Goal: Task Accomplishment & Management: Manage account settings

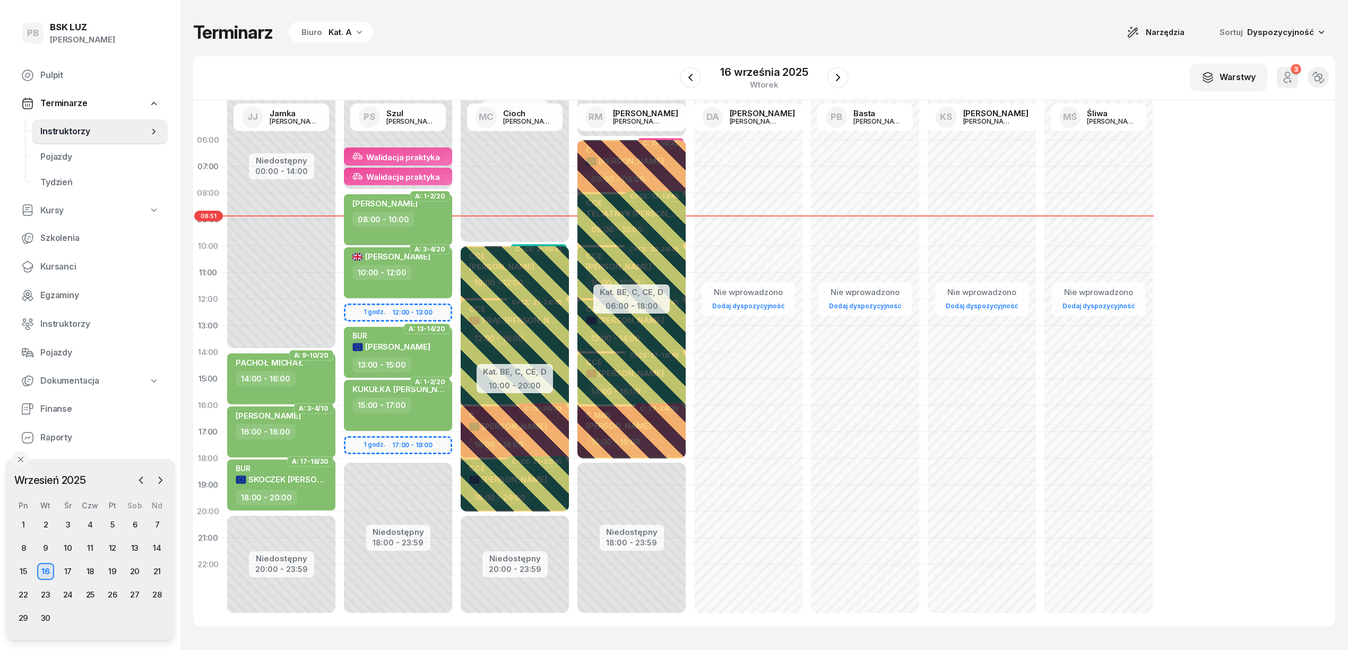
click at [328, 37] on div "Kat. A" at bounding box center [339, 32] width 23 height 13
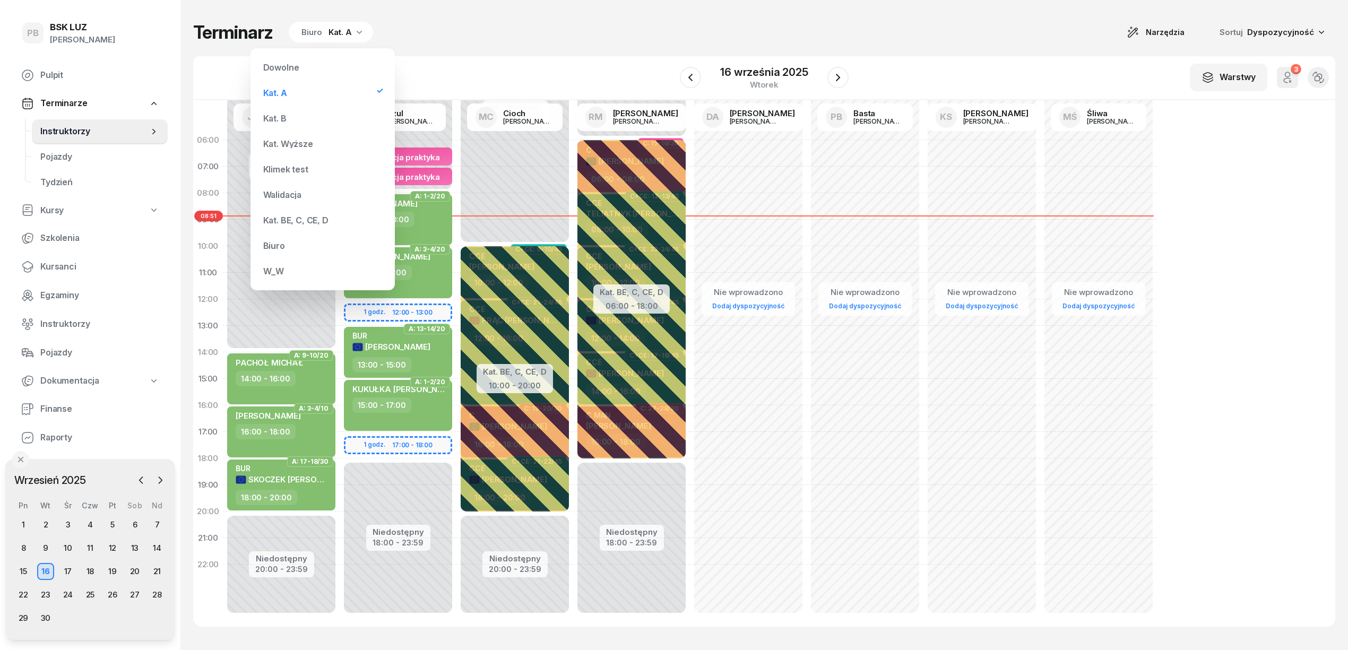
click at [291, 116] on div "Kat. B" at bounding box center [322, 118] width 127 height 21
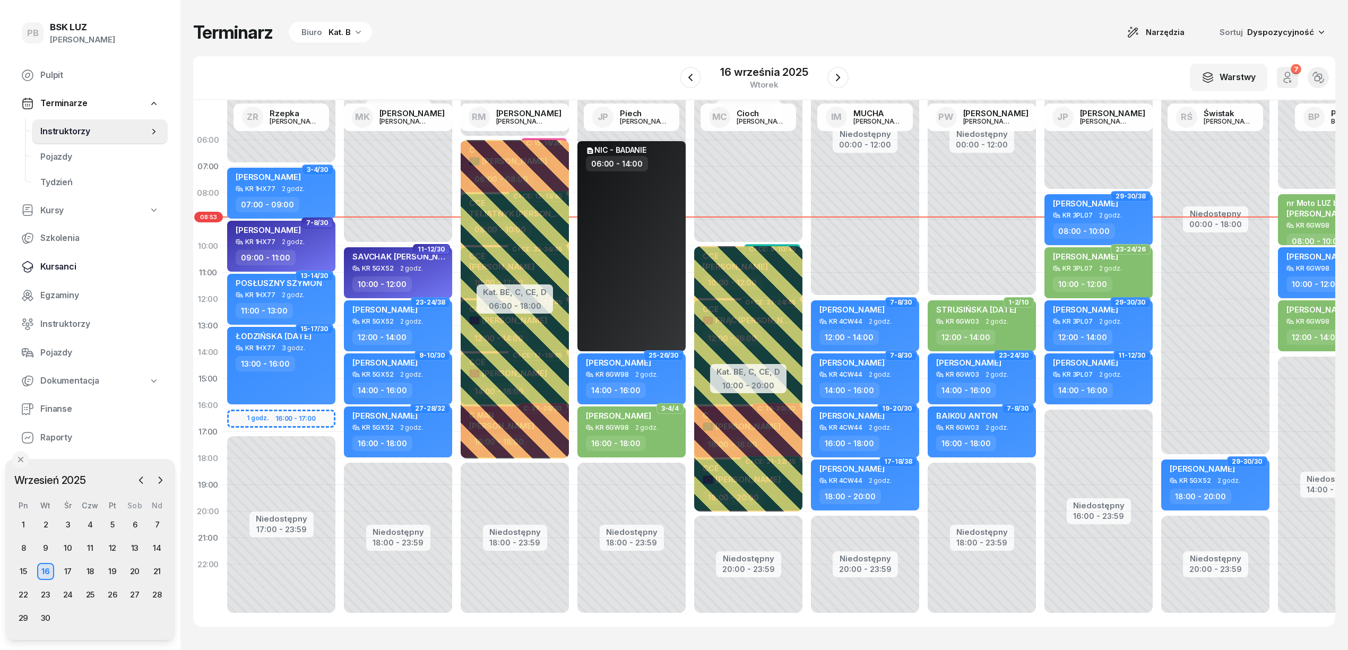
click at [58, 267] on span "Kursanci" at bounding box center [99, 267] width 119 height 14
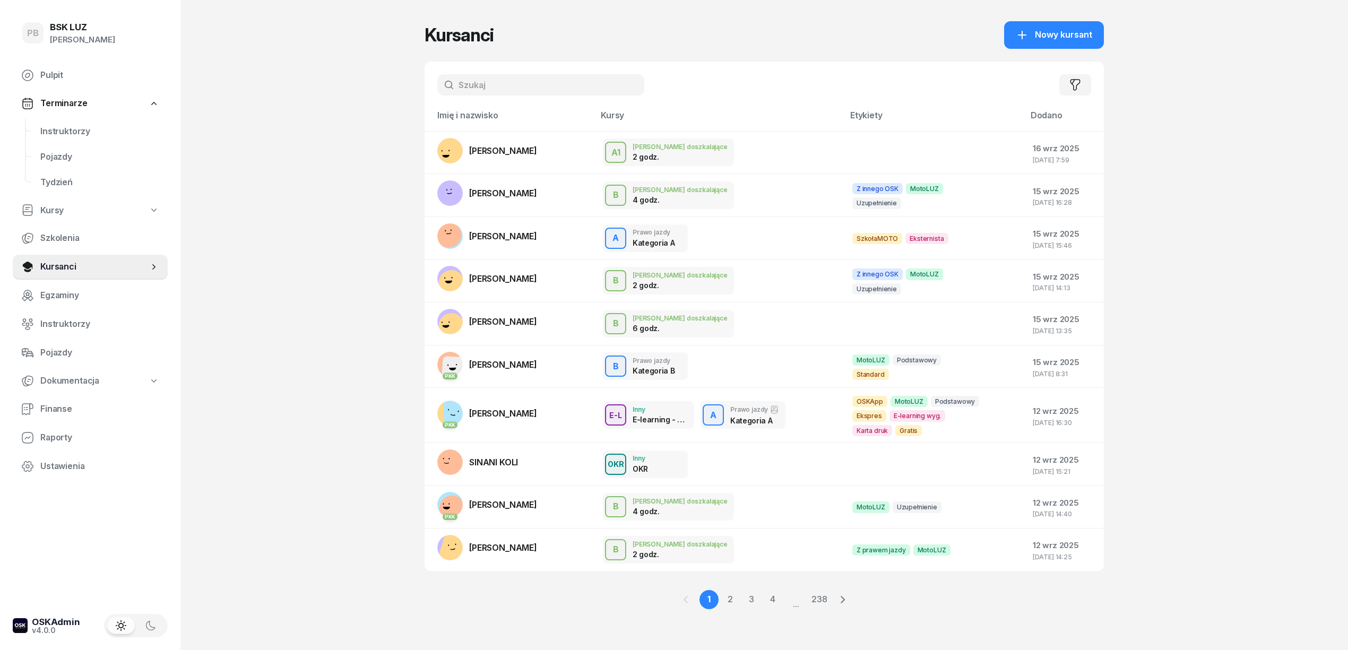
click at [496, 89] on input "text" at bounding box center [540, 84] width 207 height 21
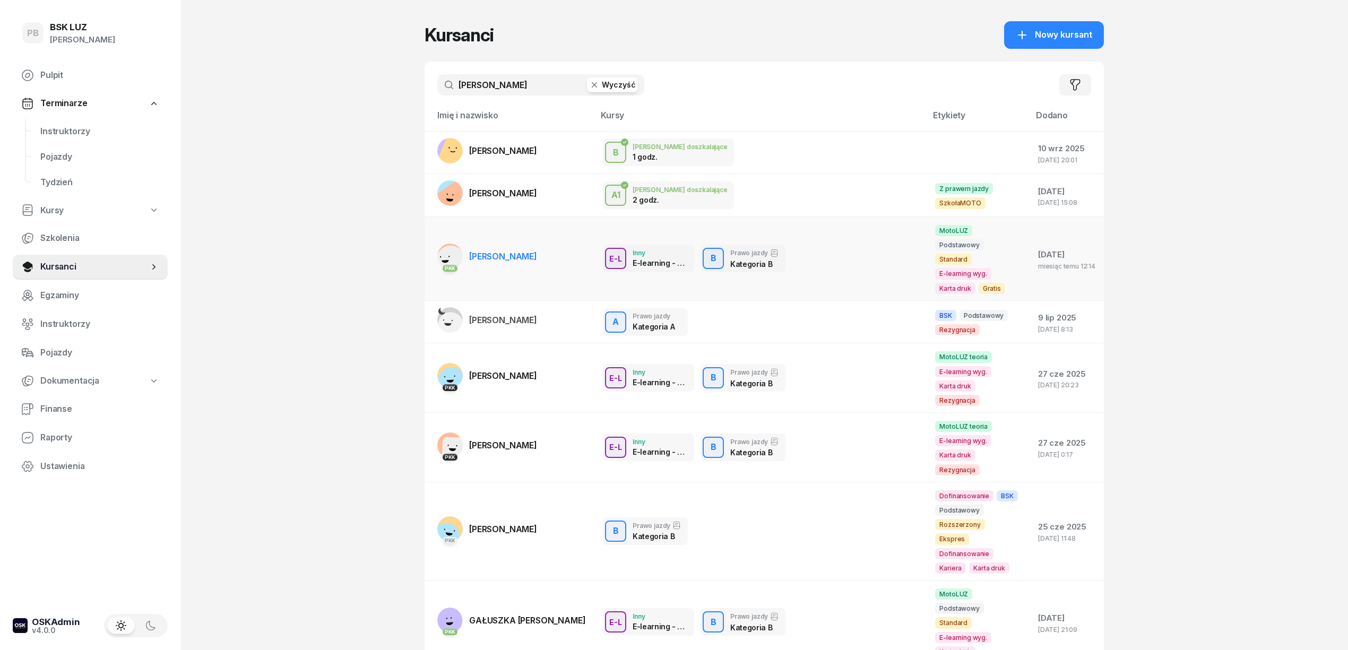
type input "[PERSON_NAME]"
click at [516, 251] on span "[PERSON_NAME]" at bounding box center [503, 256] width 68 height 11
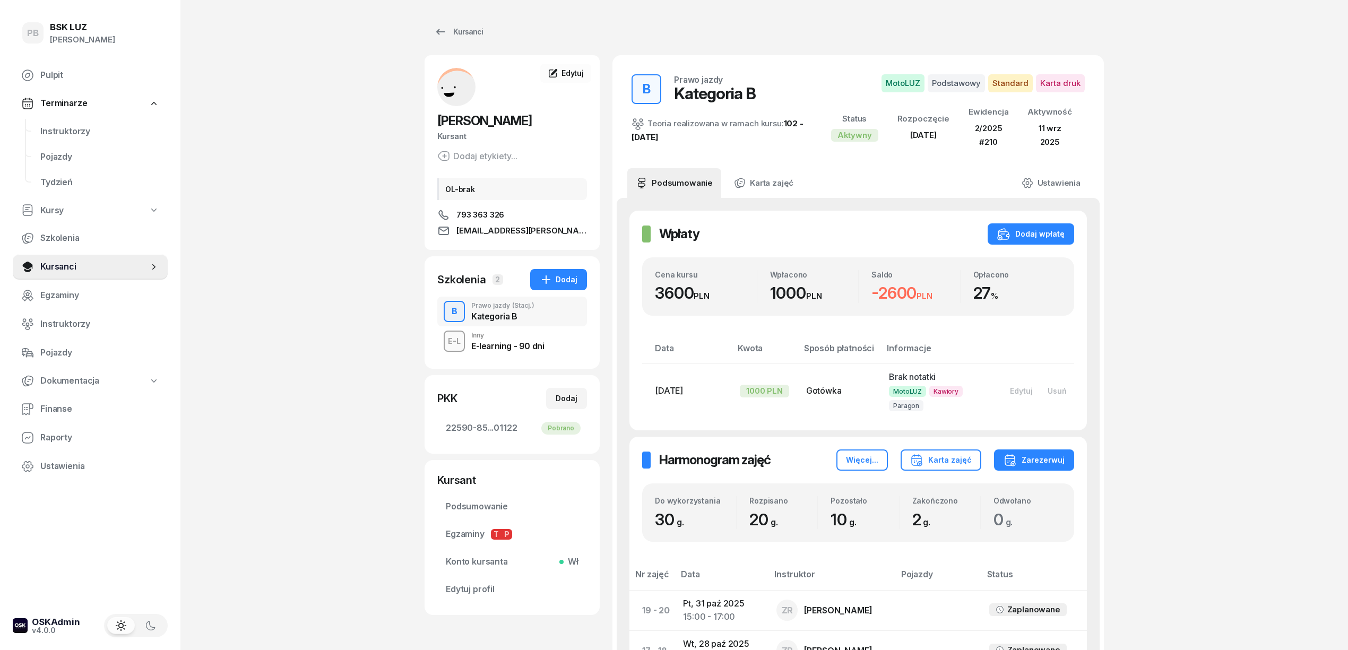
click at [261, 136] on div "PB BSK [PERSON_NAME] Terminarze Instruktorzy Pojazdy Tydzień Kursy Szkolenia Ku…" at bounding box center [674, 564] width 1348 height 1128
drag, startPoint x: 487, startPoint y: 119, endPoint x: 479, endPoint y: 125, distance: 10.2
click at [436, 114] on div "[PERSON_NAME] etykiety... OL-brak 793 363 326 [EMAIL_ADDRESS][PERSON_NAME][DOMA…" at bounding box center [511, 152] width 175 height 169
click at [487, 125] on span "[PERSON_NAME]" at bounding box center [484, 120] width 94 height 15
click at [475, 124] on span "[PERSON_NAME]" at bounding box center [484, 120] width 94 height 15
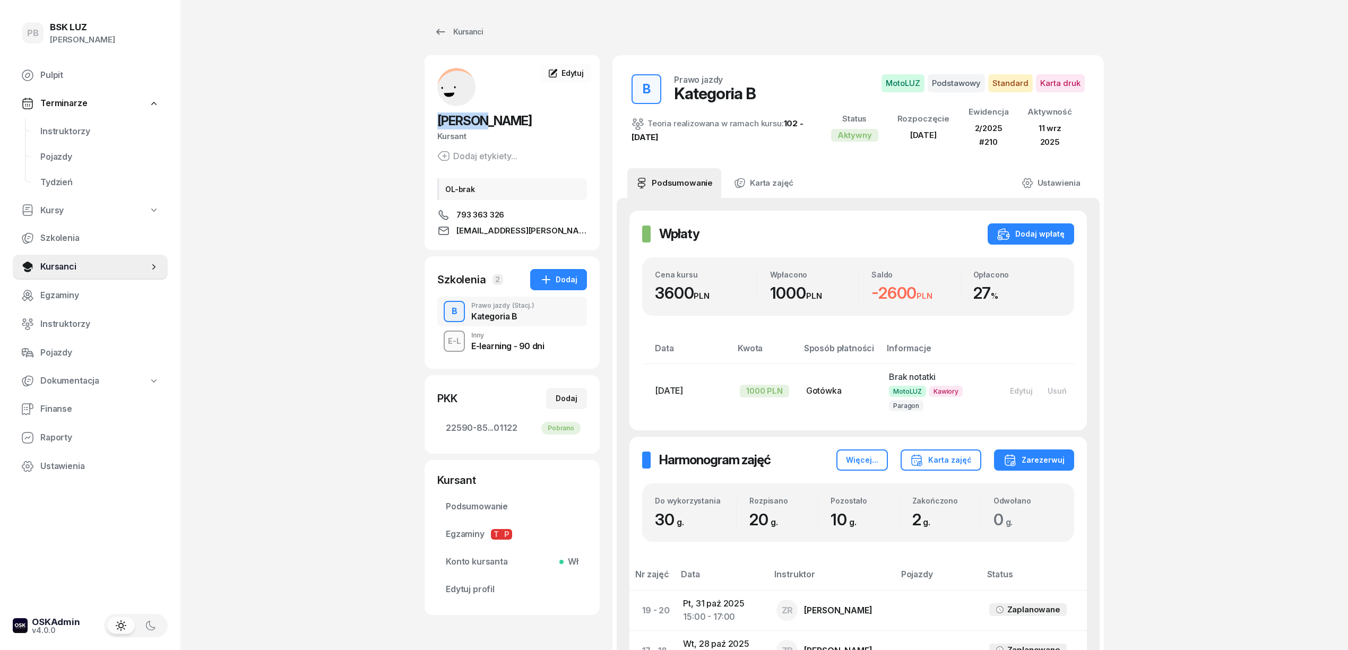
click at [475, 124] on span "[PERSON_NAME]" at bounding box center [484, 120] width 94 height 15
copy h2 "[PERSON_NAME]"
drag, startPoint x: 1145, startPoint y: 470, endPoint x: 799, endPoint y: 410, distance: 351.6
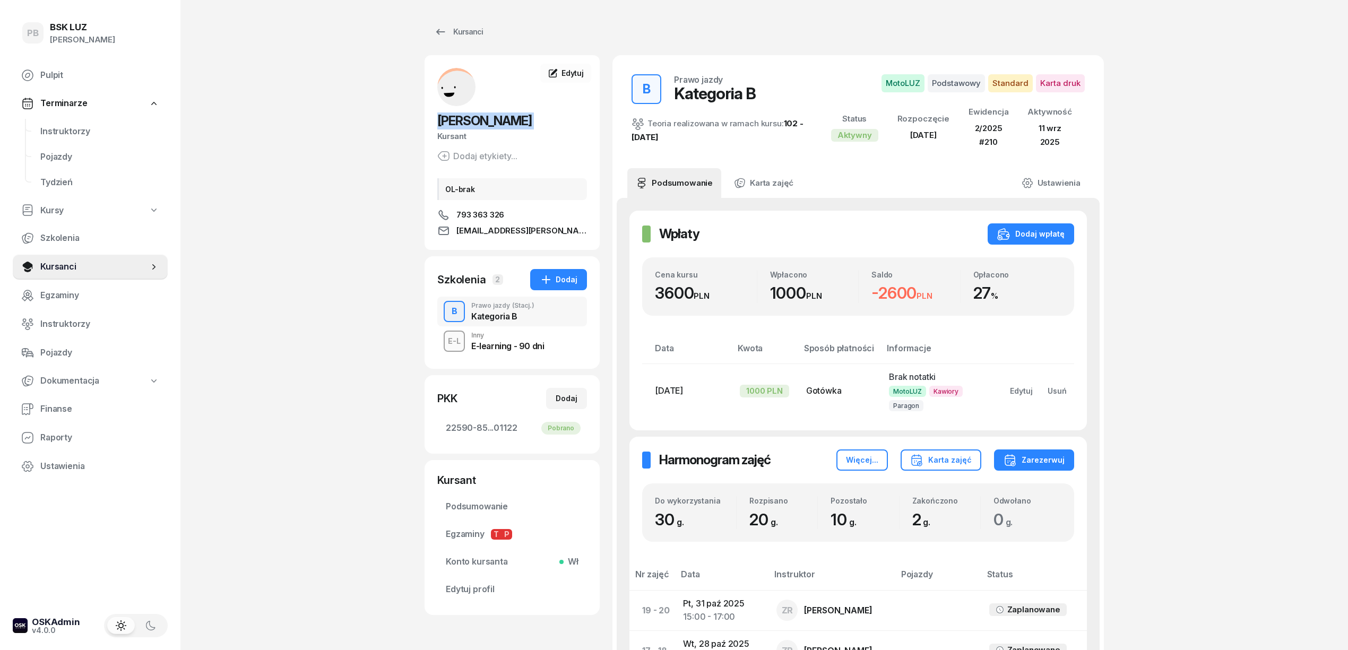
click at [1142, 470] on div "PB BSK [PERSON_NAME] Terminarze Instruktorzy Pojazdy Tydzień Kursy Szkolenia Ku…" at bounding box center [674, 564] width 1348 height 1128
click at [73, 135] on span "Instruktorzy" at bounding box center [99, 132] width 119 height 14
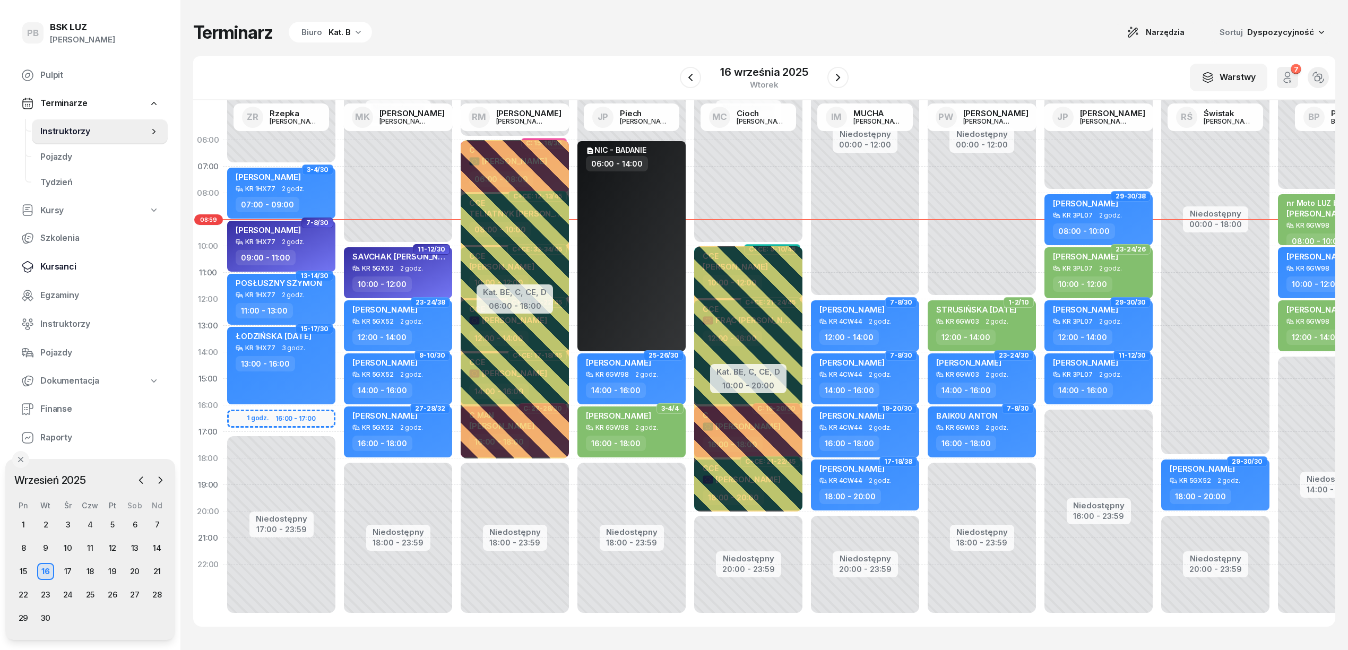
click at [54, 260] on span "Kursanci" at bounding box center [99, 267] width 119 height 14
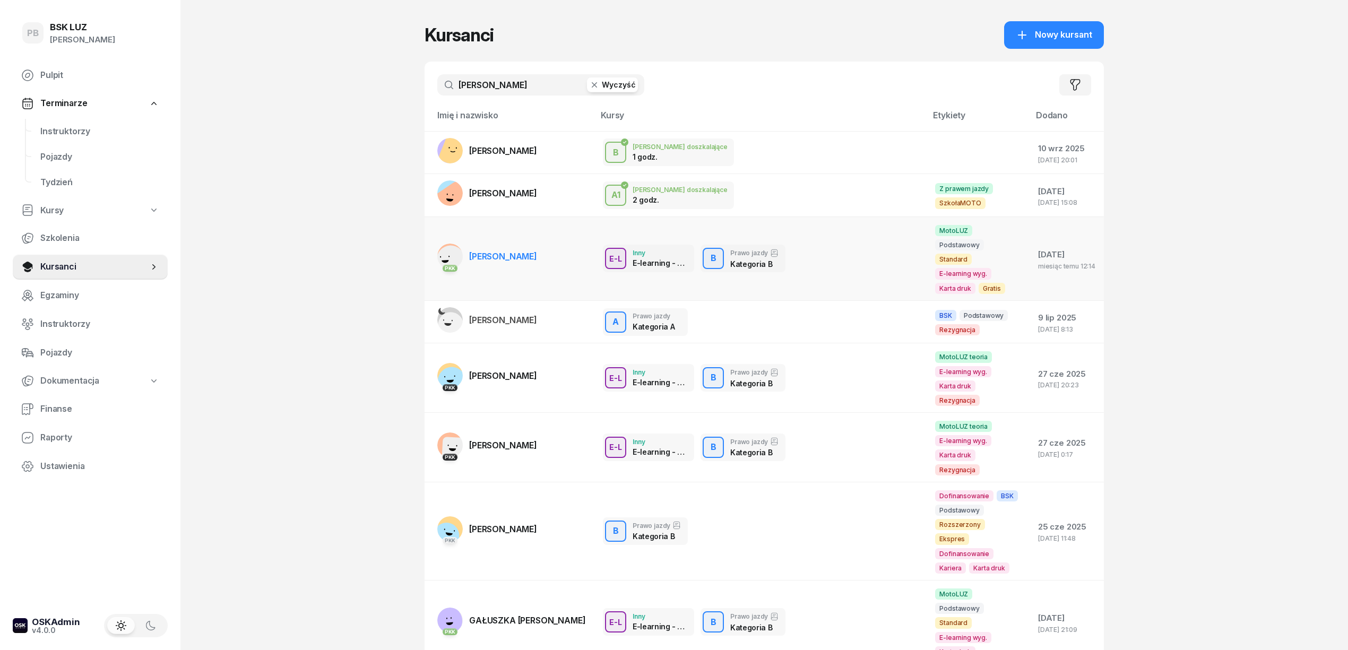
click at [505, 251] on span "[PERSON_NAME]" at bounding box center [503, 256] width 68 height 11
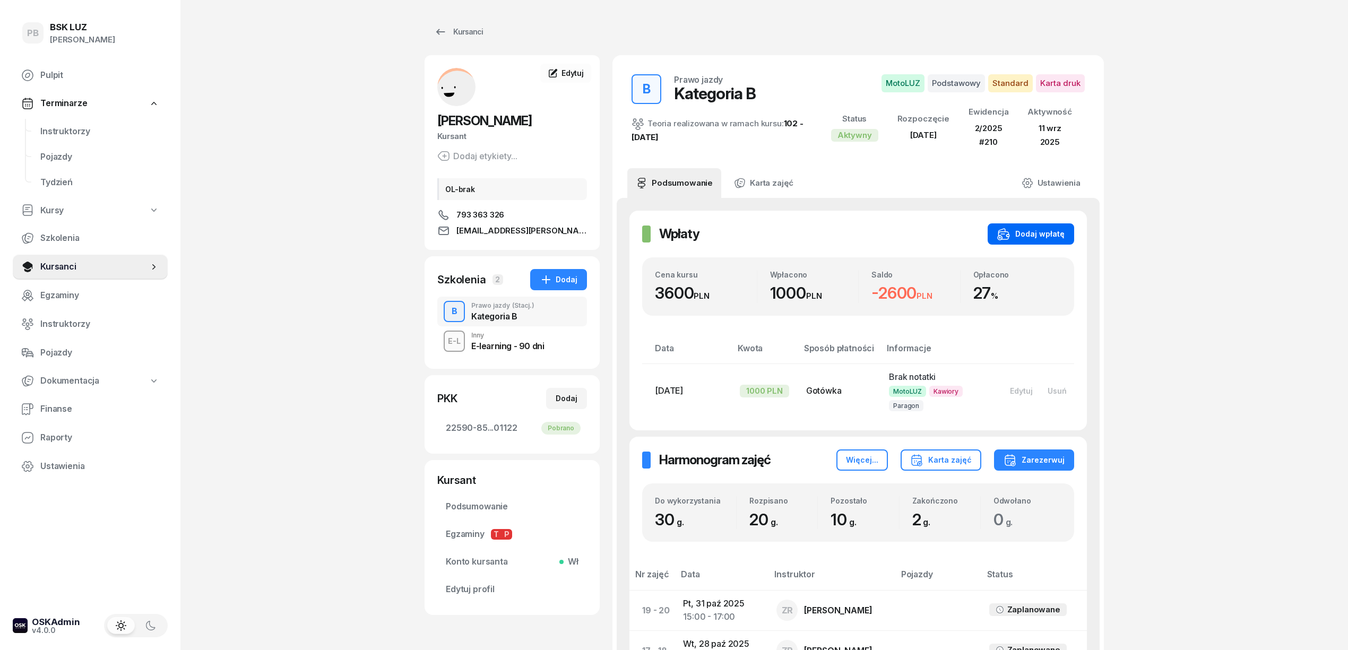
click at [1040, 234] on div "Dodaj wpłatę" at bounding box center [1030, 234] width 67 height 13
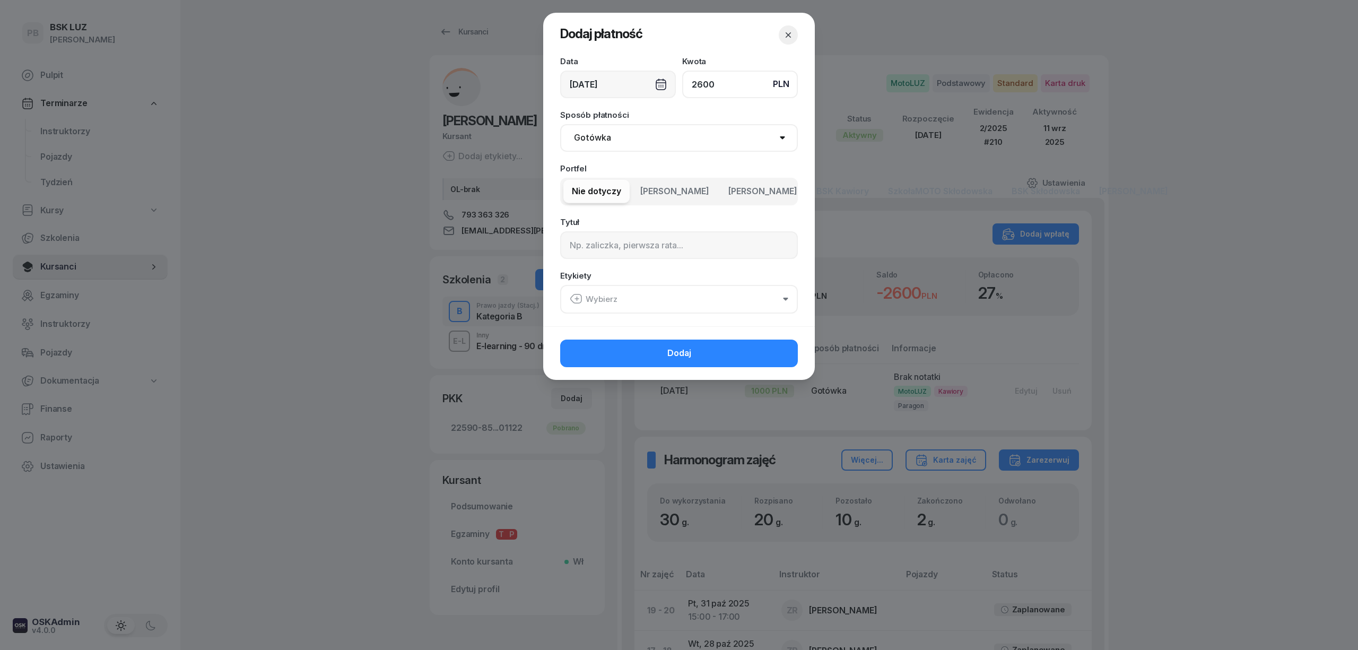
type input "2600"
click at [721, 143] on select "Gotówka Karta Przelew Płatności online BLIK" at bounding box center [679, 138] width 238 height 28
select select "card"
click at [560, 124] on select "Gotówka Karta Przelew Płatności online BLIK" at bounding box center [679, 138] width 238 height 28
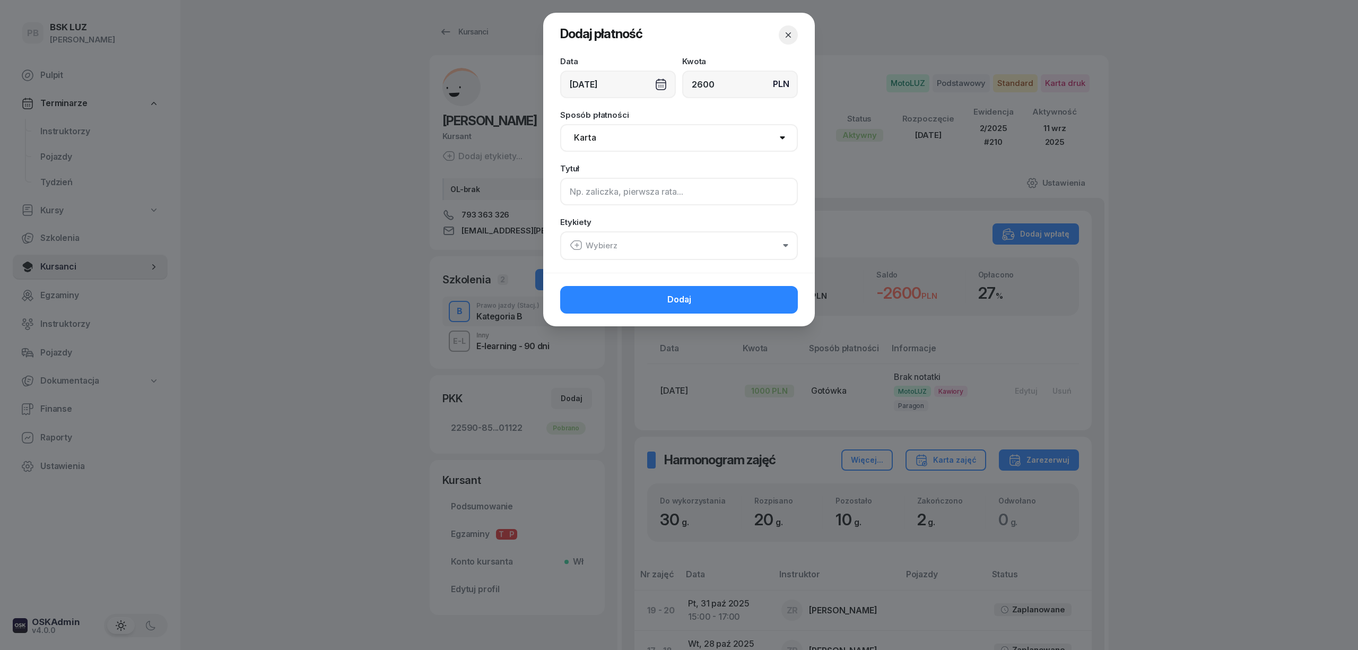
click at [665, 196] on input at bounding box center [679, 192] width 238 height 28
click at [644, 251] on button "Wybierz" at bounding box center [679, 245] width 238 height 29
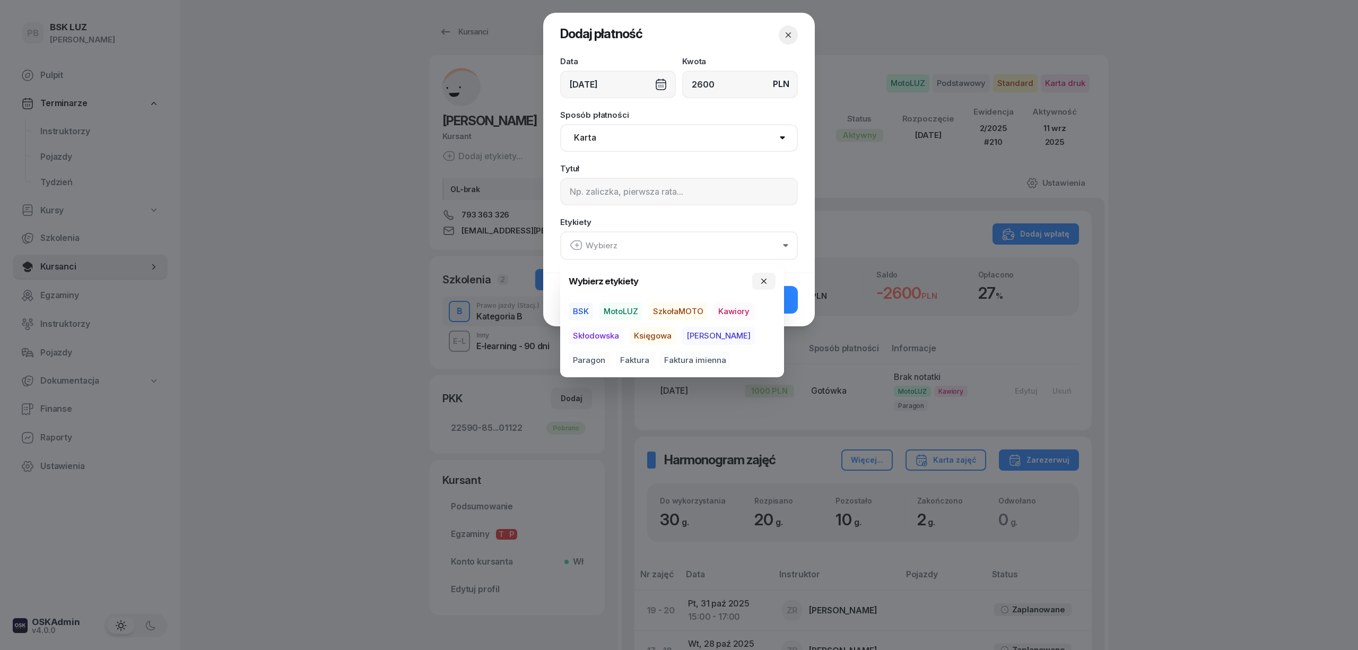
drag, startPoint x: 610, startPoint y: 314, endPoint x: 616, endPoint y: 314, distance: 6.4
click at [610, 314] on span "MotoLUZ" at bounding box center [621, 311] width 43 height 18
click at [731, 306] on span "Kawiory" at bounding box center [734, 311] width 40 height 18
click at [660, 361] on span "Faktura imienna" at bounding box center [695, 360] width 71 height 18
click at [806, 293] on div "Dodaj" at bounding box center [679, 299] width 272 height 54
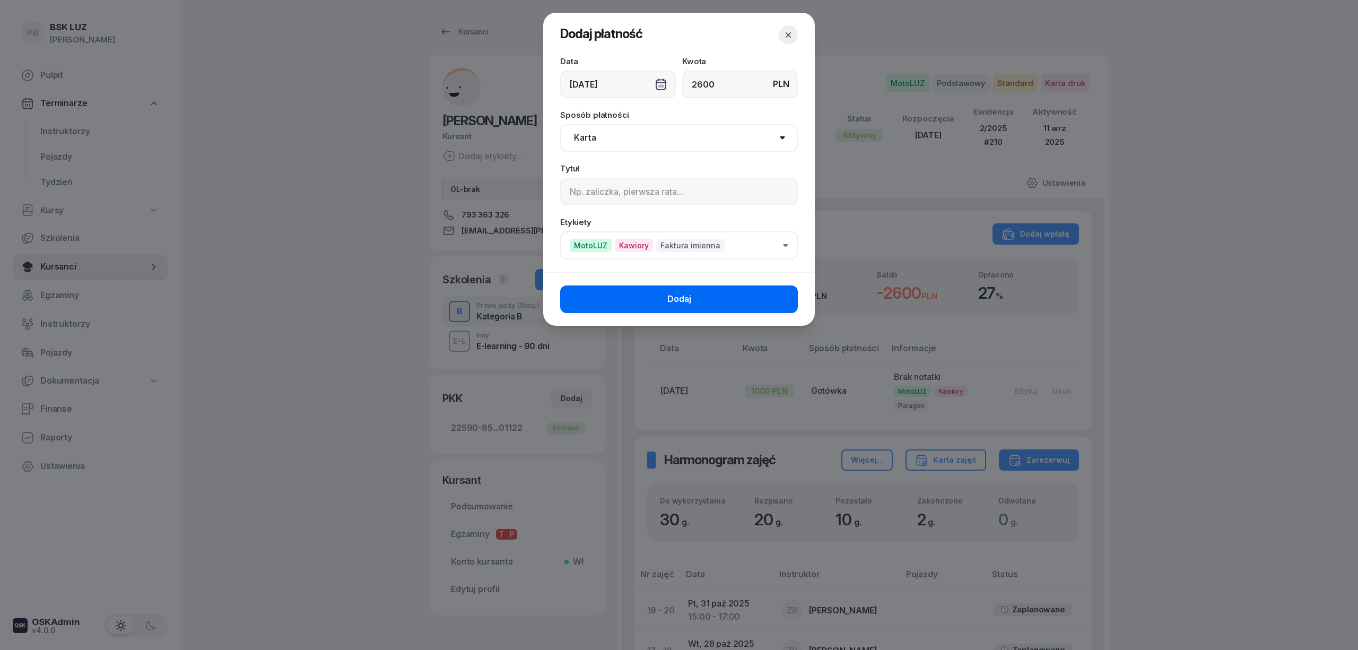
click at [766, 298] on button "Dodaj" at bounding box center [679, 299] width 238 height 28
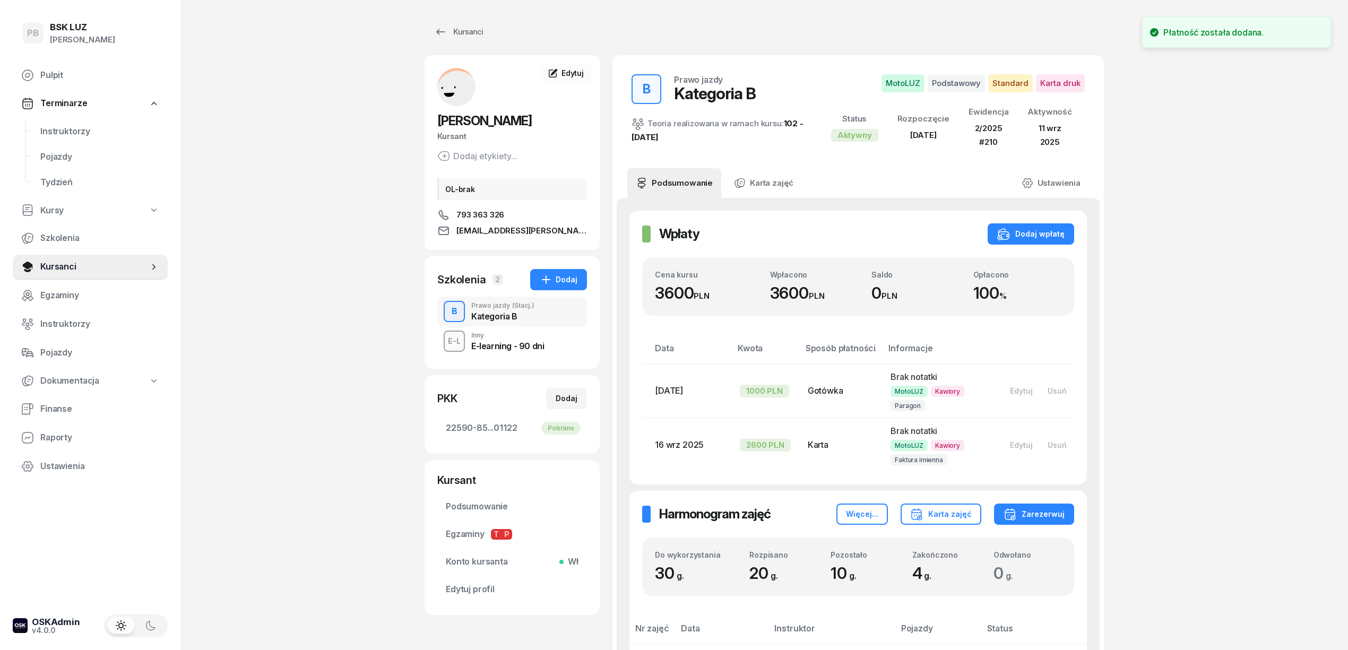
click at [1162, 309] on div "PB BSK [PERSON_NAME] Terminarze Instruktorzy Pojazdy Tydzień Kursy Szkolenia Ku…" at bounding box center [674, 591] width 1348 height 1182
click at [290, 130] on div "PB BSK [PERSON_NAME] Terminarze Instruktorzy Pojazdy Tydzień Kursy Szkolenia Ku…" at bounding box center [674, 591] width 1348 height 1182
click at [266, 125] on div "PB BSK [PERSON_NAME] Terminarze Instruktorzy Pojazdy Tydzień Kursy Szkolenia Ku…" at bounding box center [674, 591] width 1348 height 1182
click at [60, 122] on link "Instruktorzy" at bounding box center [100, 131] width 136 height 25
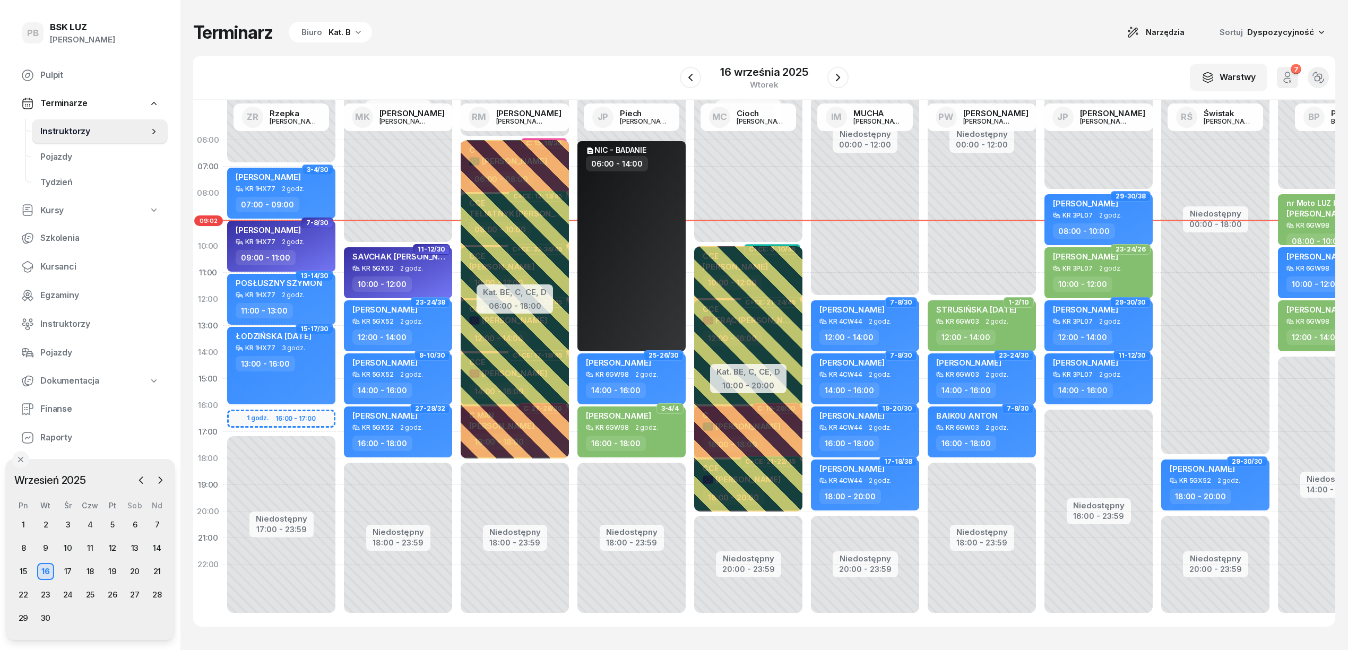
click at [504, 58] on div "W Wybierz AK [PERSON_NAME] BP [PERSON_NAME] DP [PERSON_NAME] GS [PERSON_NAME] I…" at bounding box center [764, 78] width 1142 height 44
click at [646, 54] on div "Terminarz Biuro Kat. B Narzędzia Sortuj Dyspozycyjność W Wybierz AK [PERSON_NAM…" at bounding box center [764, 324] width 1142 height 648
click at [334, 32] on div "Kat. B" at bounding box center [339, 32] width 22 height 13
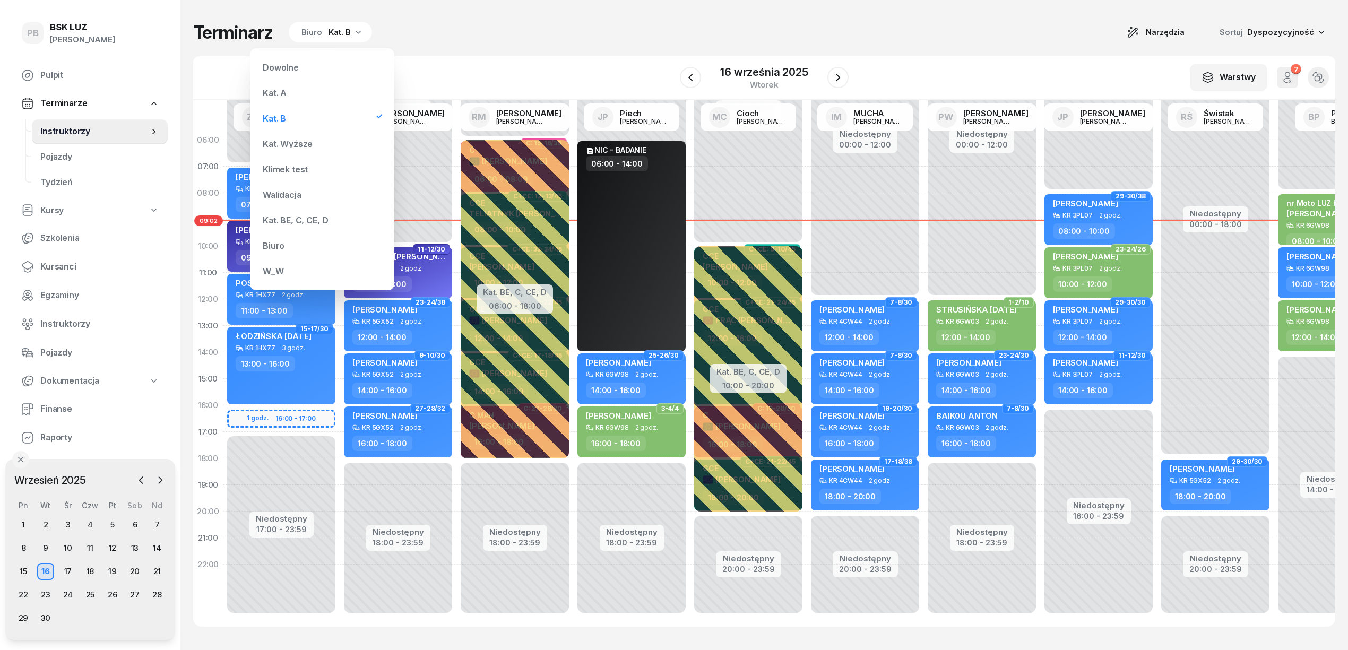
click at [294, 221] on div "Kat. BE, C, CE, D" at bounding box center [295, 220] width 65 height 8
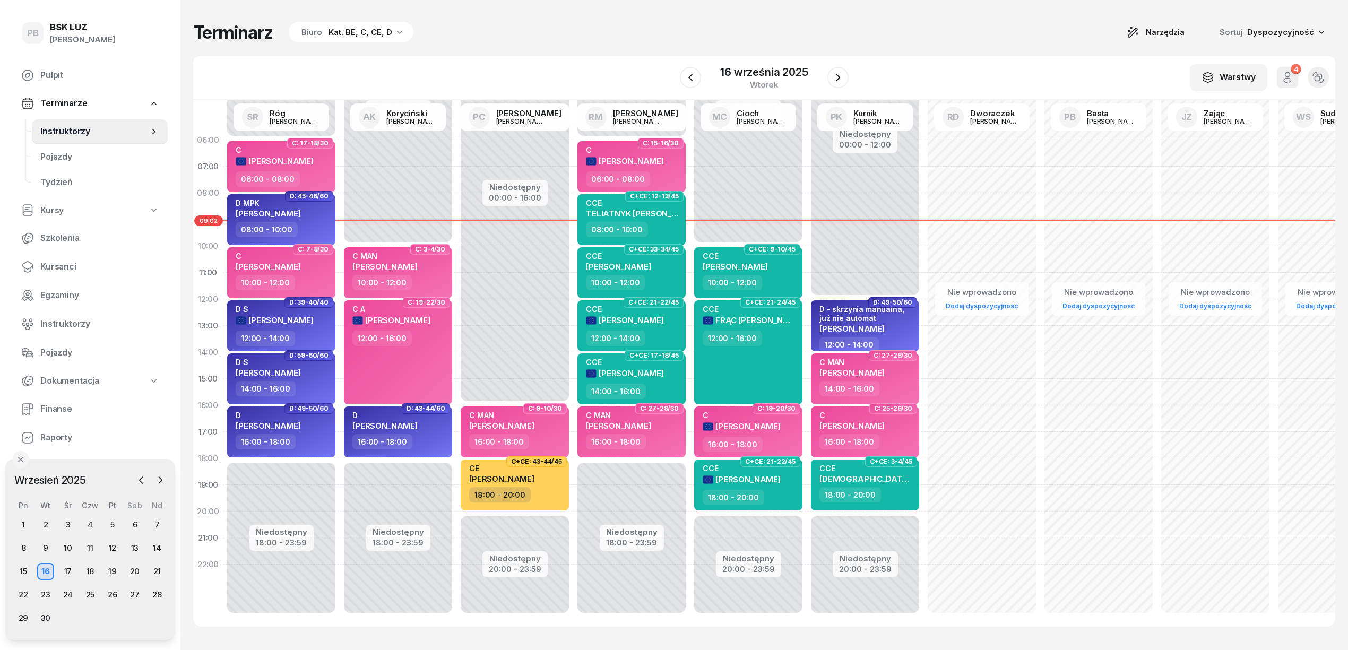
click at [520, 55] on div "Terminarz Biuro Kat. BE, C, CE, D Narzędzia Sortuj Dyspozycyjność W Wybierz AK …" at bounding box center [764, 324] width 1142 height 648
click at [839, 79] on icon "button" at bounding box center [837, 77] width 13 height 13
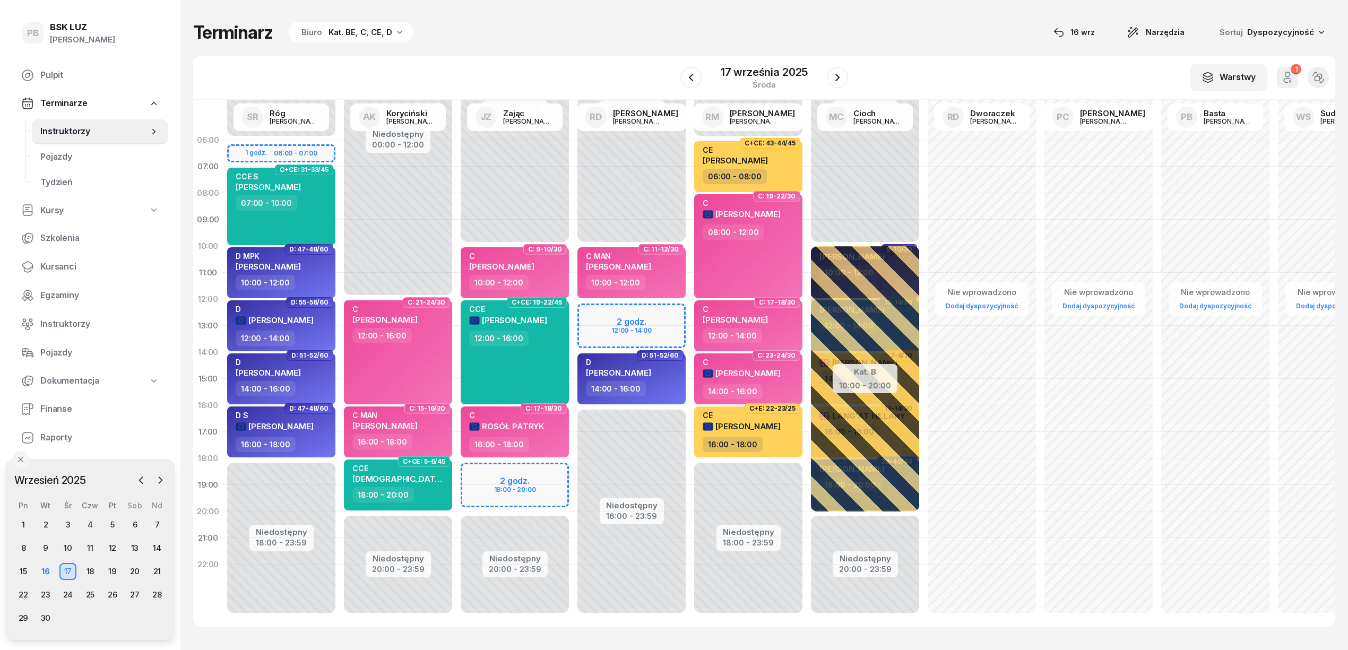
click at [504, 54] on div "Terminarz Biuro Kat. BE, C, CE, D [DATE] Narzędzia Sortuj Dyspozycyjność W Wybi…" at bounding box center [764, 324] width 1142 height 648
click at [561, 39] on div "Terminarz Biuro Kat. BE, C, CE, D [DATE] Narzędzia Sortuj Dyspozycyjność" at bounding box center [764, 32] width 1142 height 22
click at [893, 67] on div "W Wybierz AK [PERSON_NAME] BP [PERSON_NAME] DP [PERSON_NAME] GS [PERSON_NAME] I…" at bounding box center [764, 78] width 1142 height 44
click at [852, 33] on div "Terminarz Biuro Kat. BE, C, CE, D [DATE] Narzędzia Sortuj Dyspozycyjność" at bounding box center [764, 32] width 1142 height 22
click at [1002, 56] on div "W Wybierz AK [PERSON_NAME] BP [PERSON_NAME] DP [PERSON_NAME] GS [PERSON_NAME] I…" at bounding box center [764, 78] width 1142 height 44
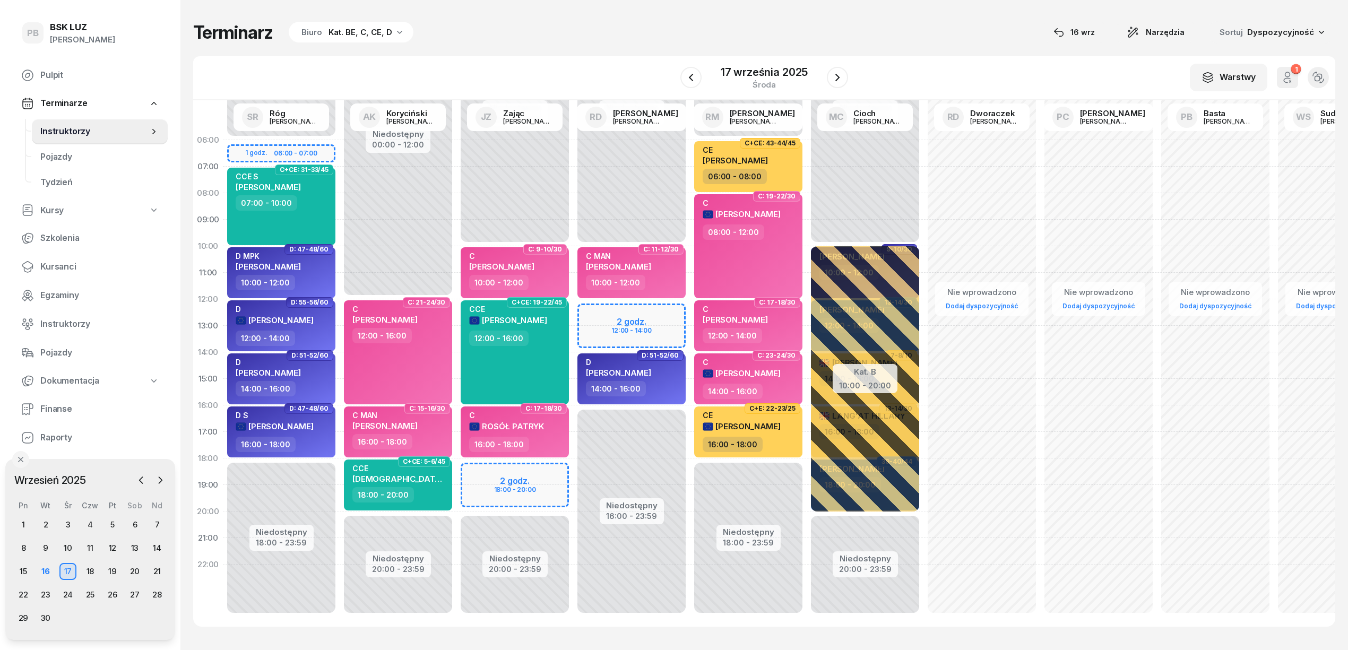
click at [1002, 56] on div "W Wybierz AK [PERSON_NAME] BP [PERSON_NAME] DP [PERSON_NAME] GS [PERSON_NAME] I…" at bounding box center [764, 78] width 1142 height 44
click at [47, 406] on span "Finanse" at bounding box center [99, 409] width 119 height 14
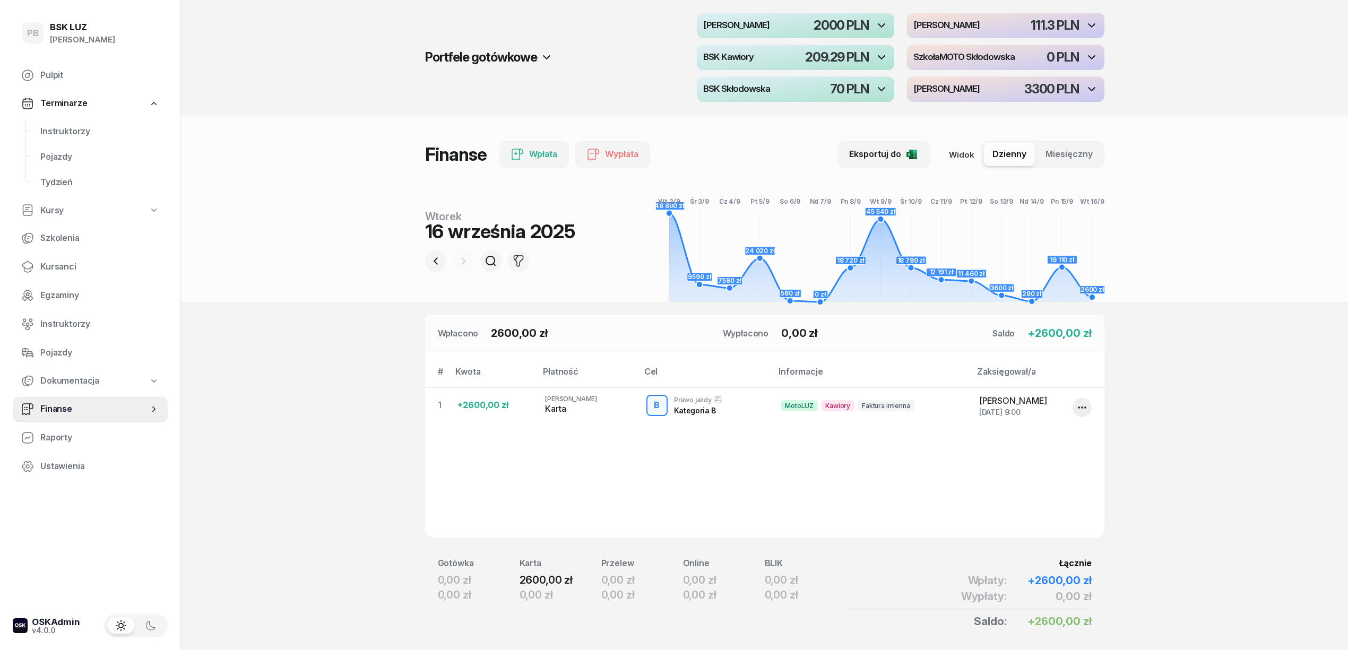
click at [308, 422] on section "Portfele gotówkowe MotoLUZ Skłodowska 2000 PLN MotoLUZ Kawiory 111.3 PLN BSK Ka…" at bounding box center [764, 343] width 1167 height 687
click at [60, 125] on span "Instruktorzy" at bounding box center [99, 132] width 119 height 14
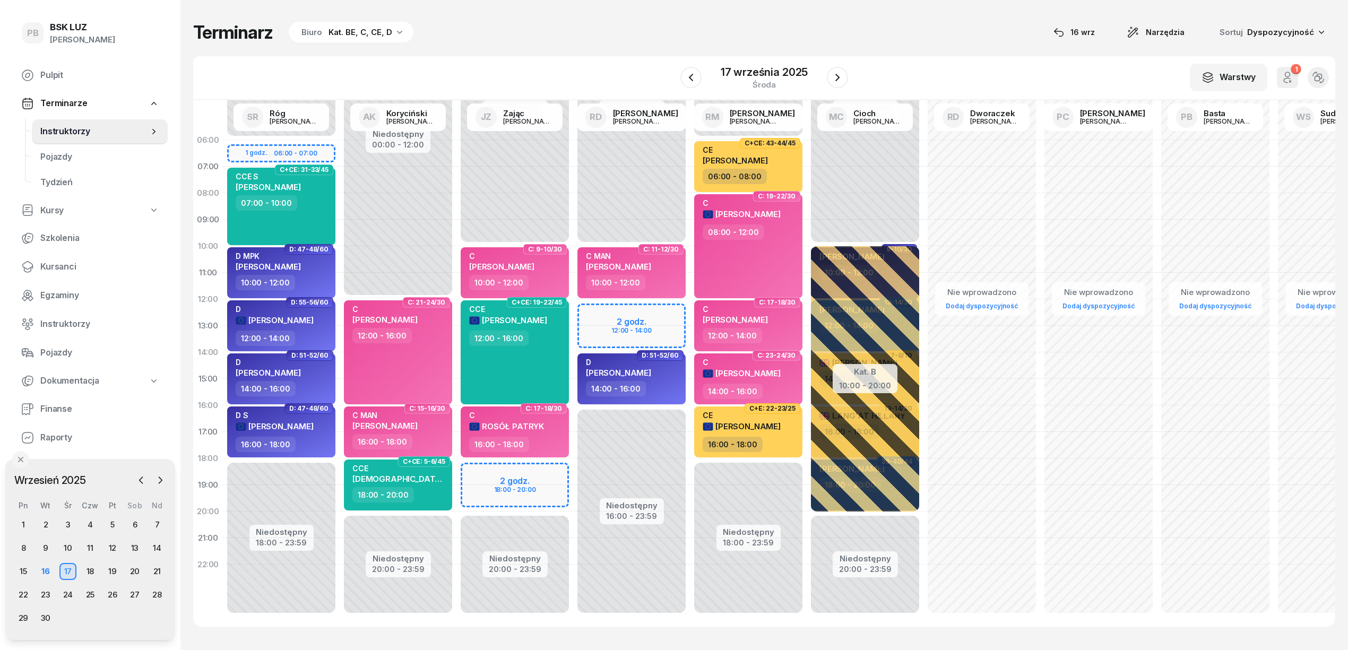
click at [523, 66] on div "W Wybierz AK [PERSON_NAME] BP [PERSON_NAME] DP [PERSON_NAME] GS [PERSON_NAME] I…" at bounding box center [764, 78] width 1142 height 44
click at [584, 57] on div "W Wybierz AK [PERSON_NAME] BP [PERSON_NAME] DP [PERSON_NAME] GS [PERSON_NAME] I…" at bounding box center [764, 78] width 1142 height 44
click at [701, 39] on div "Terminarz Biuro Kat. BE, C, CE, D [DATE] Narzędzia Sortuj Dyspozycyjność" at bounding box center [764, 32] width 1142 height 22
click at [626, 64] on div "W Wybierz AK [PERSON_NAME] BP [PERSON_NAME] DP [PERSON_NAME] GS [PERSON_NAME] I…" at bounding box center [764, 78] width 1142 height 44
click at [548, 28] on div "Terminarz Biuro Kat. BE, C, CE, D [DATE] Narzędzia Sortuj Dyspozycyjność" at bounding box center [764, 32] width 1142 height 22
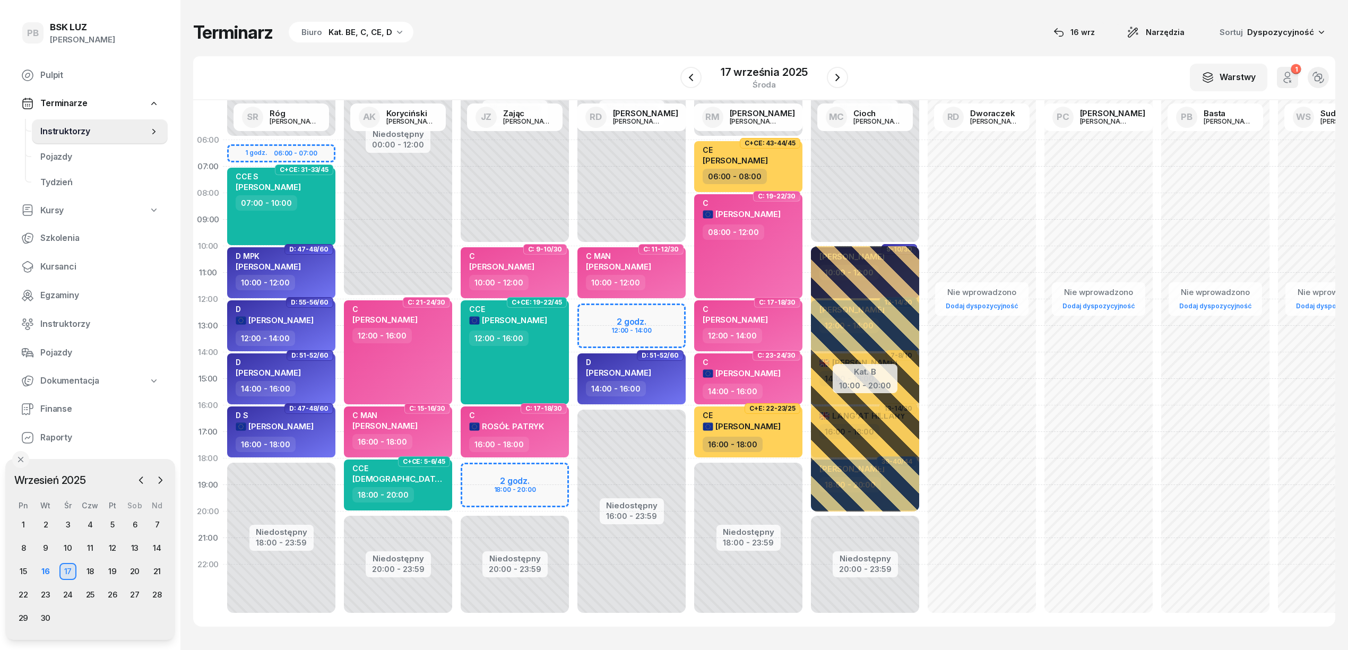
click at [697, 45] on div "Terminarz Biuro Kat. BE, C, CE, D [DATE] Narzędzia Sortuj Dyspozycyjność W Wybi…" at bounding box center [764, 324] width 1142 height 648
click at [698, 77] on button "button" at bounding box center [690, 77] width 21 height 21
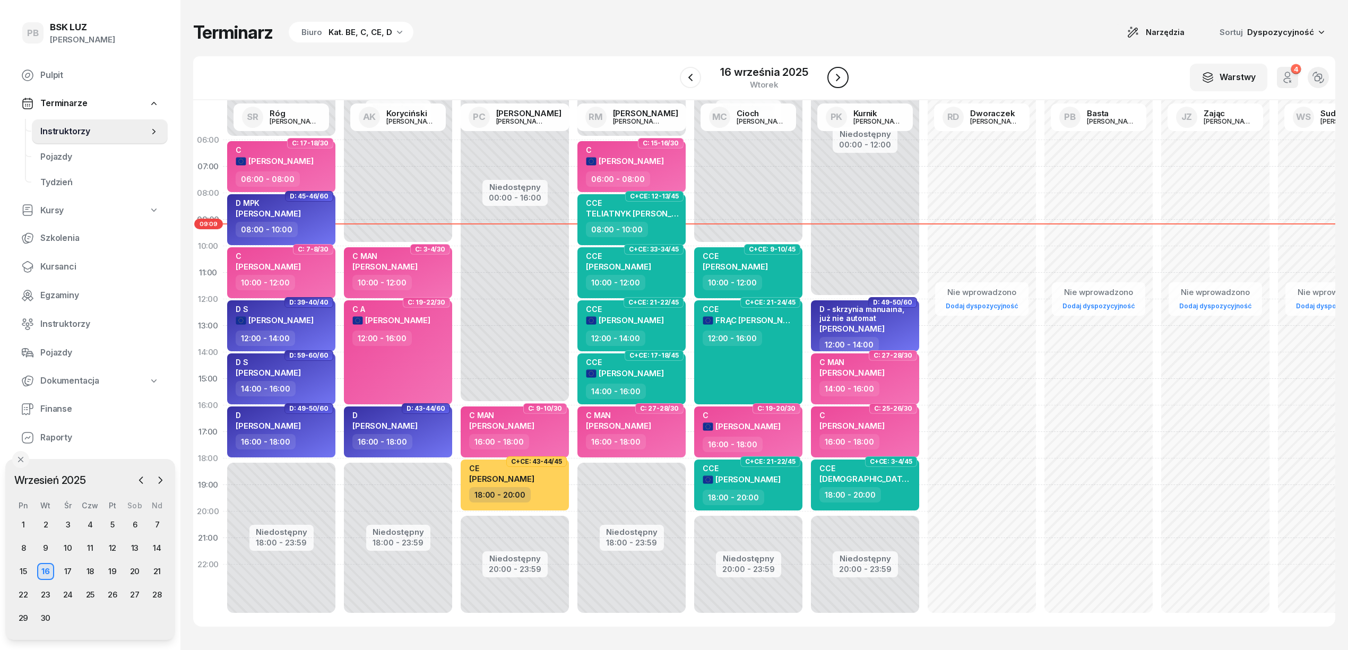
click at [835, 73] on icon "button" at bounding box center [837, 77] width 13 height 13
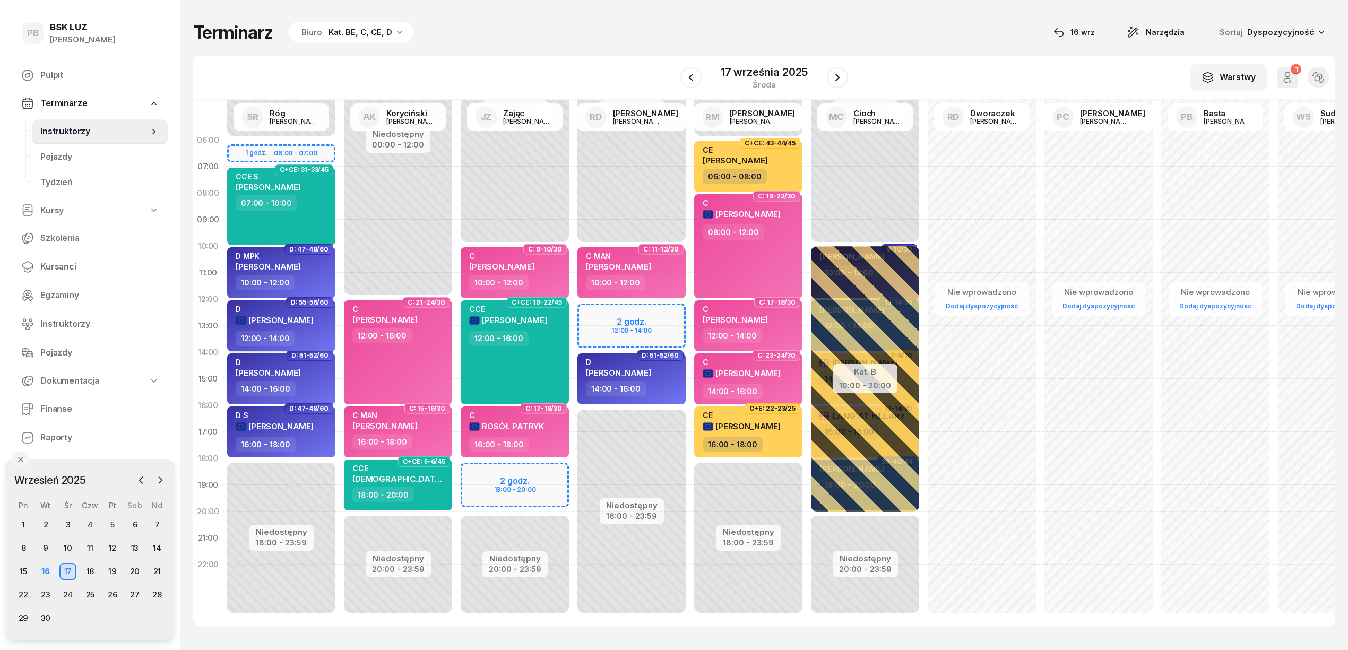
click at [310, 327] on div "D [PERSON_NAME]" at bounding box center [275, 318] width 78 height 26
select select "12"
select select "14"
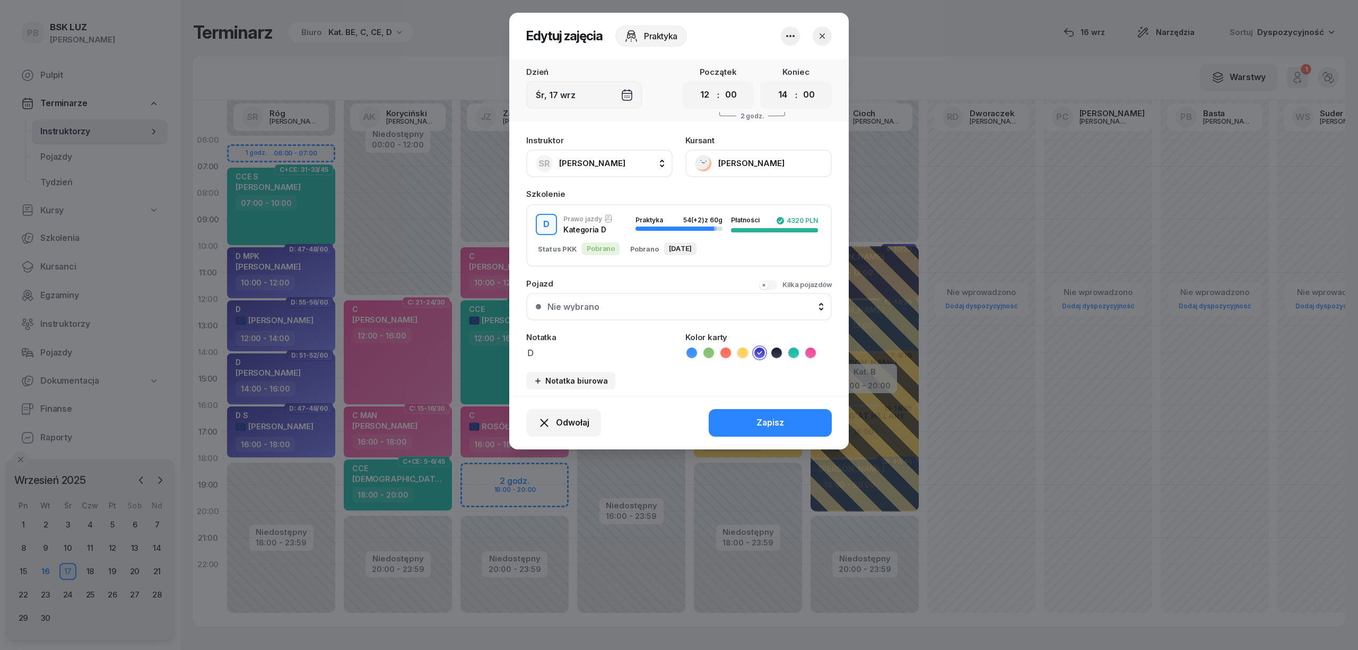
click at [622, 167] on button "SR Róg [PERSON_NAME]" at bounding box center [599, 164] width 146 height 28
type input "darm"
click at [612, 233] on span "[PERSON_NAME]" at bounding box center [597, 234] width 65 height 14
click at [776, 416] on div "Zapisz" at bounding box center [771, 423] width 28 height 14
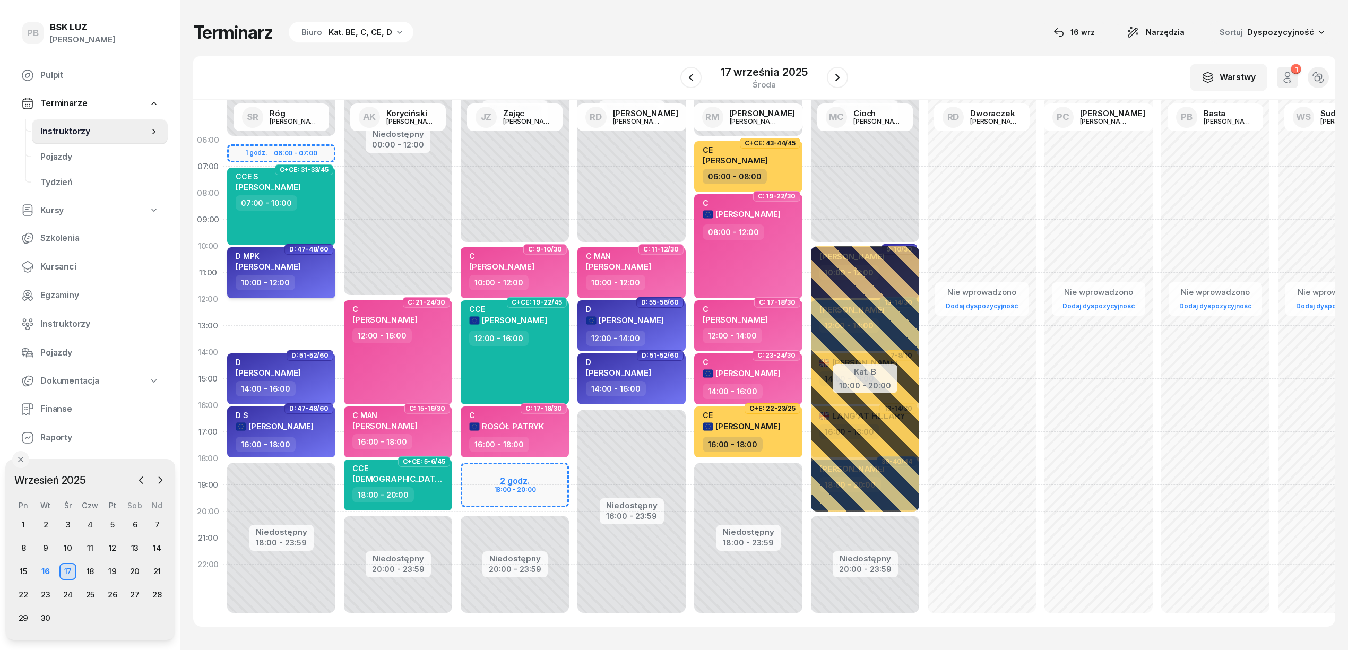
click at [309, 276] on div "10:00 - 12:00" at bounding box center [282, 282] width 93 height 15
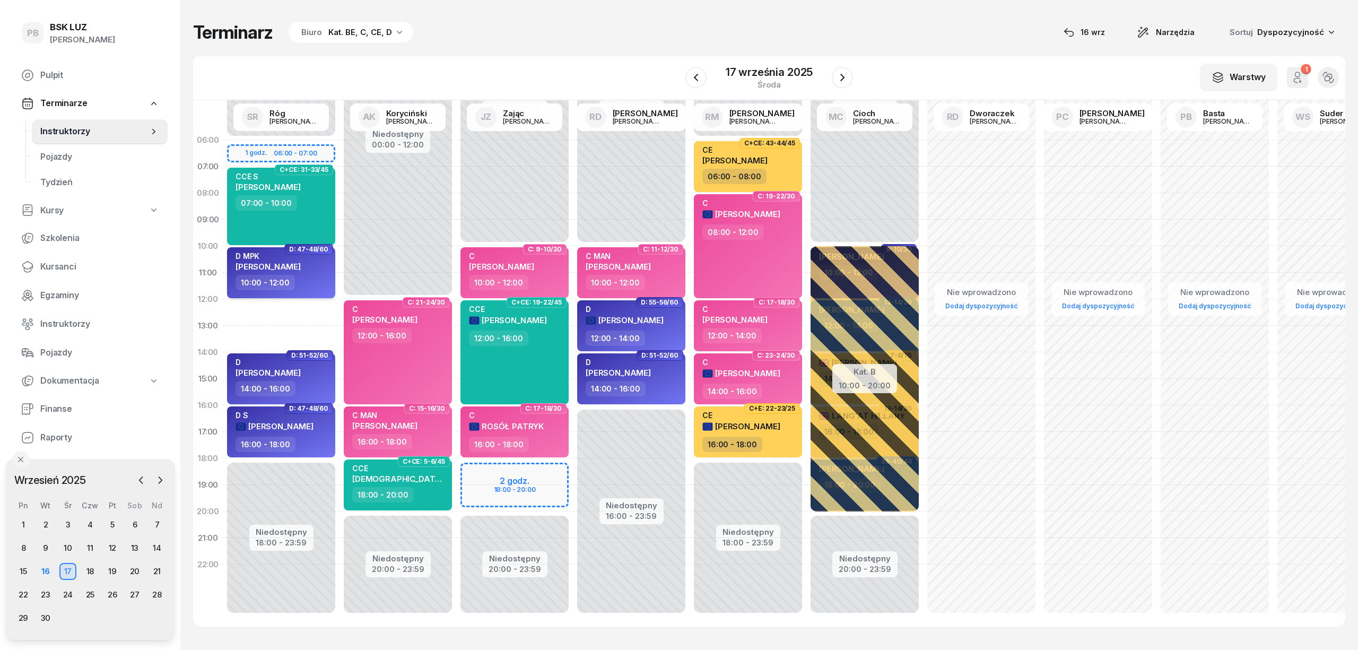
select select "10"
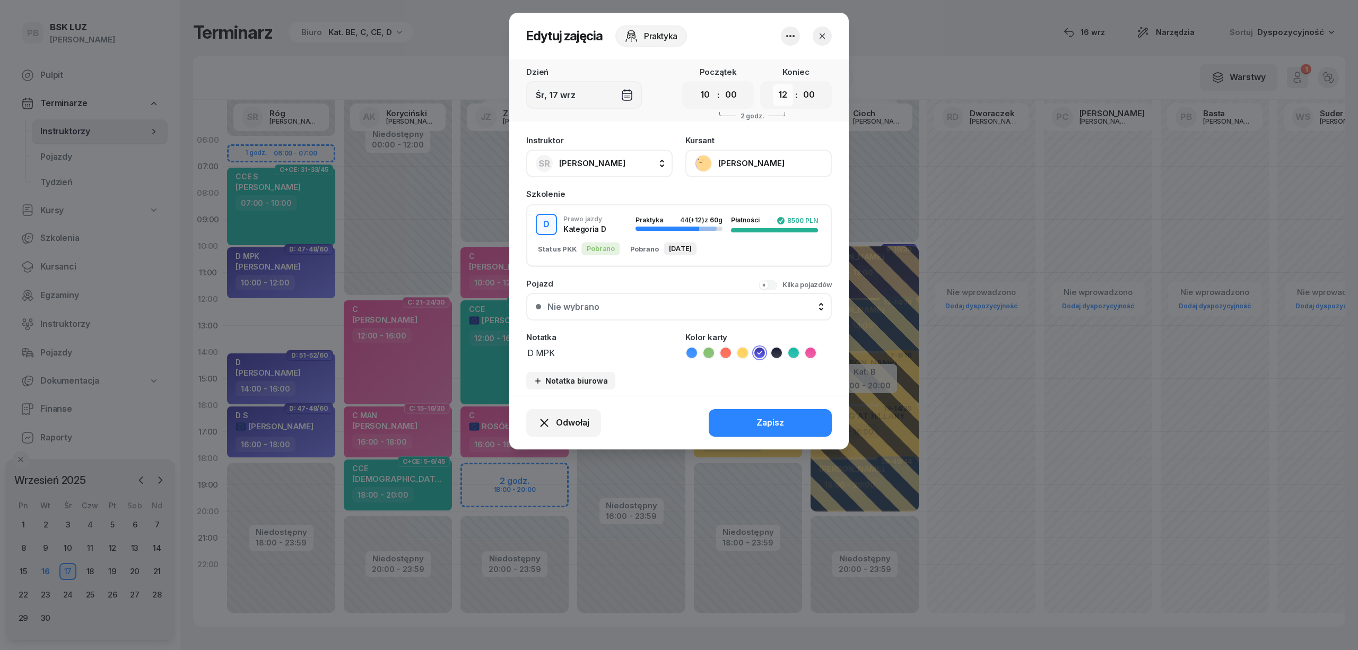
drag, startPoint x: 782, startPoint y: 91, endPoint x: 784, endPoint y: 98, distance: 7.1
click at [782, 91] on select "00 01 02 03 04 05 06 07 08 09 10 11 12 13 14 15 16 17 18 19 20 21 22 23" at bounding box center [783, 95] width 20 height 22
select select "14"
click at [773, 84] on select "00 01 02 03 04 05 06 07 08 09 10 11 12 13 14 15 16 17 18 19 20 21 22 23" at bounding box center [783, 95] width 20 height 22
click at [782, 433] on button "Zapisz" at bounding box center [770, 423] width 123 height 28
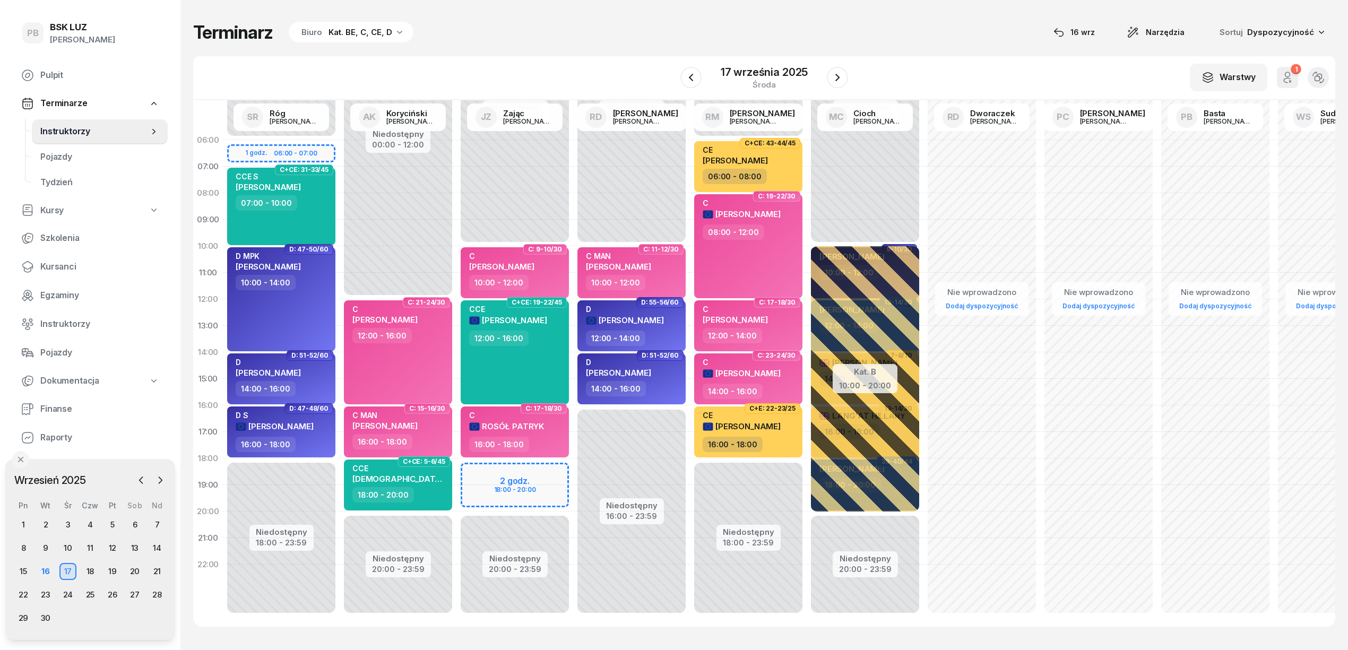
click at [608, 59] on div "W Wybierz AK [PERSON_NAME] BP [PERSON_NAME] DP [PERSON_NAME] GS [PERSON_NAME] I…" at bounding box center [764, 78] width 1142 height 44
click at [29, 593] on div "22" at bounding box center [23, 594] width 17 height 17
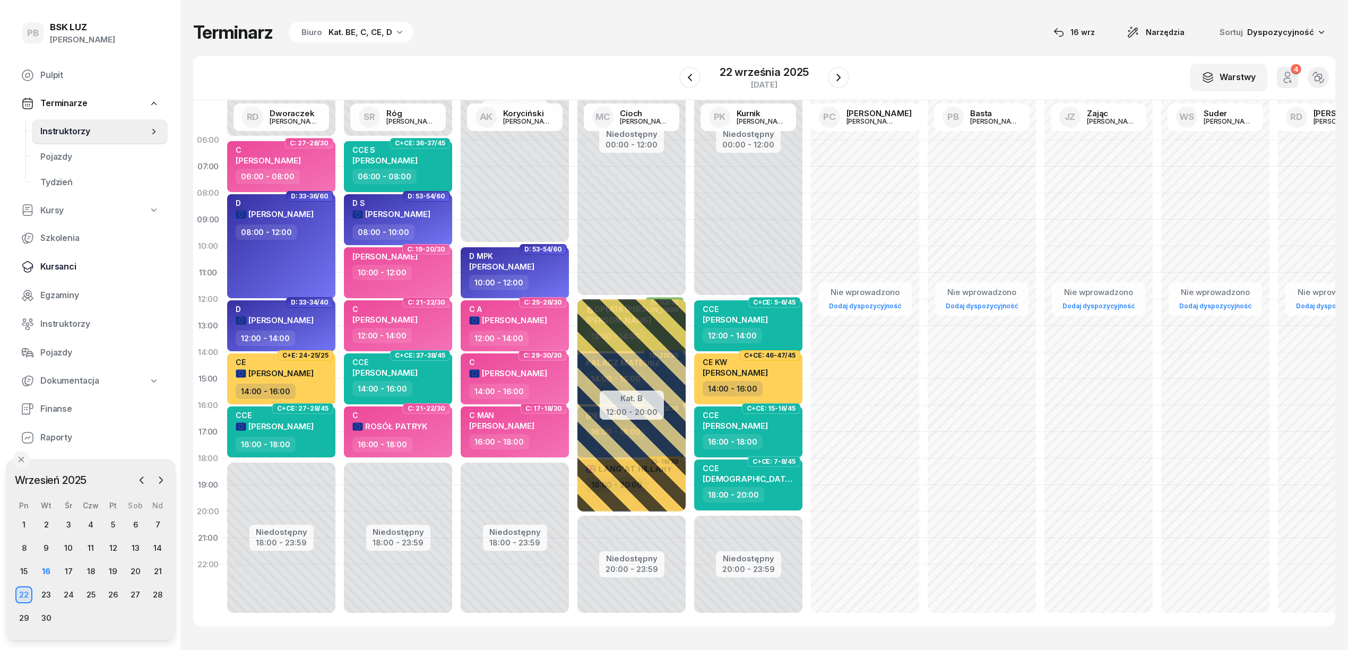
click at [56, 268] on span "Kursanci" at bounding box center [99, 267] width 119 height 14
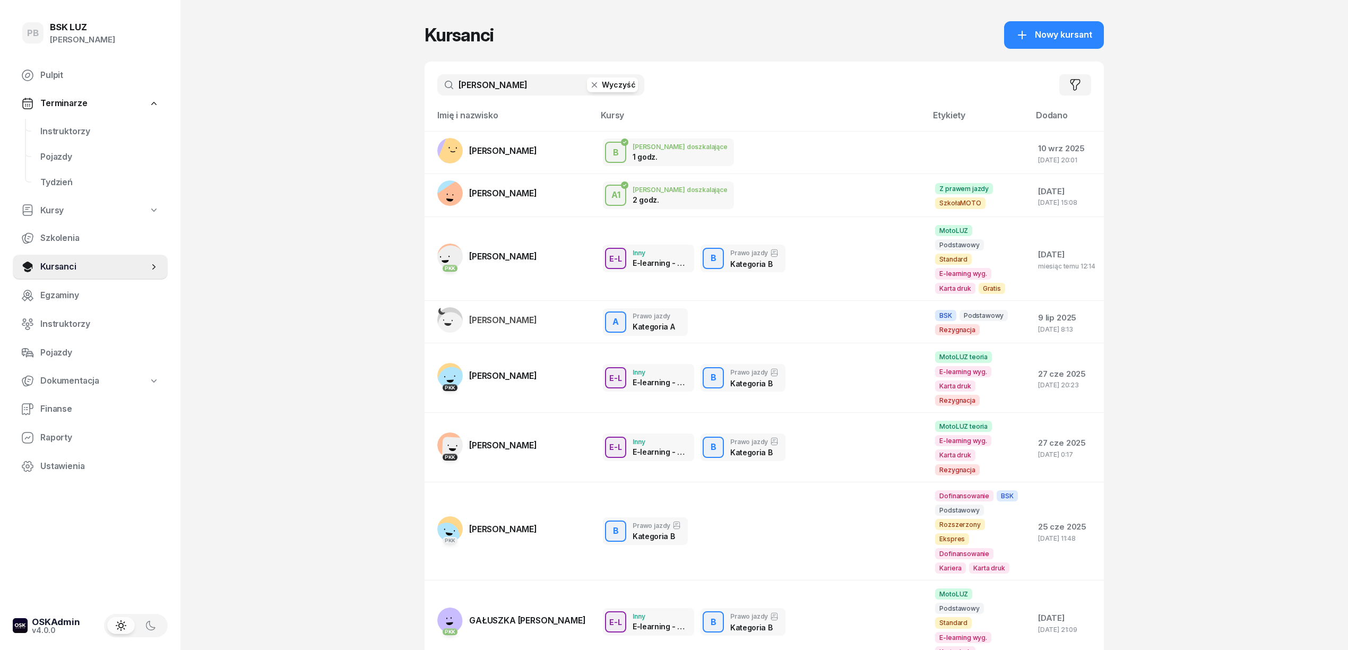
click at [518, 80] on input "[PERSON_NAME]" at bounding box center [540, 84] width 207 height 21
click at [514, 80] on input "[PERSON_NAME]" at bounding box center [540, 84] width 207 height 21
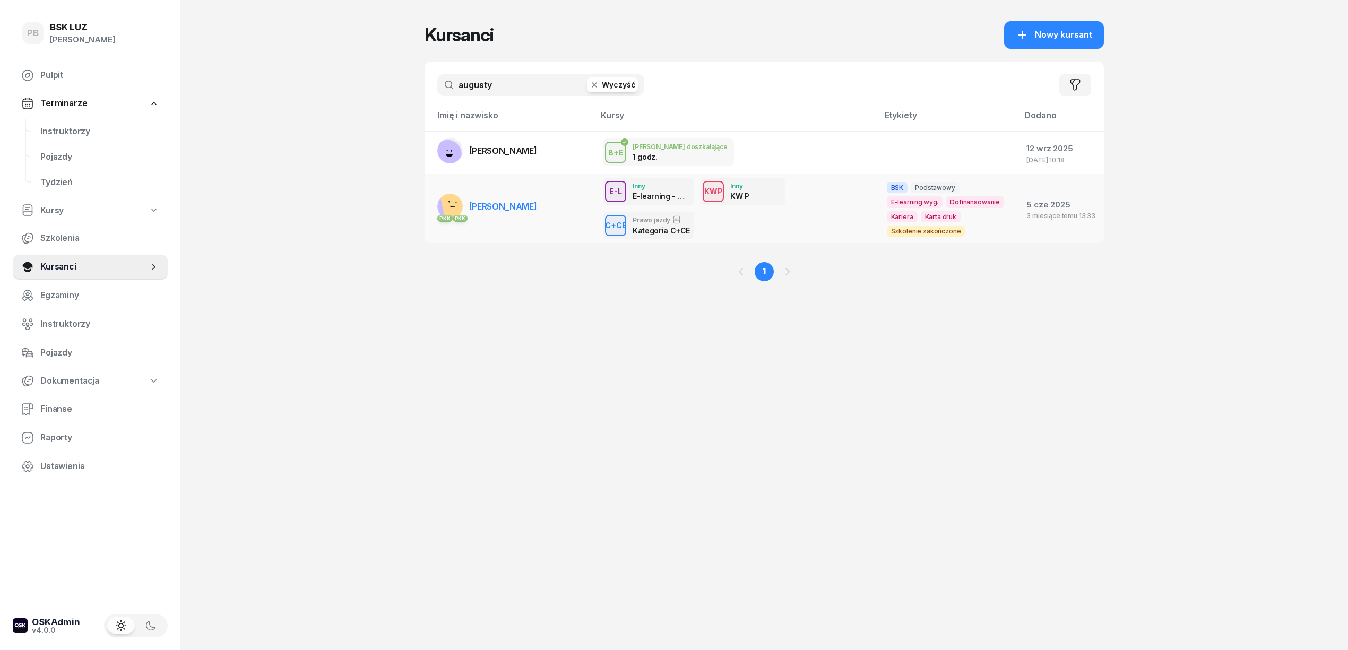
type input "augusty"
click at [512, 206] on span "[PERSON_NAME]" at bounding box center [503, 206] width 68 height 11
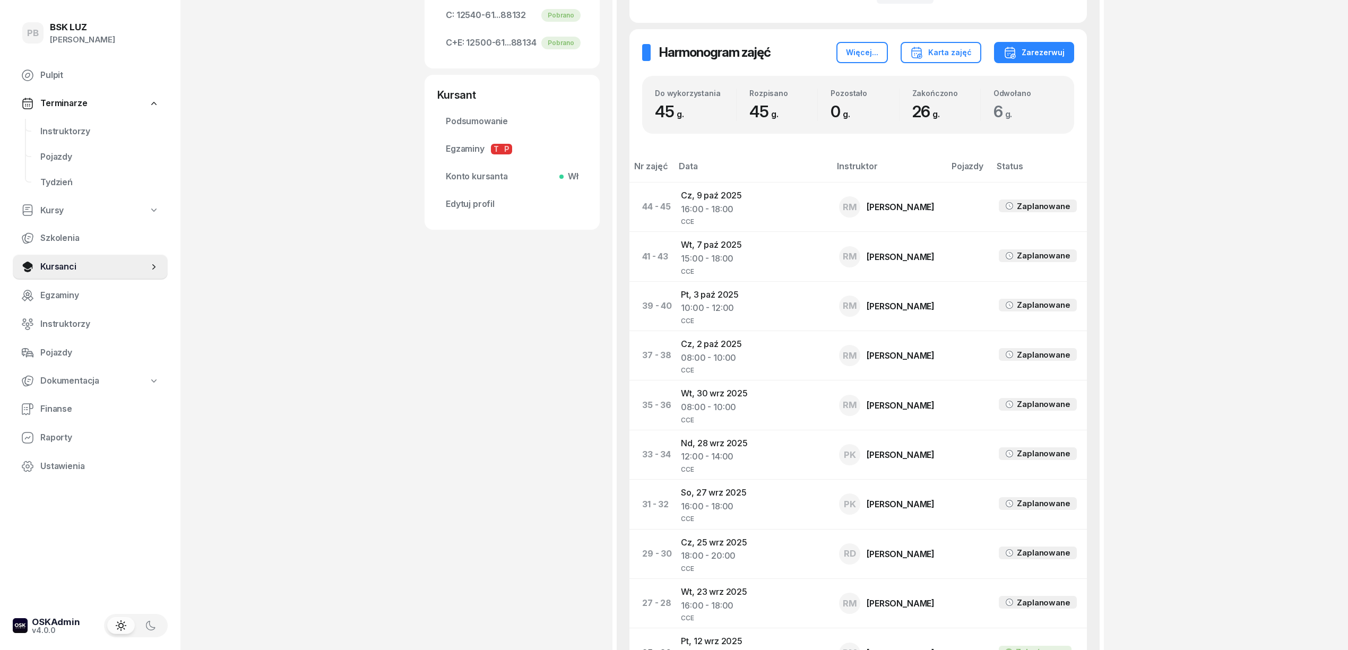
scroll to position [495, 0]
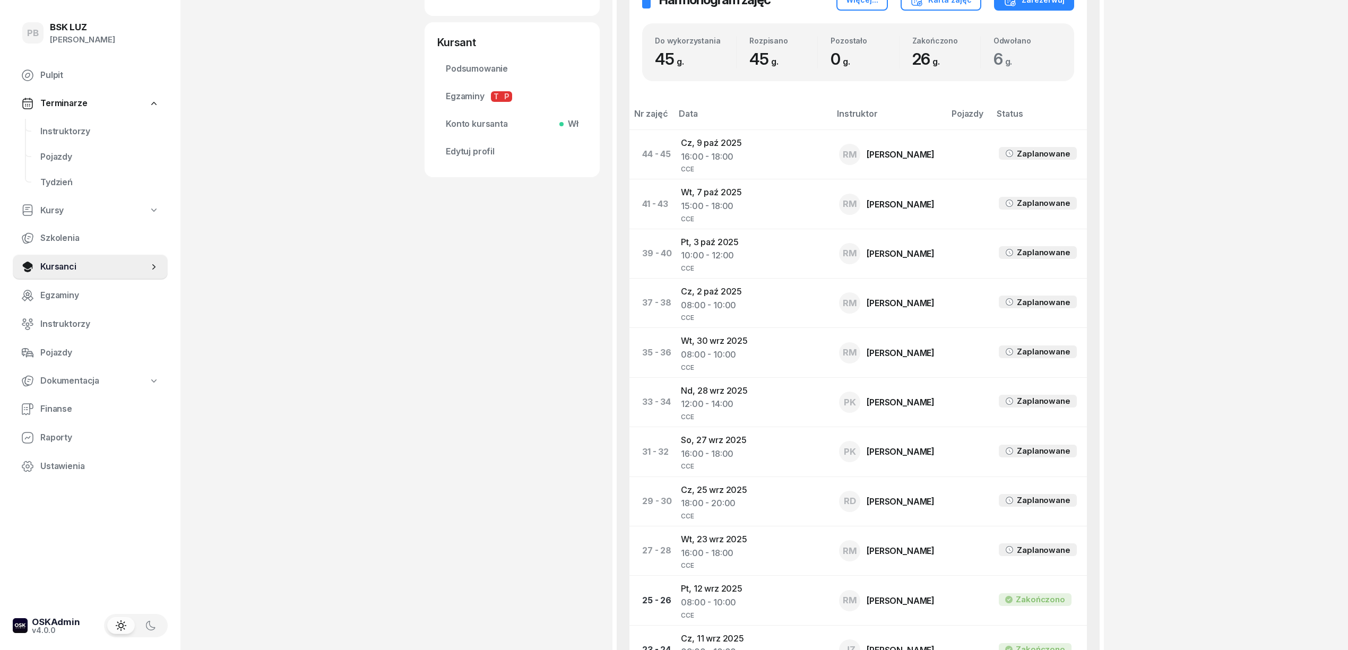
click at [524, 553] on div "[PERSON_NAME] etykiety... OL-01.06 [DATE], 789 334 370 [EMAIL_ADDRESS][DOMAIN_N…" at bounding box center [511, 490] width 175 height 1860
click at [88, 132] on span "Instruktorzy" at bounding box center [99, 132] width 119 height 14
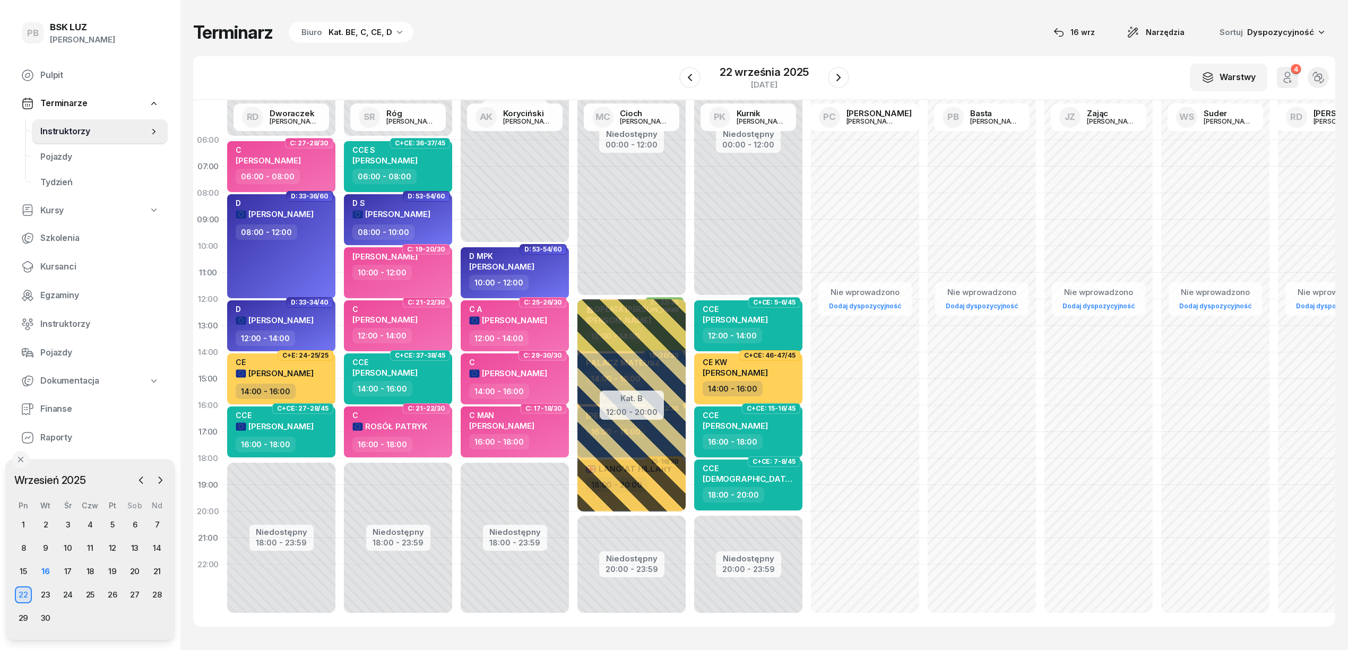
drag, startPoint x: 987, startPoint y: 520, endPoint x: 977, endPoint y: 520, distance: 10.1
click at [986, 520] on div "Nie wprowadzono Dodaj dyspozycyjność" at bounding box center [981, 379] width 117 height 504
select select "20"
select select "22"
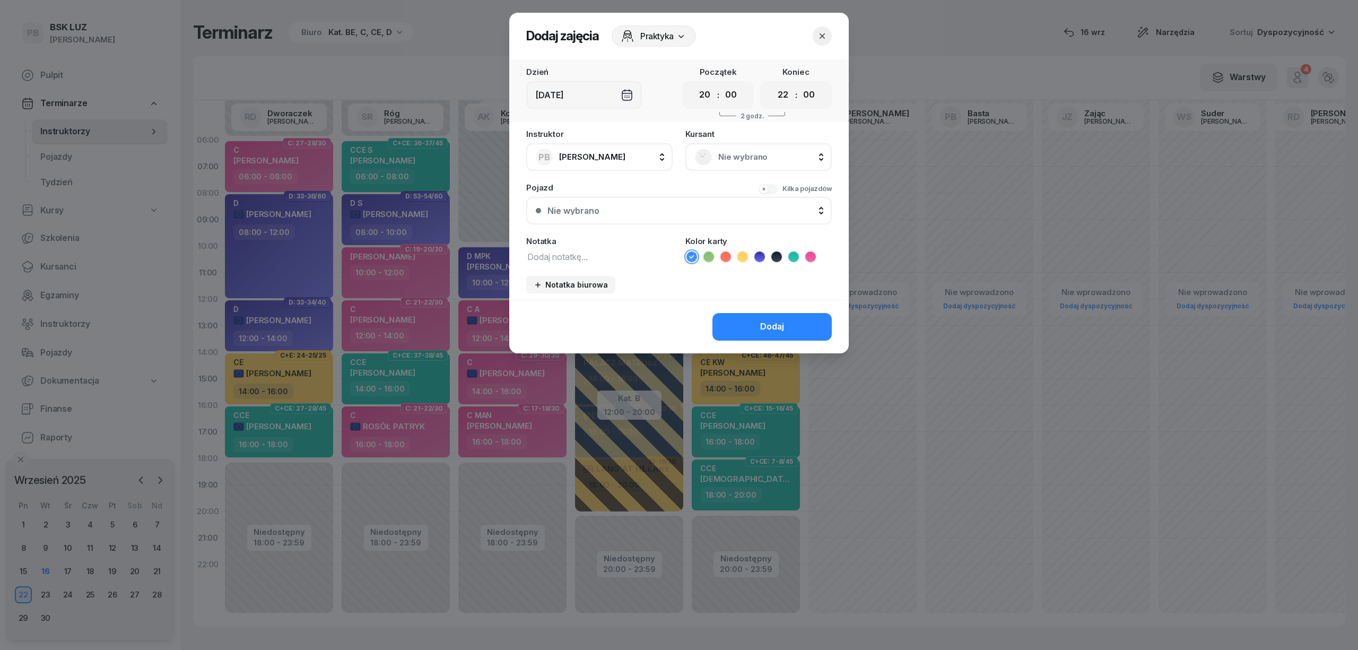
click at [823, 37] on icon "button" at bounding box center [822, 35] width 5 height 5
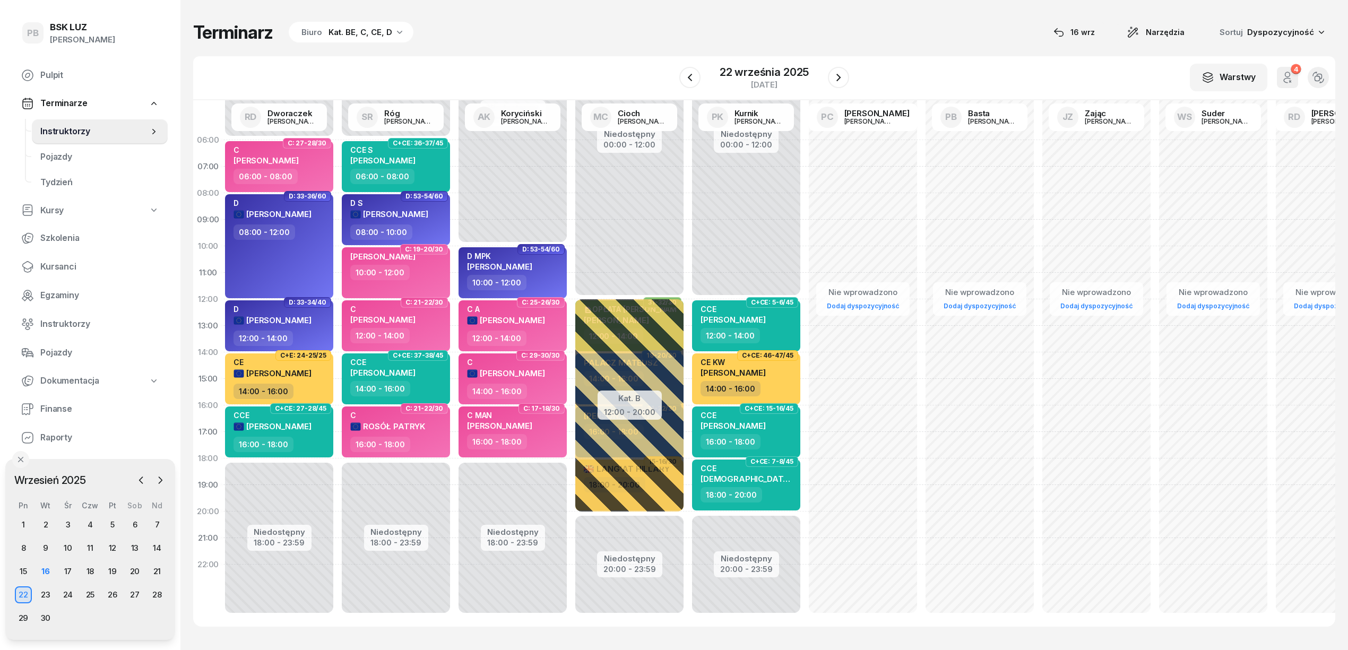
click at [826, 35] on div "Terminarz Biuro Kat. BE, C, CE, D [DATE] Narzędzia Sortuj Dyspozycyjność" at bounding box center [764, 32] width 1142 height 22
click at [49, 576] on div "16" at bounding box center [45, 571] width 17 height 17
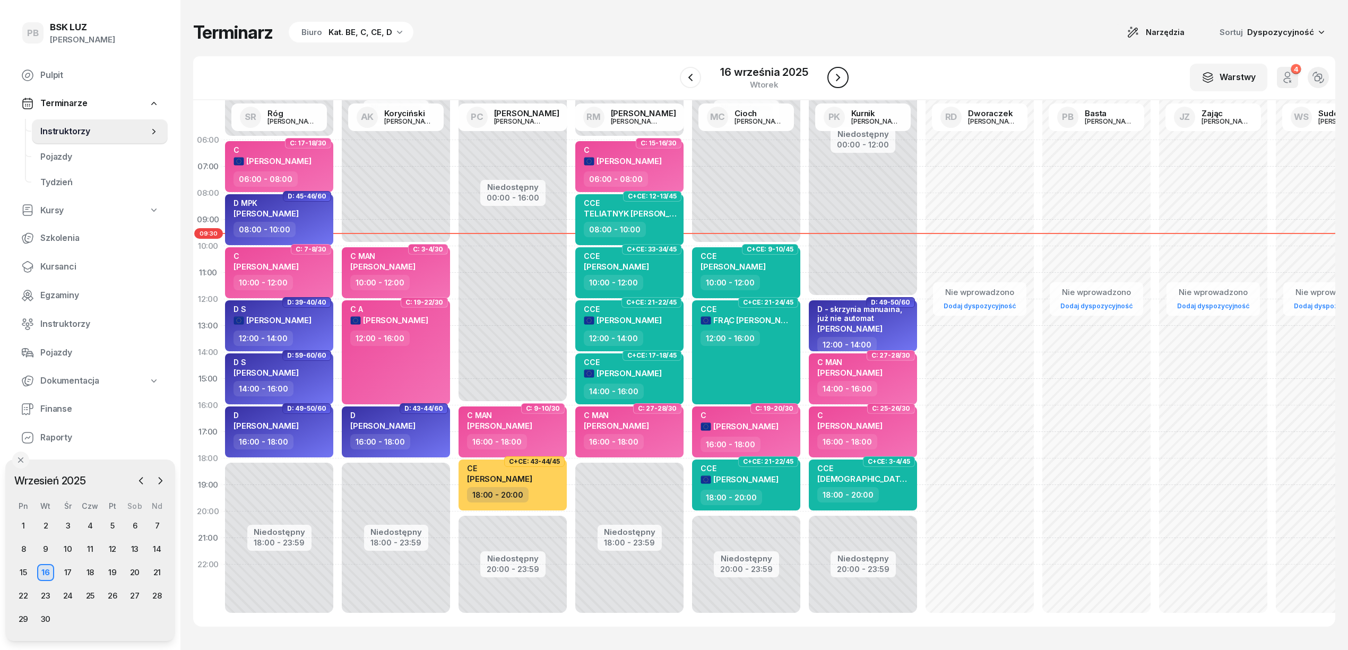
click at [833, 73] on icon "button" at bounding box center [837, 77] width 13 height 13
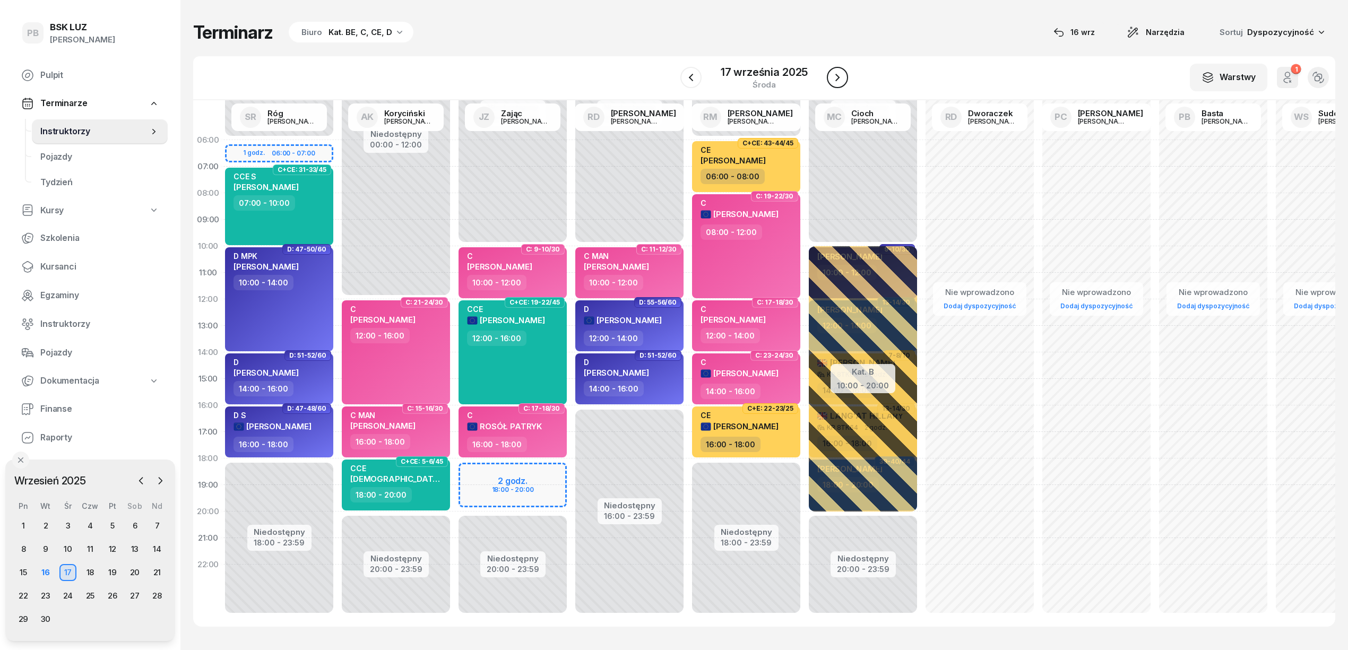
click at [827, 77] on button "button" at bounding box center [837, 77] width 21 height 21
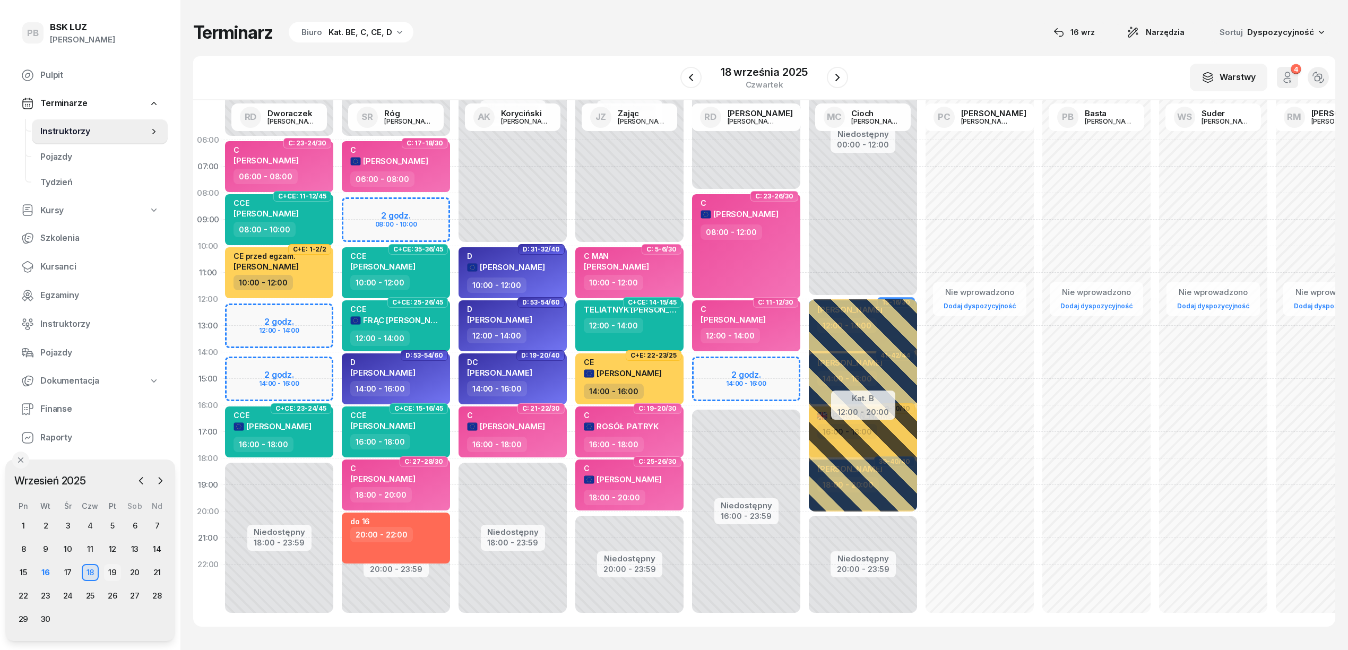
click at [106, 570] on div "19" at bounding box center [112, 572] width 17 height 17
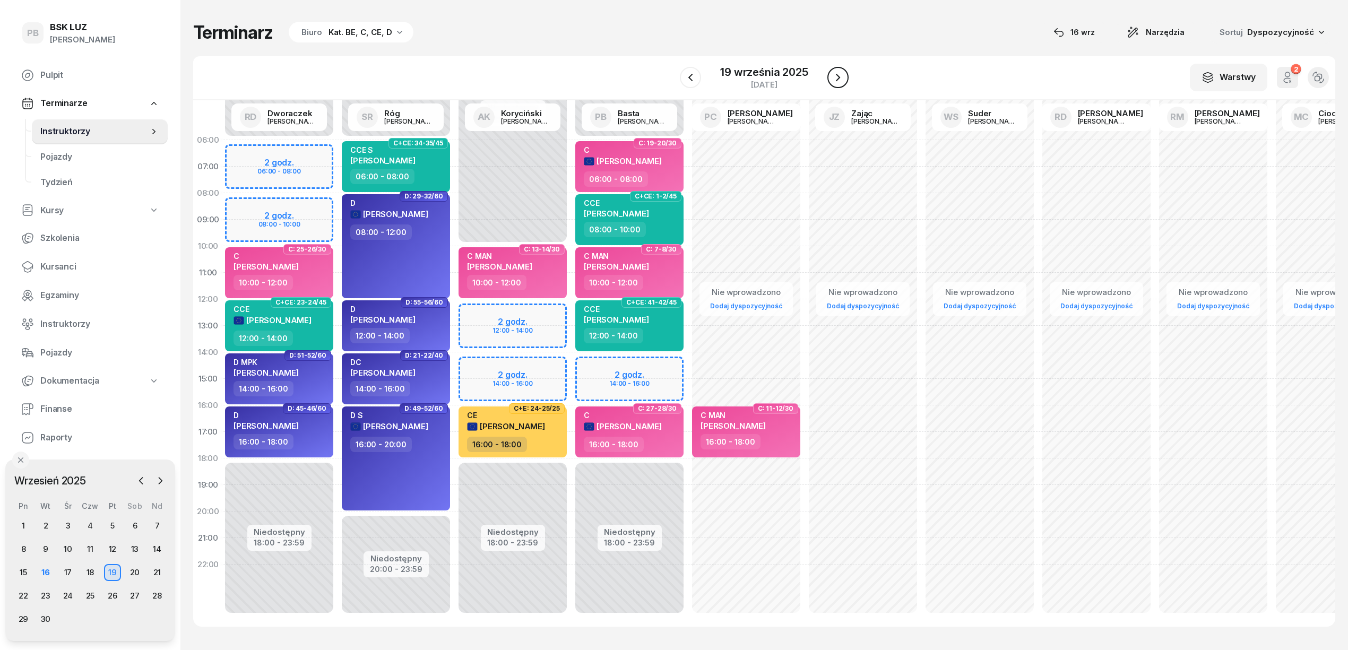
click at [832, 73] on icon "button" at bounding box center [837, 77] width 13 height 13
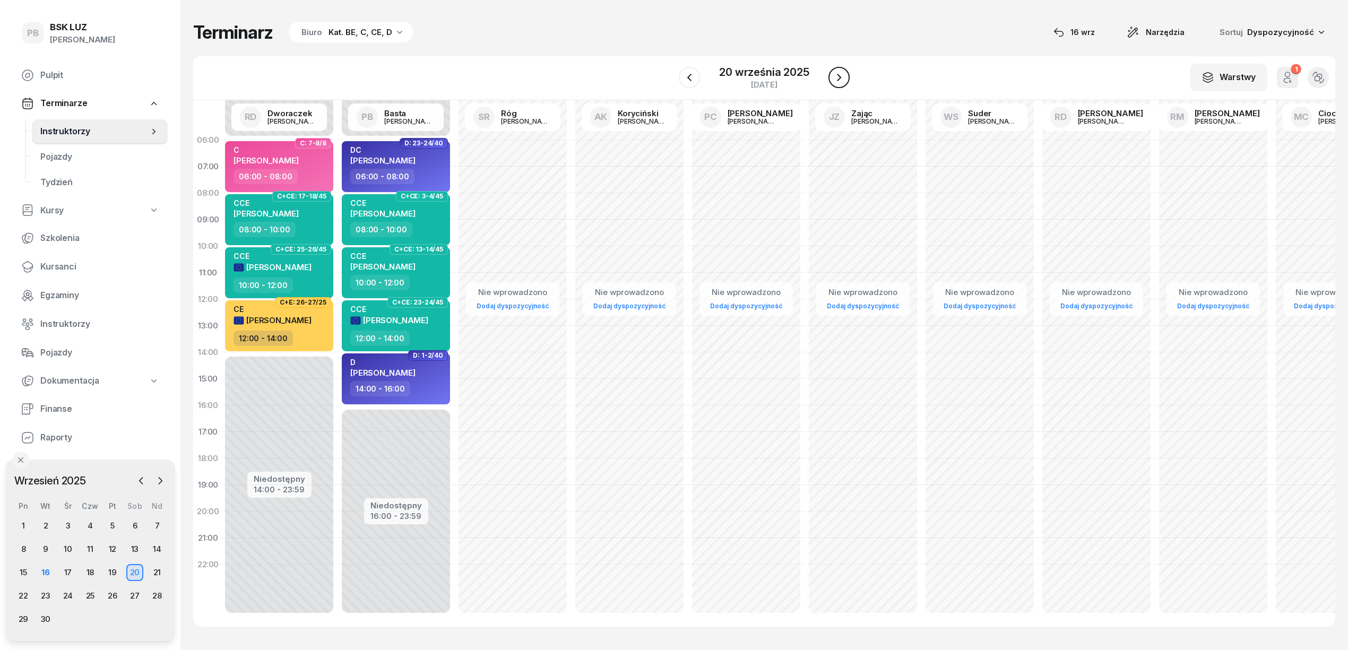
click at [832, 73] on icon "button" at bounding box center [838, 77] width 13 height 13
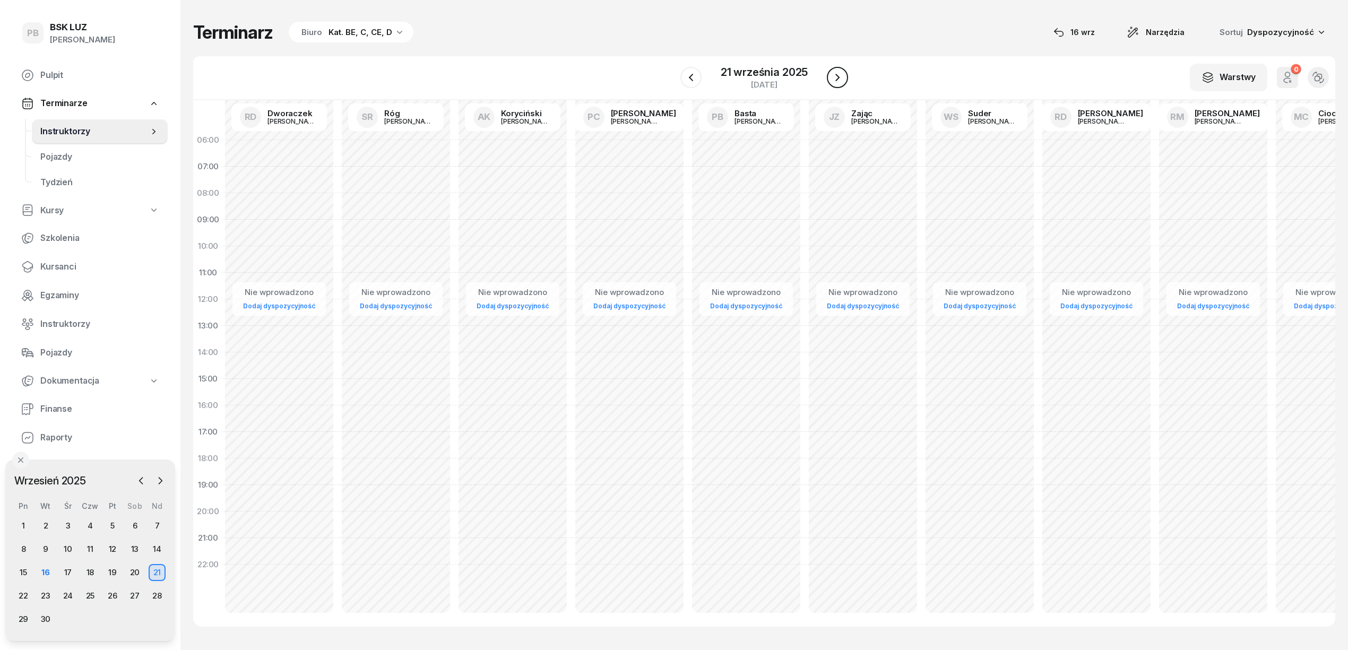
click at [832, 73] on icon "button" at bounding box center [837, 77] width 13 height 13
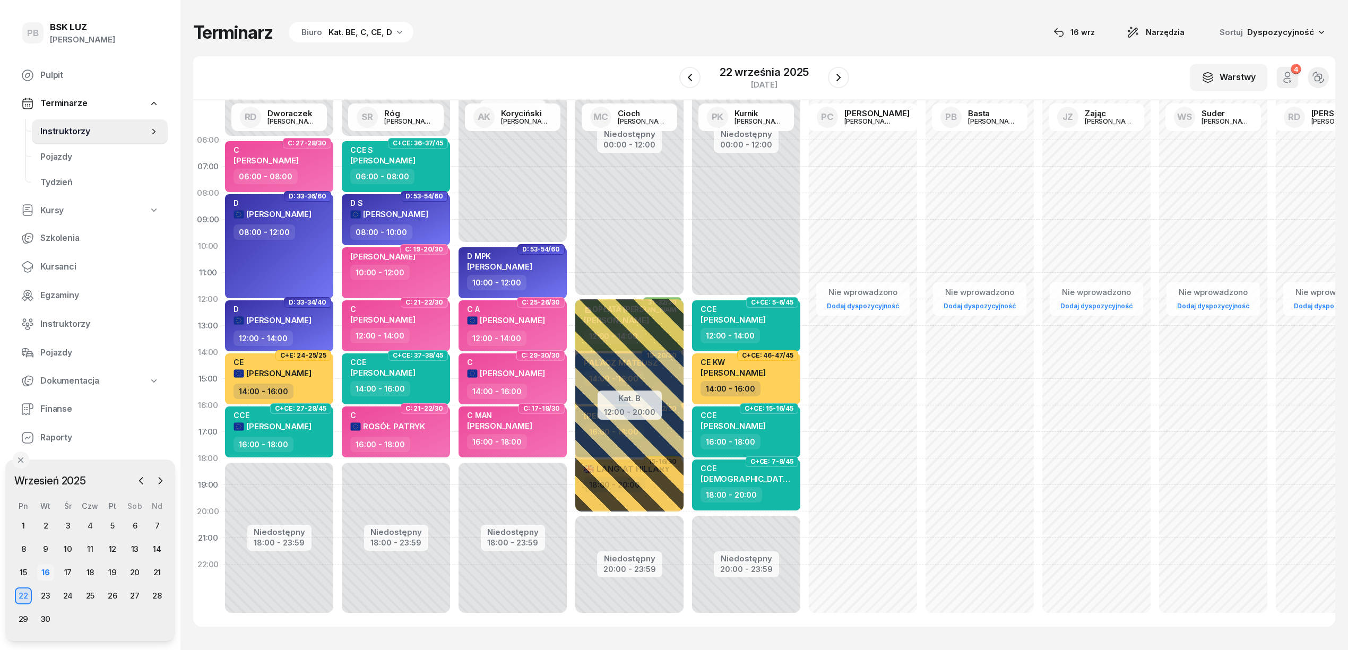
click at [39, 574] on div "16" at bounding box center [45, 572] width 17 height 17
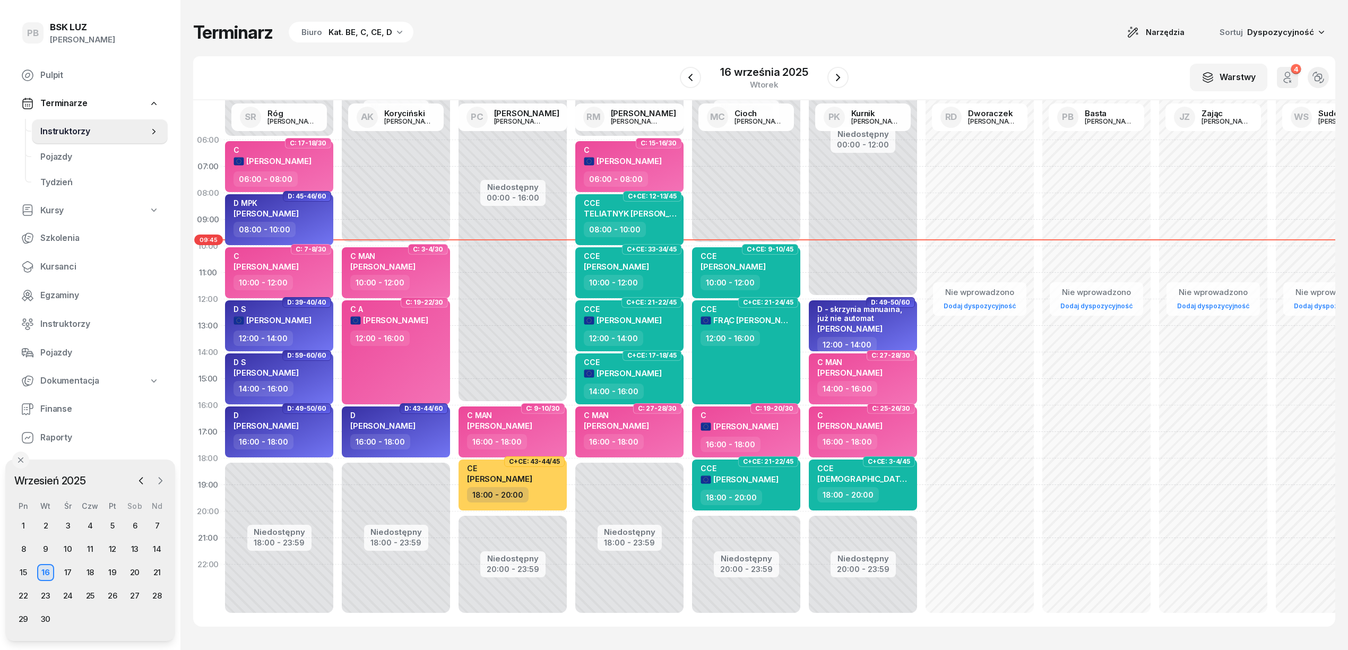
click at [158, 482] on icon "button" at bounding box center [160, 480] width 11 height 11
click at [71, 525] on div "1" at bounding box center [67, 525] width 17 height 17
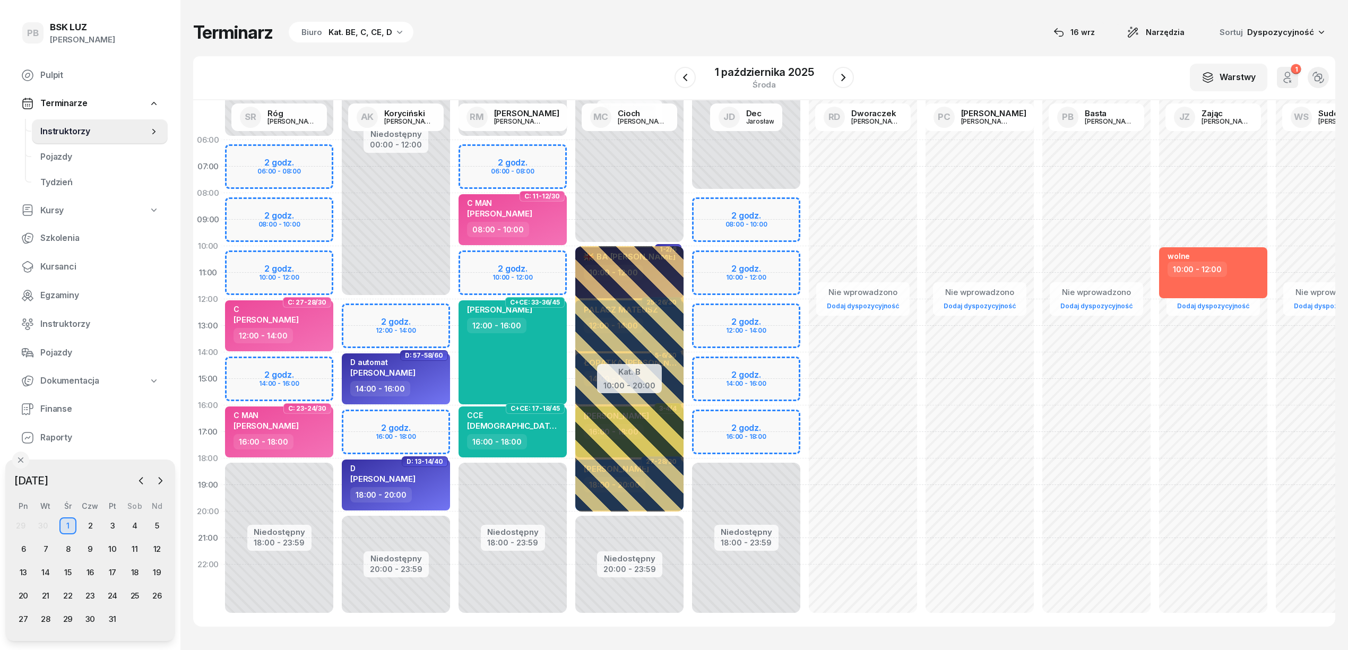
click at [823, 13] on div "Terminarz Biuro Kat. BE, C, CE, D [DATE] Narzędzia Sortuj Dyspozycyjność W Wybi…" at bounding box center [764, 324] width 1142 height 648
click at [538, 154] on div "Niedostępny 00:00 - 06:00 Niedostępny 18:00 - 23:59 2 godz. 06:00 - 08:00 2 god…" at bounding box center [512, 379] width 117 height 504
select select "06"
select select "08"
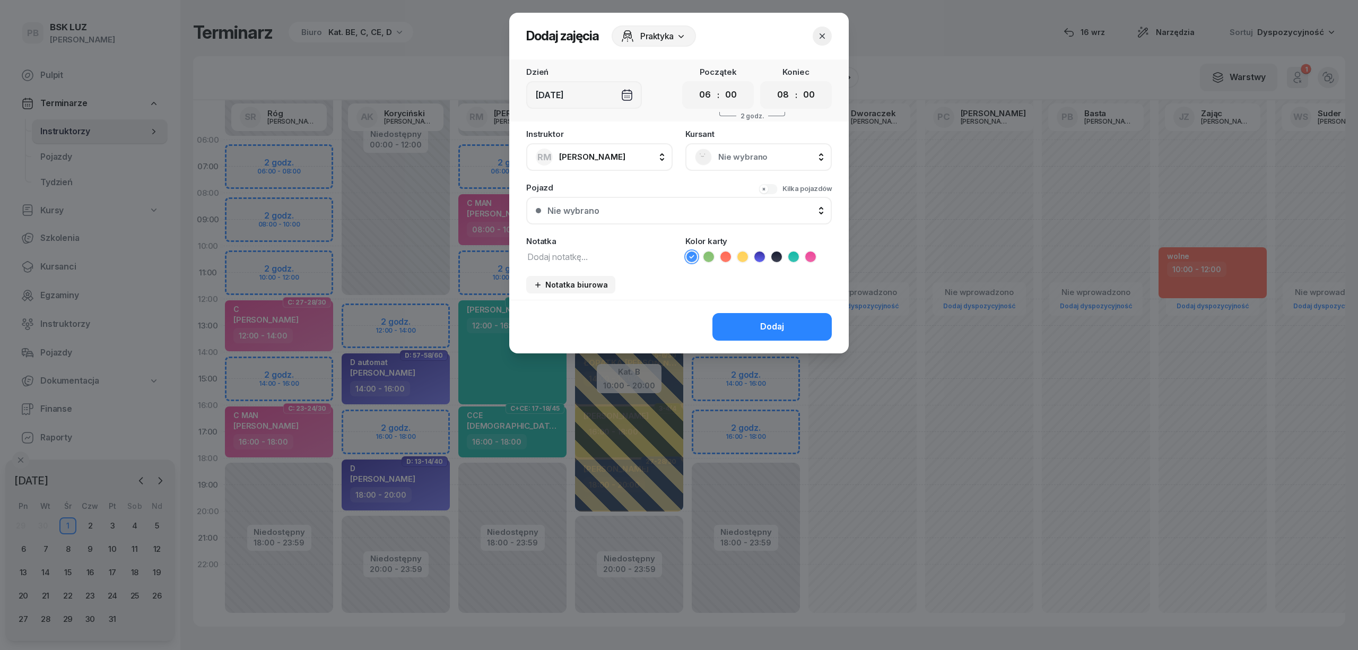
click at [752, 155] on span "Nie wybrano" at bounding box center [770, 157] width 104 height 14
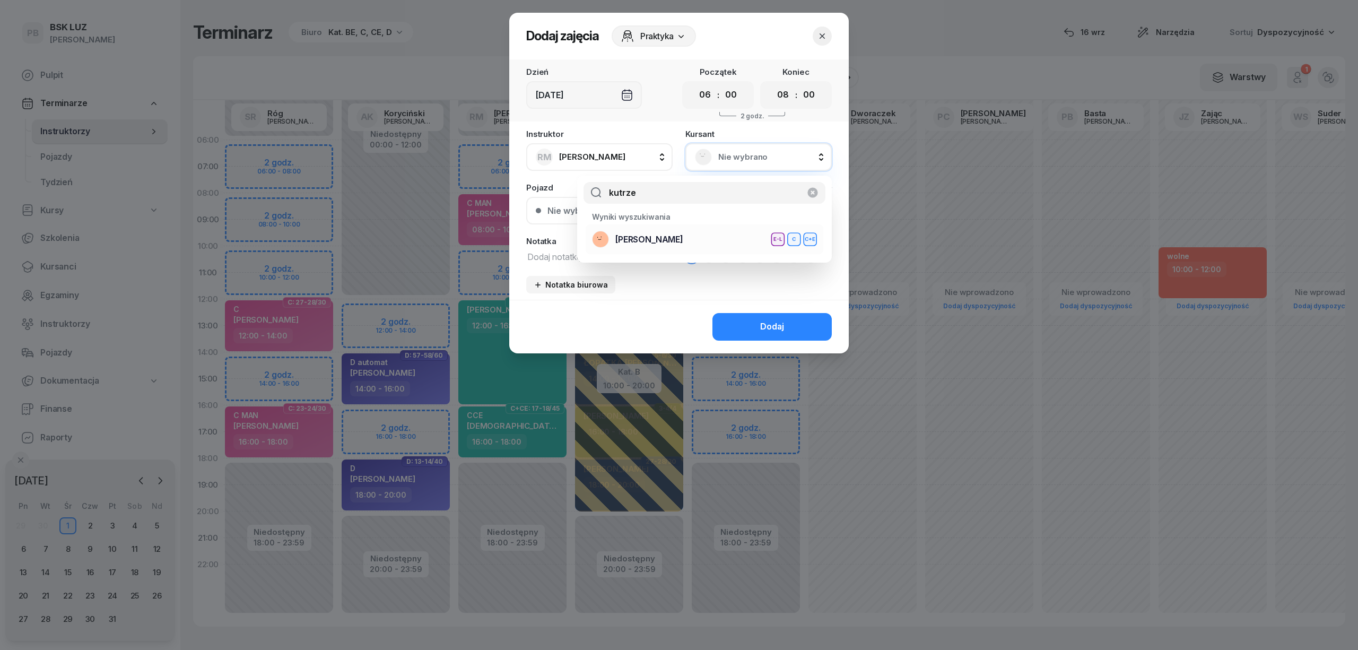
type input "kutrze"
click at [721, 241] on div "[PERSON_NAME] E-L C C+E" at bounding box center [704, 239] width 225 height 17
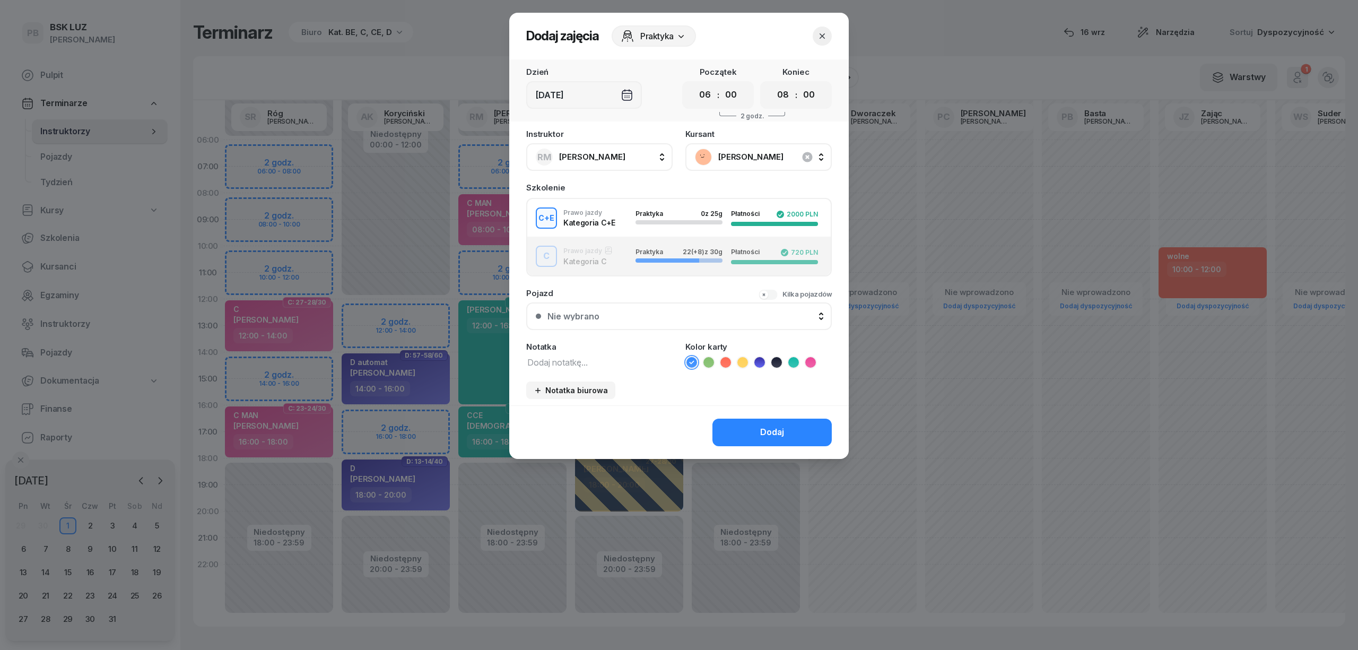
click at [587, 254] on div "C Prawo jazdy Kategoria C Praktyka 22 (+8) z 30g Płatności 720 PLN" at bounding box center [678, 256] width 303 height 21
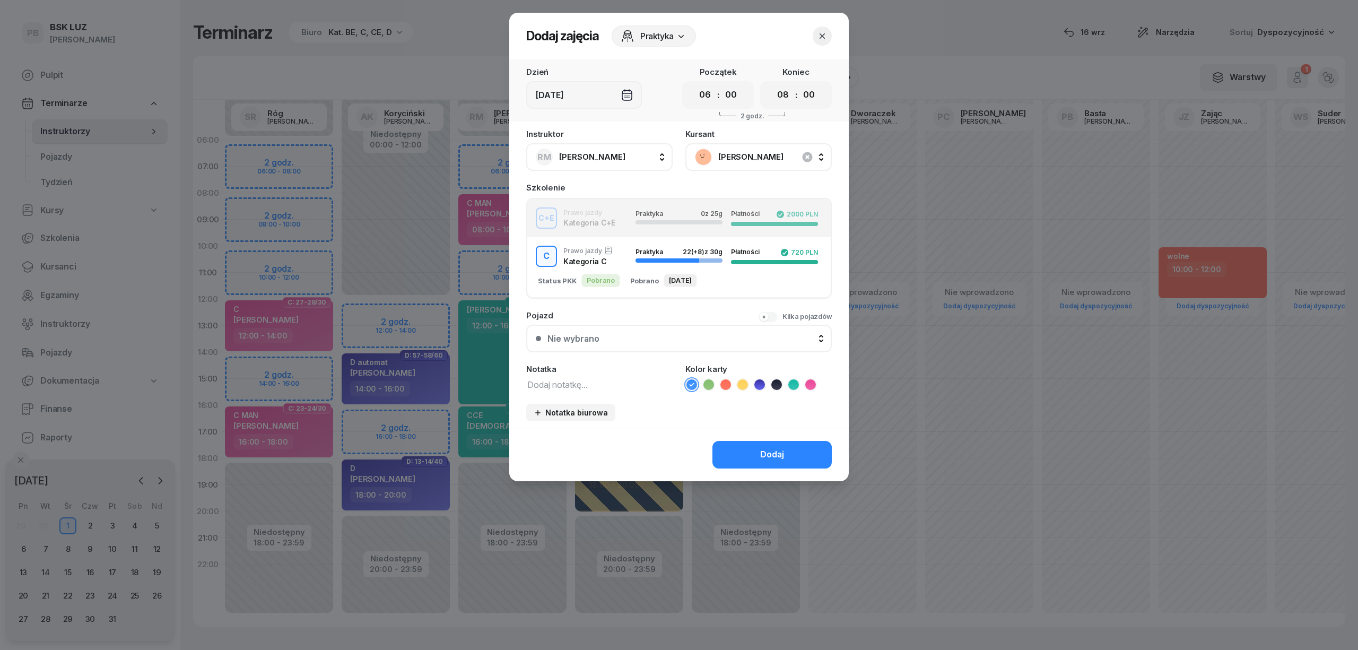
click at [561, 385] on textarea at bounding box center [599, 384] width 146 height 14
type textarea "C"
click at [814, 380] on icon at bounding box center [810, 384] width 11 height 11
click at [787, 448] on button "Dodaj" at bounding box center [772, 455] width 119 height 28
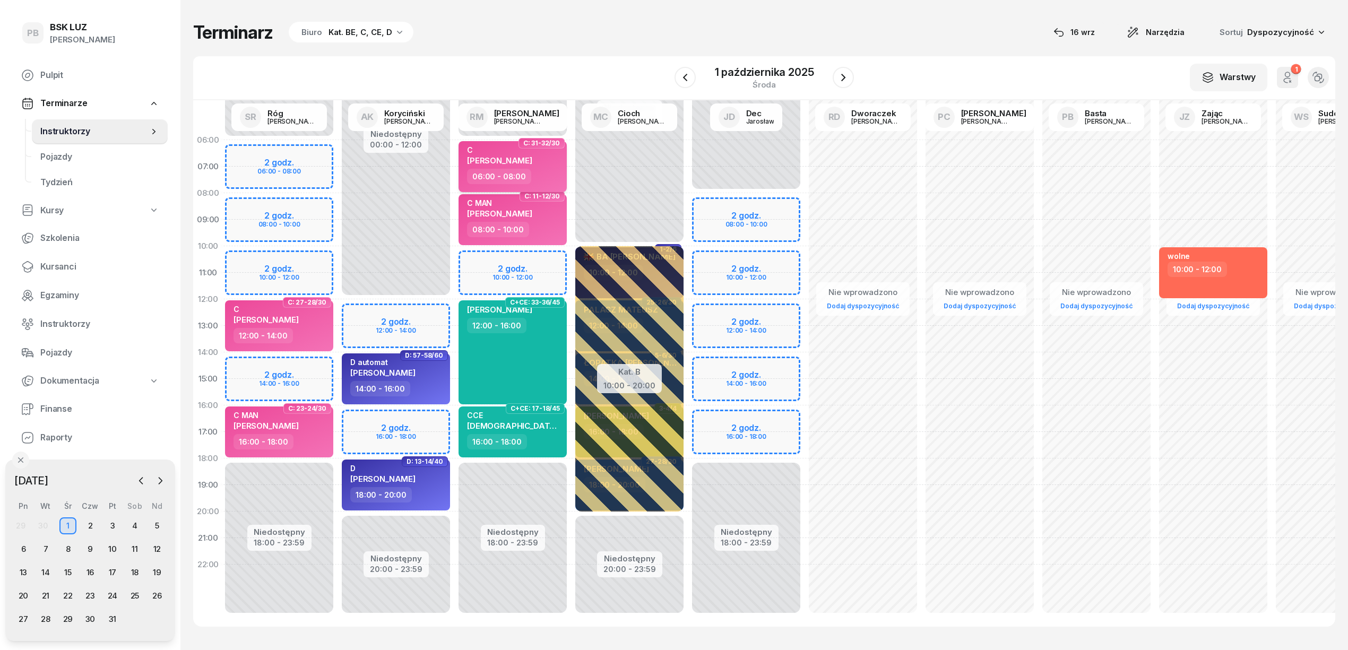
click at [524, 169] on div "06:00 - 08:00" at bounding box center [499, 176] width 64 height 15
select select "06"
select select "08"
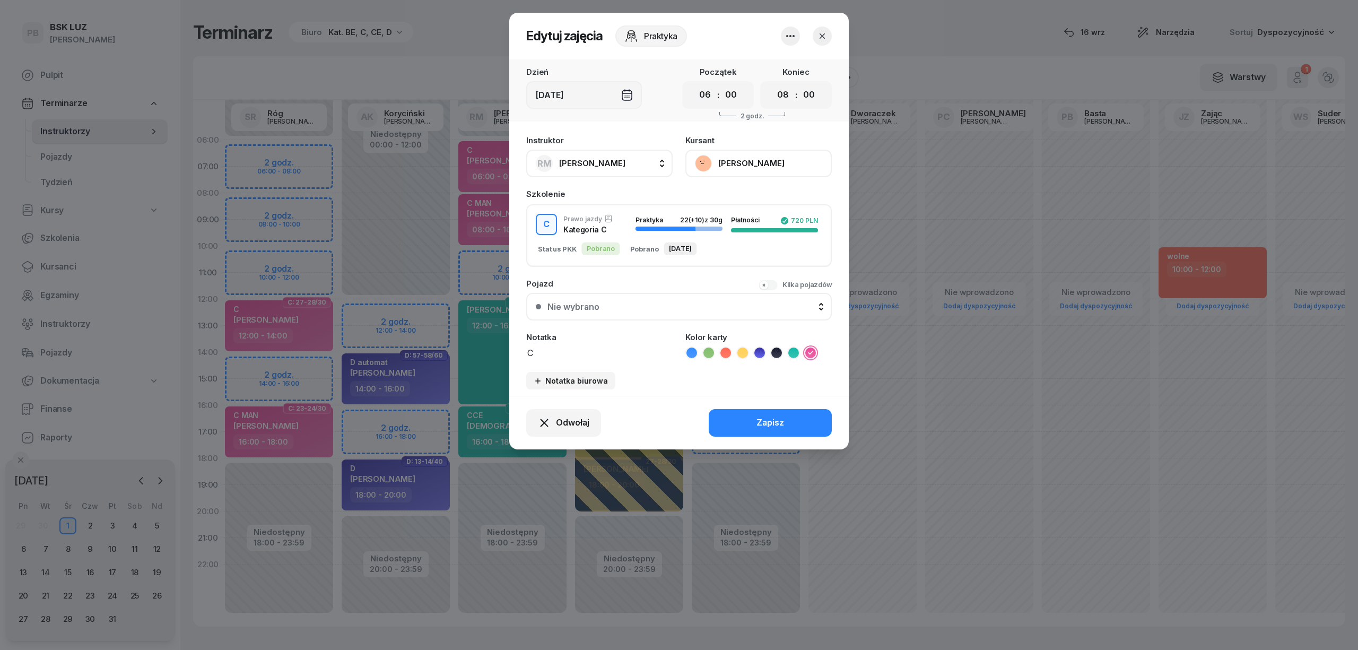
drag, startPoint x: 542, startPoint y: 349, endPoint x: 499, endPoint y: 347, distance: 42.5
click at [499, 347] on div "Edytuj zajęcia Praktyka Dzień [DATE] Początek 00 01 02 03 04 05 06 07 08 09 10 …" at bounding box center [679, 325] width 1358 height 650
click at [818, 36] on icon "button" at bounding box center [822, 36] width 11 height 11
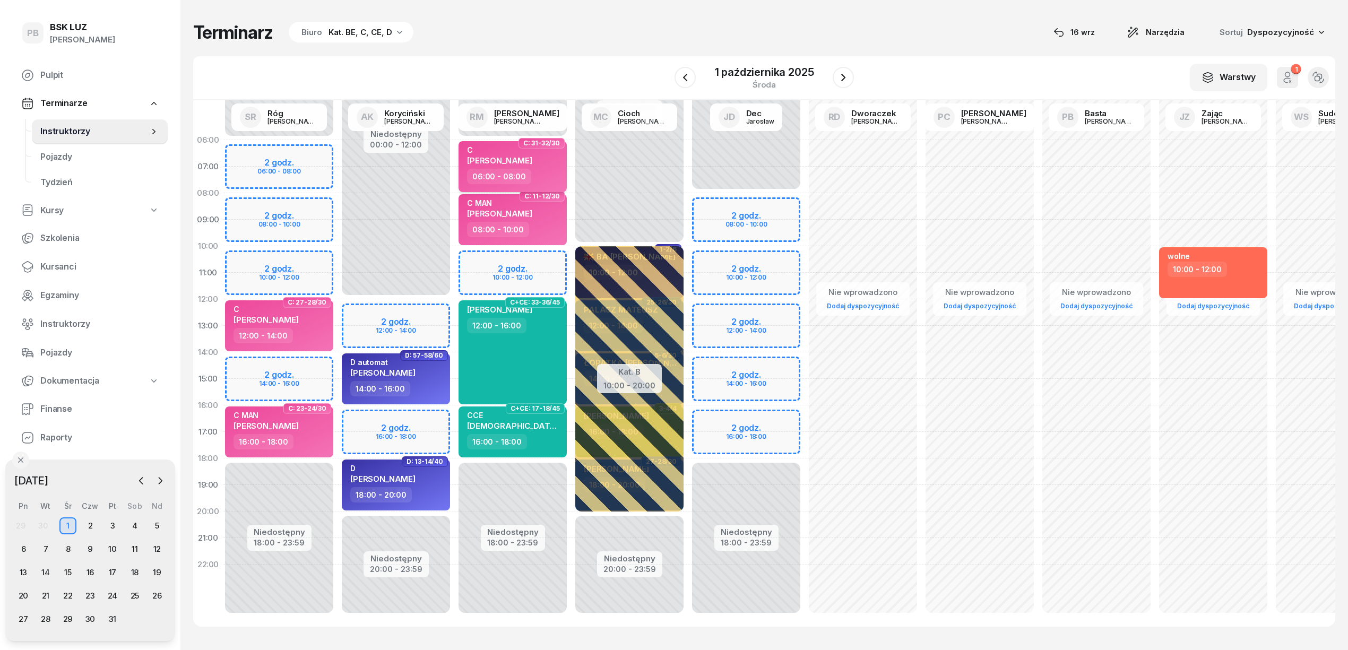
click at [532, 166] on div "C [PERSON_NAME]" at bounding box center [499, 156] width 65 height 23
select select "06"
select select "08"
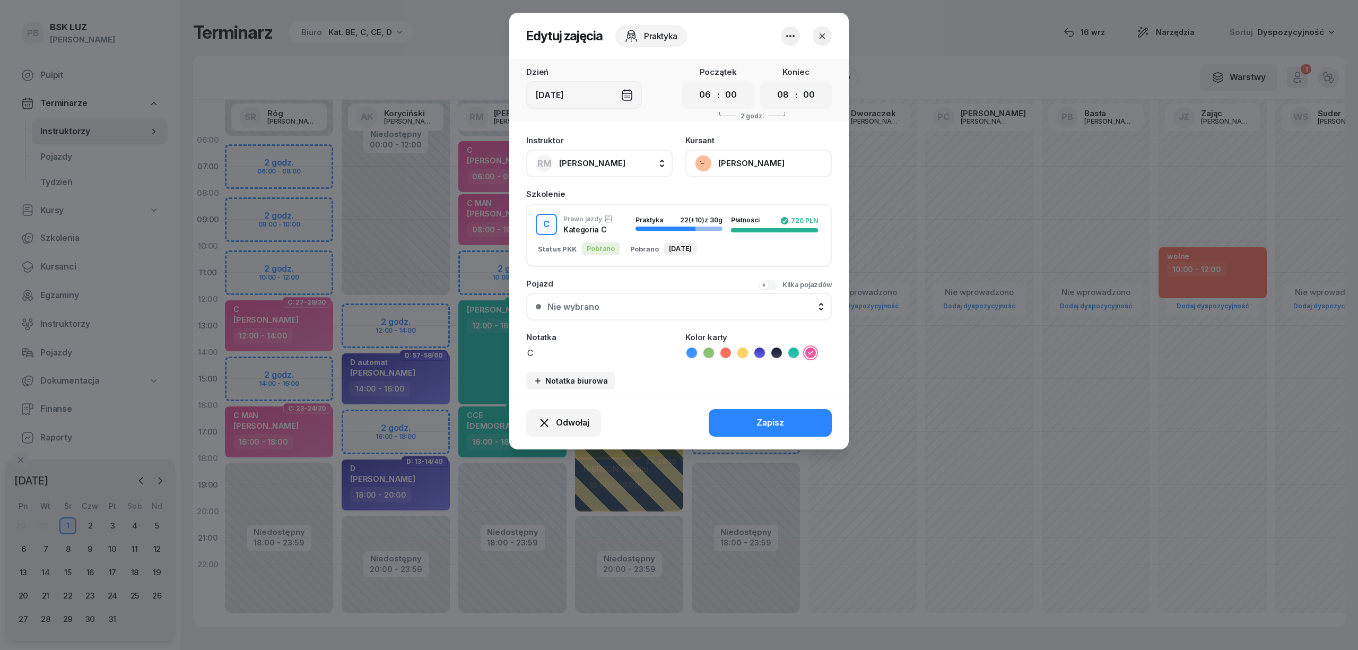
click at [786, 39] on icon "button" at bounding box center [790, 36] width 13 height 13
click at [784, 57] on link "Usuń" at bounding box center [785, 68] width 140 height 27
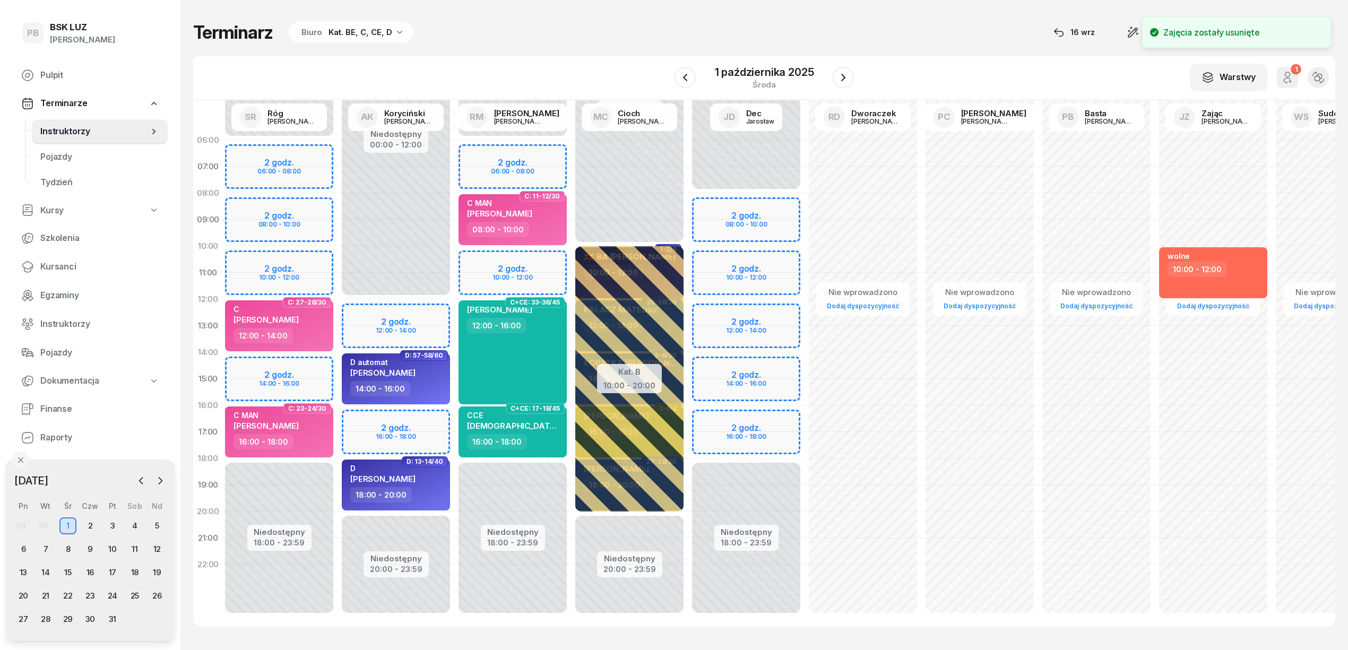
click at [522, 155] on div "Niedostępny 00:00 - 06:00 Niedostępny 18:00 - 23:59 C: 11-12/30 C MAN [PERSON_N…" at bounding box center [512, 379] width 117 height 504
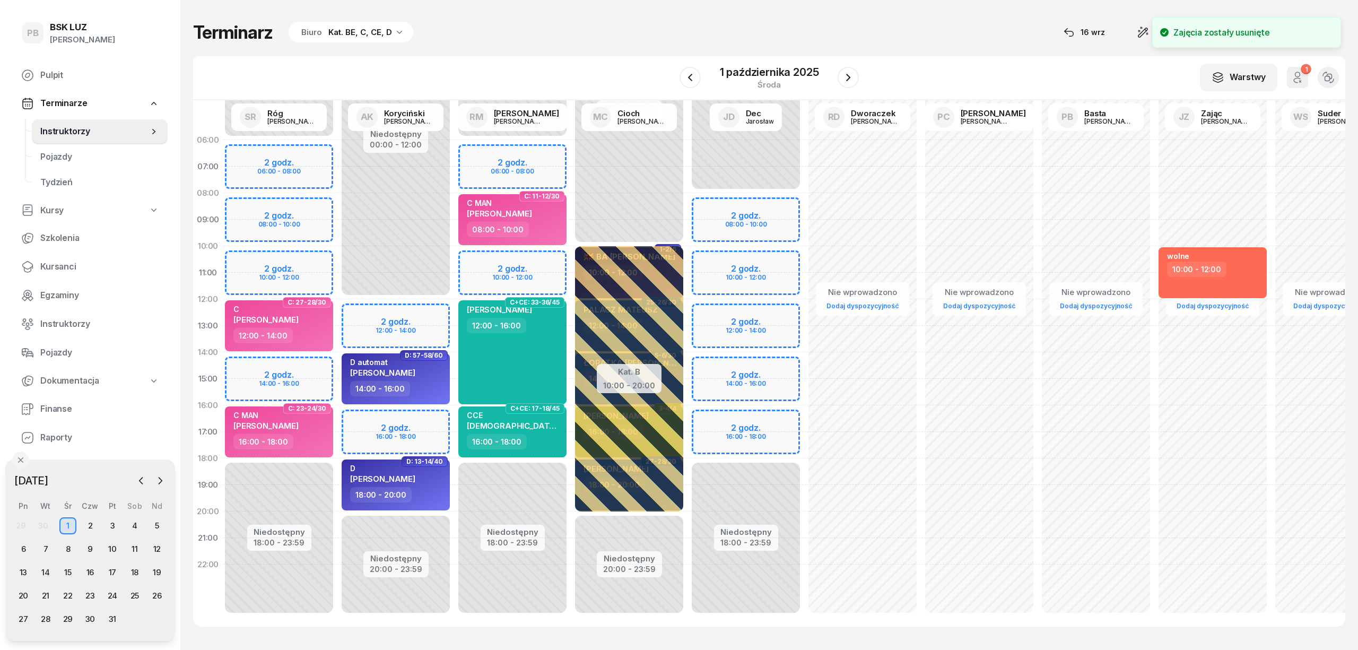
select select "06"
select select "08"
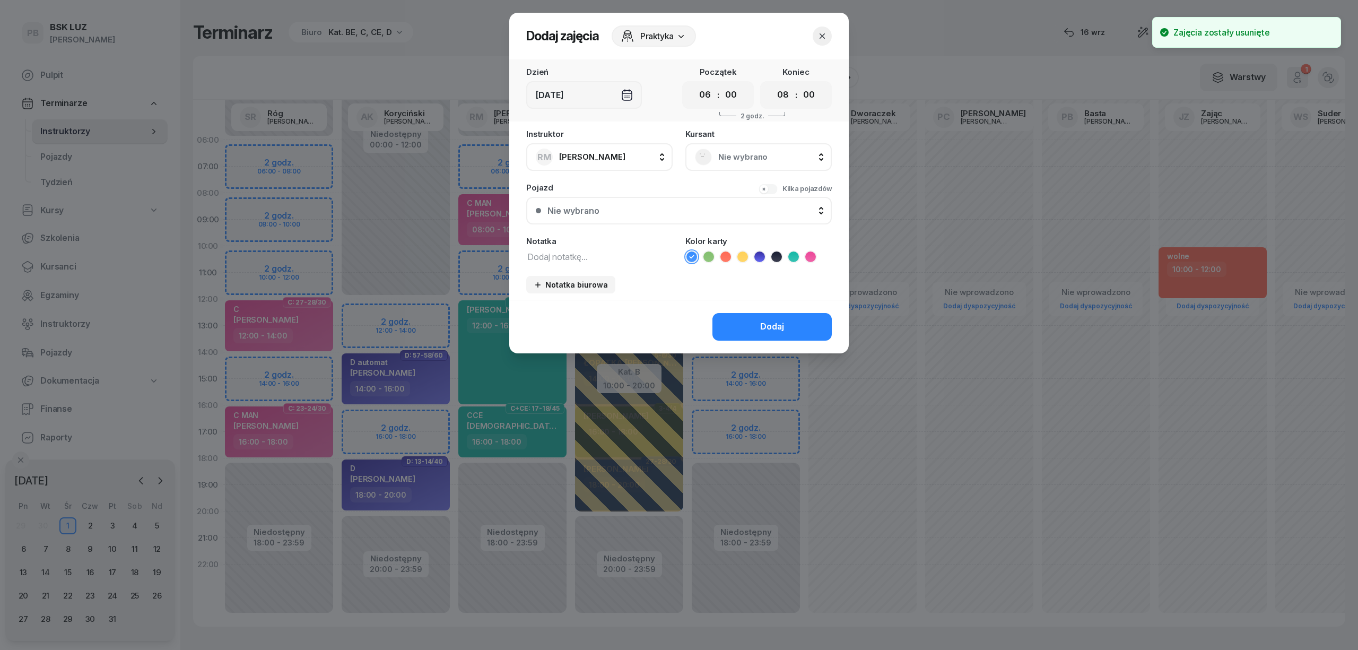
click at [766, 162] on span "Nie wybrano" at bounding box center [770, 157] width 104 height 14
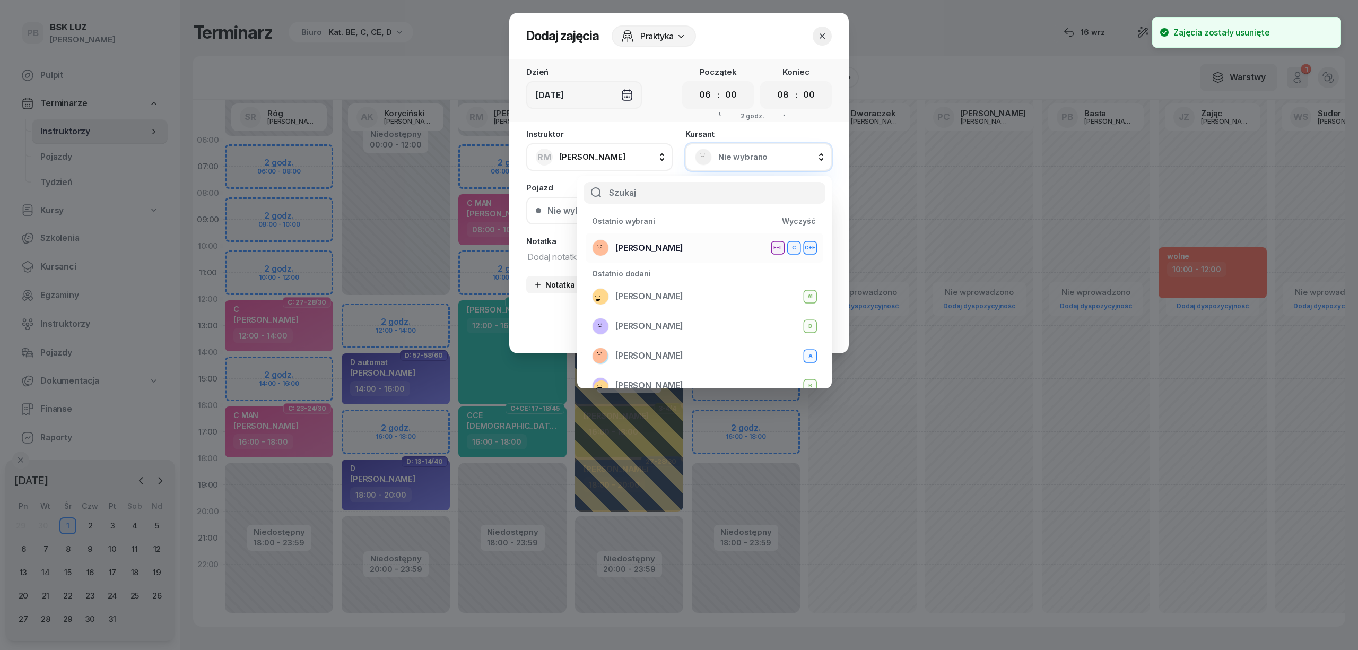
click at [683, 246] on span "[PERSON_NAME]" at bounding box center [649, 248] width 68 height 14
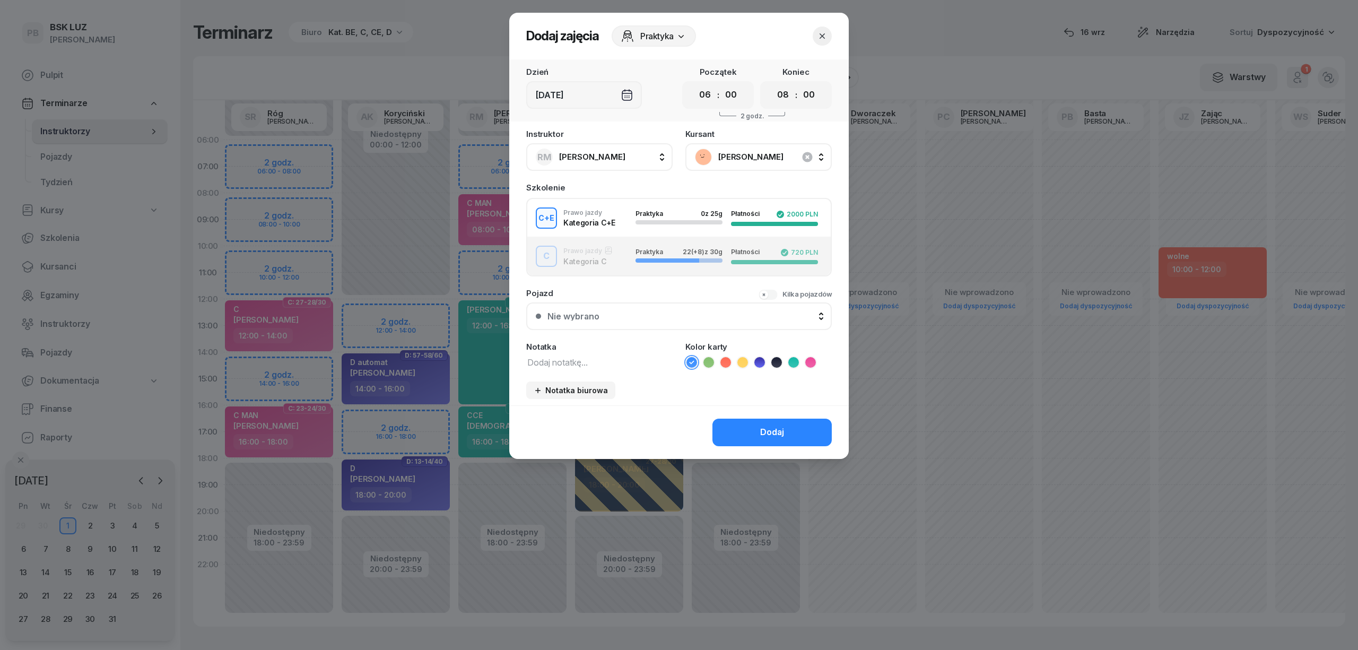
click at [601, 224] on div "C+E Prawo jazdy Kategoria C+E Praktyka 0 z 25g Płatności 2000 PLN" at bounding box center [678, 217] width 303 height 21
drag, startPoint x: 743, startPoint y: 363, endPoint x: 643, endPoint y: 358, distance: 100.4
click at [743, 363] on icon at bounding box center [743, 362] width 11 height 11
click at [607, 355] on textarea at bounding box center [599, 362] width 146 height 14
type textarea "CE"
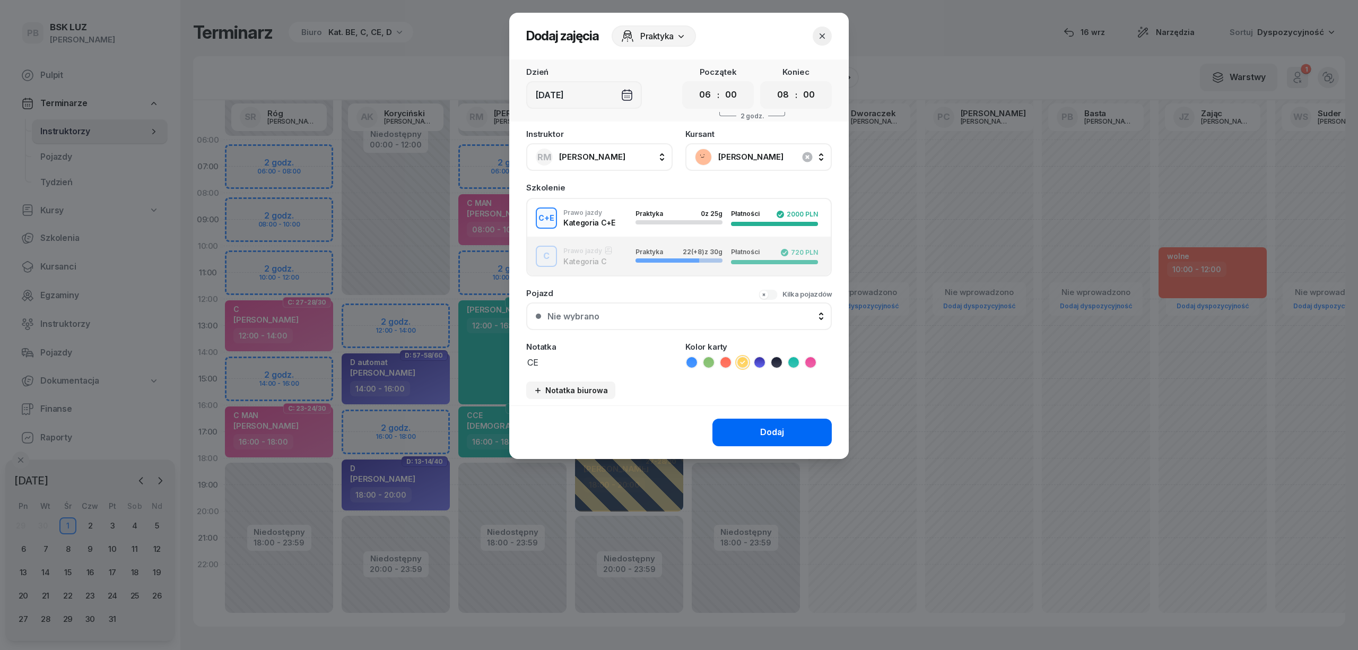
click at [764, 428] on div "Dodaj" at bounding box center [772, 433] width 24 height 14
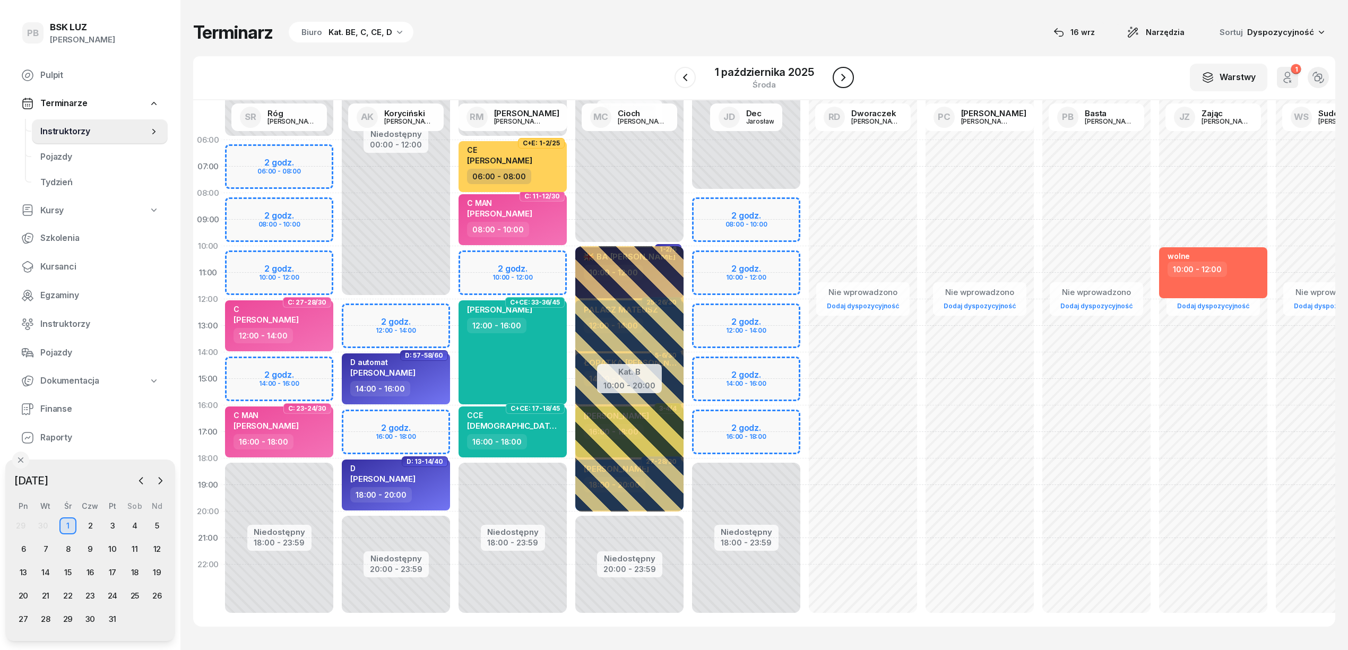
click at [843, 77] on icon "button" at bounding box center [843, 77] width 13 height 13
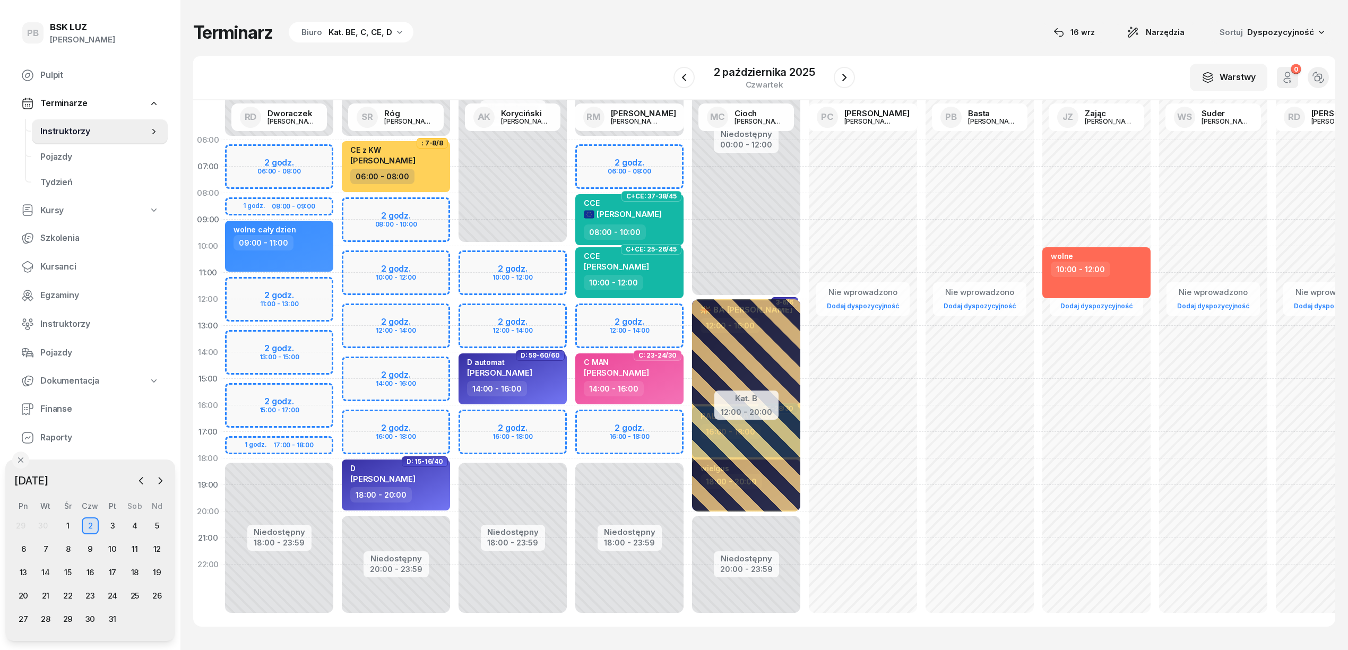
click at [902, 13] on div "Terminarz Biuro Kat. BE, C, CE, D [DATE] Narzędzia Sortuj Dyspozycyjność W Wybi…" at bounding box center [764, 324] width 1142 height 648
click at [652, 421] on div "Niedostępny 00:00 - 06:00 Niedostępny 18:00 - 23:59 2 godz. 06:00 - 08:00 2 god…" at bounding box center [629, 379] width 117 height 504
select select "16"
select select "18"
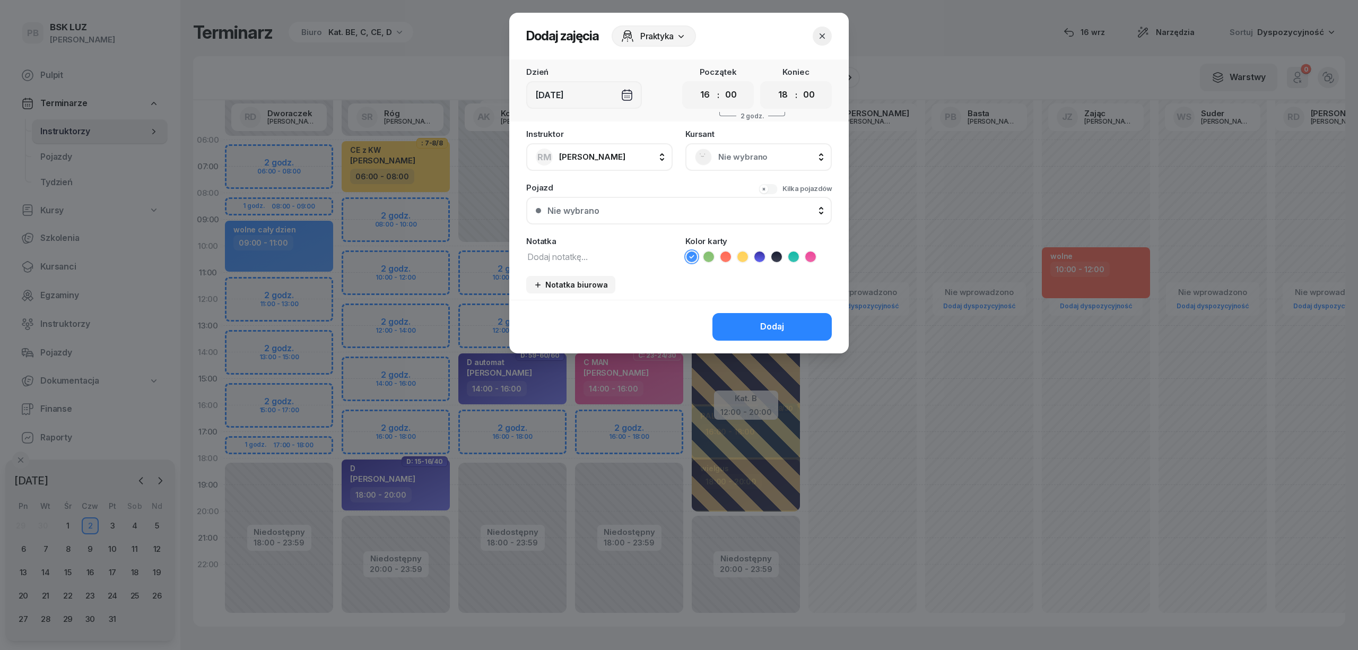
click at [750, 159] on span "Nie wybrano" at bounding box center [770, 157] width 104 height 14
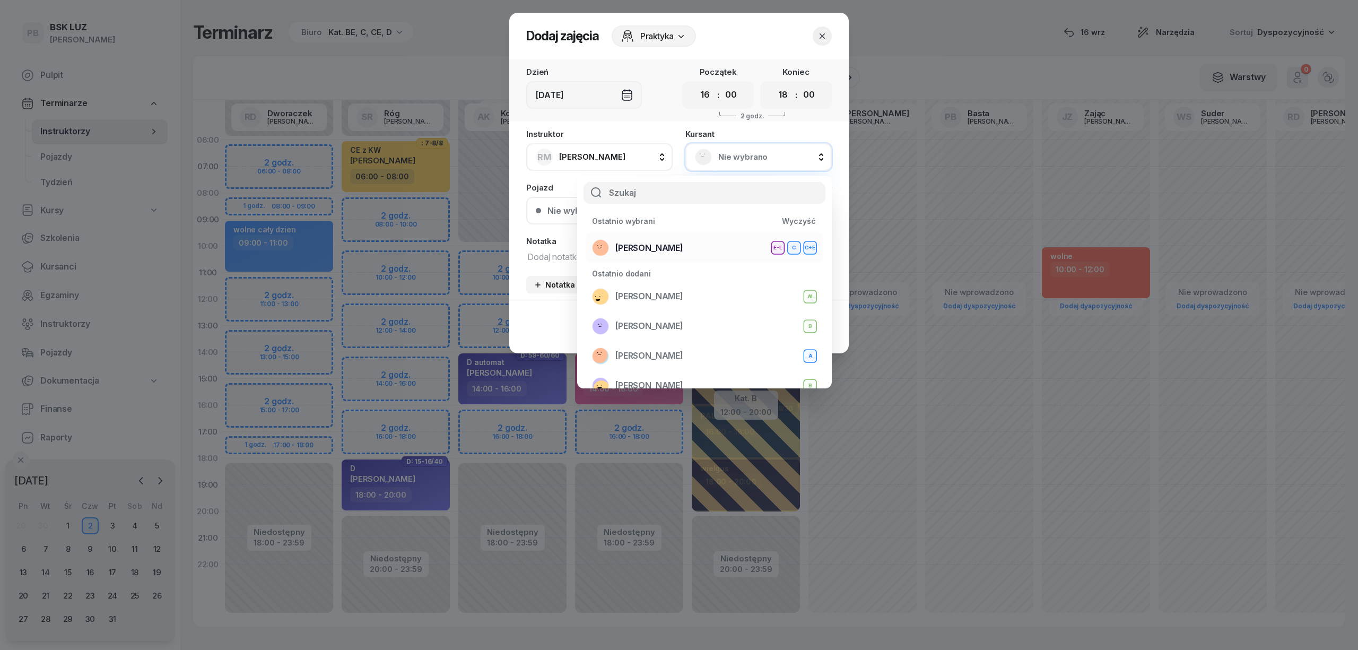
click at [683, 244] on span "[PERSON_NAME]" at bounding box center [649, 248] width 68 height 14
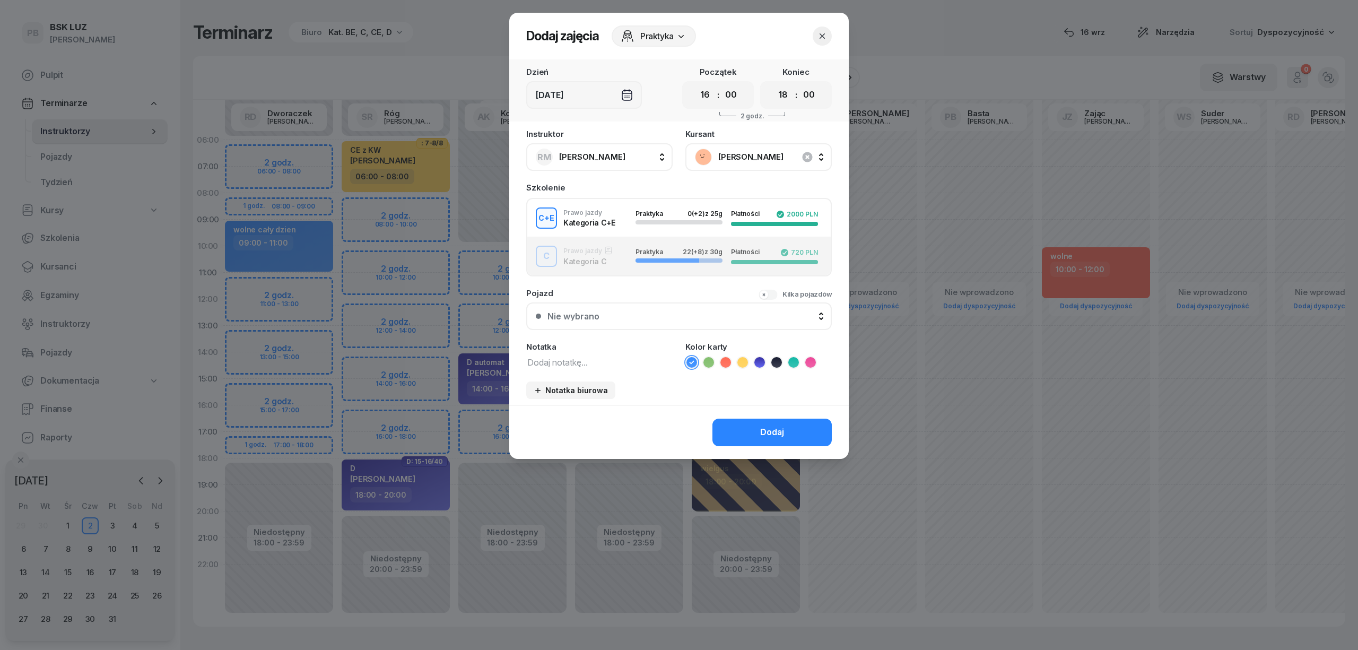
click at [578, 366] on textarea at bounding box center [599, 362] width 146 height 14
type textarea "CE"
click at [741, 359] on icon at bounding box center [743, 362] width 11 height 11
click at [743, 427] on button "Dodaj" at bounding box center [772, 433] width 119 height 28
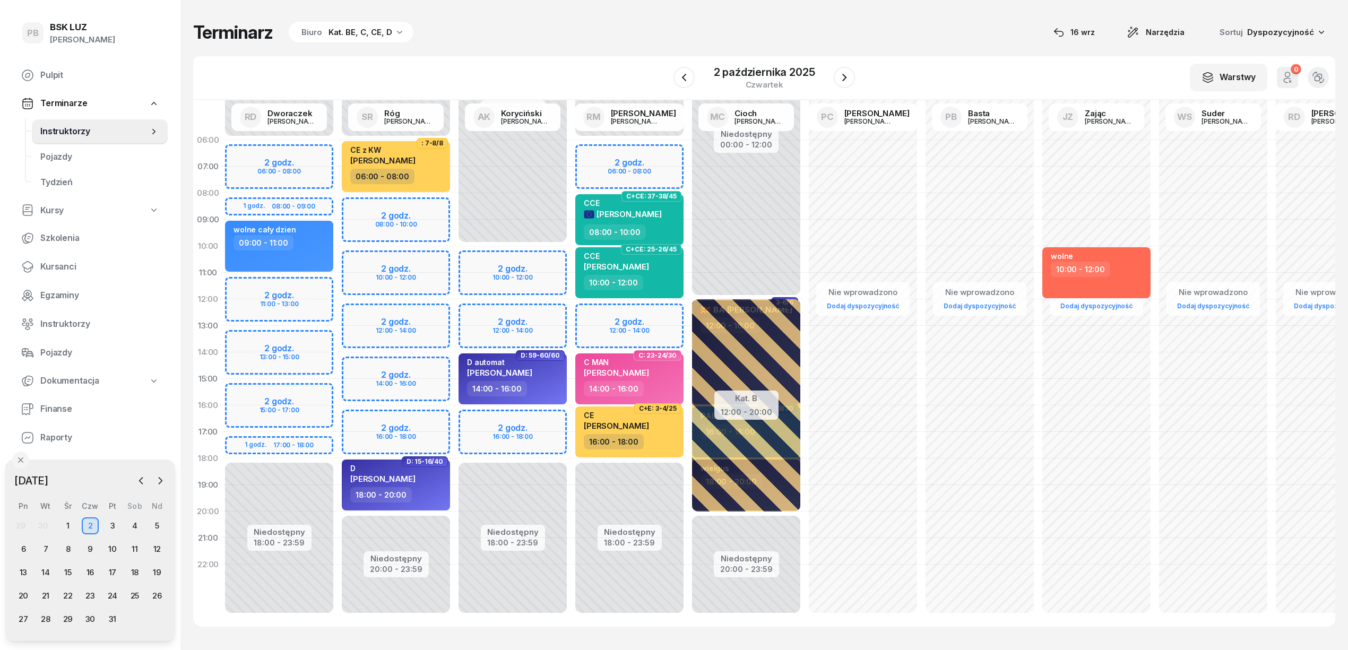
click at [774, 20] on div "Terminarz Biuro Kat. BE, C, CE, D [DATE] Narzędzia Sortuj Dyspozycyjność W Wybi…" at bounding box center [764, 324] width 1142 height 648
click at [24, 550] on div "6" at bounding box center [23, 549] width 17 height 17
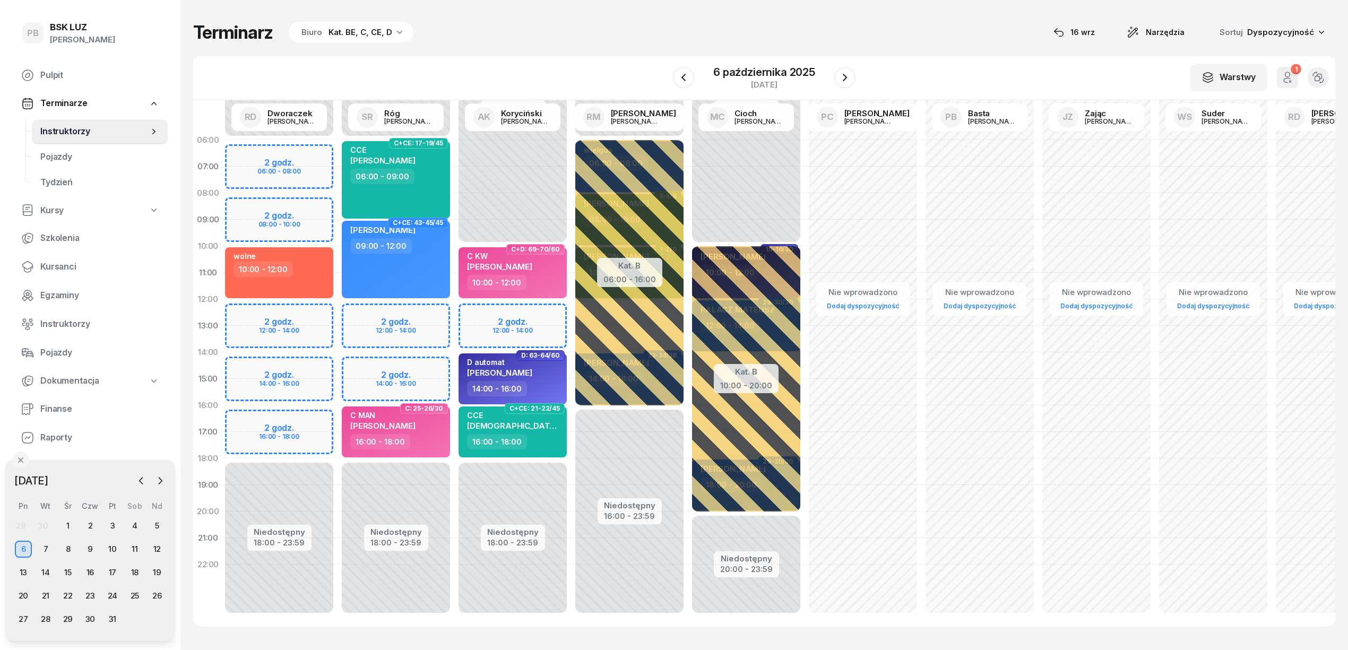
click at [310, 151] on div "Niedostępny 00:00 - 06:00 Niedostępny 18:00 - 23:59 2 godz. 06:00 - 08:00 2 god…" at bounding box center [279, 379] width 117 height 504
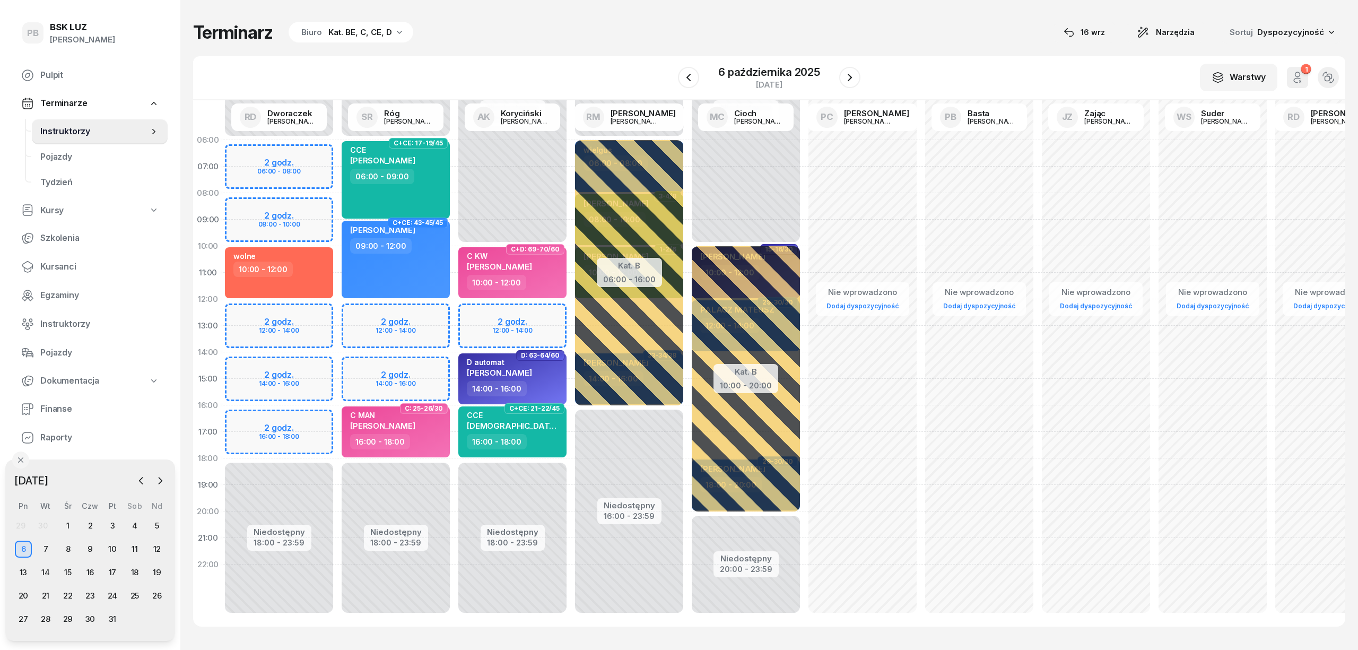
select select "06"
select select "08"
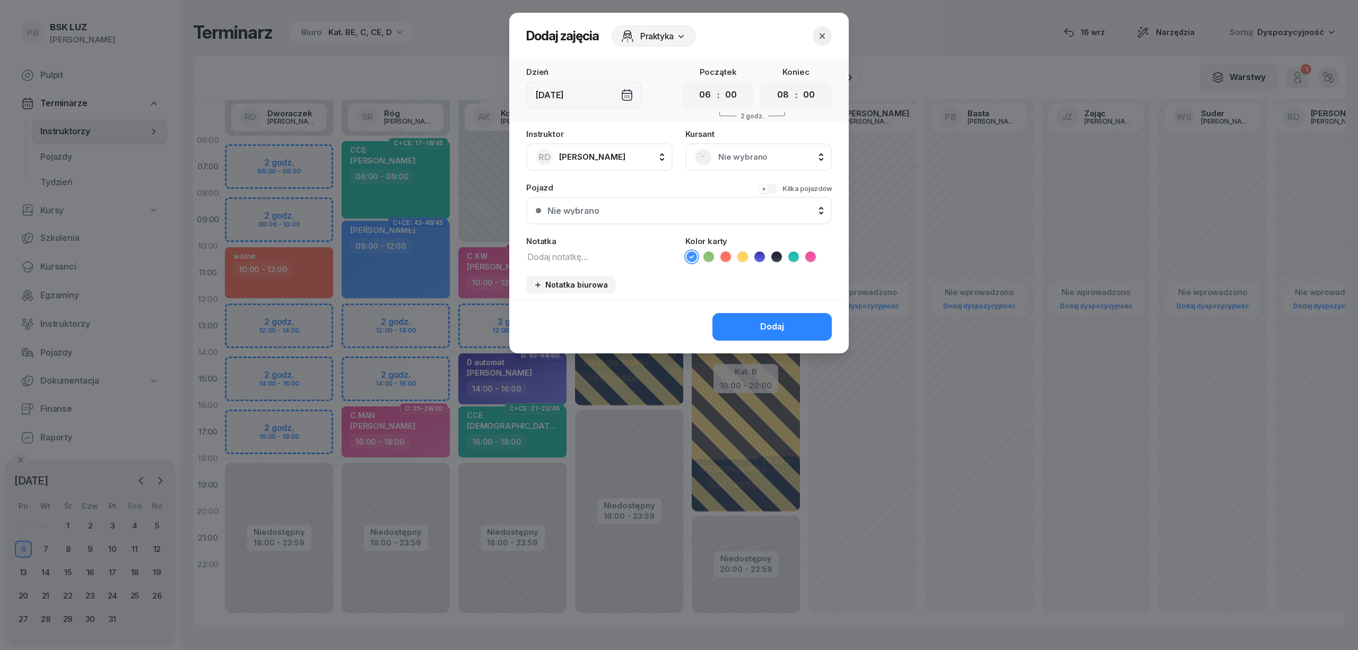
click at [826, 42] on button "button" at bounding box center [822, 36] width 19 height 19
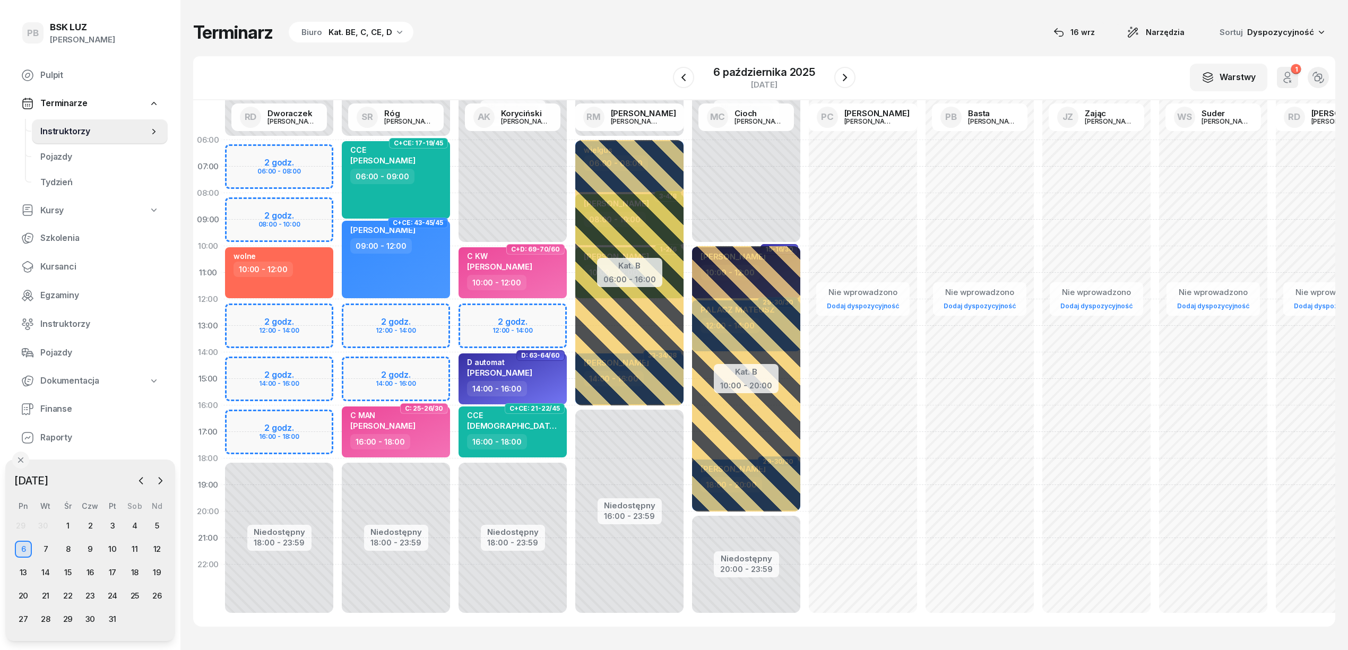
click at [718, 21] on div "Terminarz Biuro Kat. BE, C, CE, D [DATE] Narzędzia Sortuj Dyspozycyjność" at bounding box center [764, 32] width 1142 height 22
click at [688, 9] on div "Terminarz Biuro Kat. BE, C, CE, D [DATE] Narzędzia Sortuj Dyspozycyjność W Wybi…" at bounding box center [764, 324] width 1142 height 648
click at [847, 75] on icon "button" at bounding box center [844, 77] width 13 height 13
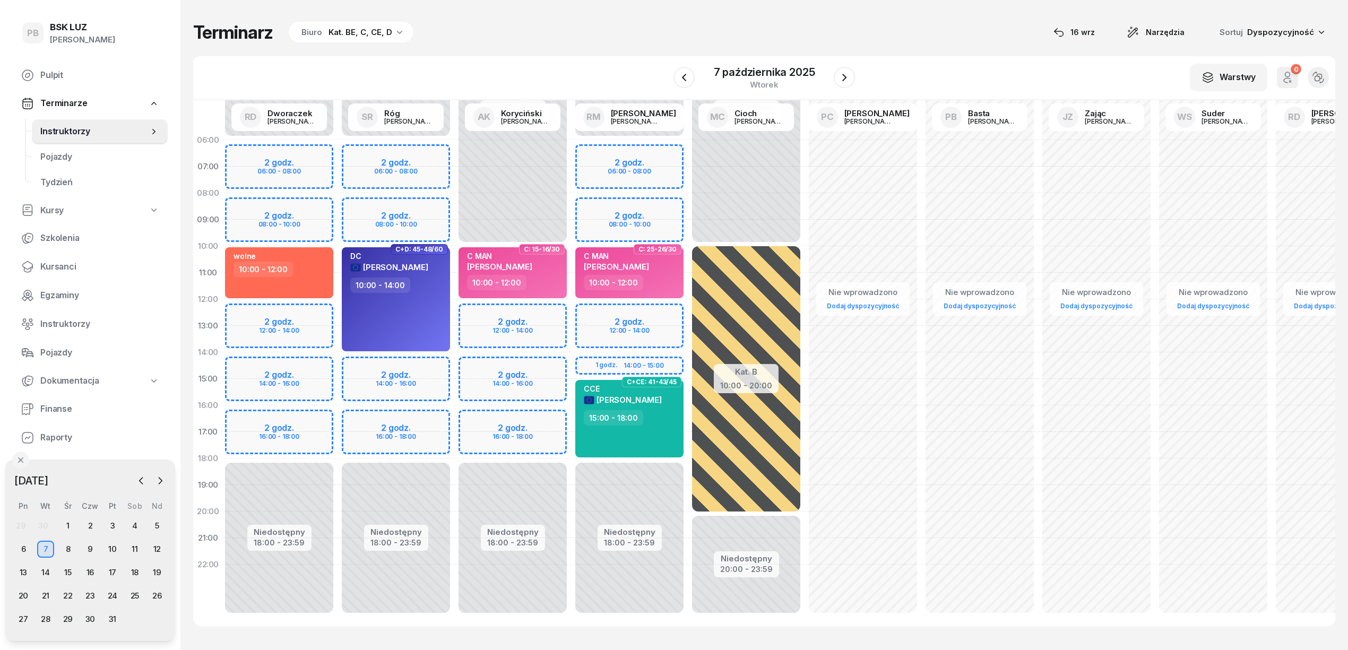
click at [554, 419] on div "Niedostępny 00:00 - 10:00 Niedostępny 18:00 - 23:59 2 godz. 12:00 - 14:00 2 god…" at bounding box center [512, 379] width 117 height 504
select select "16"
select select "18"
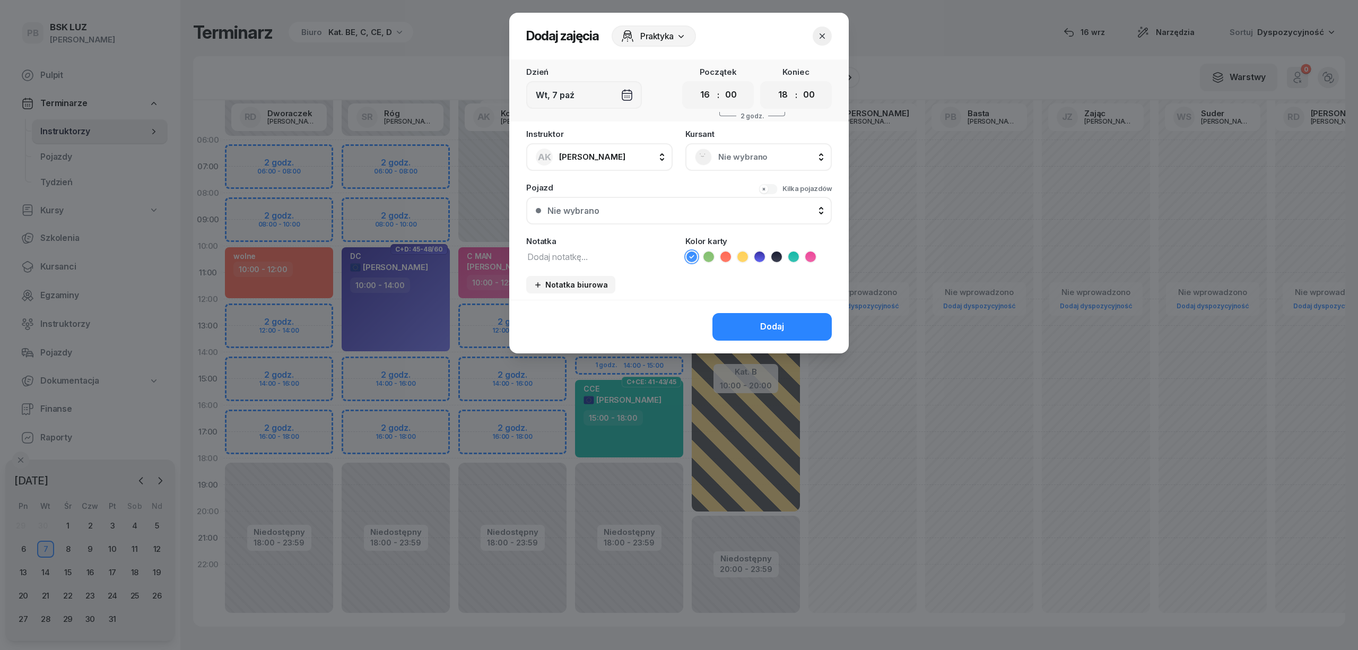
click at [758, 162] on span "Nie wybrano" at bounding box center [770, 157] width 104 height 14
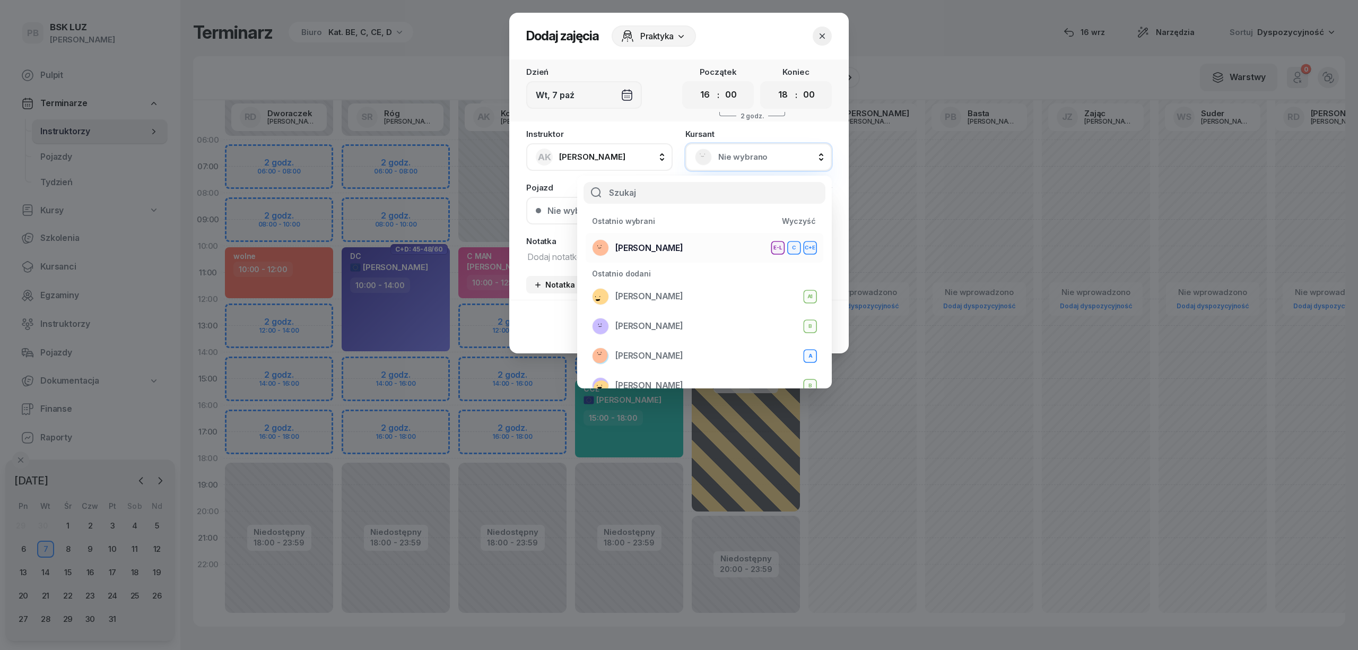
click at [683, 251] on span "[PERSON_NAME]" at bounding box center [649, 248] width 68 height 14
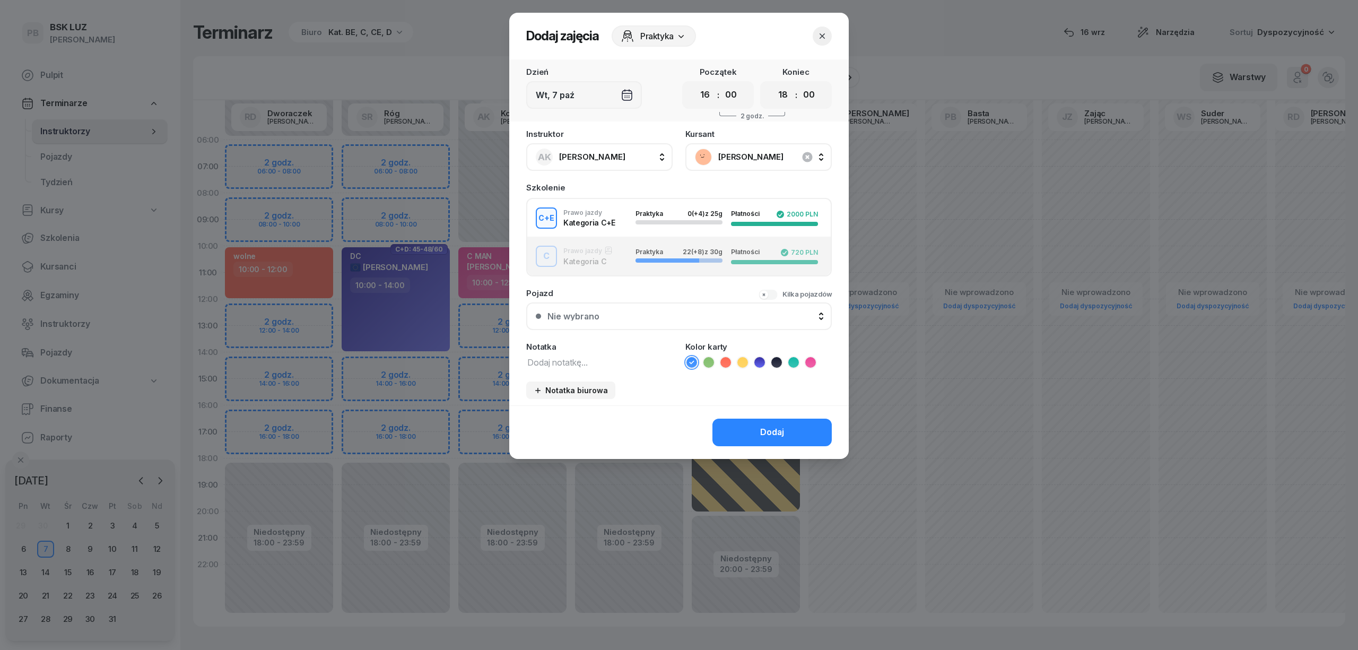
click at [637, 363] on textarea at bounding box center [599, 362] width 146 height 14
type textarea "CE"
click at [743, 361] on icon at bounding box center [742, 362] width 5 height 4
click at [752, 429] on button "Dodaj" at bounding box center [772, 433] width 119 height 28
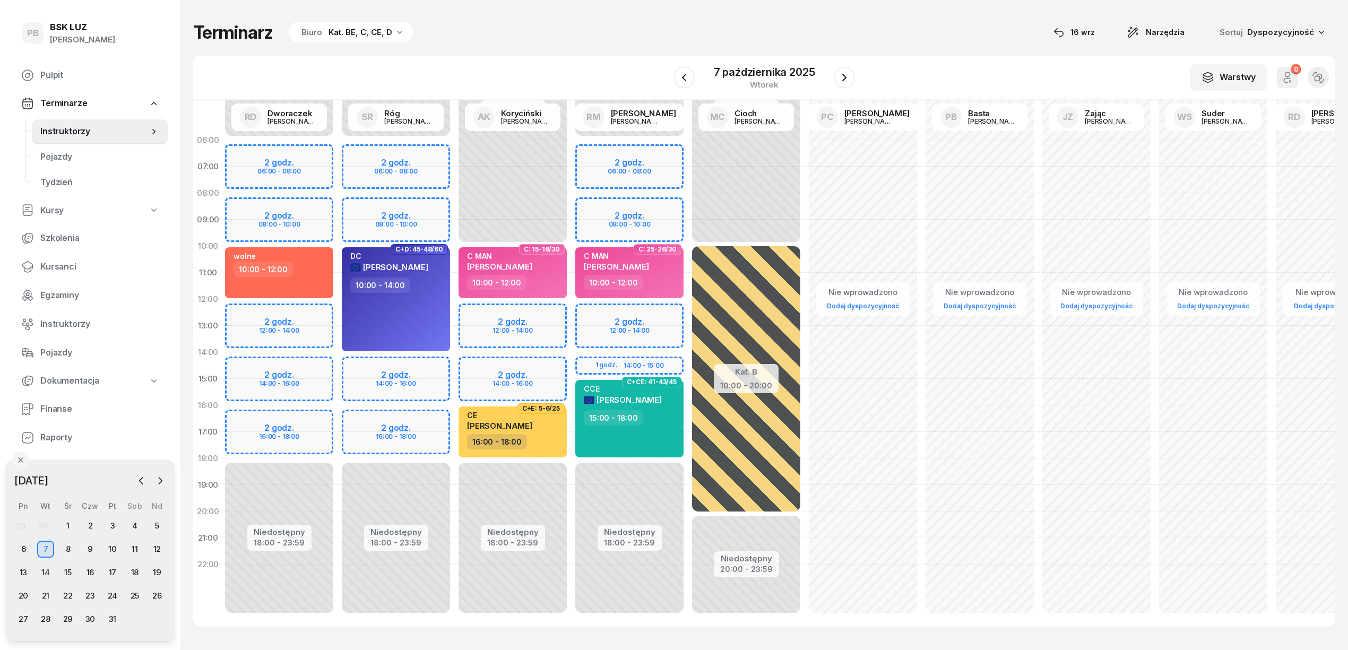
click at [699, 21] on div "Terminarz Biuro Kat. BE, C, CE, D [DATE] Narzędzia Sortuj Dyspozycyjność" at bounding box center [764, 32] width 1142 height 22
click at [532, 424] on span "[PERSON_NAME]" at bounding box center [499, 426] width 65 height 10
select select "16"
select select "18"
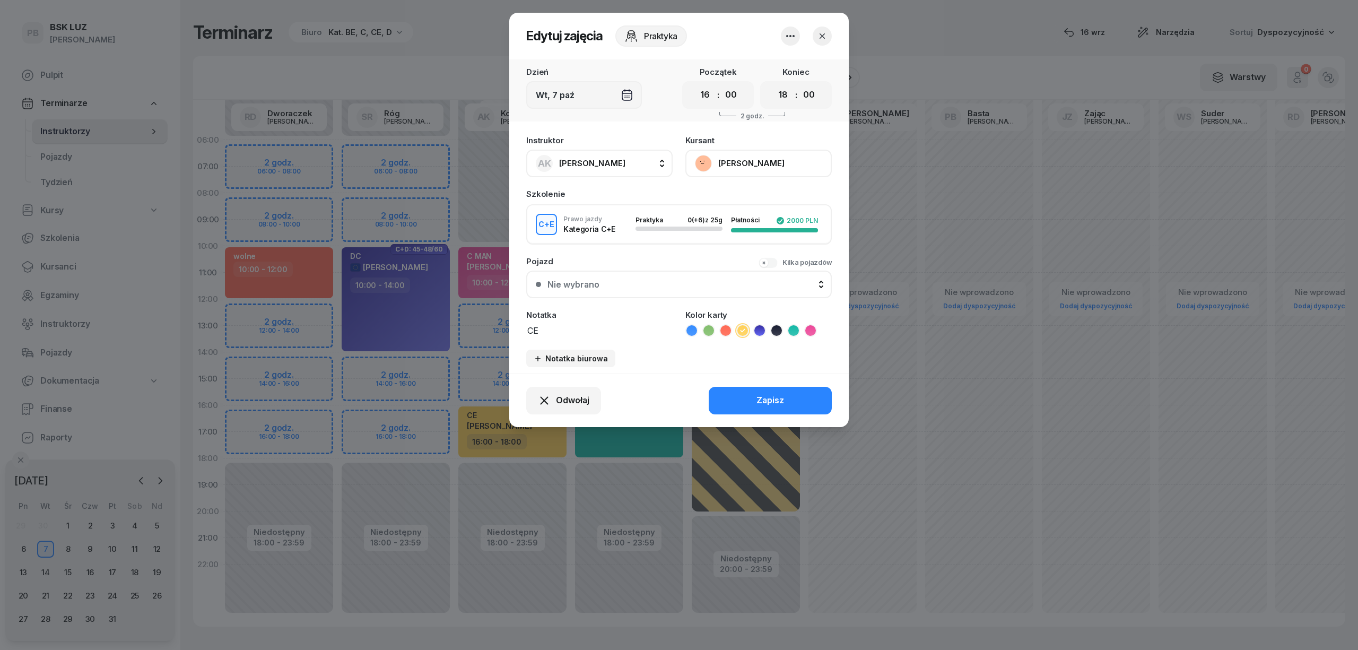
click at [771, 158] on button "[PERSON_NAME]" at bounding box center [759, 164] width 146 height 28
click at [775, 197] on link "Otwórz profil" at bounding box center [758, 199] width 140 height 27
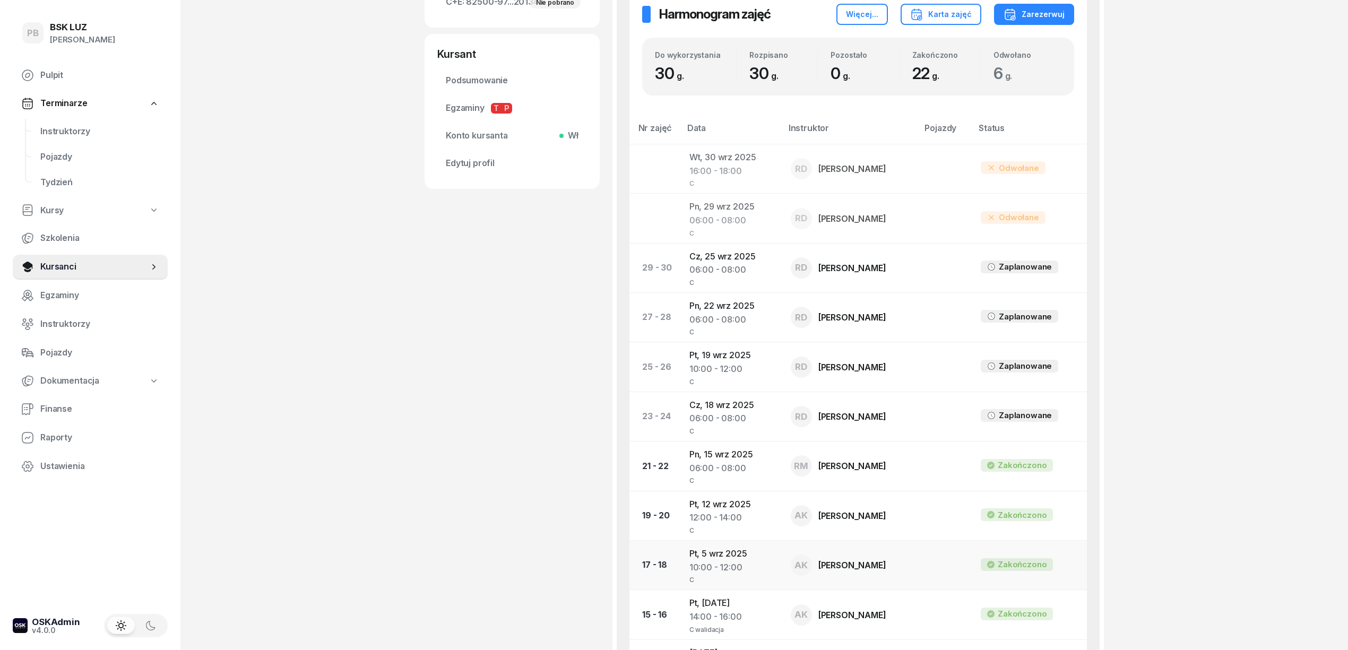
scroll to position [283, 0]
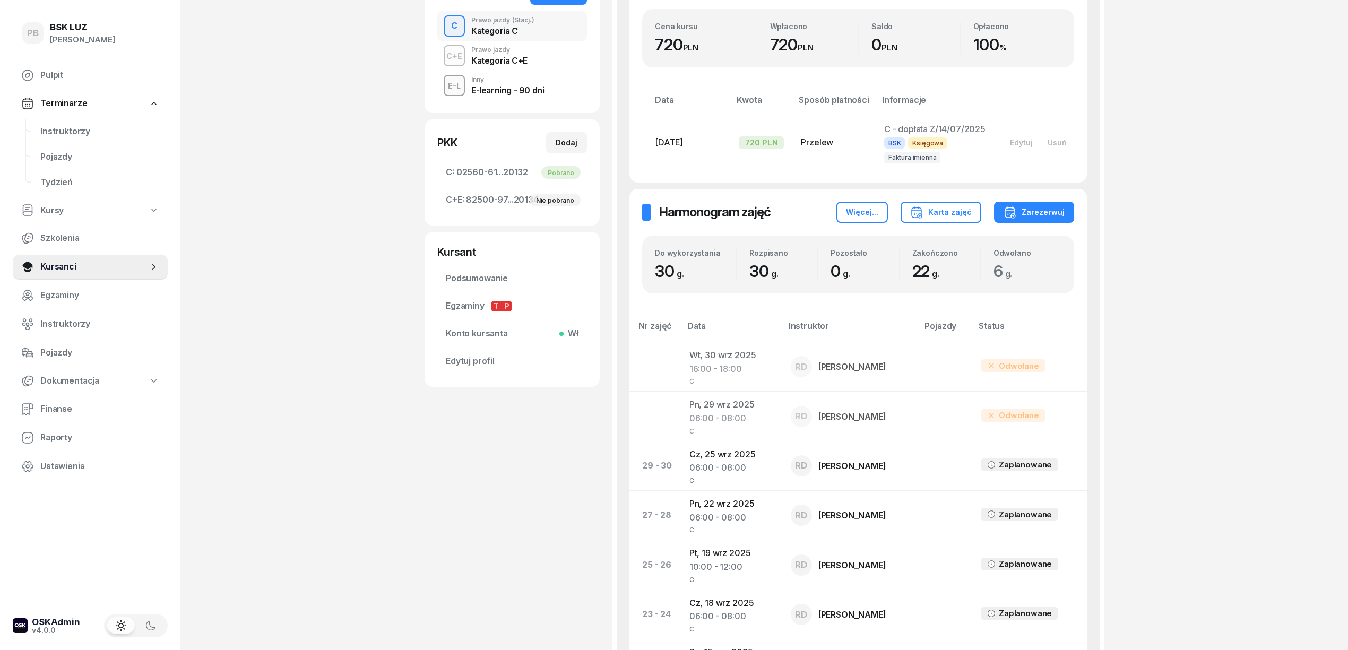
click at [501, 65] on div "Kategoria C+E" at bounding box center [499, 60] width 56 height 8
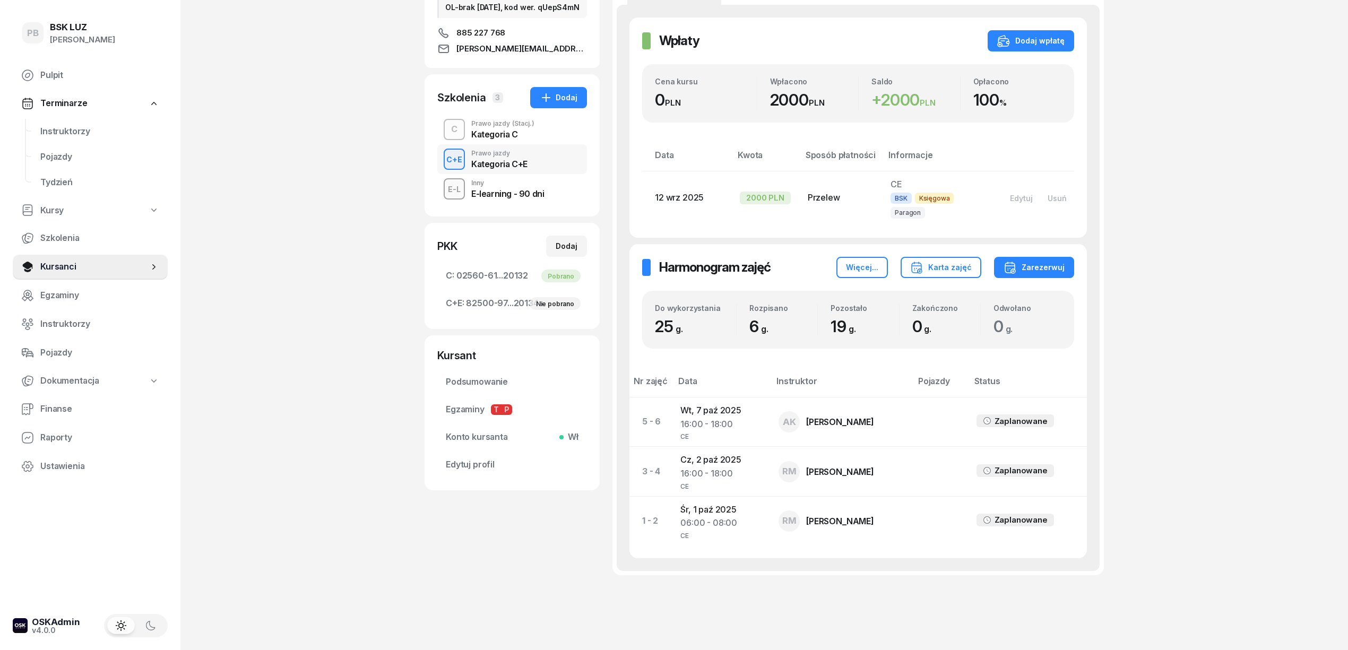
scroll to position [196, 0]
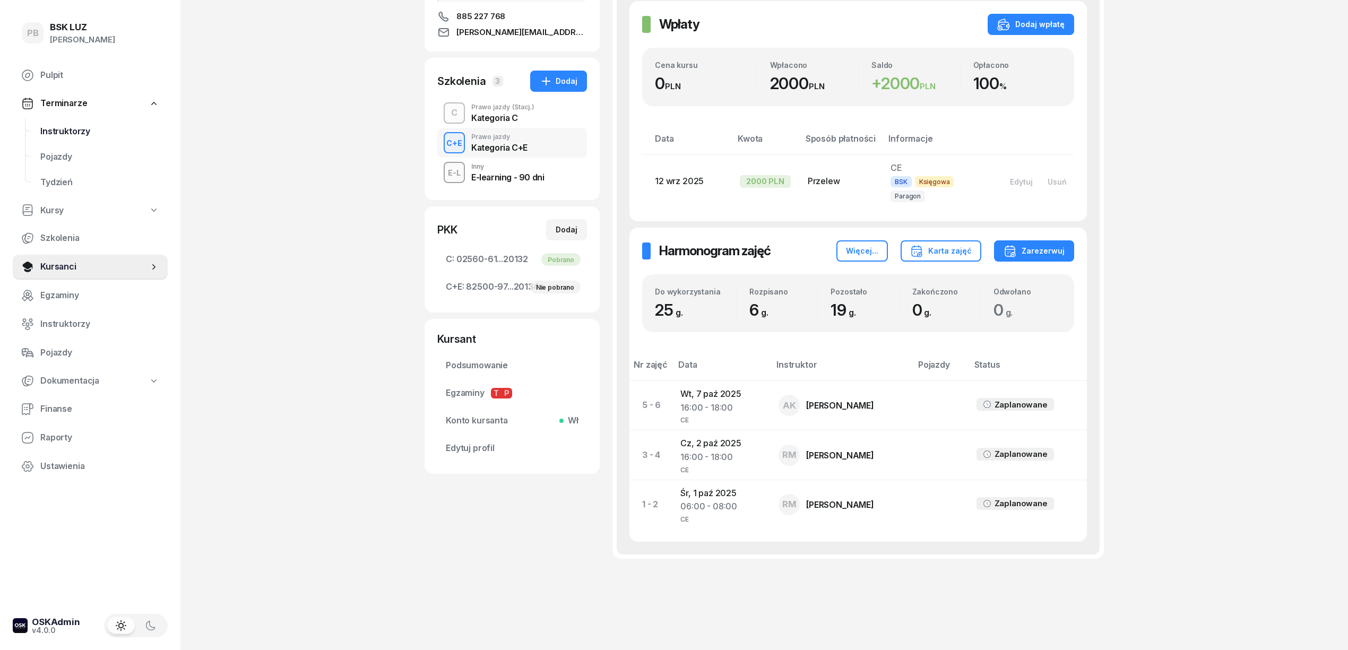
click at [68, 133] on span "Instruktorzy" at bounding box center [99, 132] width 119 height 14
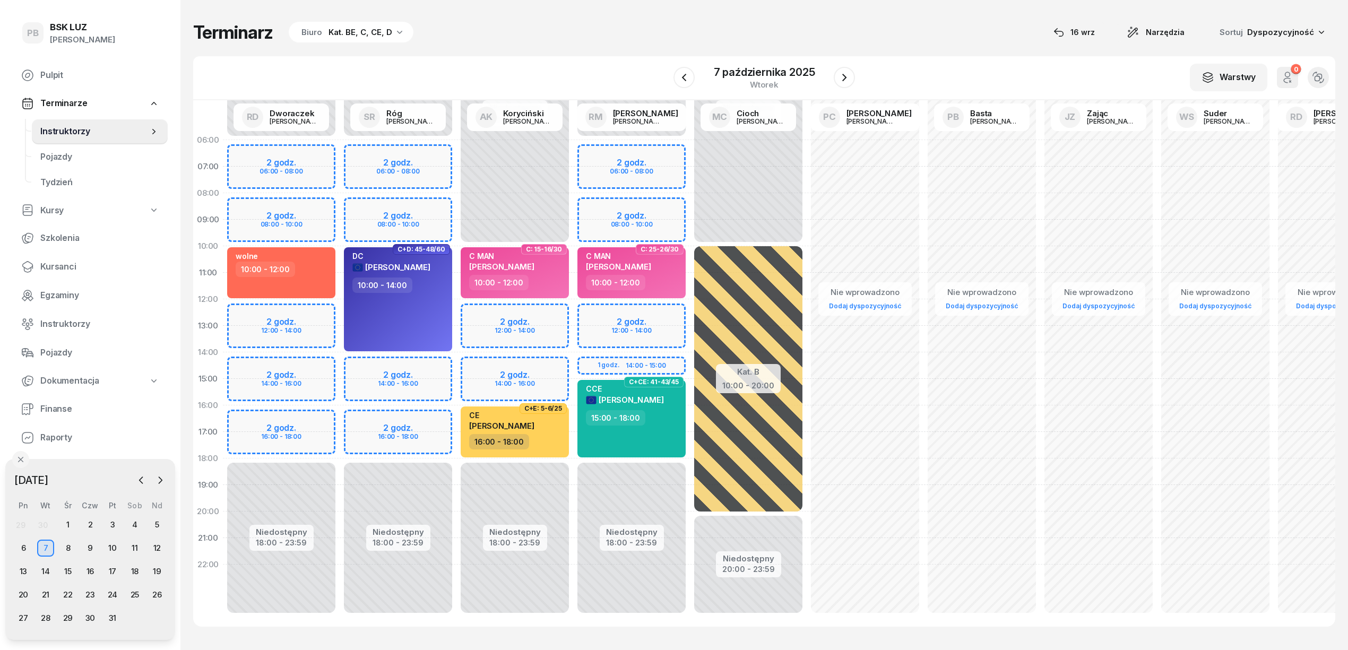
click at [335, 42] on div "Biuro Kat. BE, C, CE, D" at bounding box center [351, 32] width 125 height 21
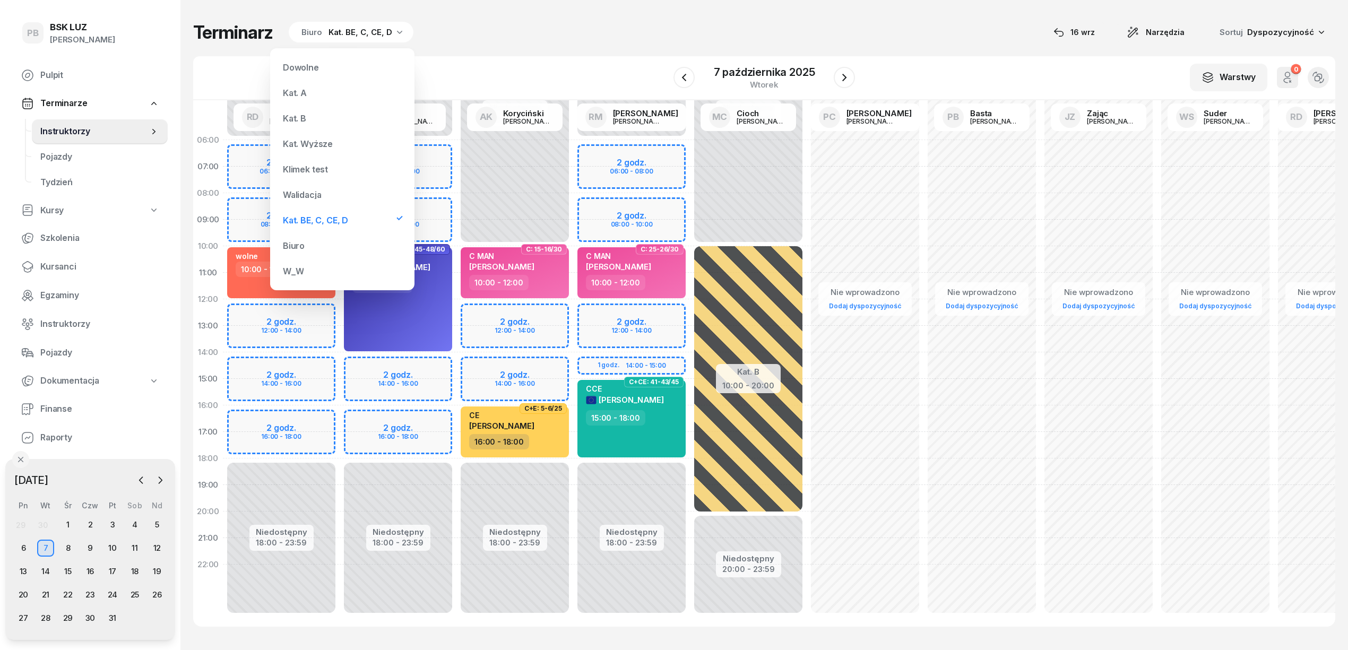
click at [308, 113] on div "Kat. B" at bounding box center [342, 118] width 127 height 21
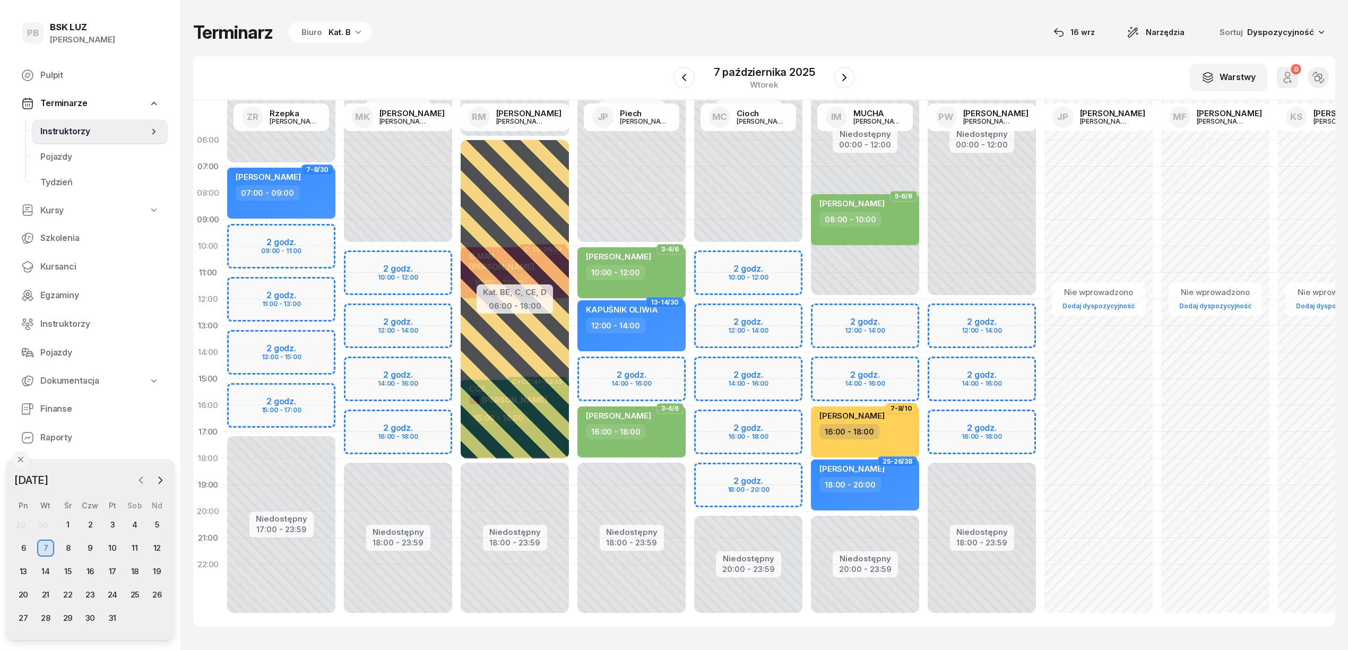
click at [138, 481] on icon "button" at bounding box center [141, 480] width 11 height 11
click at [52, 569] on div "16" at bounding box center [45, 571] width 17 height 17
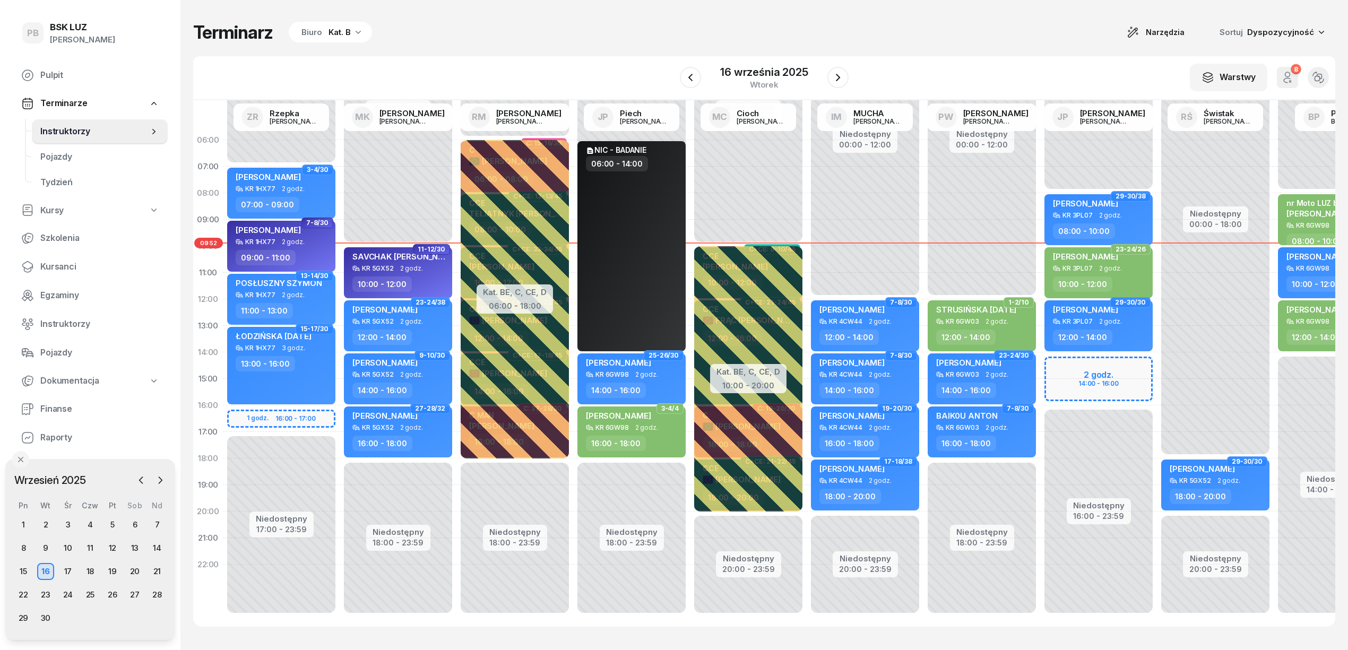
click at [474, 25] on div "Terminarz Biuro Kat. B Narzędzia Sortuj Dyspozycyjność" at bounding box center [764, 32] width 1142 height 22
click at [325, 28] on div "Biuro Kat. B" at bounding box center [330, 32] width 83 height 21
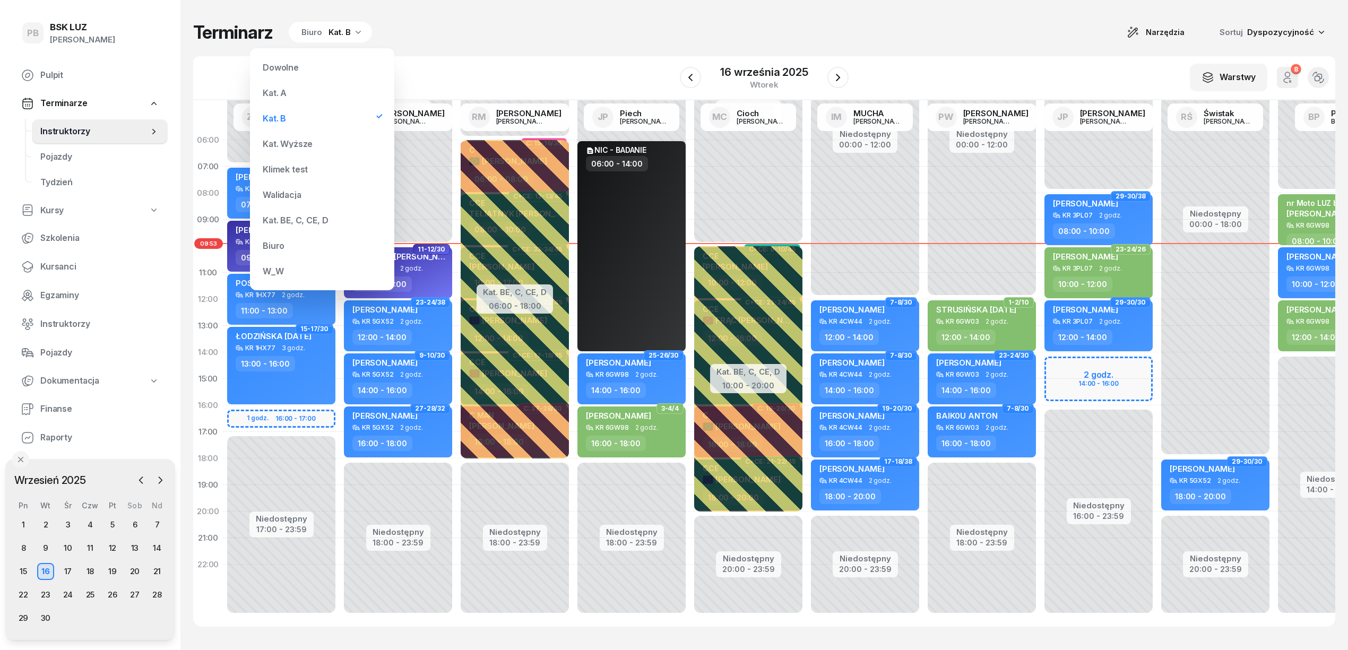
click at [303, 219] on div "Kat. BE, C, CE, D" at bounding box center [295, 220] width 65 height 8
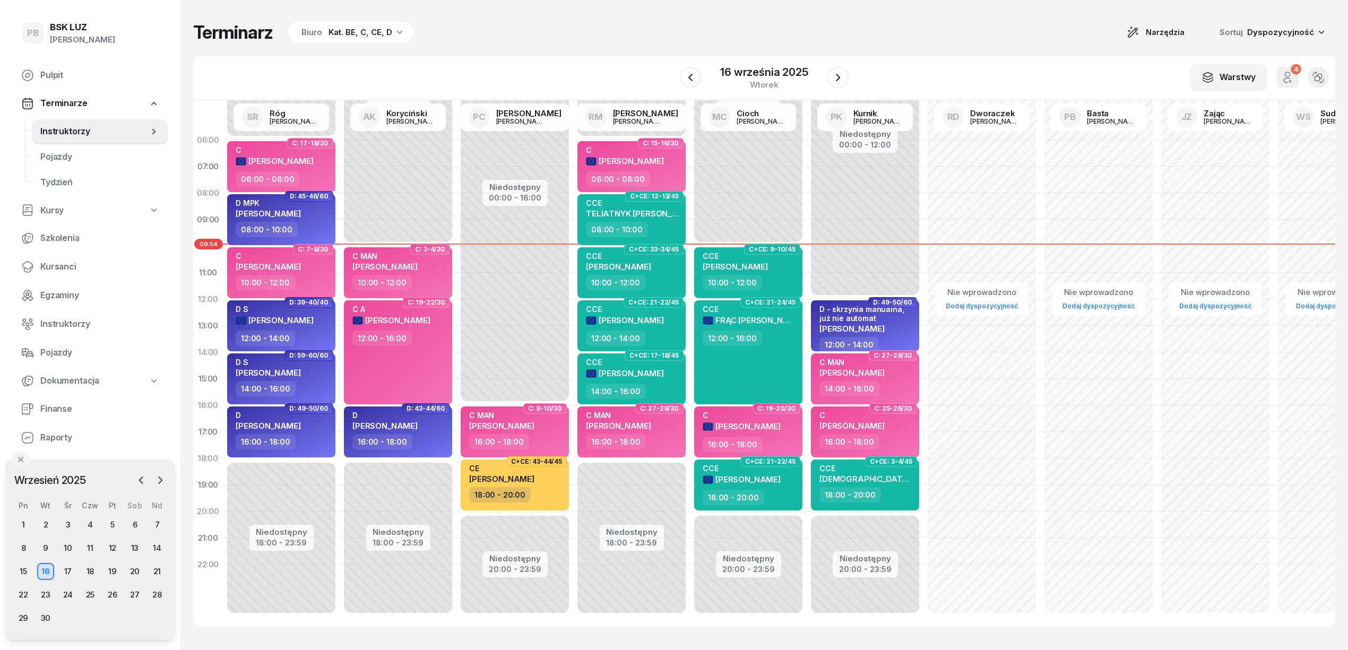
click at [794, 22] on div "Terminarz Biuro Kat. BE, C, CE, D Narzędzia Sortuj Dyspozycyjność" at bounding box center [764, 32] width 1142 height 22
click at [837, 79] on icon "button" at bounding box center [838, 77] width 4 height 7
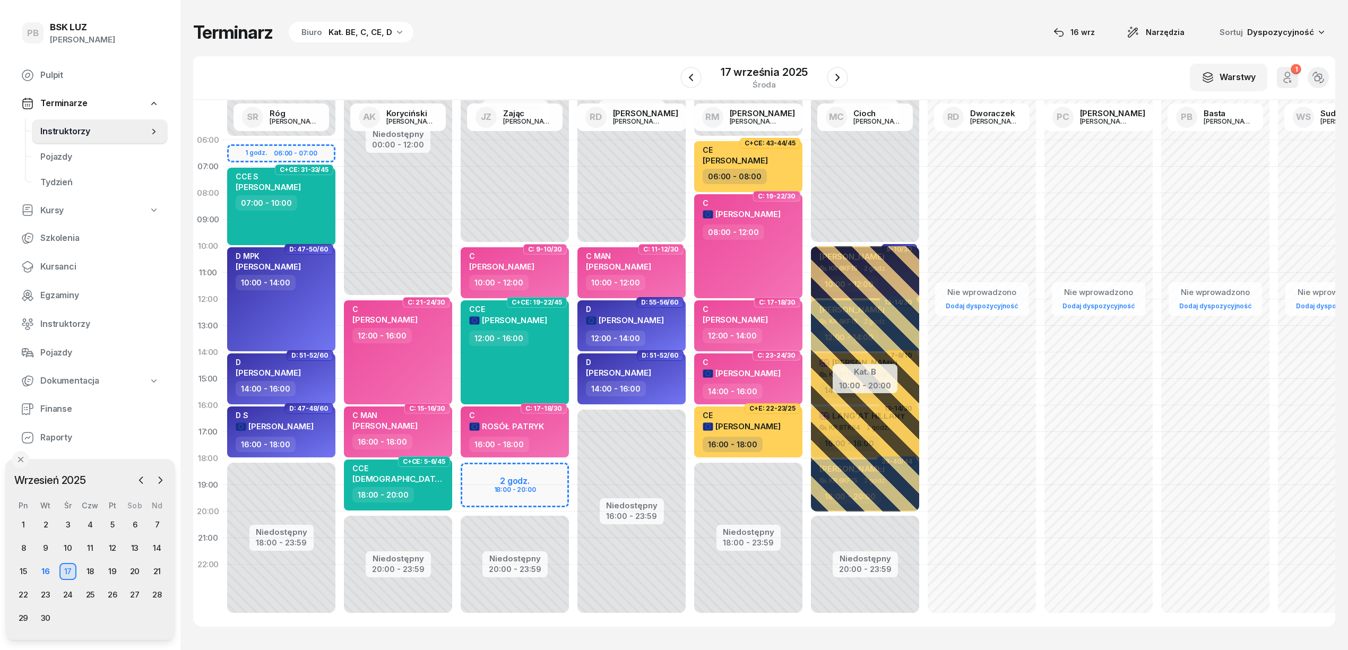
click at [771, 52] on div "Terminarz Biuro Kat. BE, C, CE, D [DATE] Narzędzia Sortuj Dyspozycyjność W Wybi…" at bounding box center [764, 324] width 1142 height 648
click at [563, 48] on div "Terminarz Biuro Kat. BE, C, CE, D [DATE] Narzędzia Sortuj Dyspozycyjność W Wybi…" at bounding box center [764, 324] width 1142 height 648
click at [576, 32] on div "Terminarz Biuro Kat. BE, C, CE, D [DATE] Narzędzia Sortuj Dyspozycyjność" at bounding box center [764, 32] width 1142 height 22
drag, startPoint x: 57, startPoint y: 266, endPoint x: 144, endPoint y: 275, distance: 87.4
click at [57, 266] on span "Kursanci" at bounding box center [99, 267] width 119 height 14
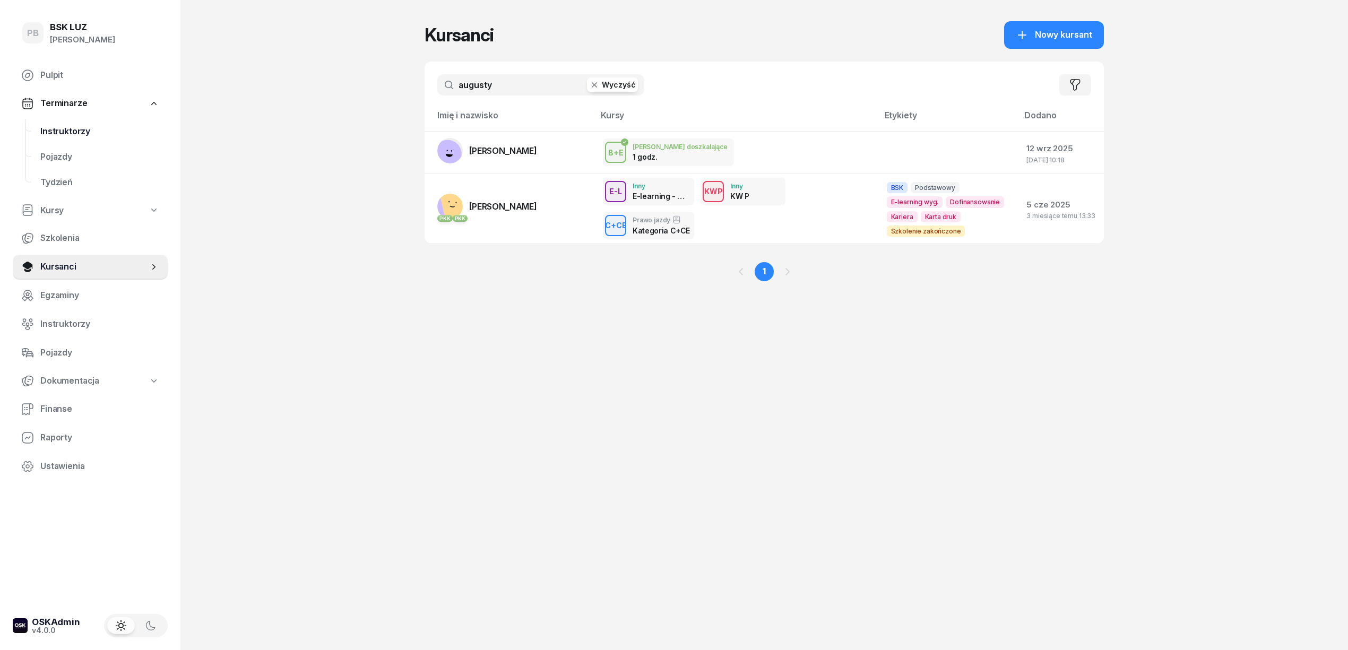
click at [75, 126] on span "Instruktorzy" at bounding box center [99, 132] width 119 height 14
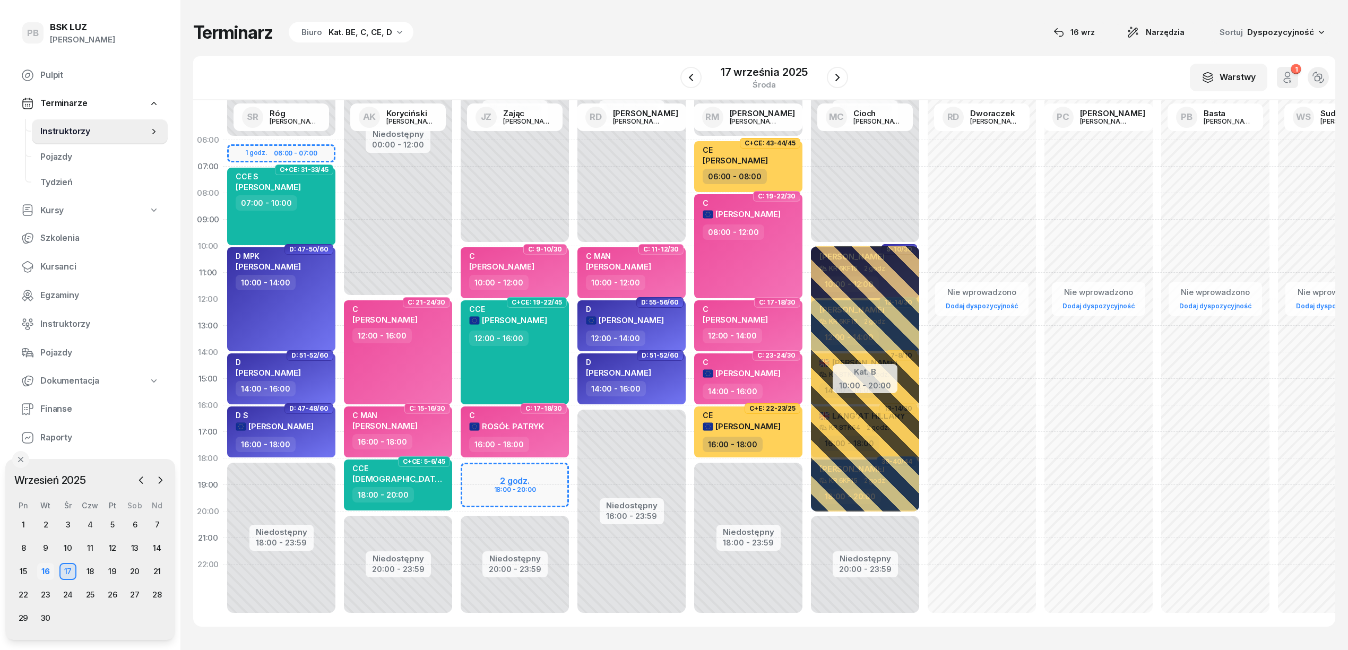
click at [47, 566] on div "16" at bounding box center [45, 571] width 17 height 17
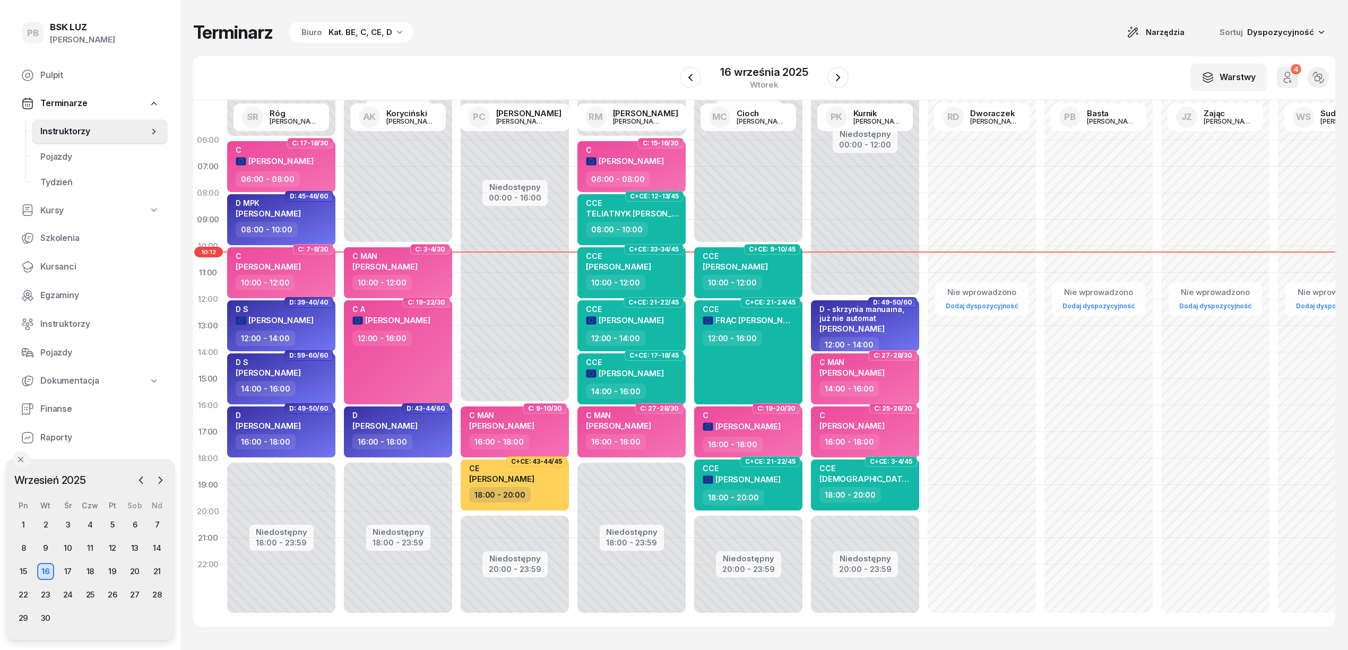
click at [1009, 30] on div "Terminarz Biuro Kat. BE, C, CE, D Narzędzia Sortuj Dyspozycyjność" at bounding box center [764, 32] width 1142 height 22
click at [58, 268] on span "Kursanci" at bounding box center [99, 267] width 119 height 14
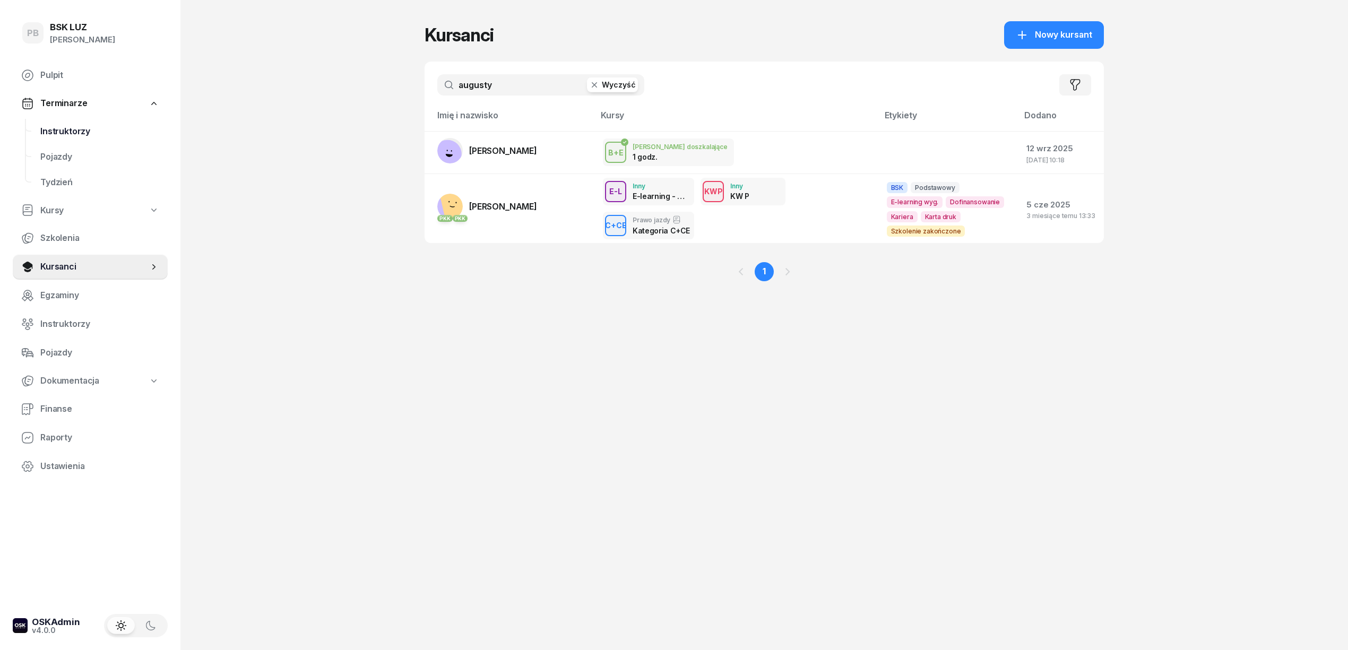
click at [60, 128] on span "Instruktorzy" at bounding box center [99, 132] width 119 height 14
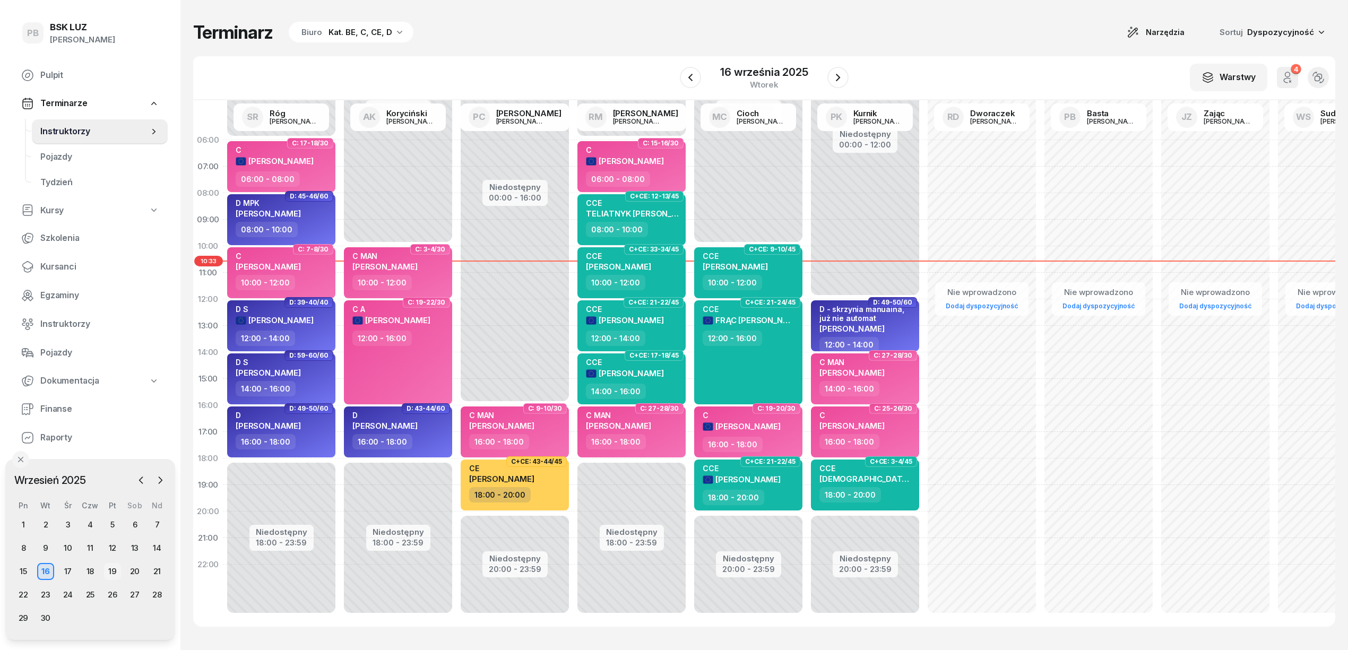
click at [111, 570] on div "19" at bounding box center [112, 571] width 17 height 17
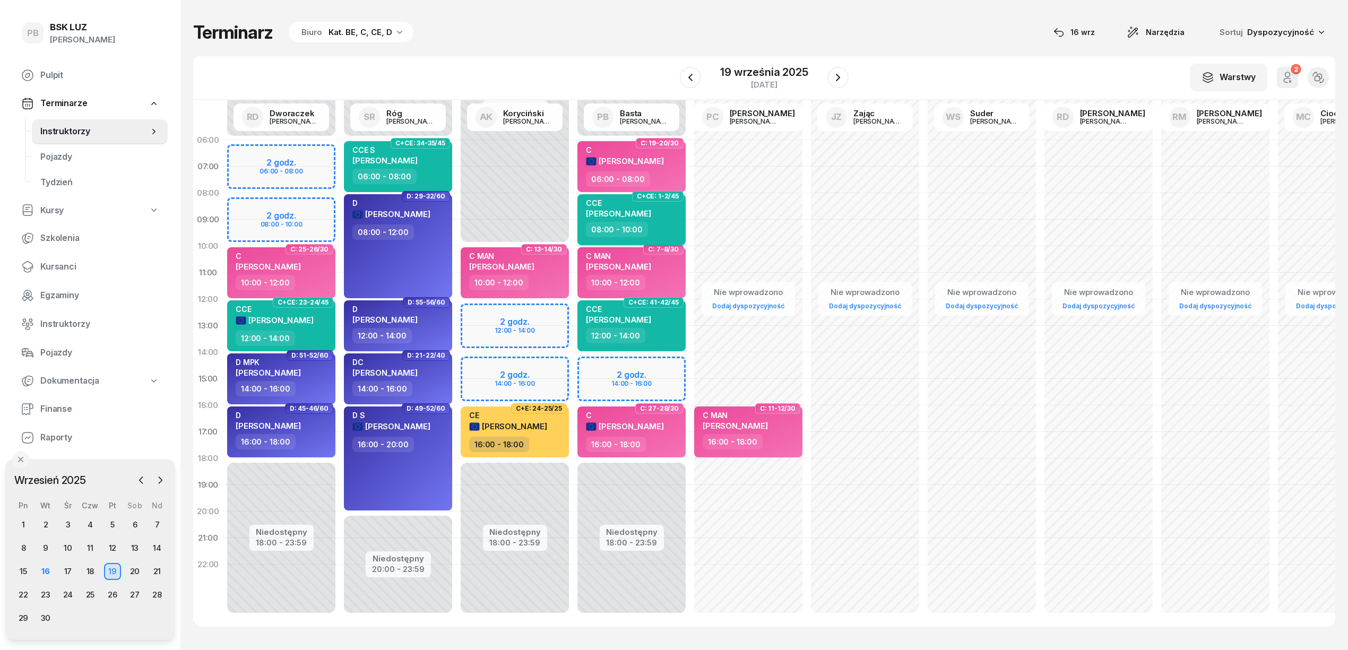
click at [655, 222] on div "08:00 - 10:00" at bounding box center [632, 229] width 93 height 15
select select "08"
select select "10"
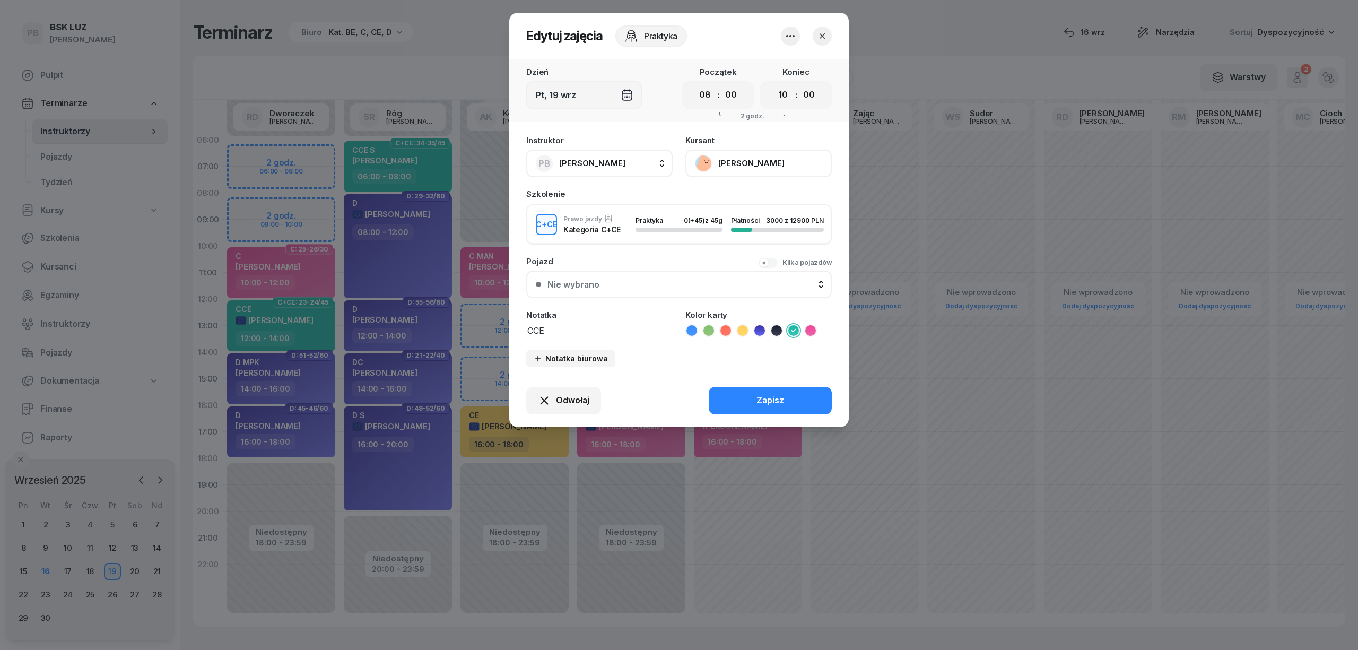
click at [584, 162] on span "[PERSON_NAME]" at bounding box center [592, 163] width 66 height 10
type input "kory"
click at [605, 228] on span "[PERSON_NAME]" at bounding box center [597, 234] width 65 height 14
click at [705, 91] on select "00 01 02 03 04 05 06 07 08 09 10 11 12 13 14 15 16 17 18 19 20 21 22 23" at bounding box center [705, 95] width 20 height 22
select select "12"
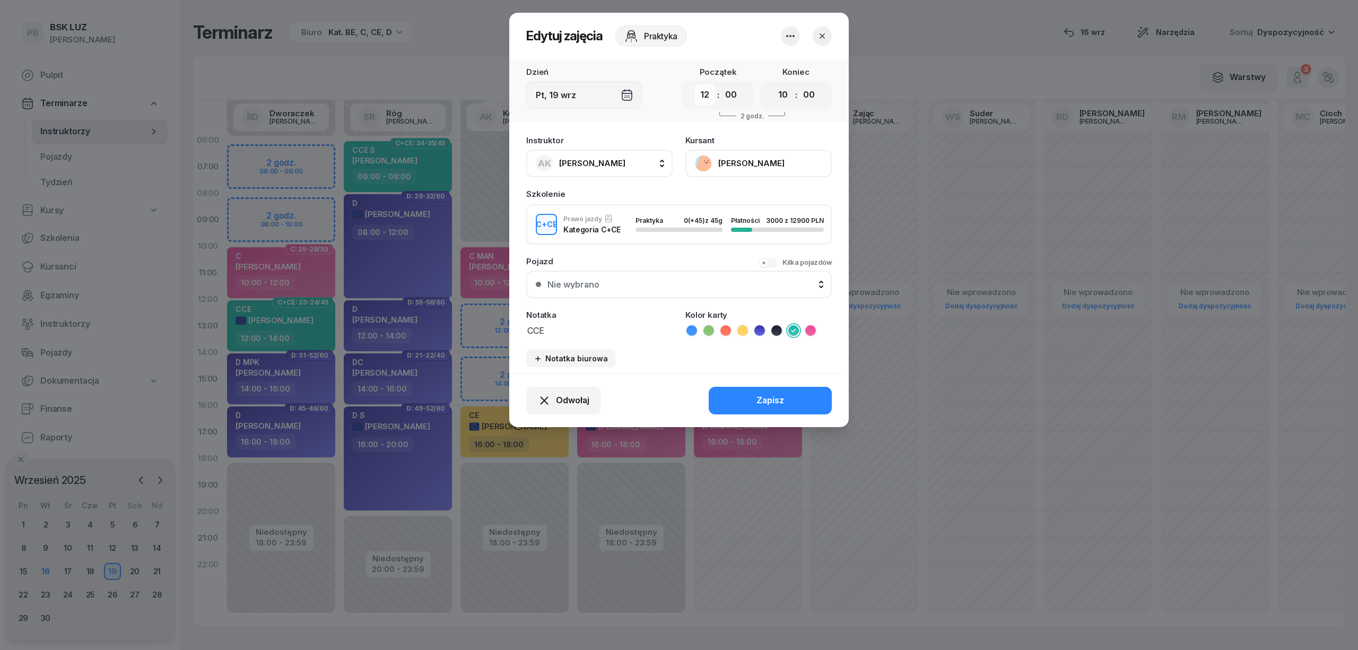
click at [695, 84] on select "00 01 02 03 04 05 06 07 08 09 10 11 12 13 14 15 16 17 18 19 20 21 22 23" at bounding box center [705, 95] width 20 height 22
click at [785, 94] on select "00 01 02 03 04 05 06 07 08 09 10 11 12 13 14 15 16 17 18 19 20 21 22 23" at bounding box center [783, 95] width 20 height 22
select select "16"
click at [773, 84] on select "00 01 02 03 04 05 06 07 08 09 10 11 12 13 14 15 16 17 18 19 20 21 22 23" at bounding box center [783, 95] width 20 height 22
click at [788, 400] on button "Zapisz" at bounding box center [770, 401] width 123 height 28
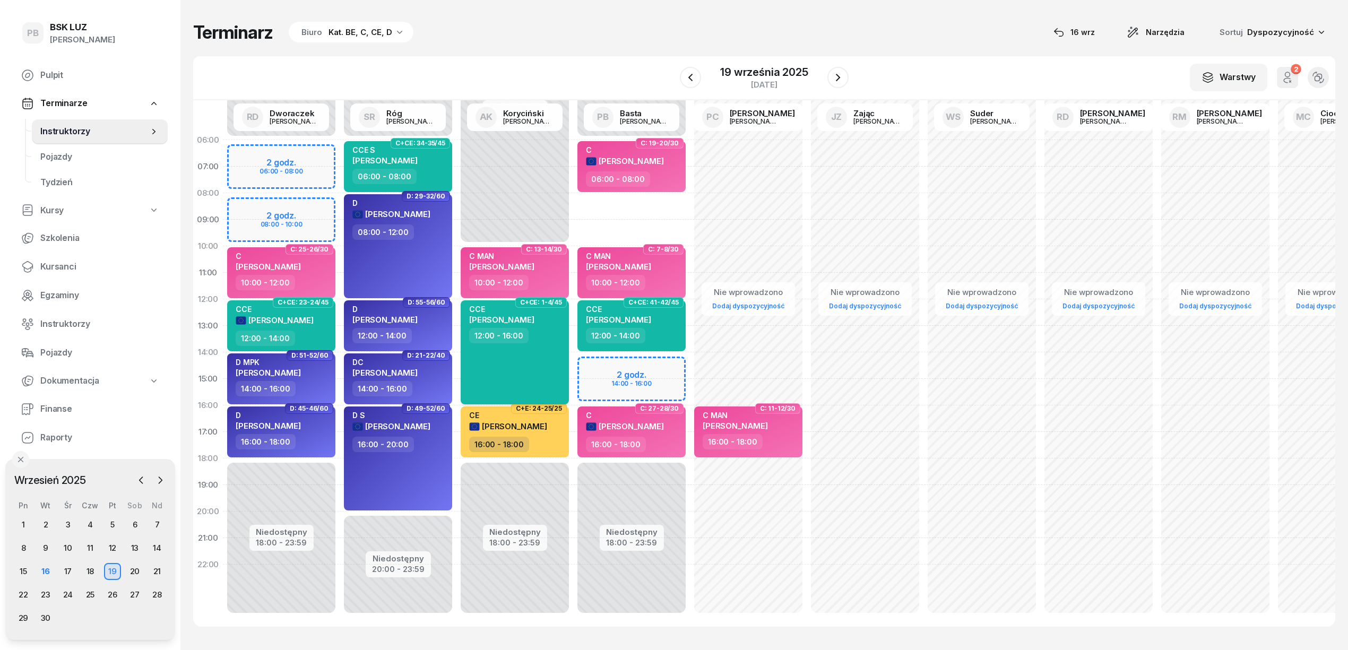
click at [542, 374] on div "CCE [PERSON_NAME] 12:00 - 16:00" at bounding box center [515, 352] width 108 height 104
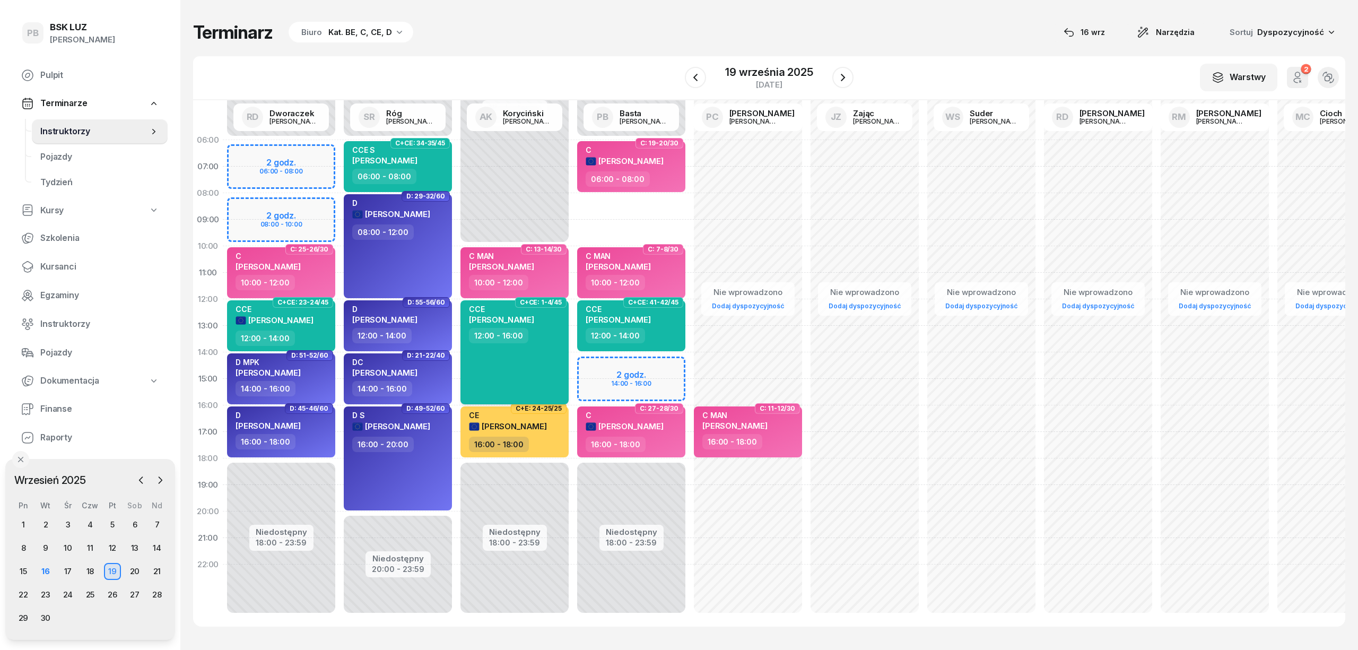
select select "12"
select select "16"
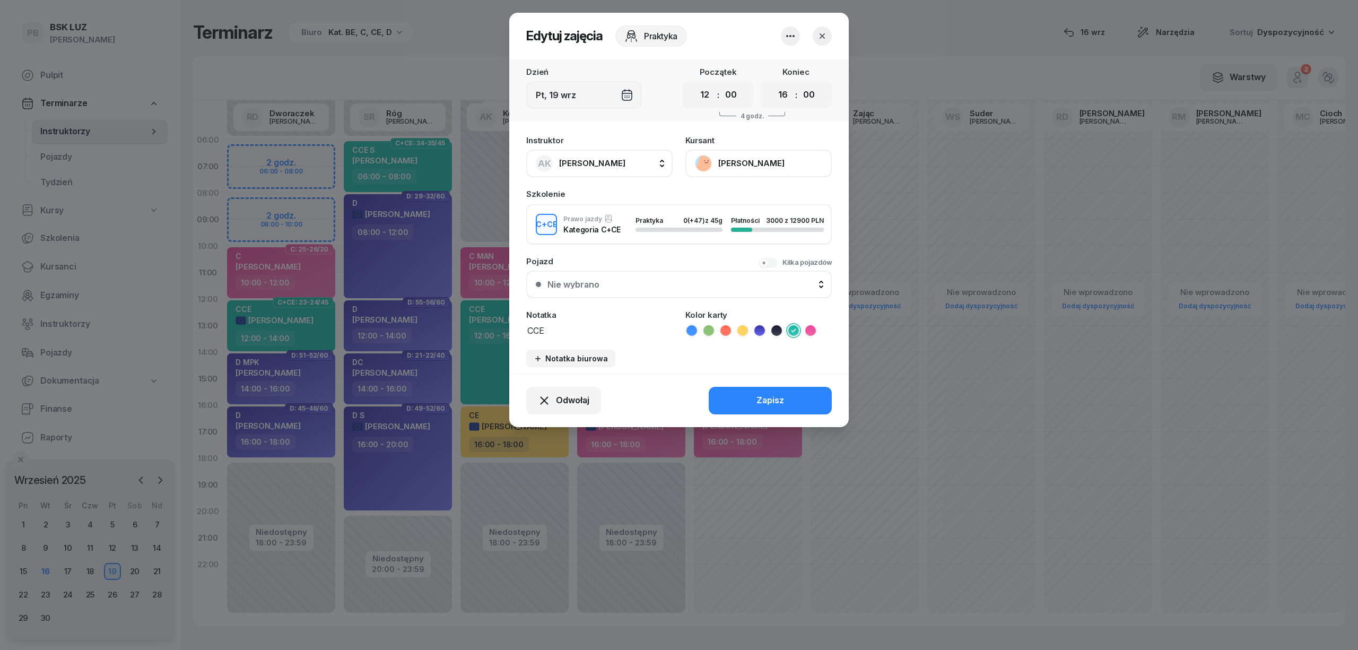
click at [871, 43] on div at bounding box center [679, 325] width 1358 height 650
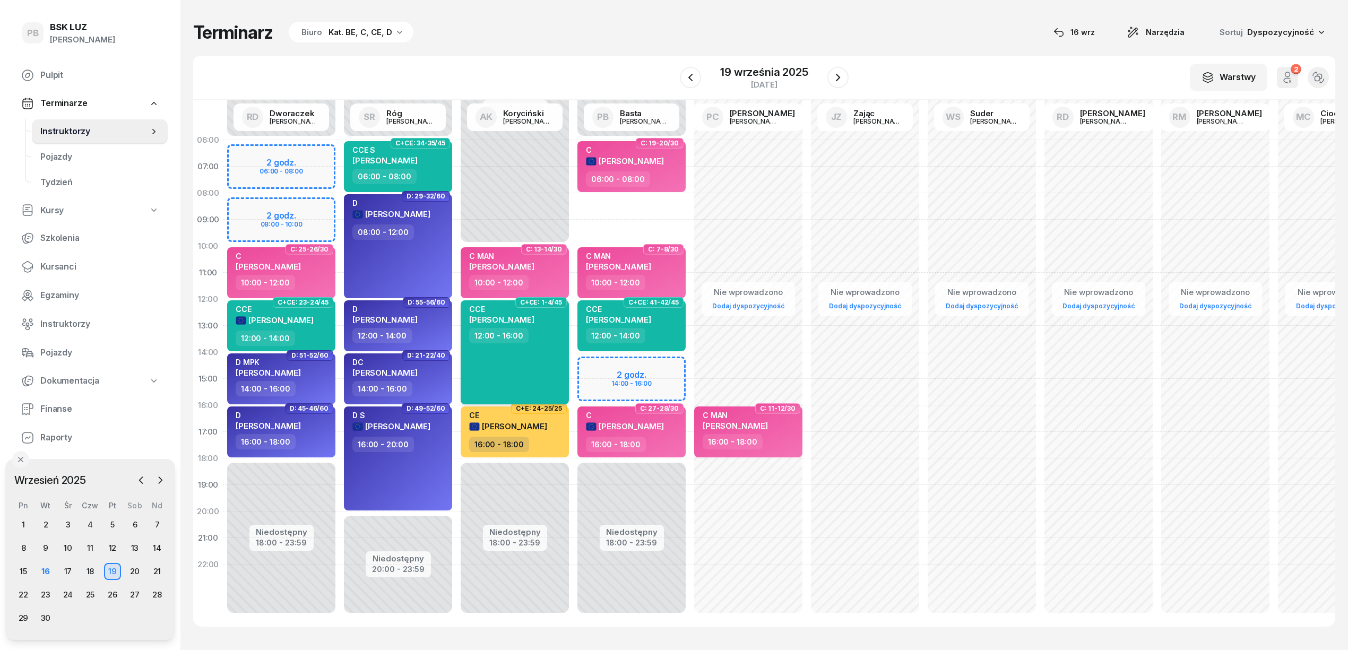
click at [543, 341] on div "12:00 - 16:00" at bounding box center [515, 335] width 93 height 15
select select "12"
select select "16"
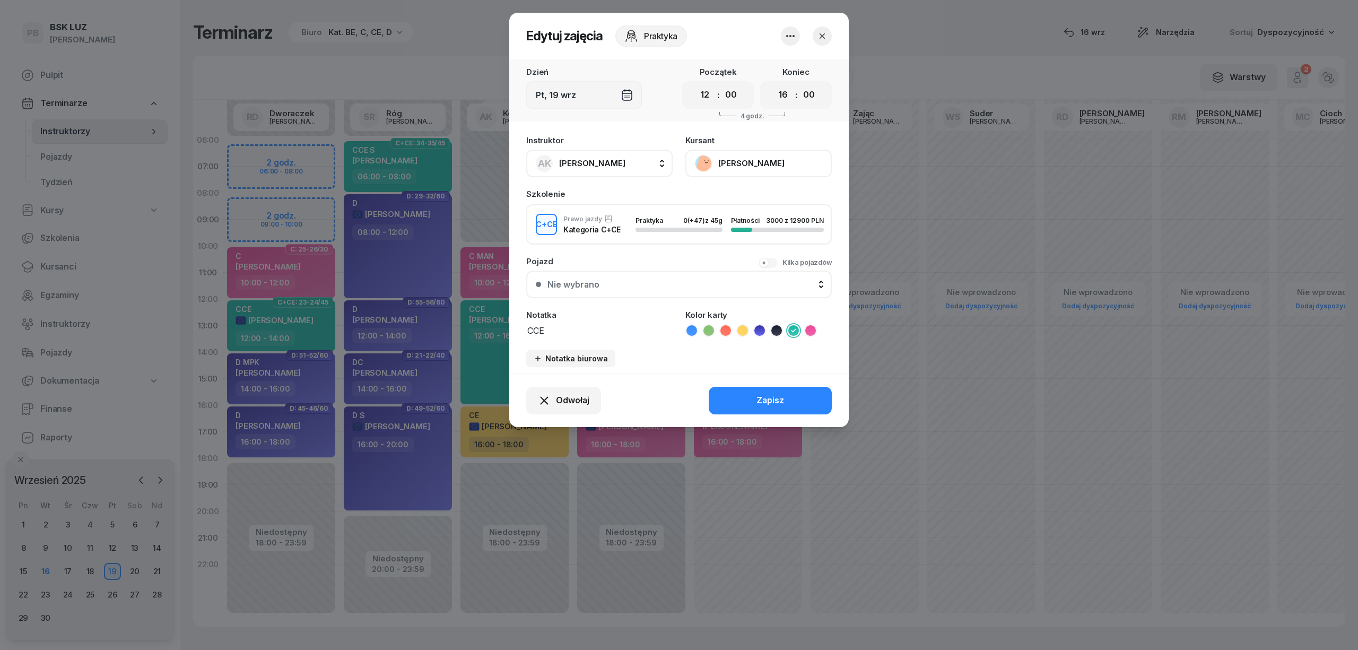
click at [913, 38] on div at bounding box center [679, 325] width 1358 height 650
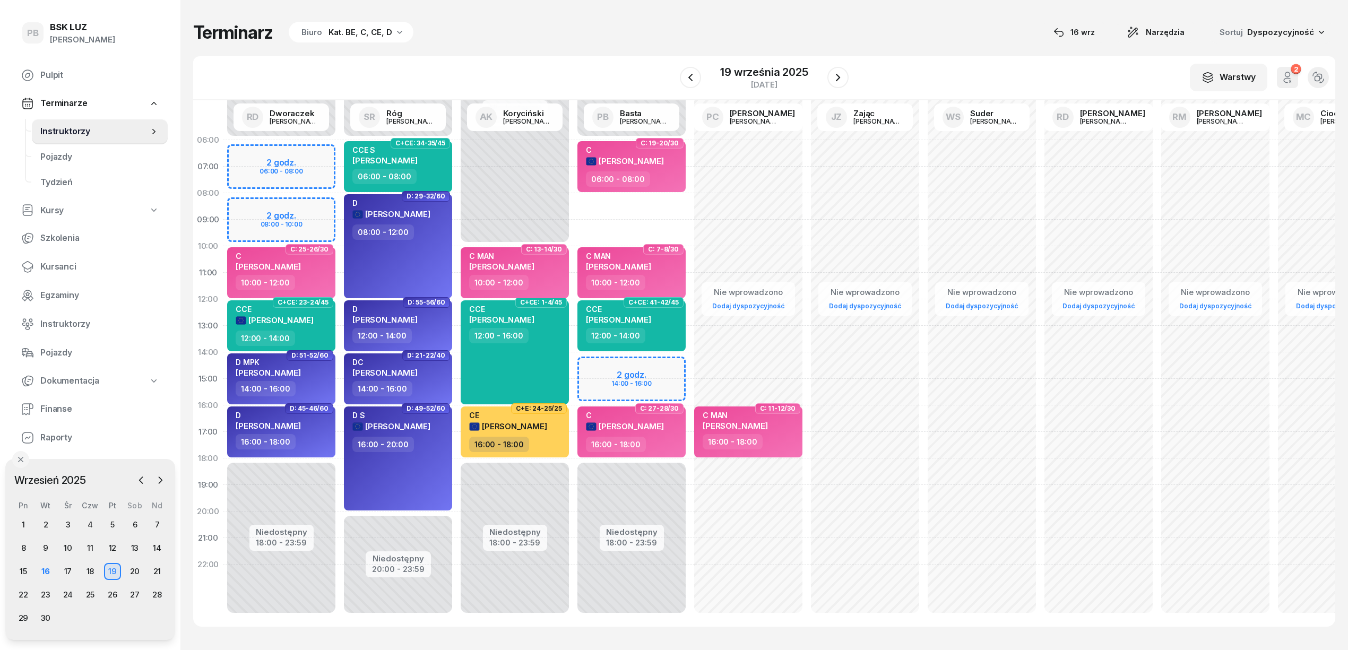
drag, startPoint x: 383, startPoint y: 66, endPoint x: 391, endPoint y: 75, distance: 12.0
click at [383, 66] on div "W Wybierz AK [PERSON_NAME] BP [PERSON_NAME] DP [PERSON_NAME] GS [PERSON_NAME] I…" at bounding box center [764, 78] width 1142 height 44
click at [832, 73] on icon "button" at bounding box center [837, 77] width 13 height 13
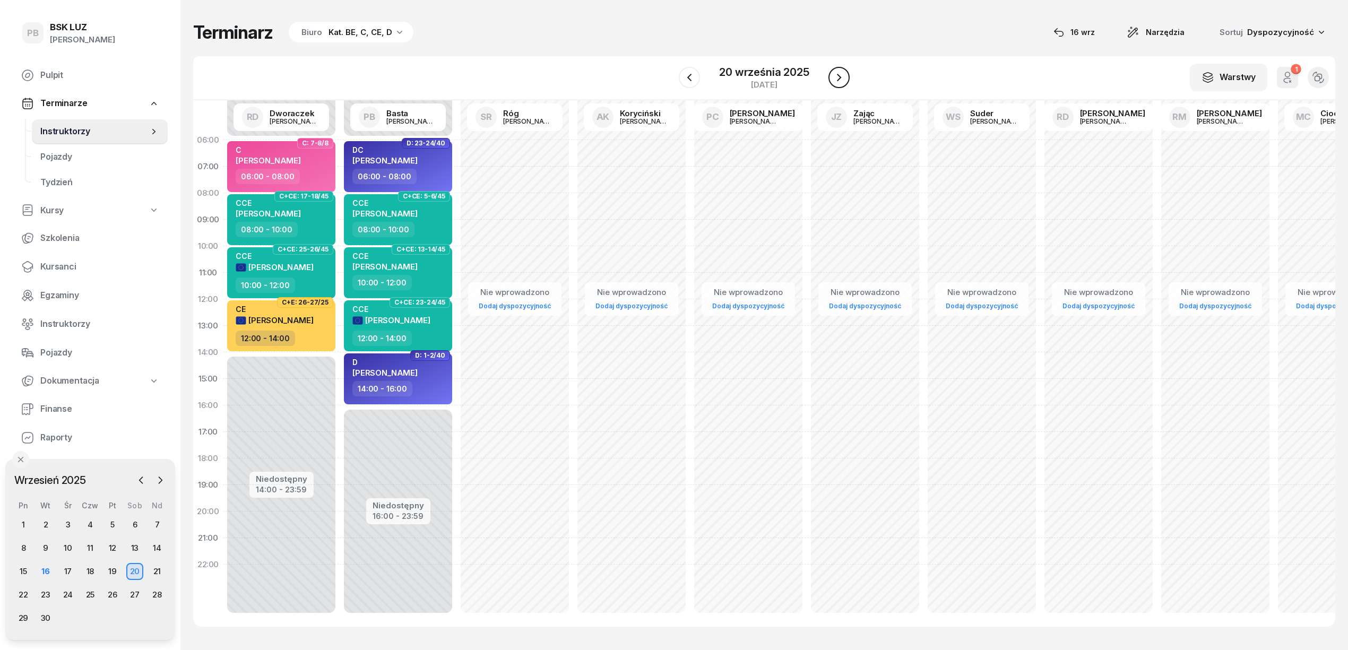
click at [832, 73] on icon "button" at bounding box center [838, 77] width 13 height 13
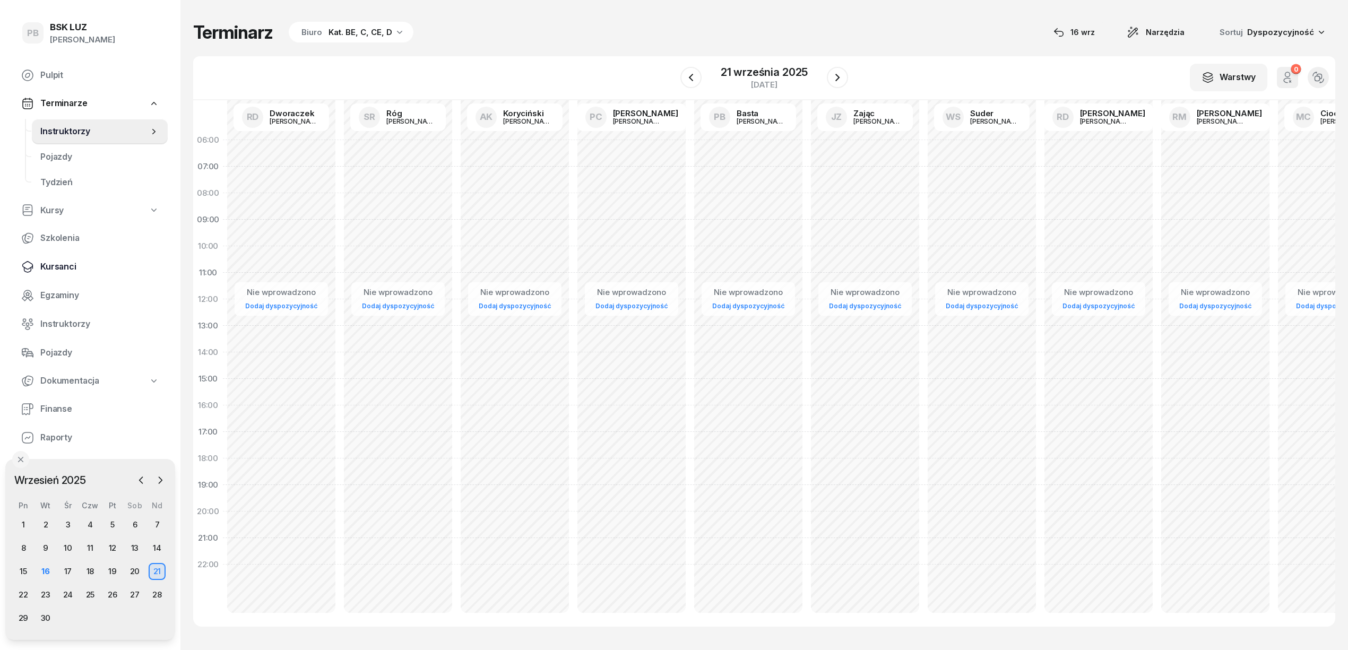
click at [64, 267] on span "Kursanci" at bounding box center [99, 267] width 119 height 14
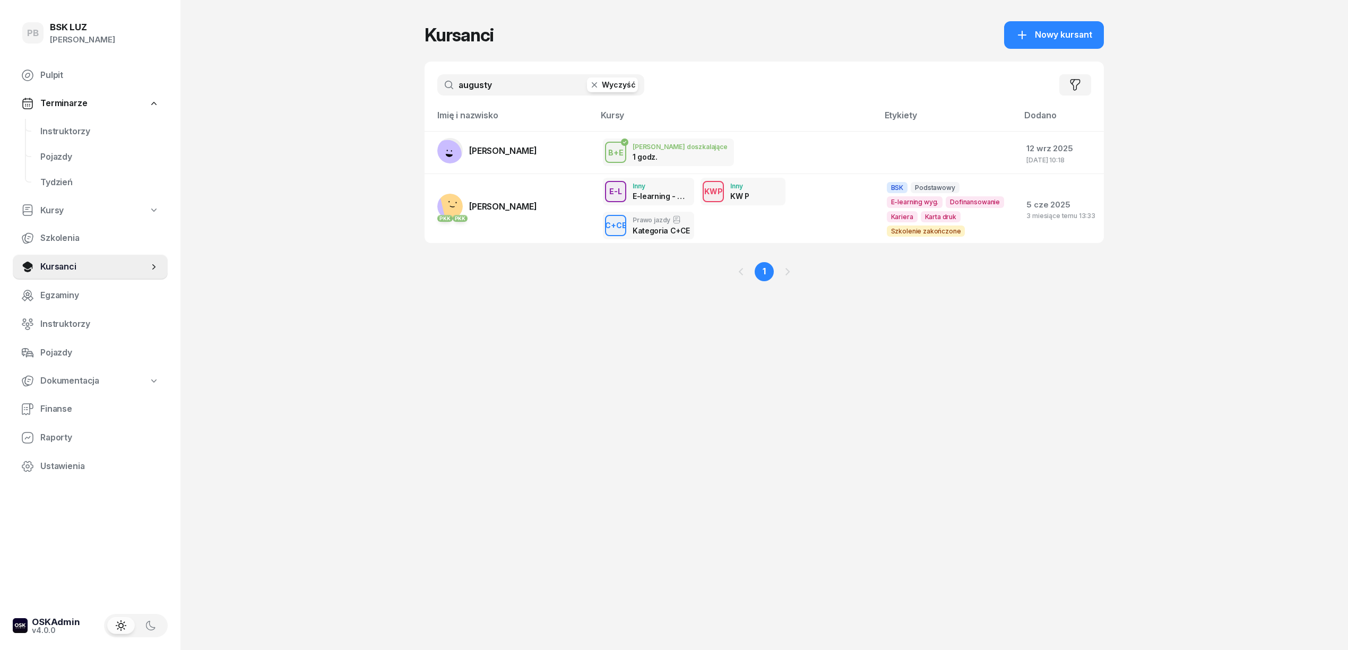
click at [516, 88] on input "augusty" at bounding box center [540, 84] width 207 height 21
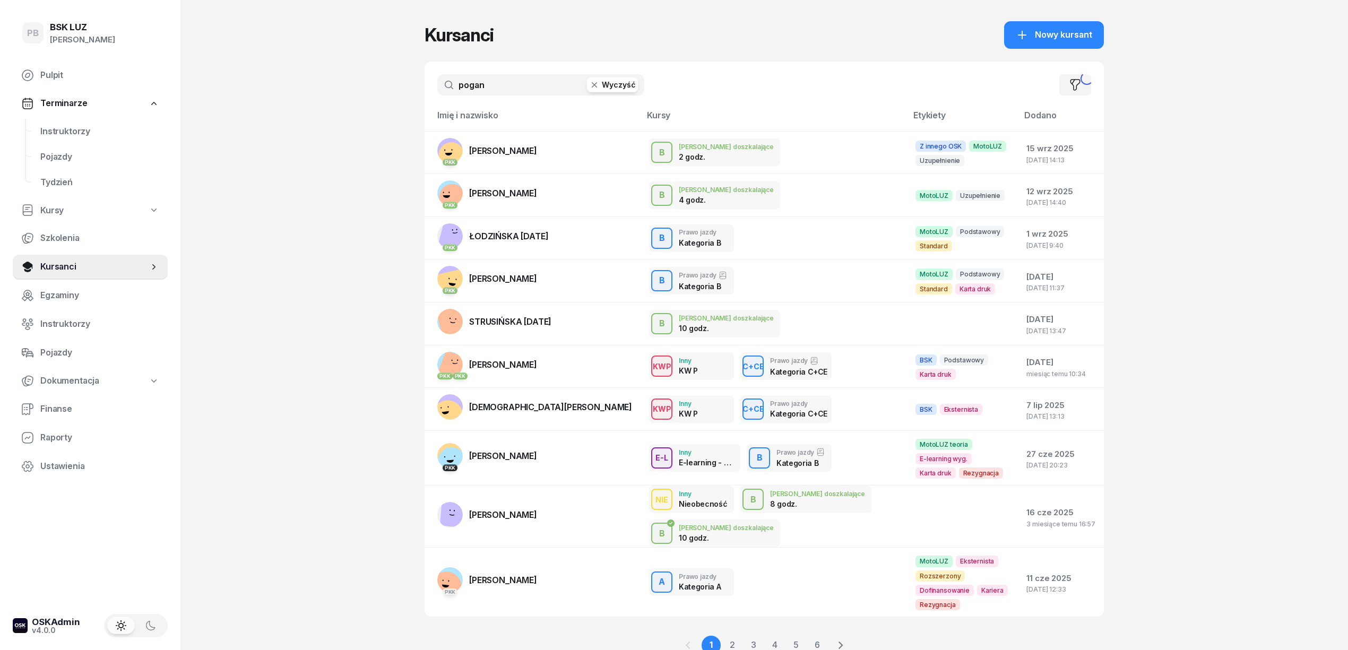
type input "pogan"
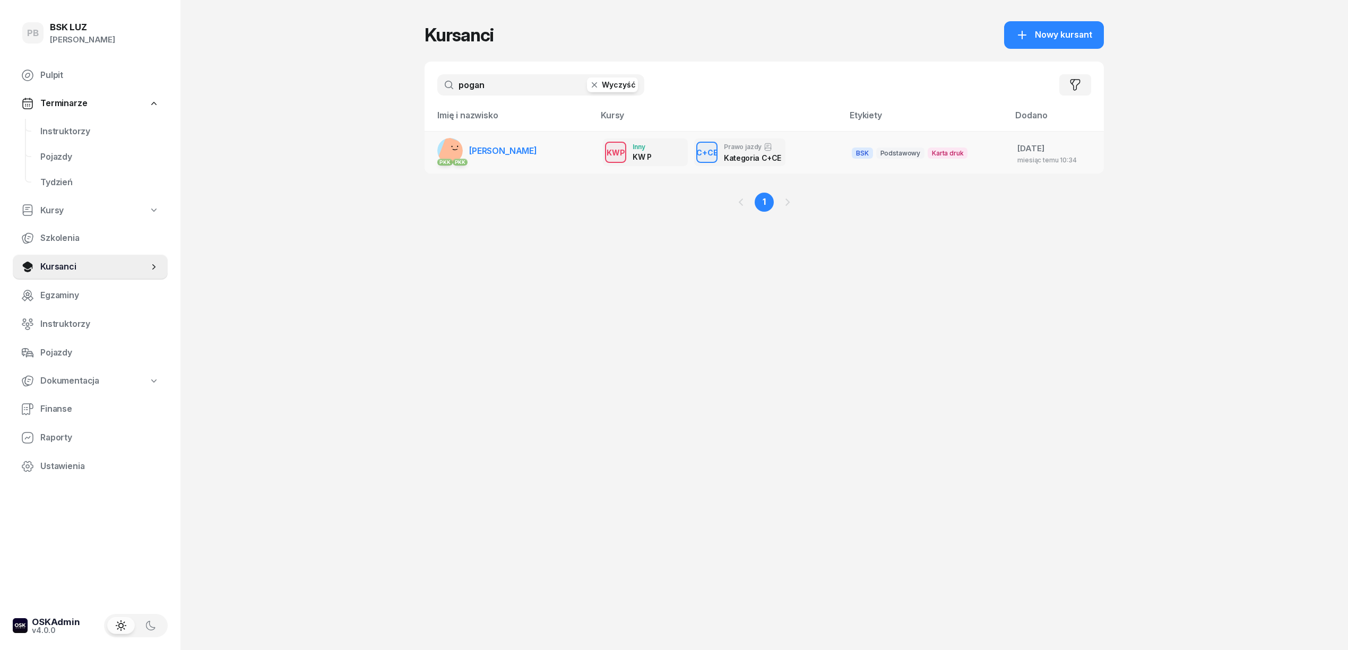
click at [507, 160] on link "PKK PKK POGAN [PERSON_NAME]" at bounding box center [487, 150] width 100 height 25
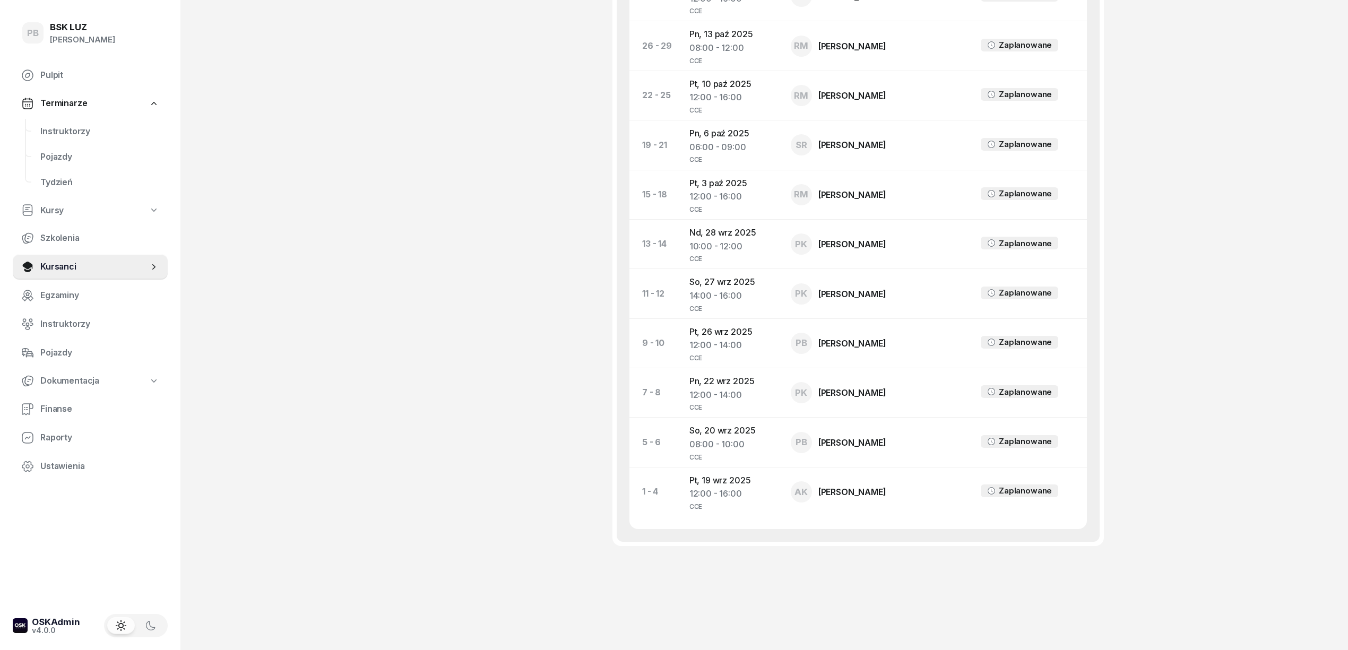
scroll to position [852, 0]
click at [728, 382] on td "Pn, [DATE] 12:00 - 14:00 CCE" at bounding box center [731, 392] width 101 height 49
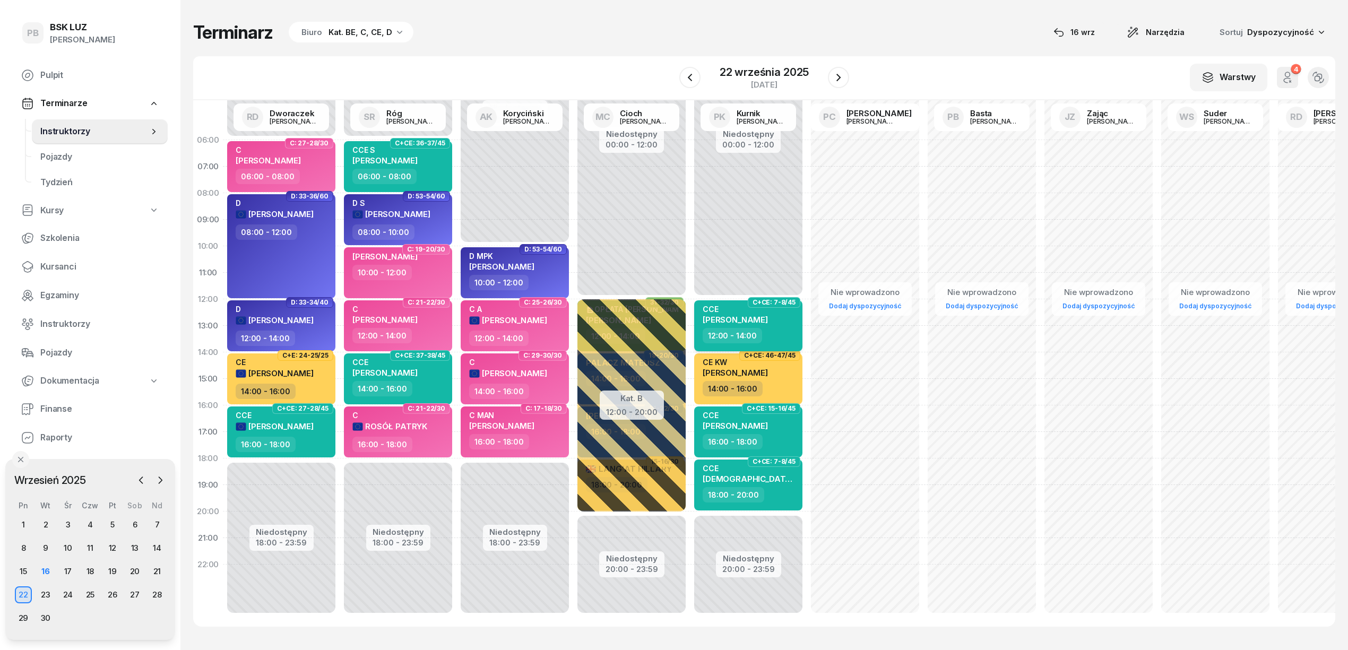
click at [777, 318] on div "CCE POGAN [PERSON_NAME]" at bounding box center [748, 316] width 93 height 23
select select "12"
select select "14"
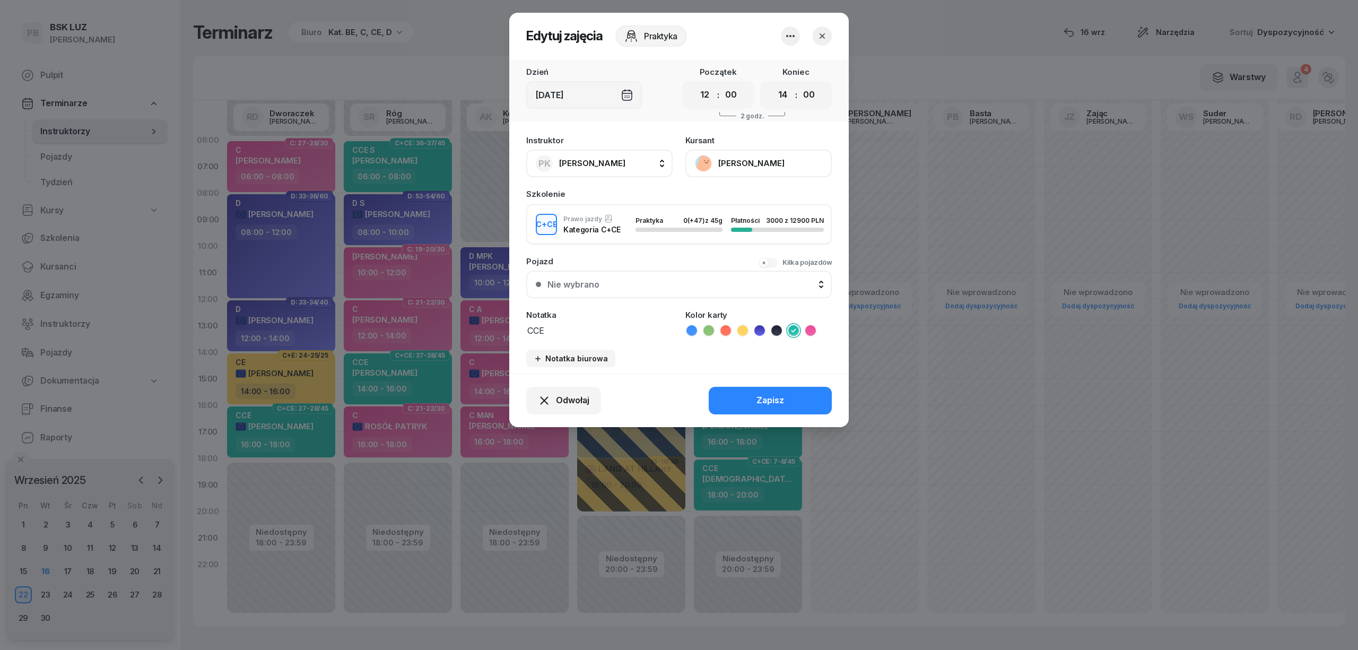
click at [791, 35] on icon "button" at bounding box center [790, 36] width 8 height 2
click at [783, 60] on link "Usuń" at bounding box center [785, 68] width 140 height 27
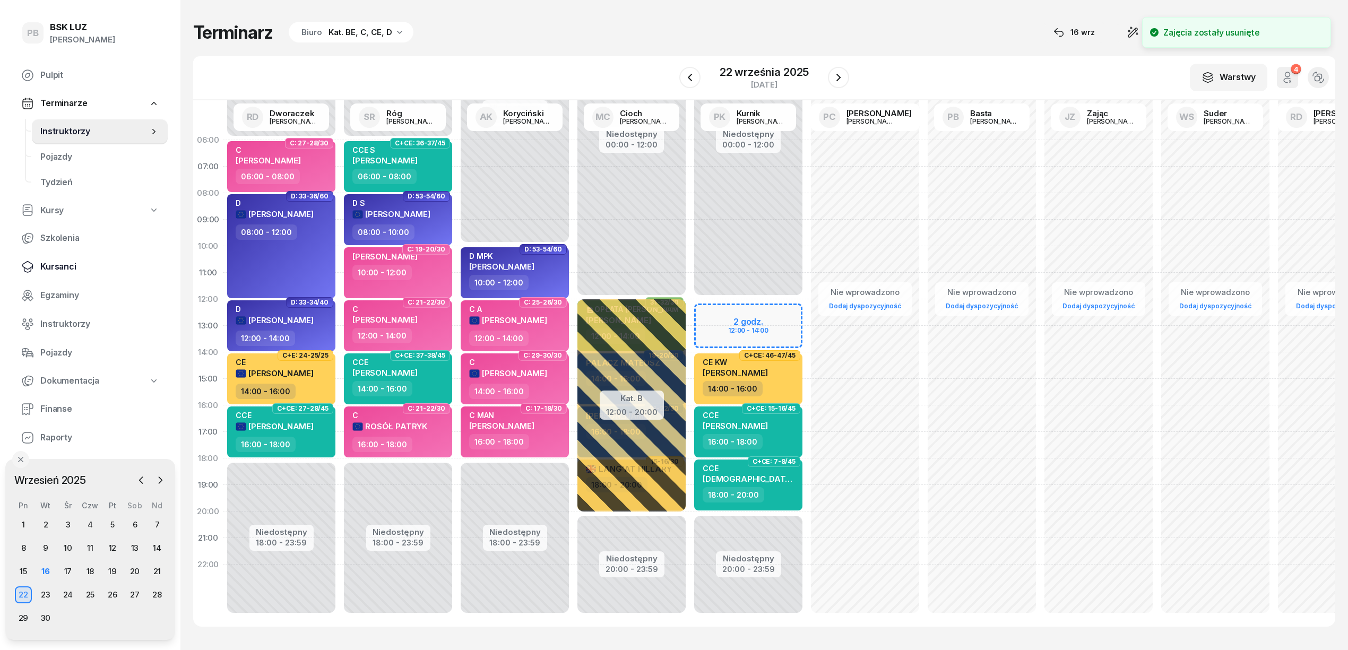
click at [62, 266] on span "Kursanci" at bounding box center [99, 267] width 119 height 14
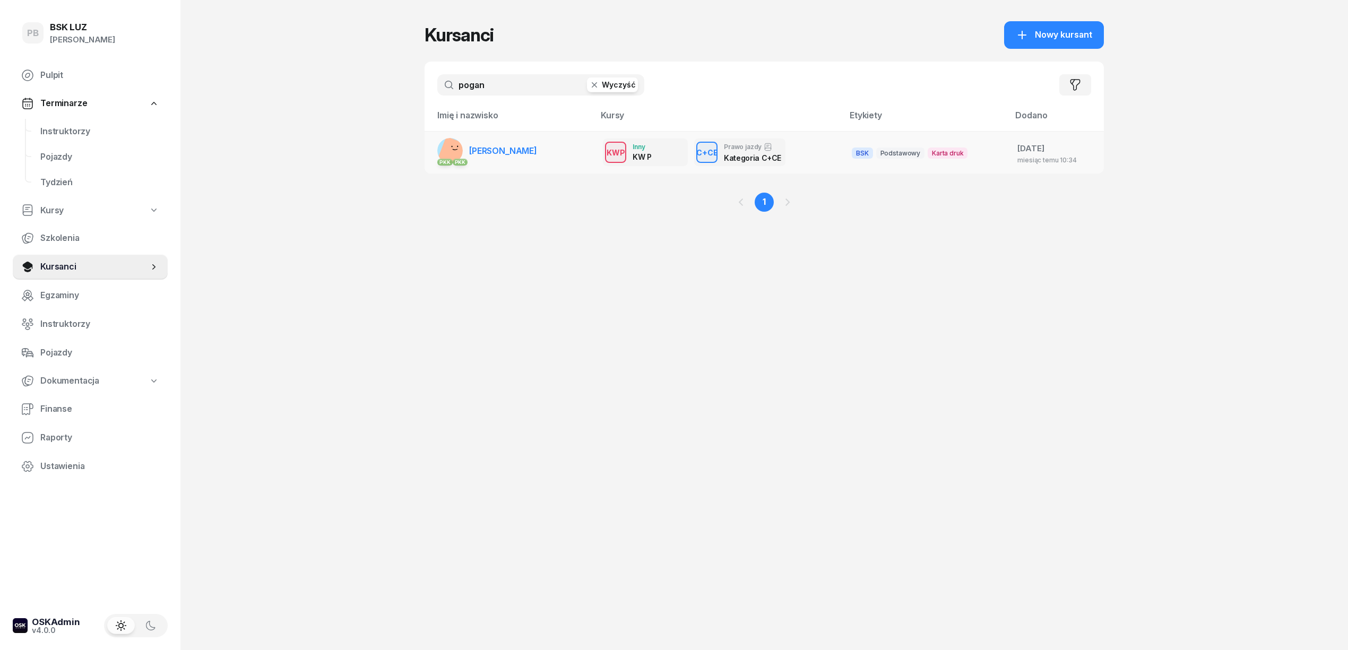
click at [499, 147] on span "[PERSON_NAME]" at bounding box center [503, 150] width 68 height 11
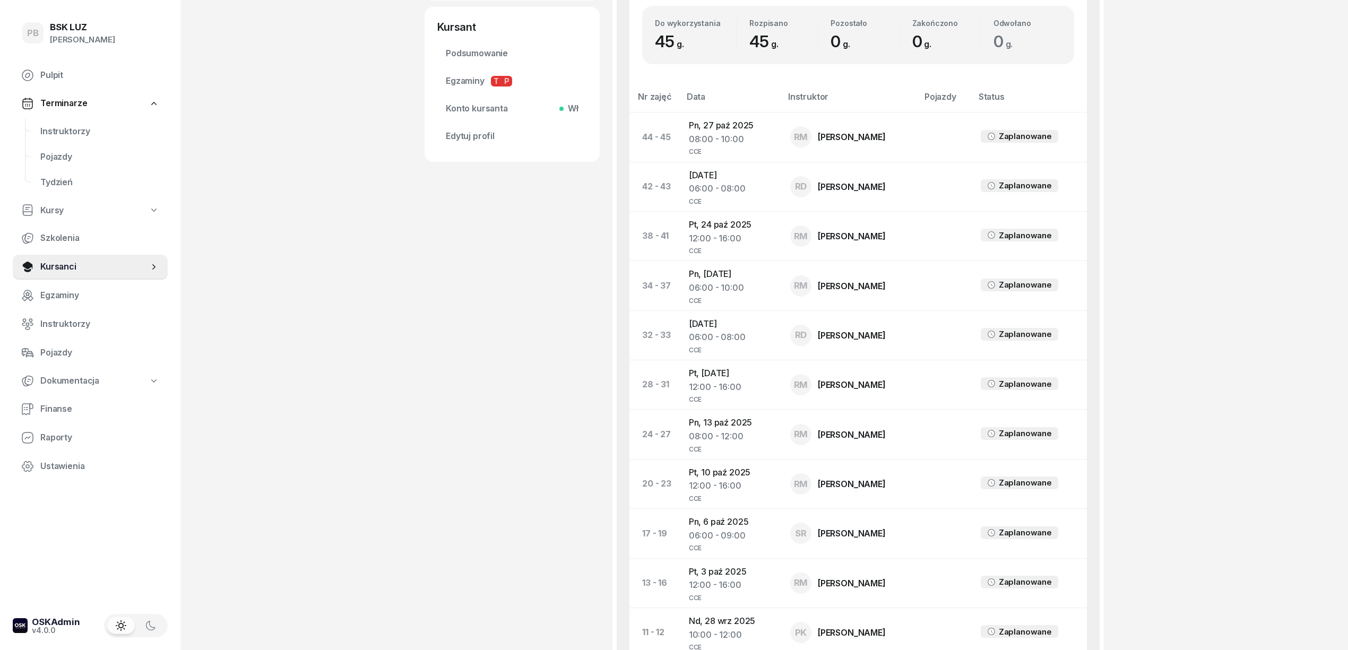
scroll to position [778, 0]
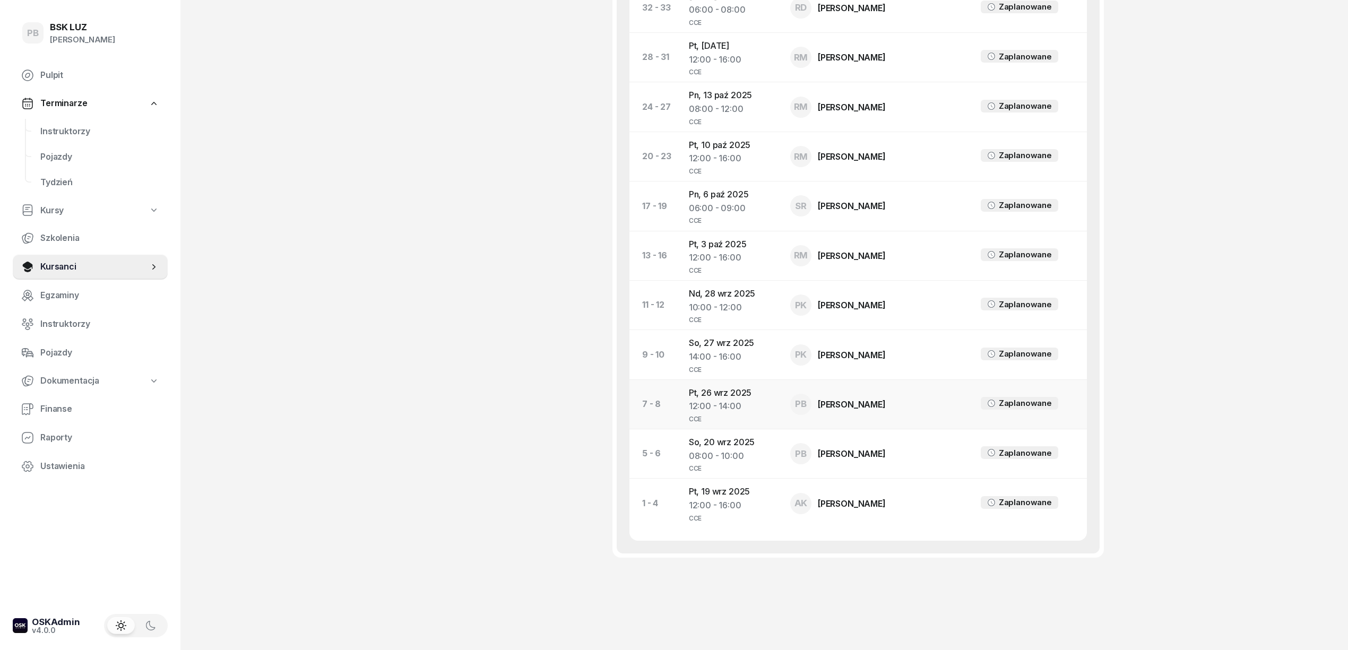
click at [726, 403] on td "Pt, [DATE] 12:00 - 14:00 CCE" at bounding box center [730, 403] width 101 height 49
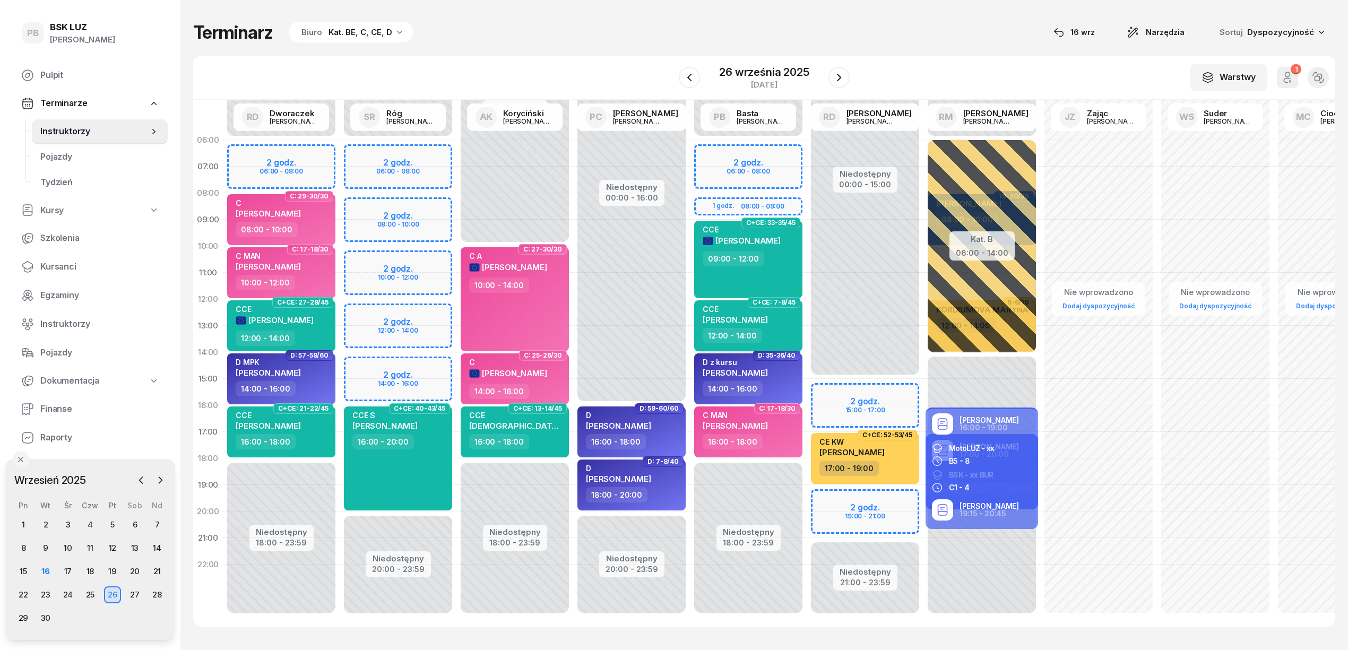
click at [783, 330] on div "12:00 - 14:00" at bounding box center [748, 335] width 93 height 15
select select "12"
select select "14"
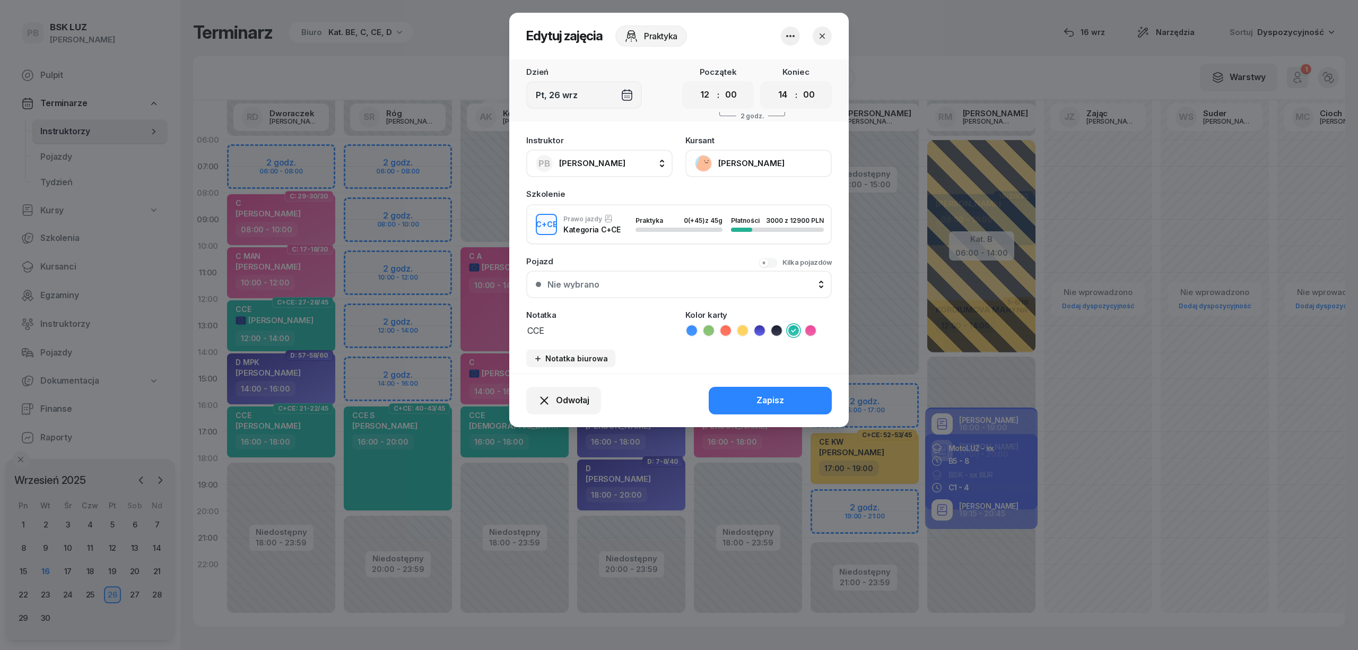
click at [790, 34] on icon "button" at bounding box center [790, 36] width 13 height 13
click at [785, 60] on link "Usuń" at bounding box center [785, 68] width 140 height 27
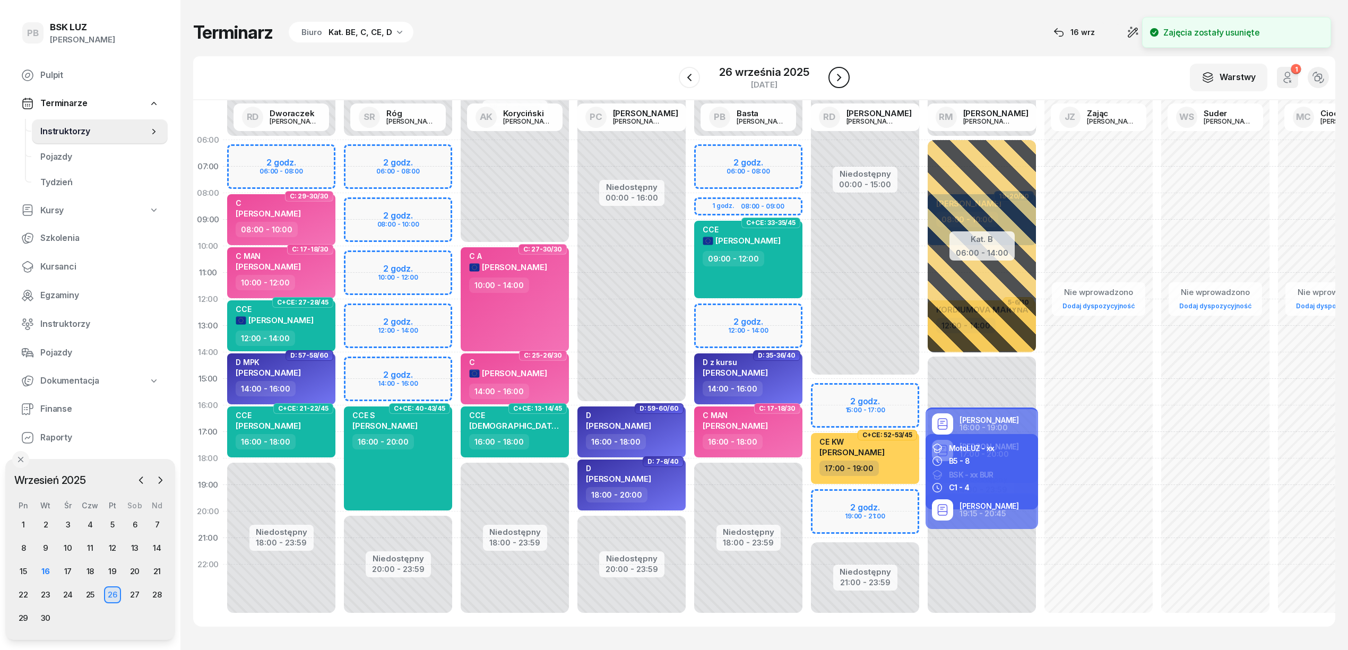
click at [840, 74] on icon "button" at bounding box center [838, 77] width 13 height 13
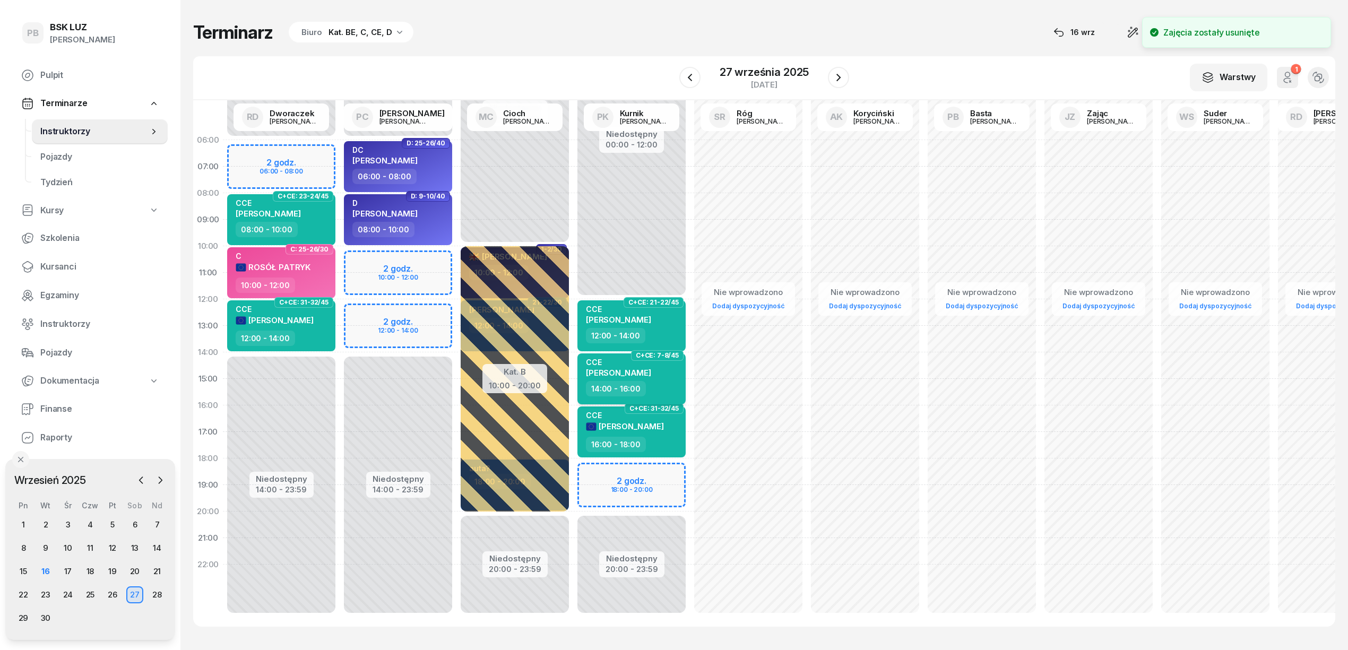
click at [665, 389] on div "14:00 - 16:00" at bounding box center [632, 388] width 93 height 15
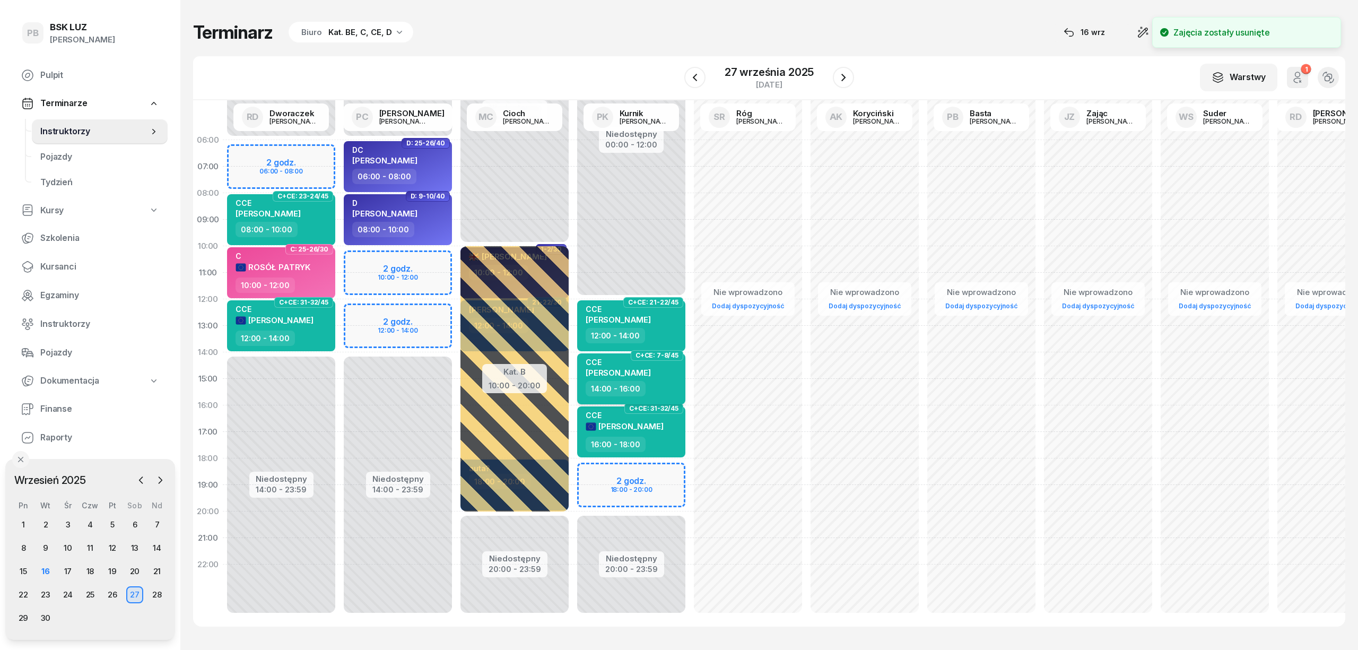
select select "14"
select select "16"
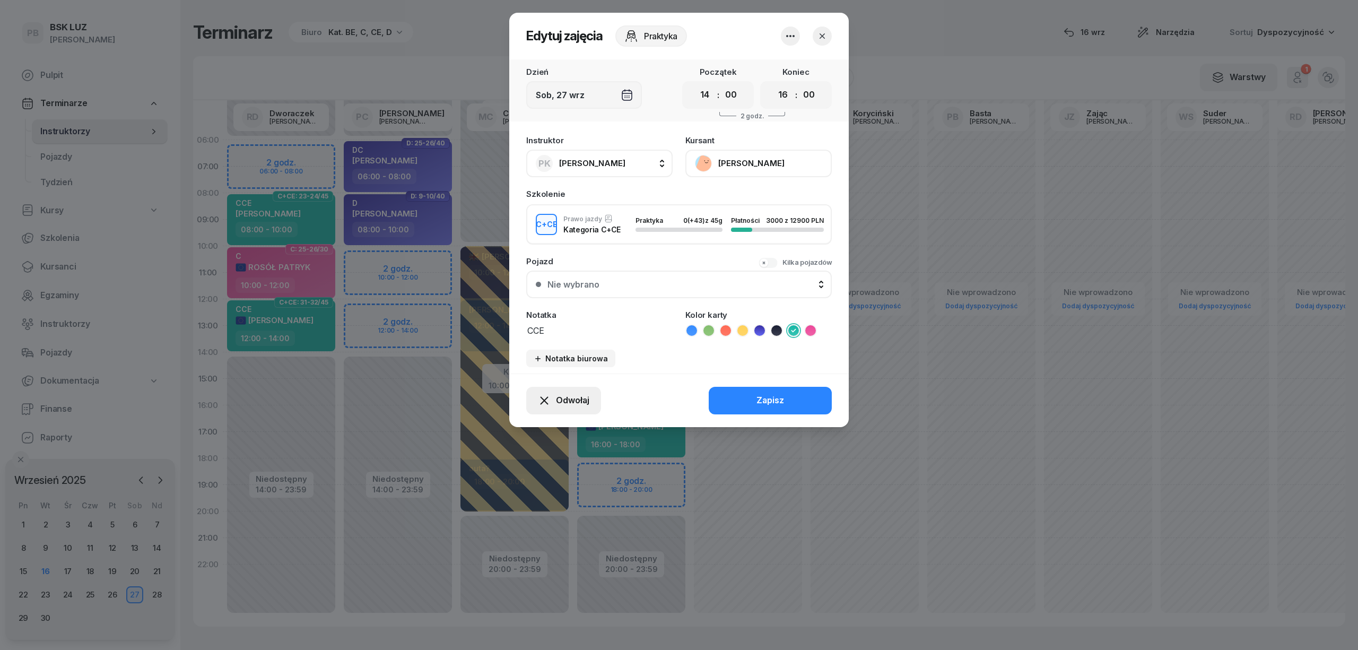
click at [585, 397] on span "Odwołaj" at bounding box center [572, 401] width 33 height 14
click at [792, 39] on icon "button" at bounding box center [790, 36] width 13 height 13
click at [784, 62] on link "Usuń" at bounding box center [785, 68] width 140 height 27
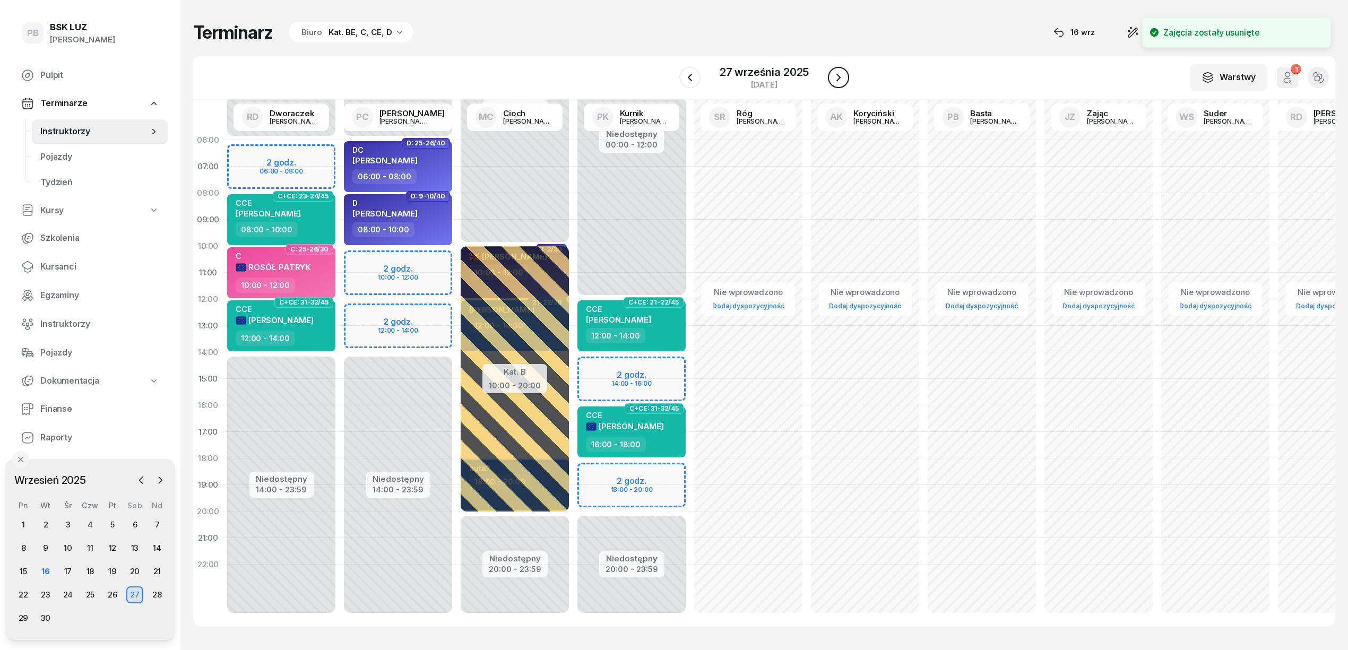
click at [841, 82] on icon "button" at bounding box center [838, 77] width 13 height 13
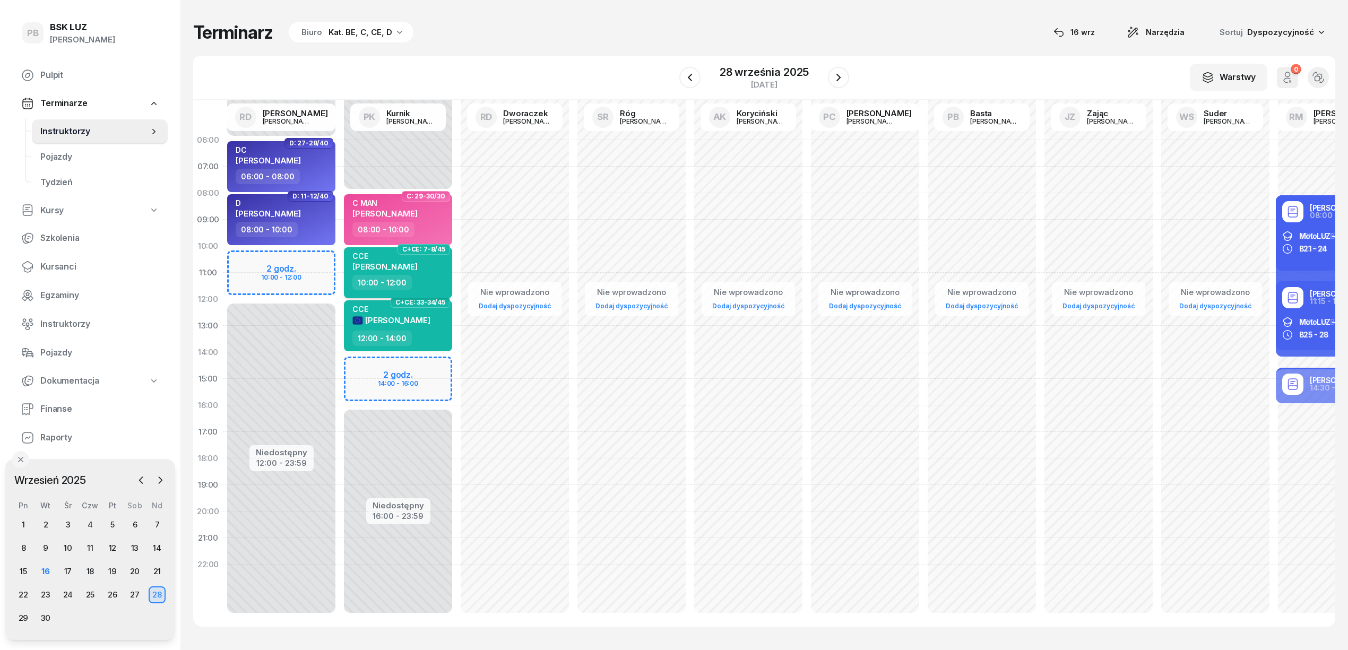
click at [442, 274] on div "CCE POGAN [PERSON_NAME]" at bounding box center [398, 262] width 93 height 23
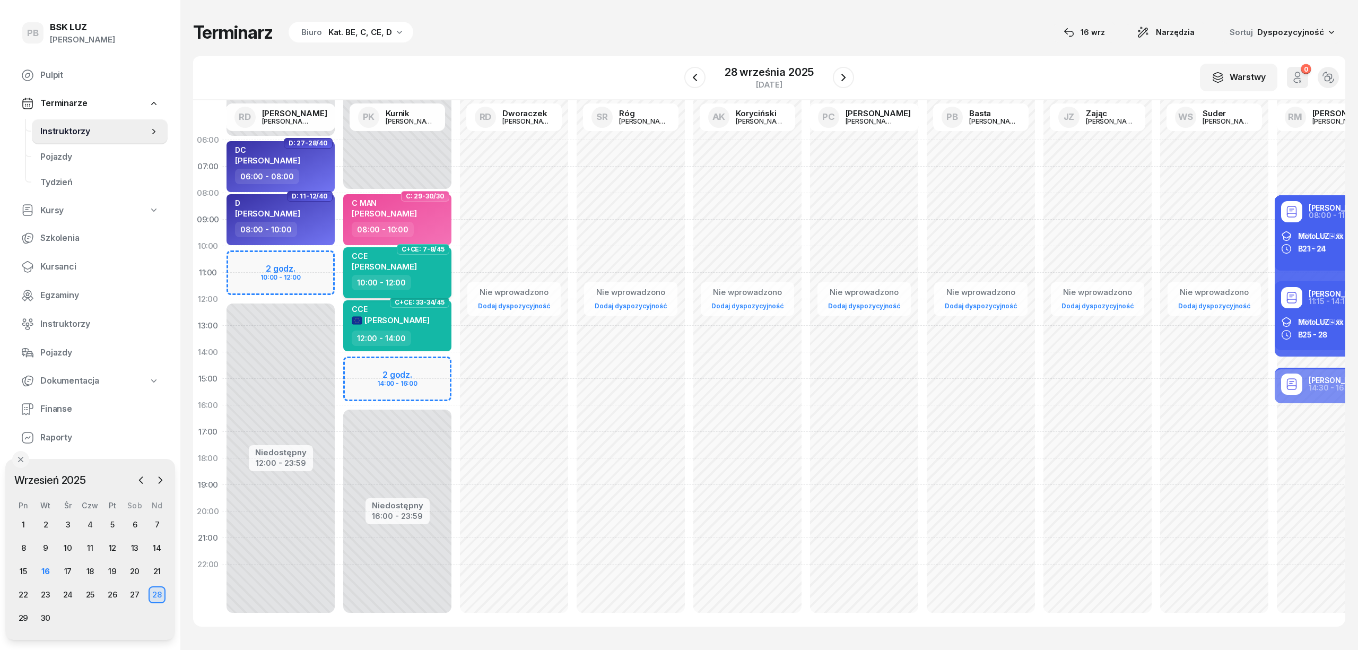
select select "10"
select select "12"
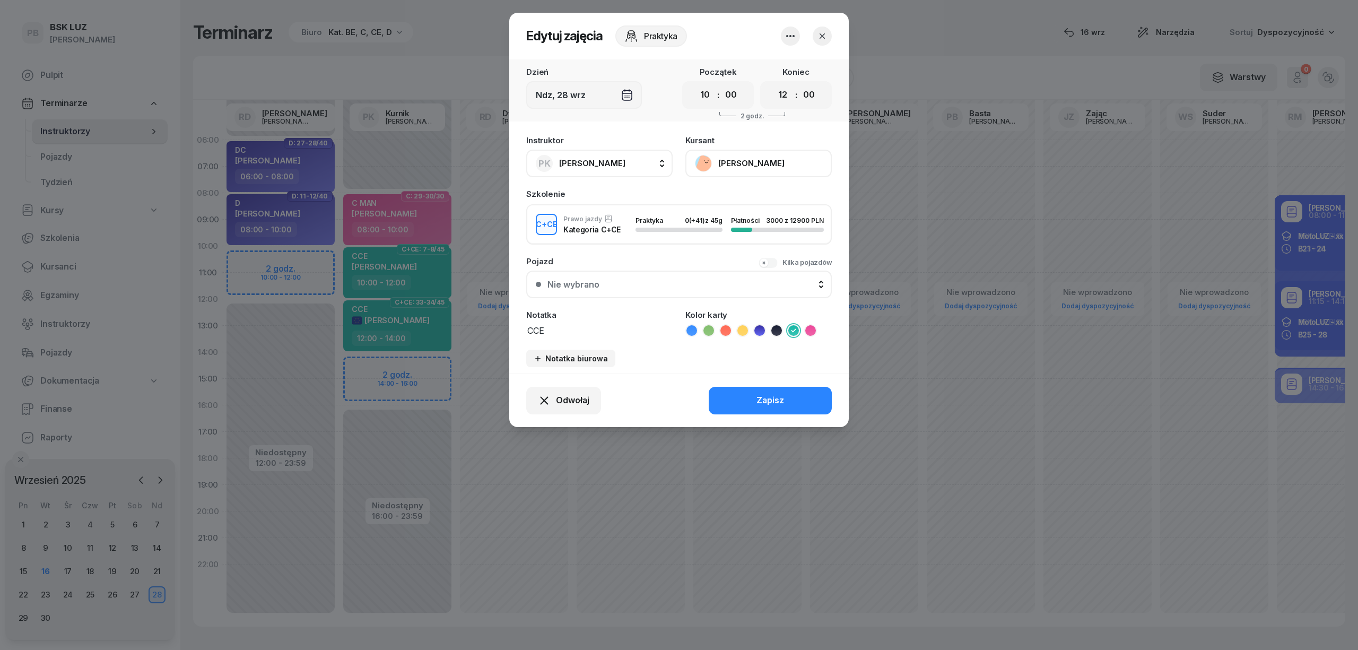
click at [790, 30] on icon "button" at bounding box center [790, 36] width 13 height 13
click at [775, 74] on link "Usuń" at bounding box center [785, 68] width 140 height 27
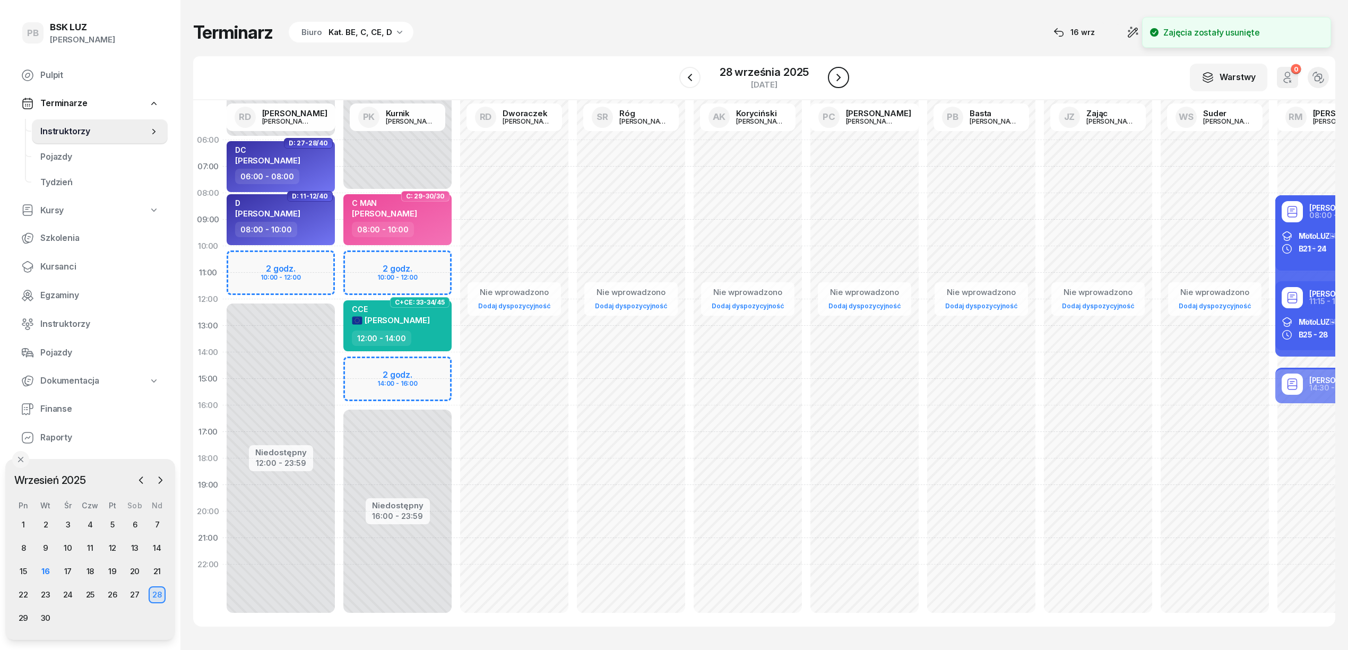
click at [839, 82] on icon "button" at bounding box center [838, 77] width 13 height 13
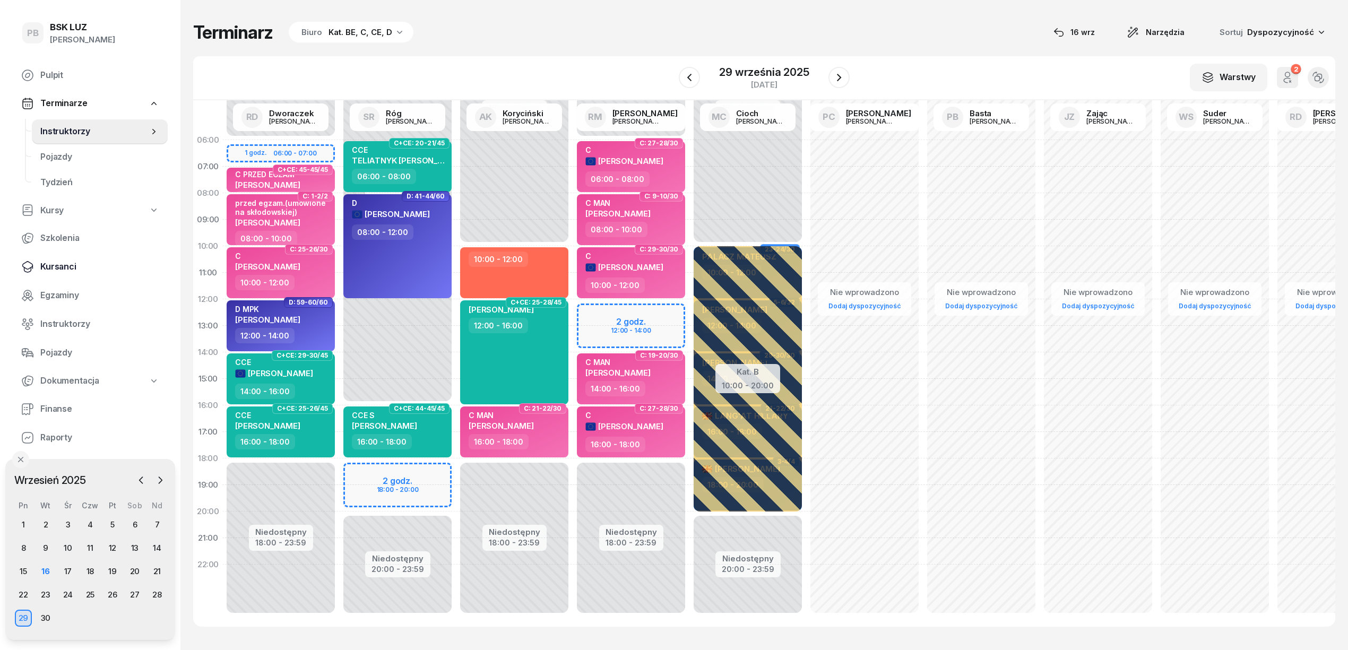
click at [72, 270] on span "Kursanci" at bounding box center [99, 267] width 119 height 14
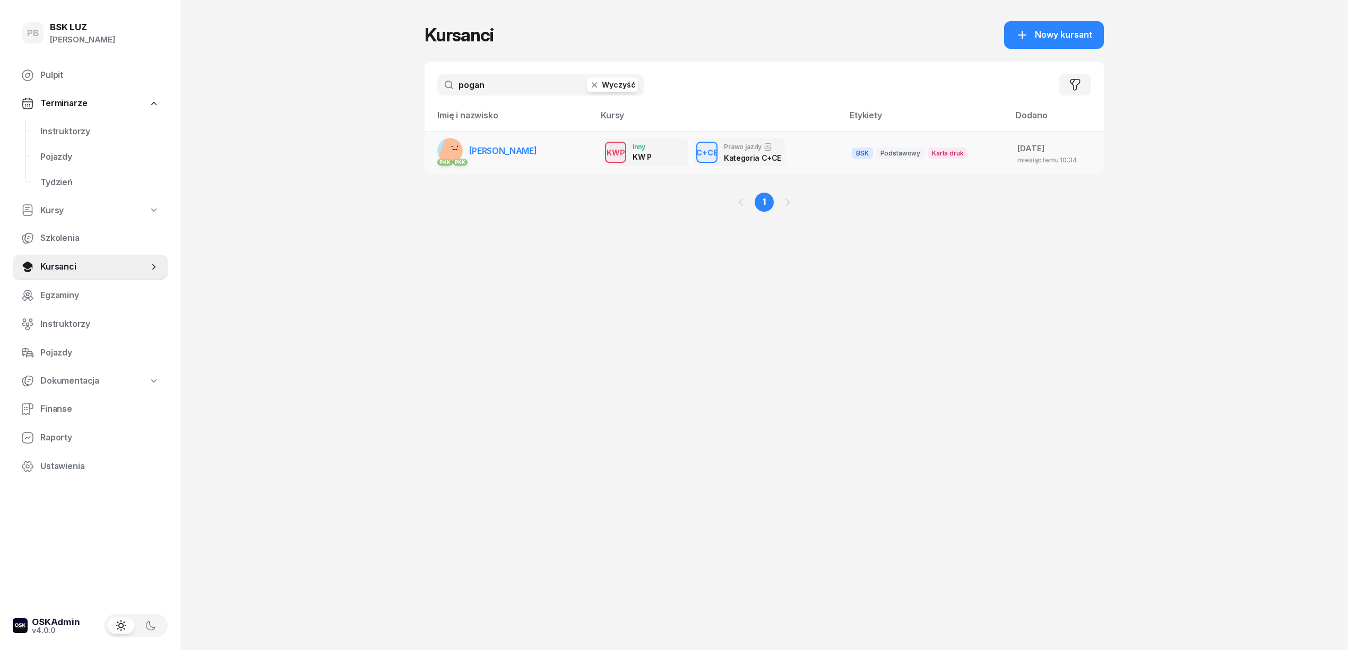
click at [497, 149] on span "[PERSON_NAME]" at bounding box center [503, 150] width 68 height 11
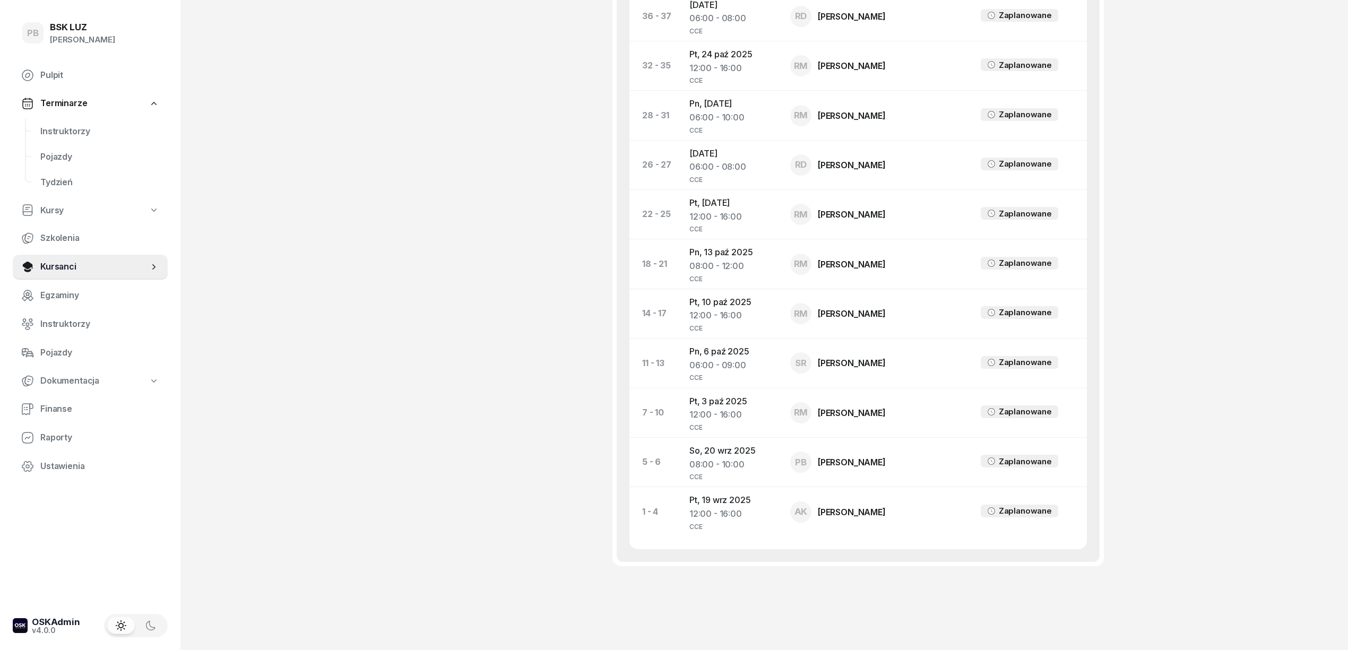
scroll to position [654, 0]
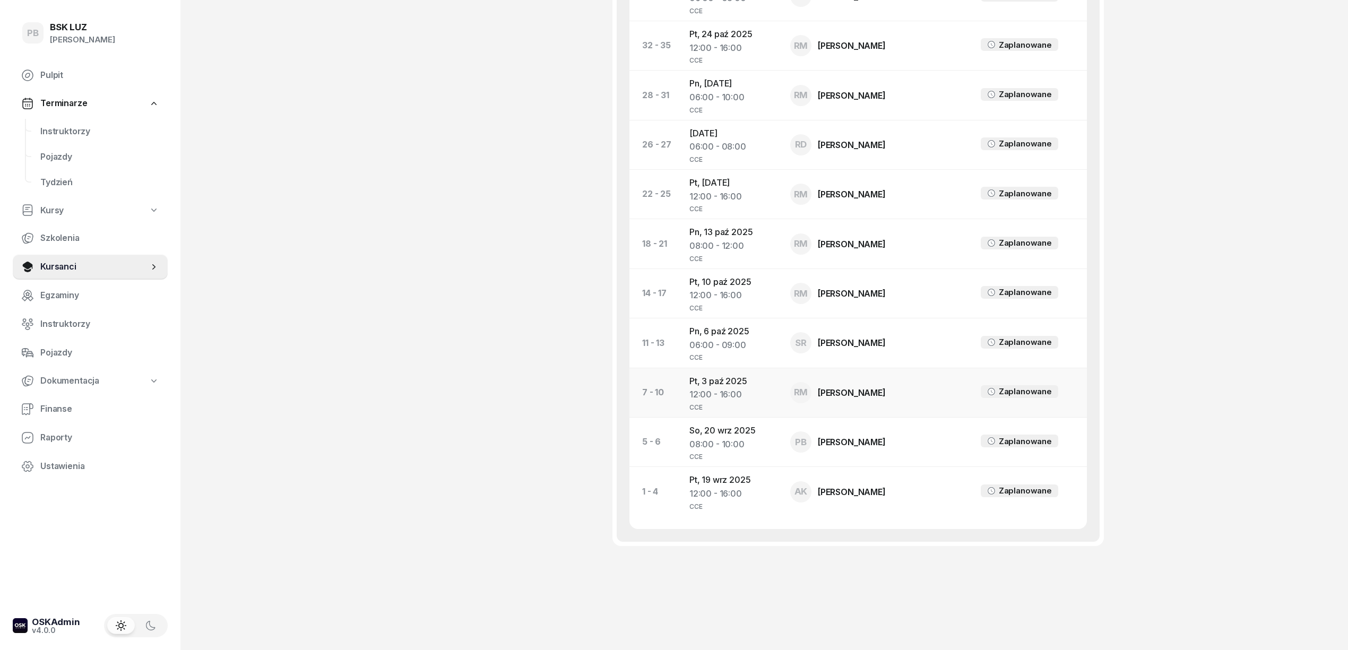
click at [714, 376] on td "Pt, [DATE] 12:00 - 16:00 CCE" at bounding box center [731, 392] width 101 height 49
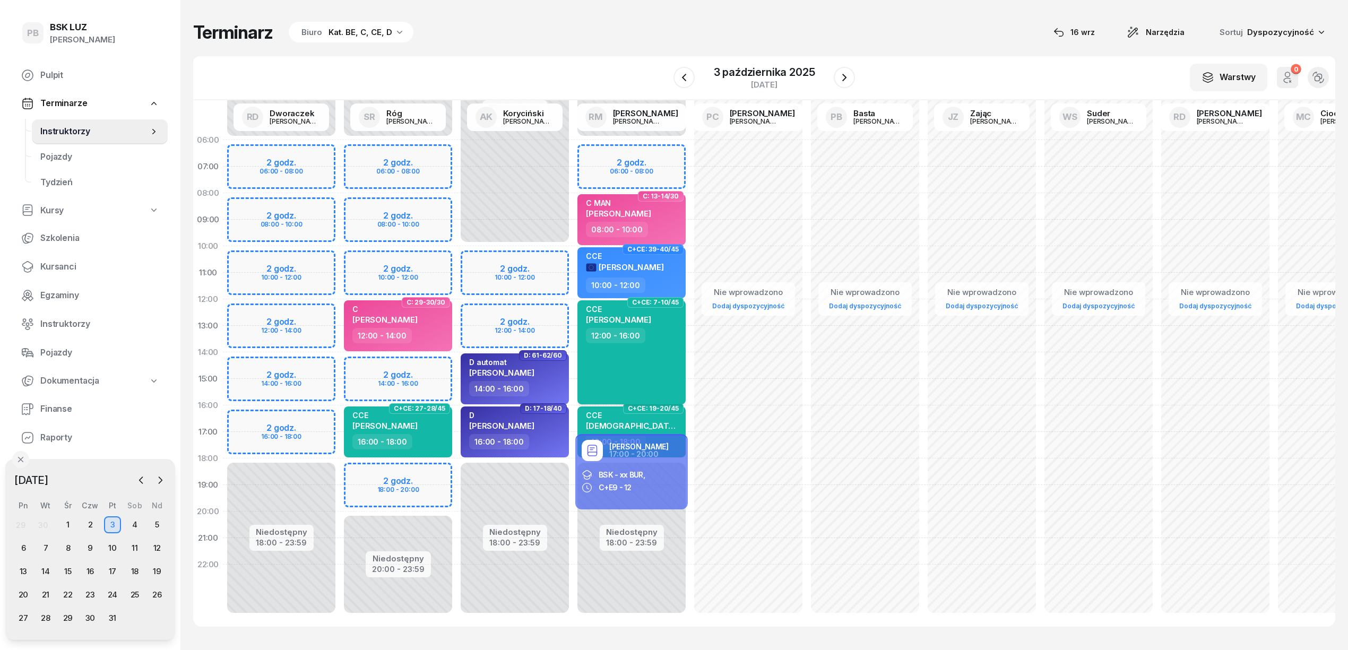
click at [641, 366] on div "CCE POGAN [PERSON_NAME] 12:00 - 16:00" at bounding box center [631, 352] width 108 height 104
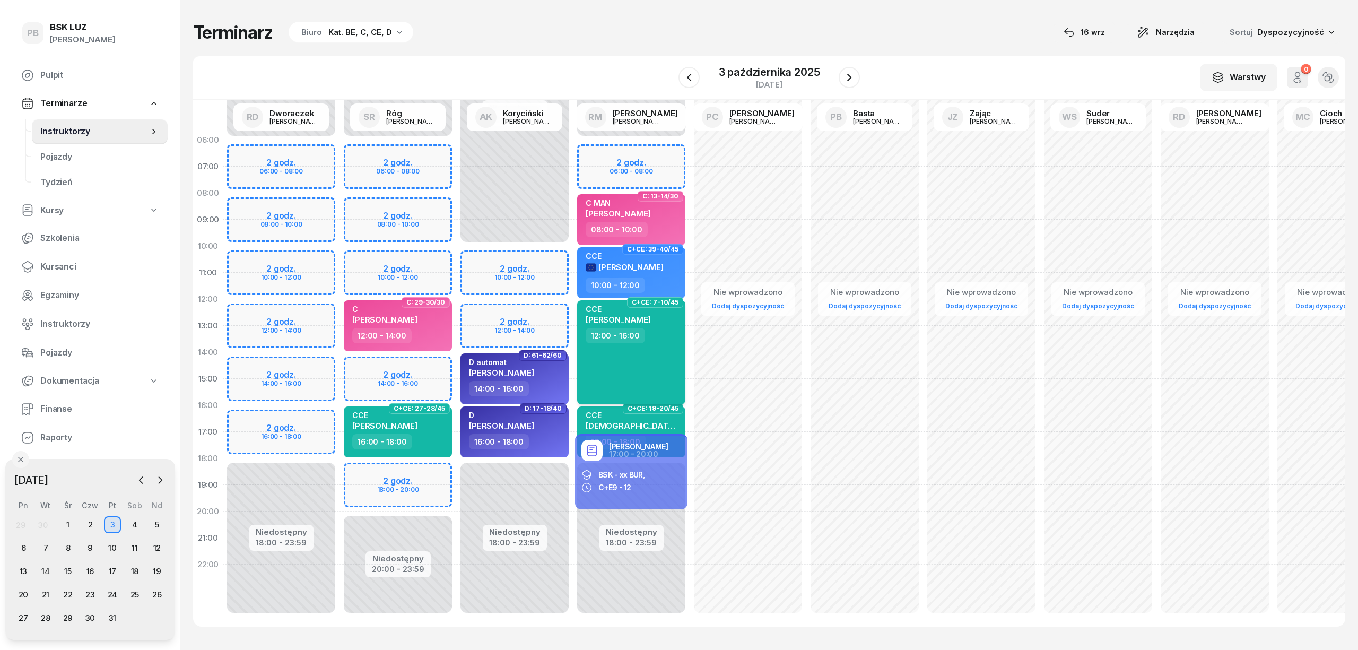
select select "12"
select select "16"
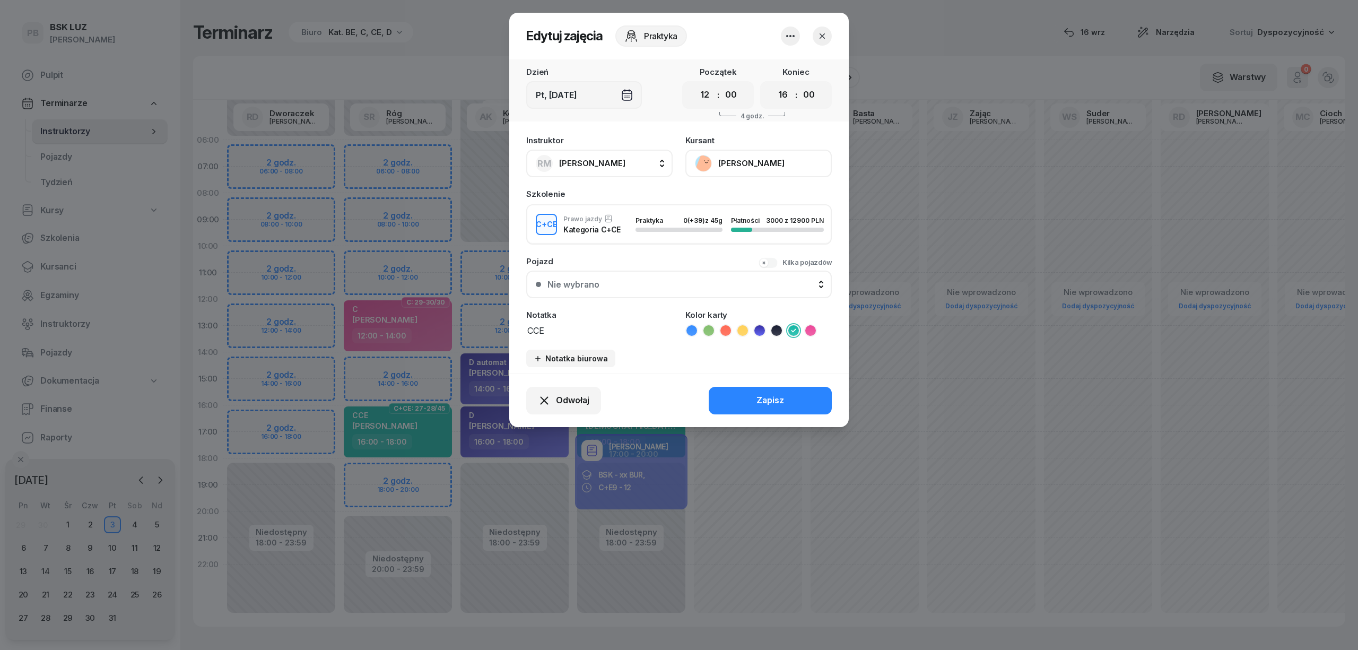
click at [796, 37] on icon "button" at bounding box center [790, 36] width 13 height 13
click at [777, 67] on link "Usuń" at bounding box center [785, 68] width 140 height 27
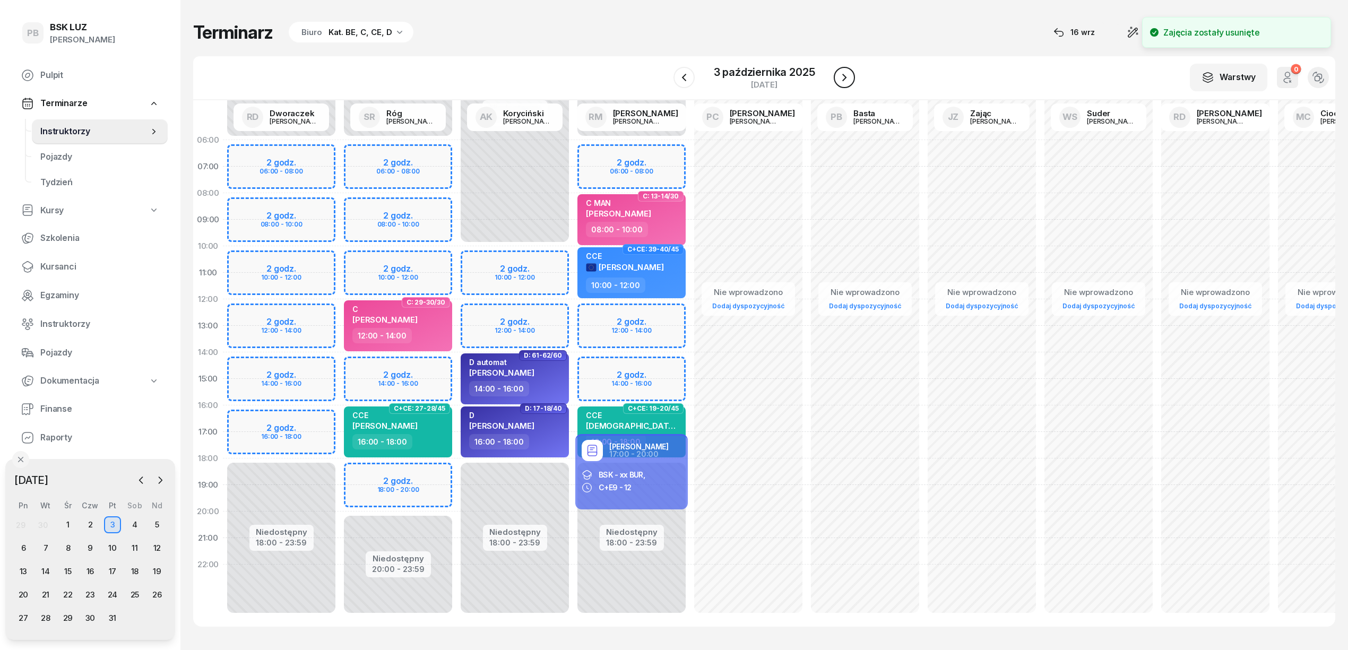
click at [848, 75] on icon "button" at bounding box center [844, 77] width 13 height 13
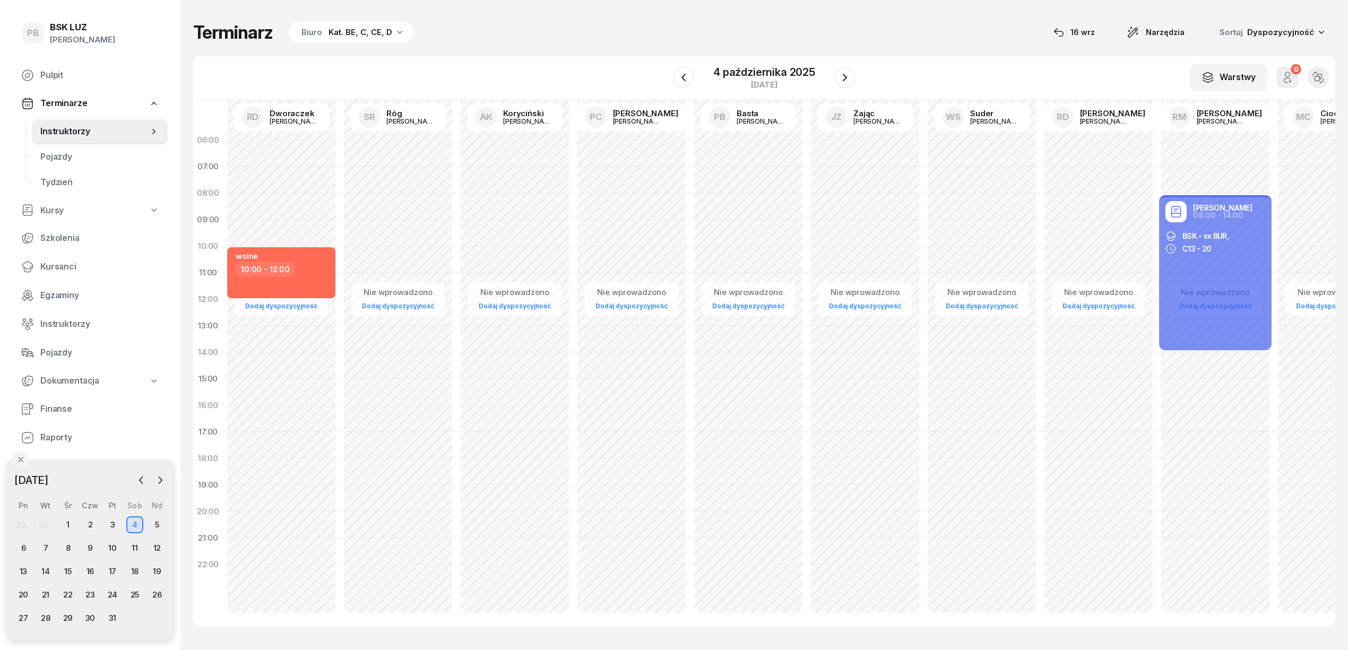
click at [399, 197] on div "Nie wprowadzono Dodaj dyspozycyjność" at bounding box center [398, 379] width 117 height 504
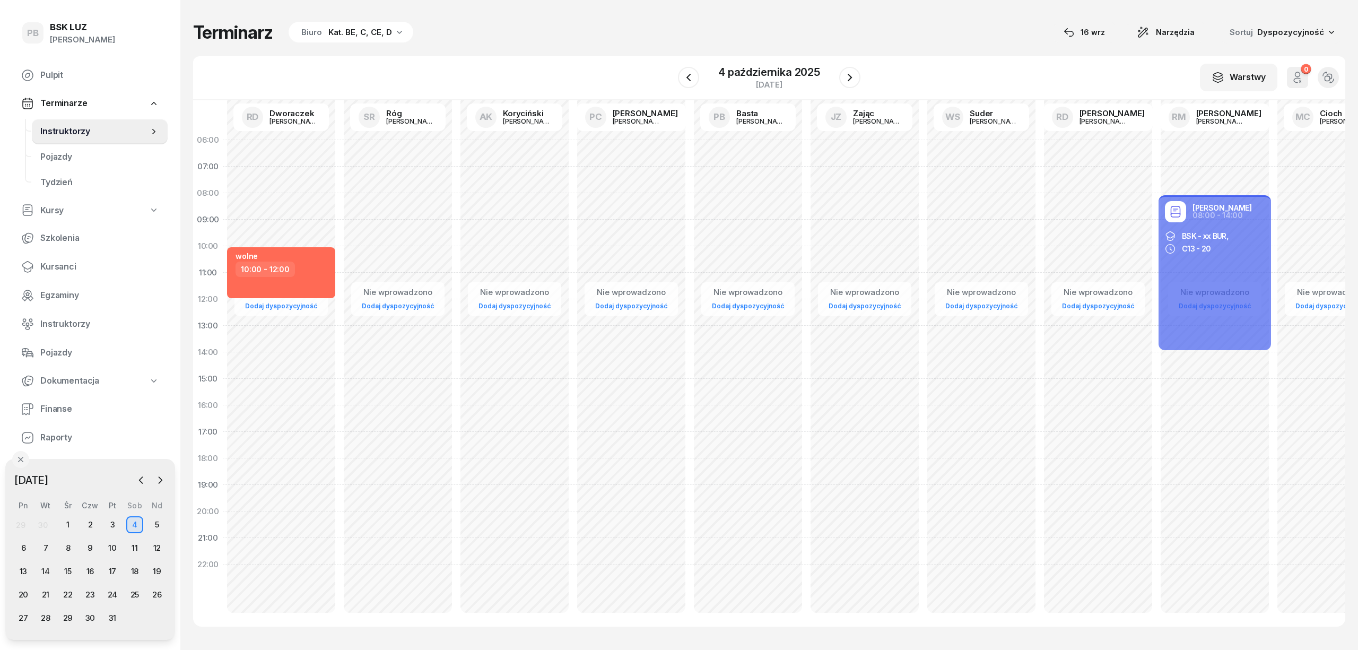
select select "08"
select select "10"
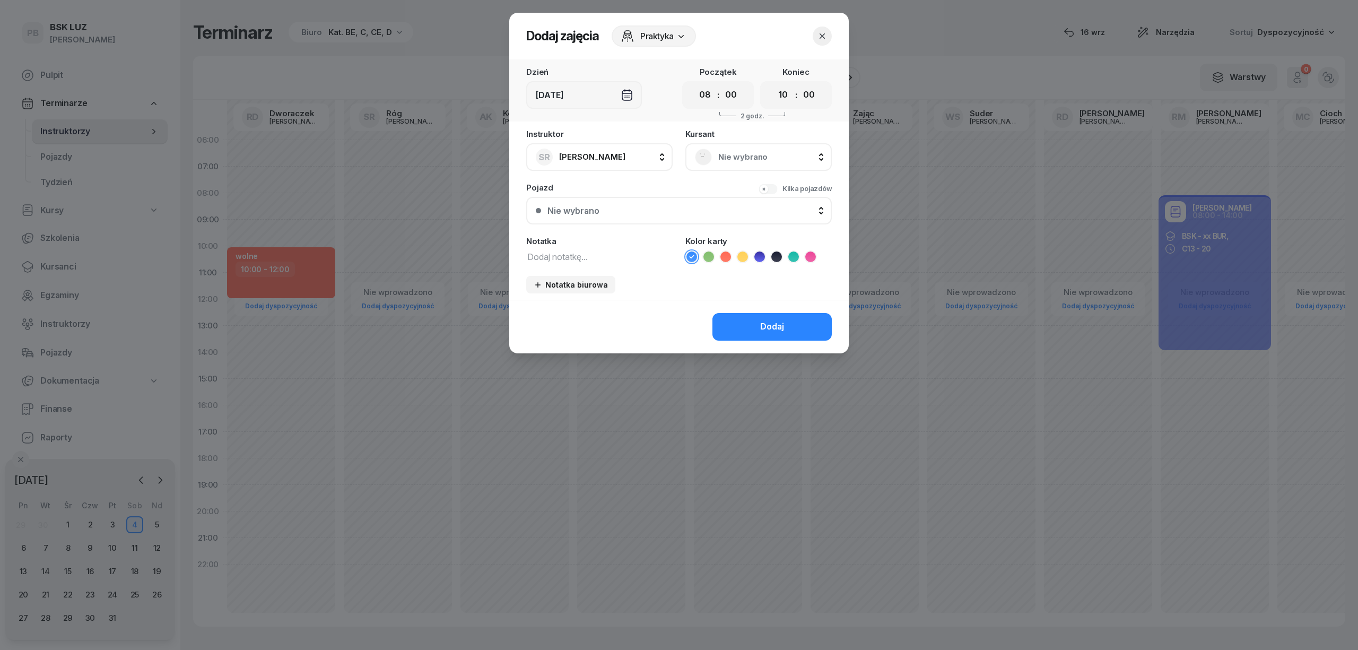
click at [743, 160] on span "Nie wybrano" at bounding box center [770, 157] width 104 height 14
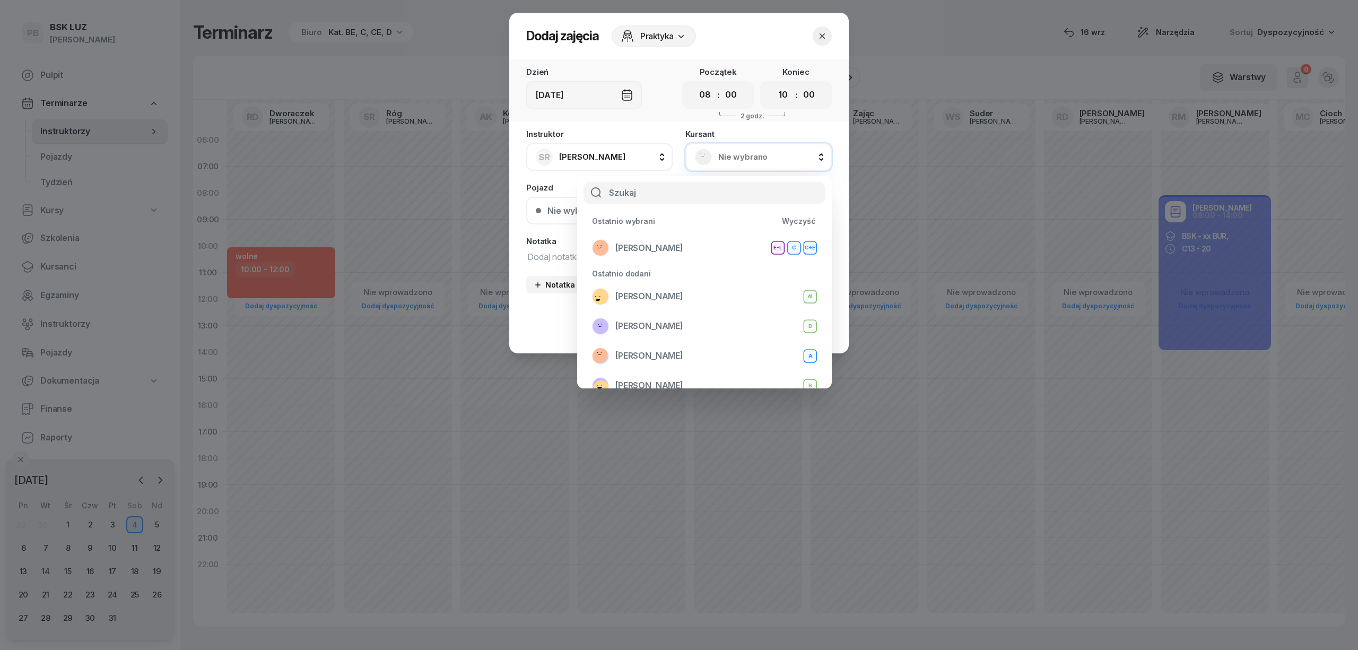
click at [912, 29] on div at bounding box center [679, 325] width 1358 height 650
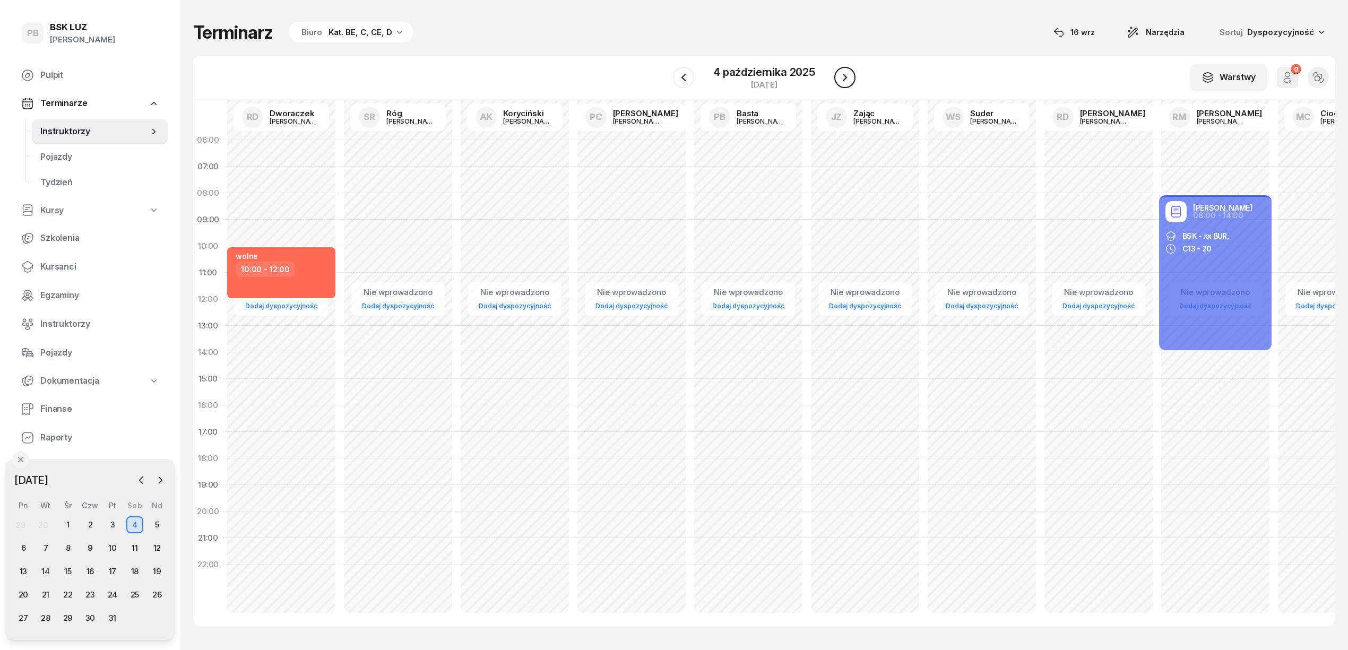
click at [845, 81] on icon "button" at bounding box center [844, 77] width 13 height 13
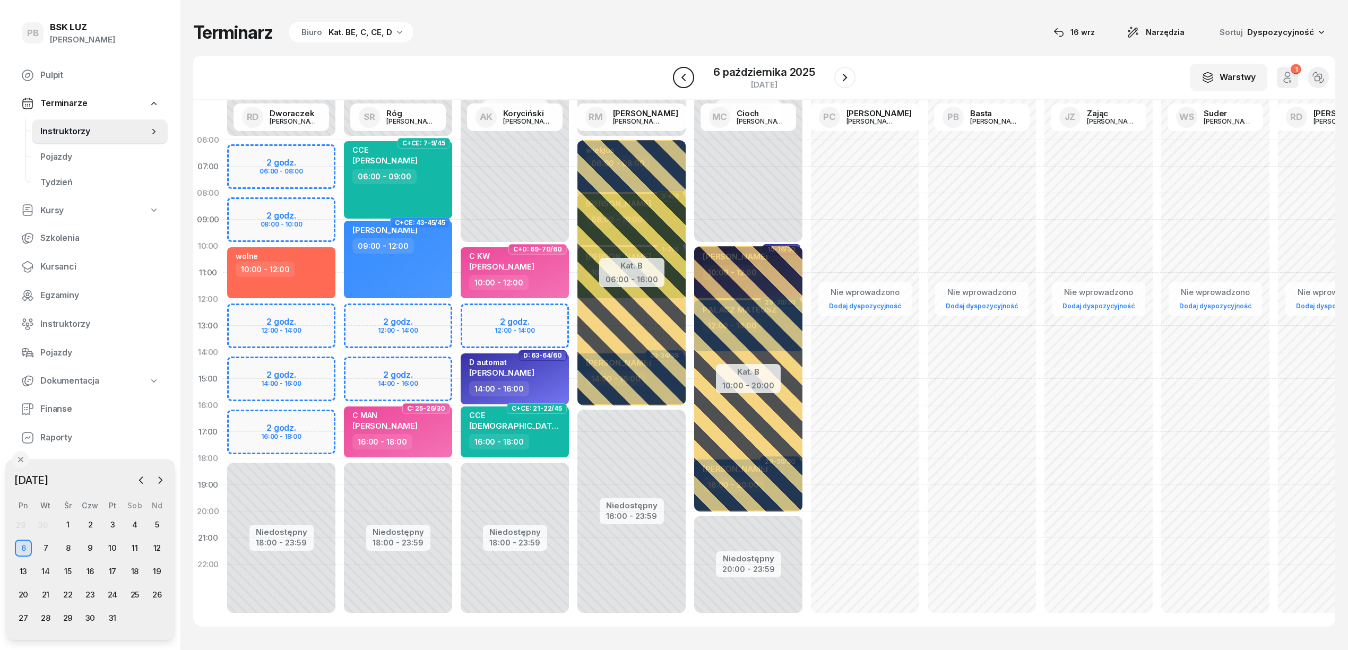
click at [687, 77] on icon "button" at bounding box center [683, 77] width 13 height 13
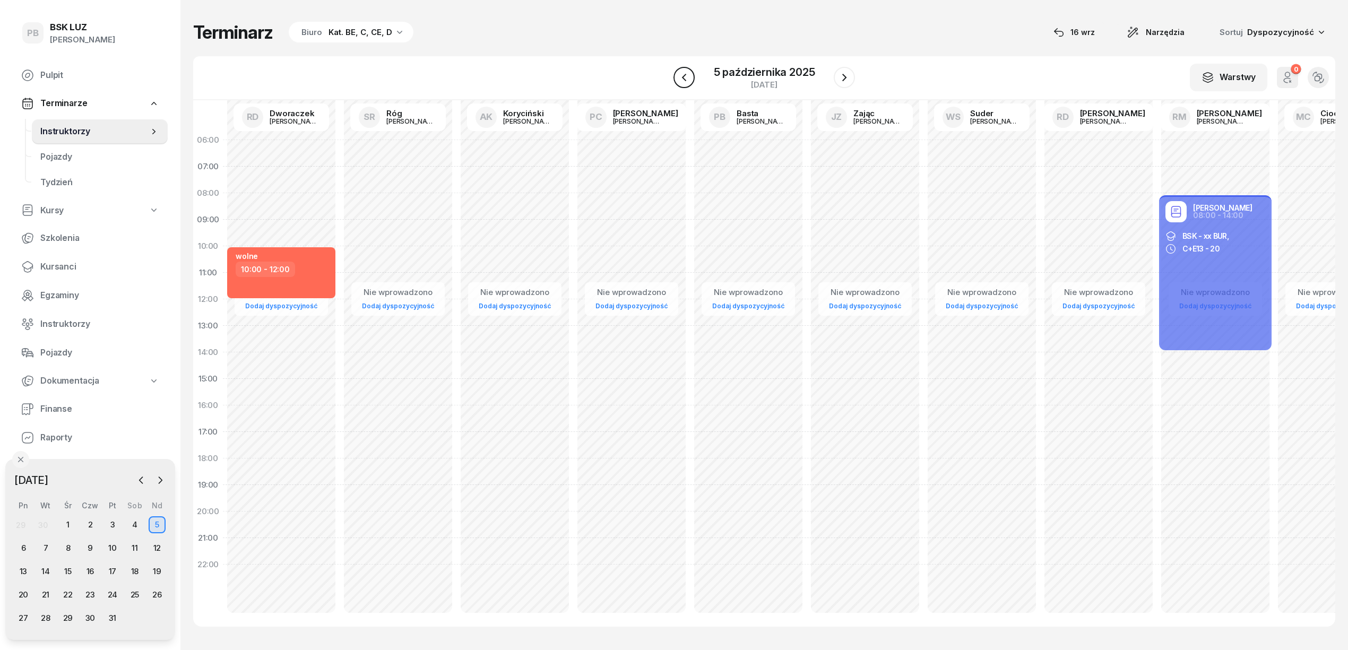
click at [687, 77] on icon "button" at bounding box center [684, 77] width 13 height 13
click at [425, 194] on div "Nie wprowadzono Dodaj dyspozycyjność" at bounding box center [398, 379] width 117 height 504
select select "08"
select select "10"
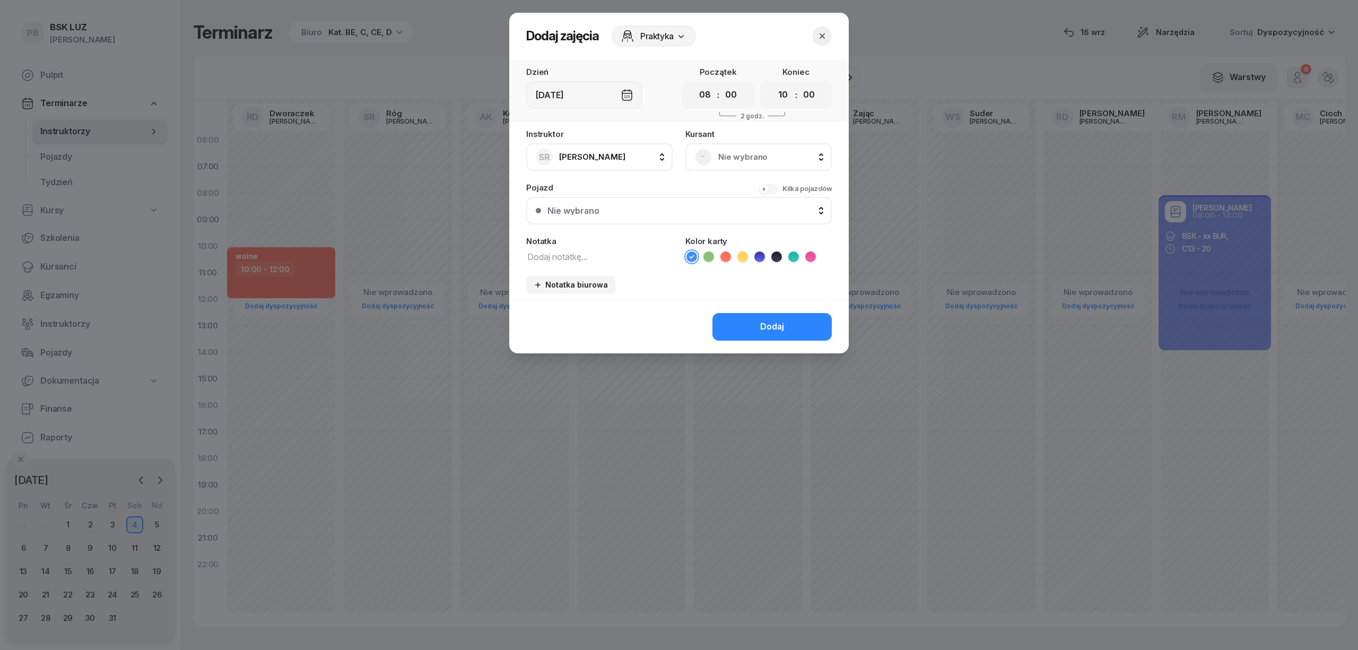
click at [762, 159] on span "Nie wybrano" at bounding box center [770, 157] width 104 height 14
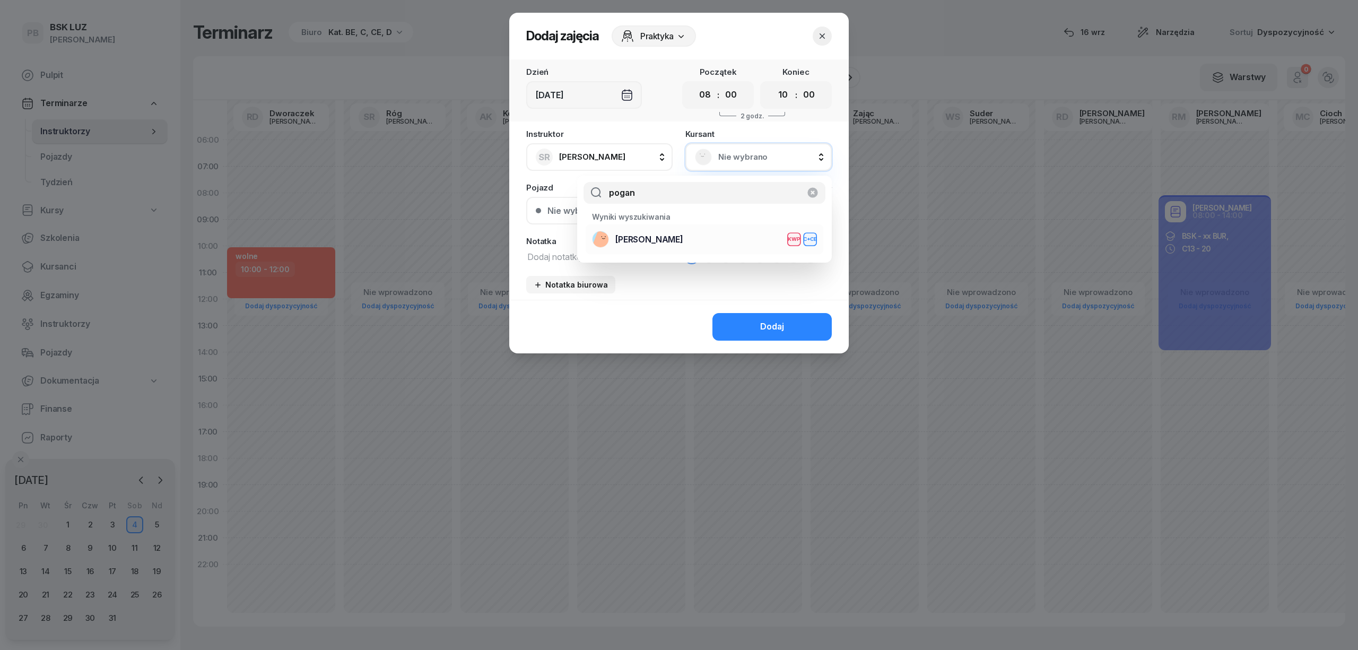
type input "pogan"
click at [722, 243] on div "POGAN [PERSON_NAME] KWP C+CE" at bounding box center [704, 239] width 225 height 17
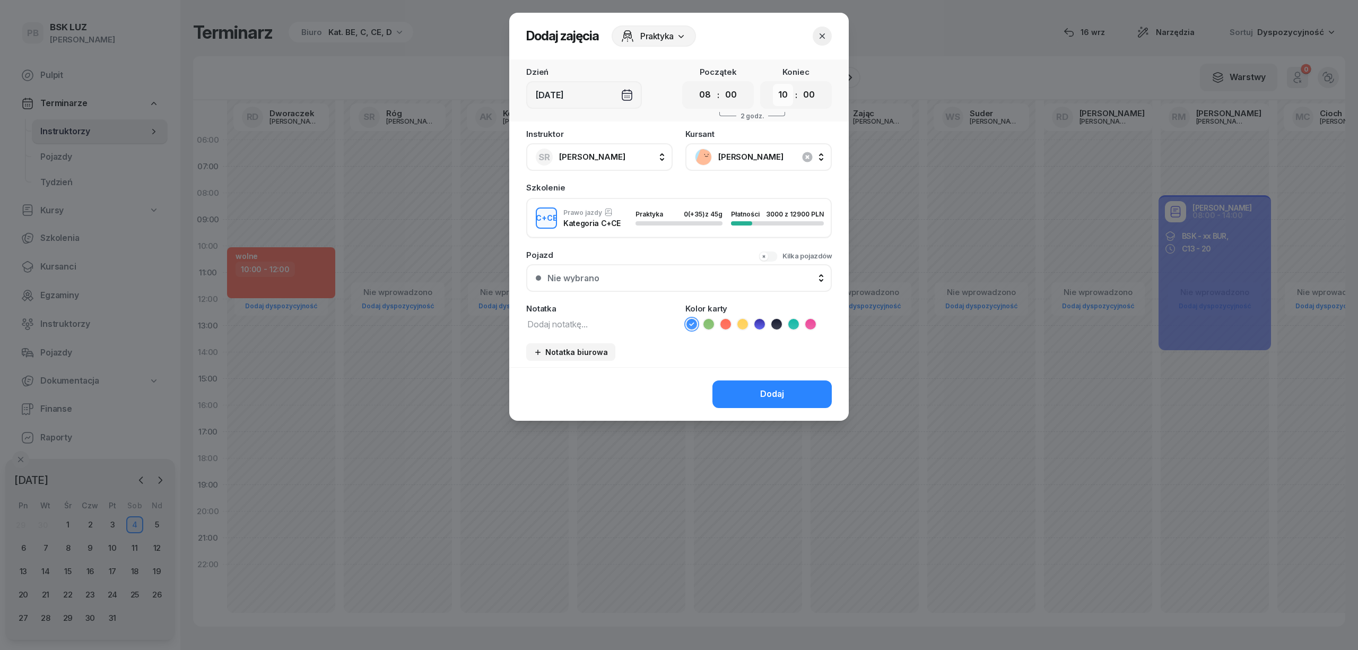
click at [783, 99] on select "00 01 02 03 04 05 06 07 08 09 10 11 12 13 14 15 16 17 18 19 20 21 22 23" at bounding box center [783, 95] width 20 height 22
select select "12"
click at [773, 84] on select "00 01 02 03 04 05 06 07 08 09 10 11 12 13 14 15 16 17 18 19 20 21 22 23" at bounding box center [783, 95] width 20 height 22
click at [773, 391] on div "Dodaj" at bounding box center [772, 394] width 24 height 14
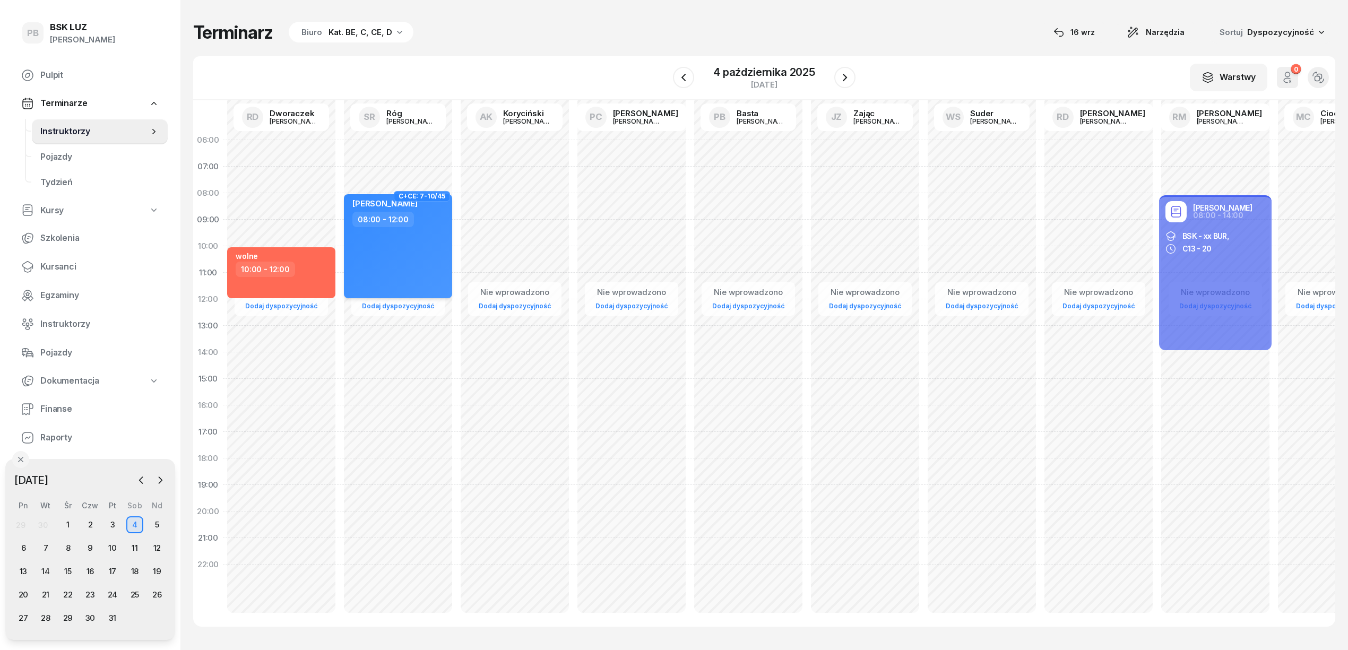
click at [439, 274] on div "[PERSON_NAME] 08:00 - 12:00" at bounding box center [398, 246] width 108 height 104
select select "08"
select select "12"
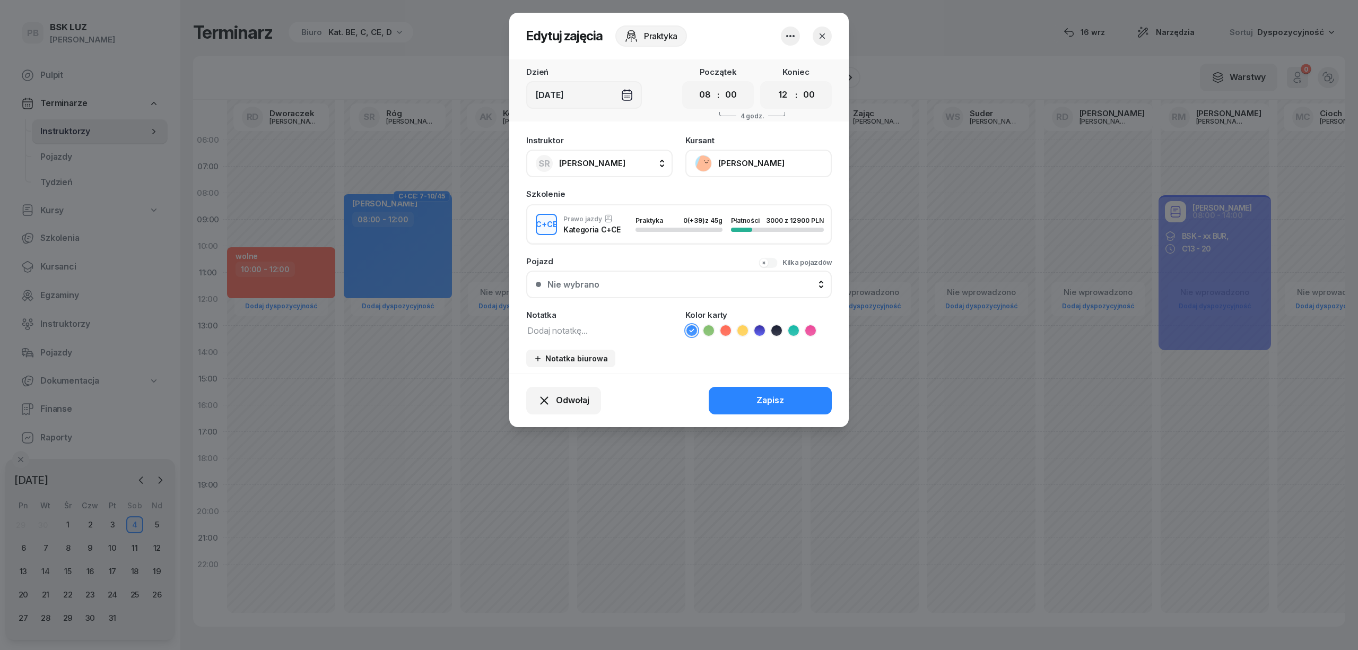
click at [792, 328] on icon at bounding box center [793, 330] width 11 height 11
click at [797, 388] on button "Zapisz" at bounding box center [770, 401] width 123 height 28
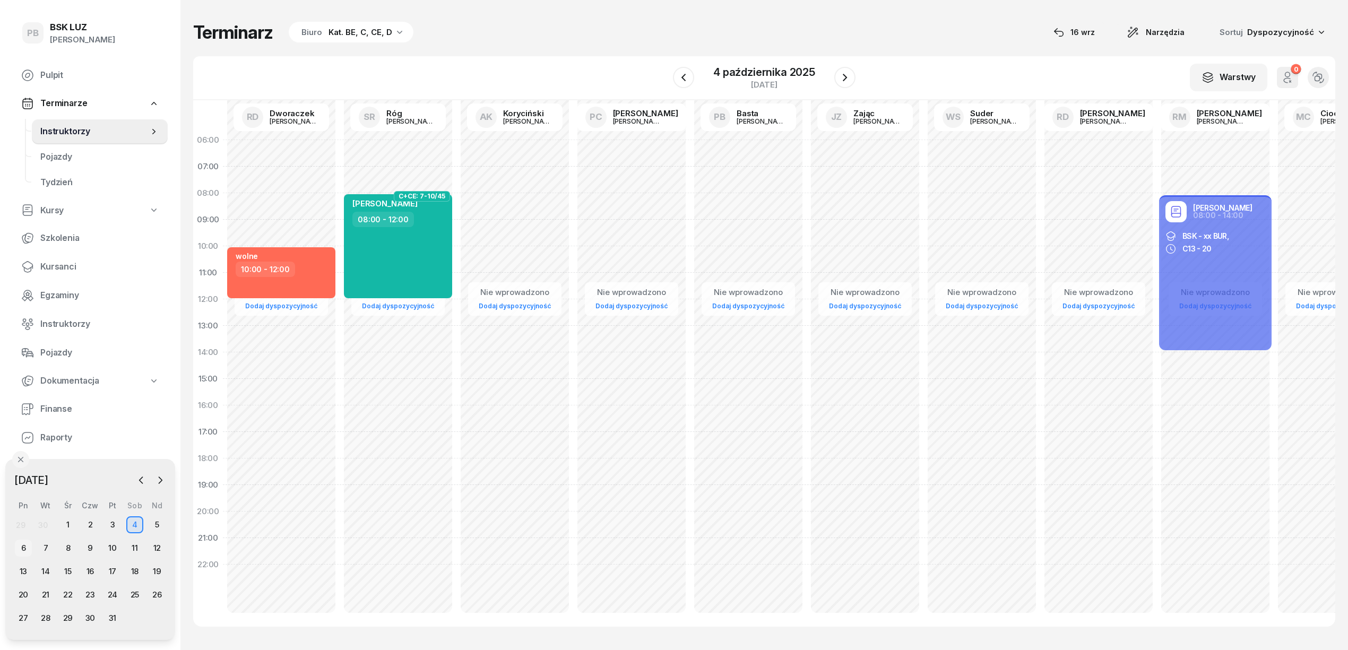
click at [21, 543] on div "6" at bounding box center [23, 548] width 17 height 17
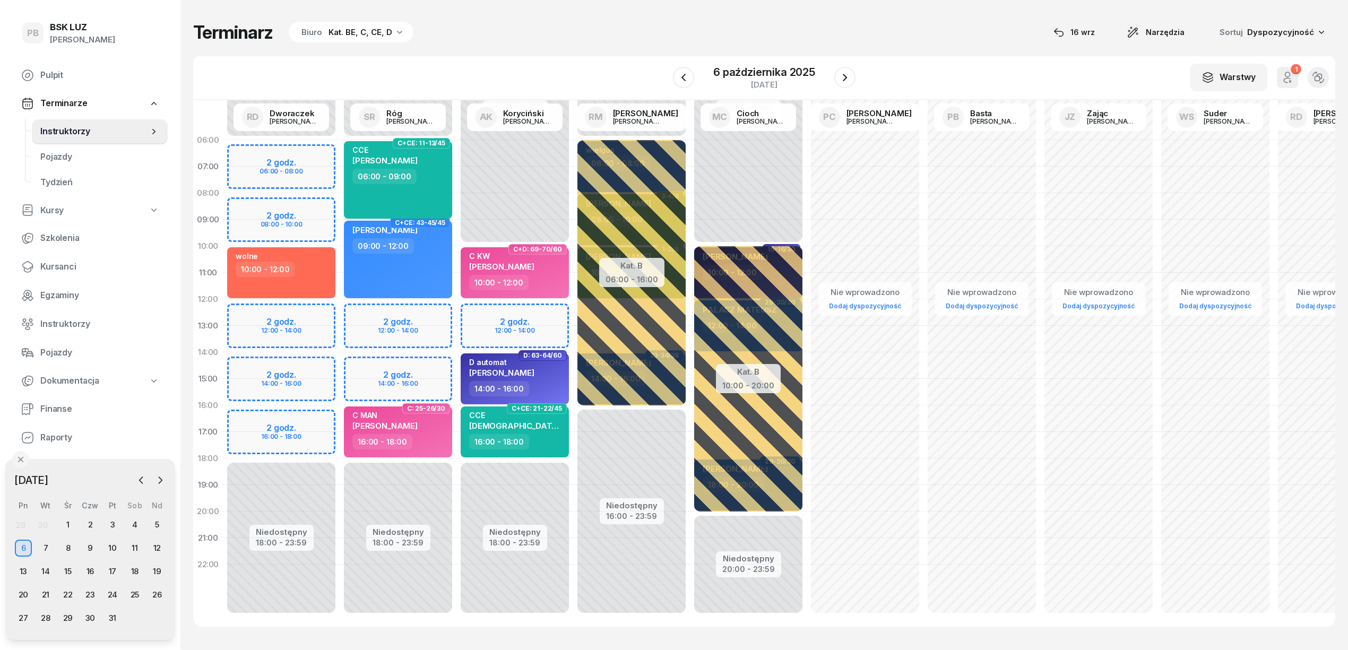
click at [429, 172] on div "06:00 - 09:00" at bounding box center [398, 176] width 93 height 15
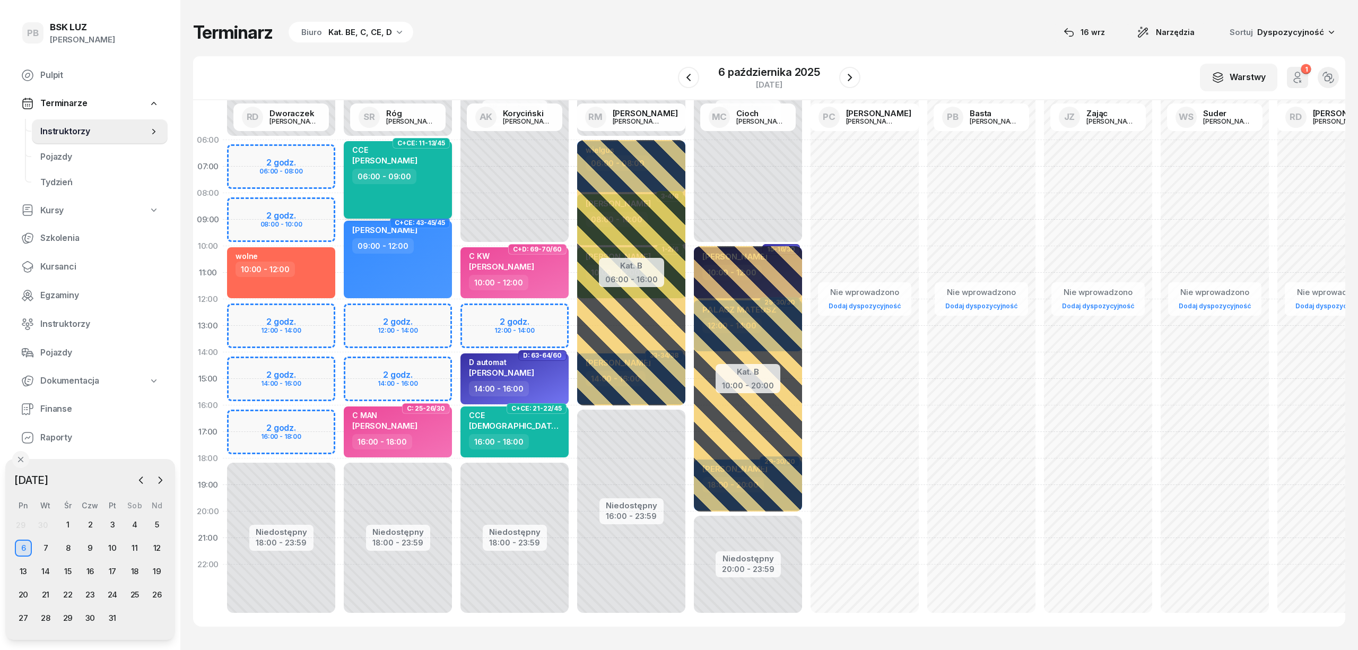
select select "06"
select select "09"
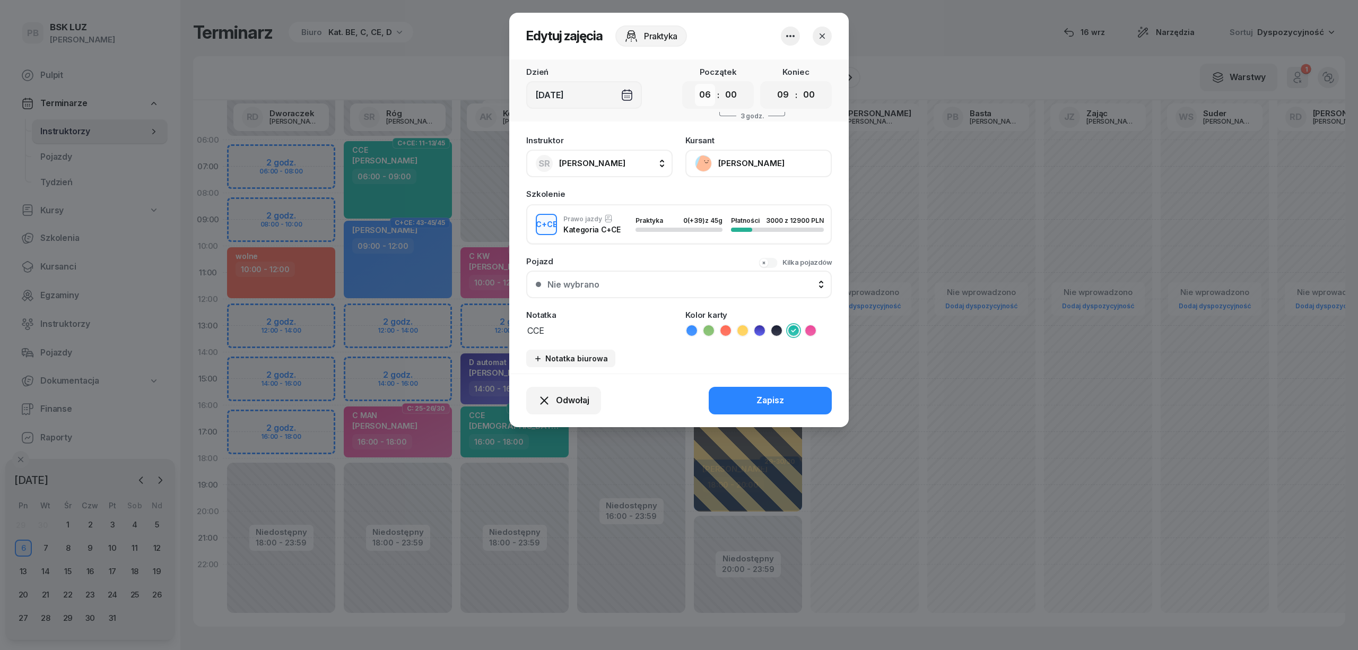
click at [703, 90] on select "00 01 02 03 04 05 06 07 08 09 10 11 12 13 14 15 16 17 18 19 20 21 22 23" at bounding box center [705, 95] width 20 height 22
select select "12"
click at [695, 84] on select "00 01 02 03 04 05 06 07 08 09 10 11 12 13 14 15 16 17 18 19 20 21 22 23" at bounding box center [705, 95] width 20 height 22
click at [780, 94] on select "00 01 02 03 04 05 06 07 08 09 10 11 12 13 14 15 16 17 18 19 20 21 22 23" at bounding box center [783, 95] width 20 height 22
click at [773, 84] on select "00 01 02 03 04 05 06 07 08 09 10 11 12 13 14 15 16 17 18 19 20 21 22 23" at bounding box center [783, 95] width 20 height 22
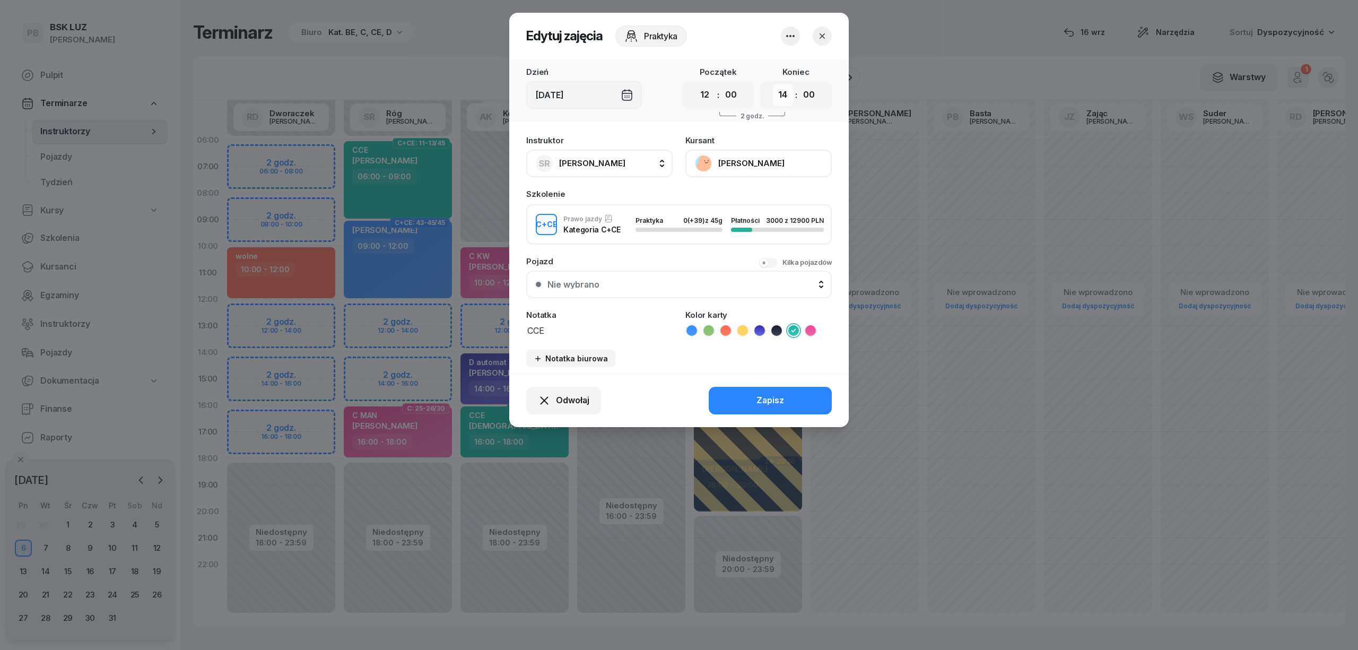
click at [786, 94] on select "00 01 02 03 04 05 06 07 08 09 10 11 12 13 14 15 16 17 18 19 20 21 22 23" at bounding box center [783, 95] width 20 height 22
select select "16"
click at [773, 84] on select "00 01 02 03 04 05 06 07 08 09 10 11 12 13 14 15 16 17 18 19 20 21 22 23" at bounding box center [783, 95] width 20 height 22
click at [769, 404] on div "Zapisz" at bounding box center [771, 401] width 28 height 14
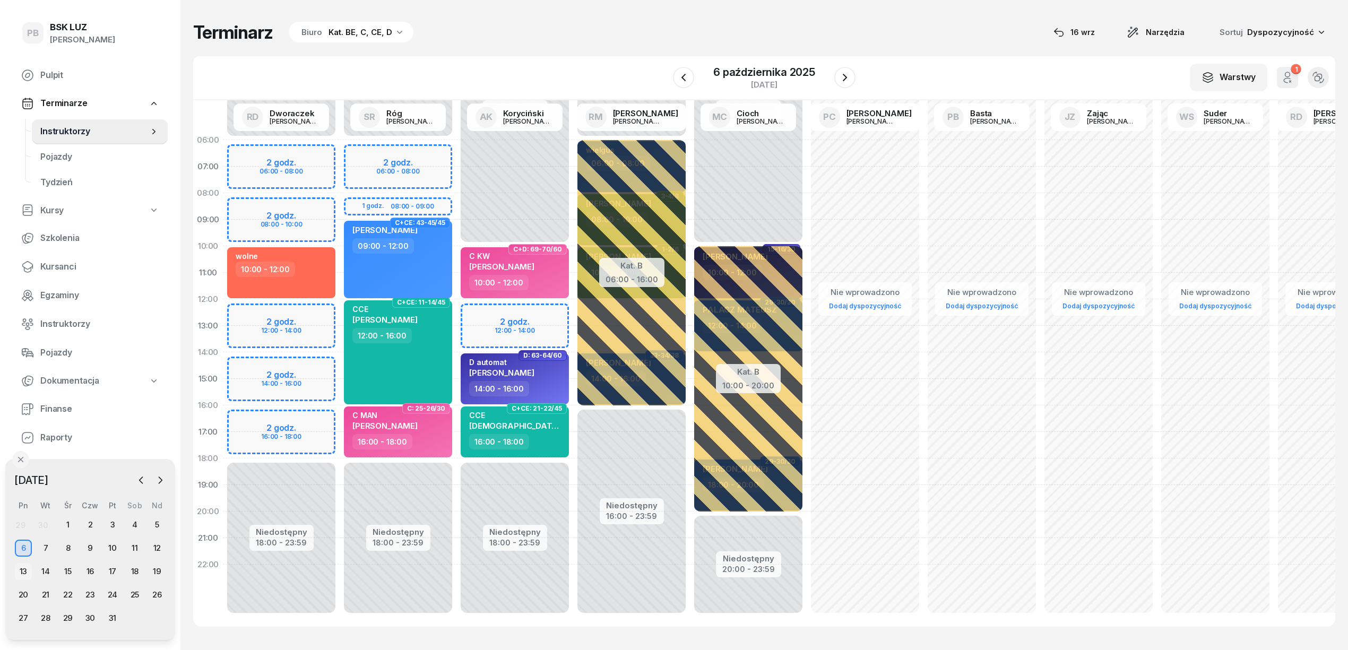
click at [22, 571] on div "13" at bounding box center [23, 571] width 17 height 17
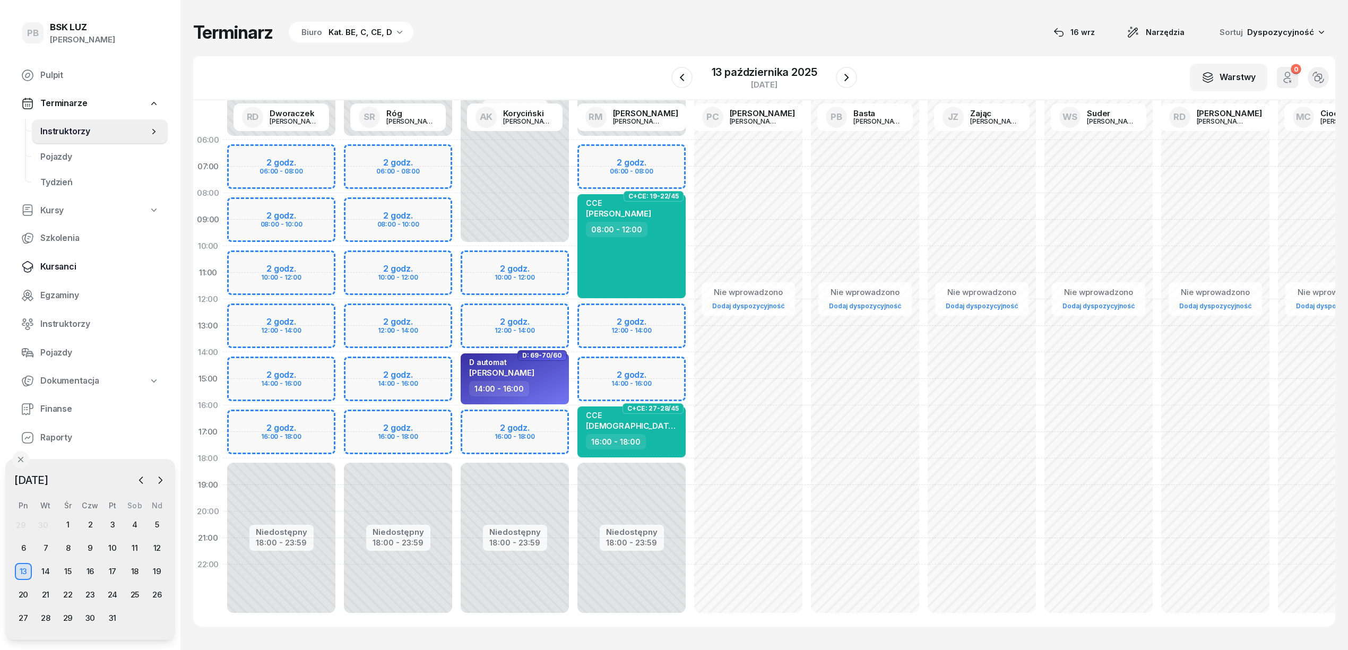
click at [58, 267] on span "Kursanci" at bounding box center [99, 267] width 119 height 14
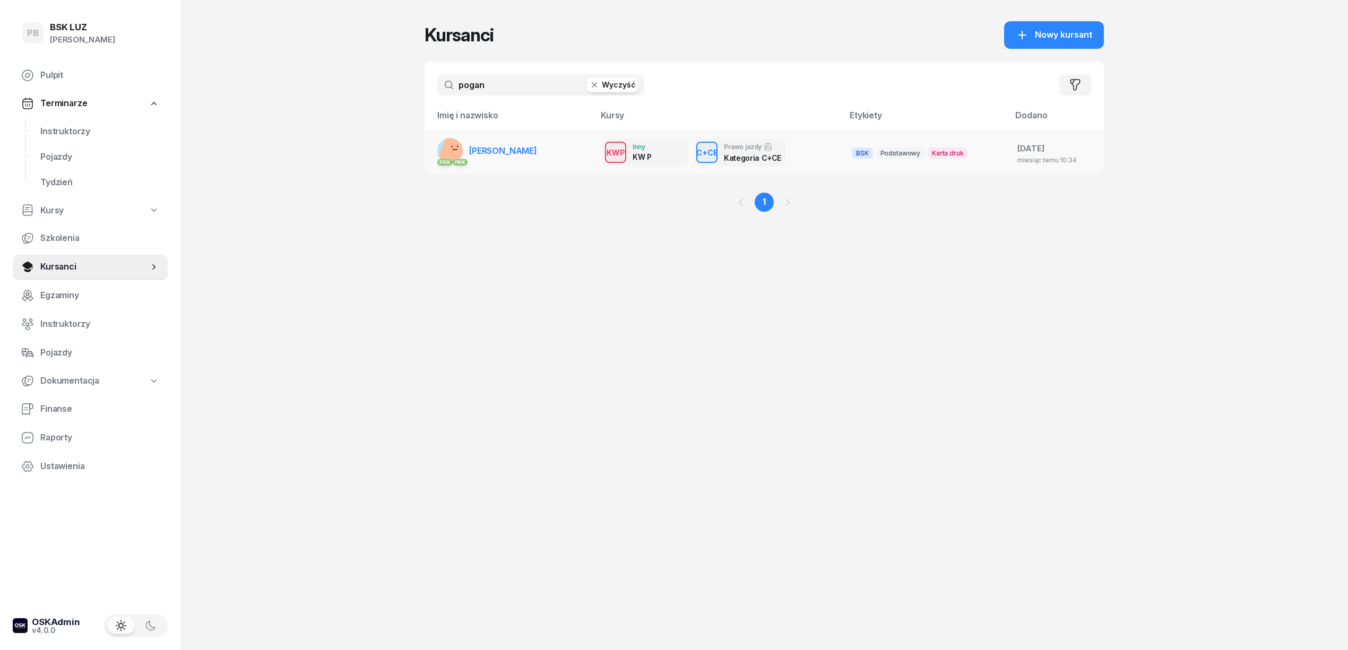
click at [511, 154] on span "[PERSON_NAME]" at bounding box center [503, 150] width 68 height 11
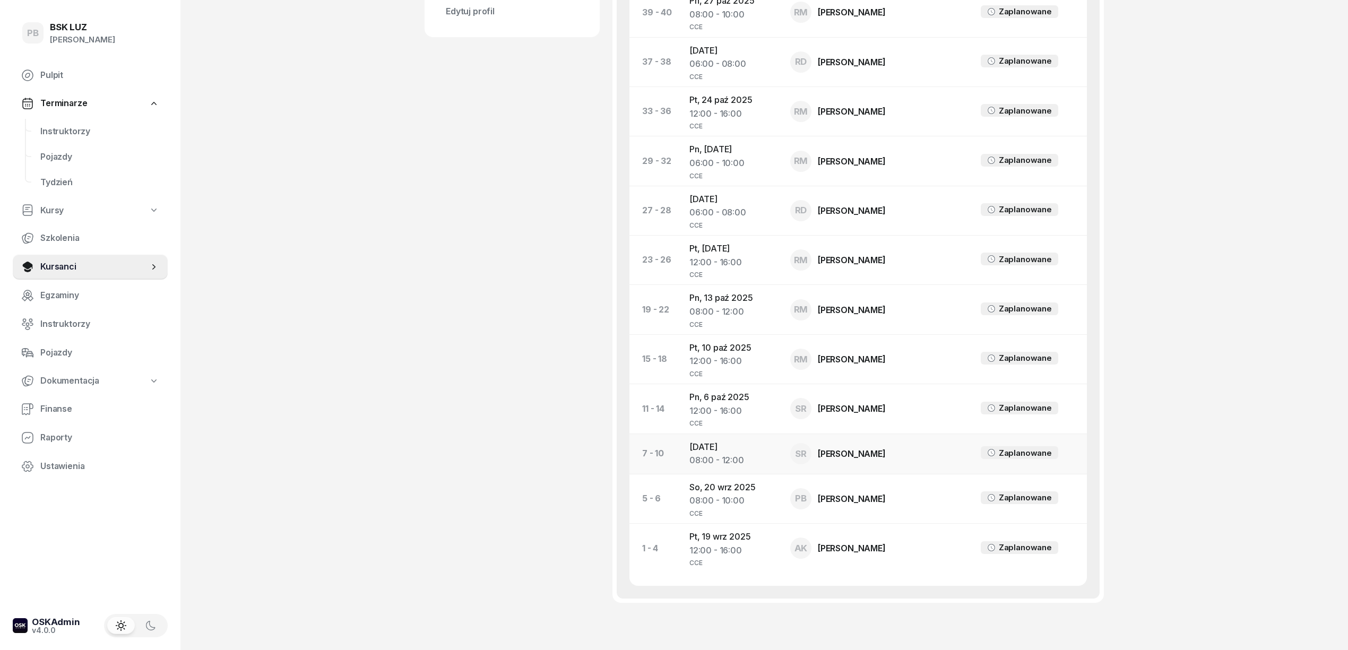
scroll to position [637, 0]
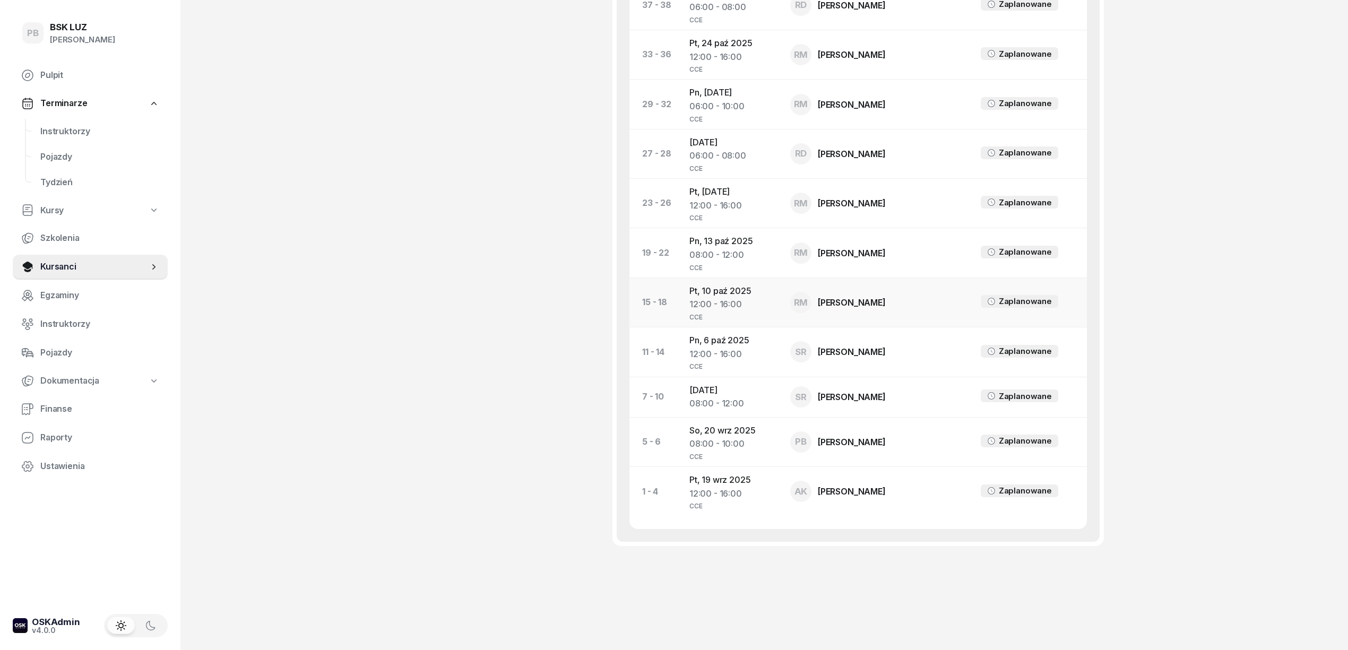
click at [723, 299] on td "Pt, [DATE] 12:00 - 16:00 CCE" at bounding box center [731, 301] width 101 height 49
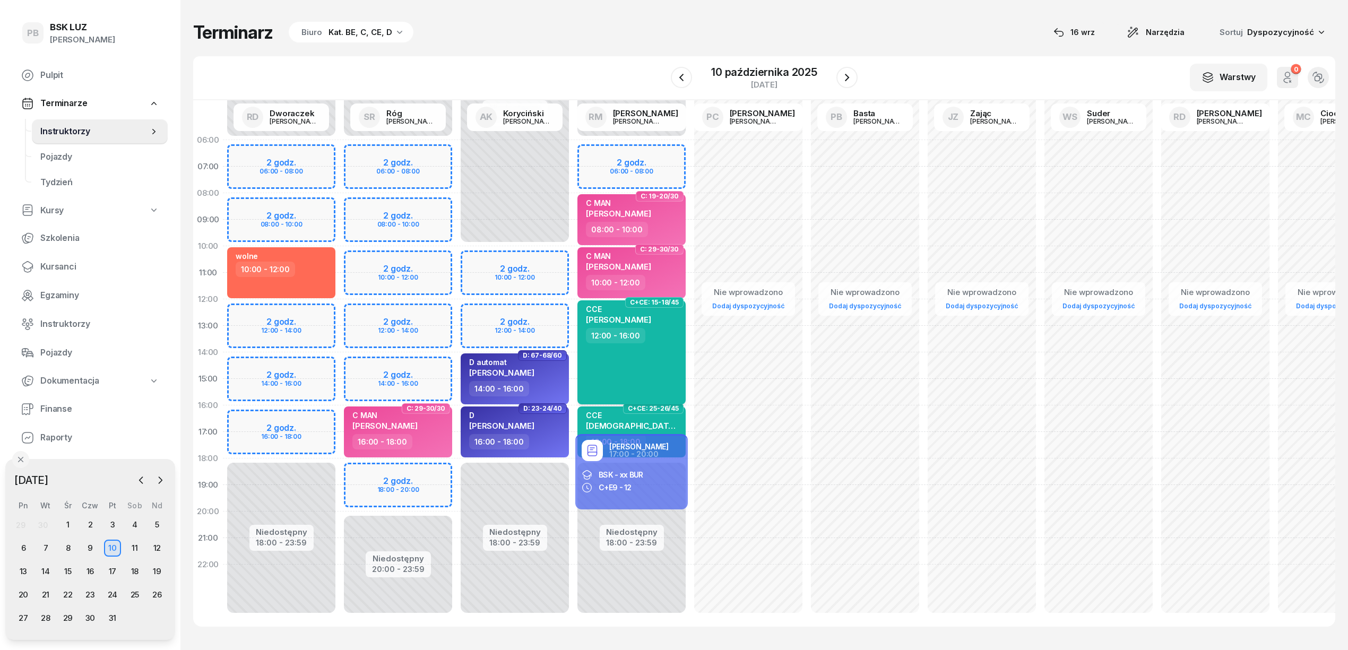
click at [627, 344] on div "CCE POGAN [PERSON_NAME] 12:00 - 16:00" at bounding box center [631, 352] width 108 height 104
select select "12"
select select "16"
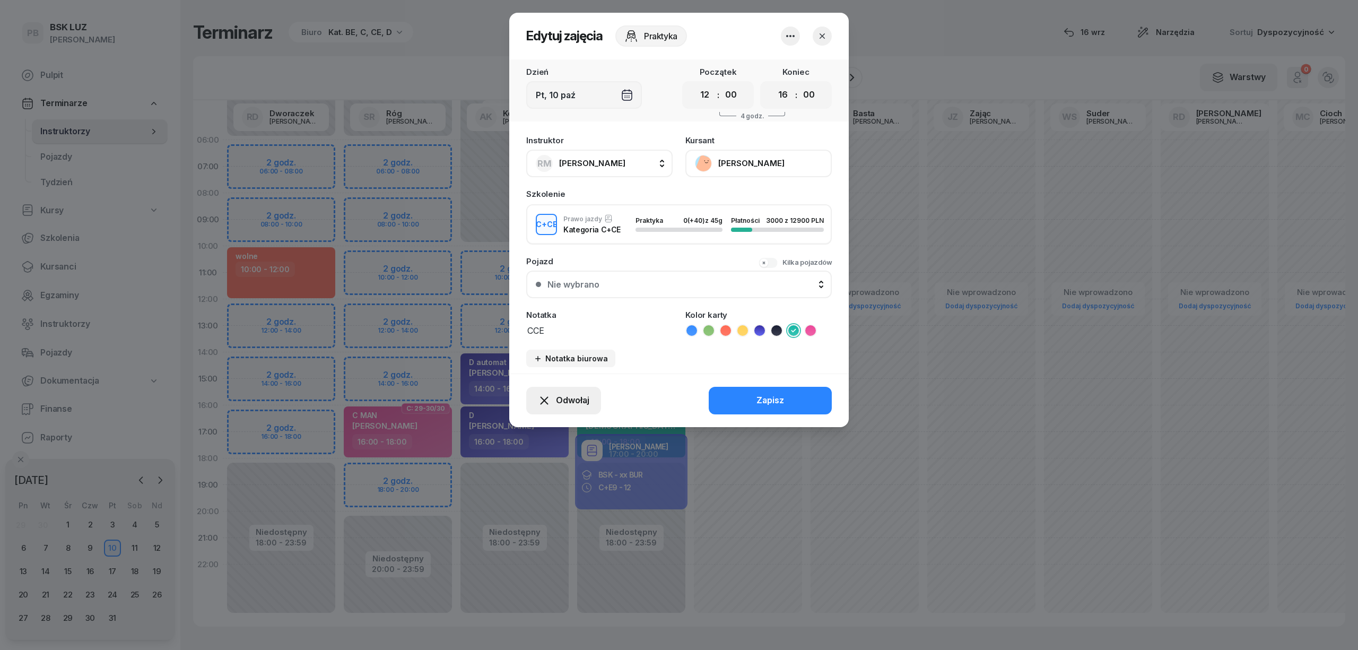
click at [580, 398] on span "Odwołaj" at bounding box center [572, 401] width 33 height 14
click at [786, 35] on icon "button" at bounding box center [790, 36] width 8 height 2
click at [779, 63] on link "Usuń" at bounding box center [785, 68] width 140 height 27
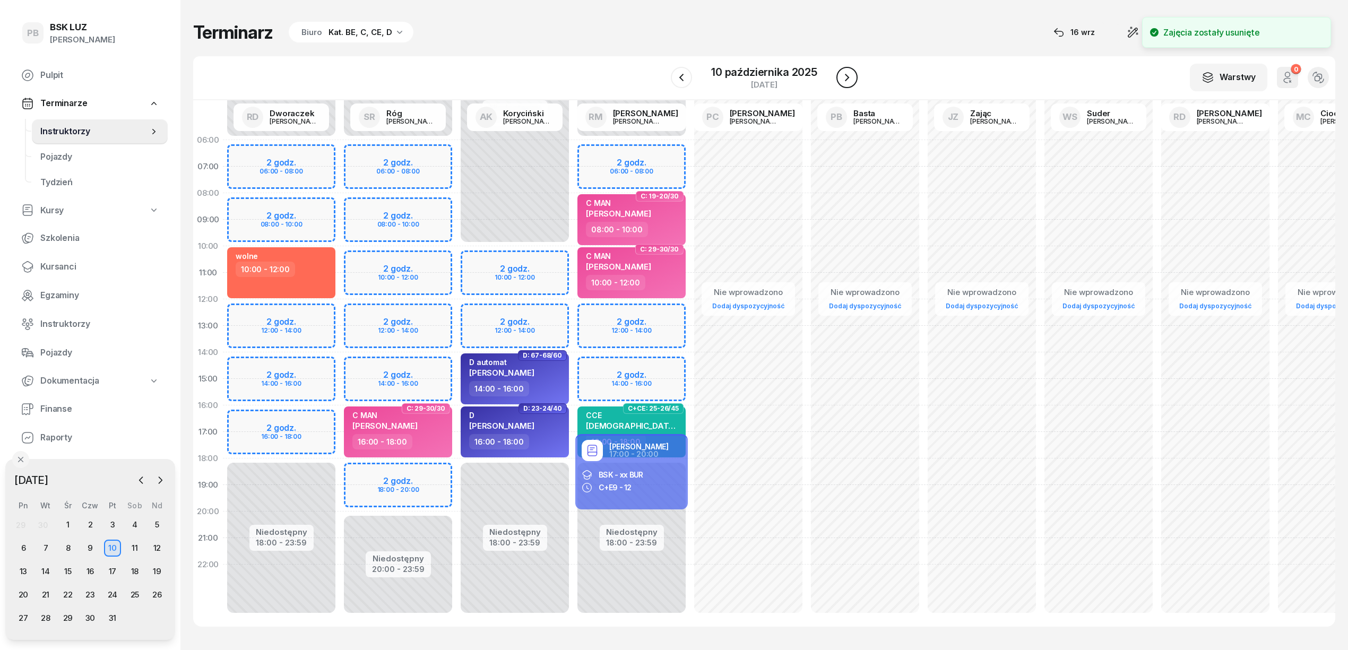
click at [838, 77] on button "button" at bounding box center [846, 77] width 21 height 21
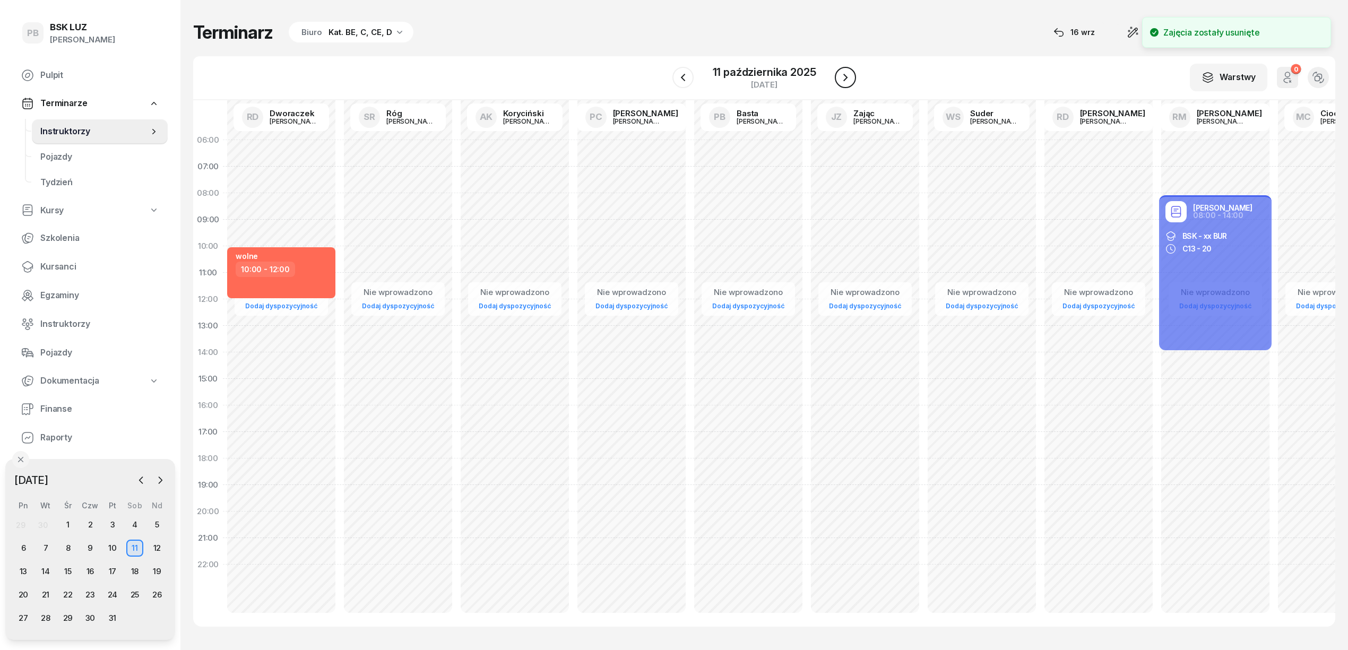
click at [839, 77] on icon "button" at bounding box center [845, 77] width 13 height 13
click at [838, 77] on button "button" at bounding box center [846, 77] width 21 height 21
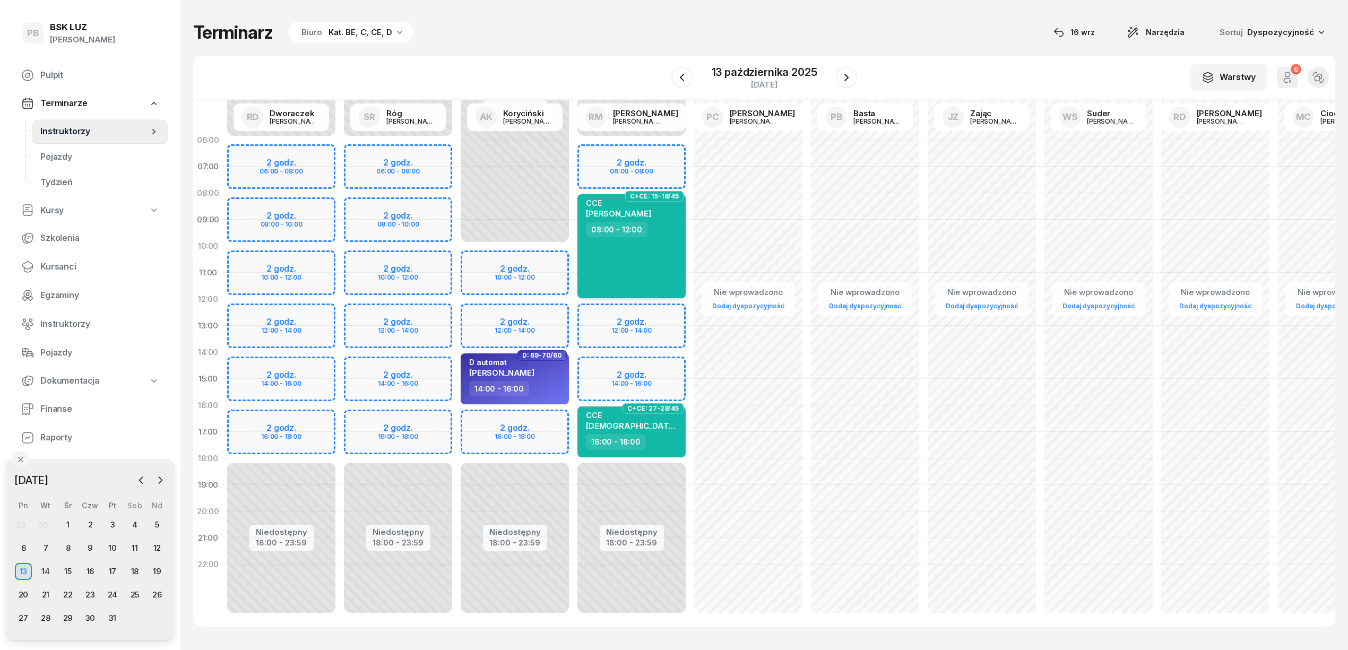
click at [670, 258] on div "CCE POGAN [PERSON_NAME] 08:00 - 12:00" at bounding box center [631, 246] width 108 height 104
select select "08"
select select "12"
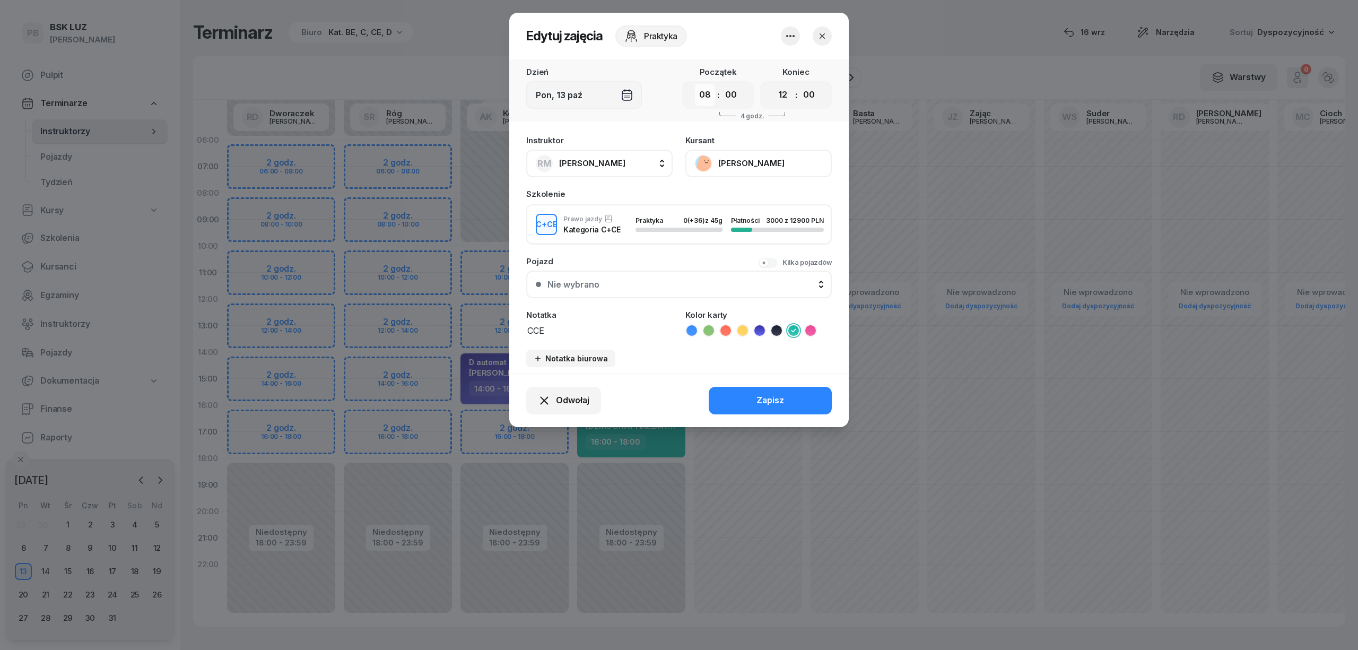
click at [707, 93] on select "00 01 02 03 04 05 06 07 08 09 10 11 12 13 14 15 16 17 18 19 20 21 22 23" at bounding box center [705, 95] width 20 height 22
select select "10"
click at [695, 84] on select "00 01 02 03 04 05 06 07 08 09 10 11 12 13 14 15 16 17 18 19 20 21 22 23" at bounding box center [705, 95] width 20 height 22
click at [781, 97] on select "00 01 02 03 04 05 06 07 08 09 10 11 12 13 14 15 16 17 18 19 20 21 22 23" at bounding box center [783, 95] width 20 height 22
select select "14"
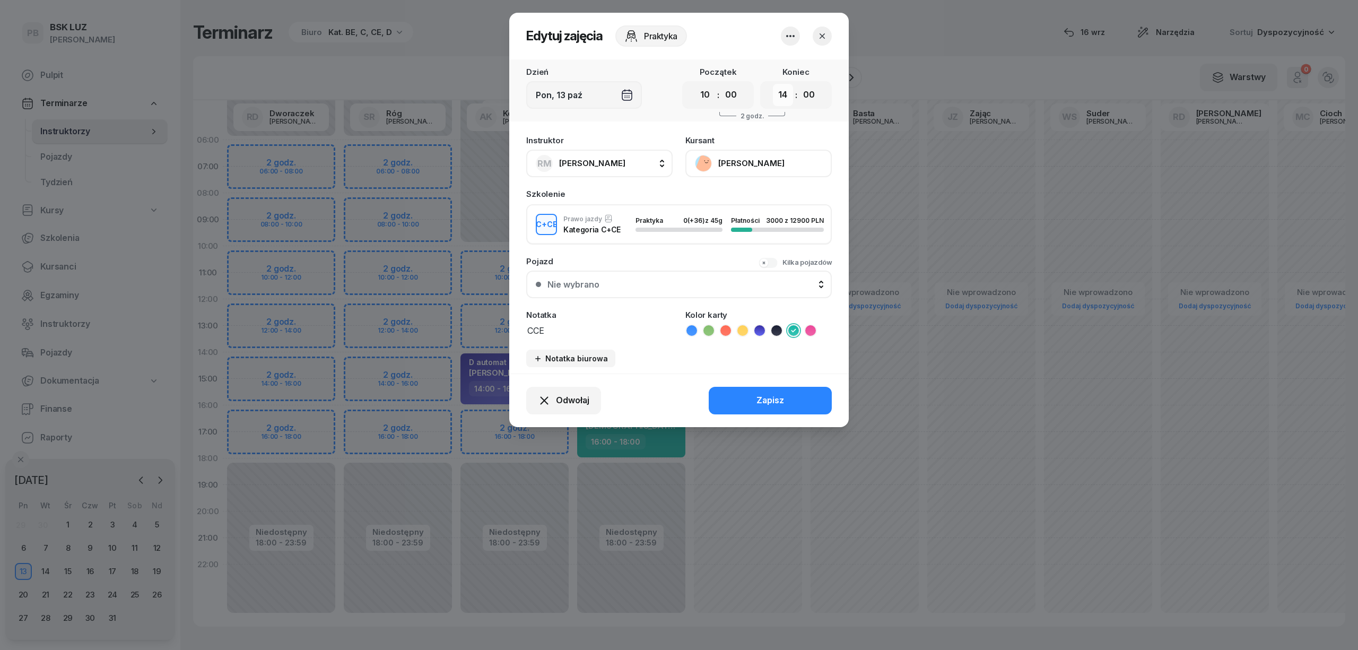
click at [773, 84] on select "00 01 02 03 04 05 06 07 08 09 10 11 12 13 14 15 16 17 18 19 20 21 22 23" at bounding box center [783, 95] width 20 height 22
click at [765, 399] on div "Zapisz" at bounding box center [771, 401] width 28 height 14
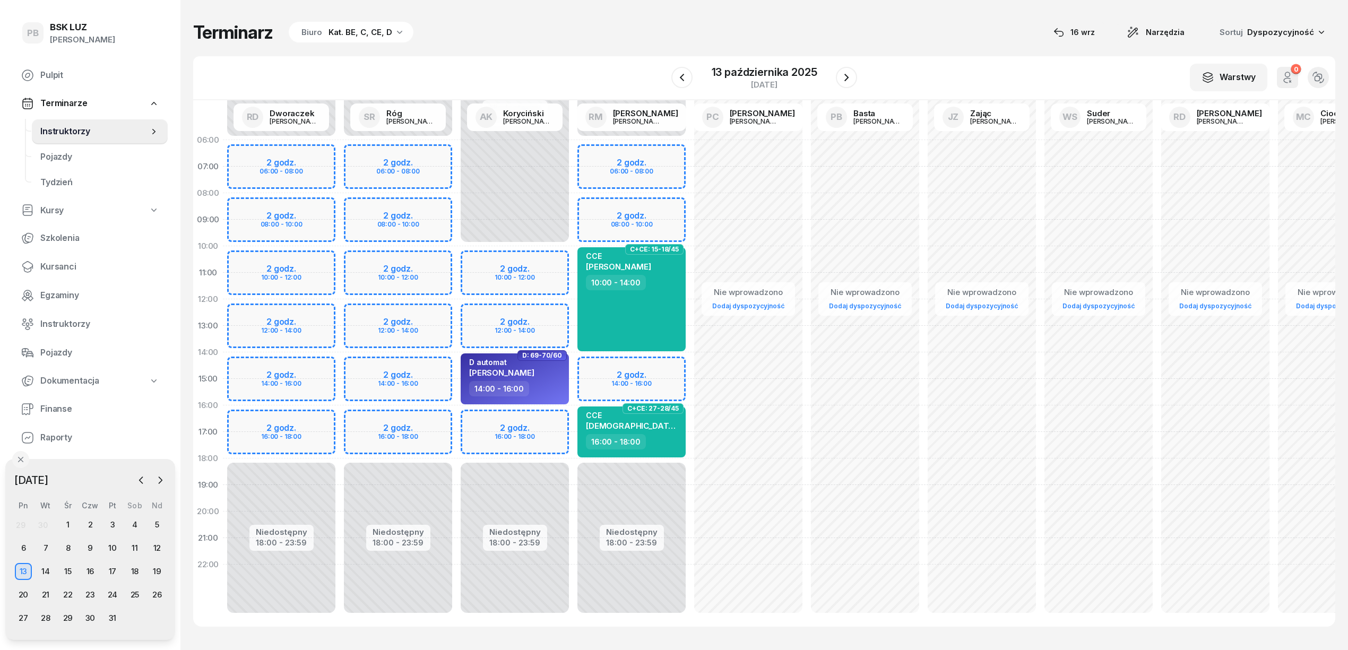
click at [409, 55] on div "Terminarz Biuro Kat. BE, C, CE, D [DATE] Narzędzia Sortuj Dyspozycyjność W Wybi…" at bounding box center [764, 324] width 1142 height 648
click at [849, 76] on icon "button" at bounding box center [846, 77] width 13 height 13
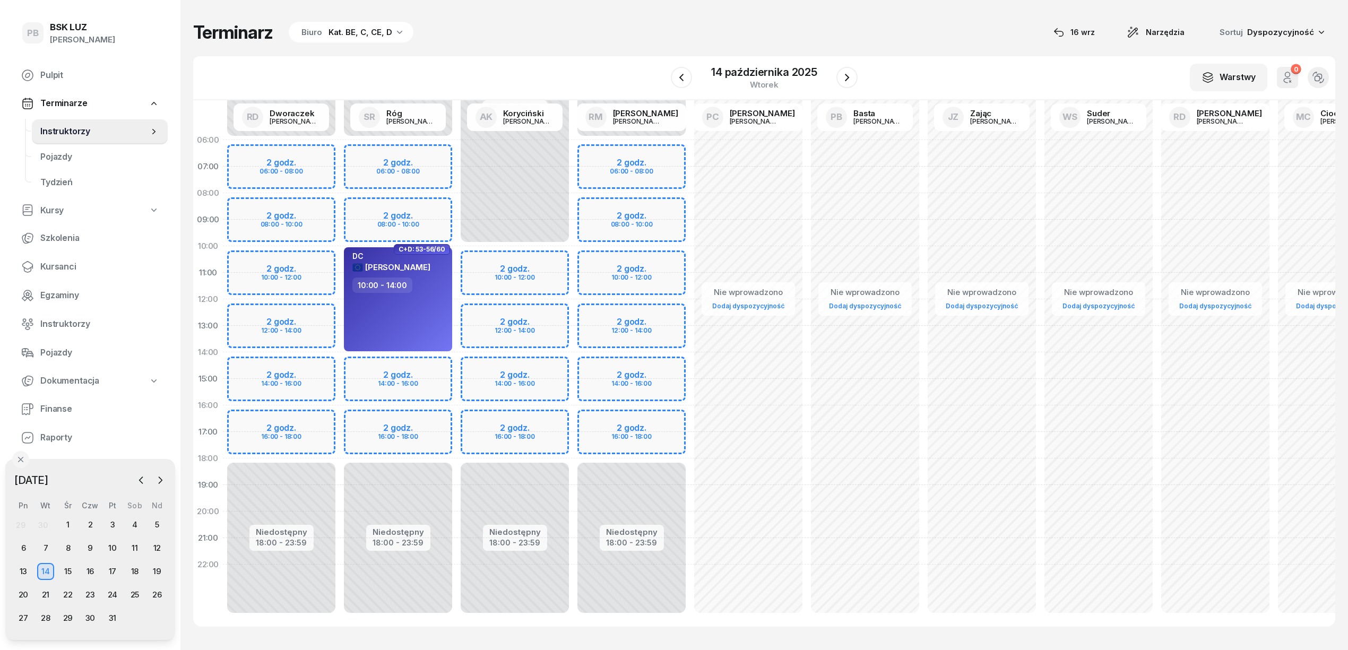
click at [663, 312] on div "Niedostępny 00:00 - 06:00 Niedostępny 18:00 - 23:59 2 godz. 06:00 - 08:00 2 god…" at bounding box center [631, 379] width 117 height 504
select select "12"
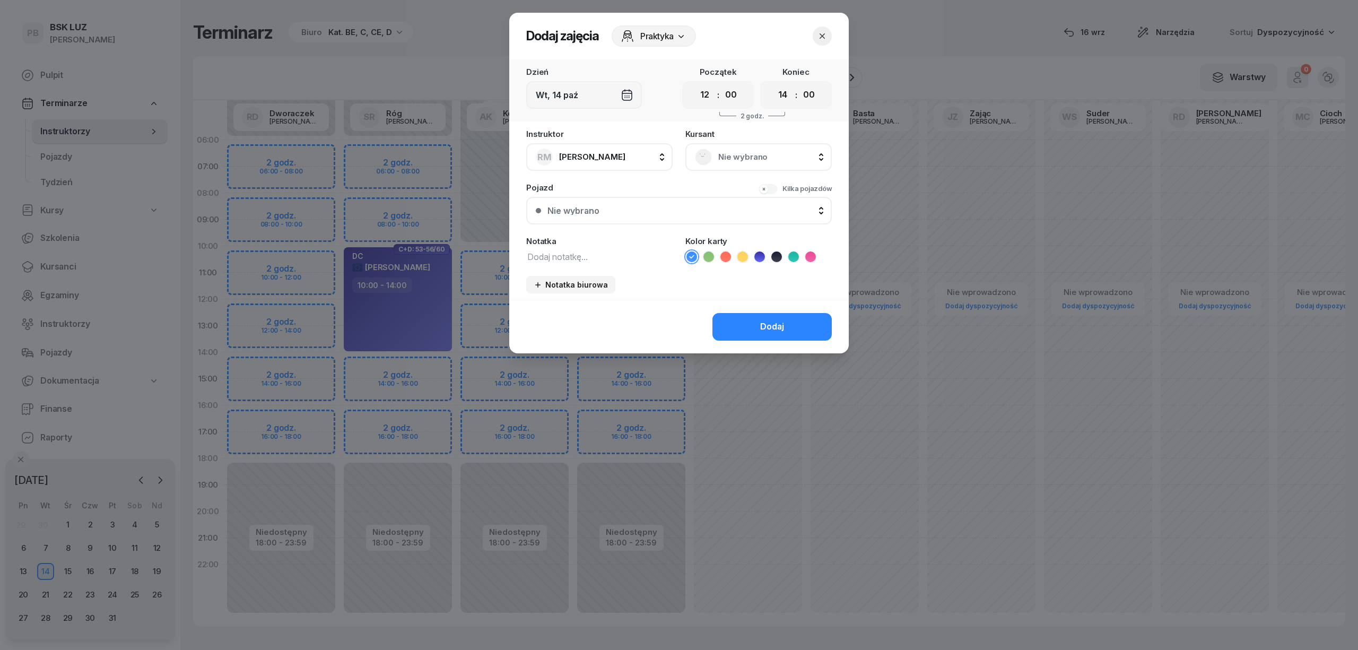
click at [775, 158] on span "Nie wybrano" at bounding box center [770, 157] width 104 height 14
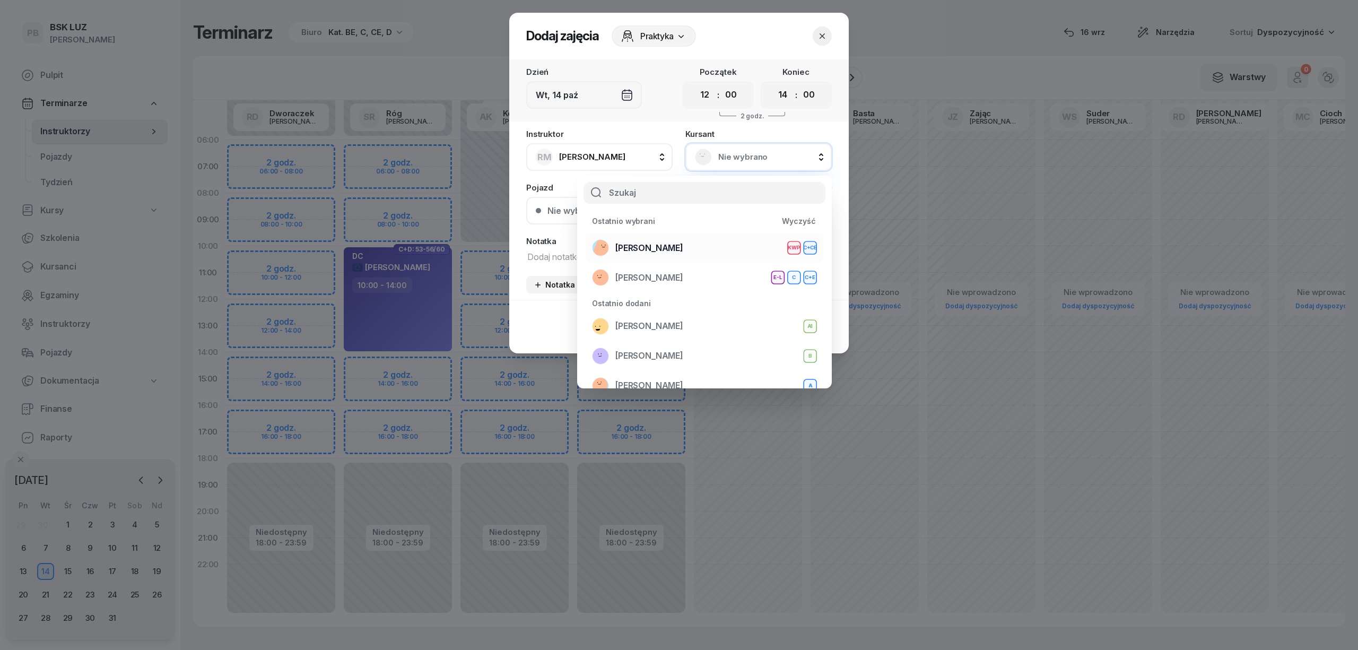
click at [710, 243] on div "POGAN [PERSON_NAME] KWP C+CE" at bounding box center [704, 247] width 225 height 17
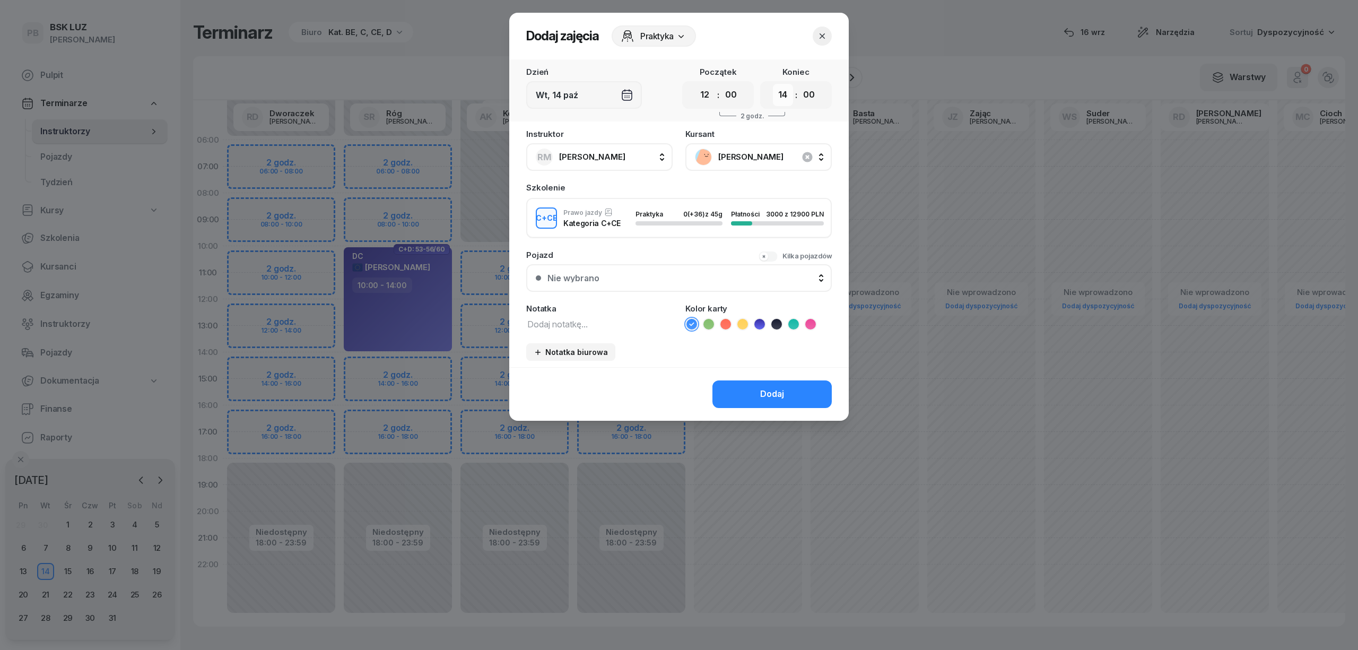
click at [777, 94] on select "00 01 02 03 04 05 06 07 08 09 10 11 12 13 14 15 16 17 18 19 20 21 22 23" at bounding box center [783, 95] width 20 height 22
select select "16"
click at [773, 84] on select "00 01 02 03 04 05 06 07 08 09 10 11 12 13 14 15 16 17 18 19 20 21 22 23" at bounding box center [783, 95] width 20 height 22
click at [794, 319] on icon at bounding box center [793, 324] width 11 height 11
click at [614, 325] on textarea at bounding box center [599, 324] width 146 height 14
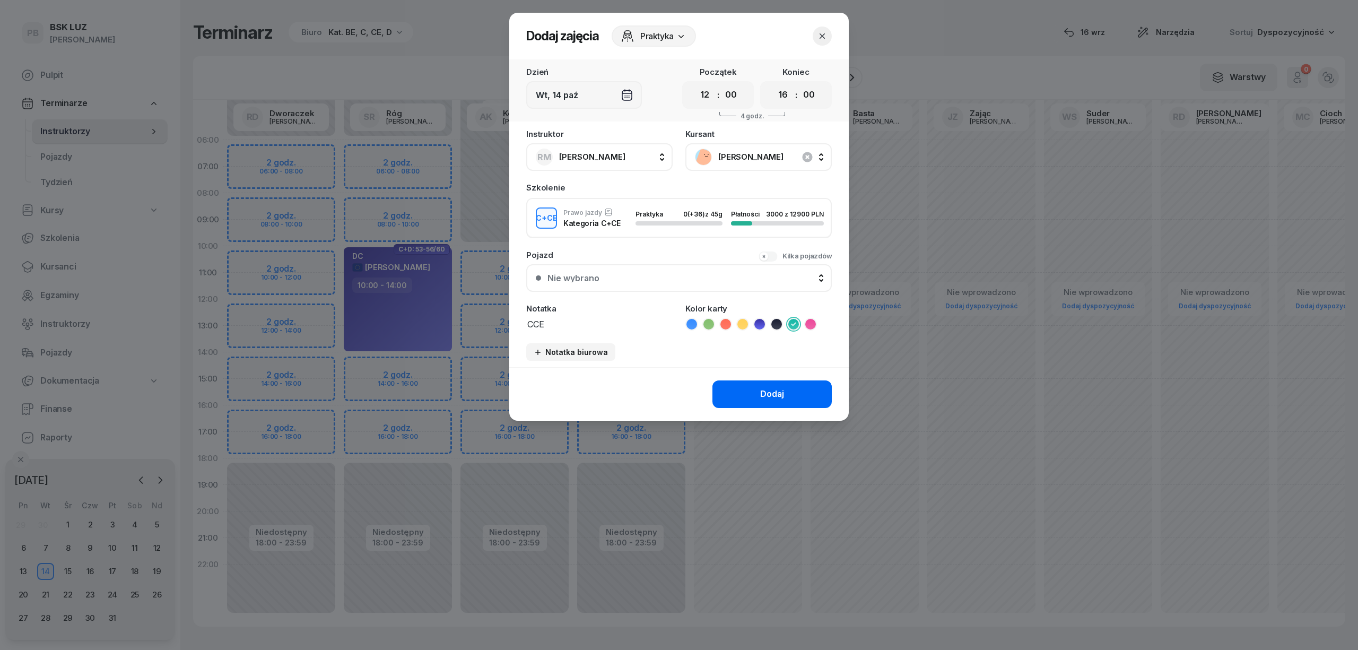
type textarea "CCE"
click at [790, 391] on button "Dodaj" at bounding box center [772, 394] width 119 height 28
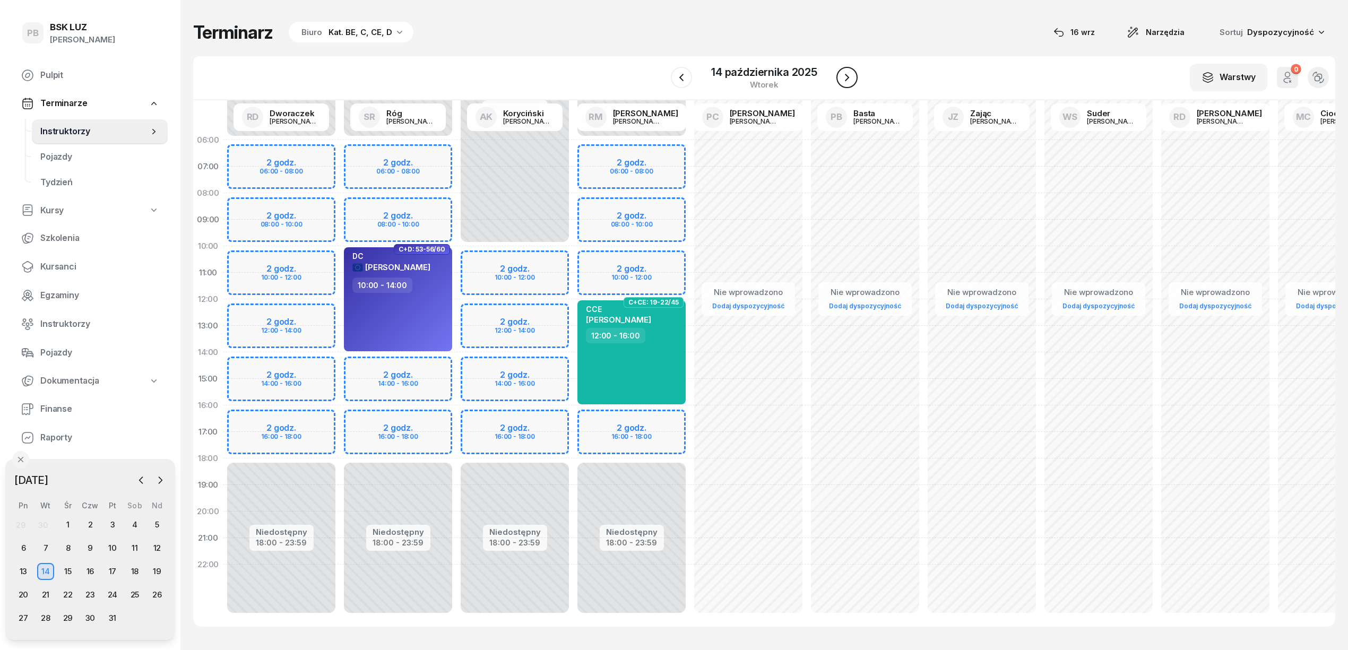
click at [847, 75] on icon "button" at bounding box center [846, 77] width 13 height 13
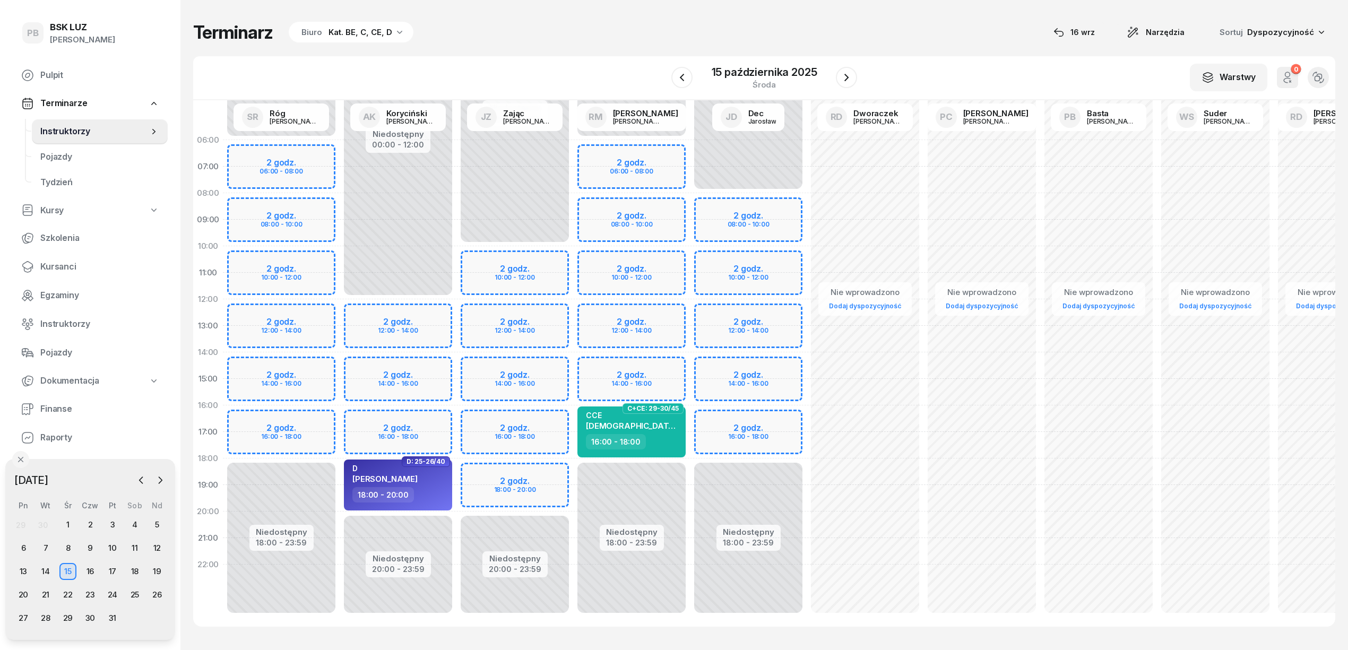
click at [656, 257] on div "Niedostępny 00:00 - 06:00 Niedostępny 18:00 - 23:59 2 godz. 06:00 - 08:00 2 god…" at bounding box center [631, 379] width 117 height 504
select select "10"
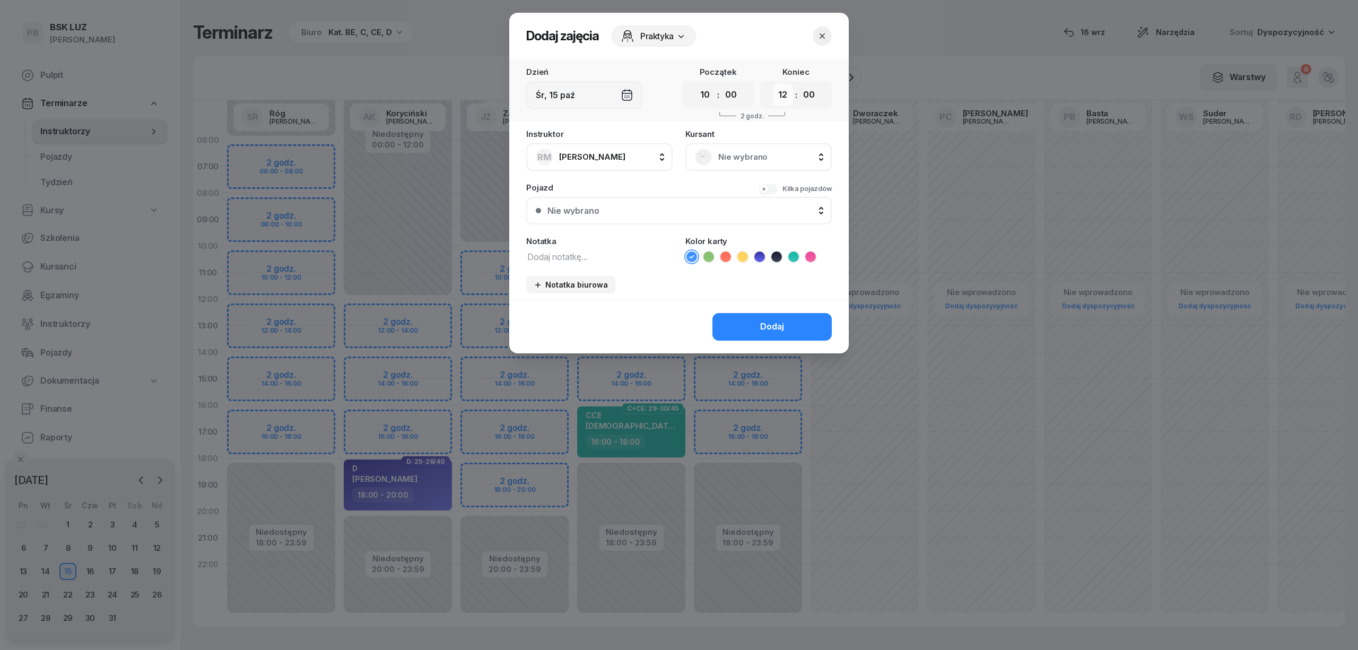
click at [787, 96] on select "00 01 02 03 04 05 06 07 08 09 10 11 12 13 14 15 16 17 18 19 20 21 22 23" at bounding box center [783, 95] width 20 height 22
select select "14"
click at [773, 84] on select "00 01 02 03 04 05 06 07 08 09 10 11 12 13 14 15 16 17 18 19 20 21 22 23" at bounding box center [783, 95] width 20 height 22
click at [715, 147] on div "Nie wybrano" at bounding box center [759, 157] width 146 height 28
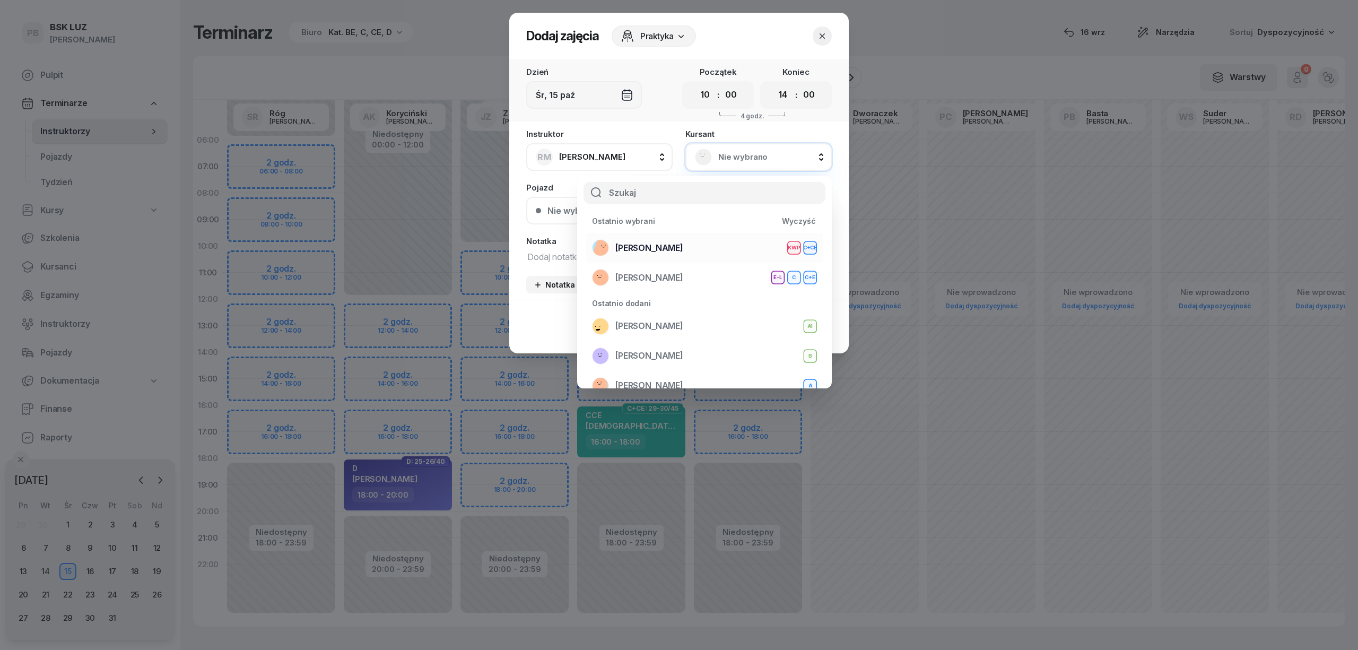
click at [714, 243] on div "POGAN [PERSON_NAME] KWP C+CE" at bounding box center [704, 247] width 225 height 17
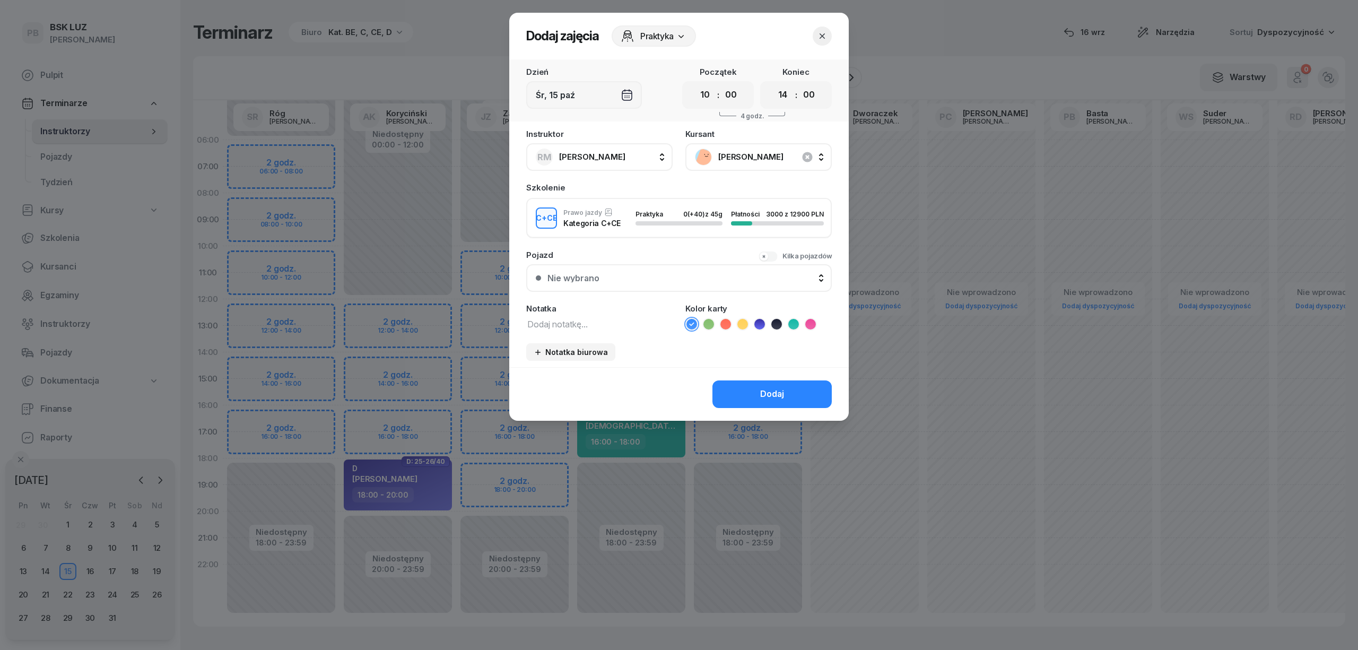
click at [608, 318] on textarea at bounding box center [599, 324] width 146 height 14
type textarea "CCE"
click at [794, 325] on icon at bounding box center [793, 324] width 11 height 11
click at [794, 388] on button "Dodaj" at bounding box center [772, 394] width 119 height 28
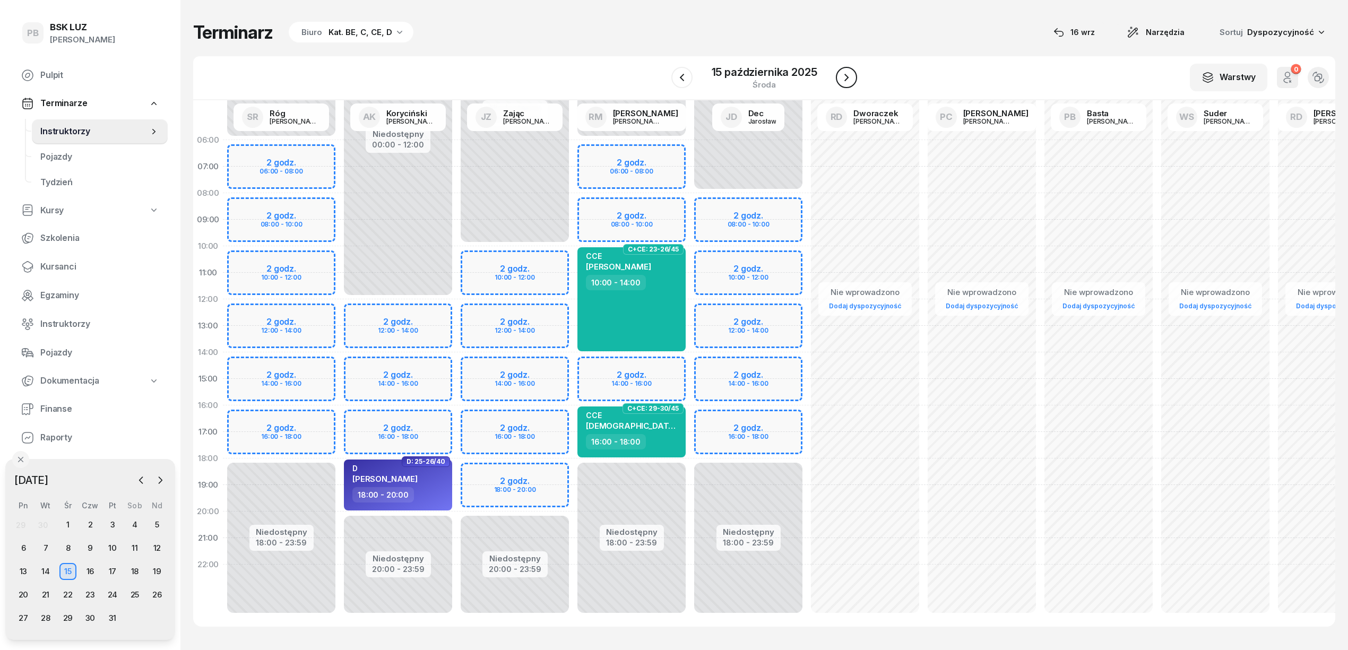
click at [838, 72] on button "button" at bounding box center [846, 77] width 21 height 21
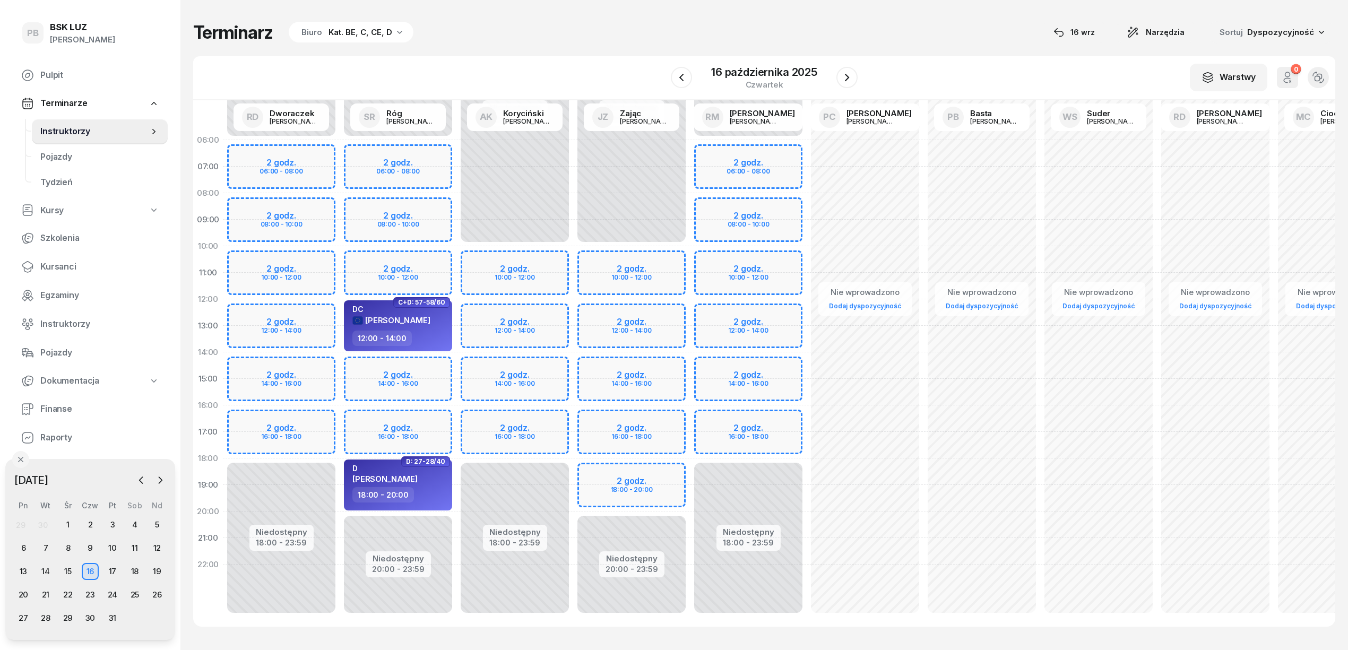
click at [710, 313] on div "Niedostępny 00:00 - 06:00 Niedostępny 18:00 - 23:59 2 godz. 06:00 - 08:00 2 god…" at bounding box center [748, 379] width 117 height 504
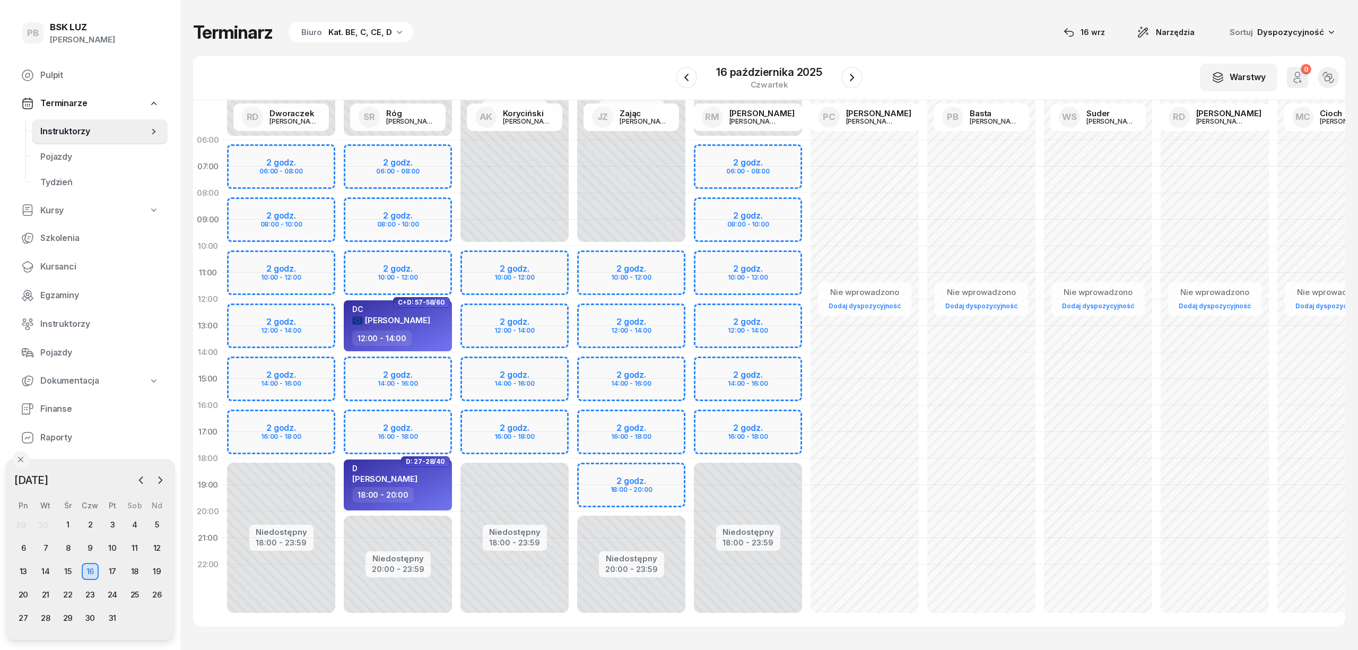
select select "12"
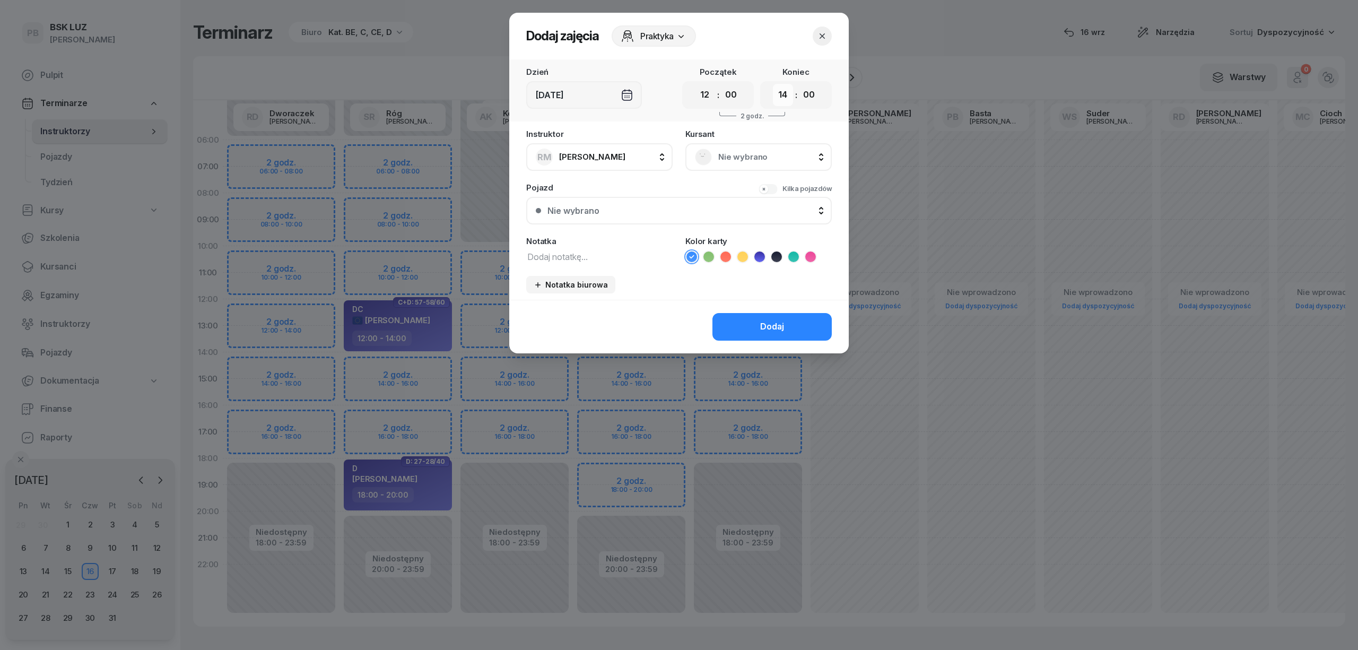
drag, startPoint x: 785, startPoint y: 94, endPoint x: 785, endPoint y: 103, distance: 8.5
click at [785, 94] on select "00 01 02 03 04 05 06 07 08 09 10 11 12 13 14 15 16 17 18 19 20 21 22 23" at bounding box center [783, 95] width 20 height 22
select select "16"
click at [773, 84] on select "00 01 02 03 04 05 06 07 08 09 10 11 12 13 14 15 16 17 18 19 20 21 22 23" at bounding box center [783, 95] width 20 height 22
click at [739, 151] on span "Nie wybrano" at bounding box center [770, 157] width 104 height 14
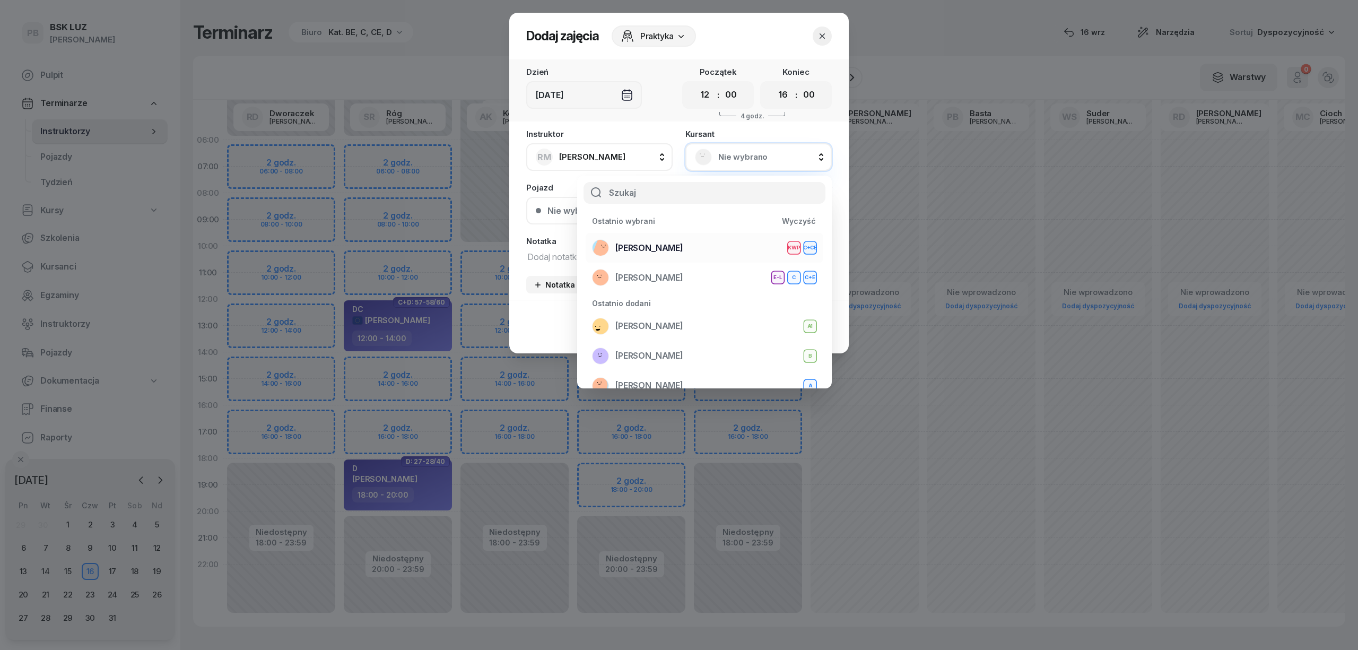
click at [725, 255] on div "POGAN [PERSON_NAME] KWP C+CE" at bounding box center [704, 247] width 225 height 17
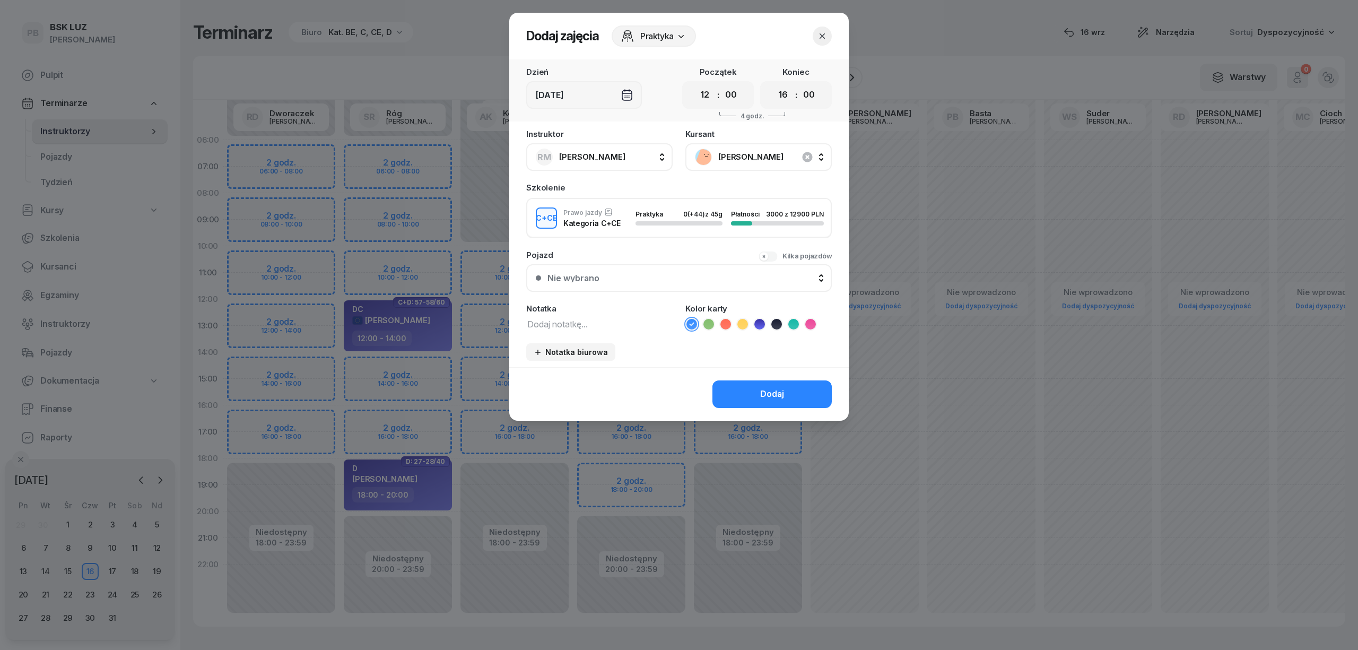
click at [792, 319] on icon at bounding box center [793, 324] width 11 height 11
click at [629, 329] on div "Instruktor [PERSON_NAME] AK [PERSON_NAME] BP [PERSON_NAME] DP [PERSON_NAME] GS …" at bounding box center [679, 248] width 340 height 237
click at [622, 322] on textarea at bounding box center [599, 324] width 146 height 14
type textarea "CCE"
click at [742, 386] on button "Dodaj" at bounding box center [772, 394] width 119 height 28
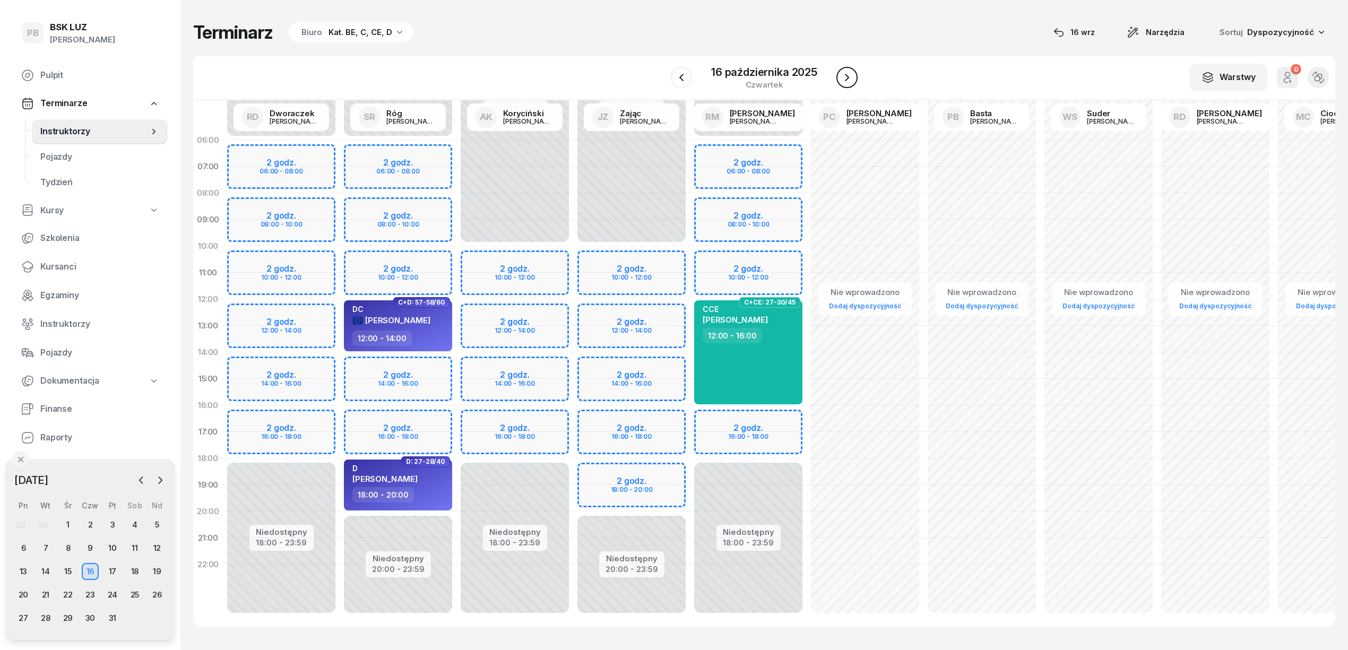
click at [848, 75] on icon "button" at bounding box center [846, 77] width 13 height 13
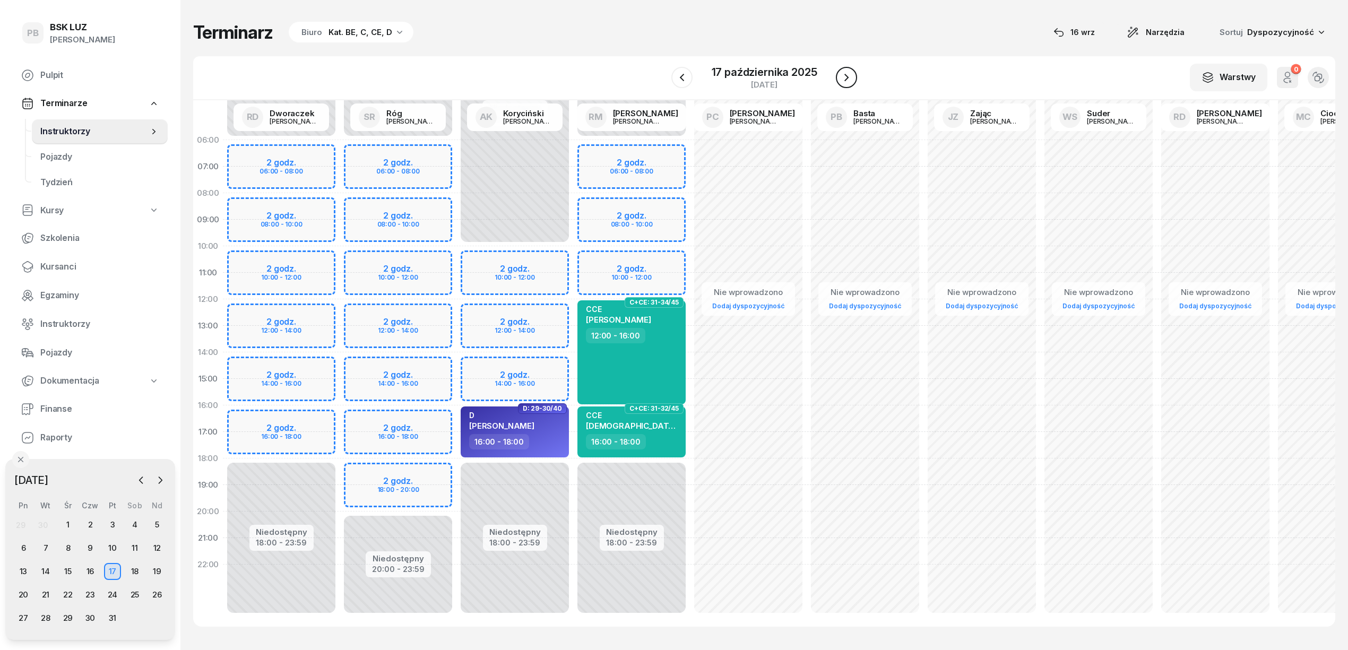
click at [848, 75] on icon "button" at bounding box center [846, 77] width 13 height 13
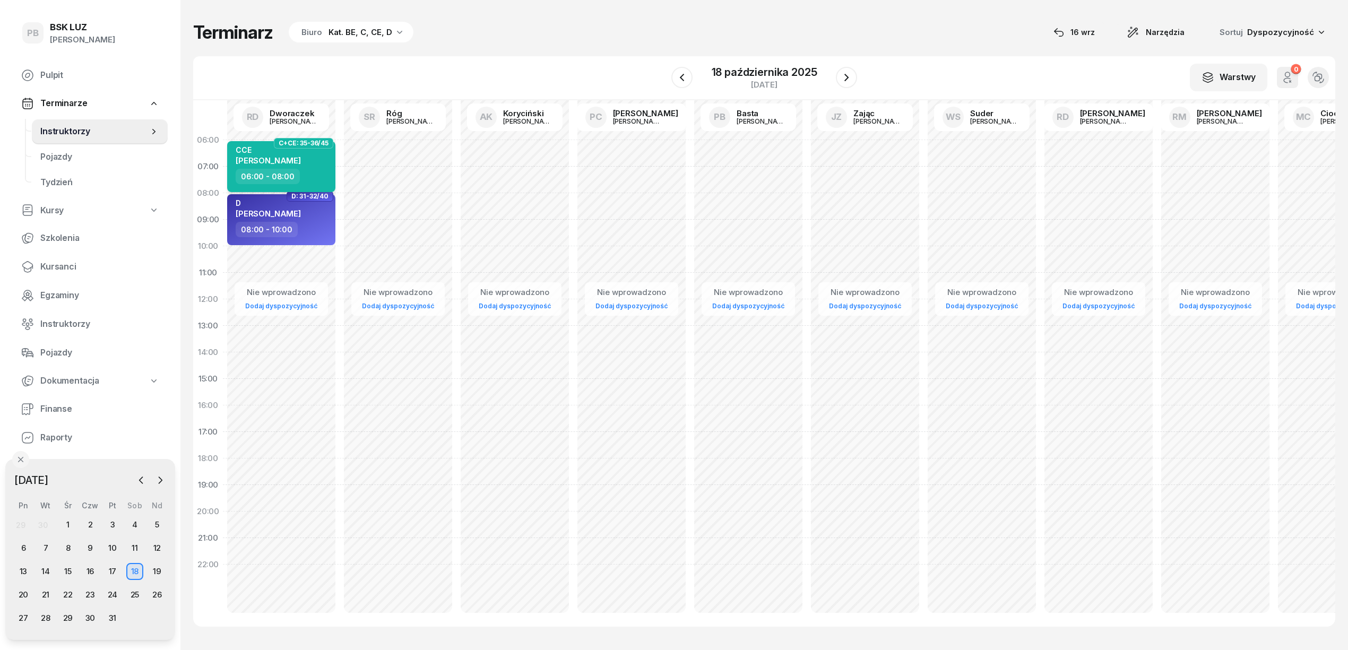
click at [326, 168] on div "CCE POGAN [PERSON_NAME]" at bounding box center [282, 156] width 93 height 23
select select "06"
select select "08"
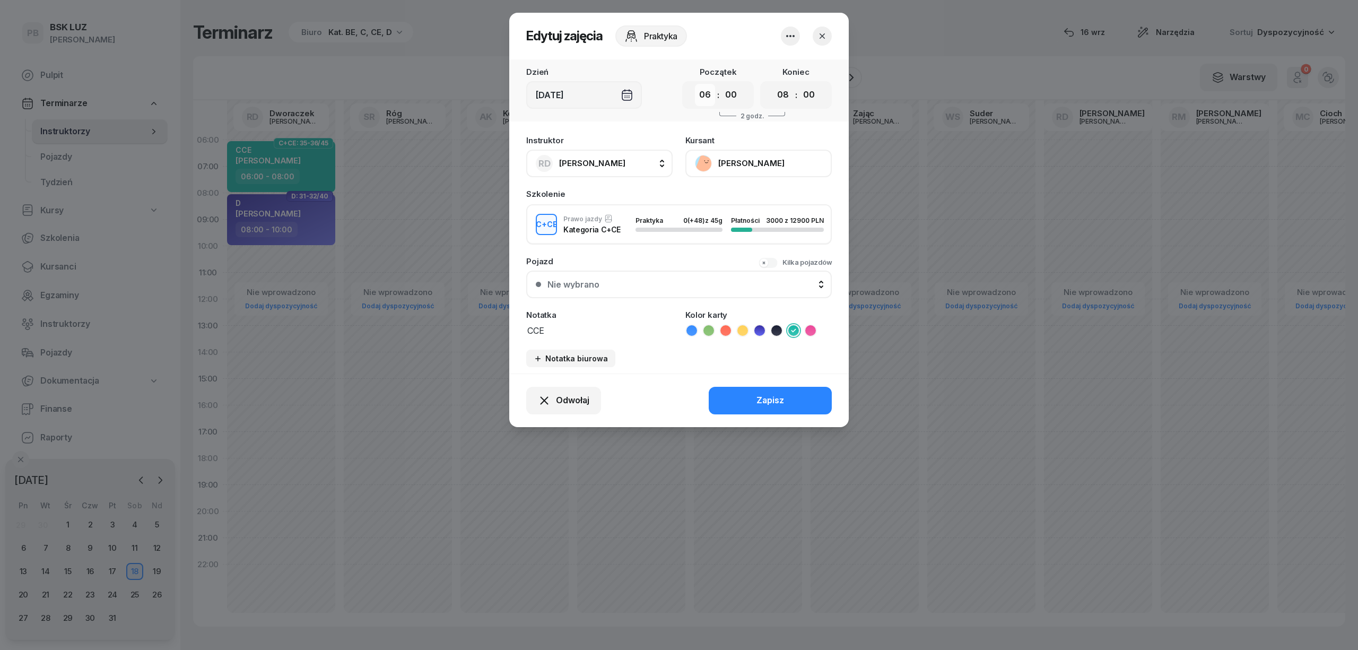
drag, startPoint x: 701, startPoint y: 88, endPoint x: 701, endPoint y: 93, distance: 5.3
click at [701, 88] on select "00 01 02 03 04 05 06 07 08 09 10 11 12 13 14 15 16 17 18 19 20 21 22 23" at bounding box center [705, 95] width 20 height 22
select select "10"
click at [695, 84] on select "00 01 02 03 04 05 06 07 08 09 10 11 12 13 14 15 16 17 18 19 20 21 22 23" at bounding box center [705, 95] width 20 height 22
click at [777, 93] on select "00 01 02 03 04 05 06 07 08 09 10 11 12 13 14 15 16 17 18 19 20 21 22 23" at bounding box center [783, 95] width 20 height 22
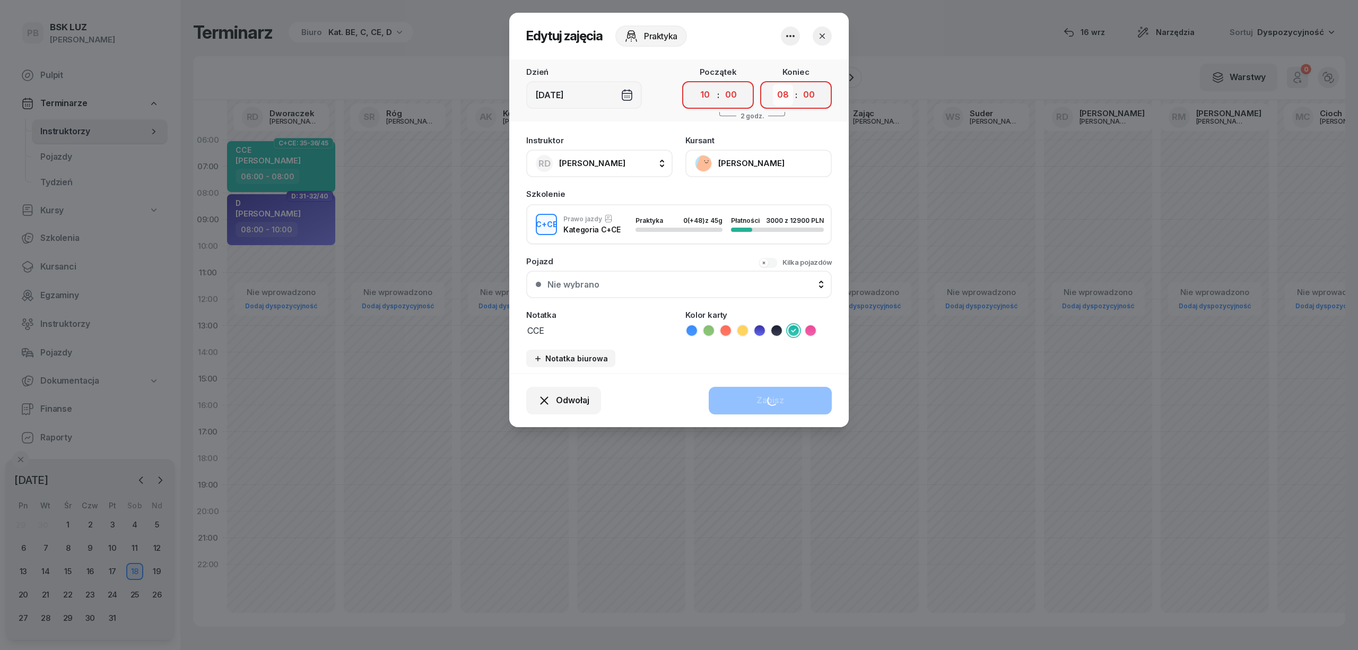
select select "14"
click at [773, 84] on select "00 01 02 03 04 05 06 07 08 09 10 11 12 13 14 15 16 17 18 19 20 21 22 23" at bounding box center [783, 95] width 20 height 22
click at [749, 399] on button "Zapisz" at bounding box center [770, 401] width 123 height 28
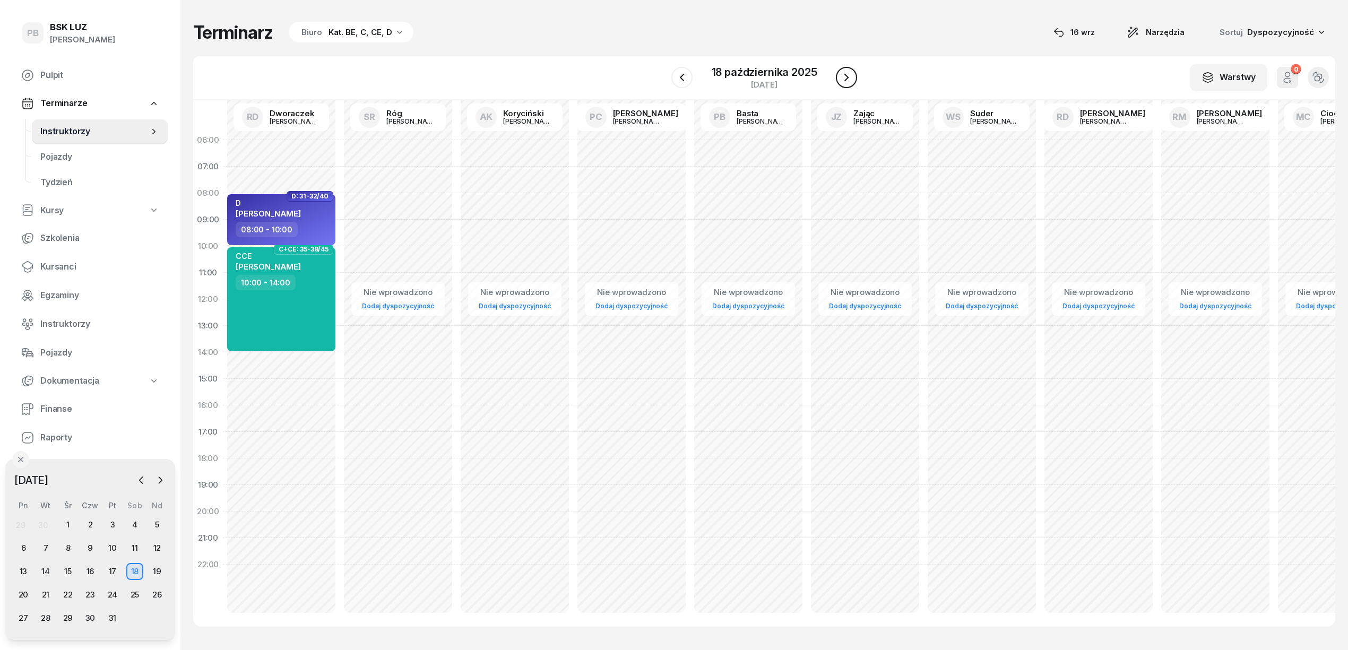
click at [849, 80] on icon "button" at bounding box center [846, 77] width 13 height 13
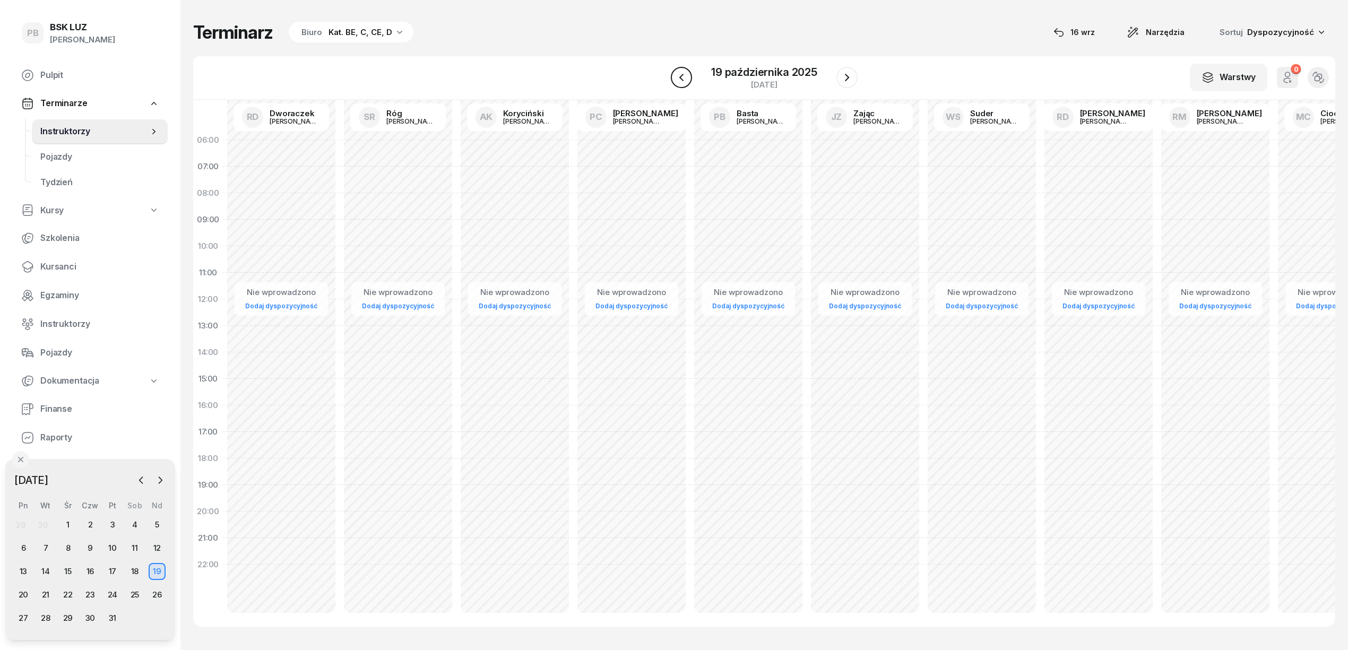
click at [683, 77] on icon "button" at bounding box center [681, 77] width 13 height 13
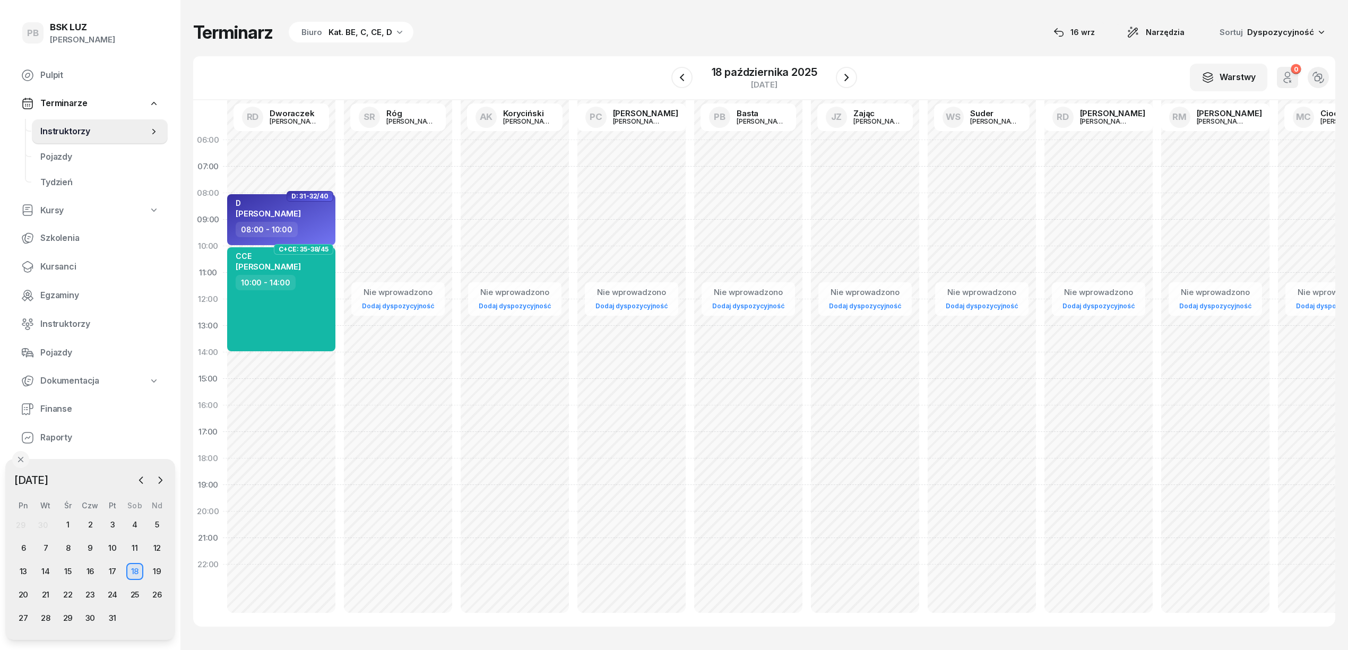
click at [959, 74] on div "W Wybierz AK [PERSON_NAME] BP [PERSON_NAME] DP [PERSON_NAME] GS [PERSON_NAME] I…" at bounding box center [764, 78] width 1142 height 44
click at [953, 68] on div "W Wybierz AK [PERSON_NAME] BP [PERSON_NAME] DP [PERSON_NAME] GS [PERSON_NAME] I…" at bounding box center [764, 78] width 1142 height 44
click at [544, 29] on div "Terminarz Biuro Kat. BE, C, CE, D [DATE] Narzędzia Sortuj Dyspozycyjność" at bounding box center [764, 32] width 1142 height 22
click at [56, 263] on span "Kursanci" at bounding box center [99, 267] width 119 height 14
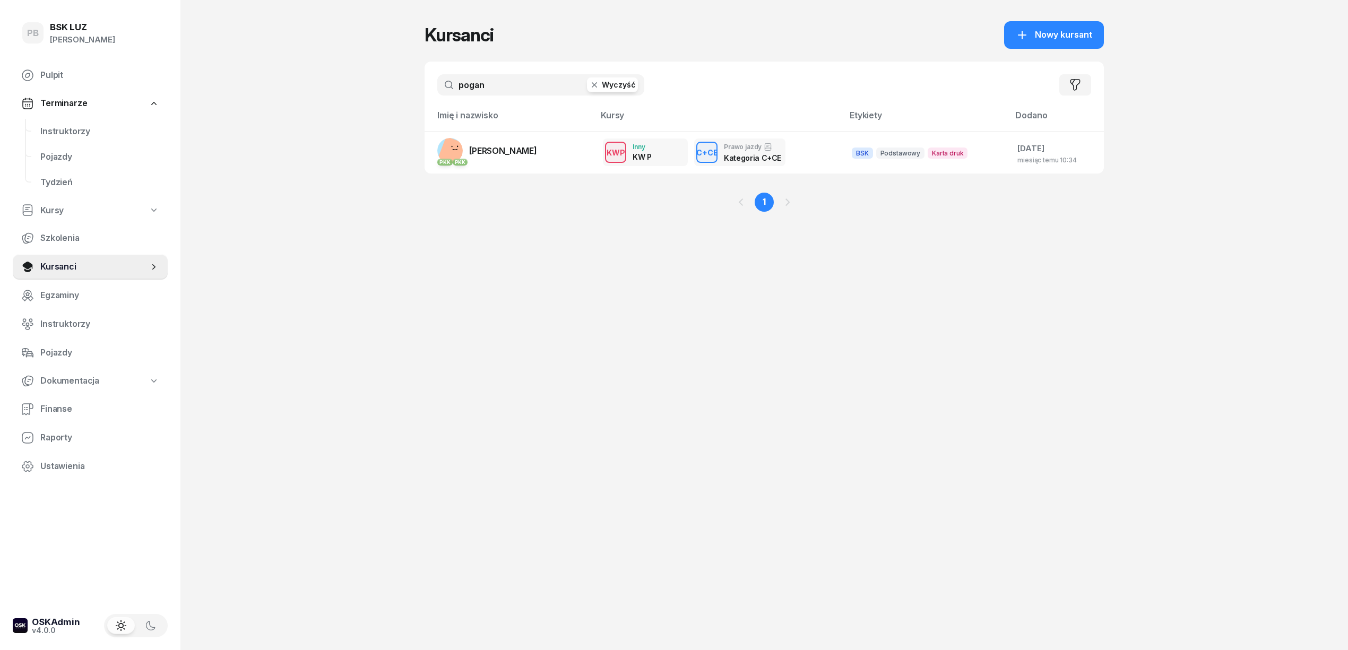
click at [485, 86] on input "pogan" at bounding box center [540, 84] width 207 height 21
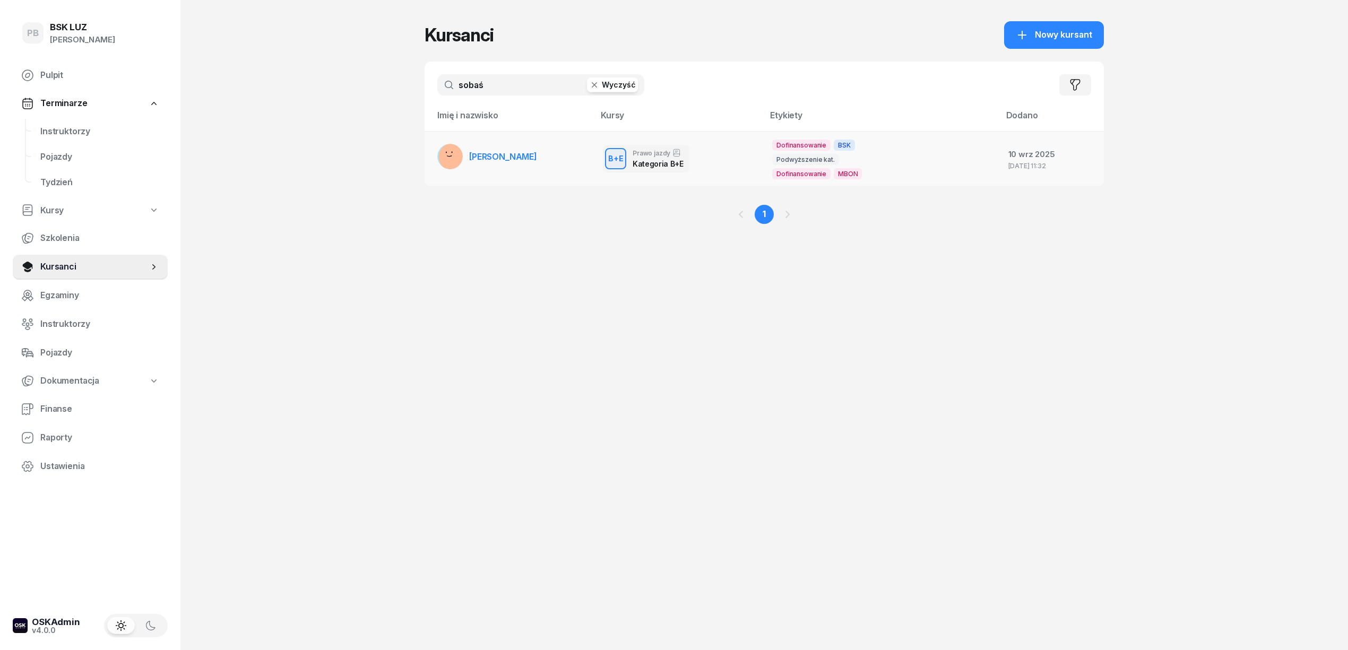
type input "sobaś"
click at [497, 153] on span "[PERSON_NAME]" at bounding box center [503, 156] width 68 height 11
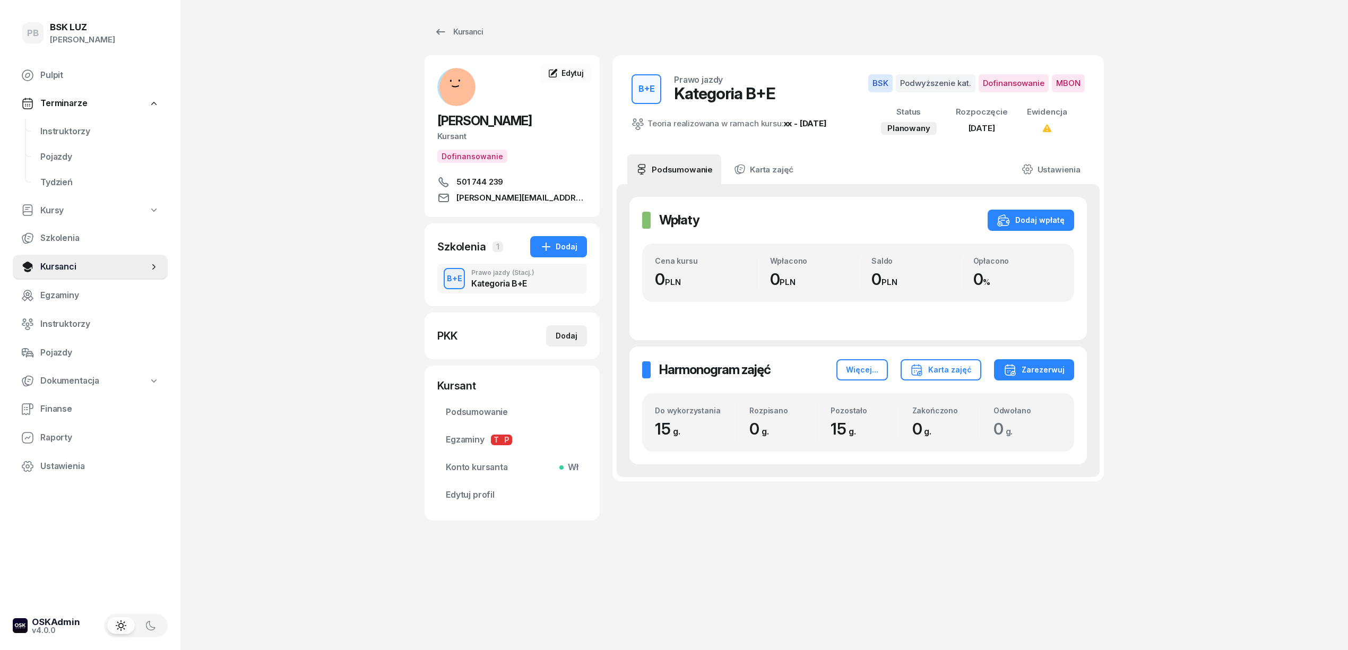
click at [567, 337] on div "Dodaj" at bounding box center [567, 335] width 22 height 13
select select
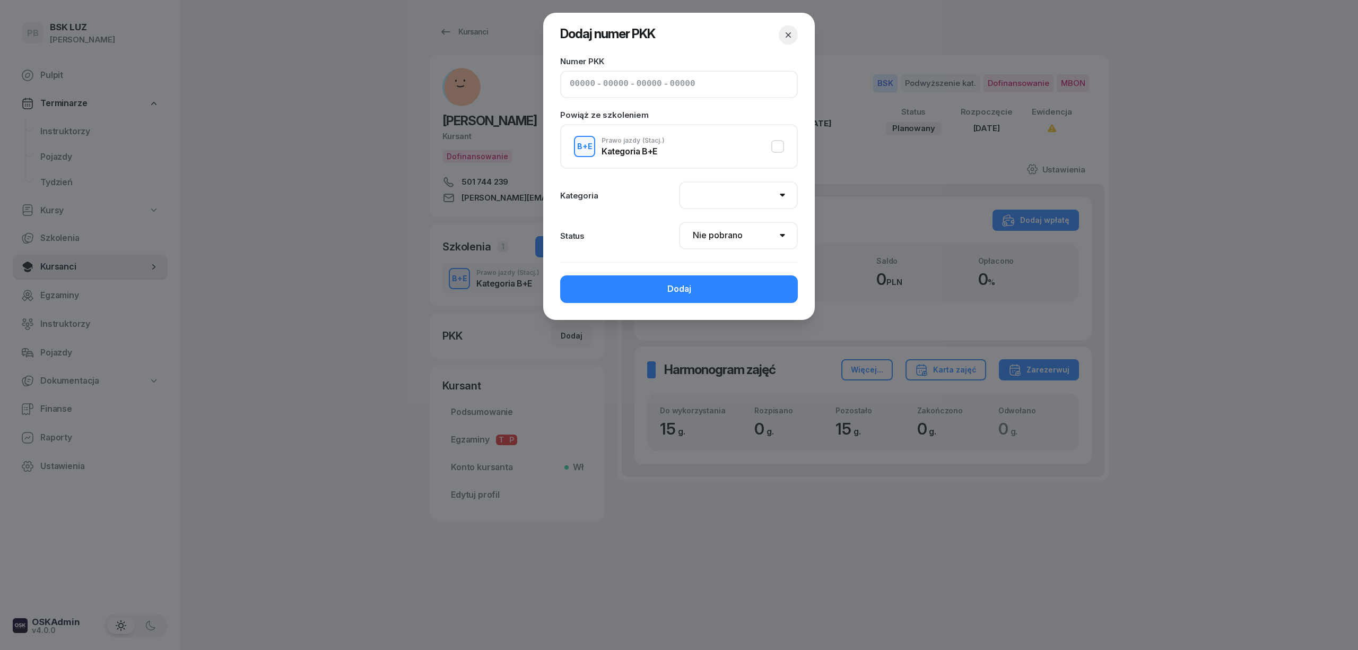
click at [572, 83] on input at bounding box center [582, 84] width 25 height 14
paste input "12500"
type input "12500"
type input "91161"
type input "35013"
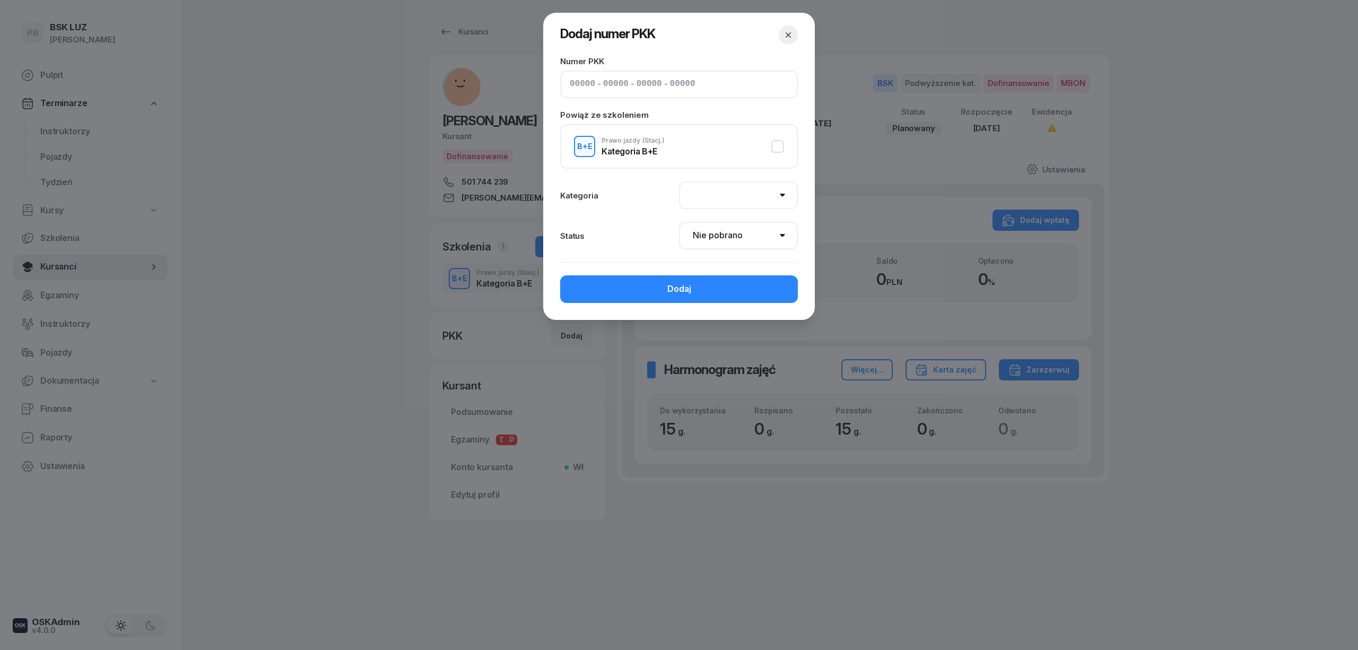
type input "20123"
click at [779, 144] on button "B+E Prawo jazdy (Stacj.) Kategoria B+E" at bounding box center [679, 146] width 210 height 21
select select "B+E"
click at [750, 229] on select "Nie pobrano Pobrano Zwrócono Zaktualizowano" at bounding box center [738, 236] width 119 height 28
select select "Get"
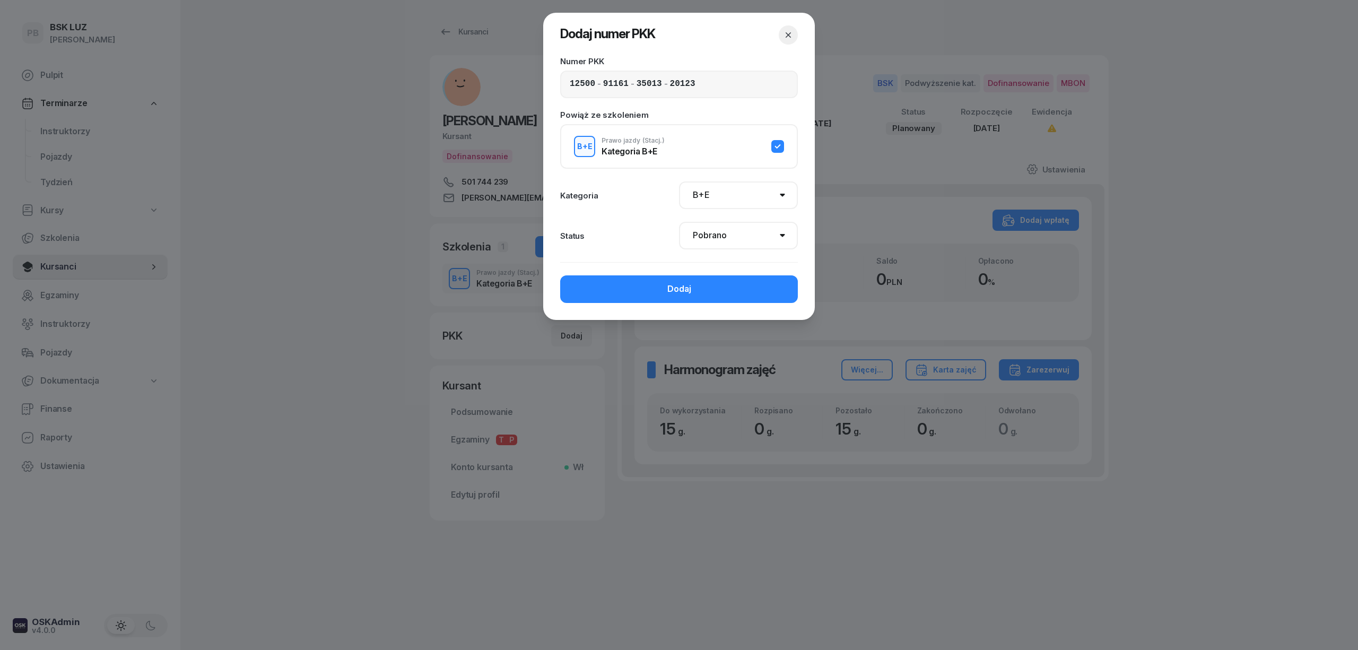
click at [679, 222] on select "Nie pobrano Pobrano Zwrócono Zaktualizowano" at bounding box center [738, 236] width 119 height 28
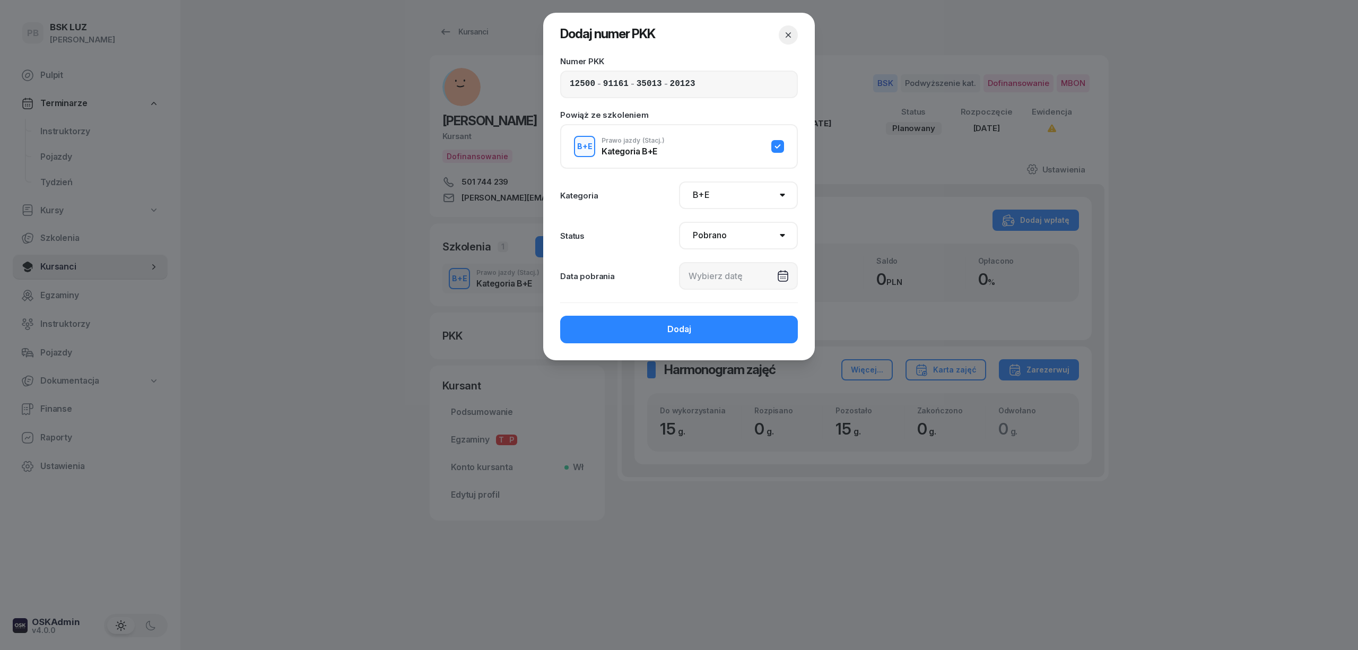
click at [741, 274] on div at bounding box center [738, 276] width 119 height 28
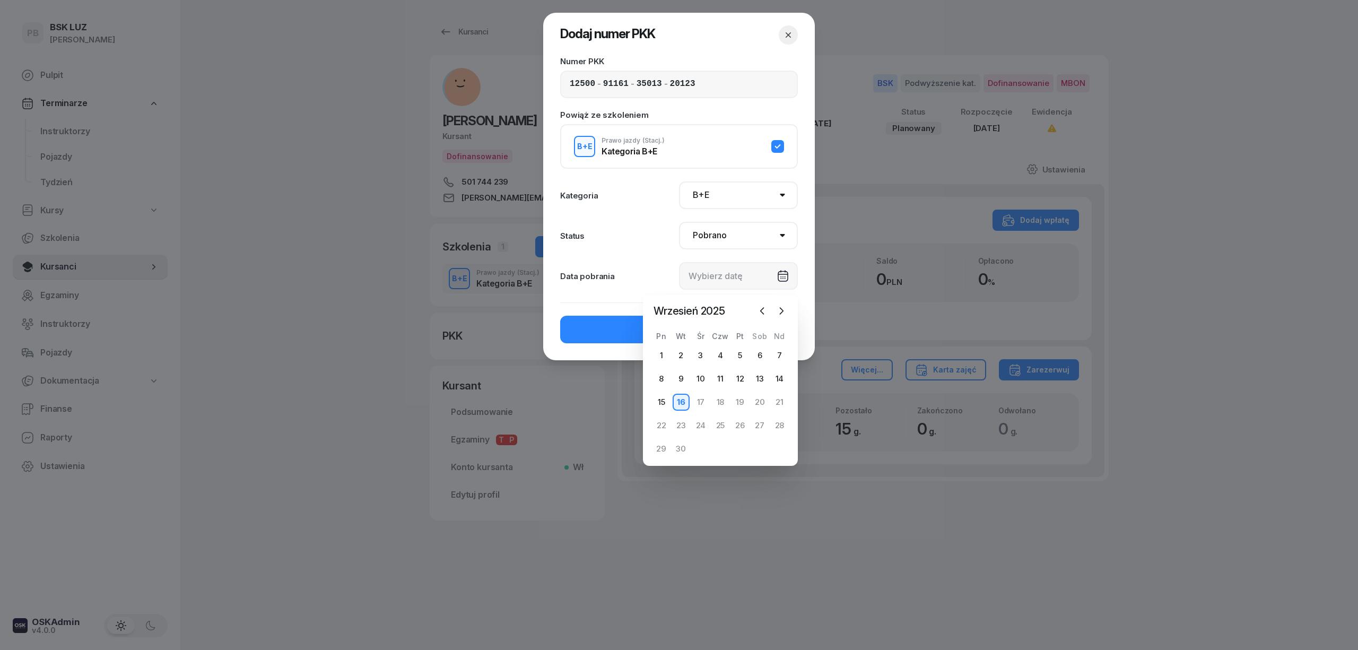
click at [680, 400] on div "16" at bounding box center [681, 402] width 17 height 17
type input "[DATE]"
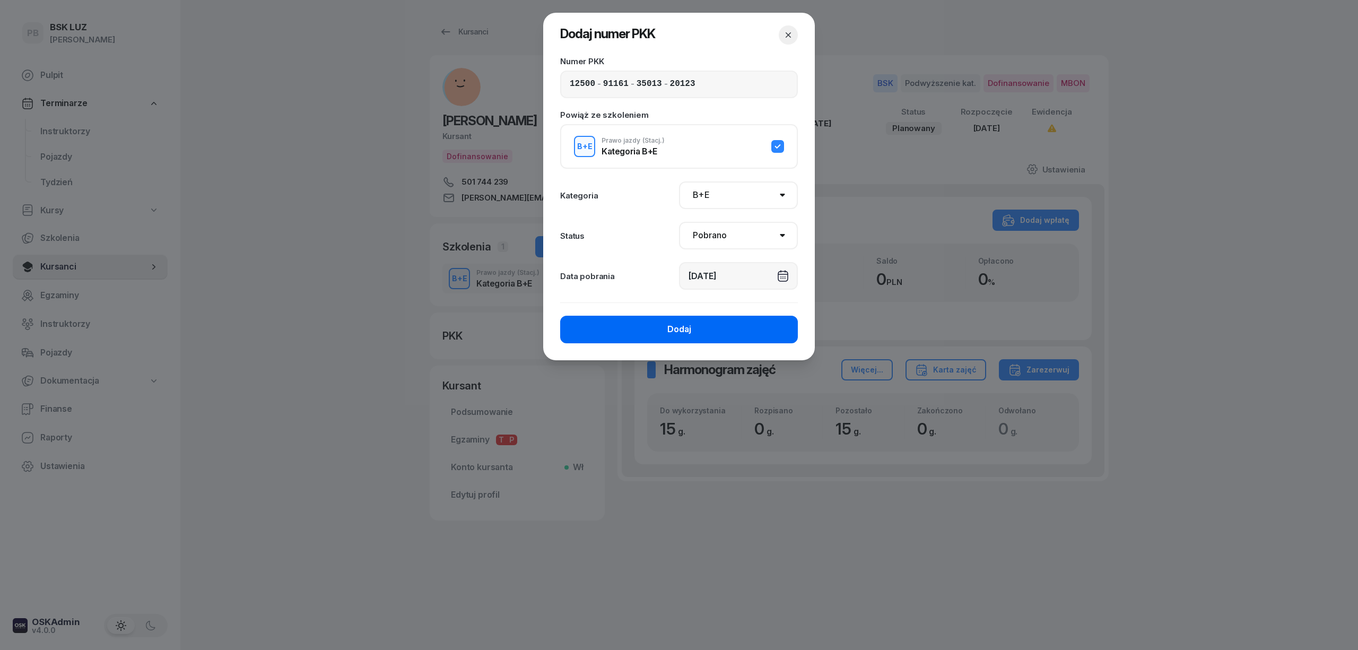
click at [686, 329] on div "Dodaj" at bounding box center [679, 330] width 24 height 14
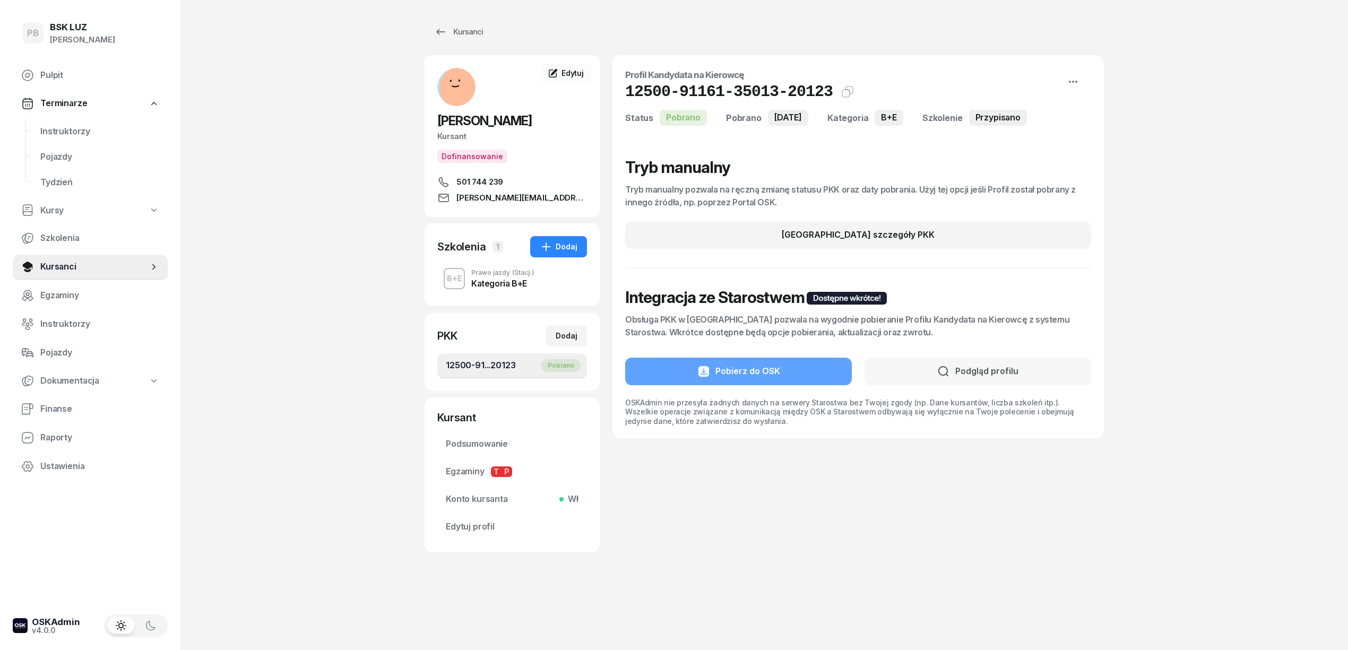
click at [735, 555] on div "Kursanci [PERSON_NAME] Dofinansowanie 501 744 239 [EMAIL_ADDRESS][DOMAIN_NAME] …" at bounding box center [763, 287] width 679 height 574
click at [577, 71] on span "Edytuj" at bounding box center [572, 72] width 22 height 9
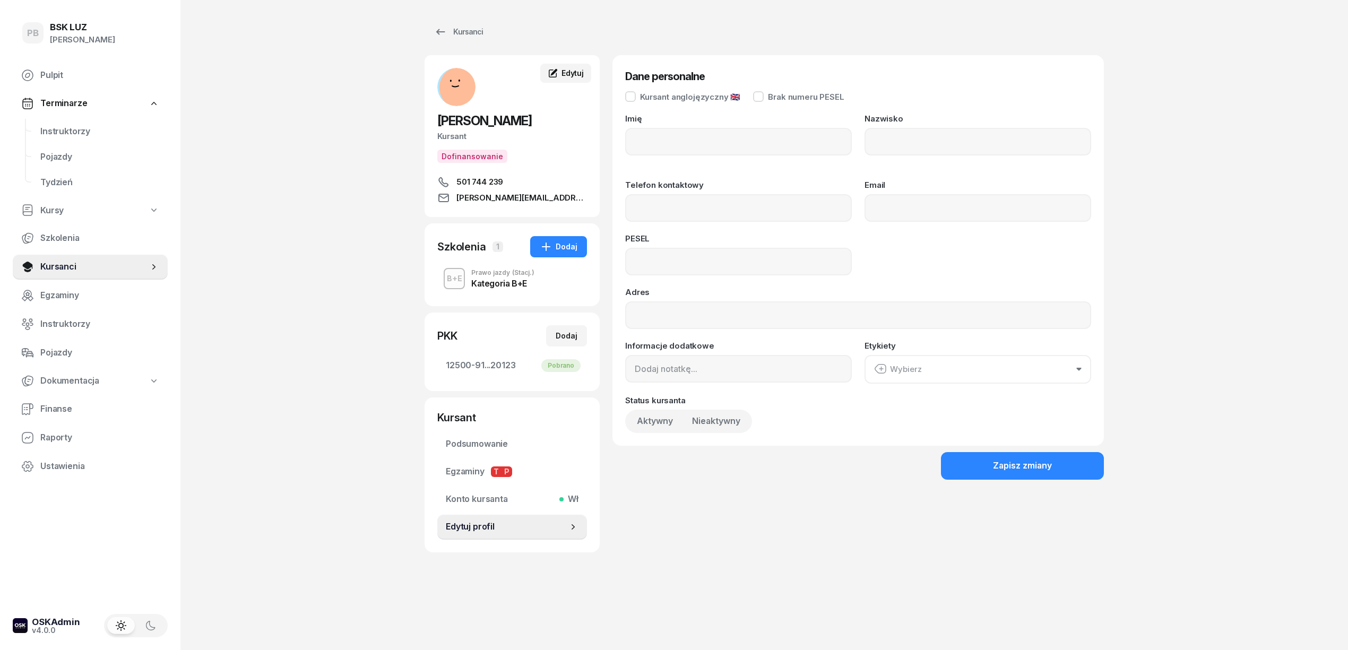
type input "[PERSON_NAME]"
type input "SOBAŚ"
type input "501 744 239"
type input "[PERSON_NAME][EMAIL_ADDRESS][DOMAIN_NAME]"
type input "84101607803"
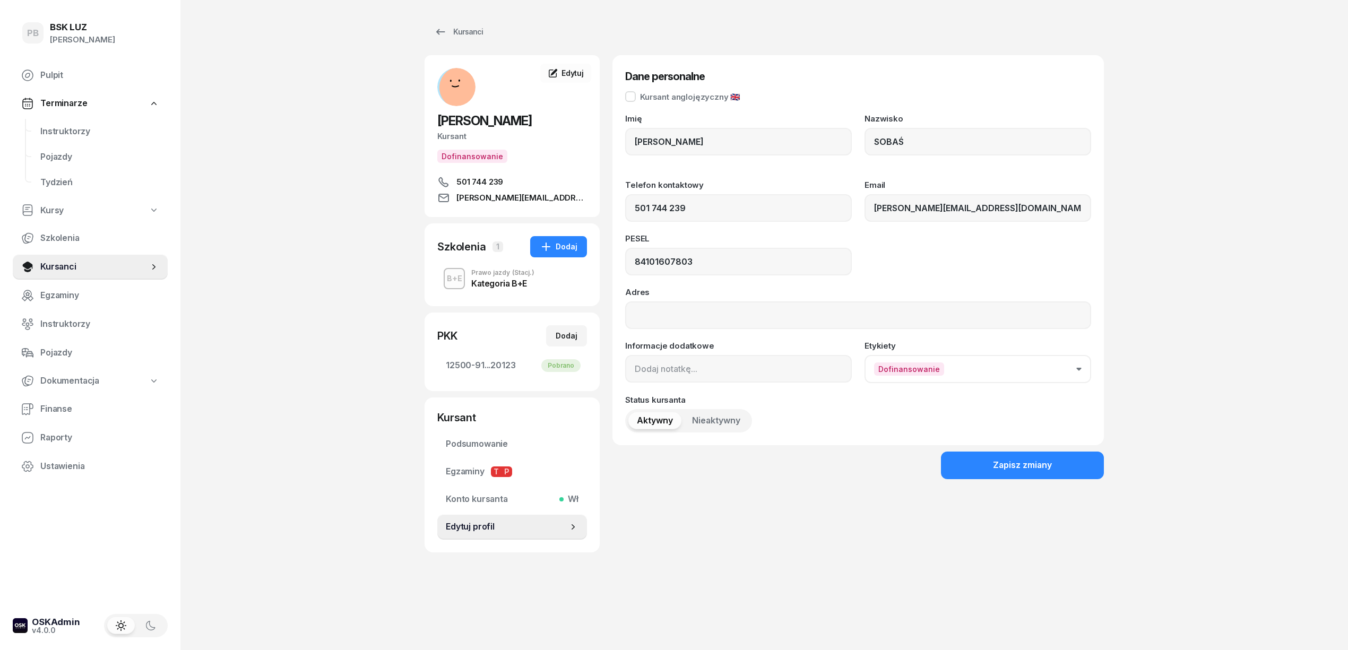
click at [506, 281] on div "Kategoria B+E" at bounding box center [502, 283] width 63 height 8
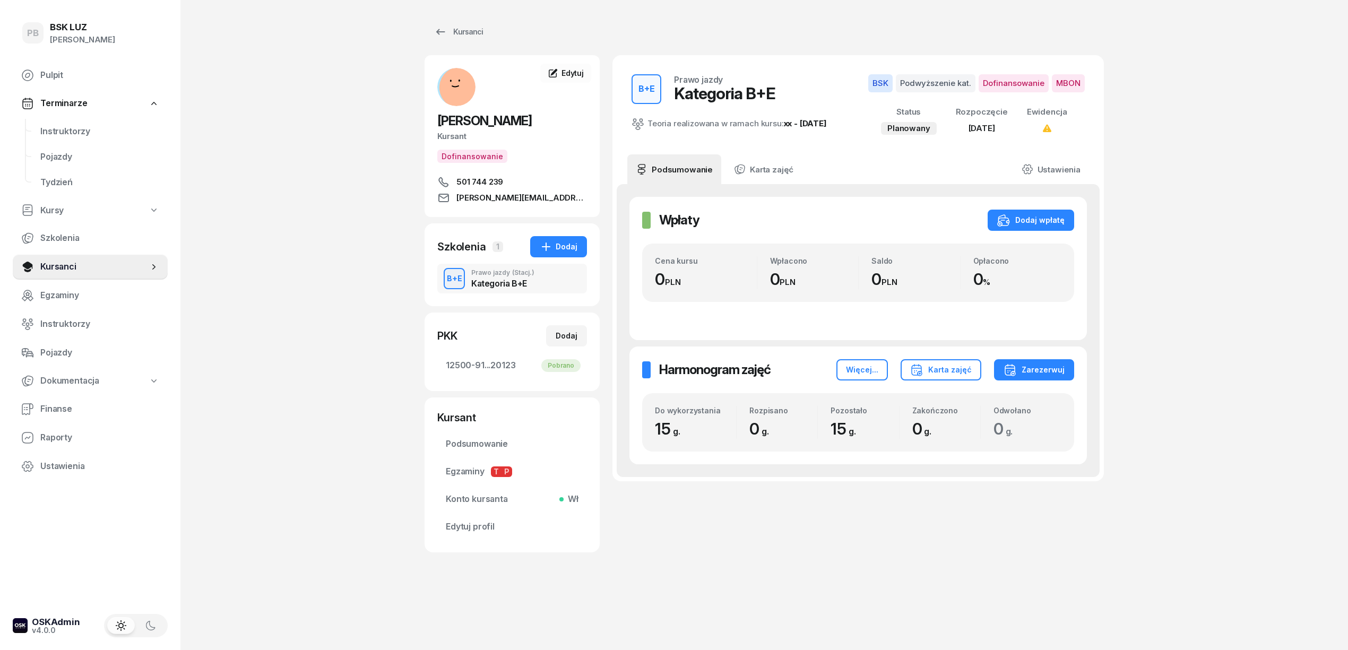
click at [799, 589] on div "Kursanci [PERSON_NAME] Dofinansowanie 501 744 239 [EMAIL_ADDRESS][DOMAIN_NAME] …" at bounding box center [763, 325] width 679 height 650
click at [586, 574] on div "Kursanci [PERSON_NAME] Dofinansowanie 501 744 239 [EMAIL_ADDRESS][DOMAIN_NAME] …" at bounding box center [763, 287] width 679 height 574
click at [1327, 524] on div "PB BSK [PERSON_NAME] Terminarze Instruktorzy Pojazdy Tydzień Kursy Szkolenia Ku…" at bounding box center [674, 325] width 1348 height 650
click at [1047, 595] on div "Kursanci [PERSON_NAME] Dofinansowanie 501 744 239 [EMAIL_ADDRESS][DOMAIN_NAME] …" at bounding box center [763, 325] width 679 height 650
click at [358, 601] on div "PB BSK [PERSON_NAME] Terminarze Instruktorzy Pojazdy Tydzień Kursy Szkolenia Ku…" at bounding box center [674, 325] width 1348 height 650
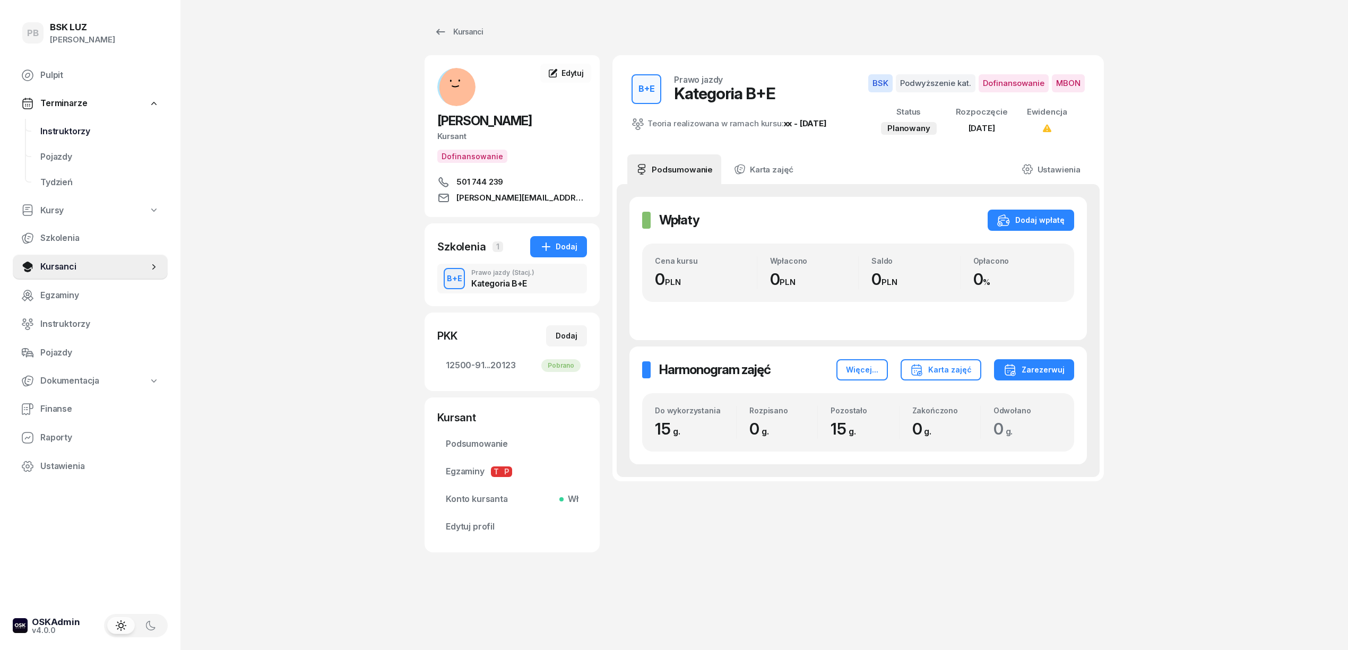
click at [53, 132] on span "Instruktorzy" at bounding box center [99, 132] width 119 height 14
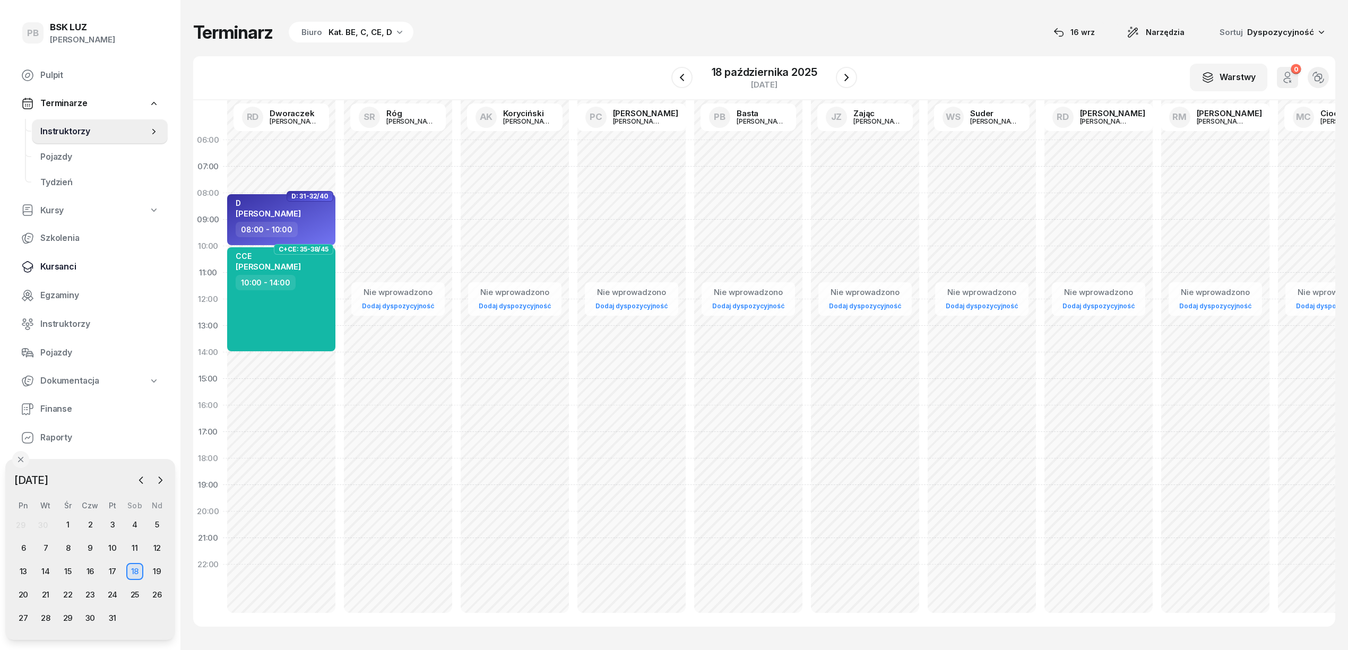
click at [62, 263] on span "Kursanci" at bounding box center [99, 267] width 119 height 14
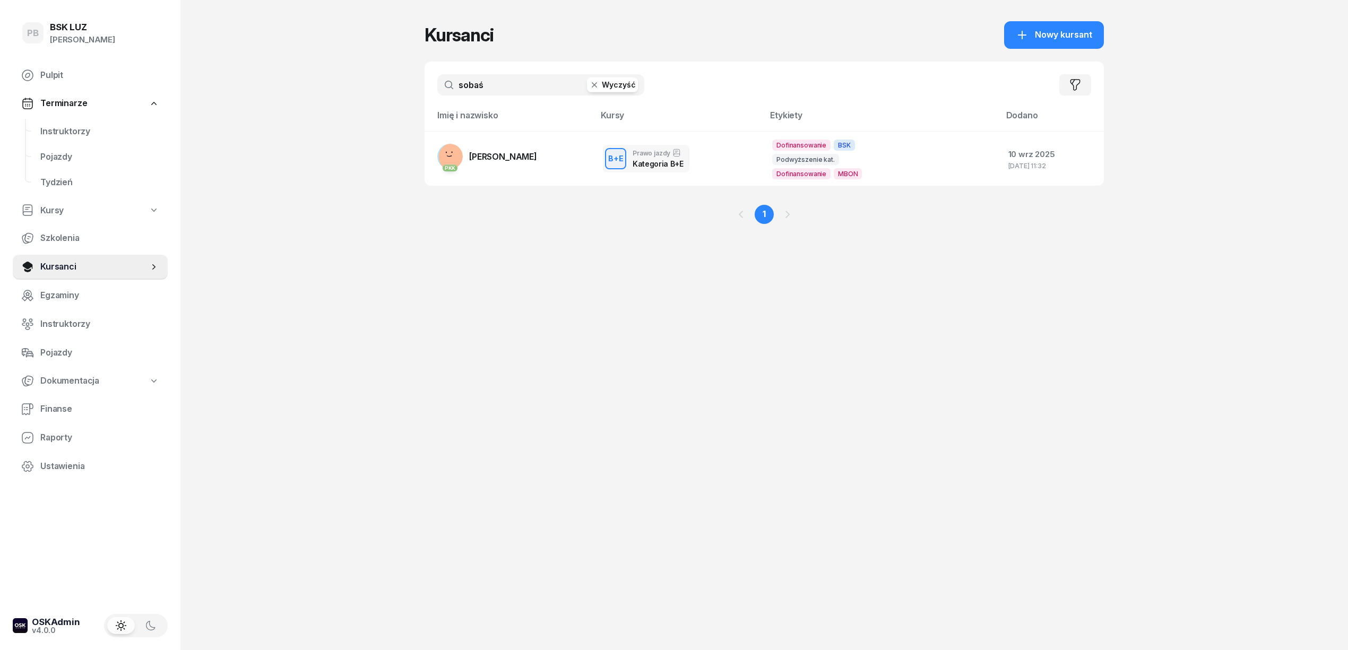
click at [489, 81] on input "sobaś" at bounding box center [540, 84] width 207 height 21
type input "bystr"
click at [336, 309] on div "PB BSK [PERSON_NAME] Terminarze Instruktorzy Pojazdy Tydzień Kursy Szkolenia Ku…" at bounding box center [674, 325] width 1348 height 650
click at [491, 605] on div "Kursanci Nowy kursant bystr Wyczyść Filtruj Imię i nazwisko Kursy Etykiety Doda…" at bounding box center [763, 325] width 679 height 650
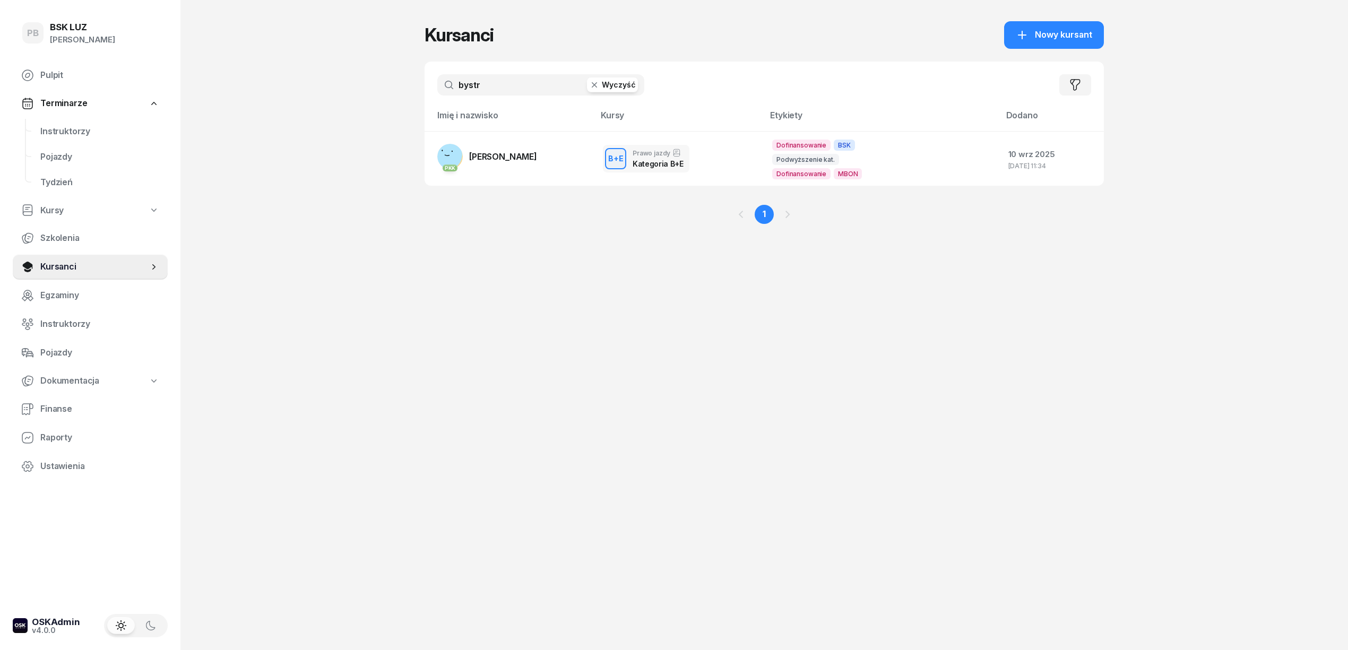
click at [332, 484] on div "PB BSK [PERSON_NAME] Terminarze Instruktorzy Pojazdy Tydzień Kursy Szkolenia Ku…" at bounding box center [674, 325] width 1348 height 650
drag, startPoint x: 646, startPoint y: 567, endPoint x: 648, endPoint y: 559, distance: 8.6
click at [648, 560] on div "Kursanci Nowy kursant bystr Wyczyść Filtruj Imię i nazwisko Kursy Etykiety Doda…" at bounding box center [763, 325] width 679 height 650
drag, startPoint x: 327, startPoint y: 478, endPoint x: 179, endPoint y: 312, distance: 222.4
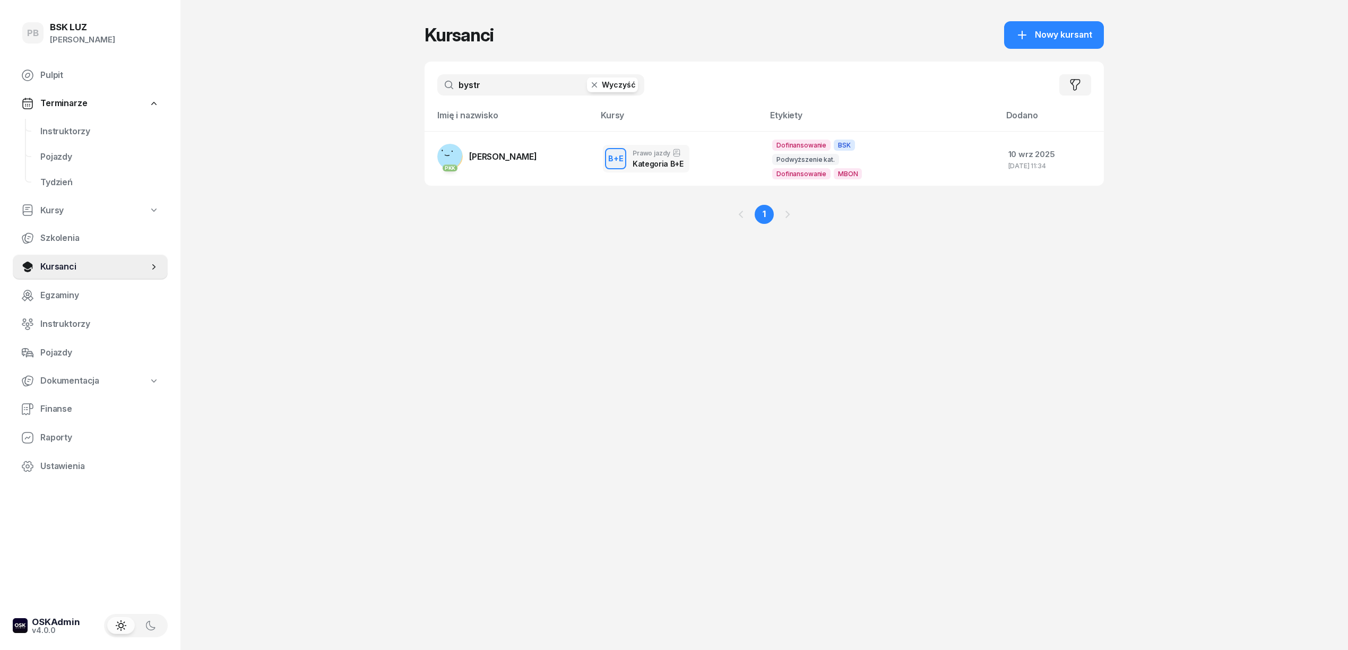
click at [319, 454] on div "PB BSK [PERSON_NAME] Terminarze Instruktorzy Pojazdy Tydzień Kursy Szkolenia Ku…" at bounding box center [674, 325] width 1348 height 650
click at [54, 128] on span "Instruktorzy" at bounding box center [99, 132] width 119 height 14
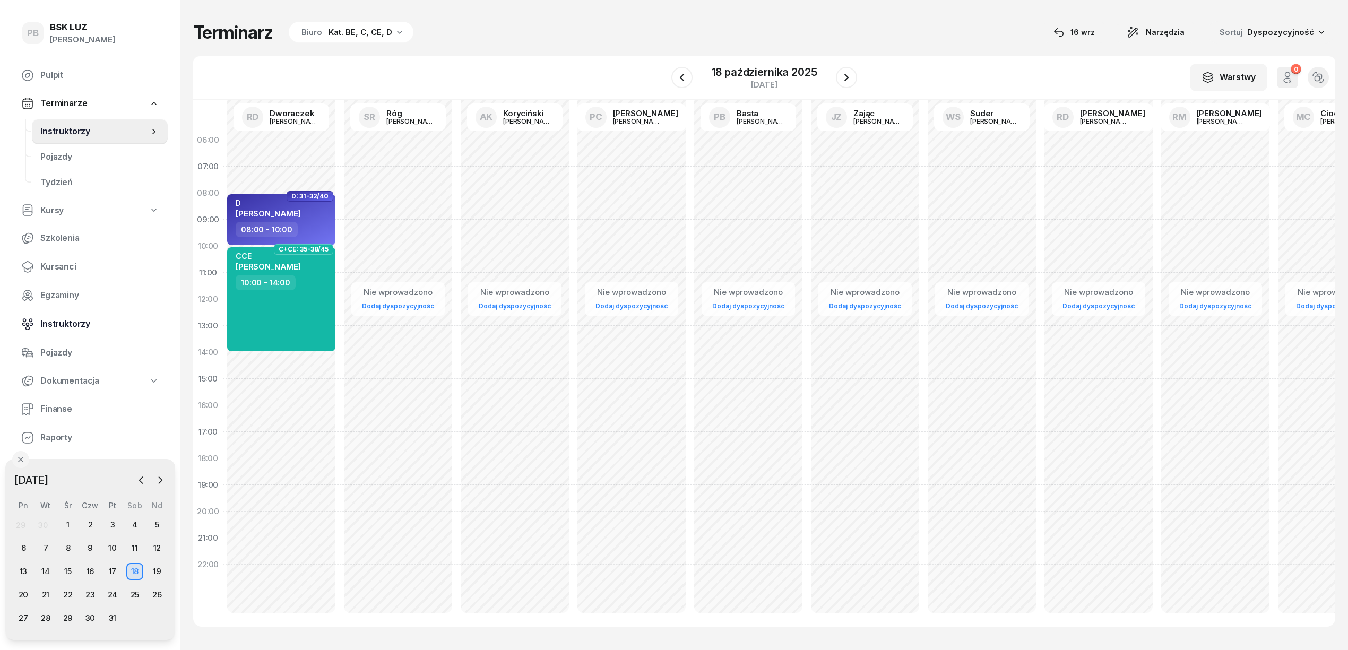
drag, startPoint x: 55, startPoint y: 324, endPoint x: 60, endPoint y: 323, distance: 5.3
click at [55, 325] on span "Instruktorzy" at bounding box center [99, 324] width 119 height 14
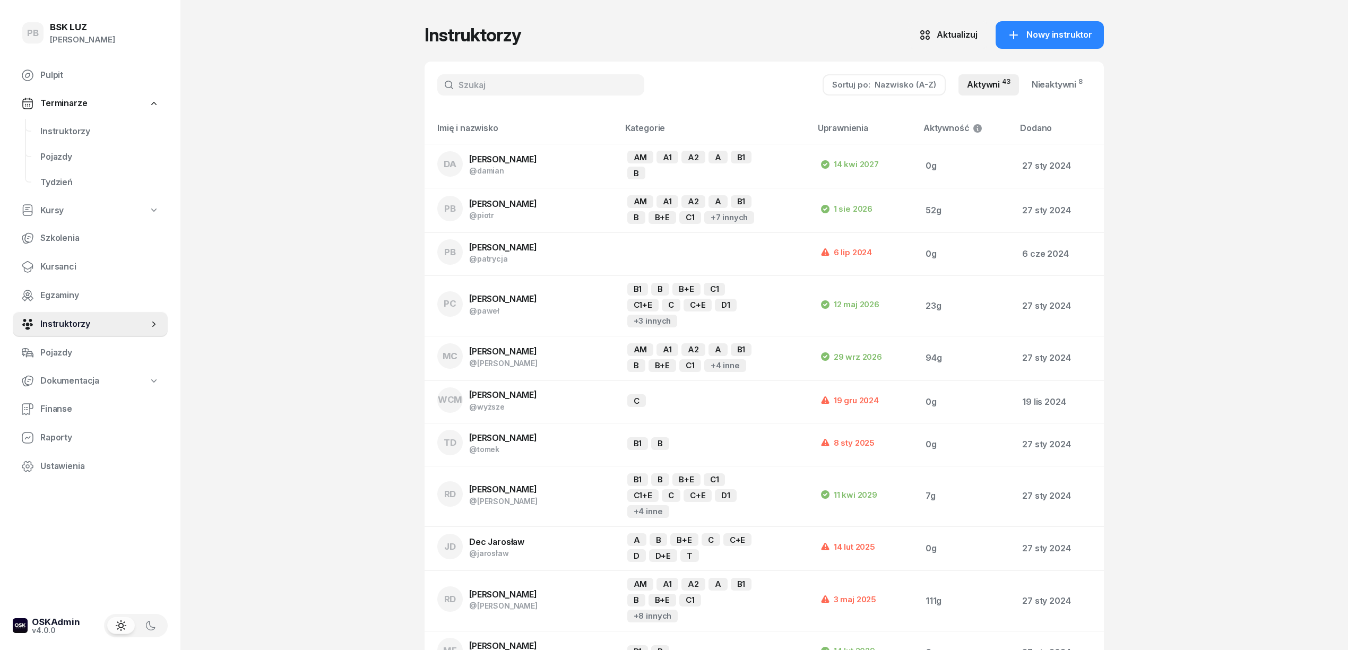
click at [487, 85] on input "text" at bounding box center [540, 84] width 207 height 21
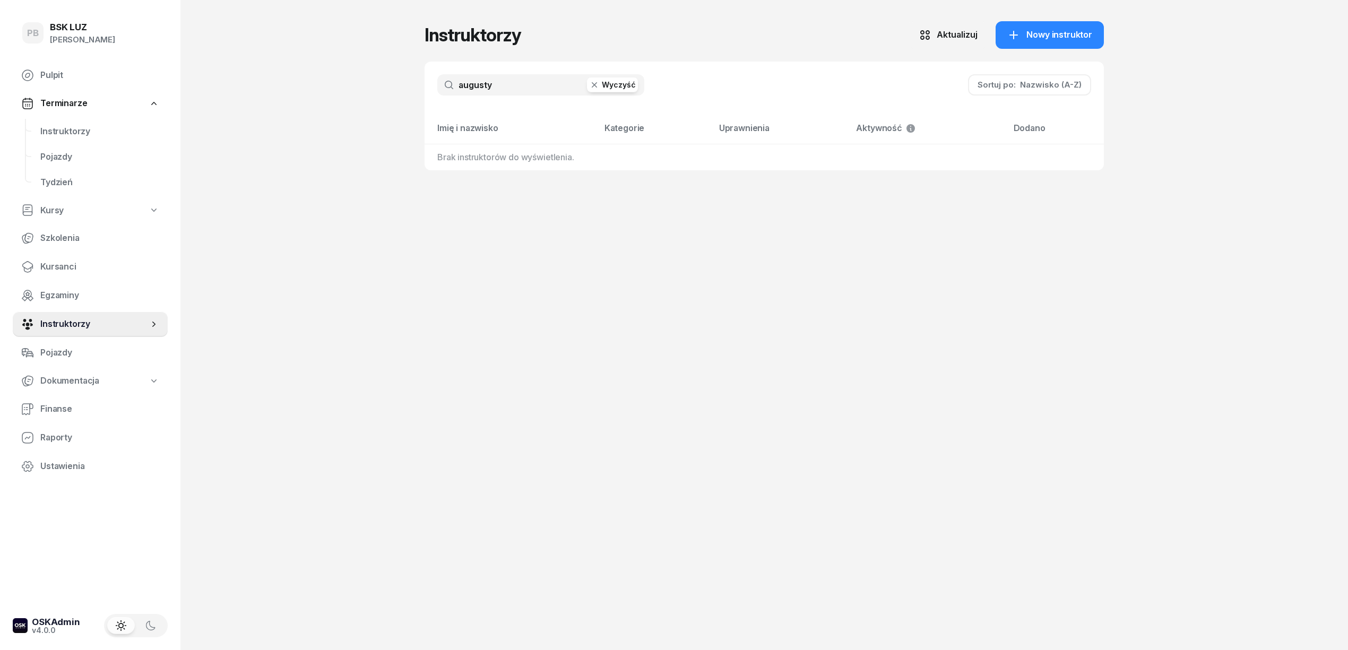
type input "augusty"
click at [65, 109] on span "Terminarze" at bounding box center [63, 104] width 47 height 14
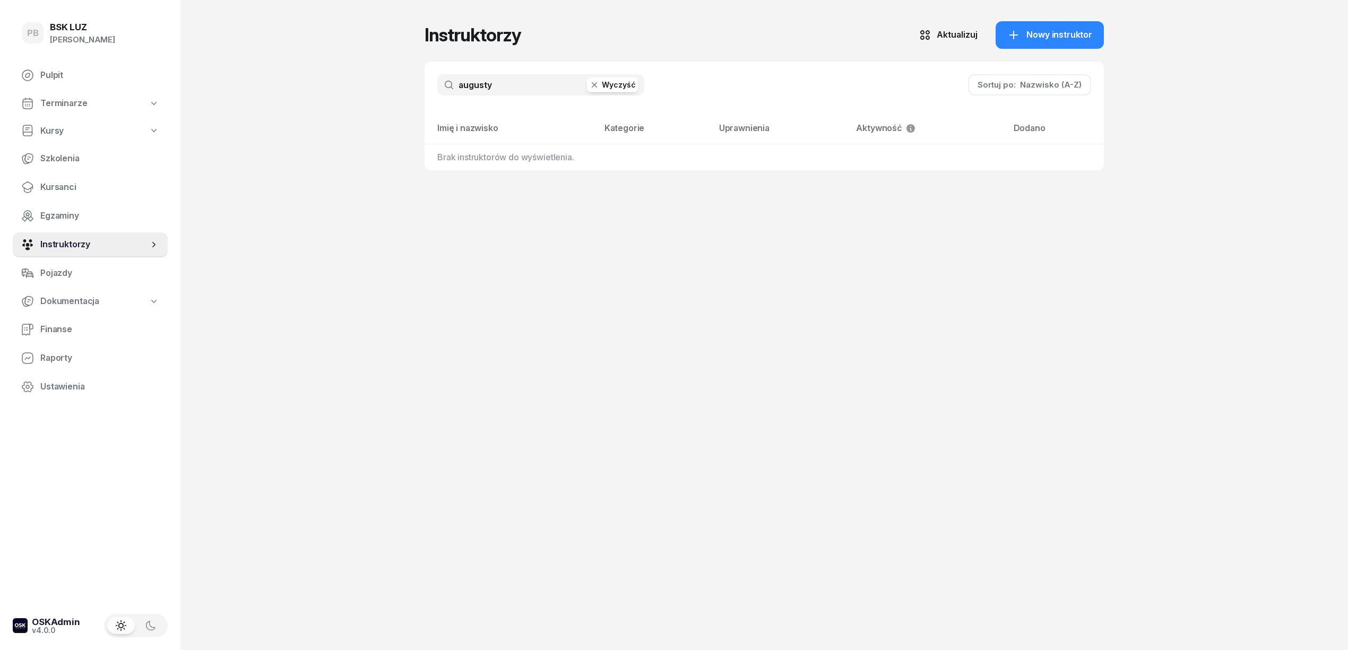
click at [69, 91] on link "Terminarze" at bounding box center [90, 103] width 155 height 24
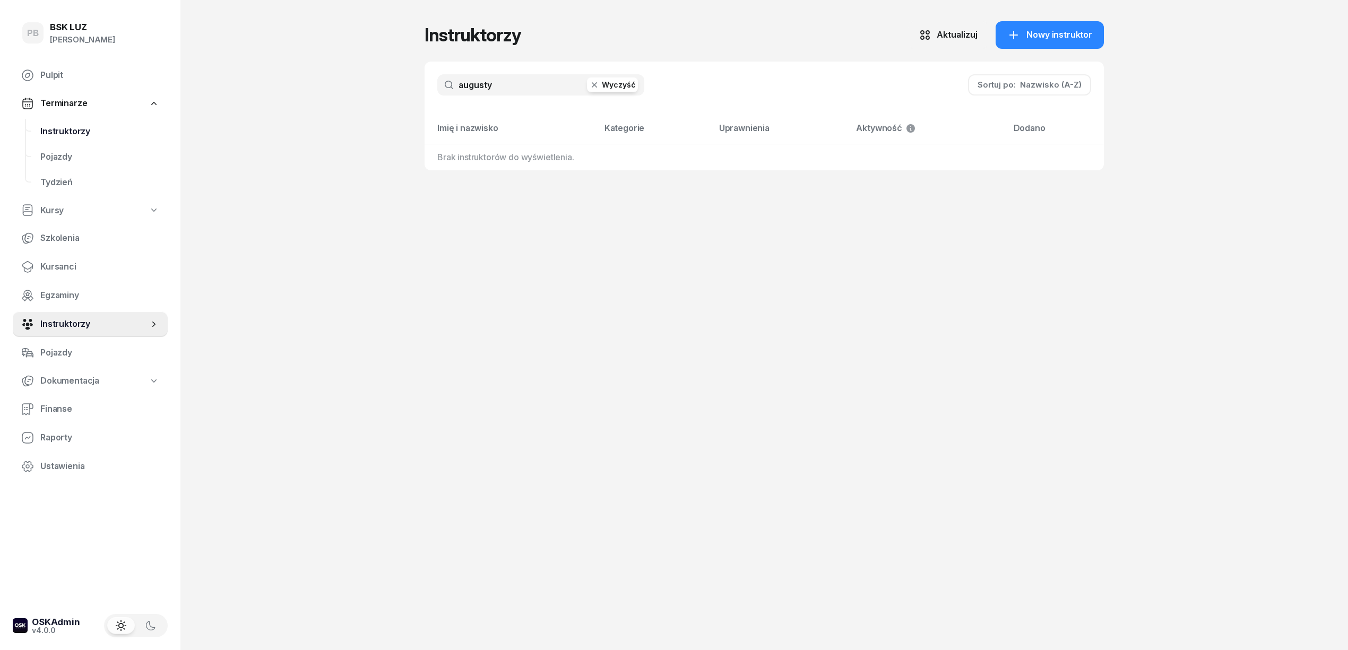
click at [62, 134] on span "Instruktorzy" at bounding box center [99, 132] width 119 height 14
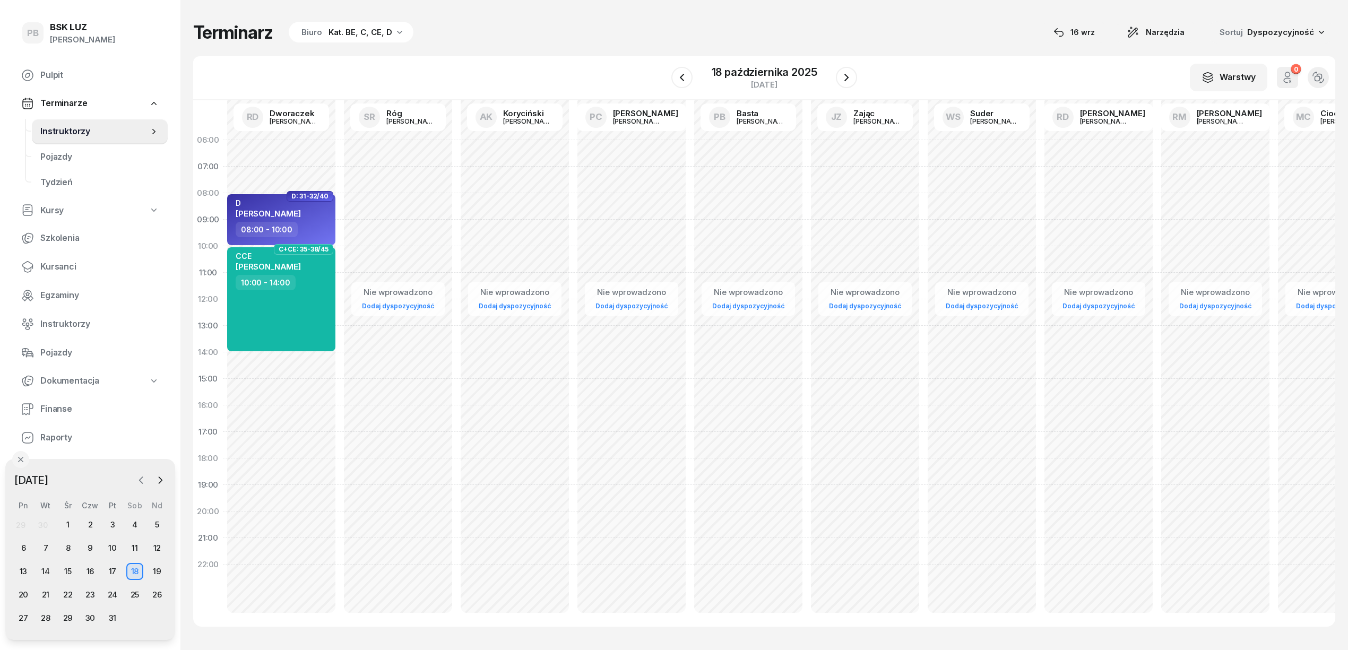
click at [142, 476] on icon "button" at bounding box center [141, 480] width 11 height 11
click at [45, 566] on div "16" at bounding box center [45, 571] width 17 height 17
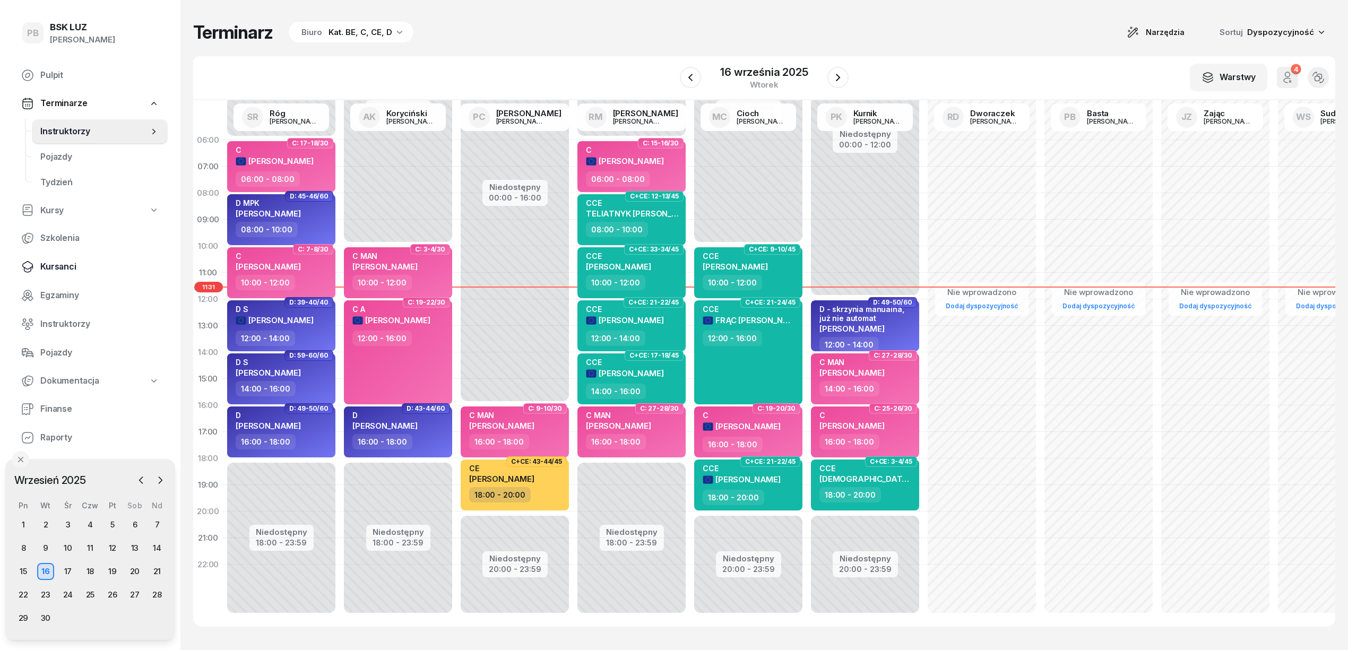
click at [62, 260] on span "Kursanci" at bounding box center [99, 267] width 119 height 14
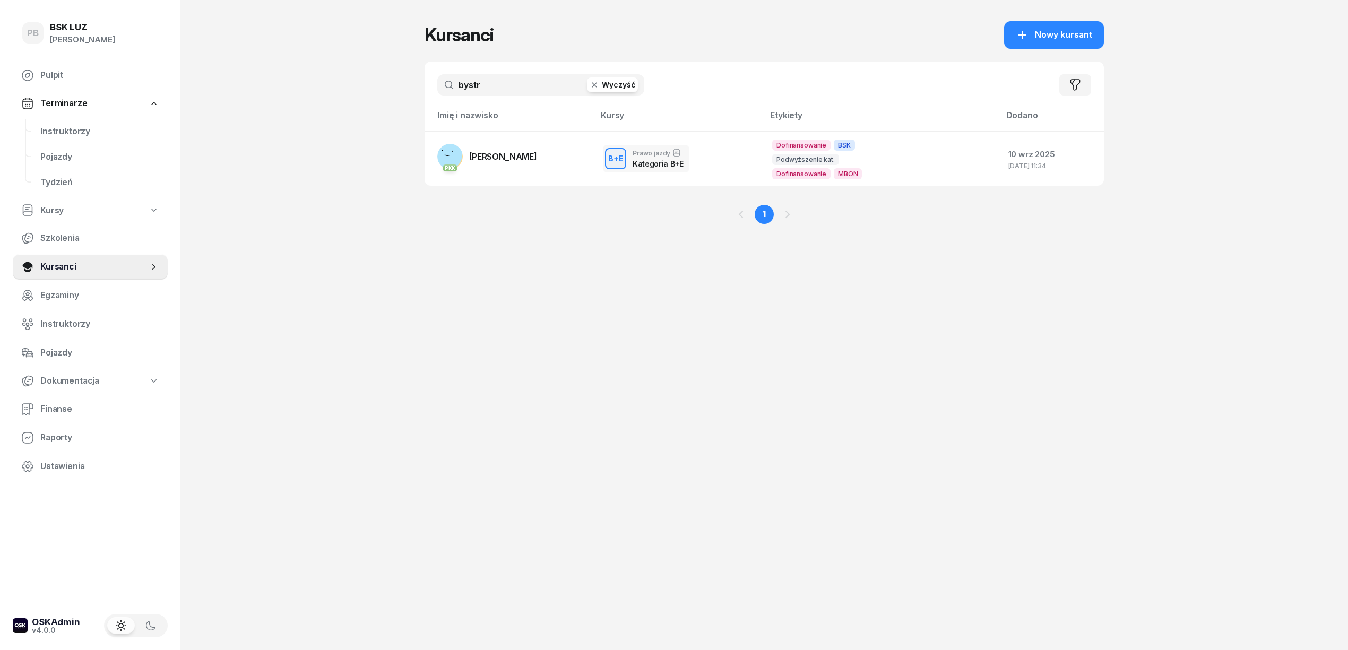
click at [476, 86] on input "bystr" at bounding box center [540, 84] width 207 height 21
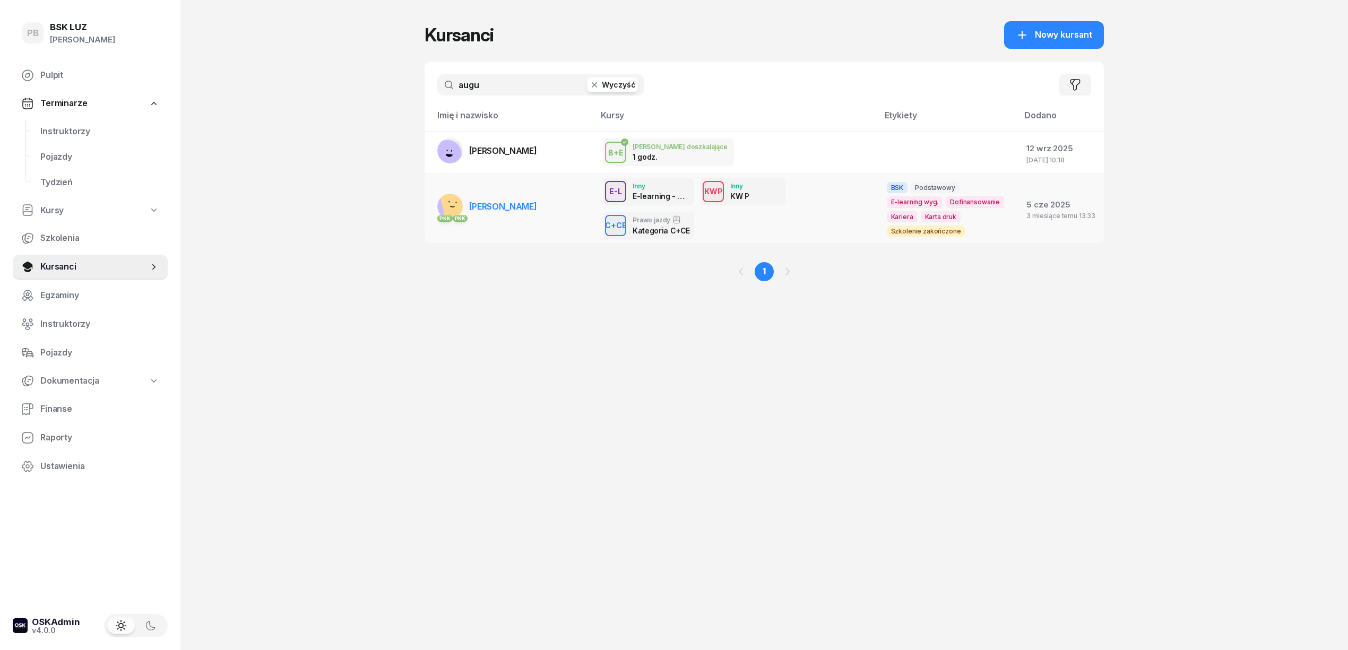
type input "augu"
click at [537, 215] on link "PKK [PERSON_NAME]" at bounding box center [487, 206] width 100 height 25
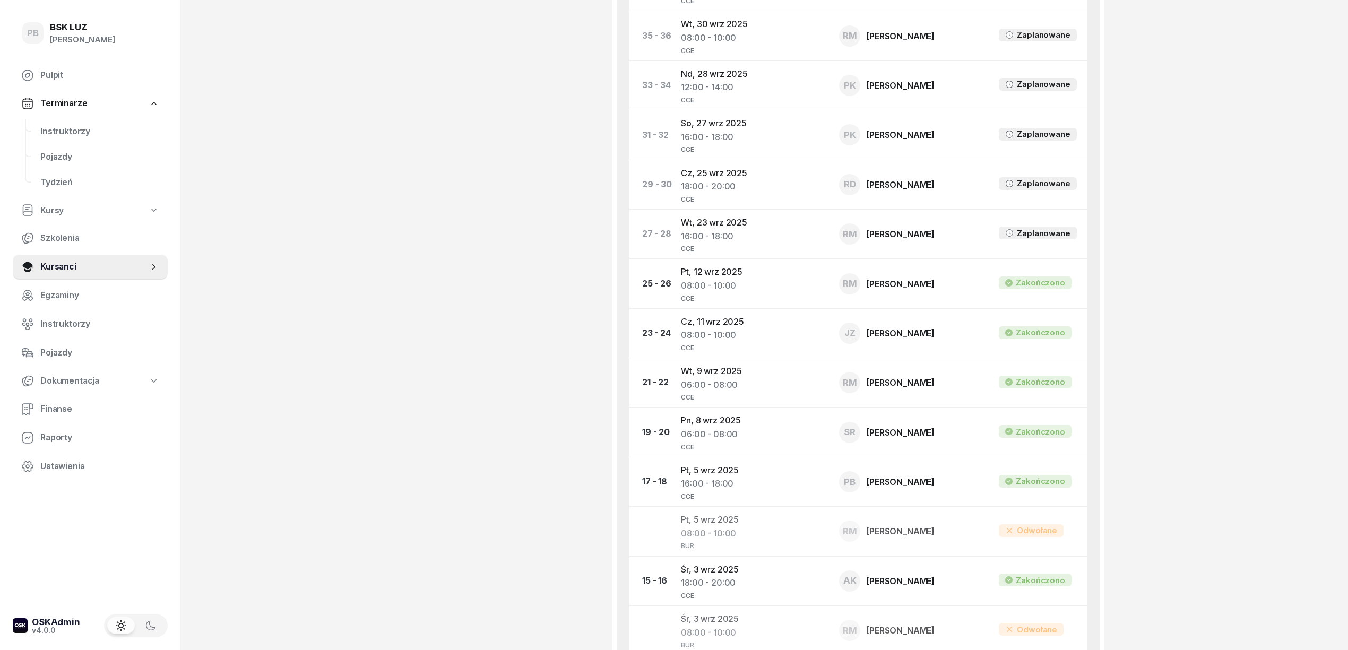
scroll to position [778, 0]
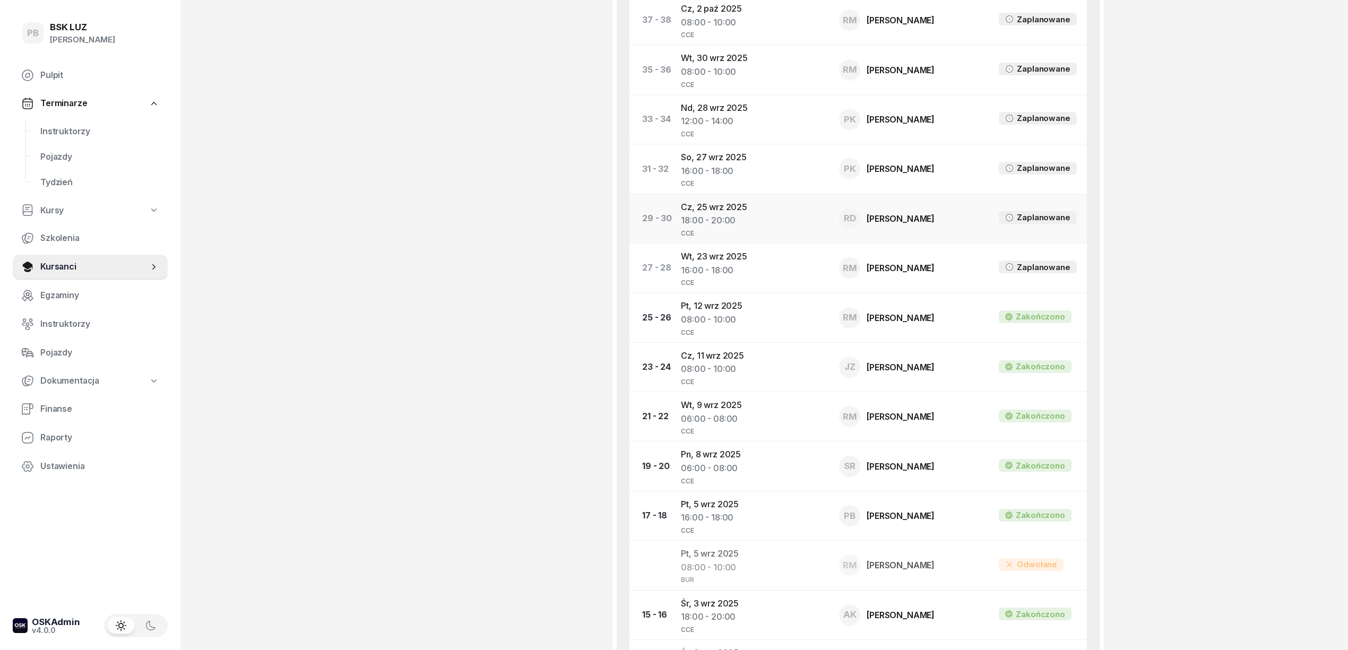
click at [733, 204] on td "[DATE] 18:00 - 20:00 CCE" at bounding box center [751, 218] width 158 height 49
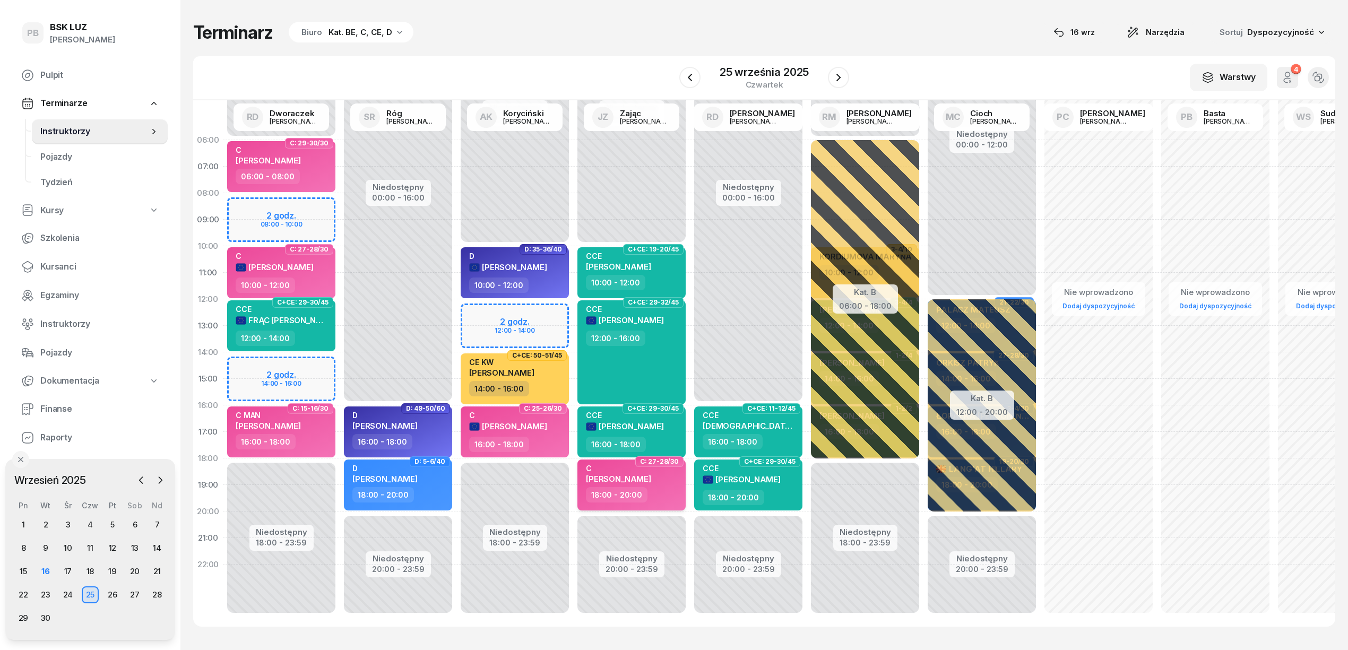
click at [664, 498] on div "18:00 - 20:00" at bounding box center [632, 494] width 93 height 15
select select "18"
select select "20"
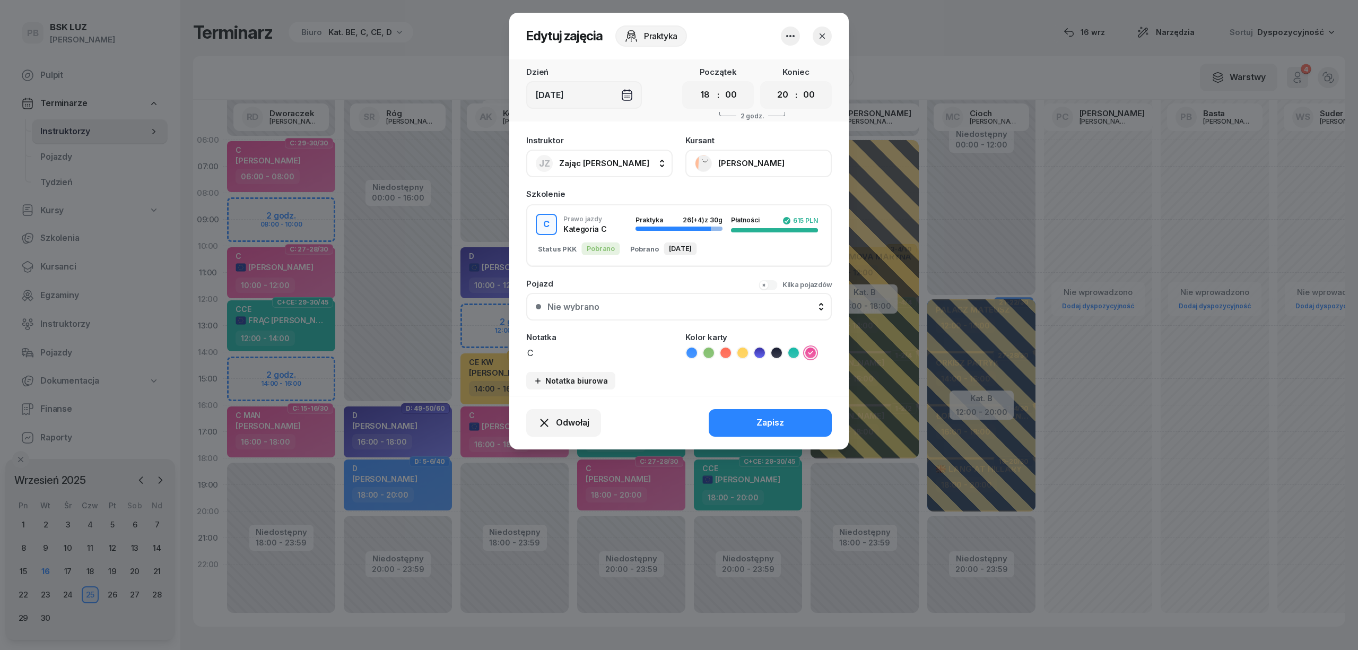
click at [615, 163] on button "JZ Zając [PERSON_NAME]" at bounding box center [599, 164] width 146 height 28
type input "mark"
click at [608, 233] on span "[PERSON_NAME]" at bounding box center [597, 234] width 65 height 14
click at [780, 427] on div "Zapisz" at bounding box center [771, 423] width 28 height 14
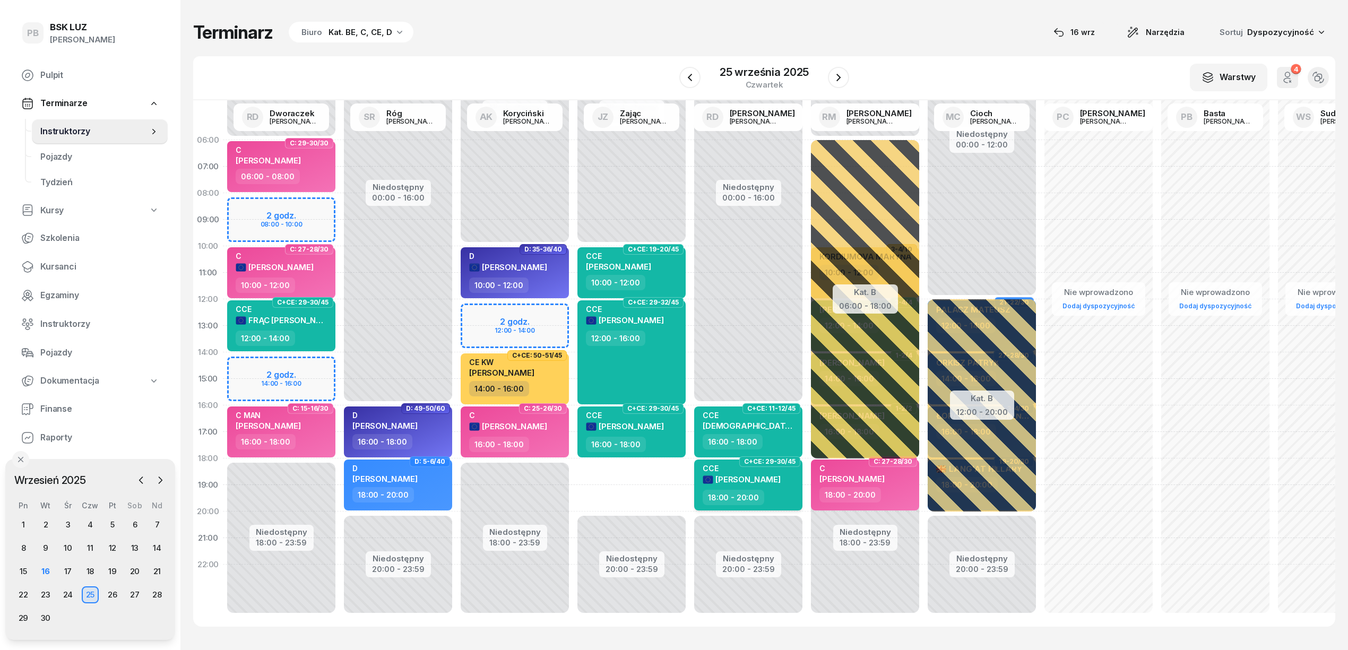
click at [780, 472] on div "[PERSON_NAME]" at bounding box center [741, 477] width 78 height 26
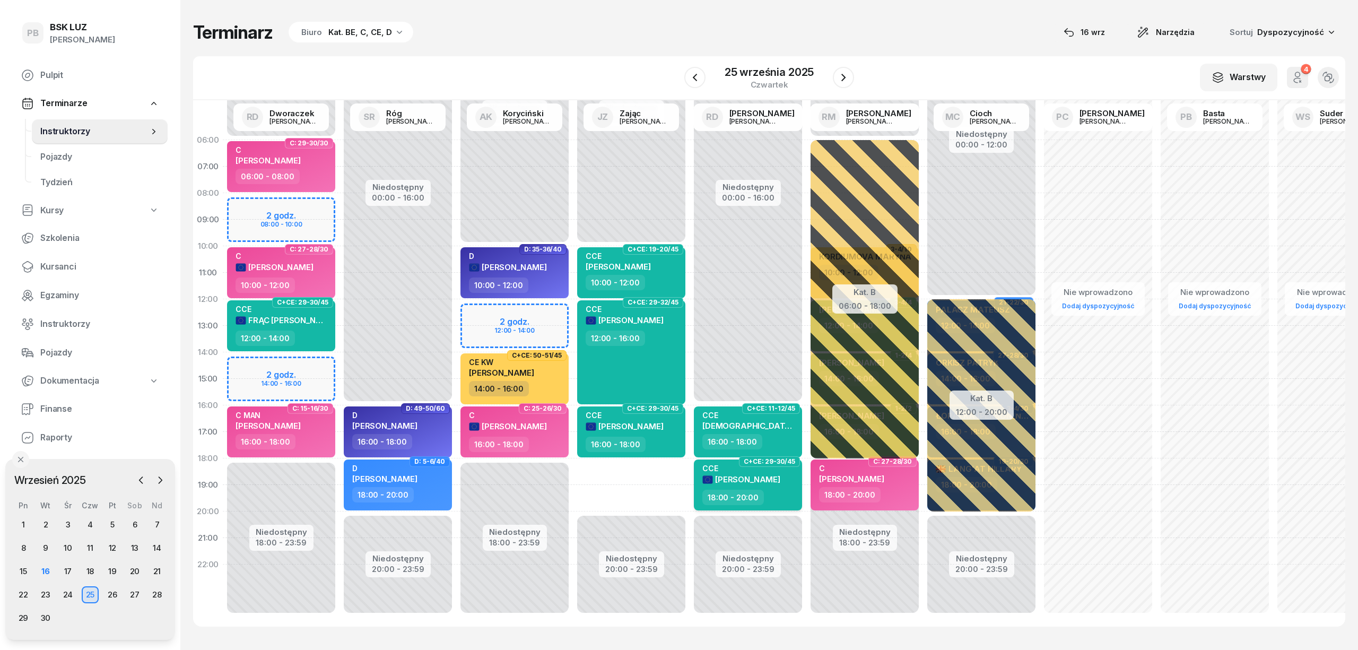
select select "18"
select select "20"
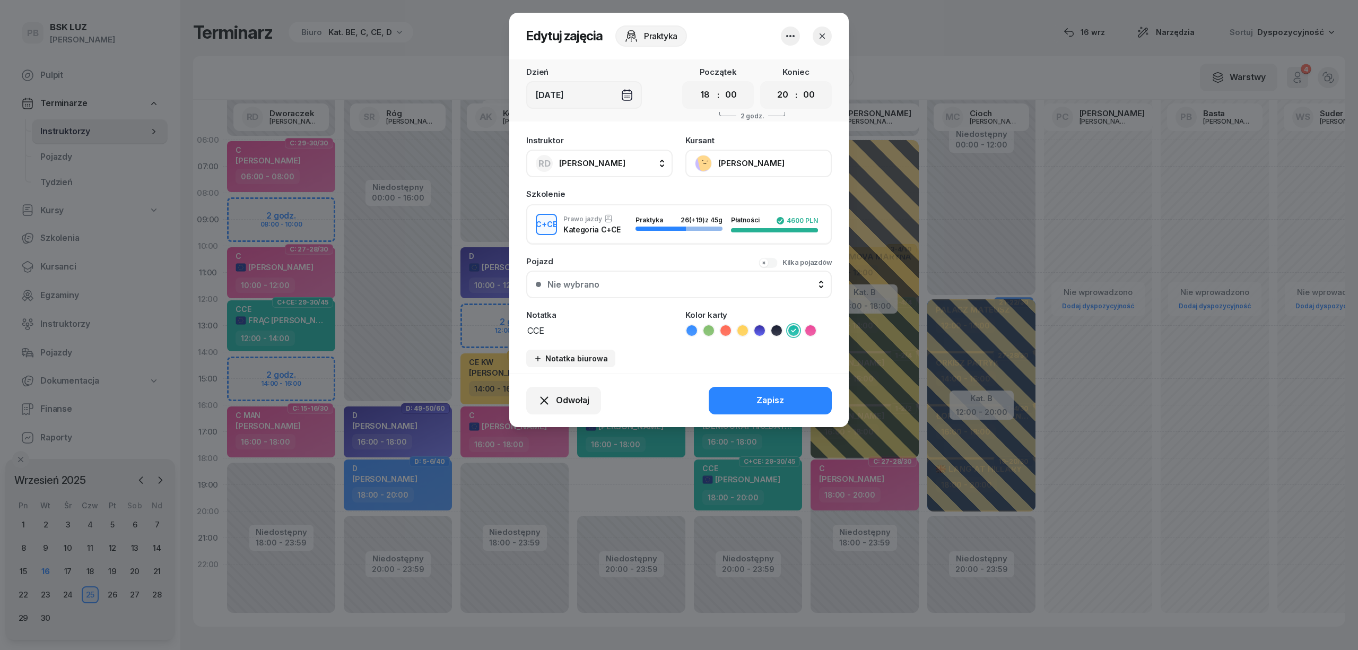
click at [579, 163] on span "[PERSON_NAME]" at bounding box center [592, 163] width 66 height 10
type input "jac"
click at [606, 236] on span "Zając [PERSON_NAME]" at bounding box center [609, 234] width 89 height 14
click at [583, 327] on textarea "CCE" at bounding box center [599, 330] width 146 height 14
type textarea "CCE J"
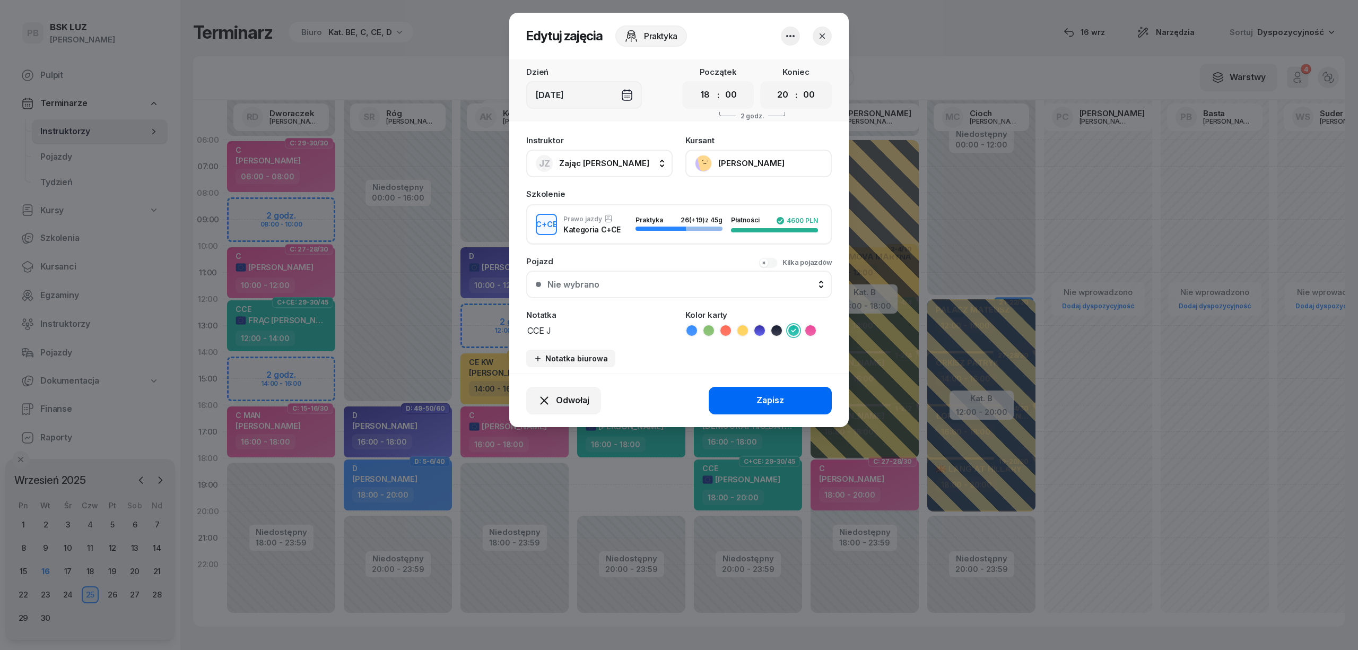
click at [762, 397] on div "Zapisz" at bounding box center [771, 401] width 28 height 14
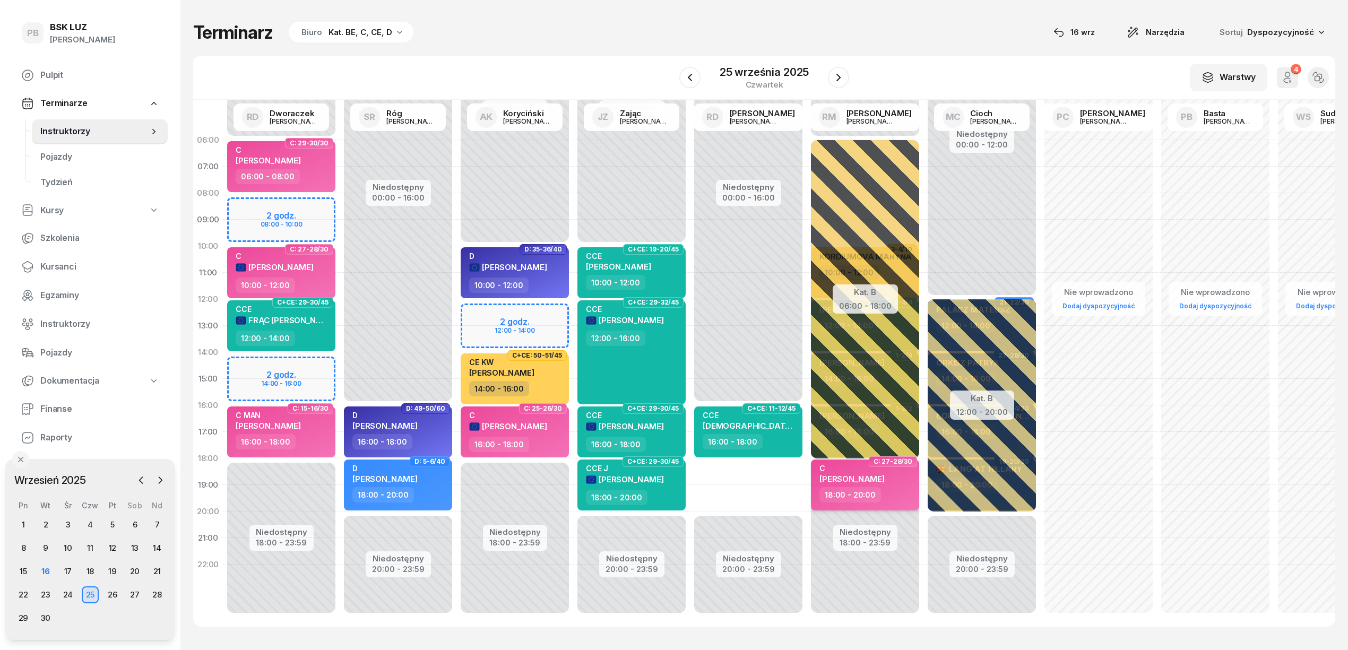
click at [870, 500] on div "18:00 - 20:00" at bounding box center [850, 494] width 62 height 15
select select "18"
select select "20"
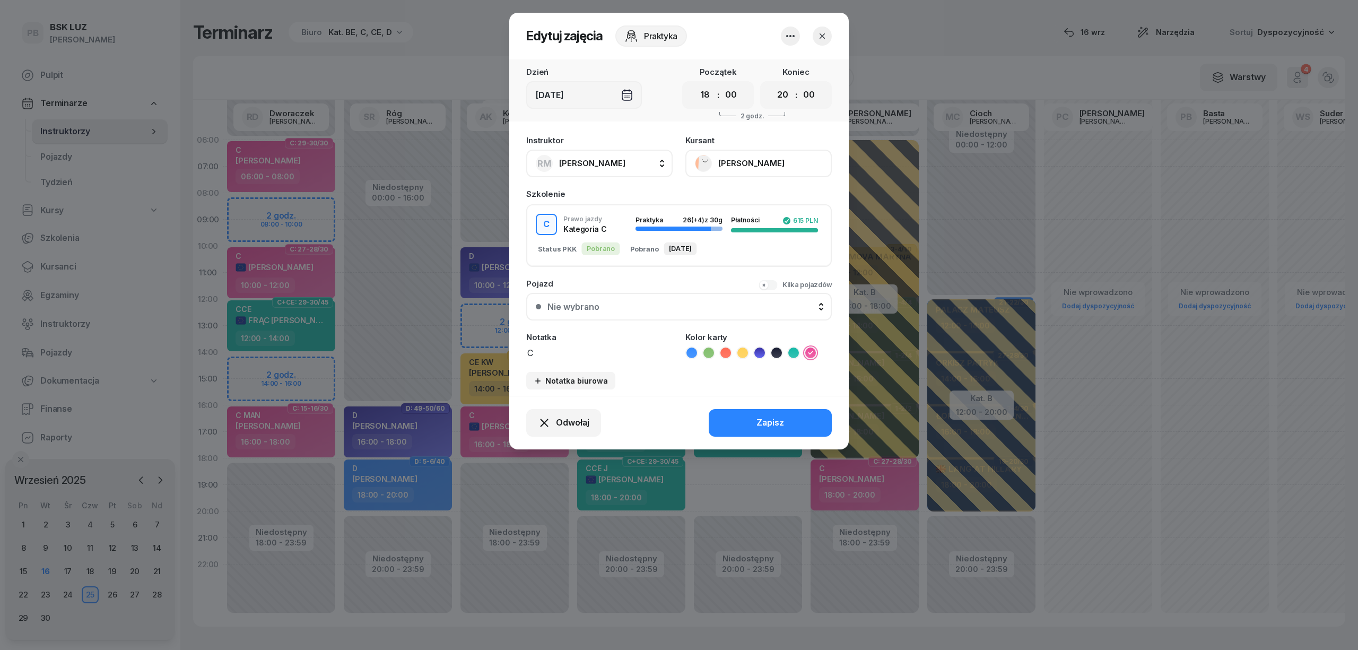
click at [633, 162] on button "[PERSON_NAME]" at bounding box center [599, 164] width 146 height 28
type input "dar"
click at [622, 288] on span "[PERSON_NAME]" at bounding box center [597, 294] width 65 height 14
click at [748, 422] on button "Zapisz" at bounding box center [770, 423] width 123 height 28
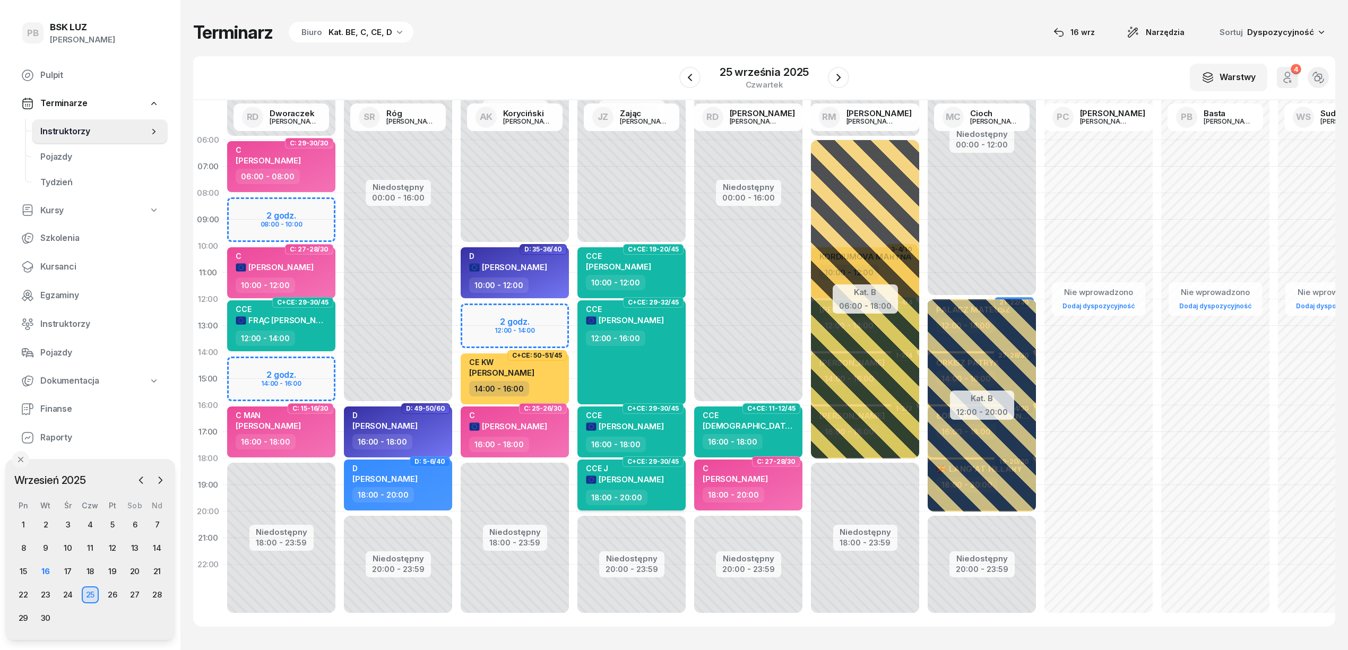
click at [647, 476] on span "[PERSON_NAME]" at bounding box center [630, 479] width 65 height 10
select select "18"
select select "20"
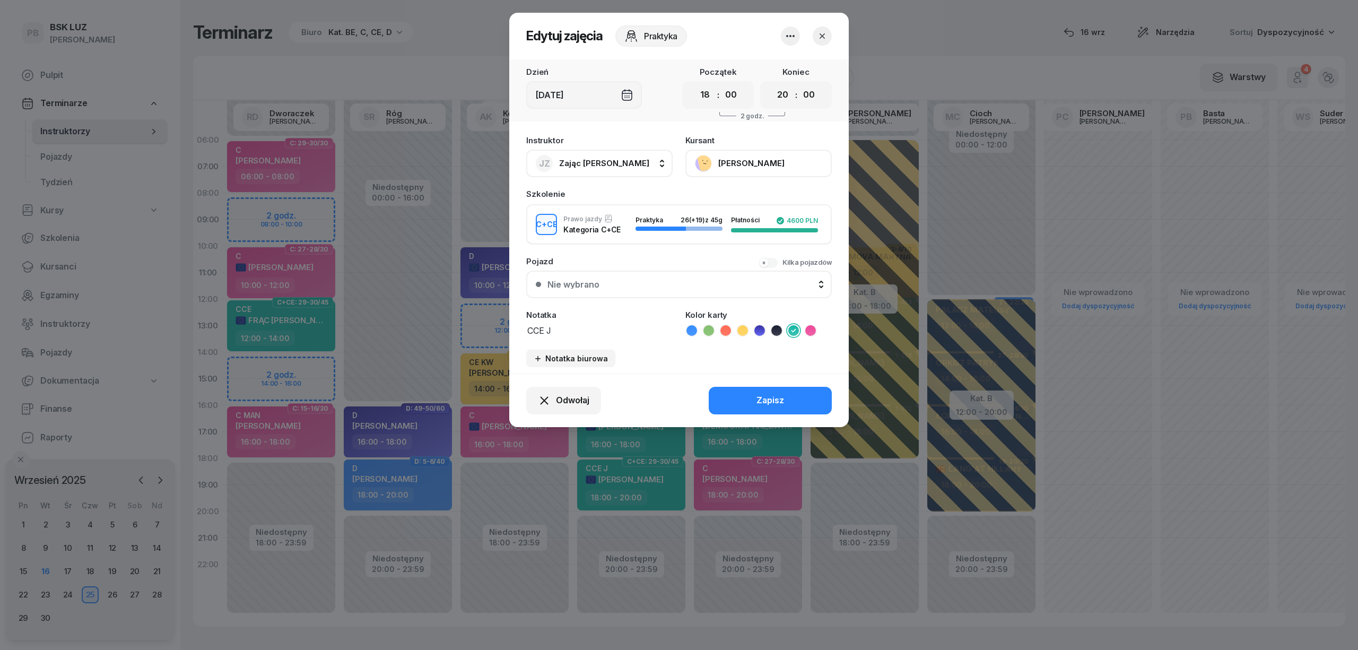
click at [746, 160] on button "[PERSON_NAME]" at bounding box center [759, 164] width 146 height 28
click at [730, 195] on div "Otwórz profil" at bounding box center [719, 200] width 51 height 14
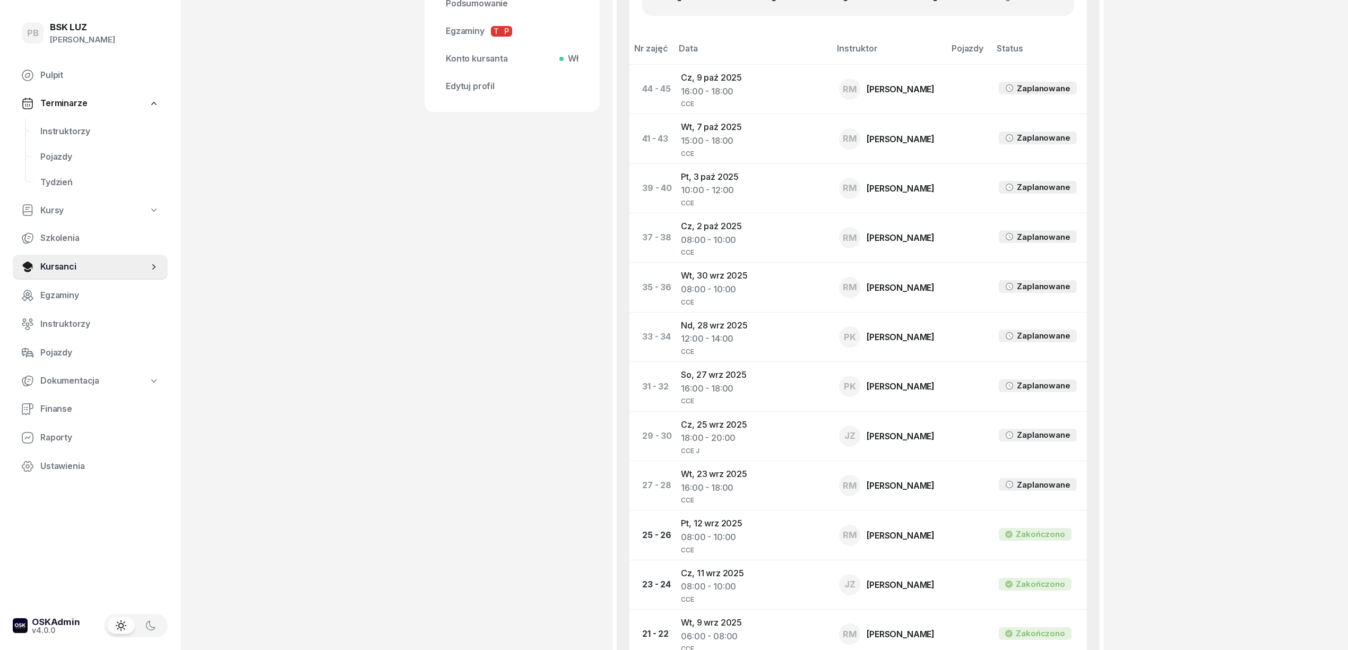
scroll to position [566, 0]
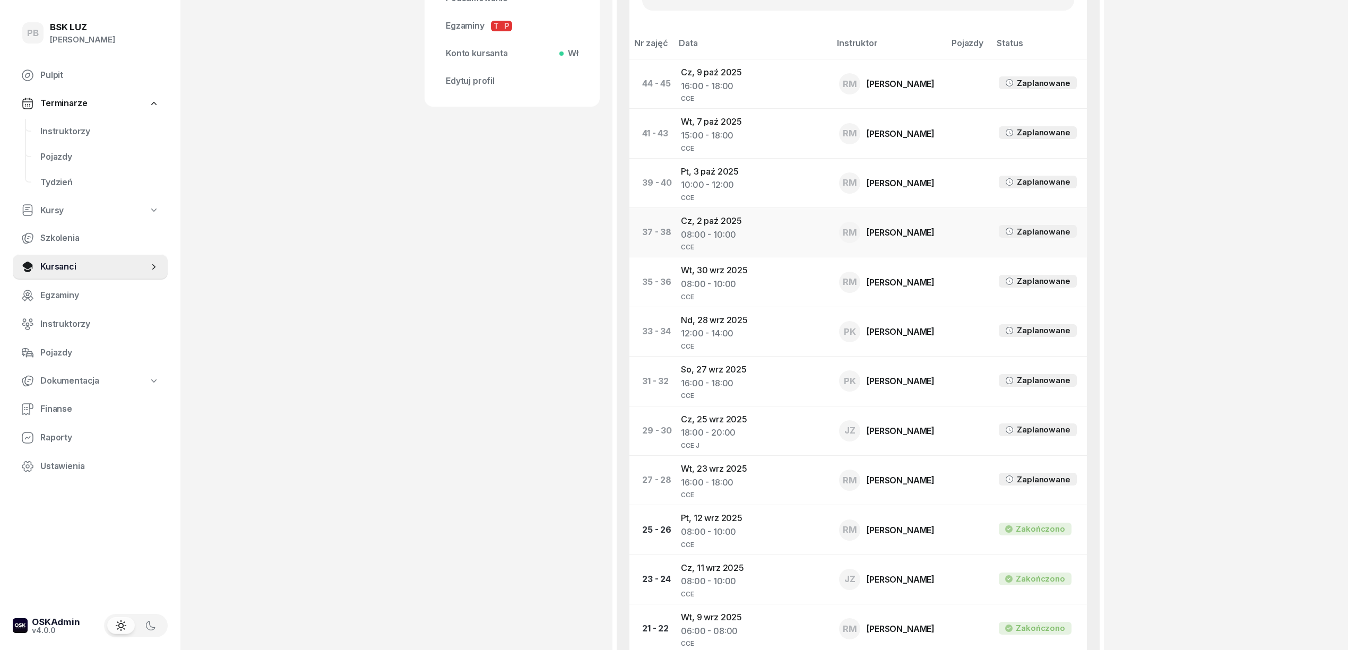
click at [725, 222] on td "[DATE] 08:00 - 10:00 CCE" at bounding box center [751, 232] width 158 height 49
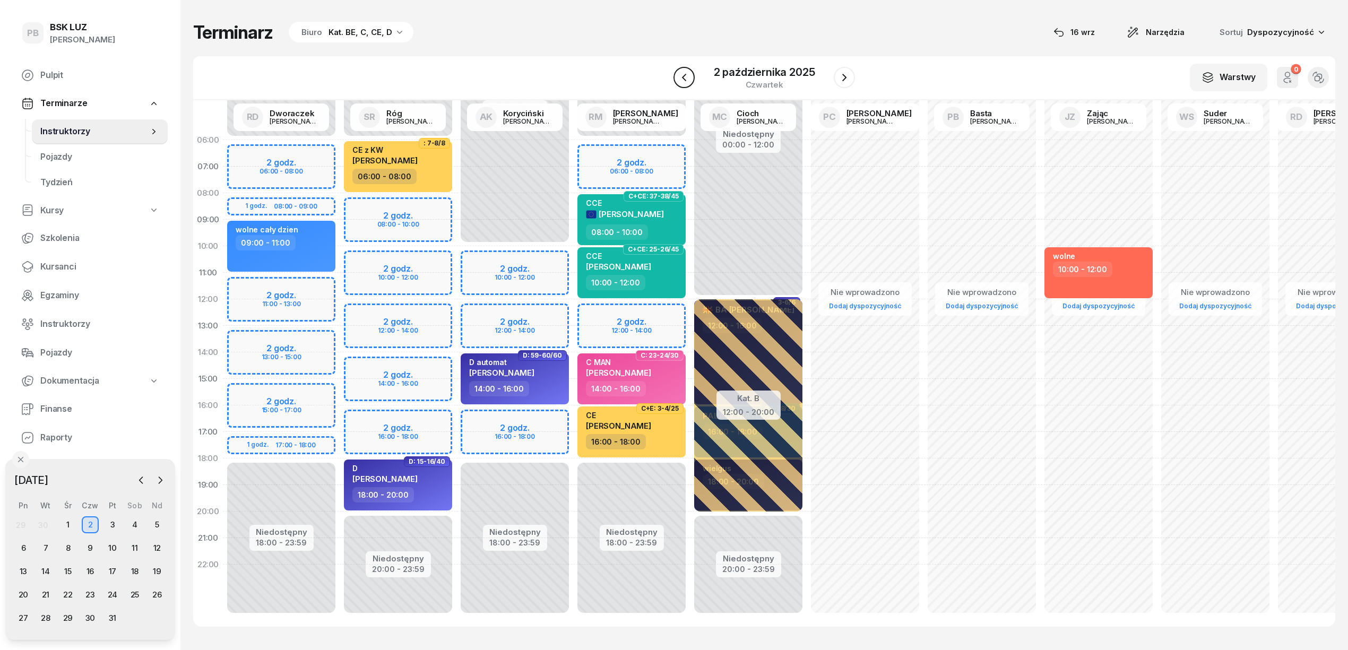
click at [693, 83] on button "button" at bounding box center [683, 77] width 21 height 21
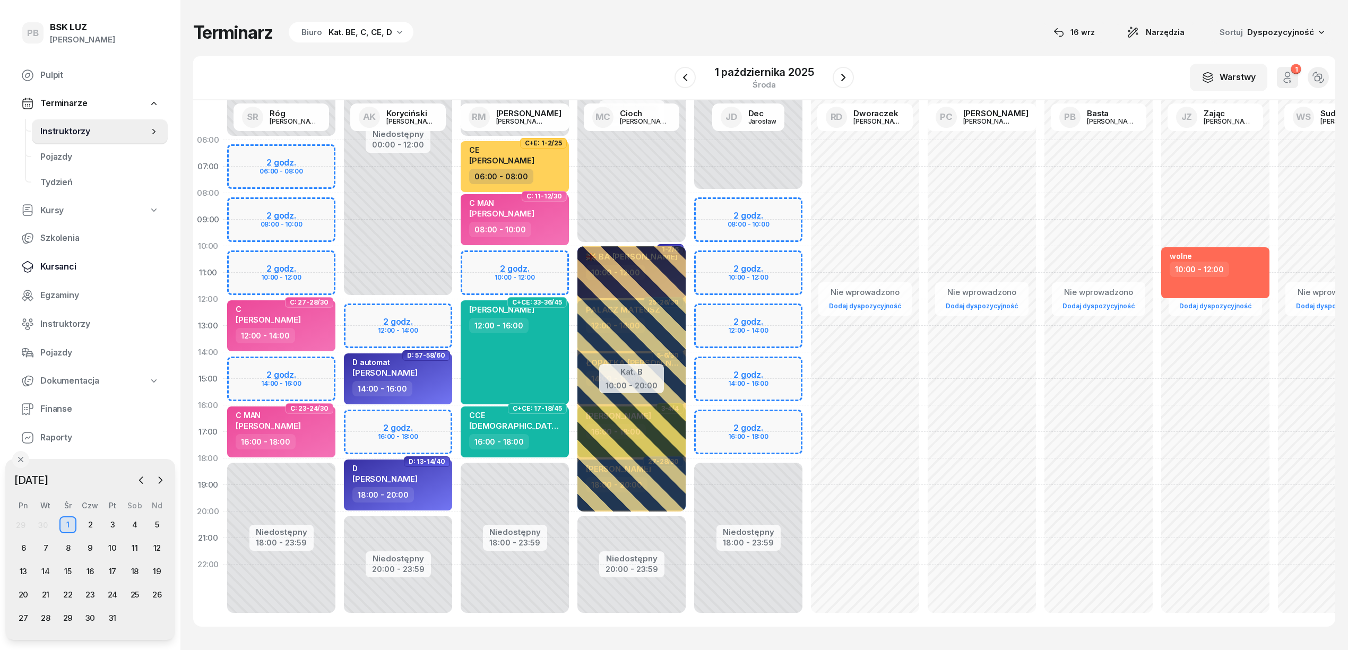
click at [52, 265] on span "Kursanci" at bounding box center [99, 267] width 119 height 14
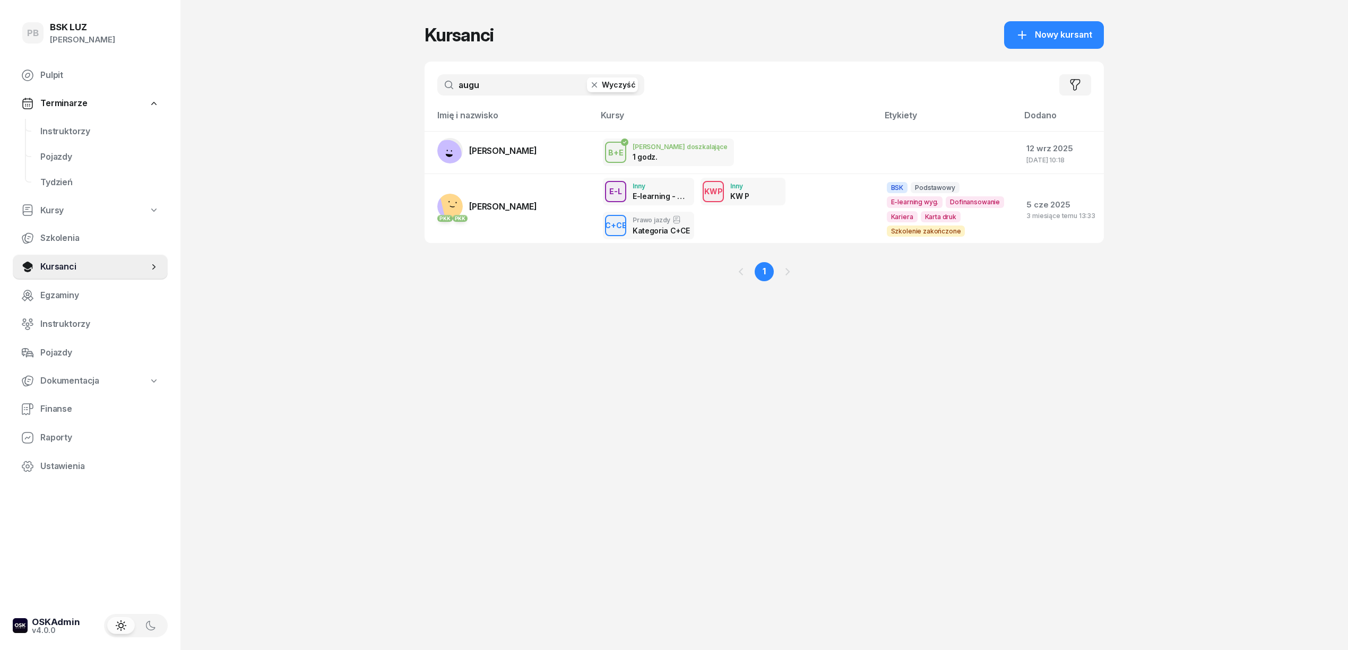
click at [495, 82] on input "augu" at bounding box center [540, 84] width 207 height 21
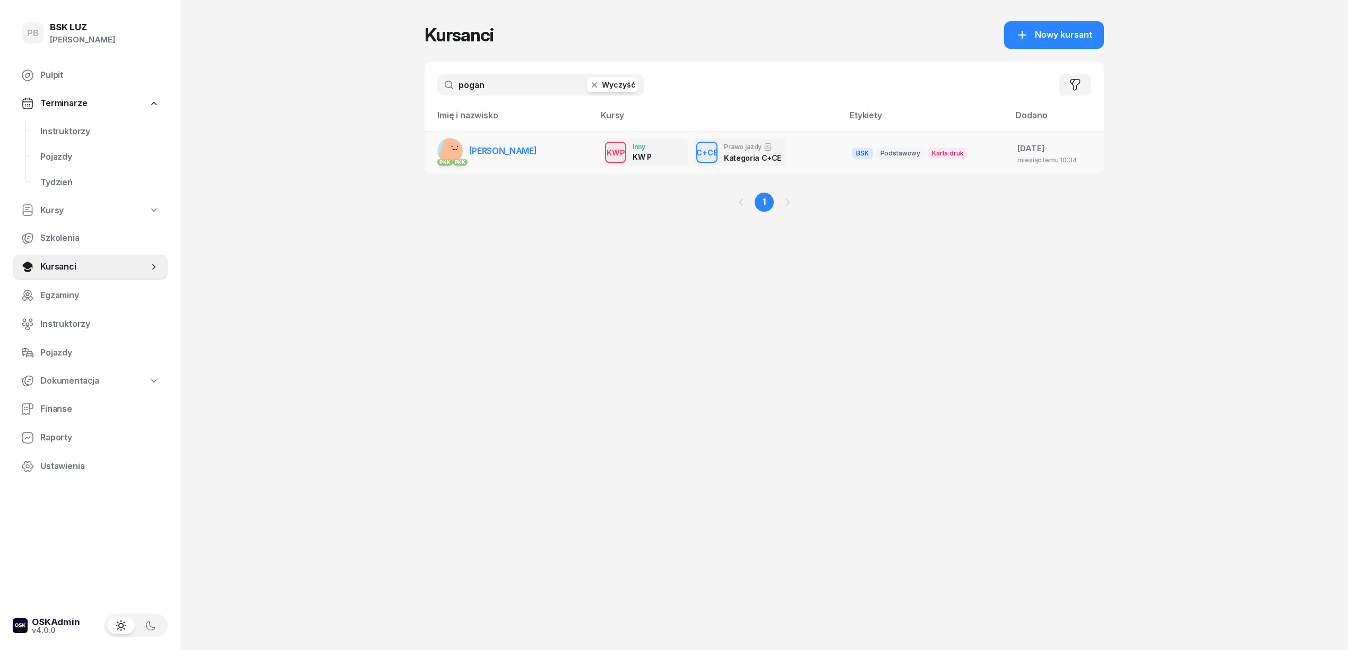
type input "pogan"
click at [498, 153] on span "[PERSON_NAME]" at bounding box center [503, 150] width 68 height 11
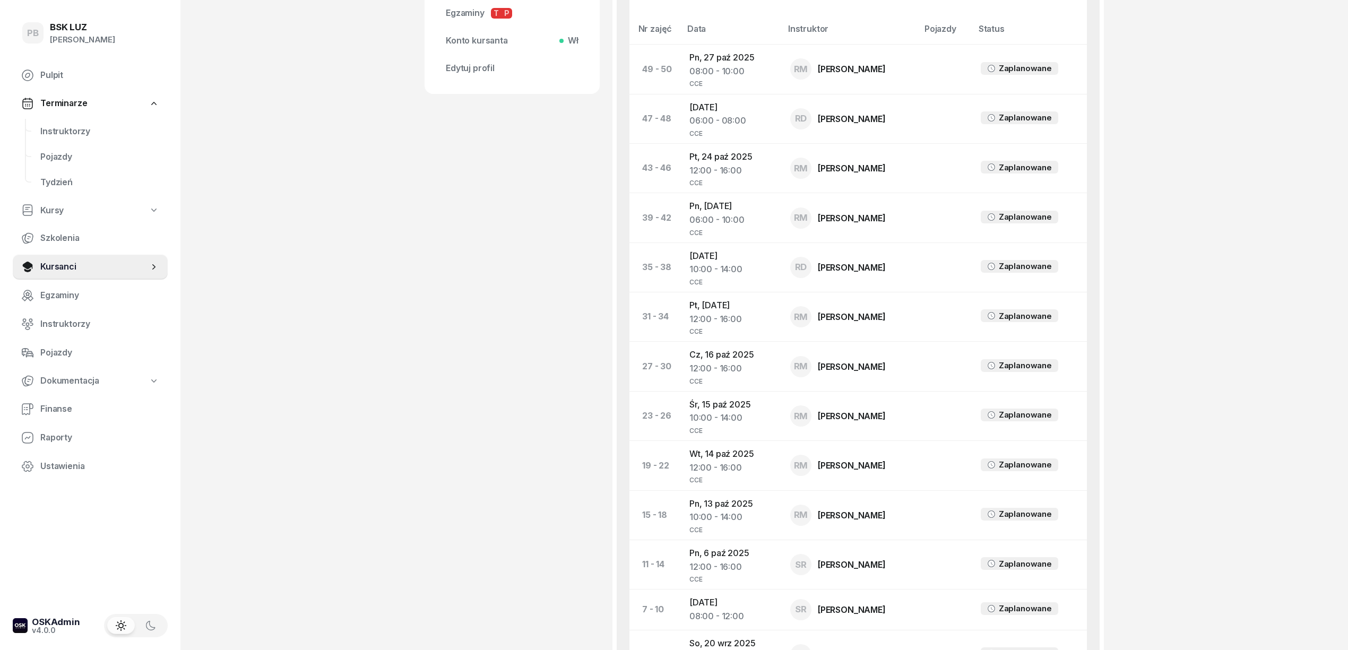
scroll to position [495, 0]
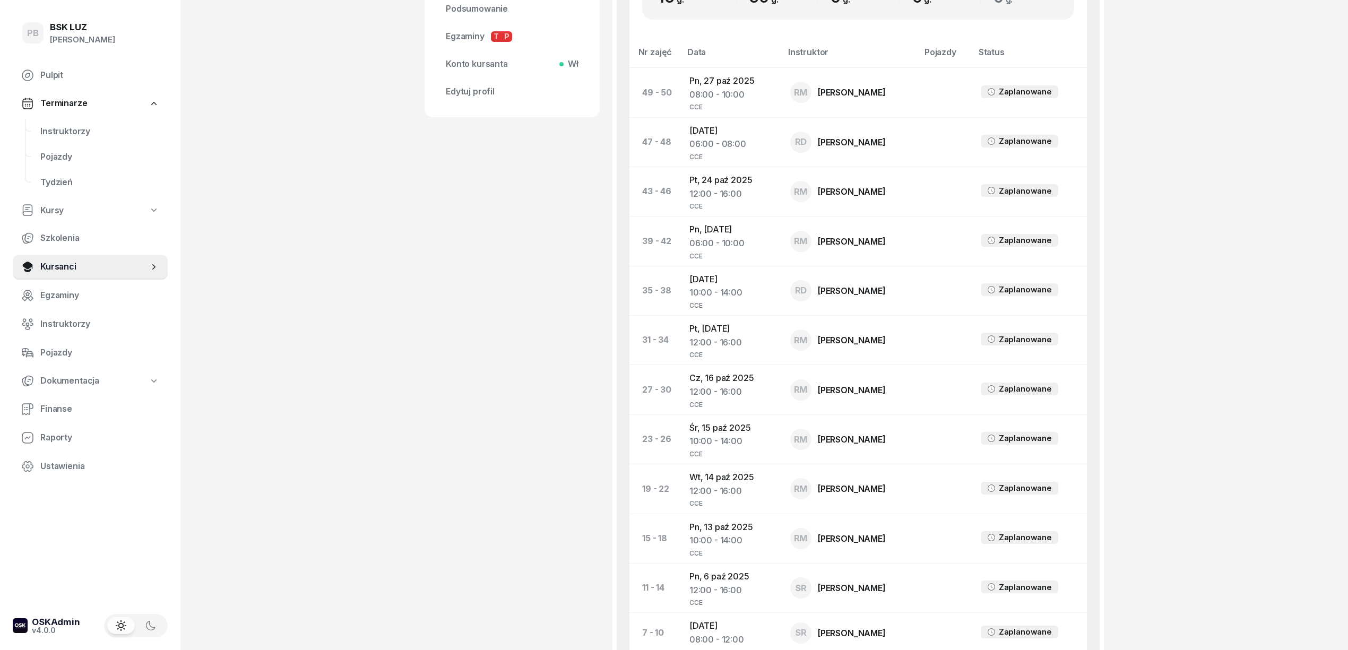
click at [305, 455] on div "PB BSK [PERSON_NAME] Terminarze Instruktorzy Pojazdy Tydzień Kursy Szkolenia Ku…" at bounding box center [674, 195] width 1348 height 1381
click at [724, 240] on td "Pn, [DATE] 06:00 - 10:00 CCE" at bounding box center [731, 240] width 101 height 49
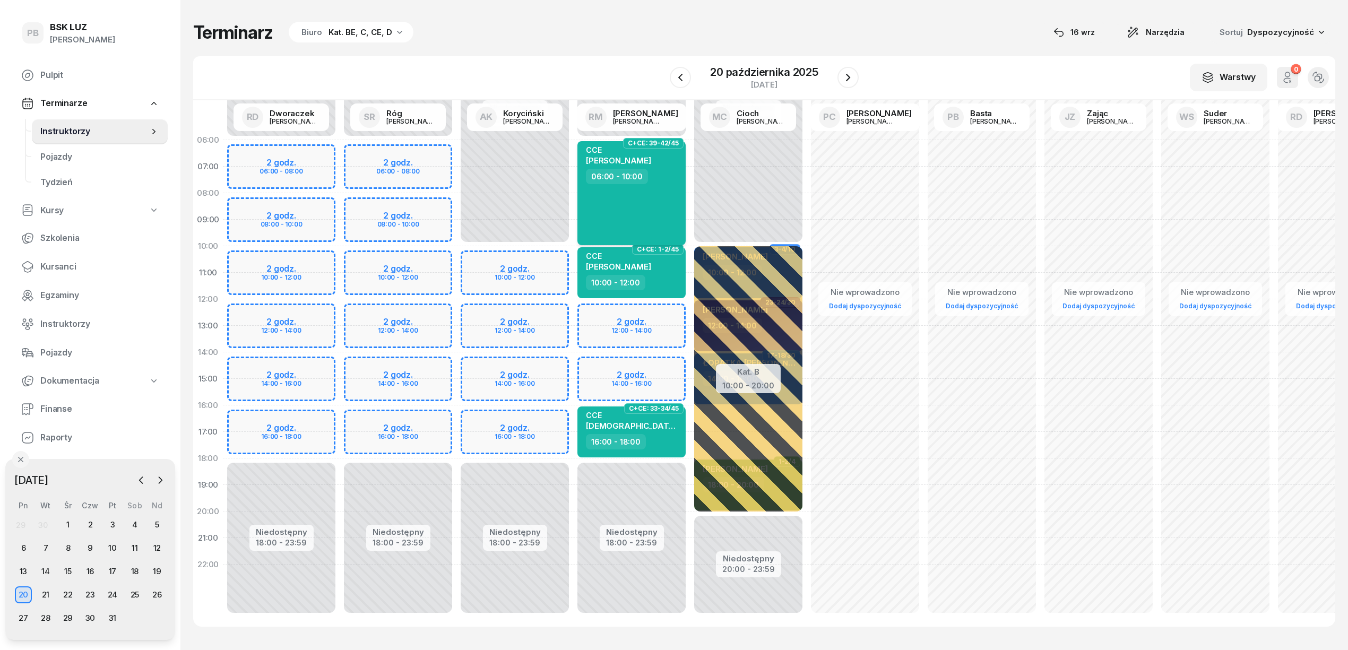
click at [631, 218] on div "CCE POGAN [PERSON_NAME] 06:00 - 10:00" at bounding box center [631, 193] width 108 height 104
select select "06"
select select "10"
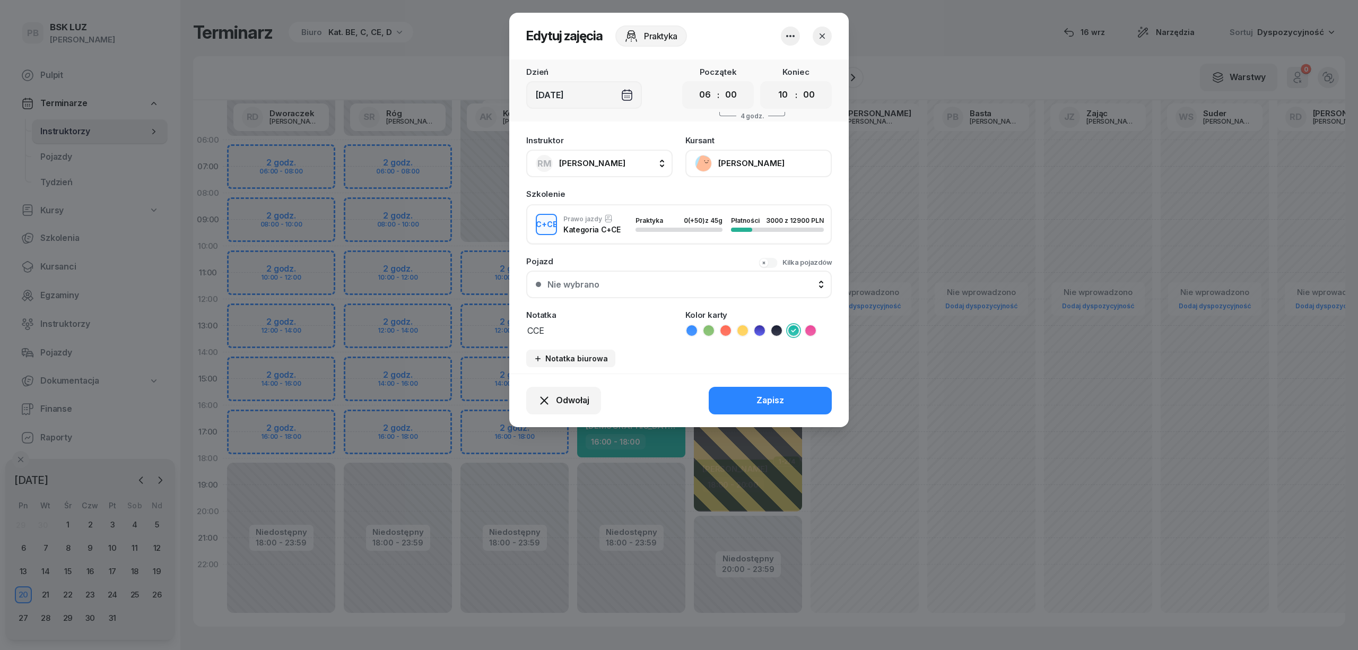
click at [790, 30] on icon "button" at bounding box center [790, 36] width 13 height 13
click at [743, 74] on div "Usuń" at bounding box center [751, 69] width 20 height 14
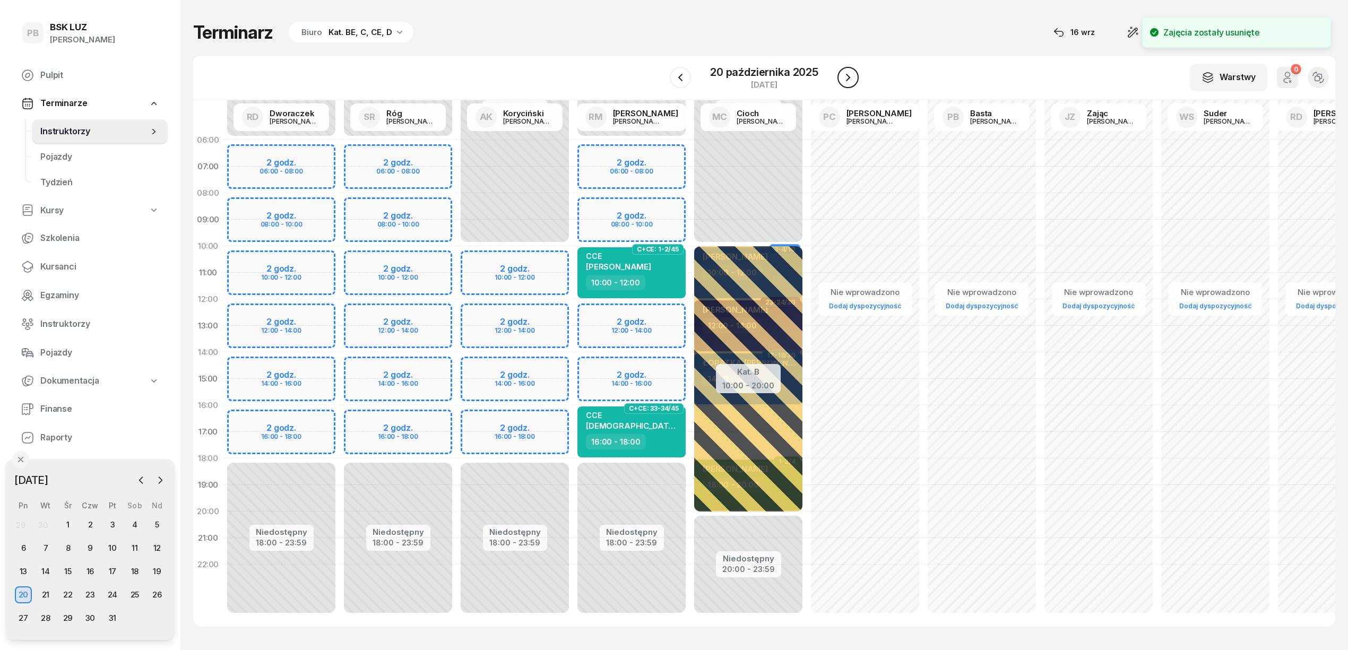
click at [853, 75] on icon "button" at bounding box center [847, 77] width 13 height 13
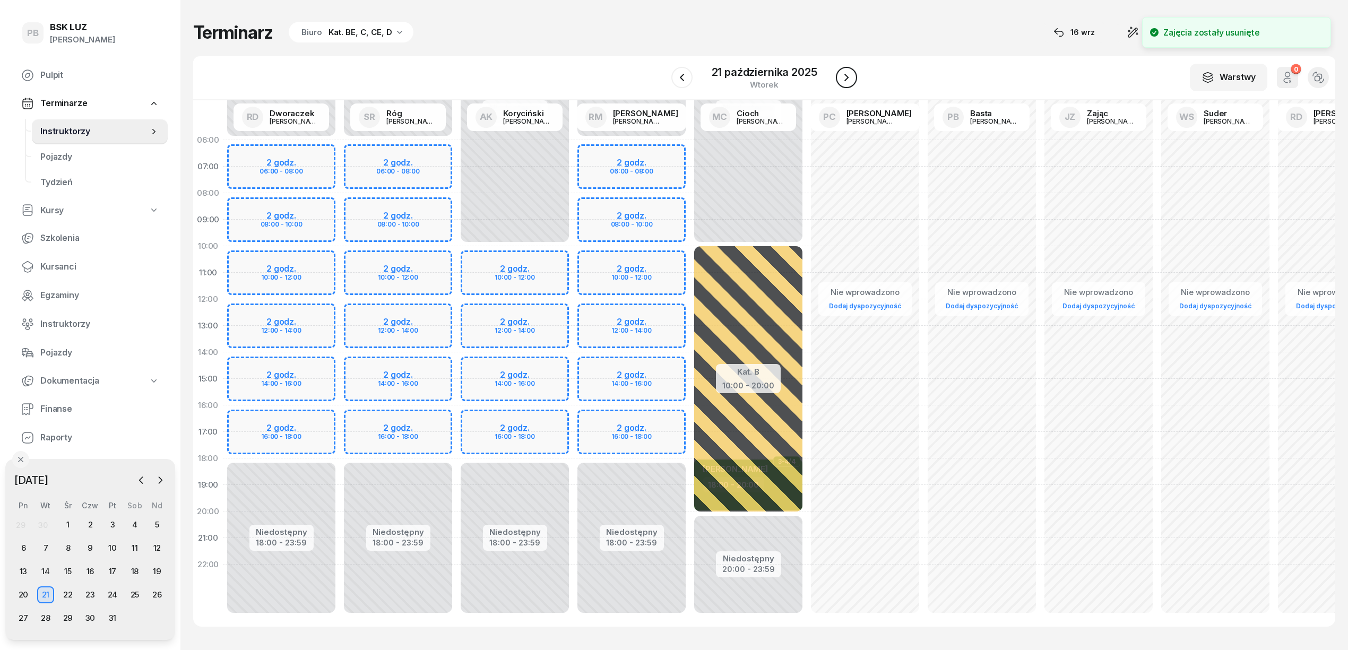
click at [853, 75] on button "button" at bounding box center [846, 77] width 21 height 21
click at [853, 75] on icon "button" at bounding box center [847, 77] width 13 height 13
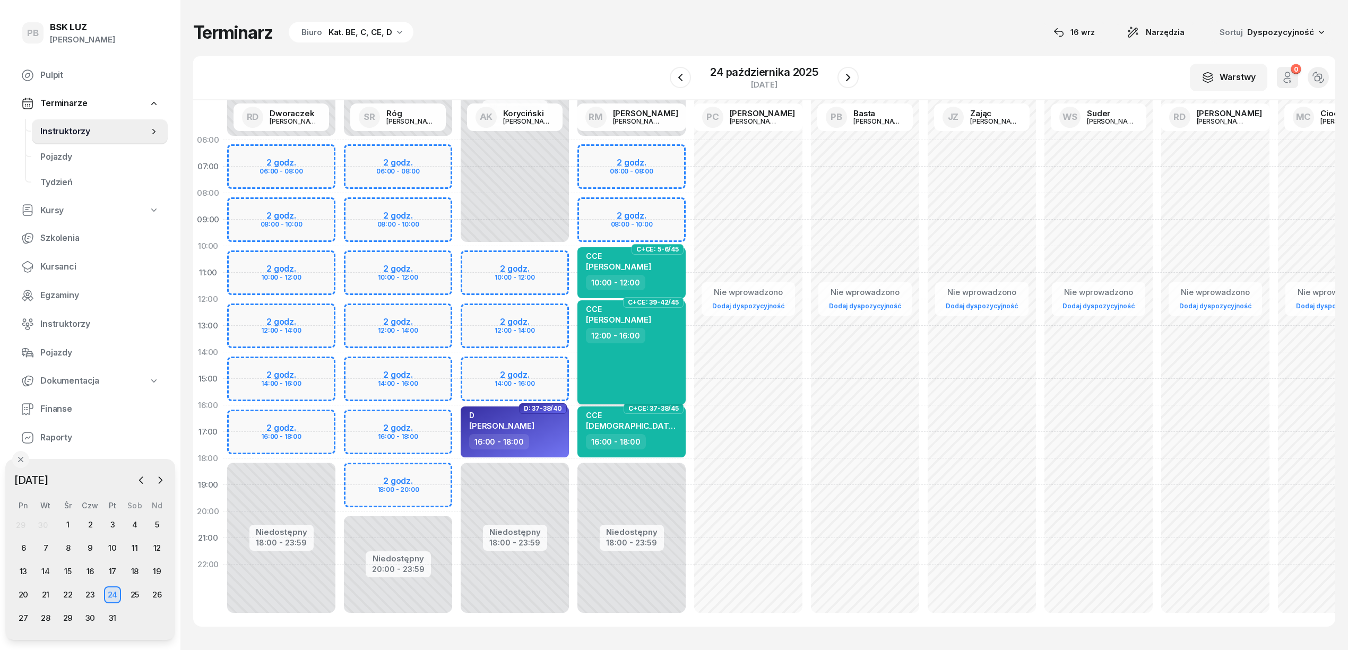
click at [659, 319] on div "CCE POGAN [PERSON_NAME]" at bounding box center [632, 316] width 93 height 23
select select "12"
select select "16"
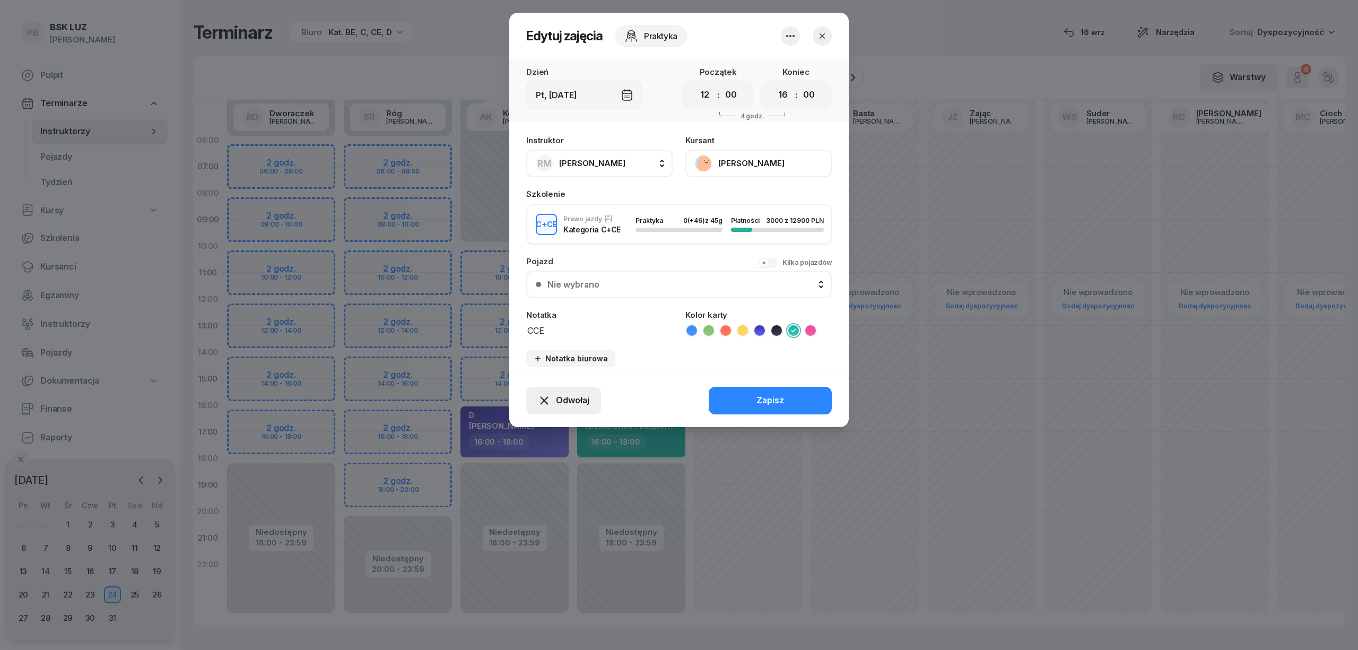
click at [576, 397] on span "Odwołaj" at bounding box center [572, 401] width 33 height 14
click at [792, 37] on icon "button" at bounding box center [790, 36] width 13 height 13
click at [754, 62] on div "Usuń" at bounding box center [751, 69] width 20 height 14
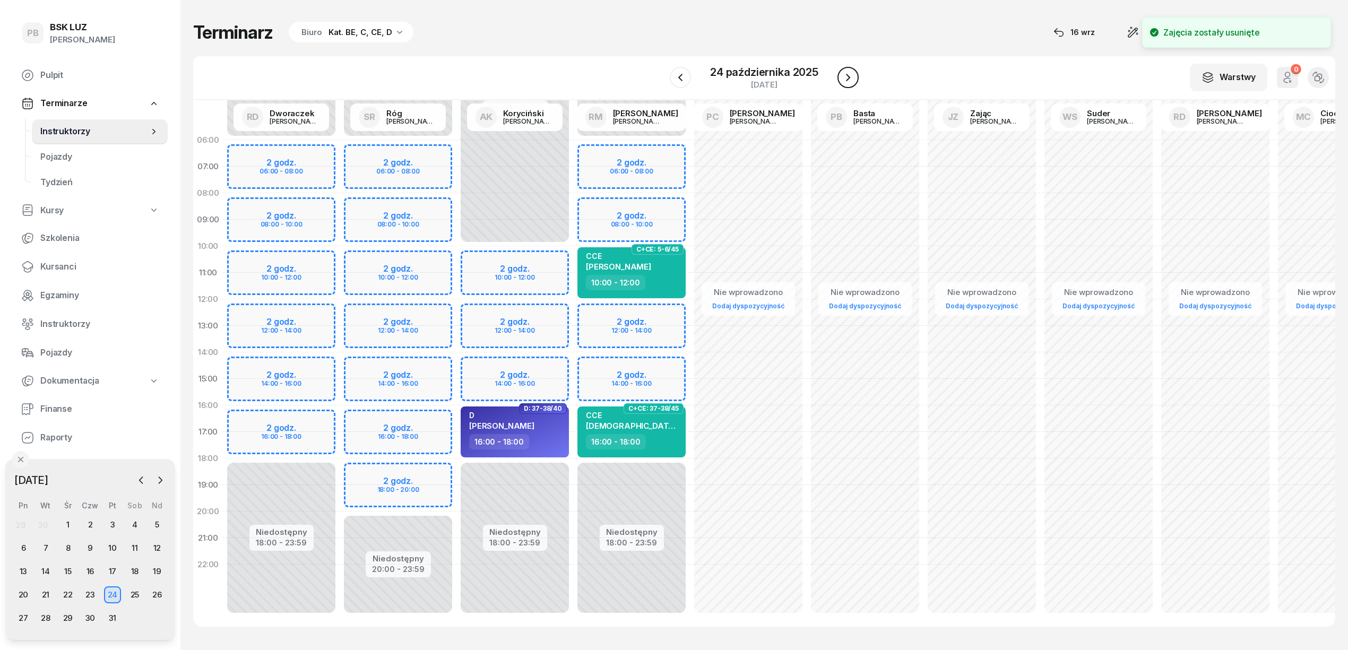
click at [847, 68] on button "button" at bounding box center [847, 77] width 21 height 21
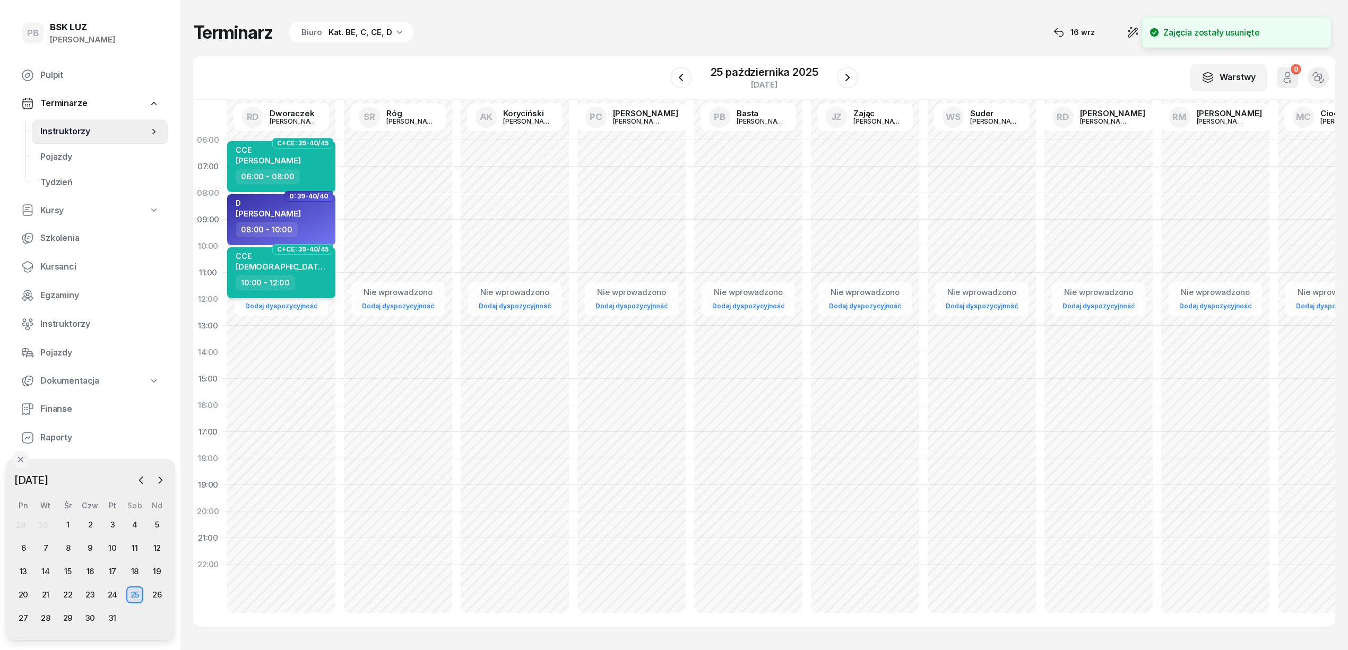
click at [315, 262] on div "CCE [PERSON_NAME]" at bounding box center [282, 262] width 93 height 23
select select "10"
select select "12"
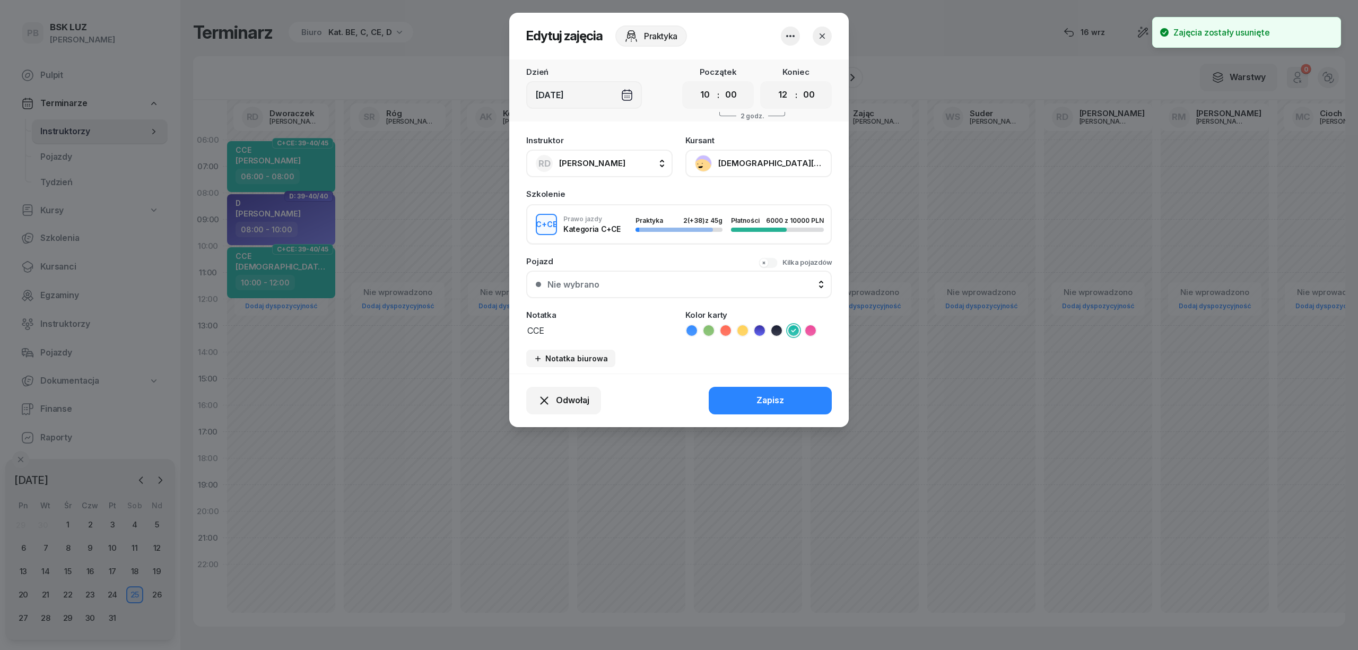
click at [321, 168] on div at bounding box center [679, 325] width 1358 height 650
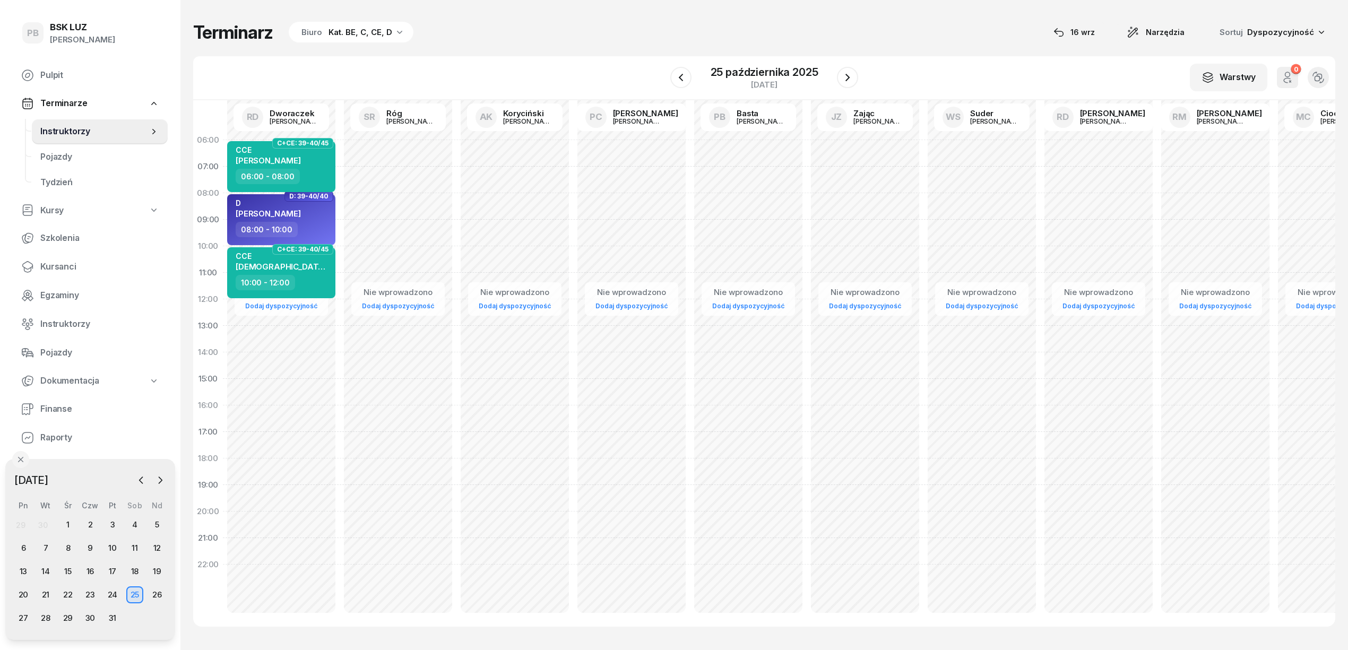
click at [321, 168] on div "CCE POGAN [PERSON_NAME]" at bounding box center [282, 156] width 93 height 23
select select "06"
select select "08"
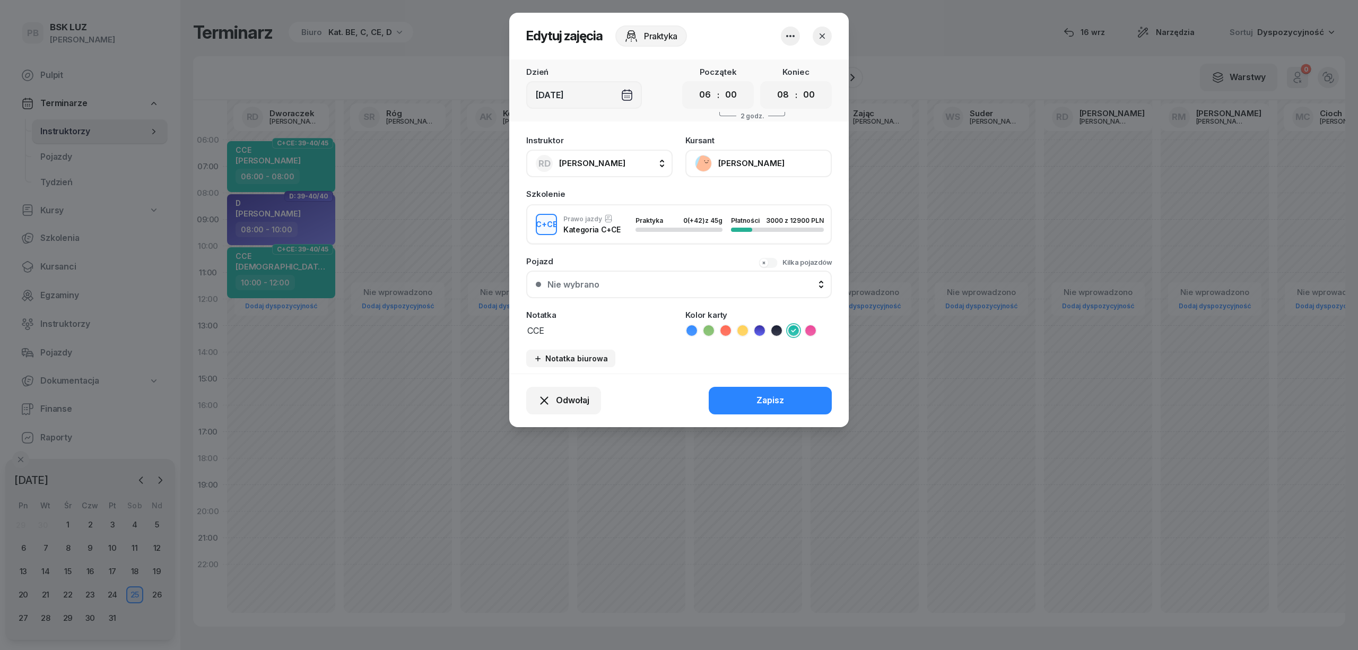
click at [797, 30] on button "button" at bounding box center [790, 36] width 19 height 19
click at [769, 71] on link "Usuń" at bounding box center [785, 68] width 140 height 27
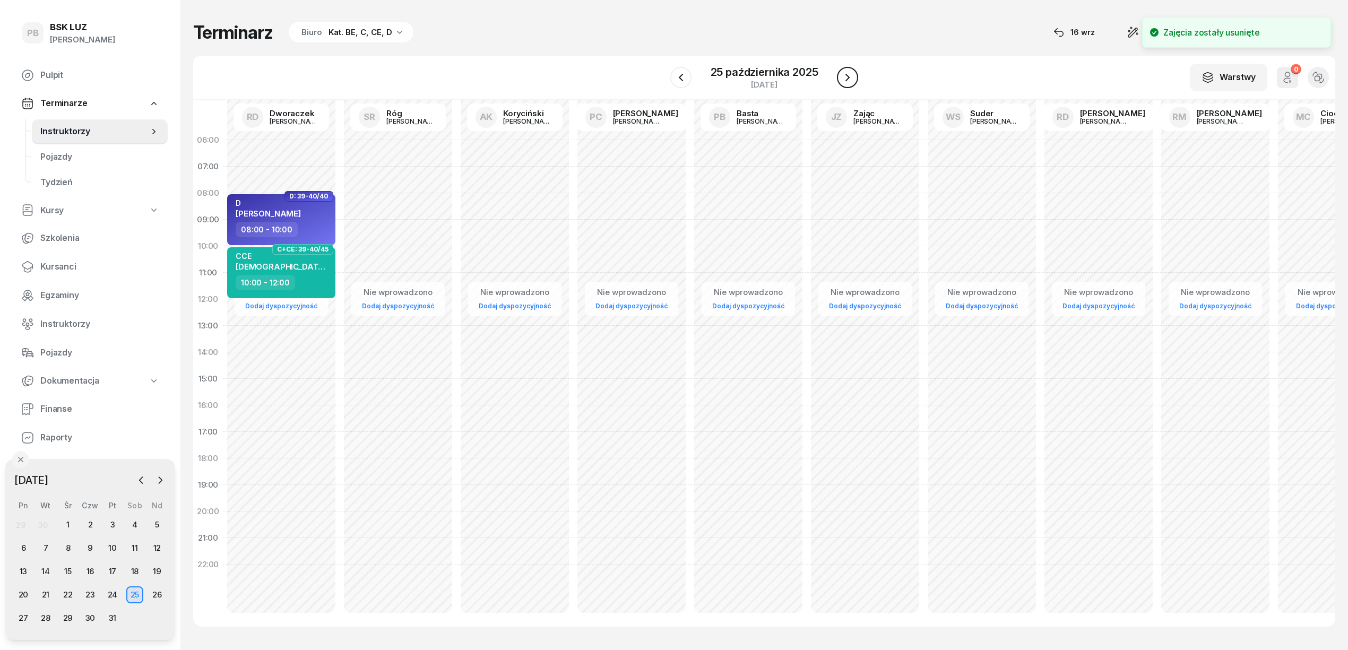
click at [847, 75] on icon "button" at bounding box center [847, 77] width 4 height 7
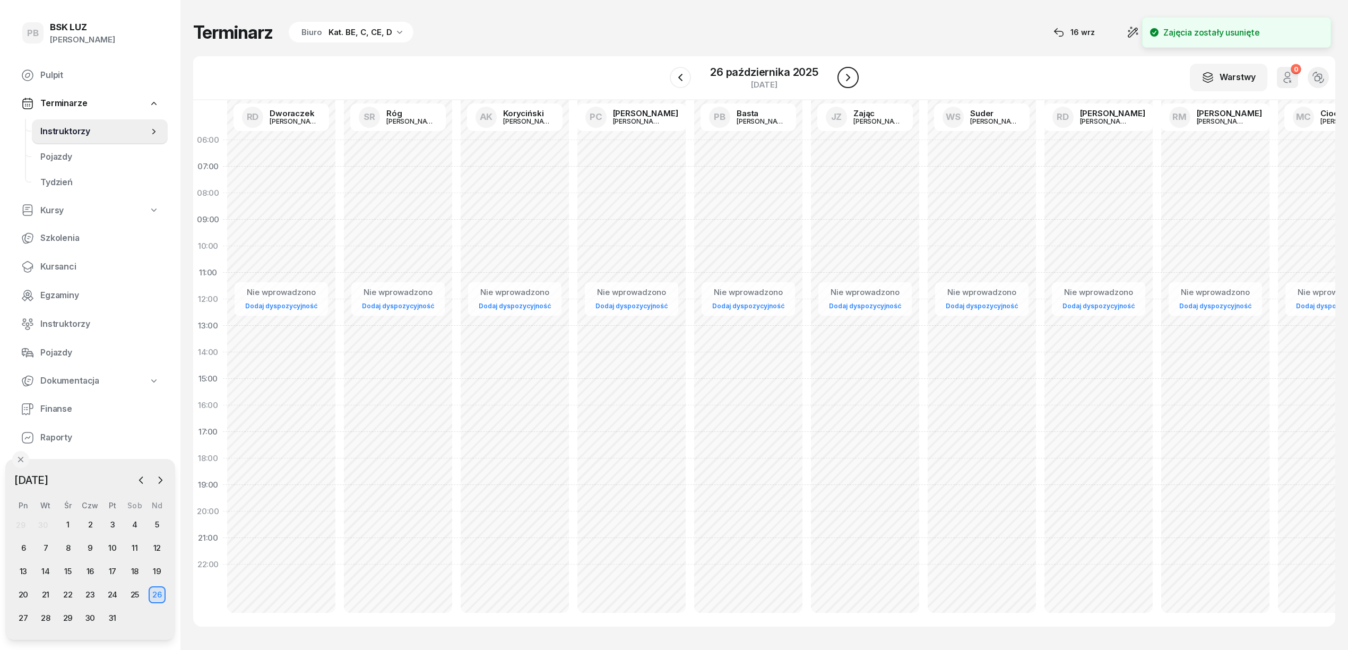
click at [847, 75] on icon "button" at bounding box center [848, 77] width 4 height 7
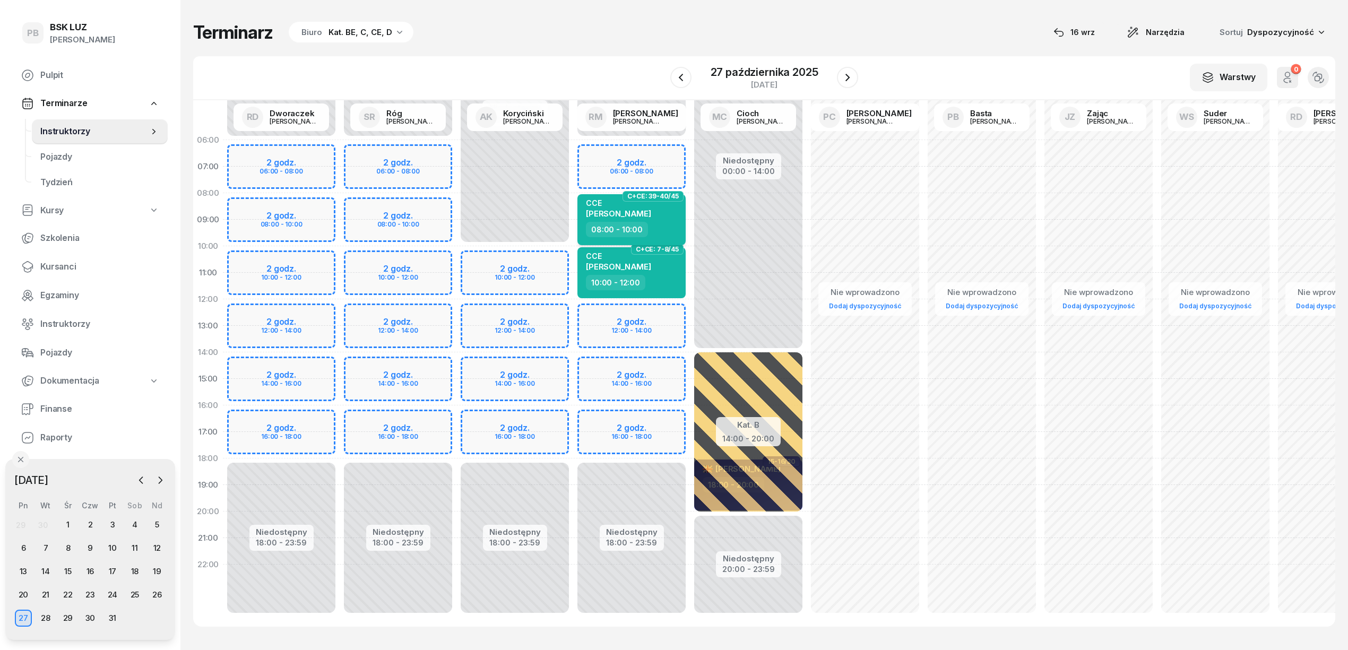
click at [675, 218] on div "CCE POGAN [PERSON_NAME]" at bounding box center [632, 209] width 93 height 23
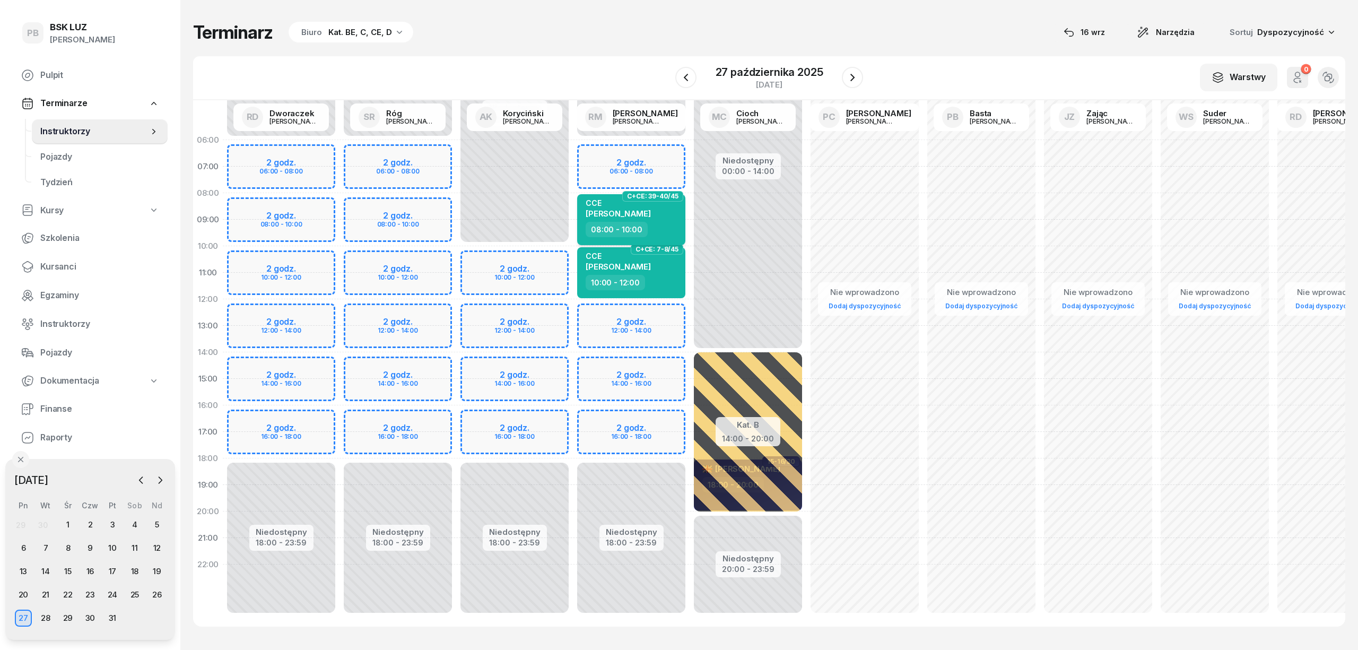
select select "08"
select select "10"
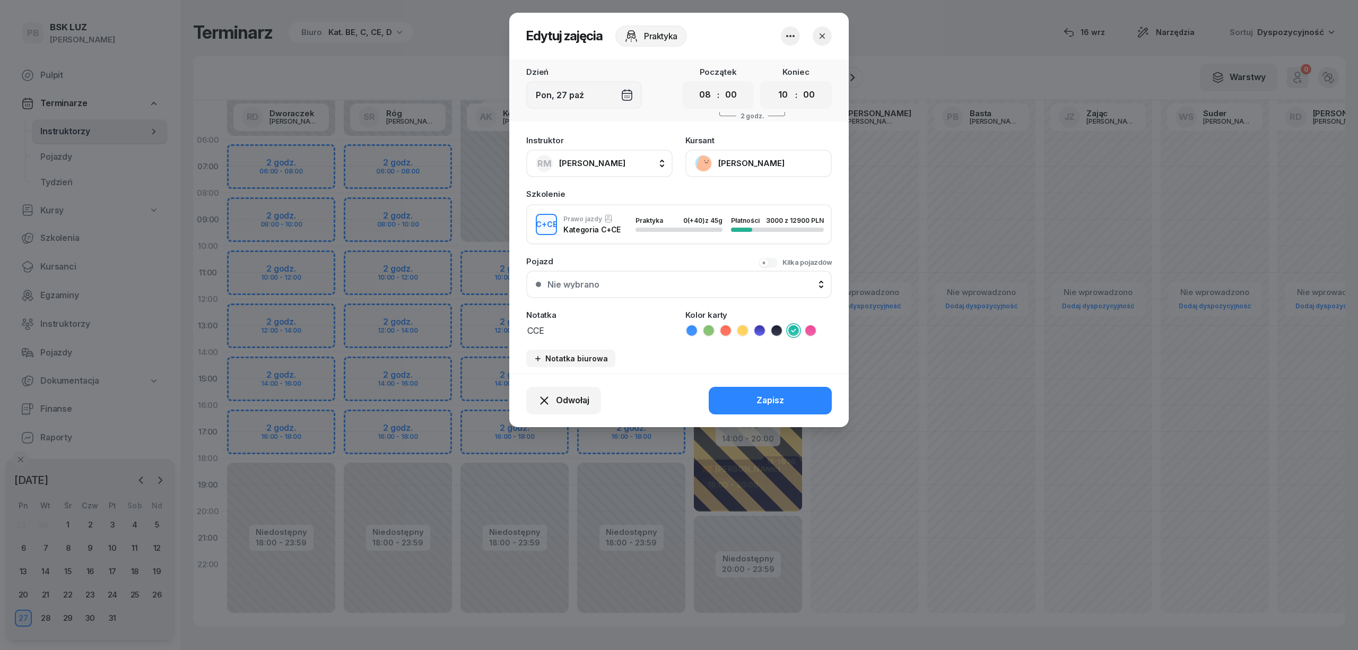
click at [790, 37] on icon "button" at bounding box center [790, 36] width 13 height 13
click at [758, 75] on link "Usuń" at bounding box center [785, 68] width 140 height 27
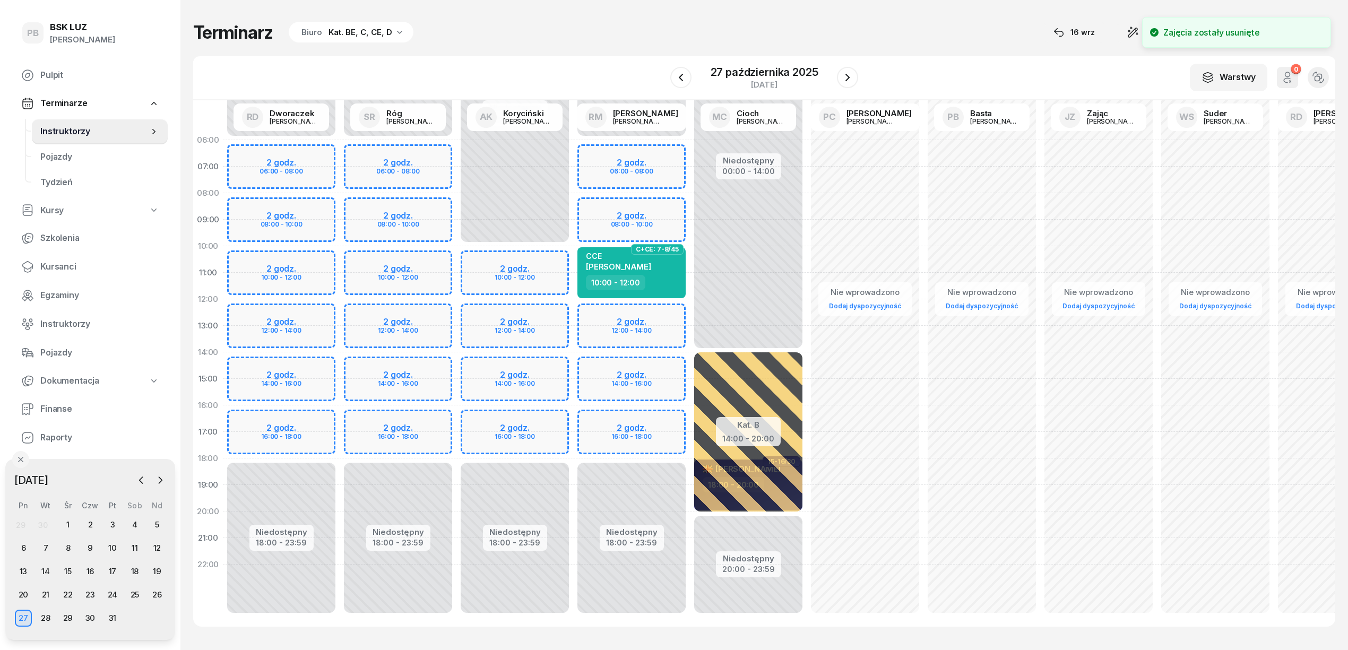
click at [735, 34] on div "Terminarz Biuro Kat. BE, C, CE, D [DATE] Narzędzia Sortuj Dyspozycyjność" at bounding box center [764, 32] width 1142 height 22
click at [47, 263] on span "Kursanci" at bounding box center [99, 267] width 119 height 14
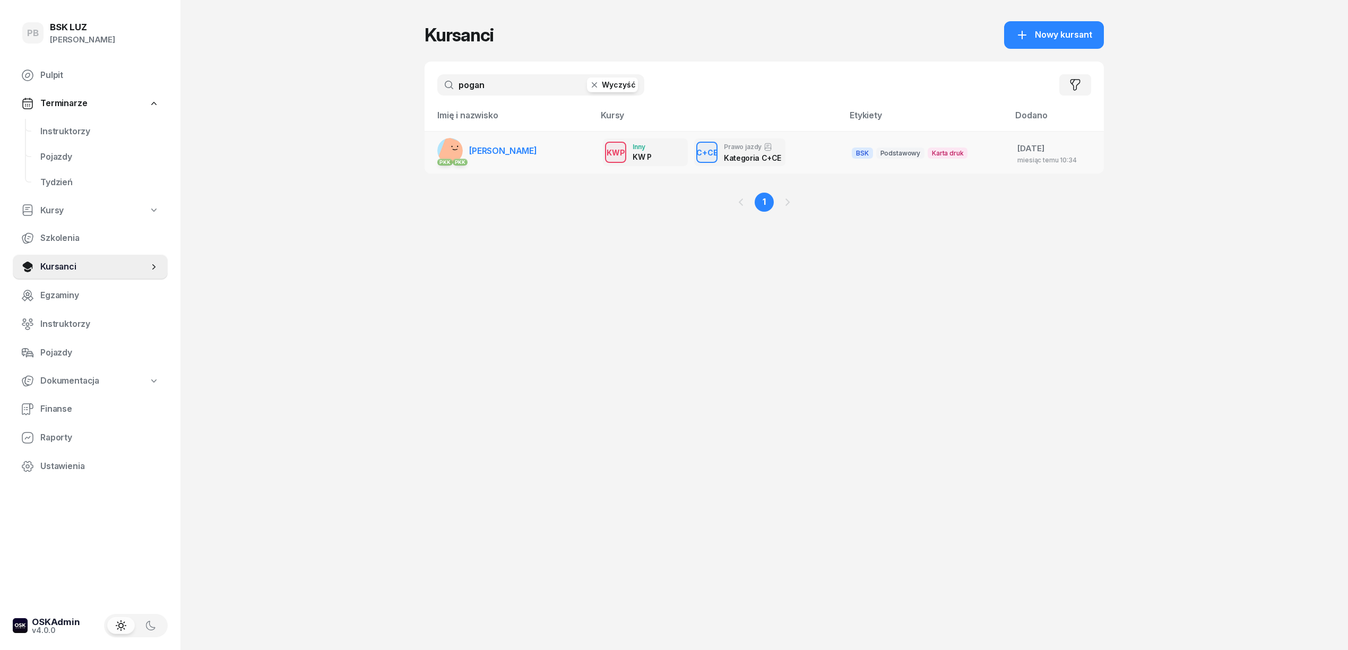
click at [493, 149] on span "[PERSON_NAME]" at bounding box center [503, 150] width 68 height 11
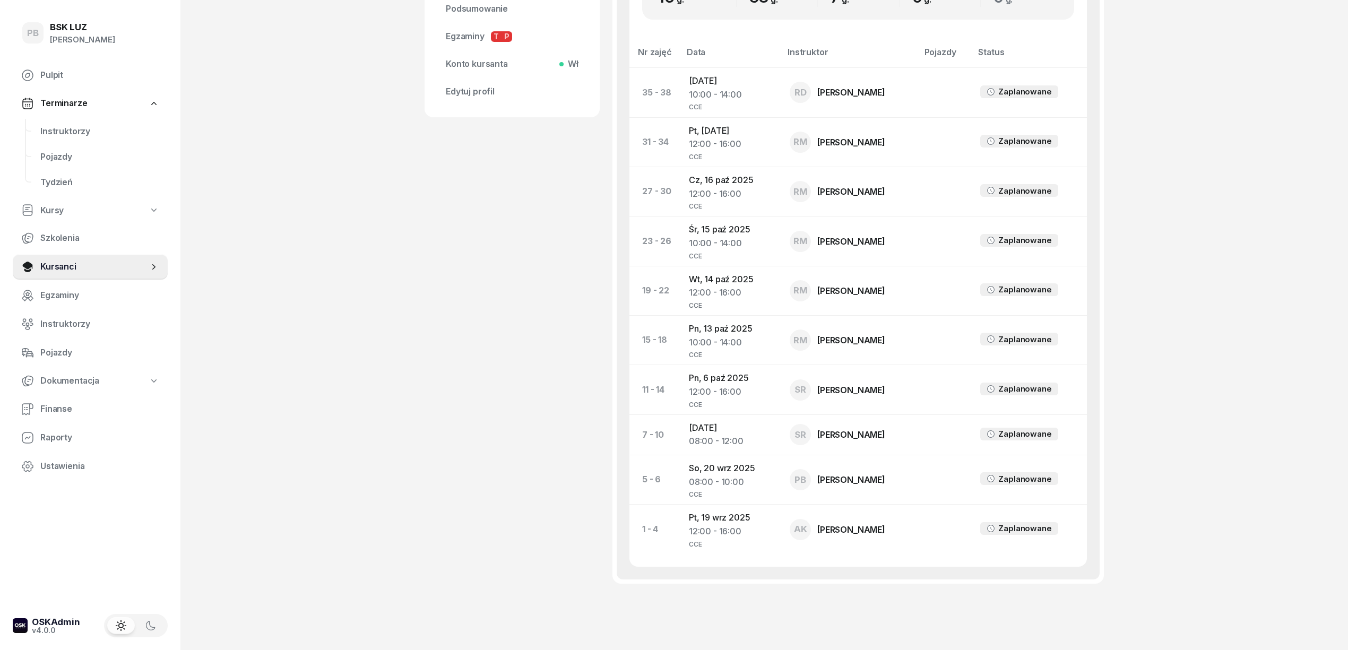
scroll to position [545, 0]
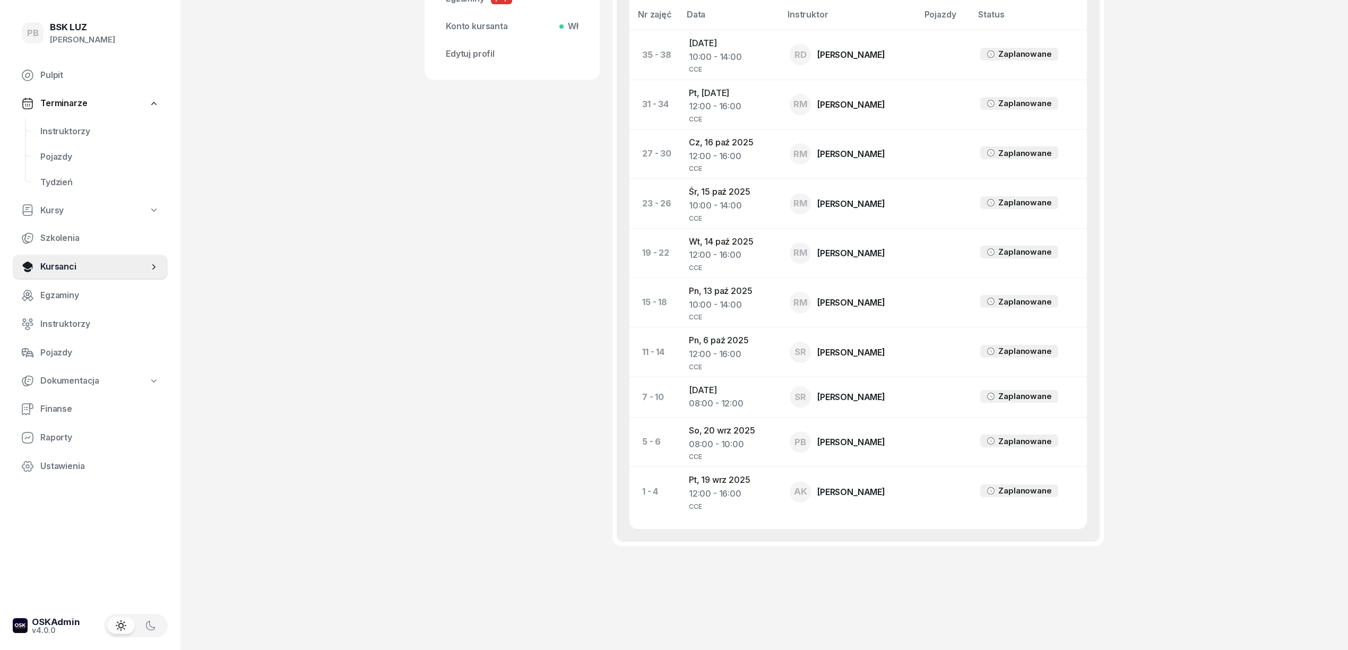
click at [320, 204] on div "PB BSK [PERSON_NAME] Terminarze Instruktorzy Pojazdy Tydzień Kursy Szkolenia Ku…" at bounding box center [674, 58] width 1348 height 1183
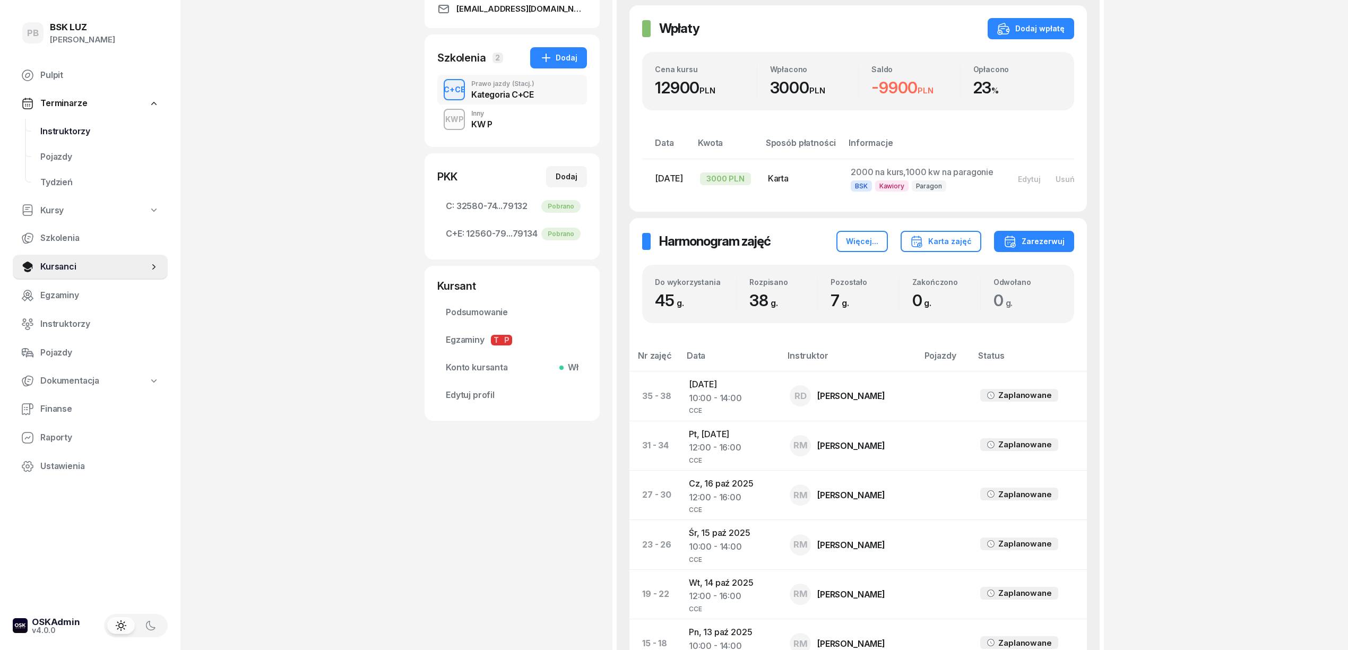
click at [70, 128] on span "Instruktorzy" at bounding box center [99, 132] width 119 height 14
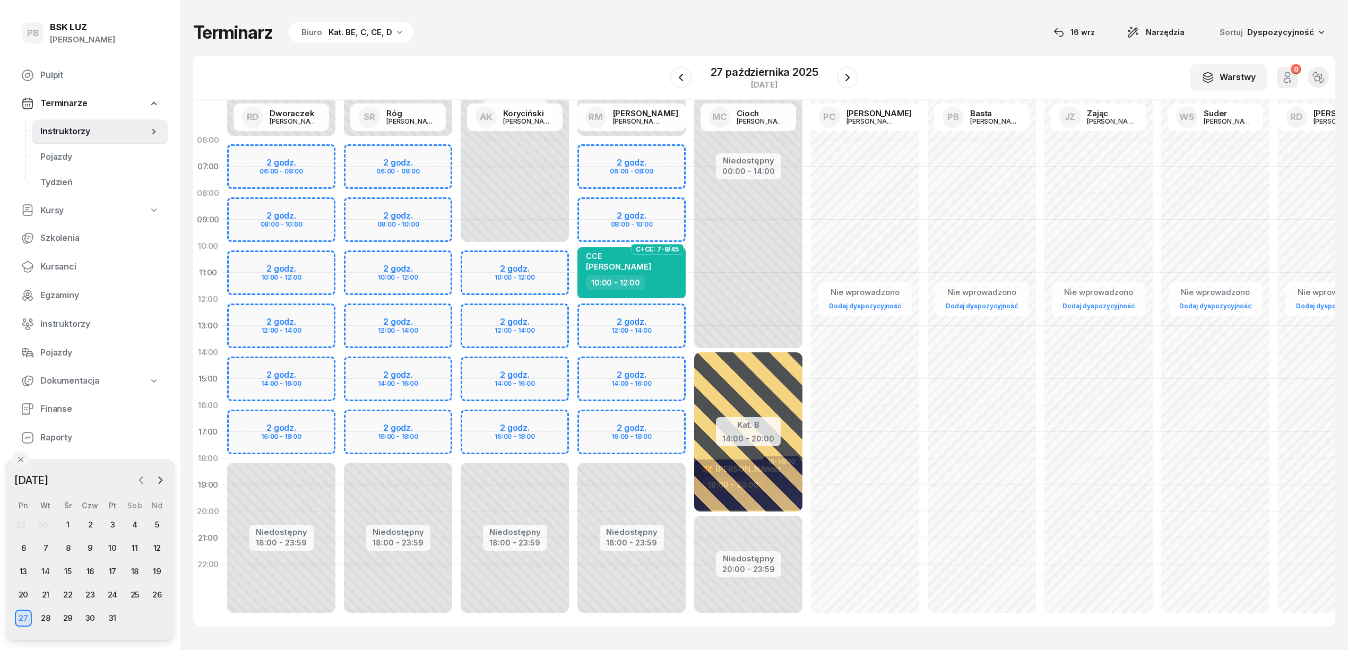
click at [142, 478] on icon "button" at bounding box center [141, 480] width 11 height 11
click at [43, 569] on div "16" at bounding box center [45, 571] width 17 height 17
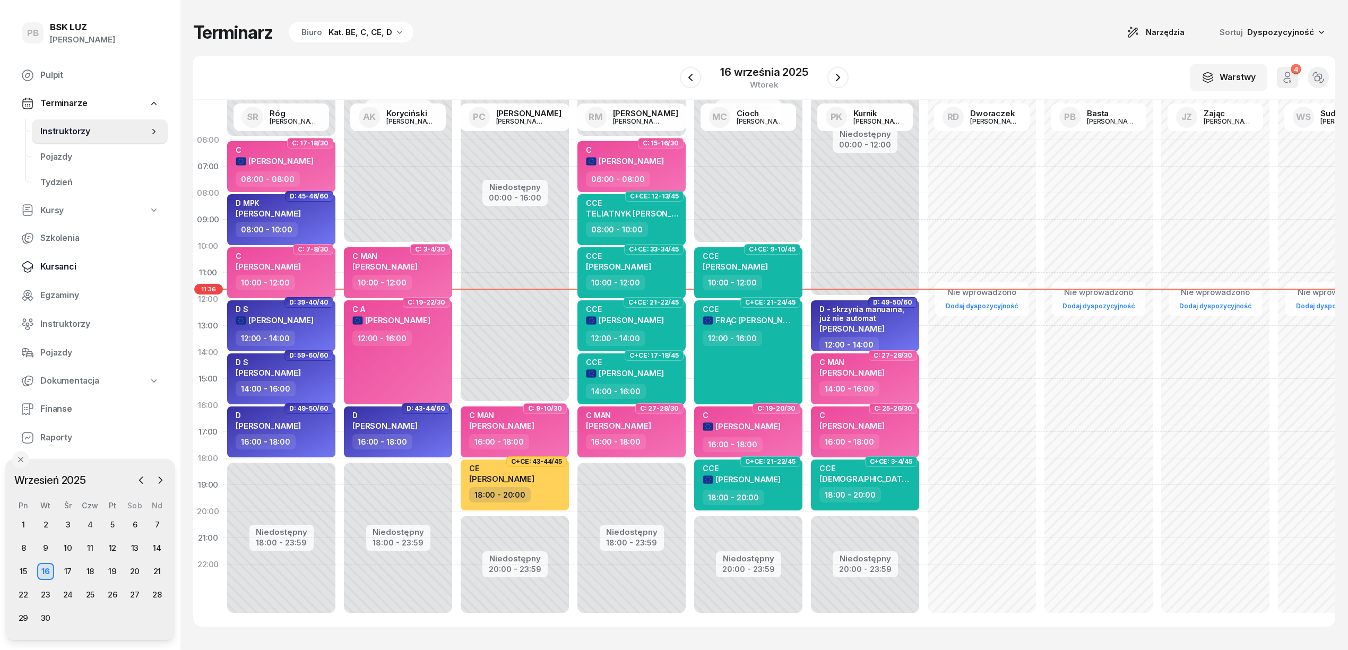
click at [53, 270] on span "Kursanci" at bounding box center [99, 267] width 119 height 14
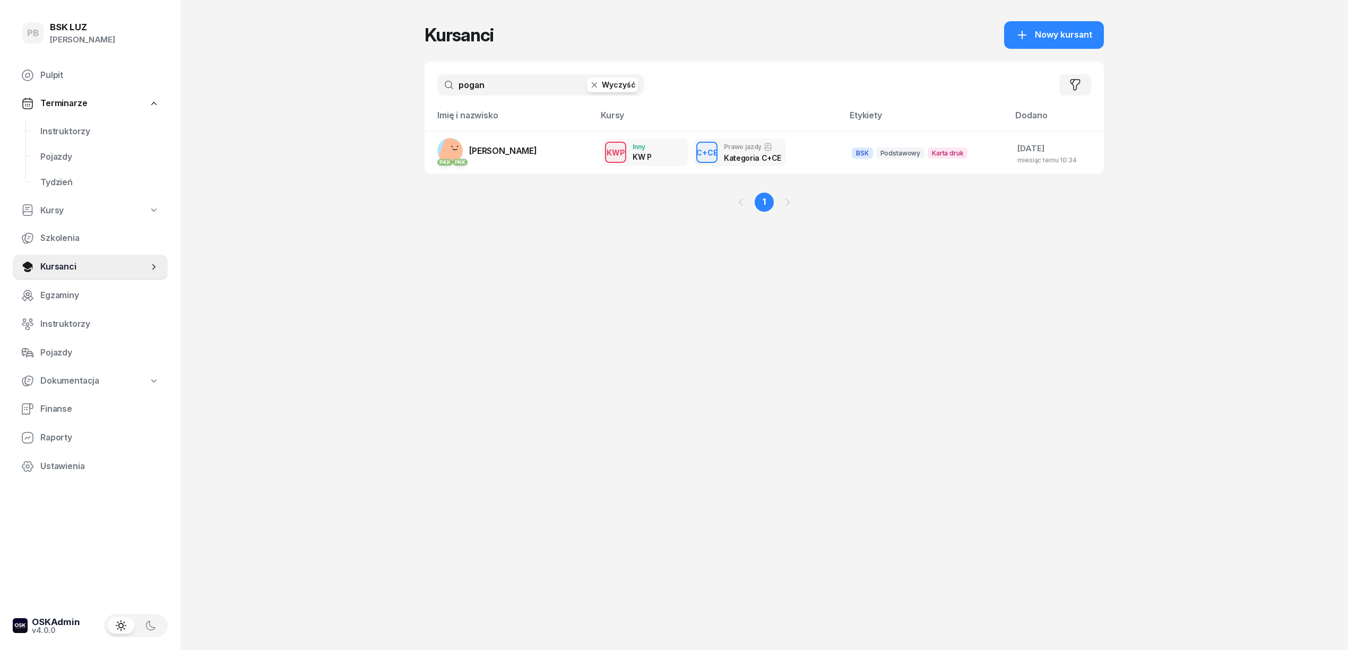
click at [516, 81] on input "pogan" at bounding box center [540, 84] width 207 height 21
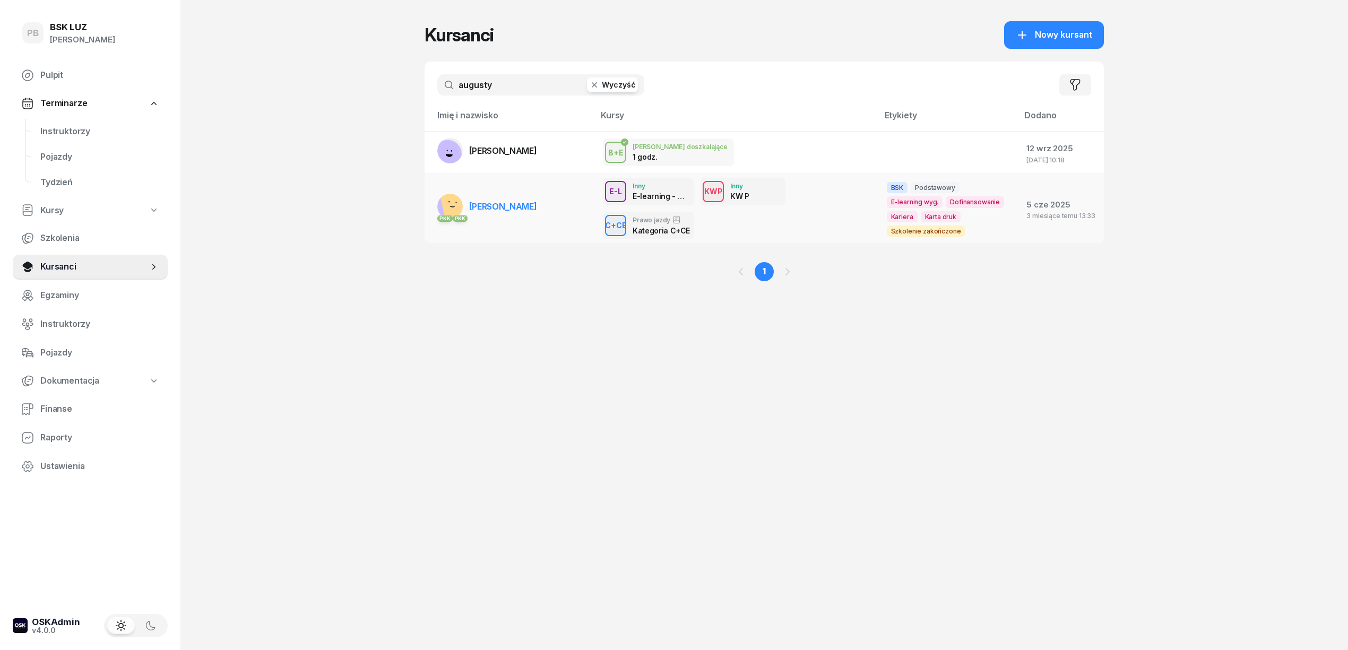
type input "augusty"
click at [534, 213] on link "PKK [PERSON_NAME]" at bounding box center [487, 206] width 100 height 25
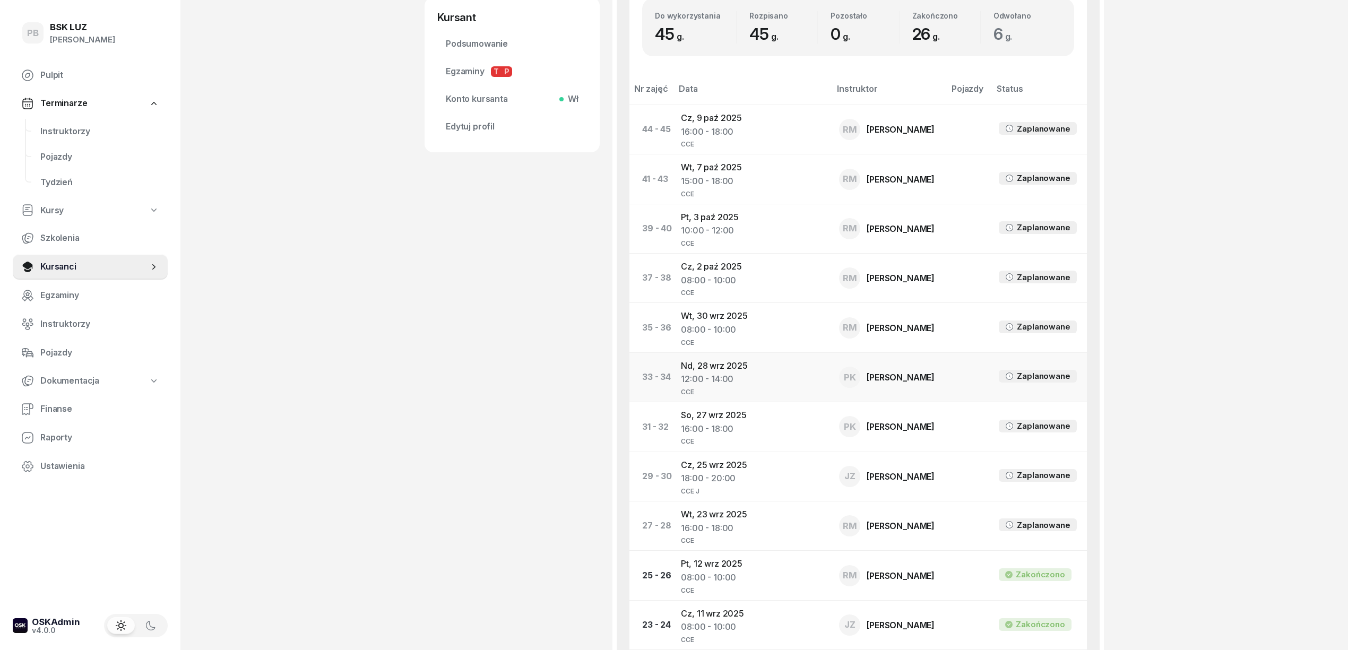
scroll to position [495, 0]
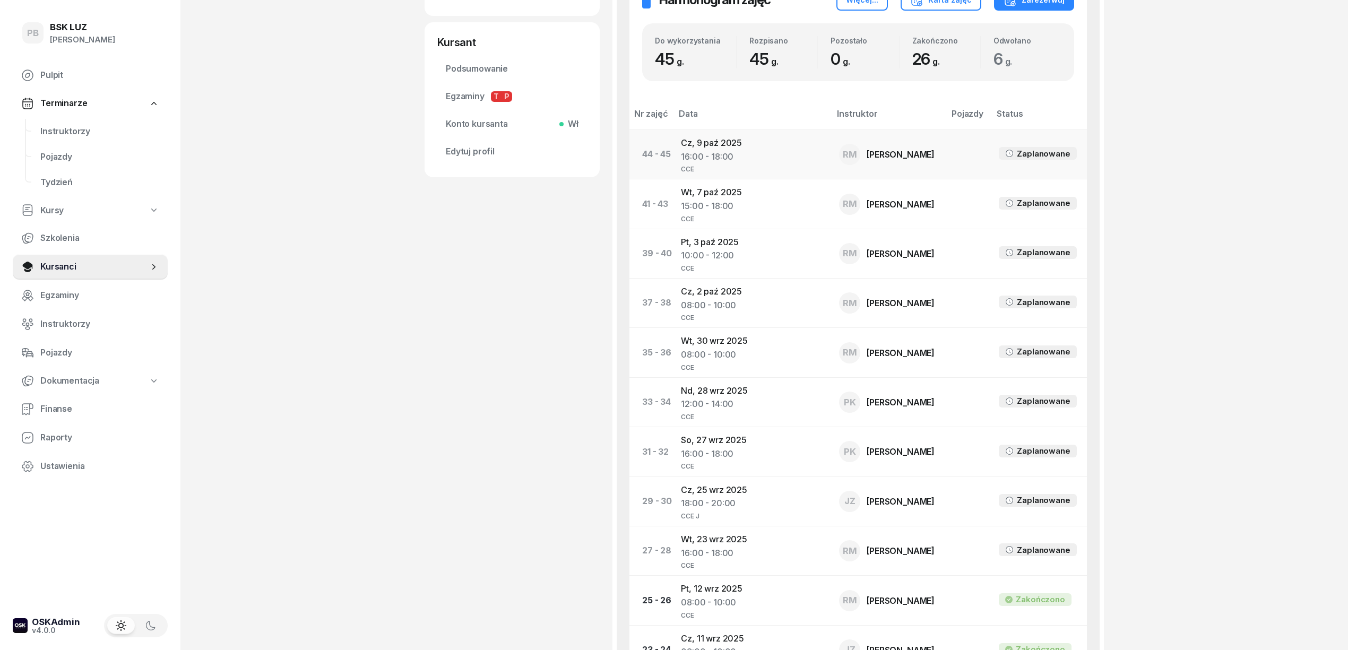
click at [717, 145] on td "[DATE] 16:00 - 18:00 CCE" at bounding box center [751, 153] width 158 height 49
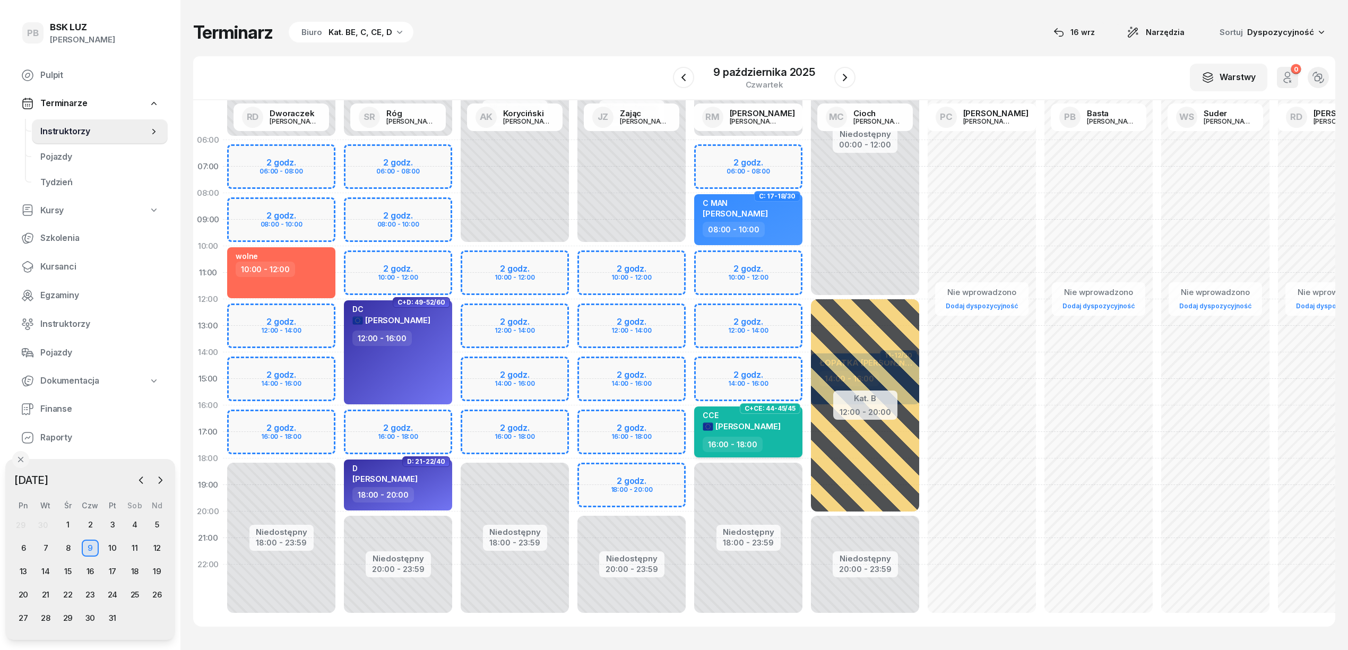
click at [775, 431] on div "[PERSON_NAME]" at bounding box center [741, 427] width 78 height 12
select select "16"
select select "18"
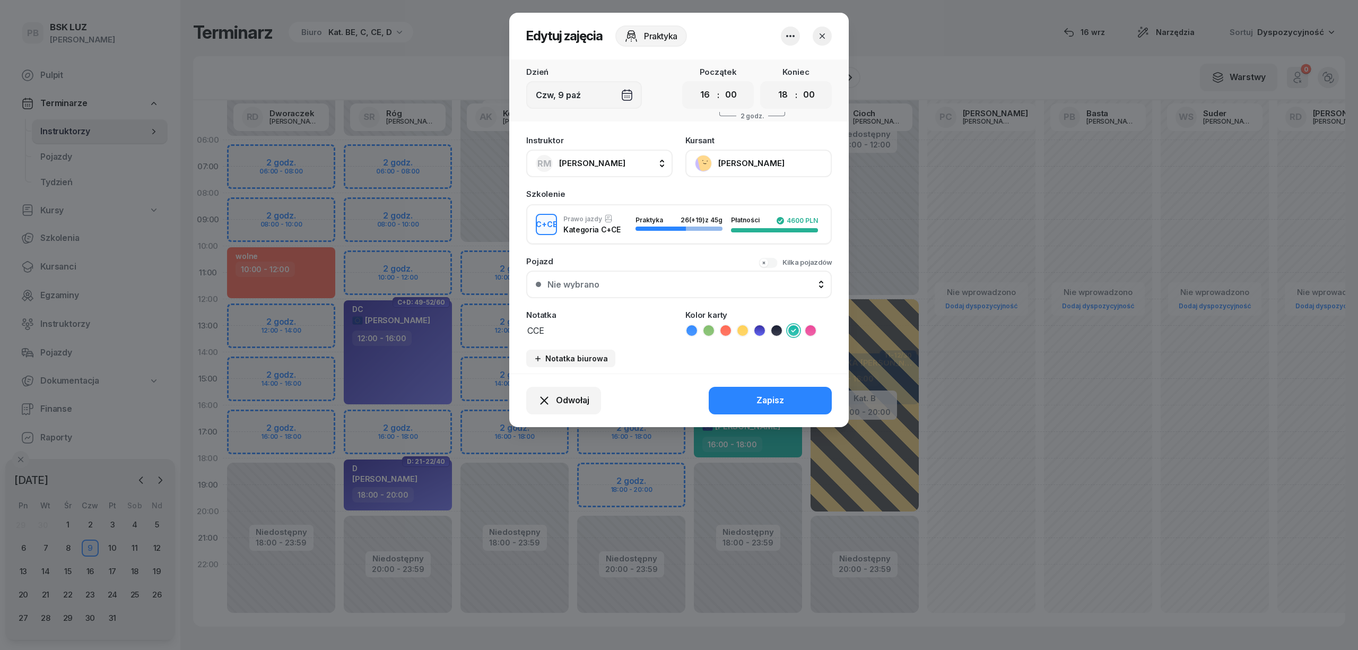
click at [585, 155] on div "[PERSON_NAME]" at bounding box center [581, 163] width 90 height 17
type input "zaj"
click at [605, 232] on span "Zając [PERSON_NAME]" at bounding box center [609, 234] width 89 height 14
click at [584, 327] on textarea "CCE" at bounding box center [599, 330] width 146 height 14
type textarea "CCE J"
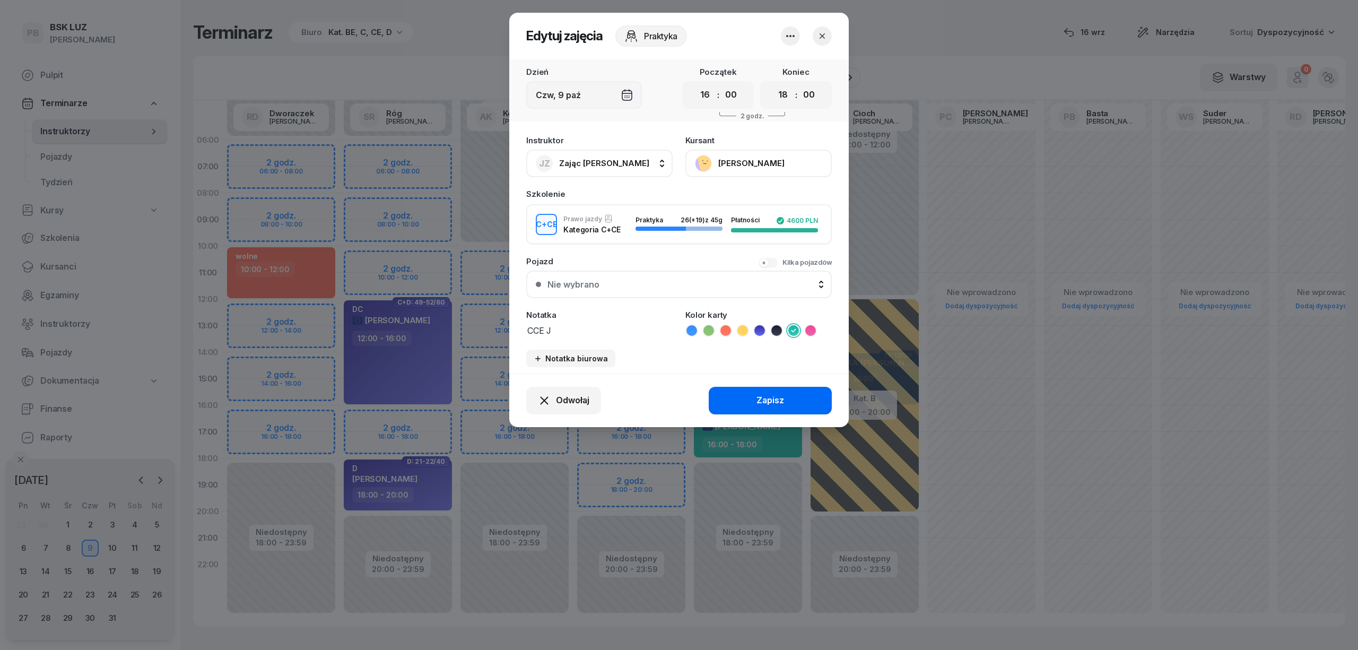
click at [767, 399] on div "Zapisz" at bounding box center [771, 401] width 28 height 14
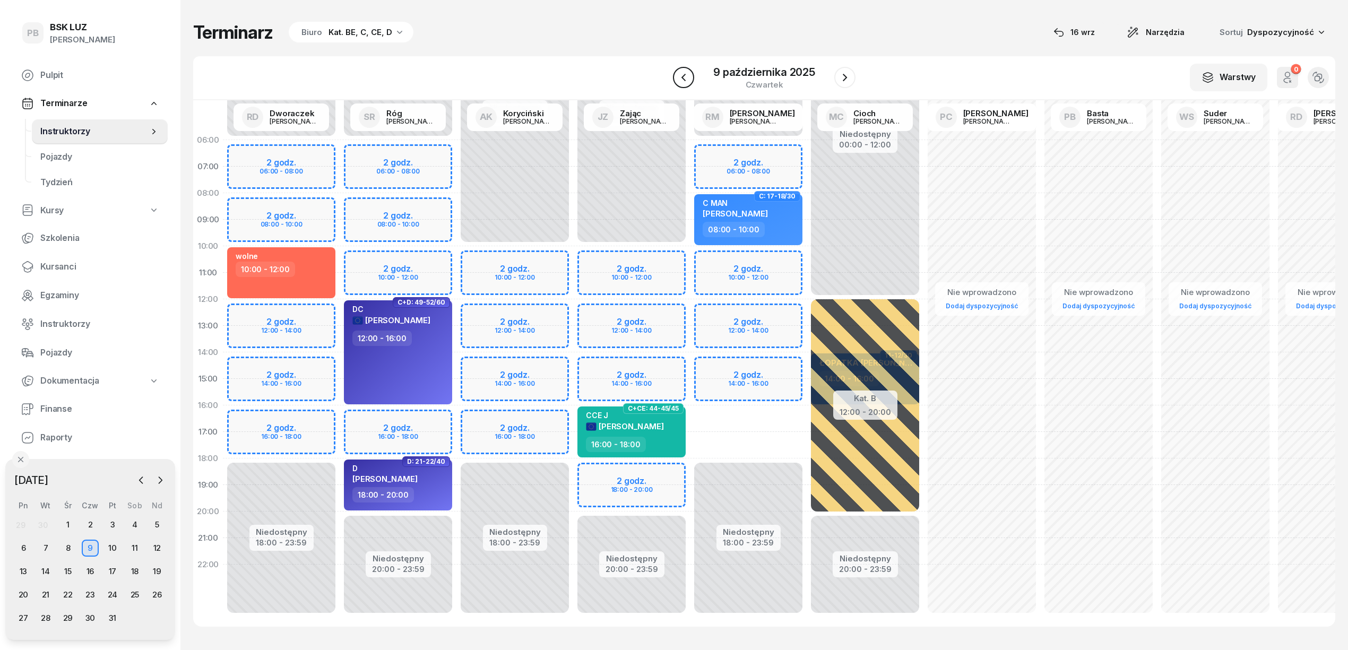
click at [686, 77] on icon "button" at bounding box center [683, 77] width 13 height 13
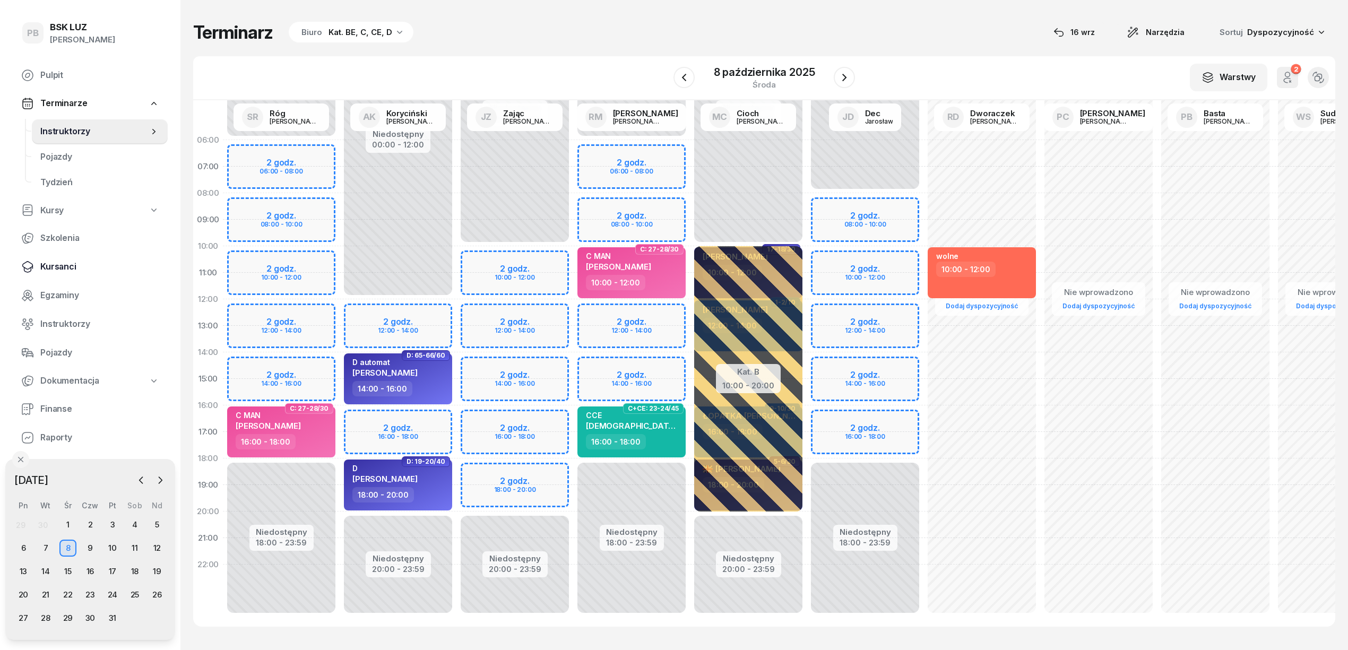
click at [63, 264] on span "Kursanci" at bounding box center [99, 267] width 119 height 14
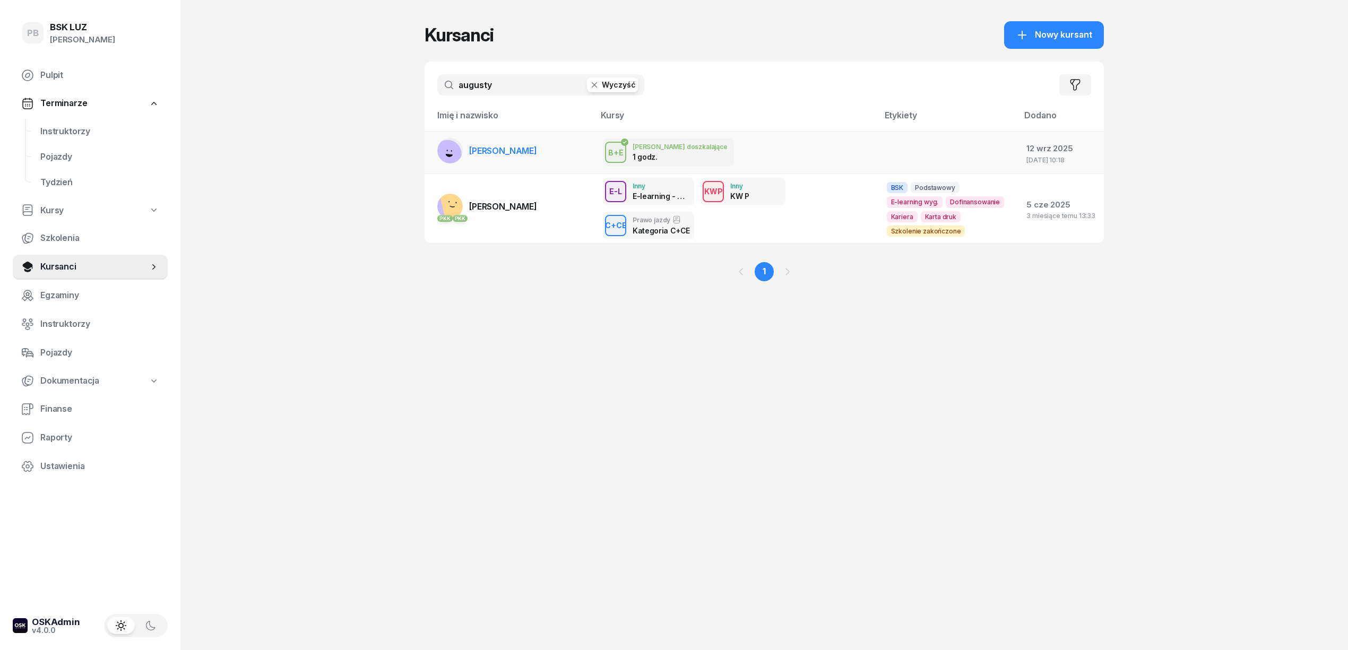
click at [510, 153] on span "[PERSON_NAME]" at bounding box center [503, 150] width 68 height 11
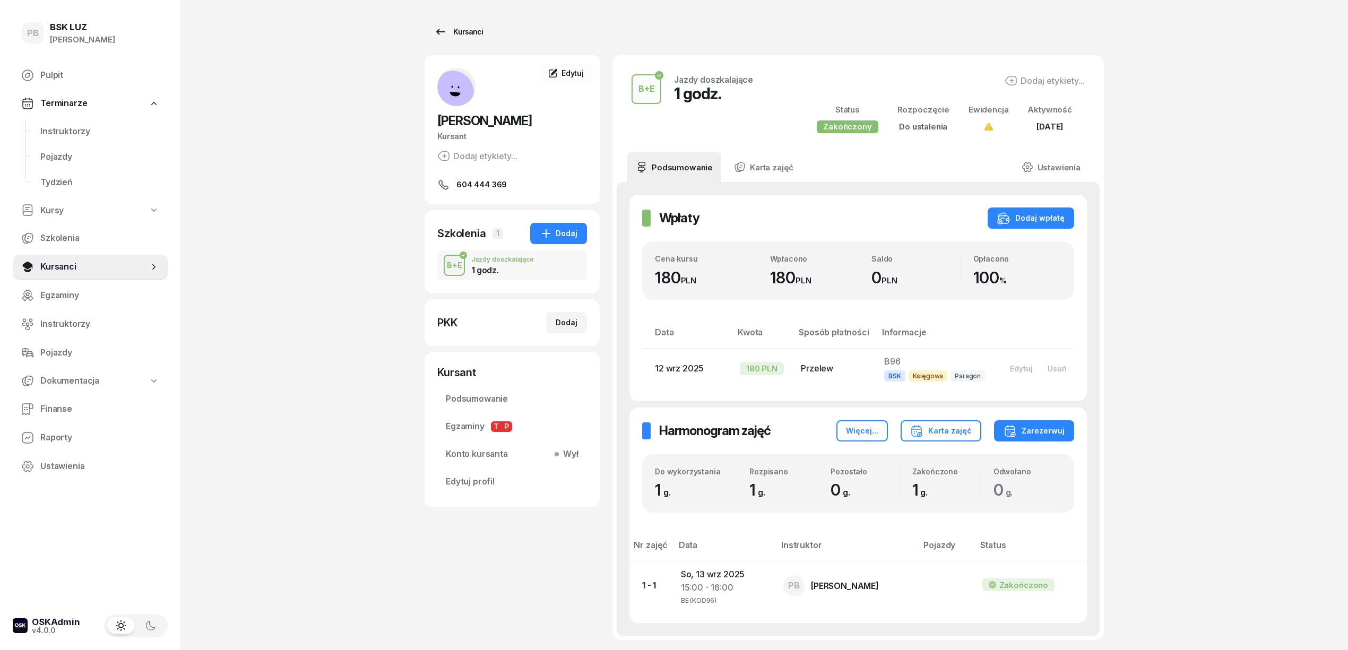
click at [463, 28] on div "Kursanci" at bounding box center [458, 31] width 49 height 13
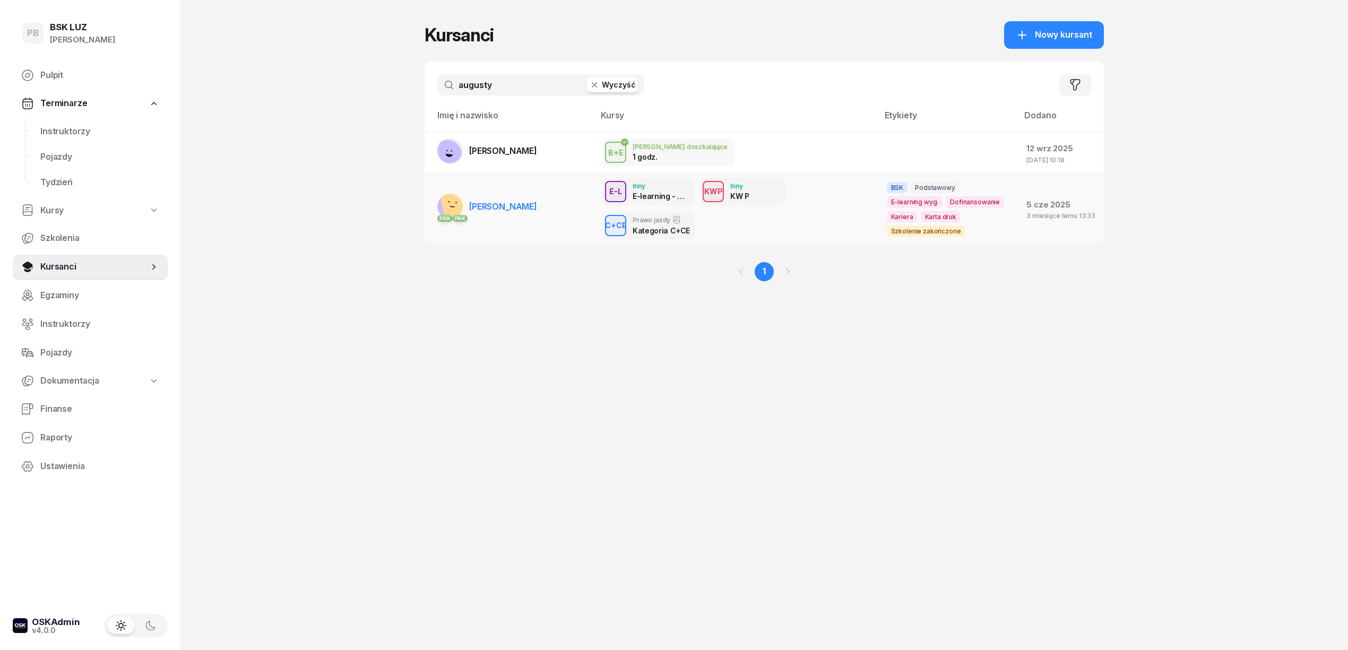
click at [472, 196] on link "PKK [PERSON_NAME]" at bounding box center [487, 206] width 100 height 25
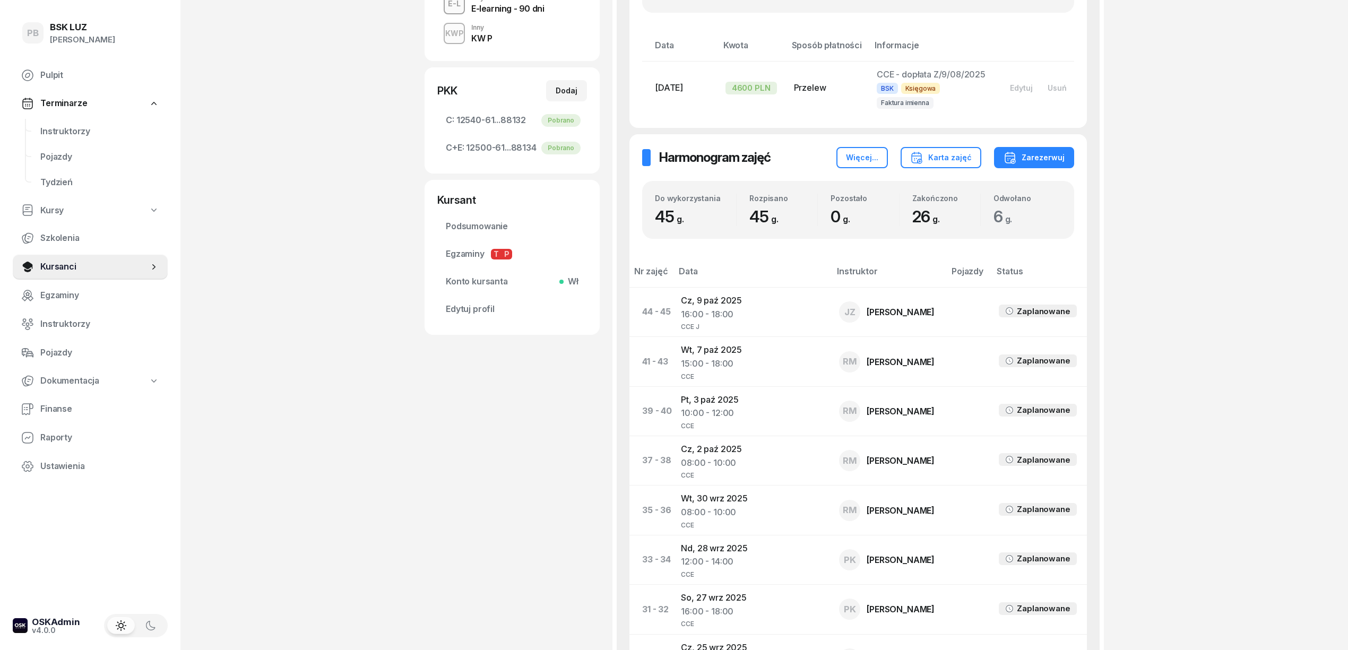
scroll to position [353, 0]
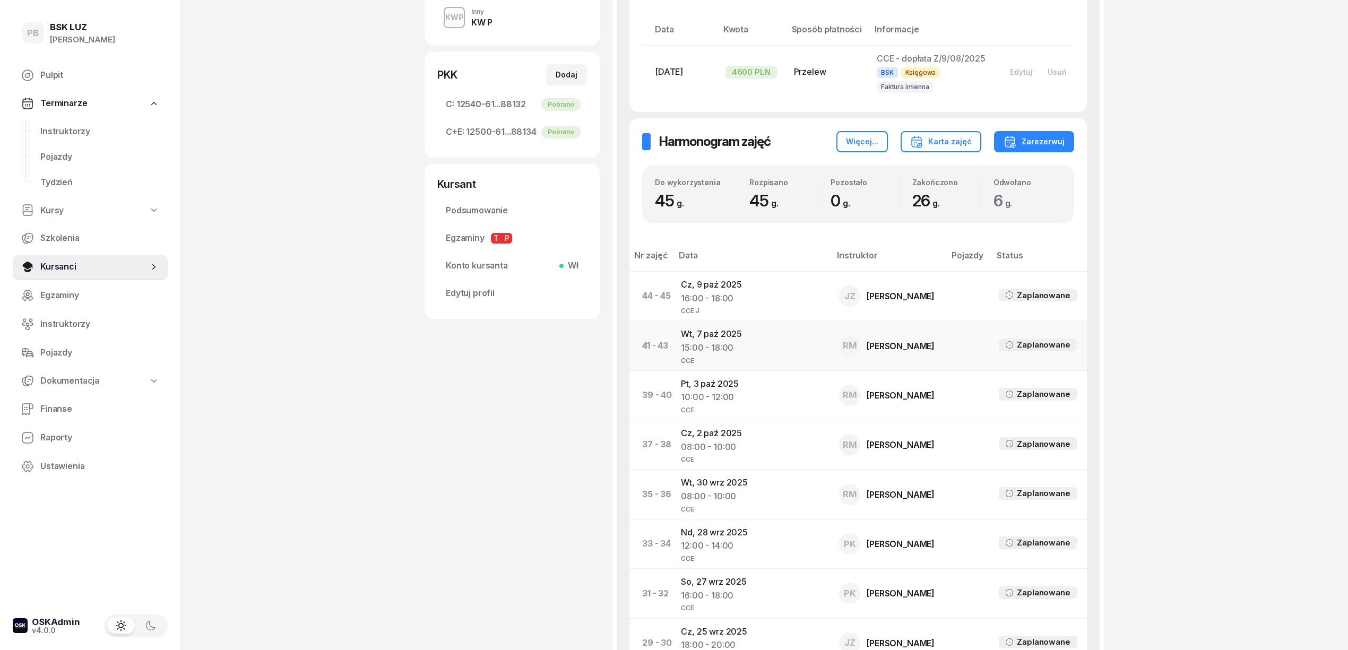
click at [722, 340] on td "[DATE] 15:00 - 18:00 CCE" at bounding box center [751, 345] width 158 height 49
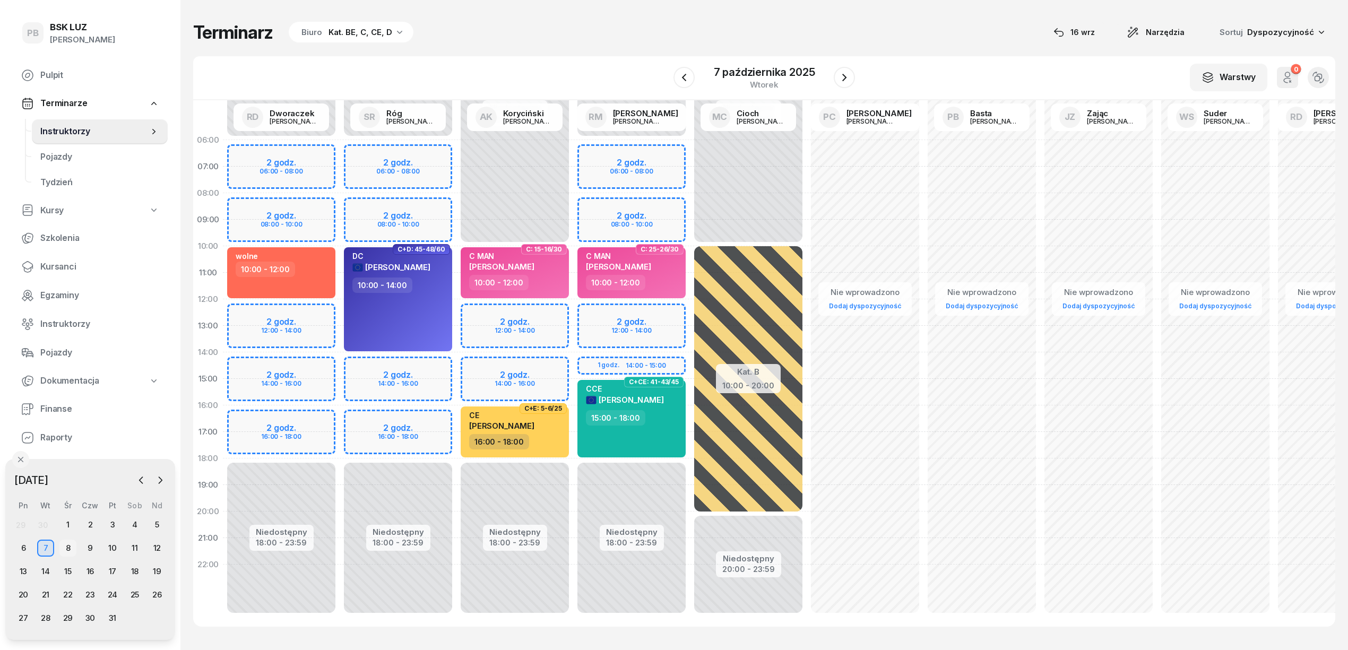
click at [68, 544] on div "8" at bounding box center [67, 548] width 17 height 17
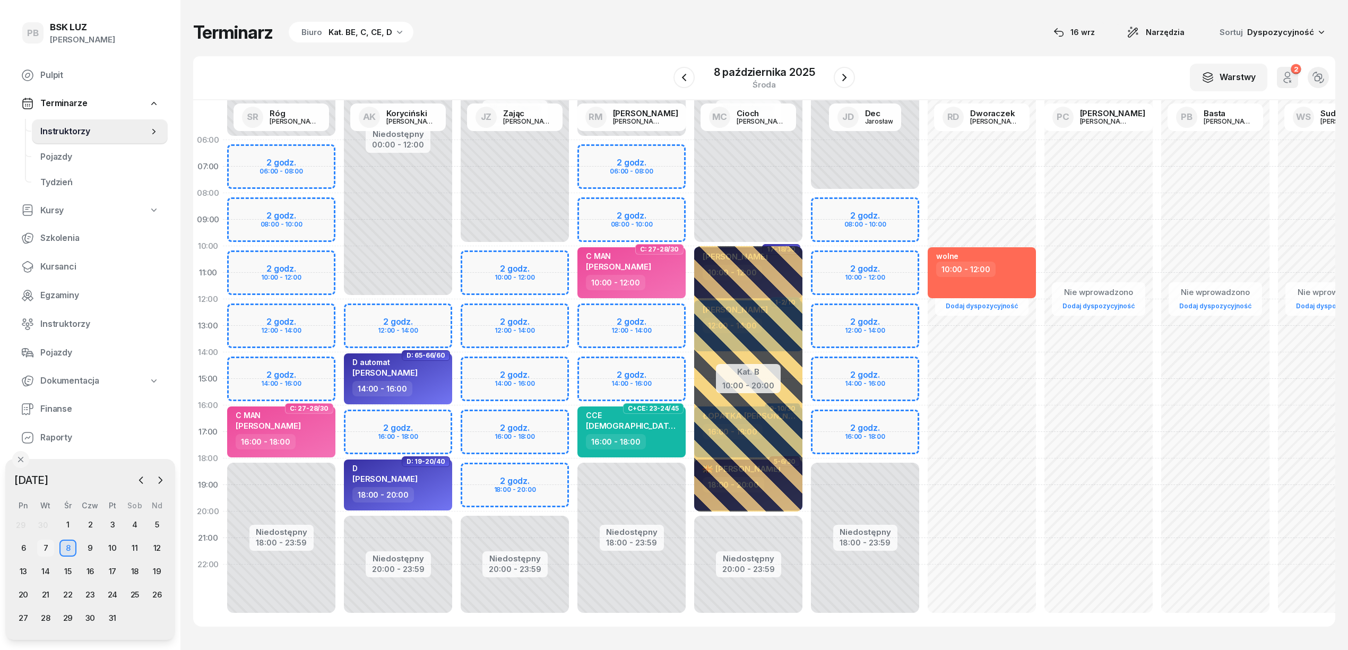
click at [47, 544] on div "7" at bounding box center [45, 548] width 17 height 17
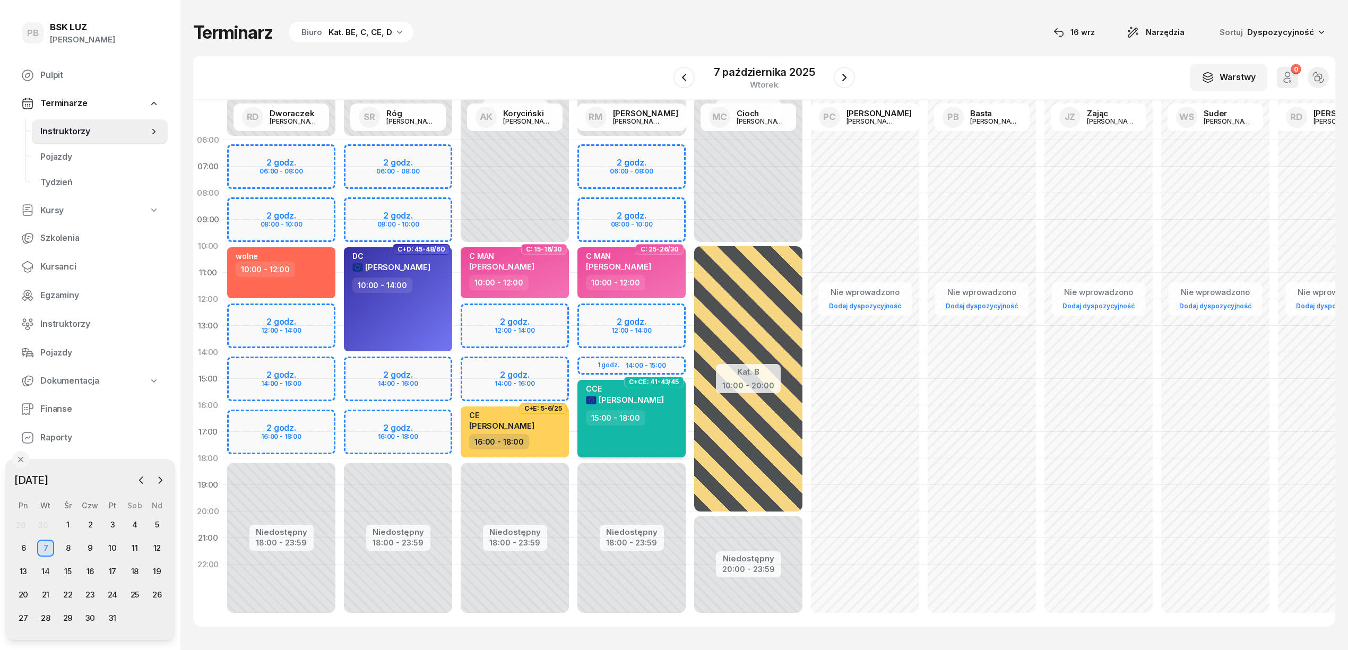
click at [661, 438] on div "[PERSON_NAME] 15:00 - 18:00" at bounding box center [631, 418] width 108 height 77
select select "15"
select select "18"
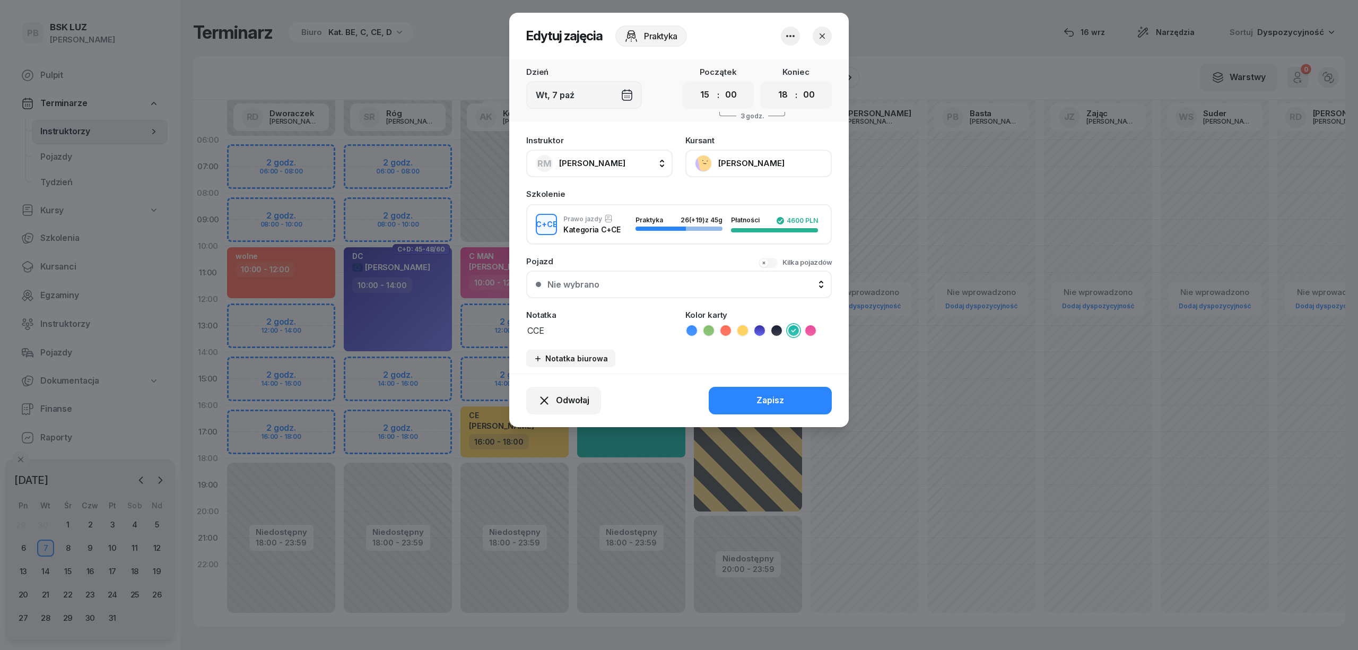
click at [603, 90] on div "Wt, 7 paź" at bounding box center [584, 95] width 116 height 28
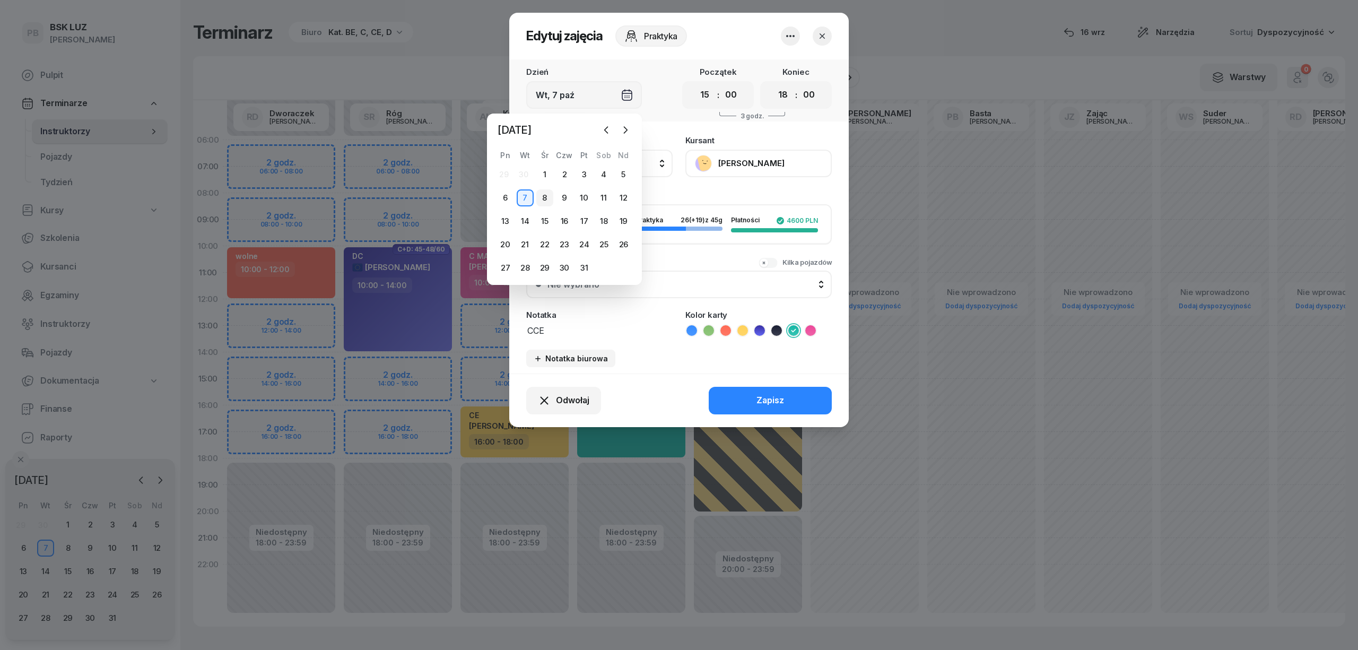
click at [544, 196] on div "8" at bounding box center [544, 197] width 17 height 17
type input "[DATE]"
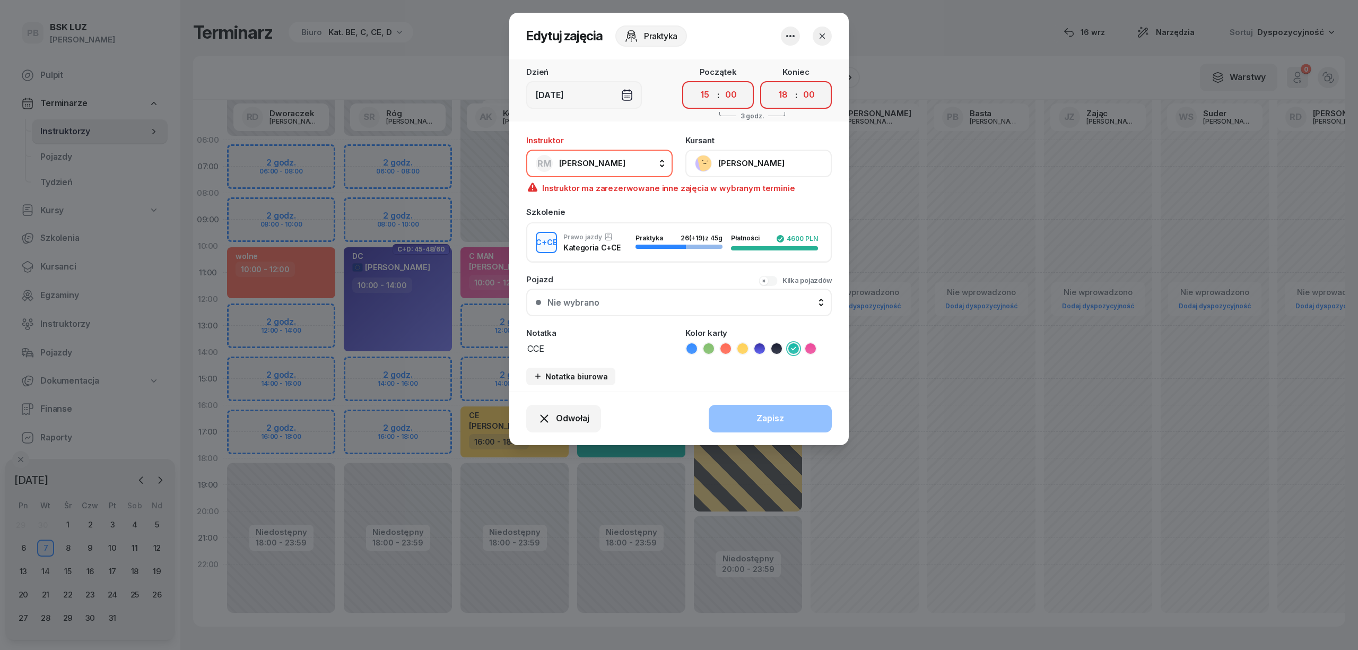
click at [624, 166] on span "[PERSON_NAME]" at bounding box center [592, 163] width 66 height 10
type input "zaj"
click at [606, 232] on span "Zając [PERSON_NAME]" at bounding box center [609, 234] width 89 height 14
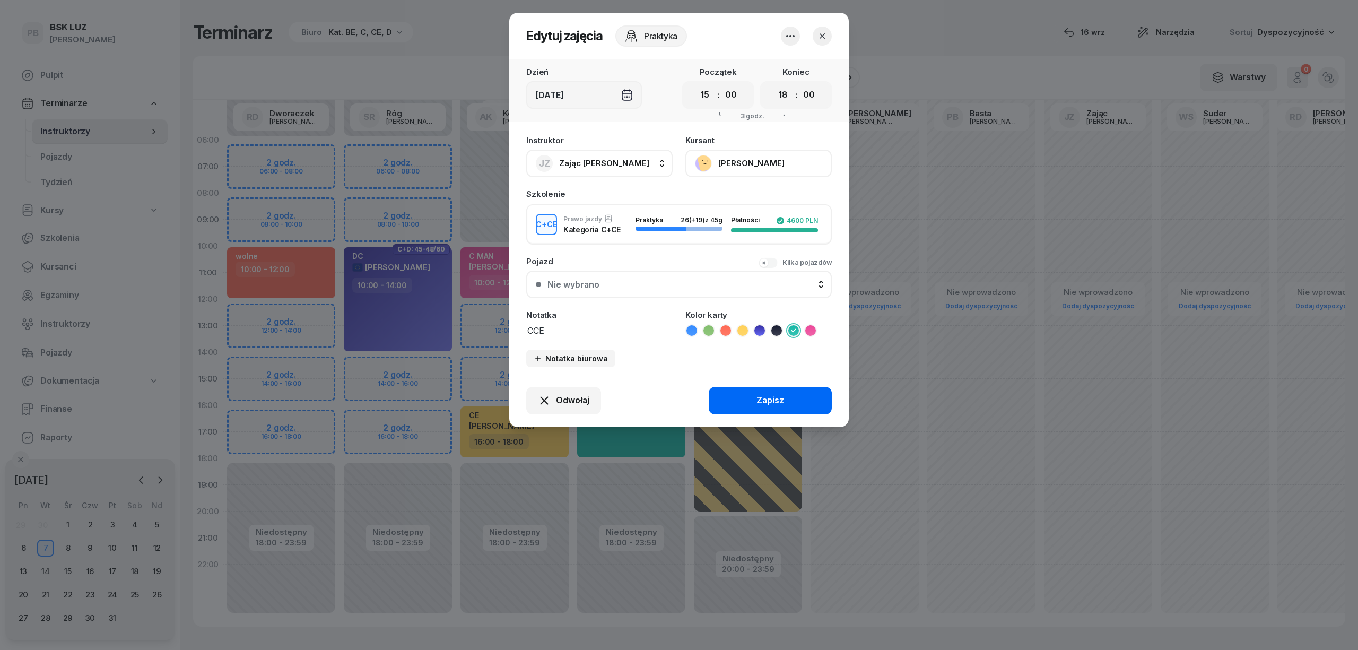
click at [760, 403] on div "Zapisz" at bounding box center [771, 401] width 28 height 14
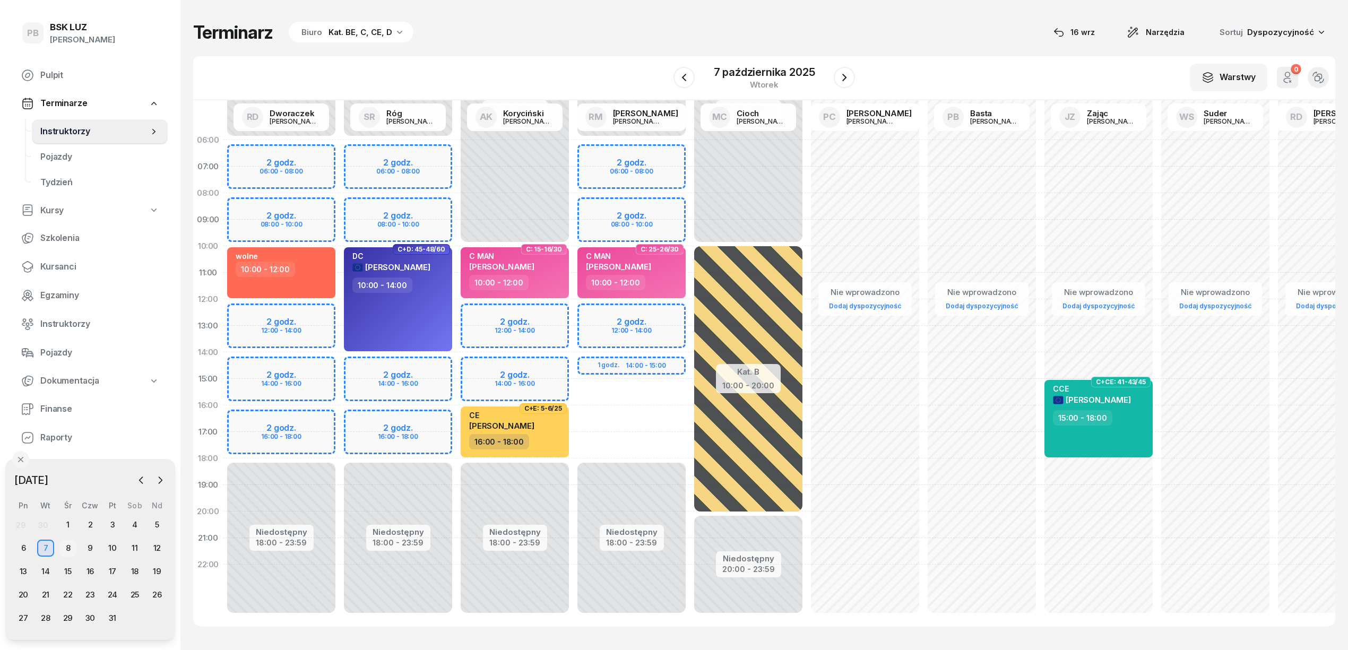
click at [66, 545] on div "8" at bounding box center [67, 548] width 17 height 17
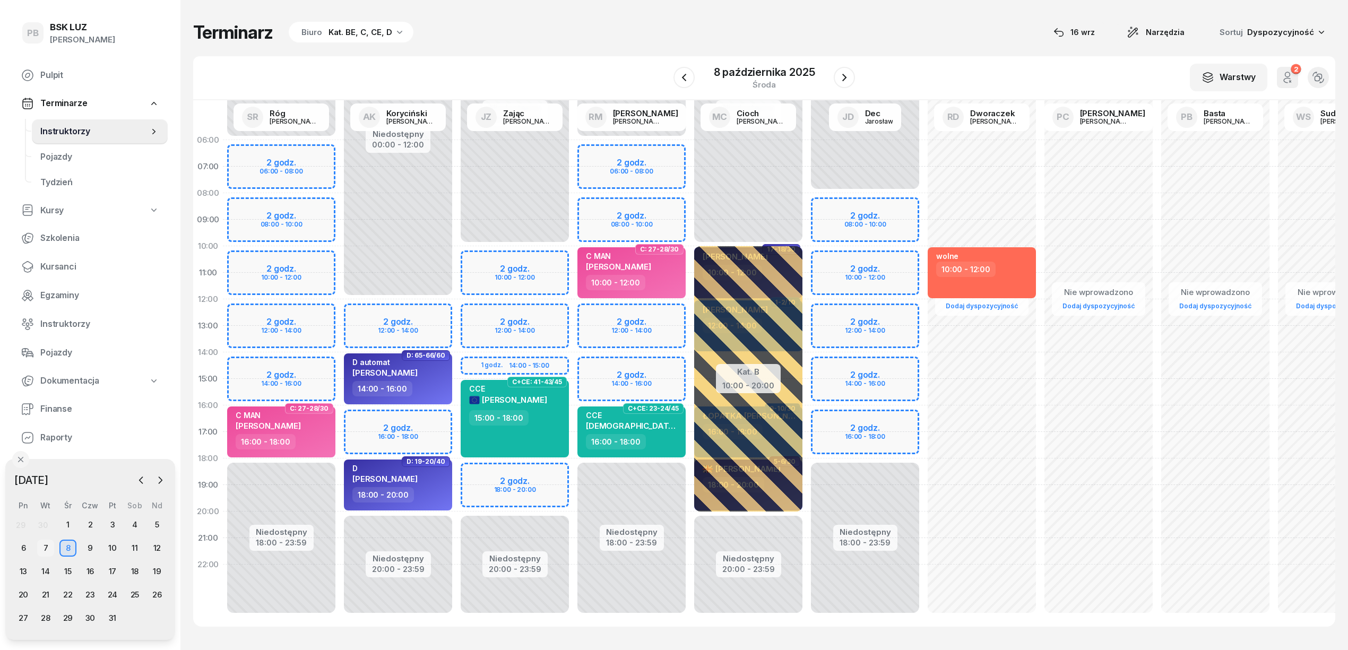
click at [48, 549] on div "7" at bounding box center [45, 548] width 17 height 17
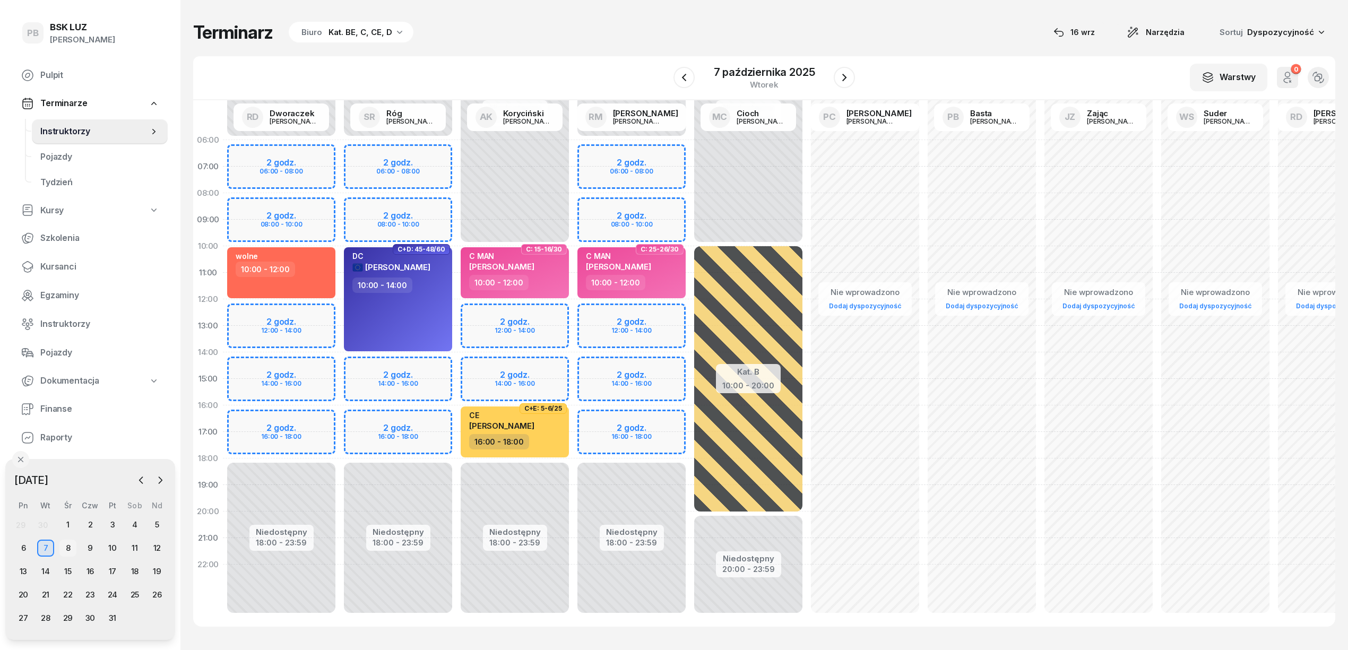
click at [68, 546] on div "8" at bounding box center [67, 548] width 17 height 17
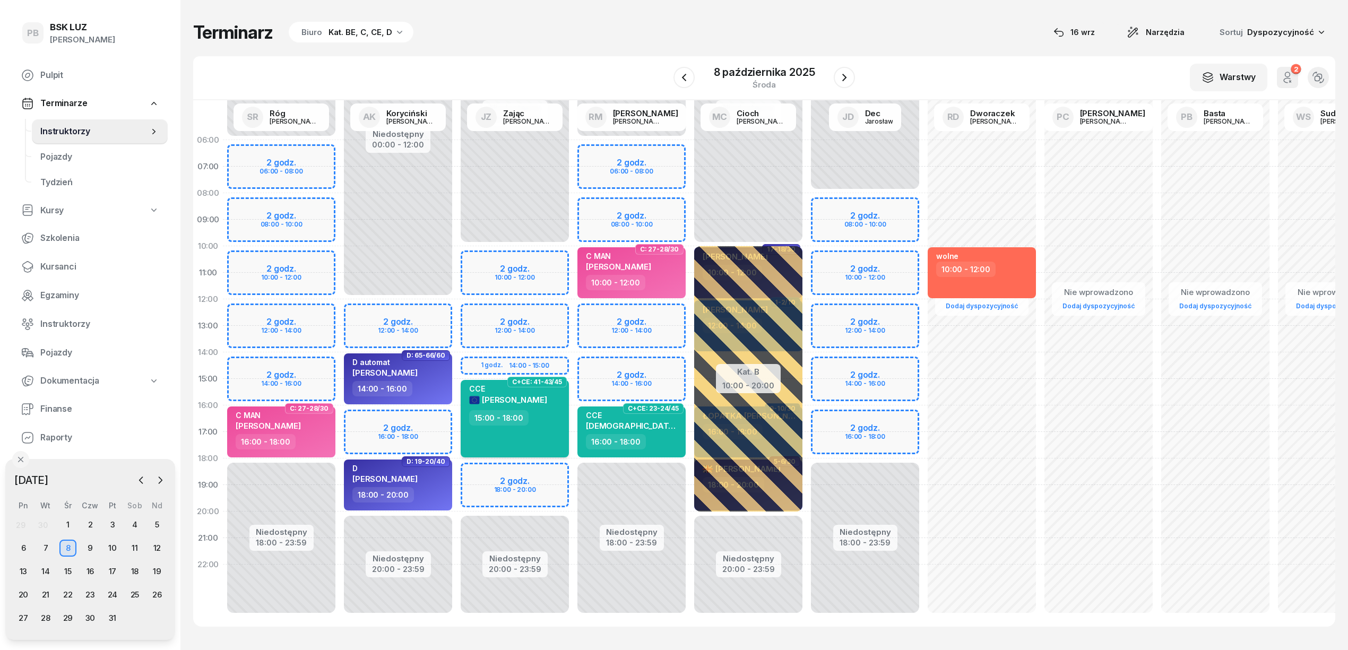
click at [529, 412] on div "15:00 - 18:00" at bounding box center [515, 417] width 93 height 15
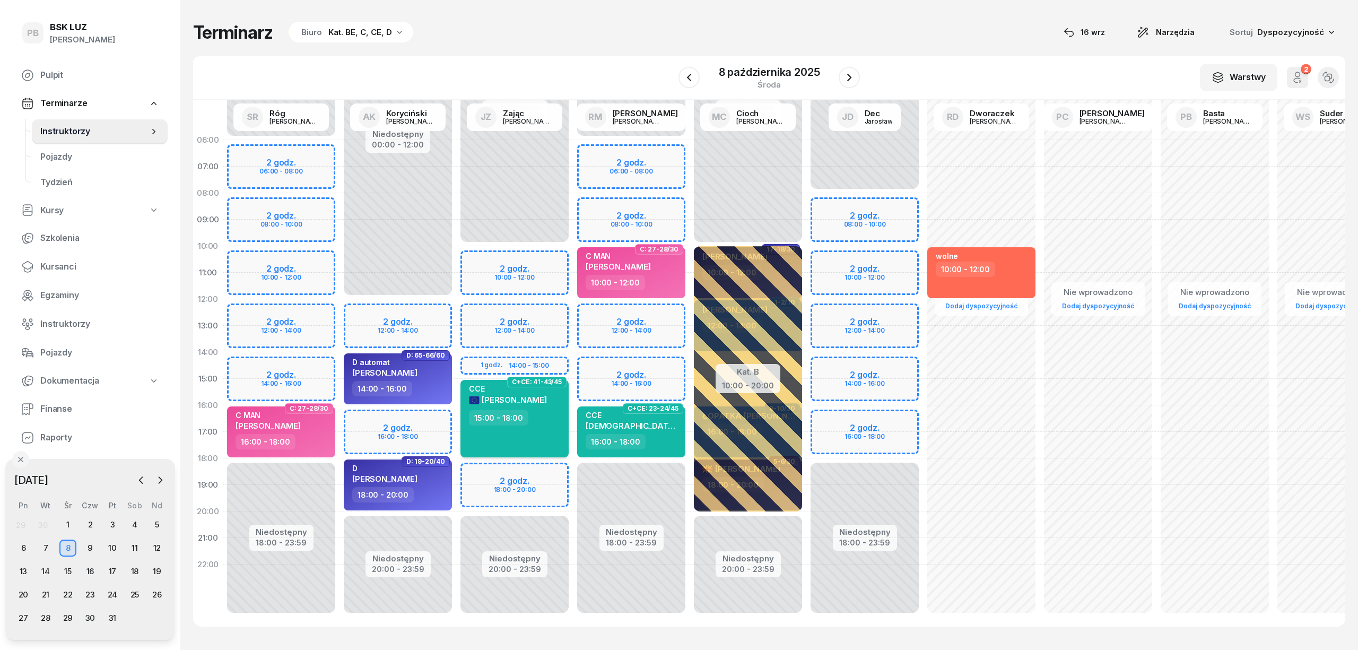
select select "15"
select select "18"
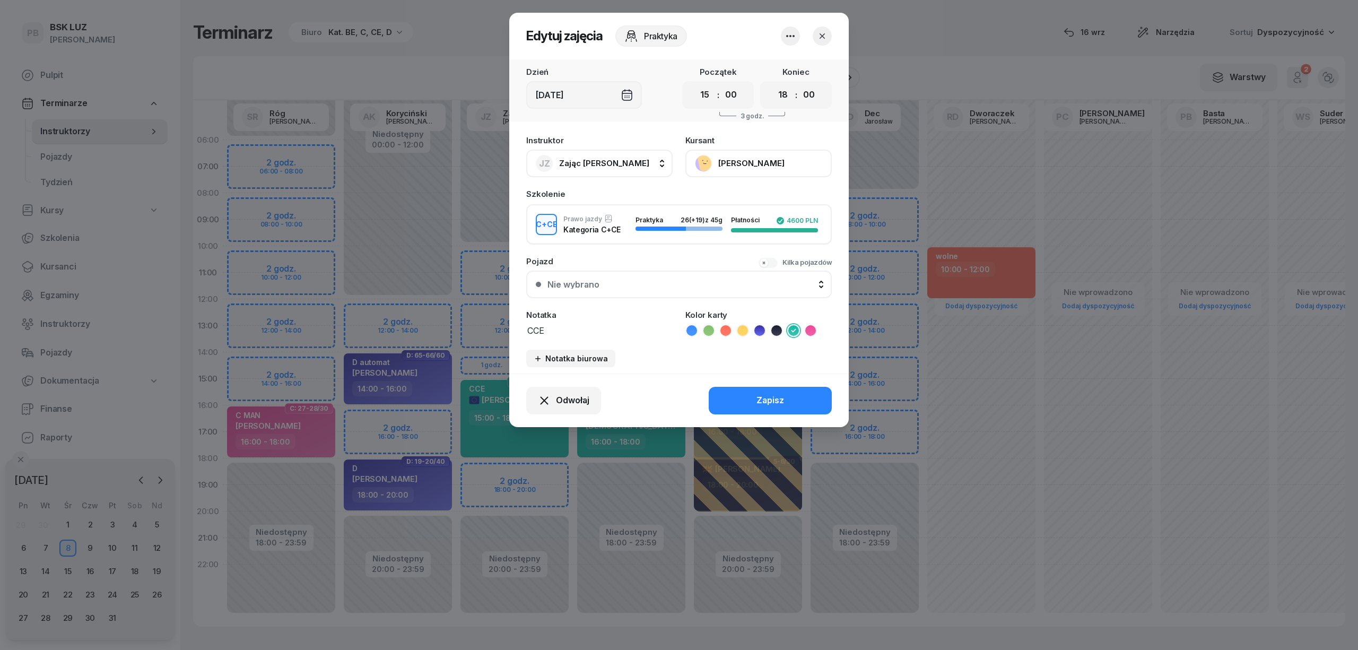
click at [556, 327] on textarea "CCE" at bounding box center [599, 330] width 146 height 14
type textarea "CCE J"
click at [809, 401] on button "Zapisz" at bounding box center [770, 401] width 123 height 28
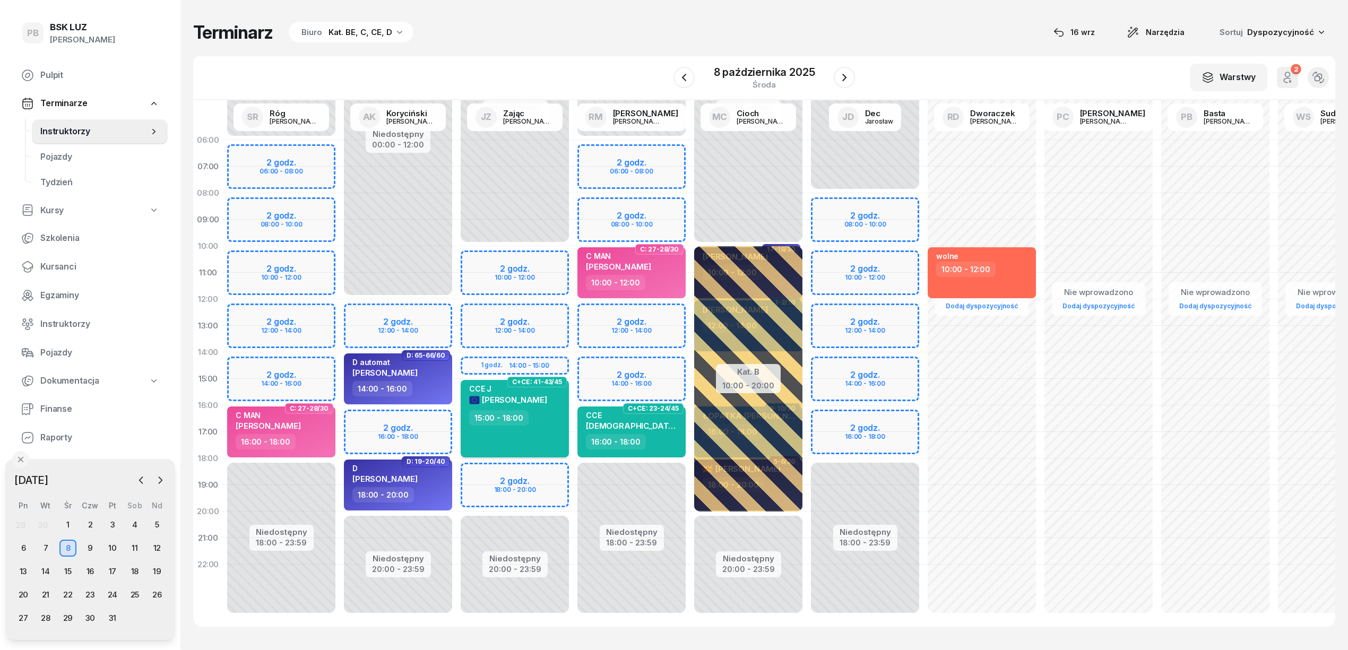
click at [518, 398] on span "[PERSON_NAME]" at bounding box center [514, 400] width 65 height 10
select select "15"
select select "18"
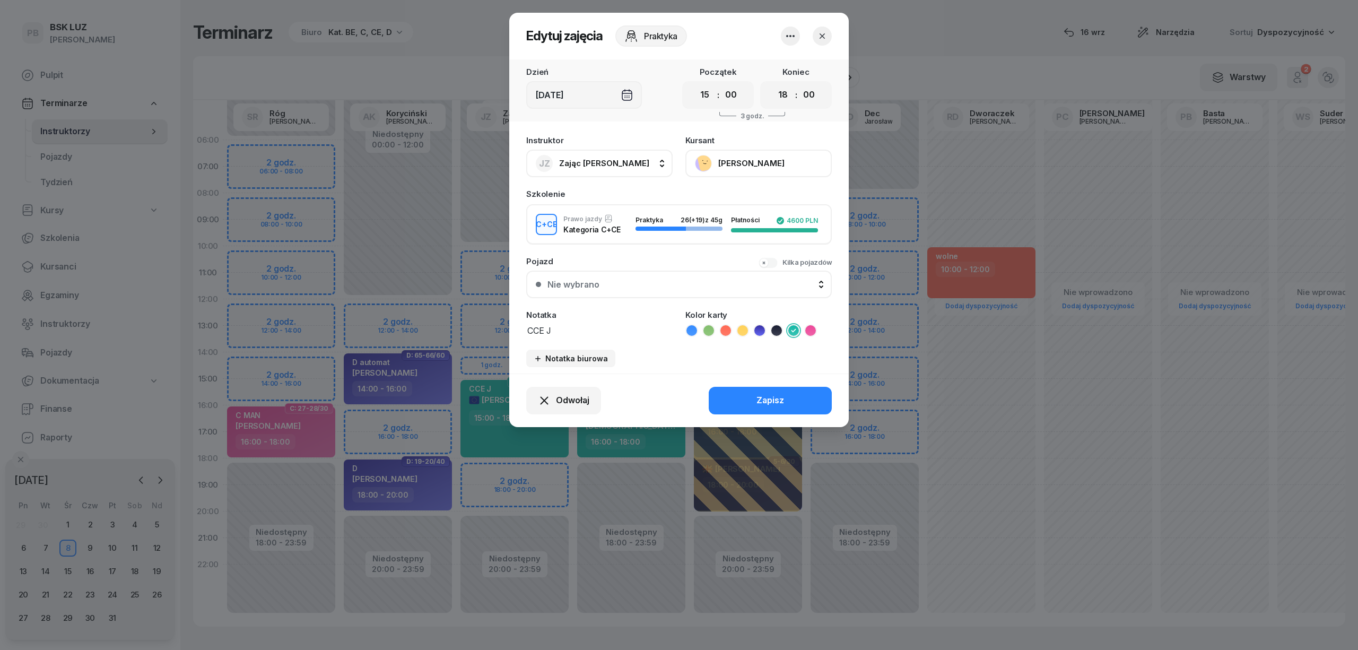
click at [724, 160] on button "[PERSON_NAME]" at bounding box center [759, 164] width 146 height 28
click at [723, 202] on div "Otwórz profil" at bounding box center [719, 200] width 51 height 14
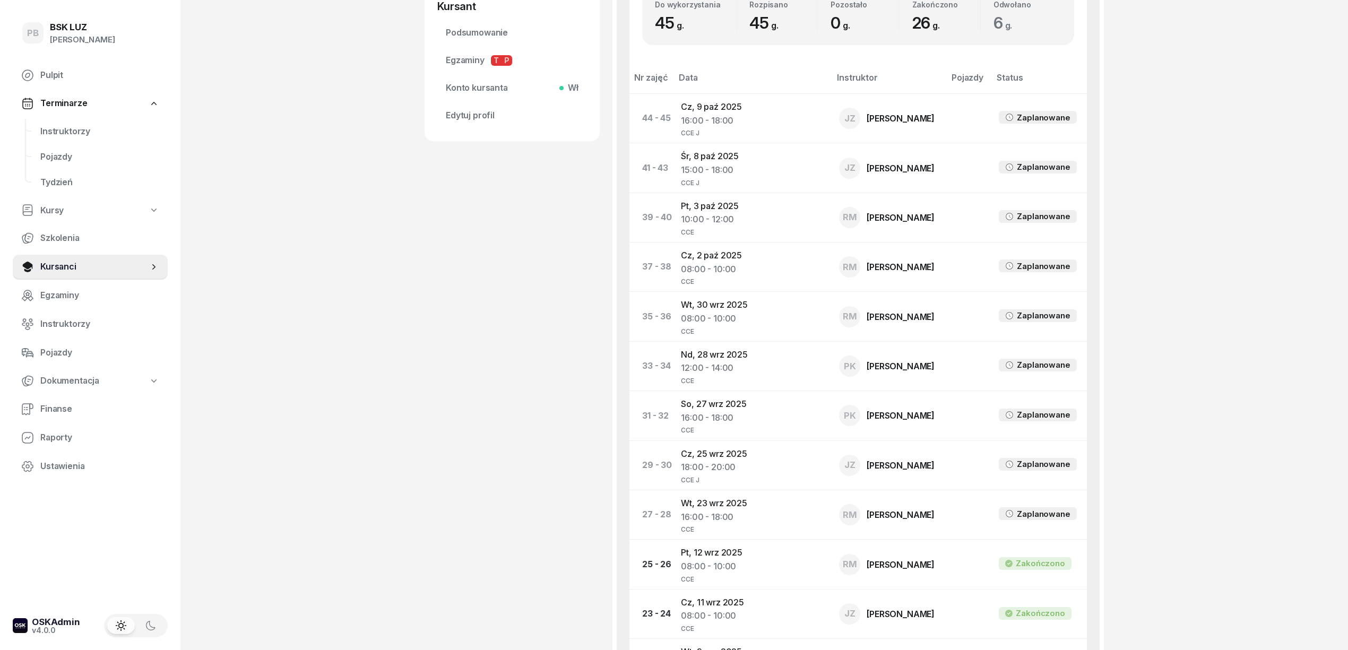
scroll to position [566, 0]
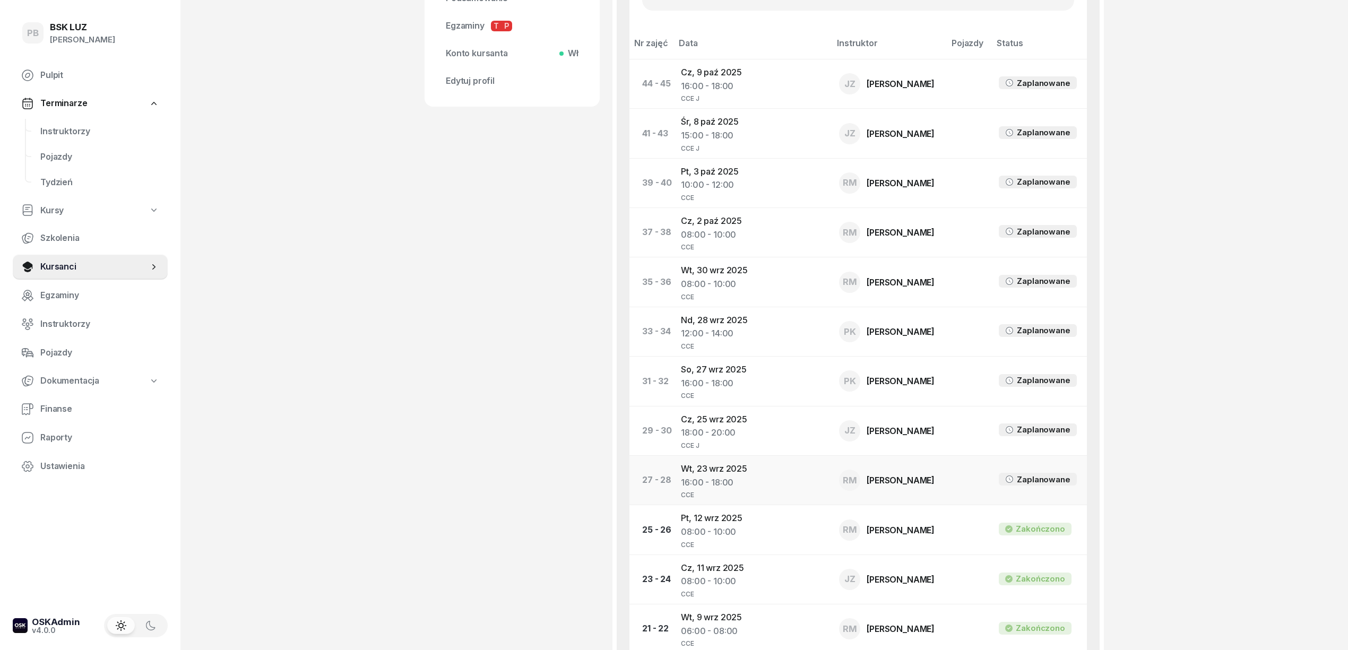
click at [696, 470] on td "[DATE] 16:00 - 18:00 CCE" at bounding box center [751, 479] width 158 height 49
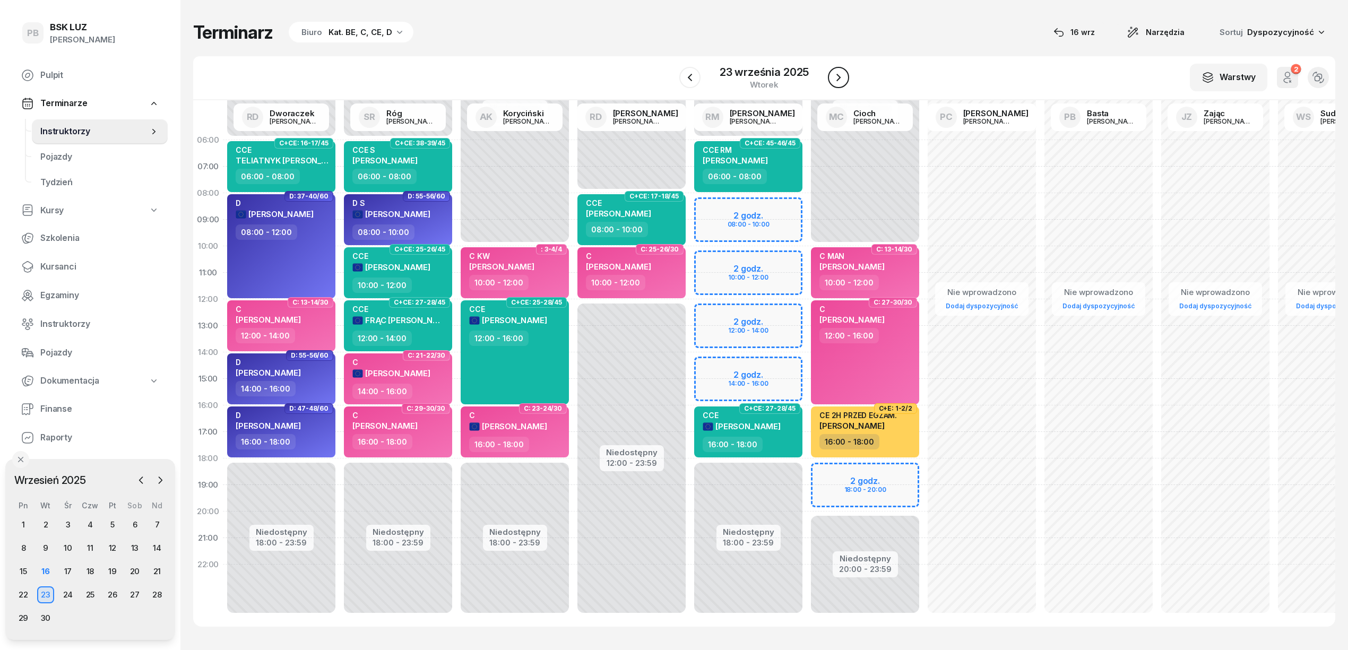
click at [837, 72] on icon "button" at bounding box center [838, 77] width 13 height 13
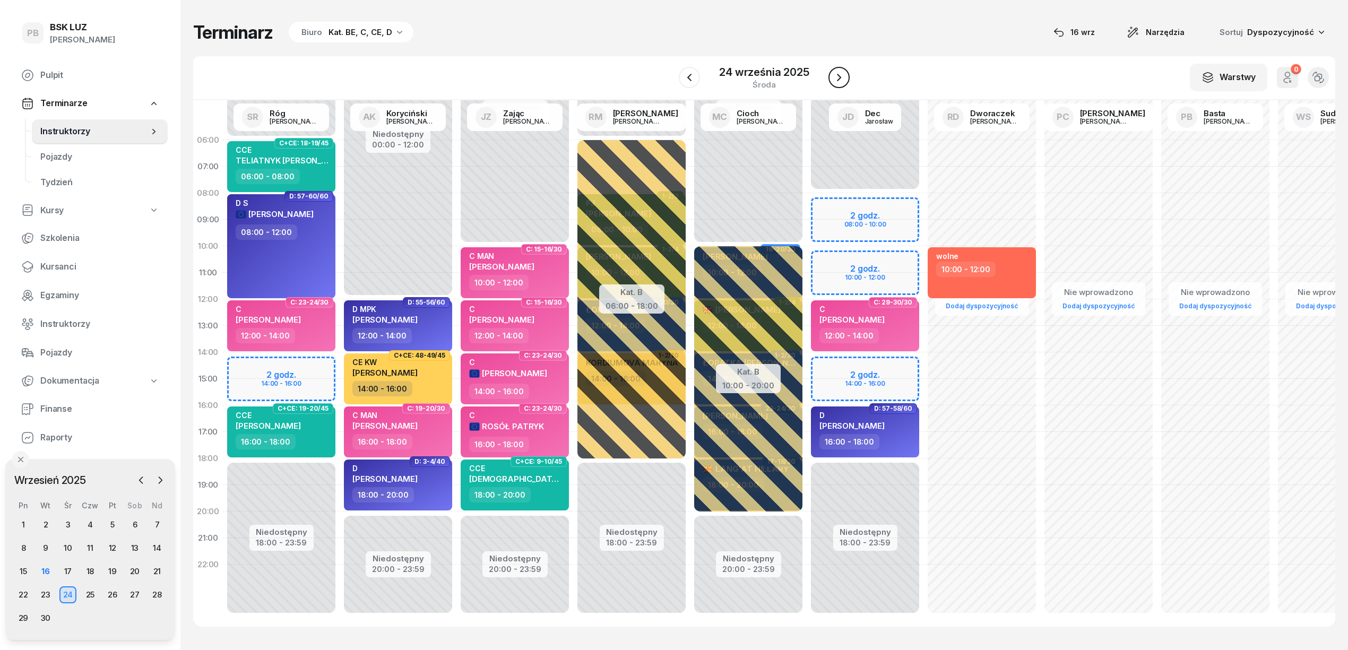
click at [837, 72] on icon "button" at bounding box center [838, 77] width 13 height 13
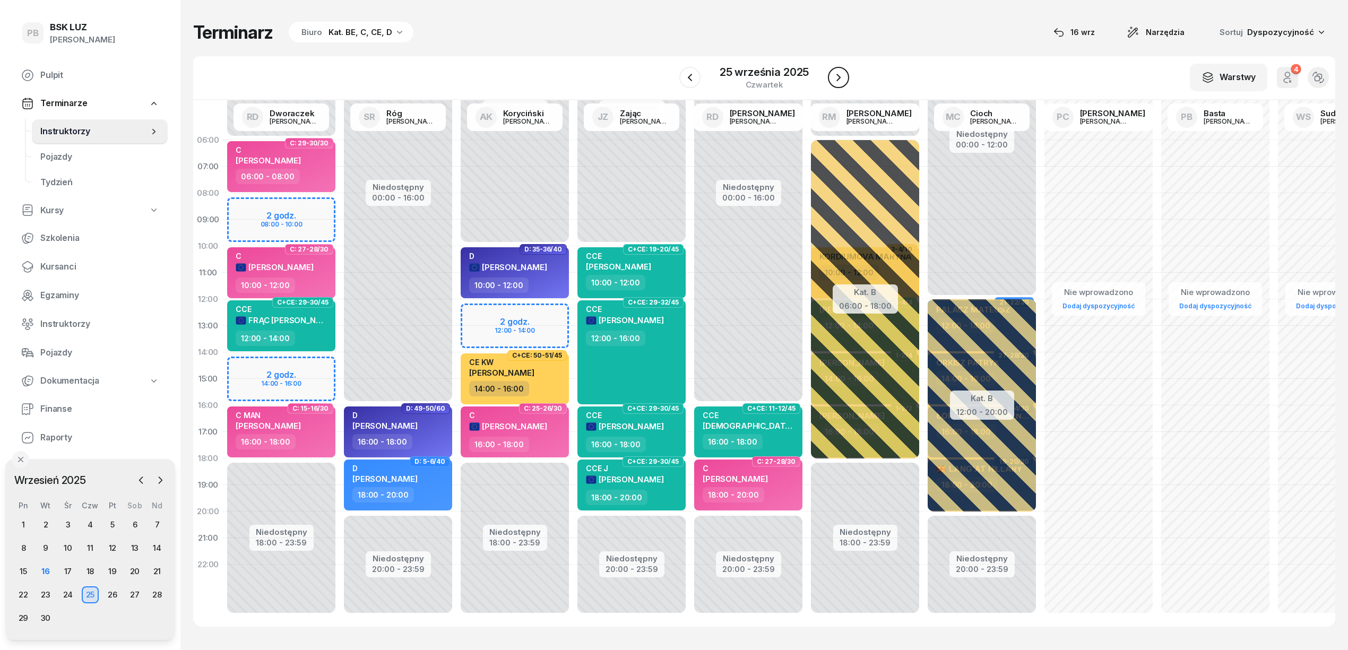
click at [837, 72] on icon "button" at bounding box center [838, 77] width 13 height 13
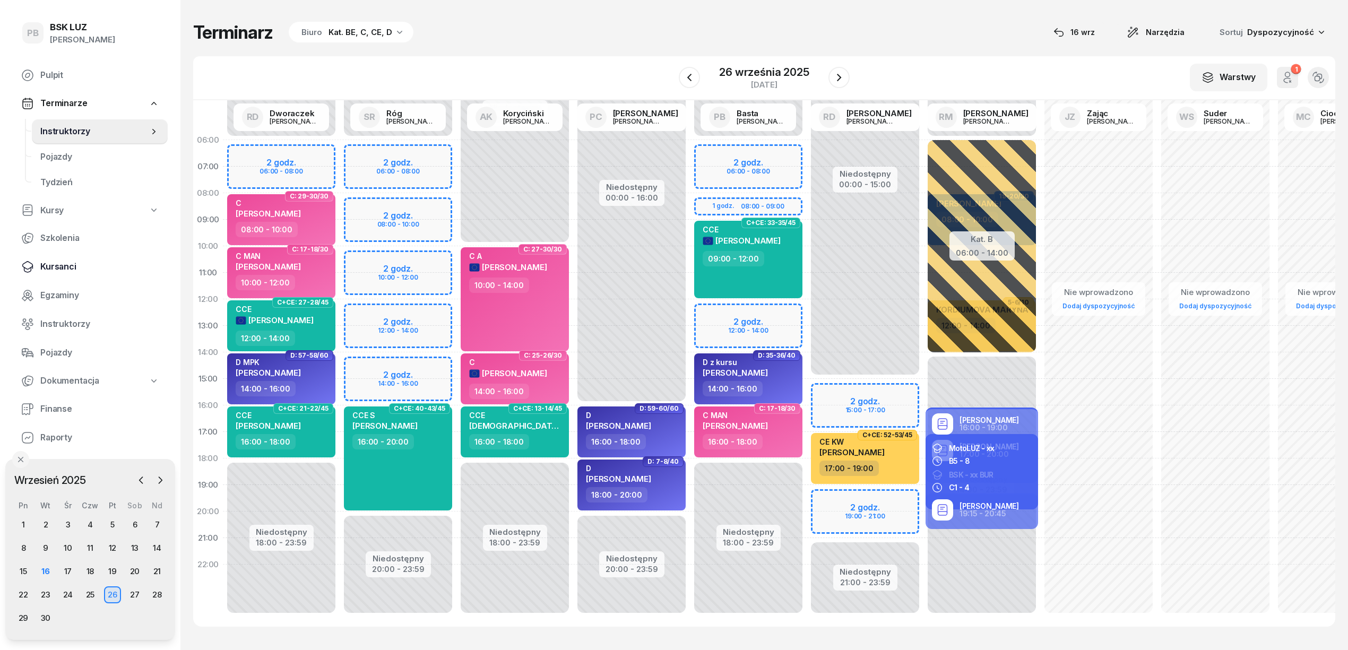
click at [47, 265] on span "Kursanci" at bounding box center [99, 267] width 119 height 14
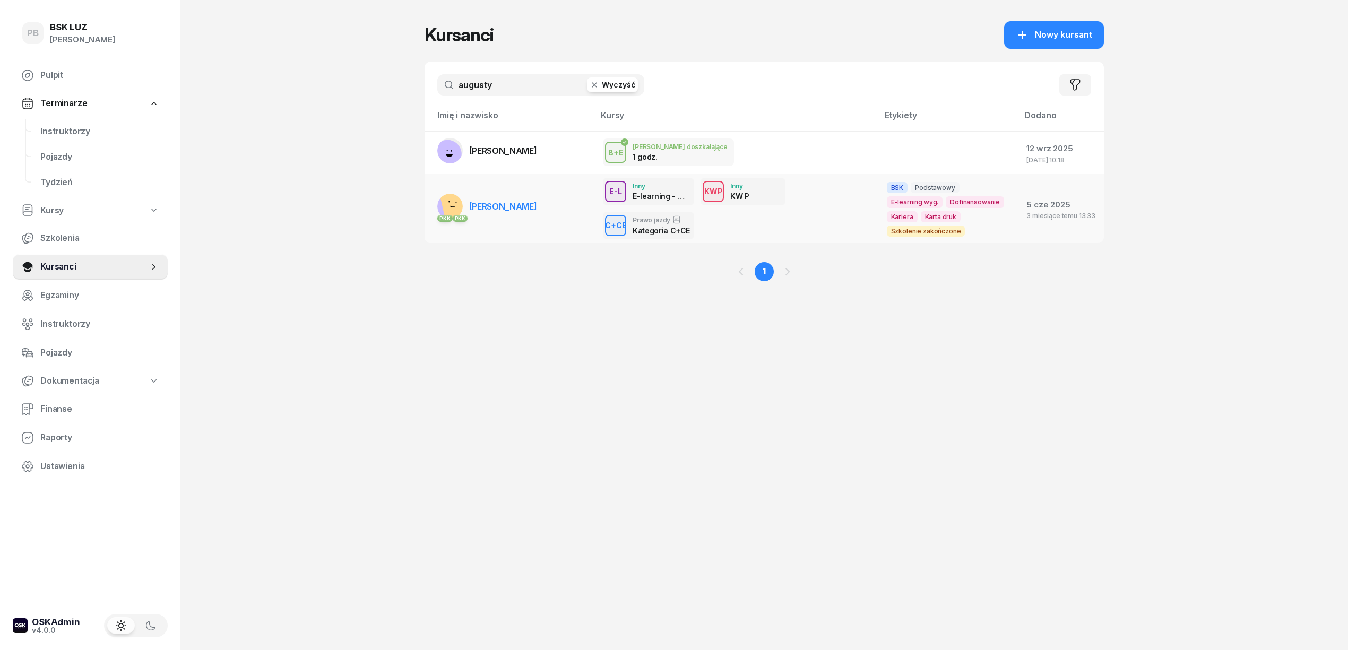
click at [508, 200] on link "PKK [PERSON_NAME]" at bounding box center [487, 206] width 100 height 25
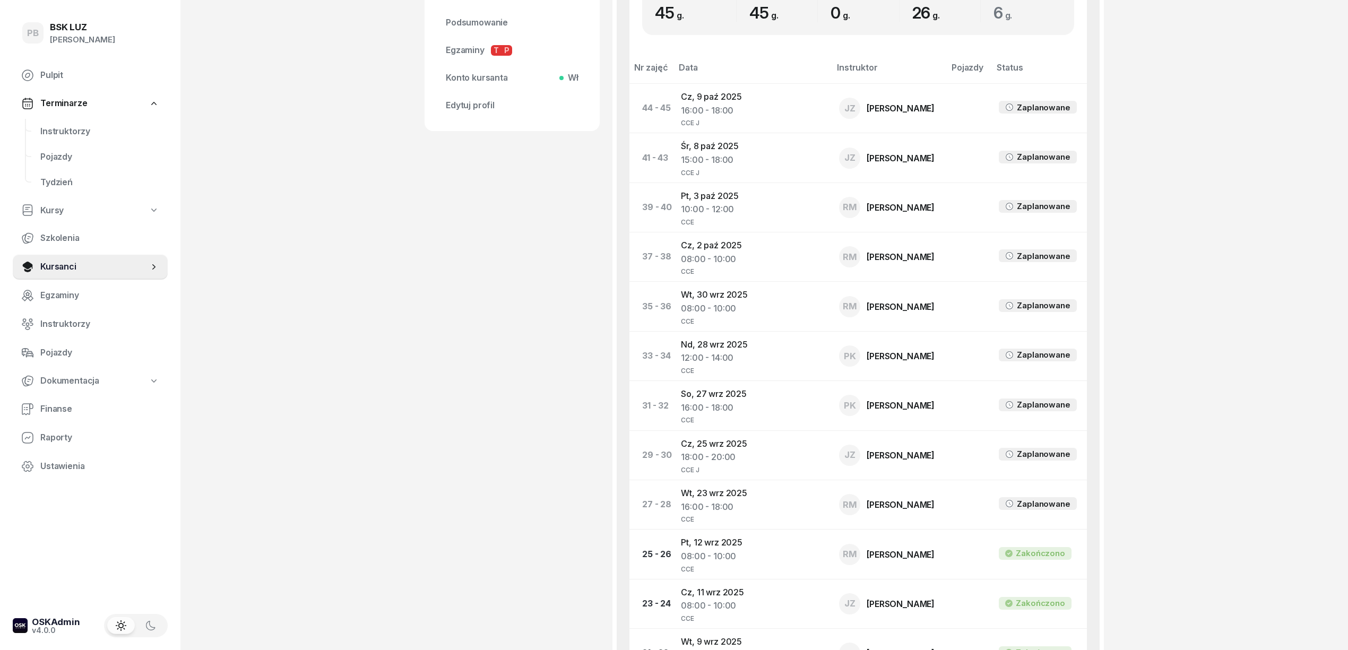
scroll to position [566, 0]
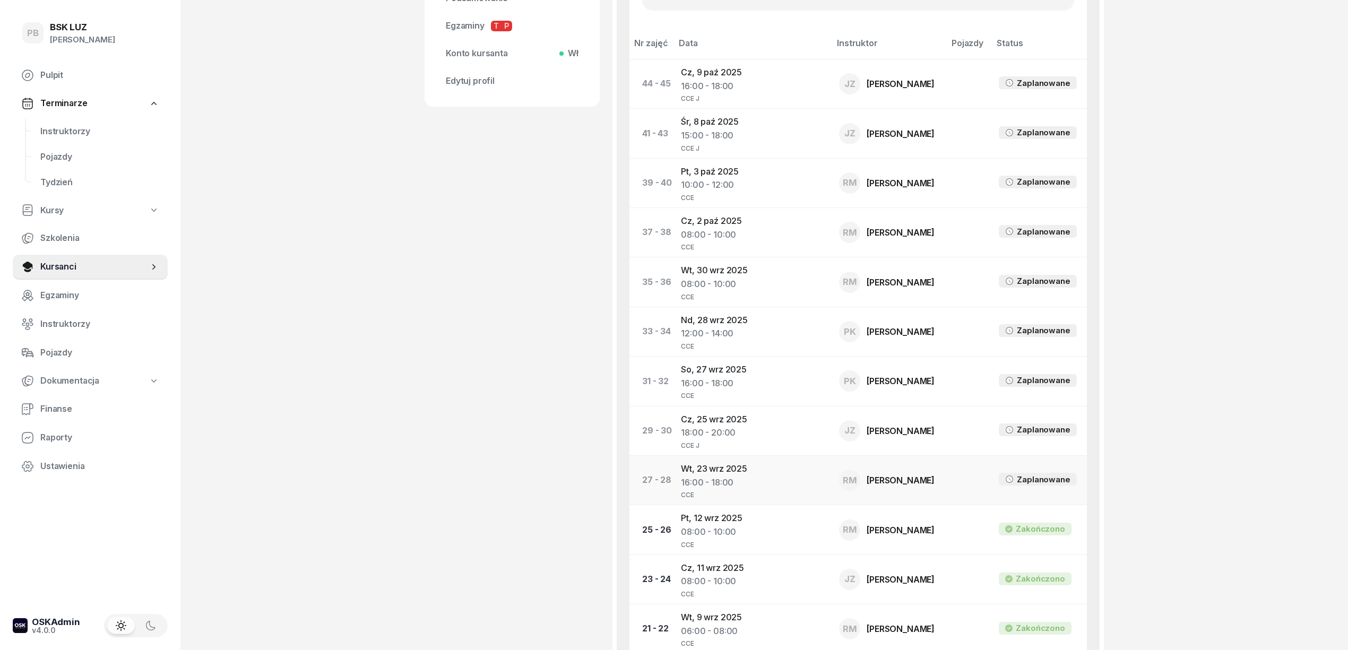
click at [709, 478] on div "16:00 - 18:00" at bounding box center [751, 483] width 141 height 14
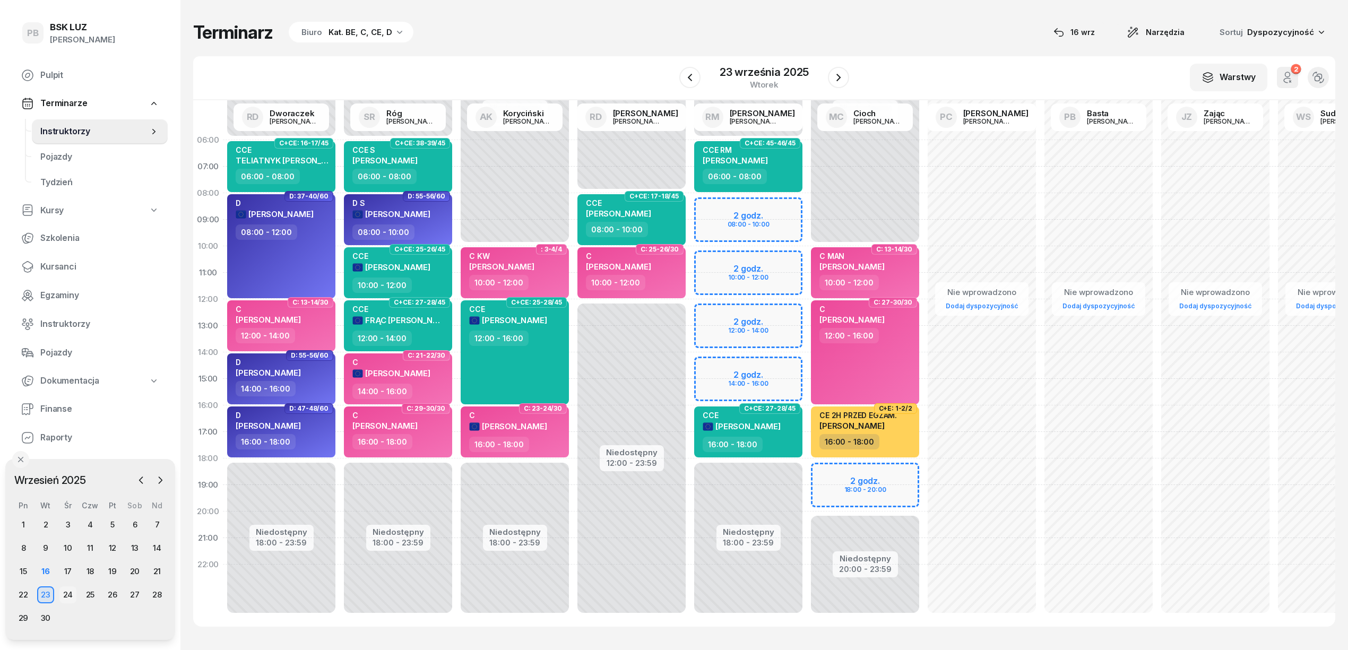
click at [64, 590] on div "24" at bounding box center [67, 594] width 17 height 17
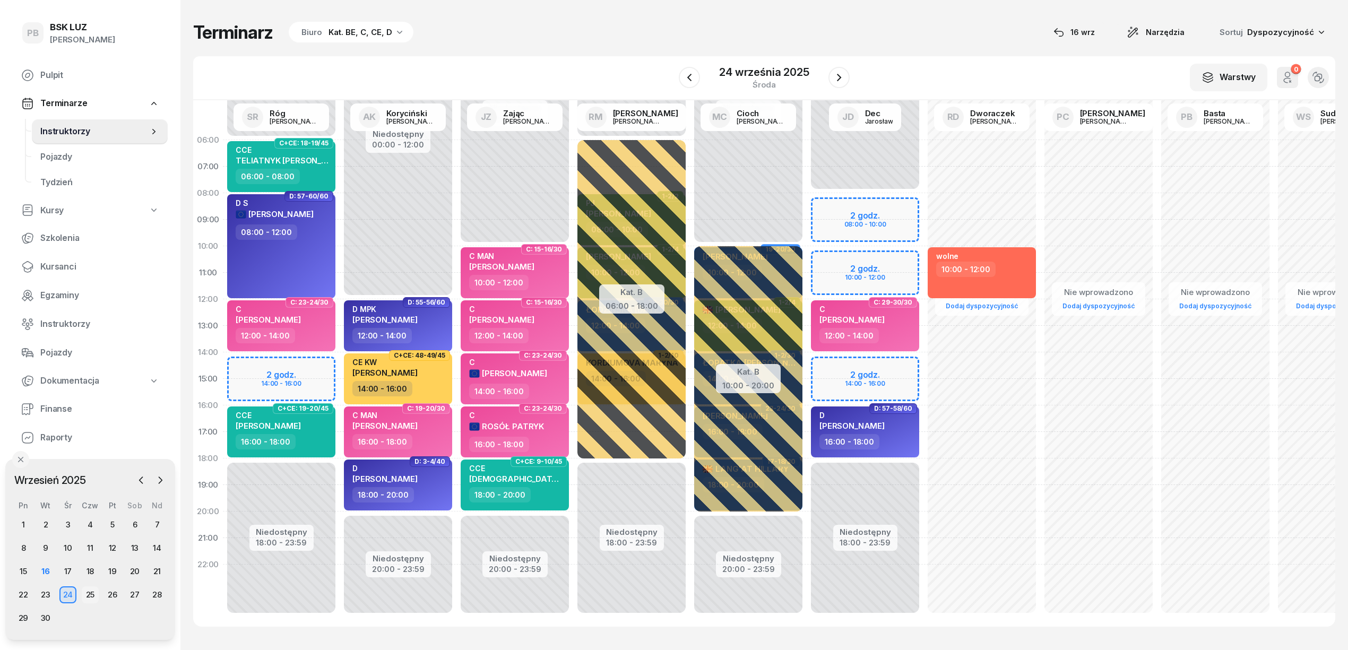
click at [96, 593] on div "25" at bounding box center [90, 594] width 17 height 17
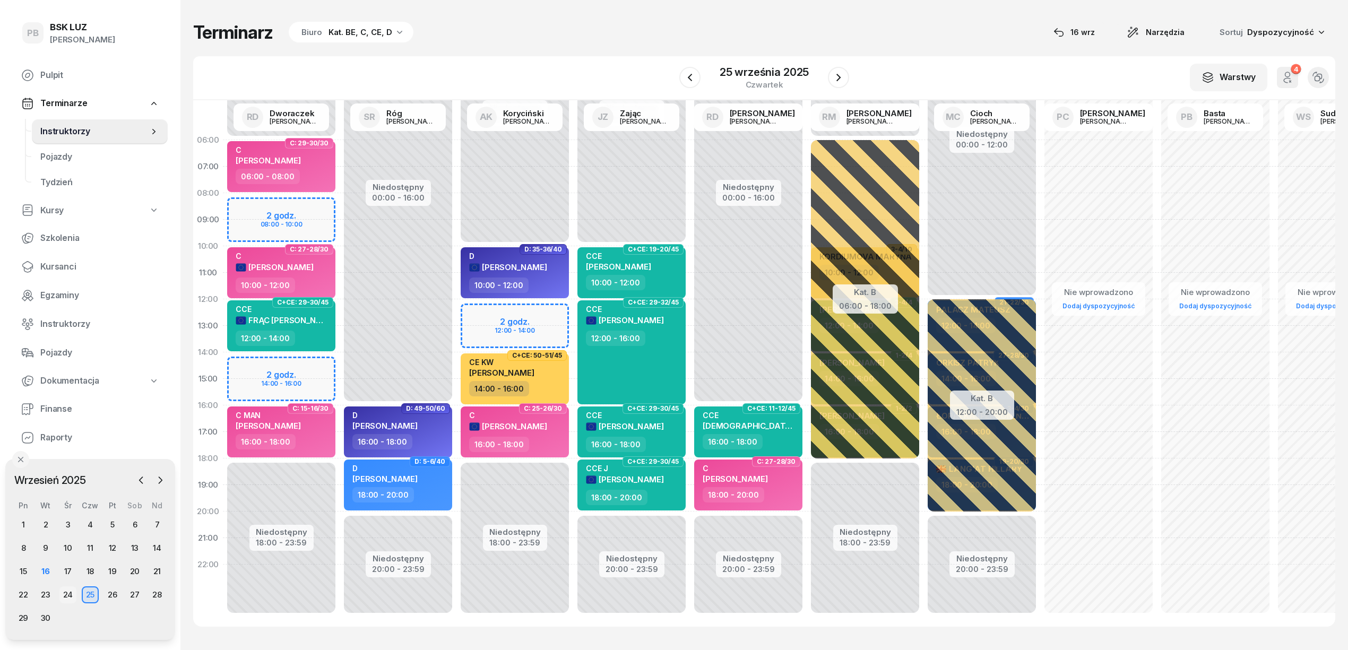
click at [70, 596] on div "24" at bounding box center [67, 594] width 17 height 17
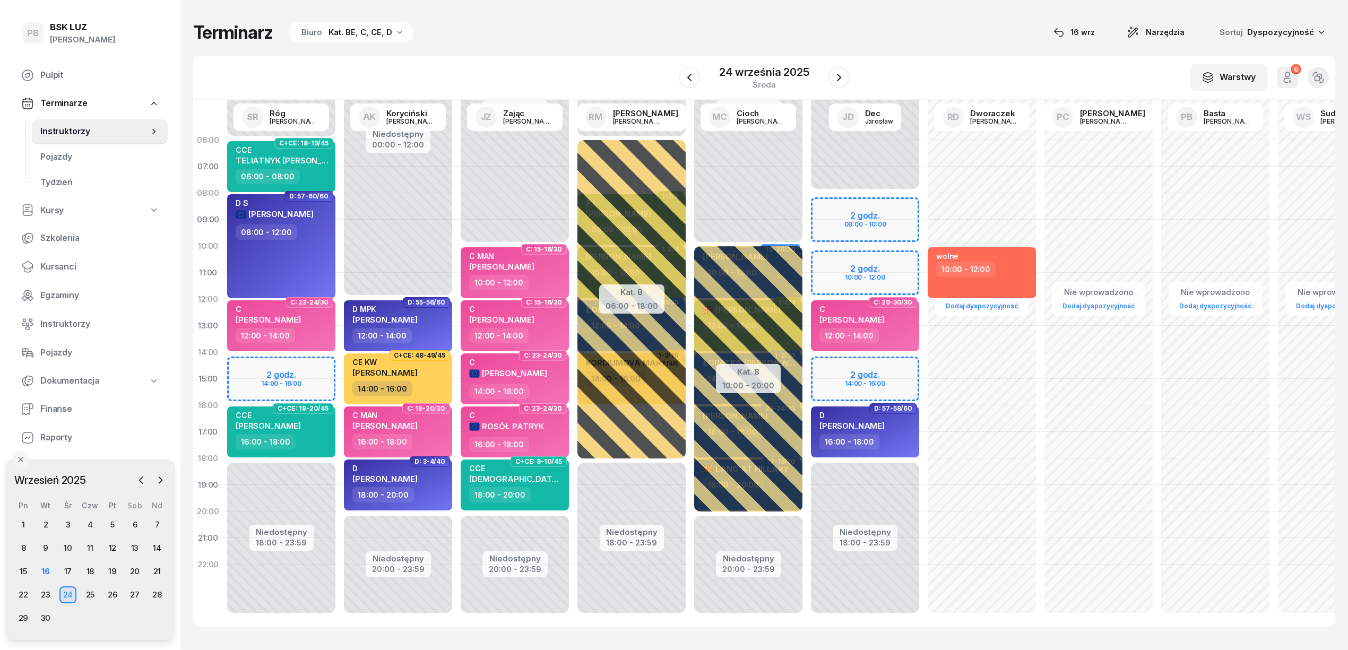
click at [337, 36] on div "Kat. BE, C, CE, D" at bounding box center [360, 32] width 64 height 13
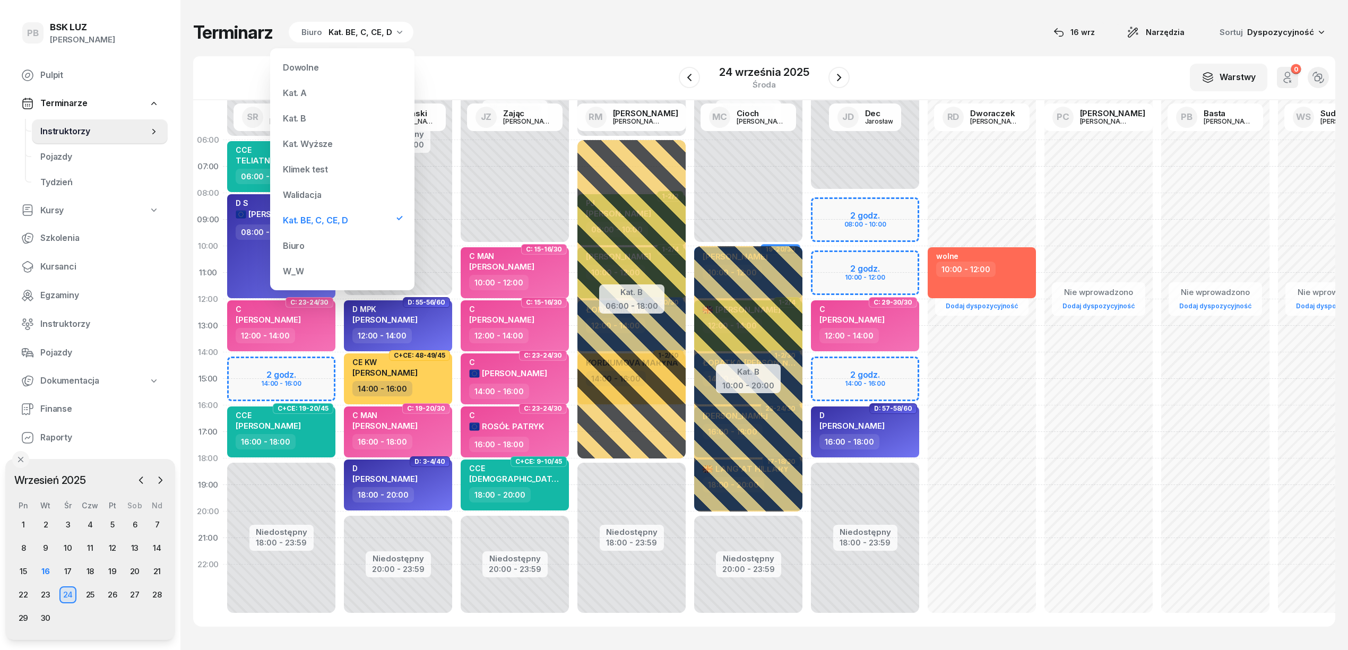
click at [320, 115] on div "Kat. B" at bounding box center [342, 118] width 127 height 21
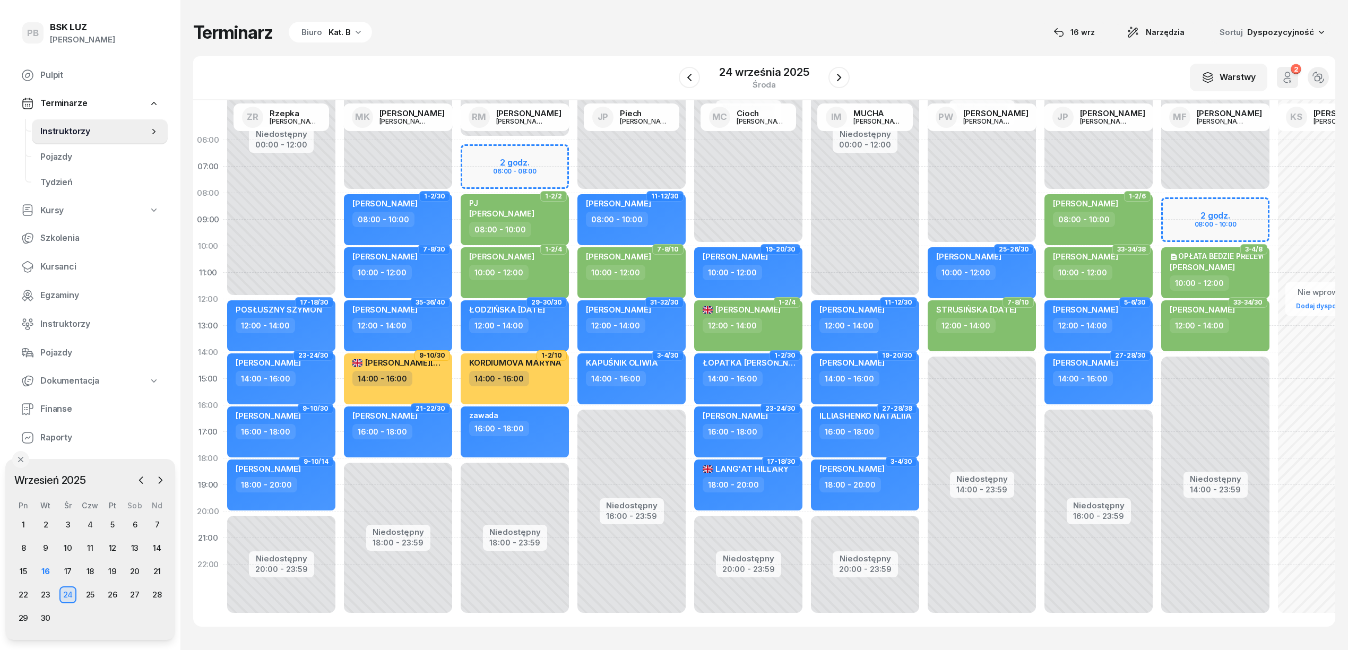
click at [437, 59] on div "W Wybierz AK [PERSON_NAME] BP [PERSON_NAME] DP [PERSON_NAME] GS [PERSON_NAME] I…" at bounding box center [764, 78] width 1142 height 44
click at [475, 50] on div "Terminarz Biuro Kat. B [DATE] Narzędzia Sortuj Dyspozycyjność W Wybierz AK [PER…" at bounding box center [764, 324] width 1142 height 648
